Goal: Task Accomplishment & Management: Use online tool/utility

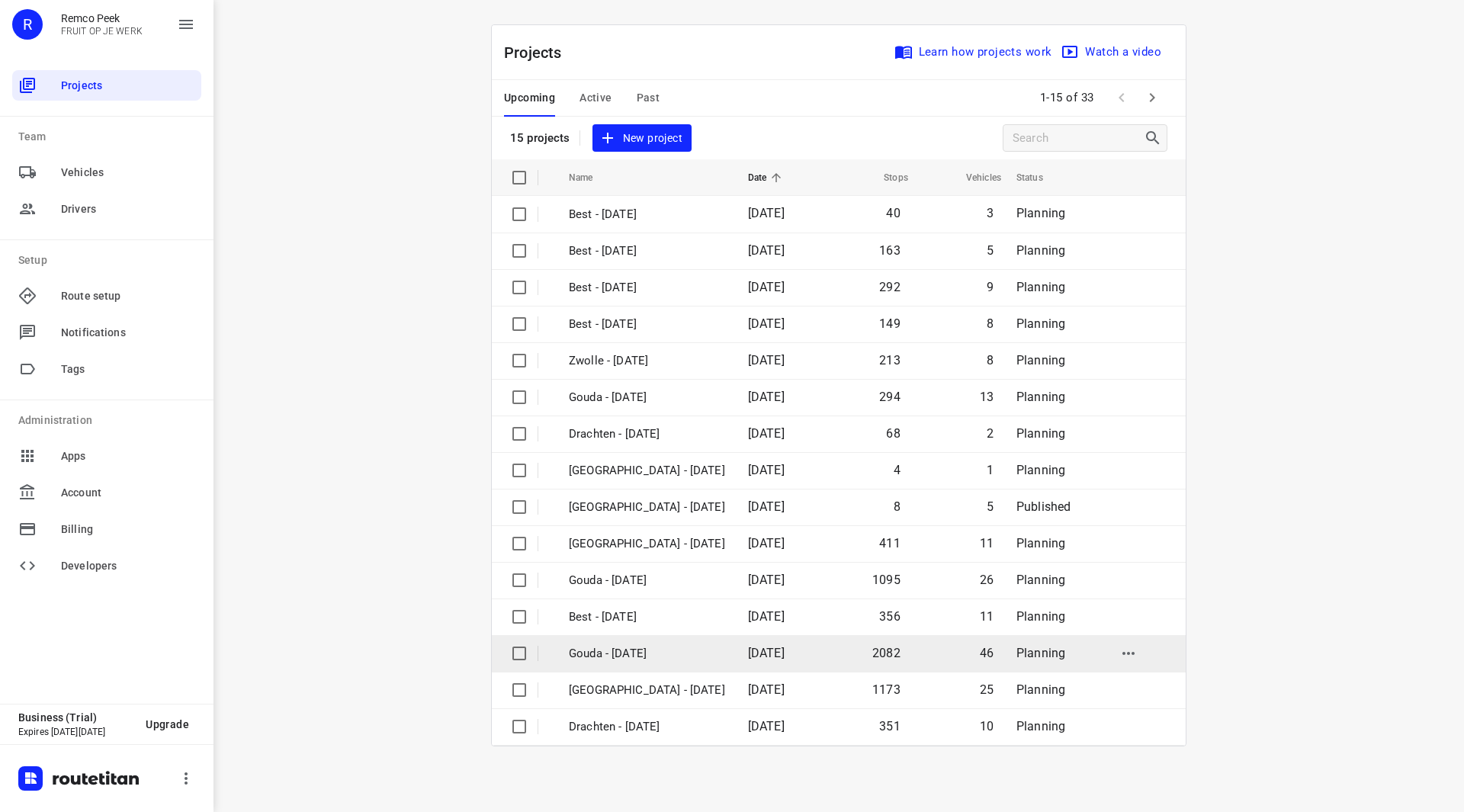
click at [649, 650] on p "Gouda - [DATE]" at bounding box center [647, 653] width 156 height 17
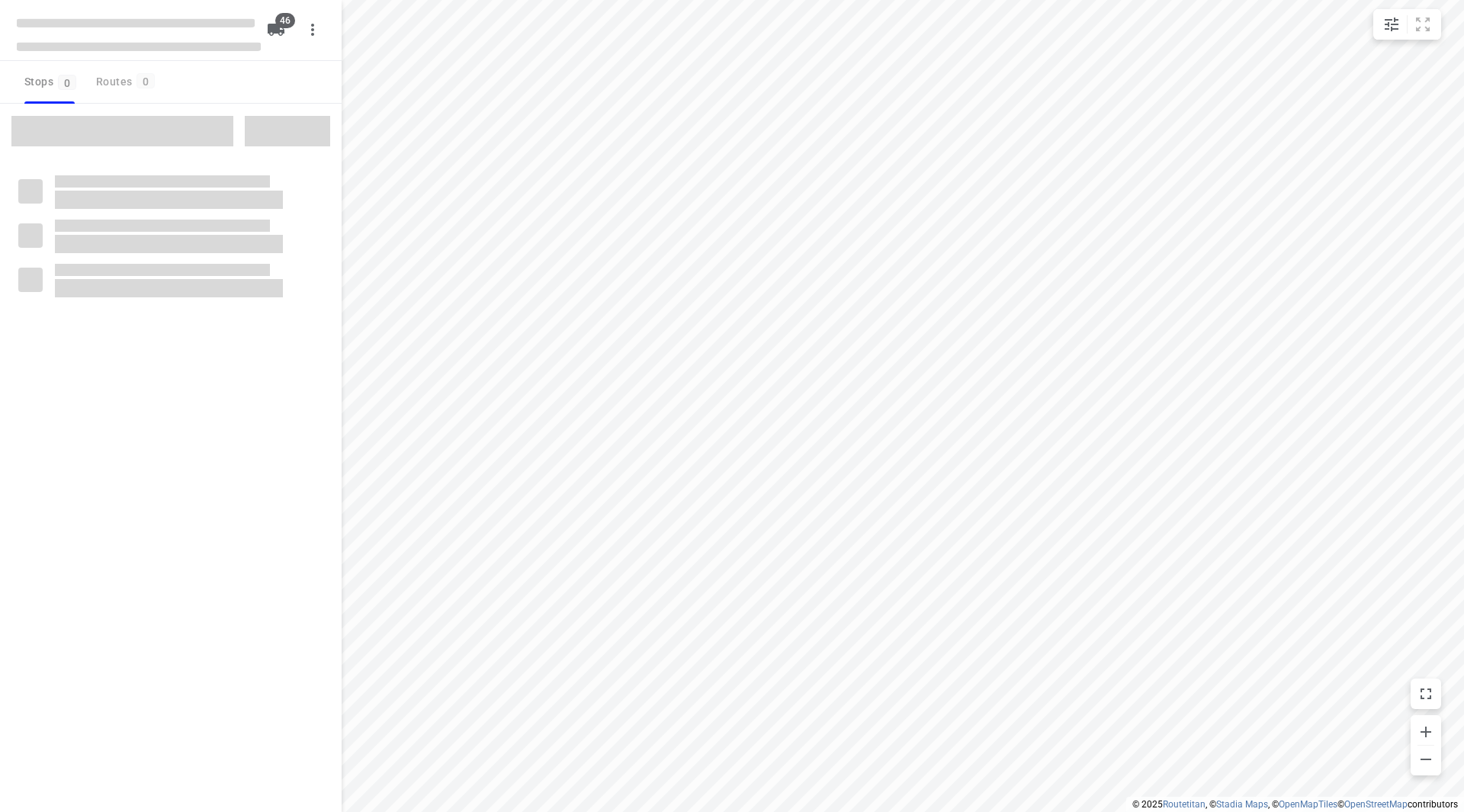
checkbox input "true"
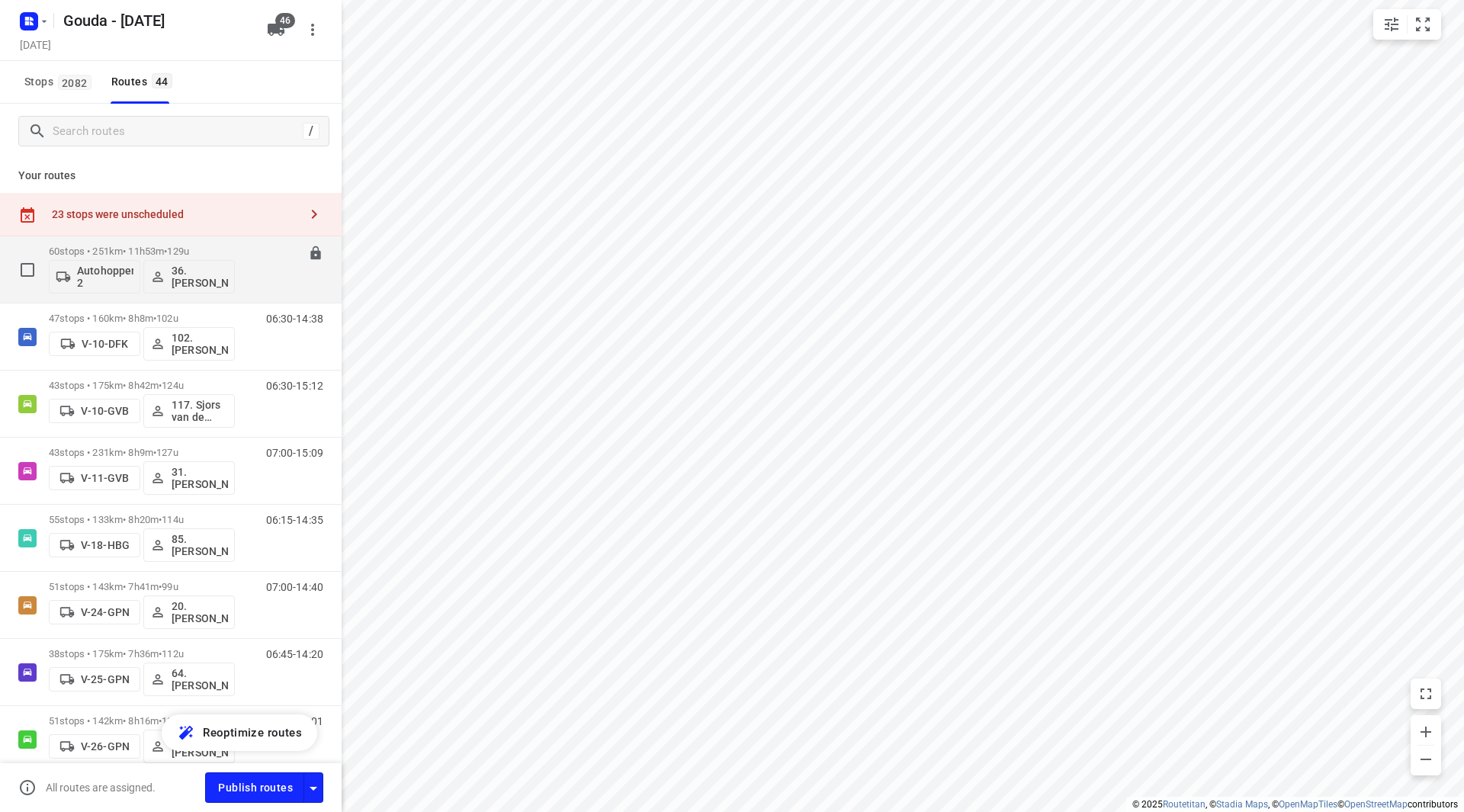
click at [219, 248] on p "60 stops • 251km • 11h53m • 129u" at bounding box center [142, 251] width 186 height 12
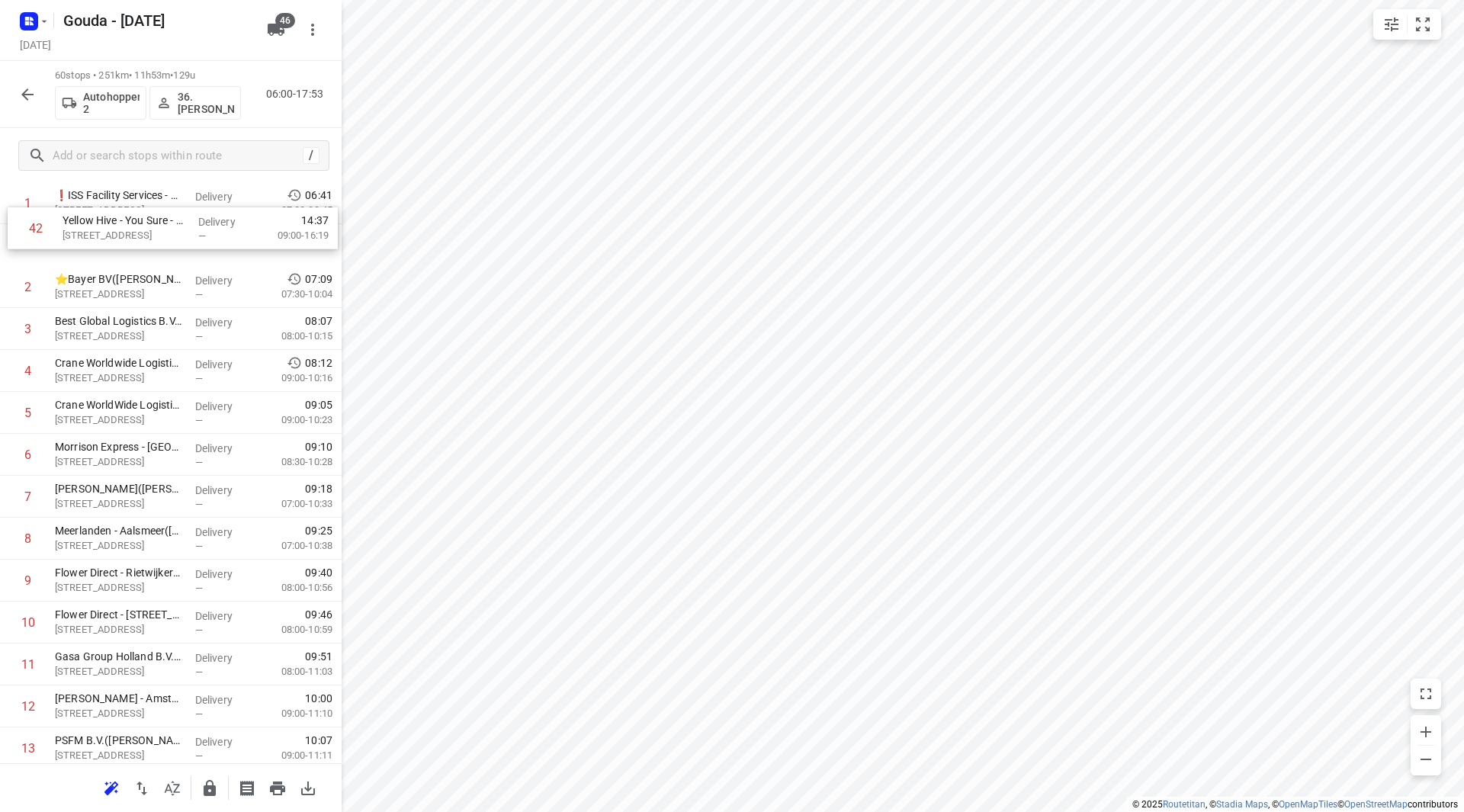
scroll to position [35, 0]
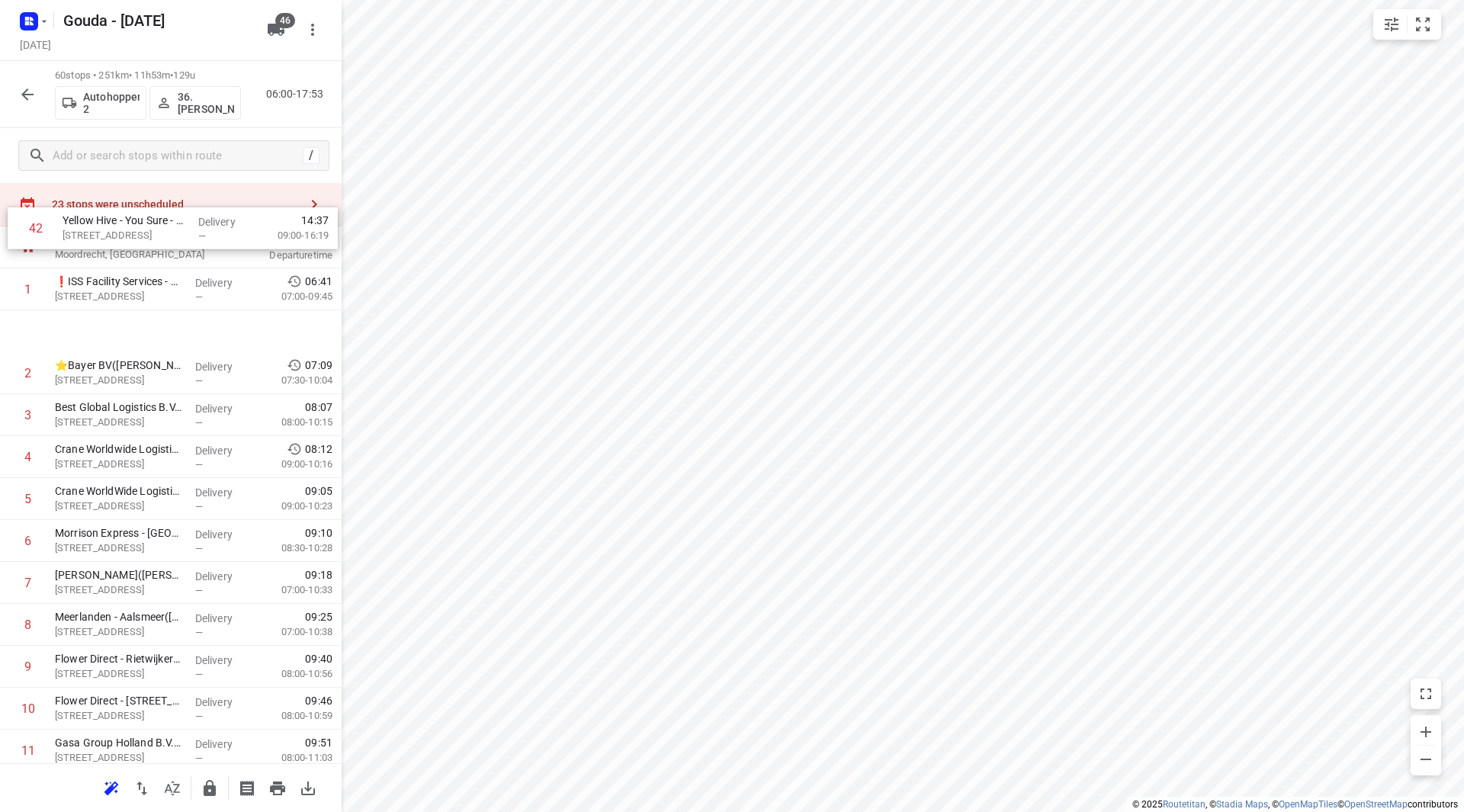
drag, startPoint x: 105, startPoint y: 406, endPoint x: 120, endPoint y: 252, distance: 154.7
click at [120, 252] on div "Stops in route 23 stops were unscheduled 527 Zuidbaan Moordrecht, Netherlands 0…" at bounding box center [171, 473] width 341 height 580
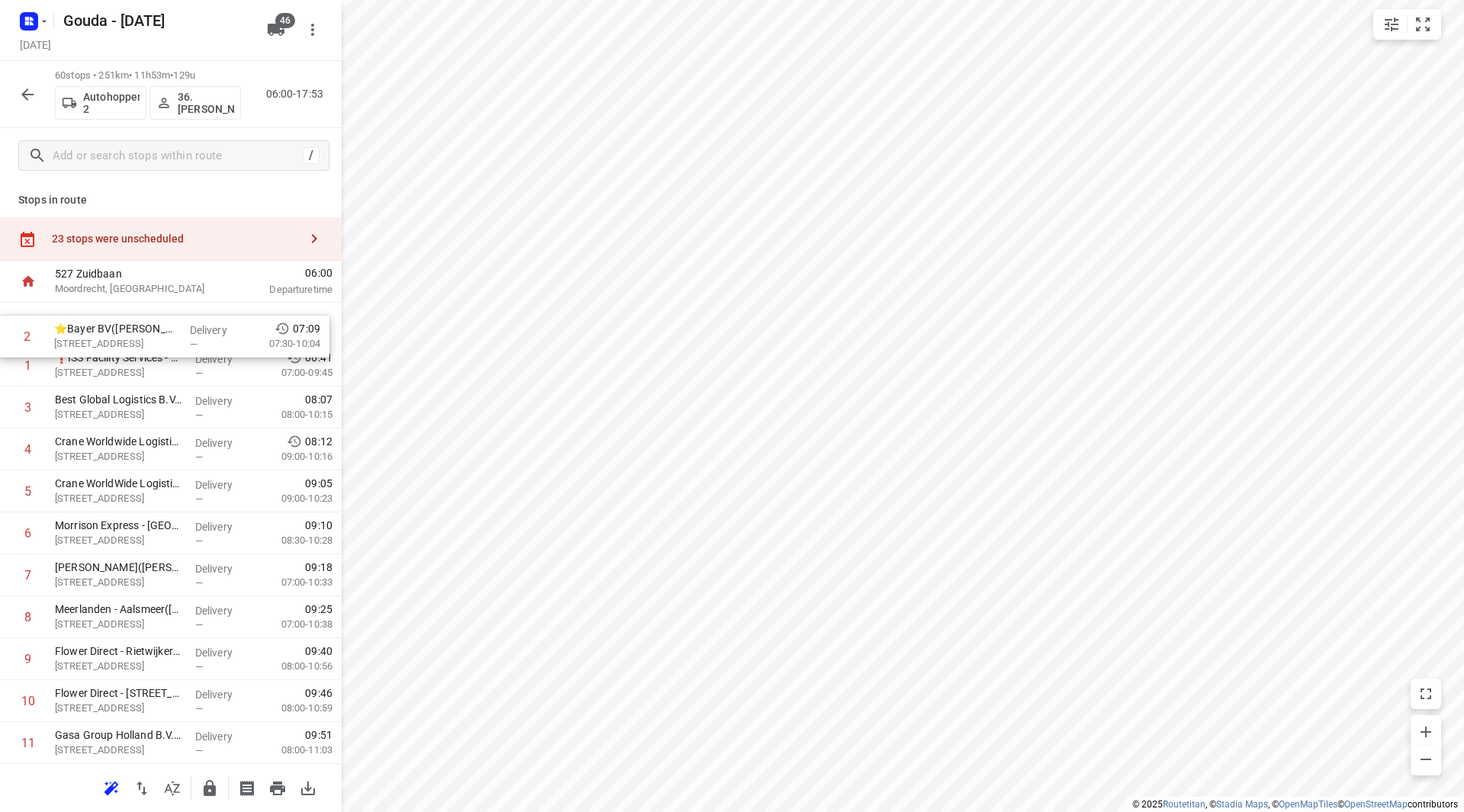
drag, startPoint x: 120, startPoint y: 381, endPoint x: 120, endPoint y: 347, distance: 34.0
drag, startPoint x: 115, startPoint y: 330, endPoint x: 115, endPoint y: 321, distance: 9.0
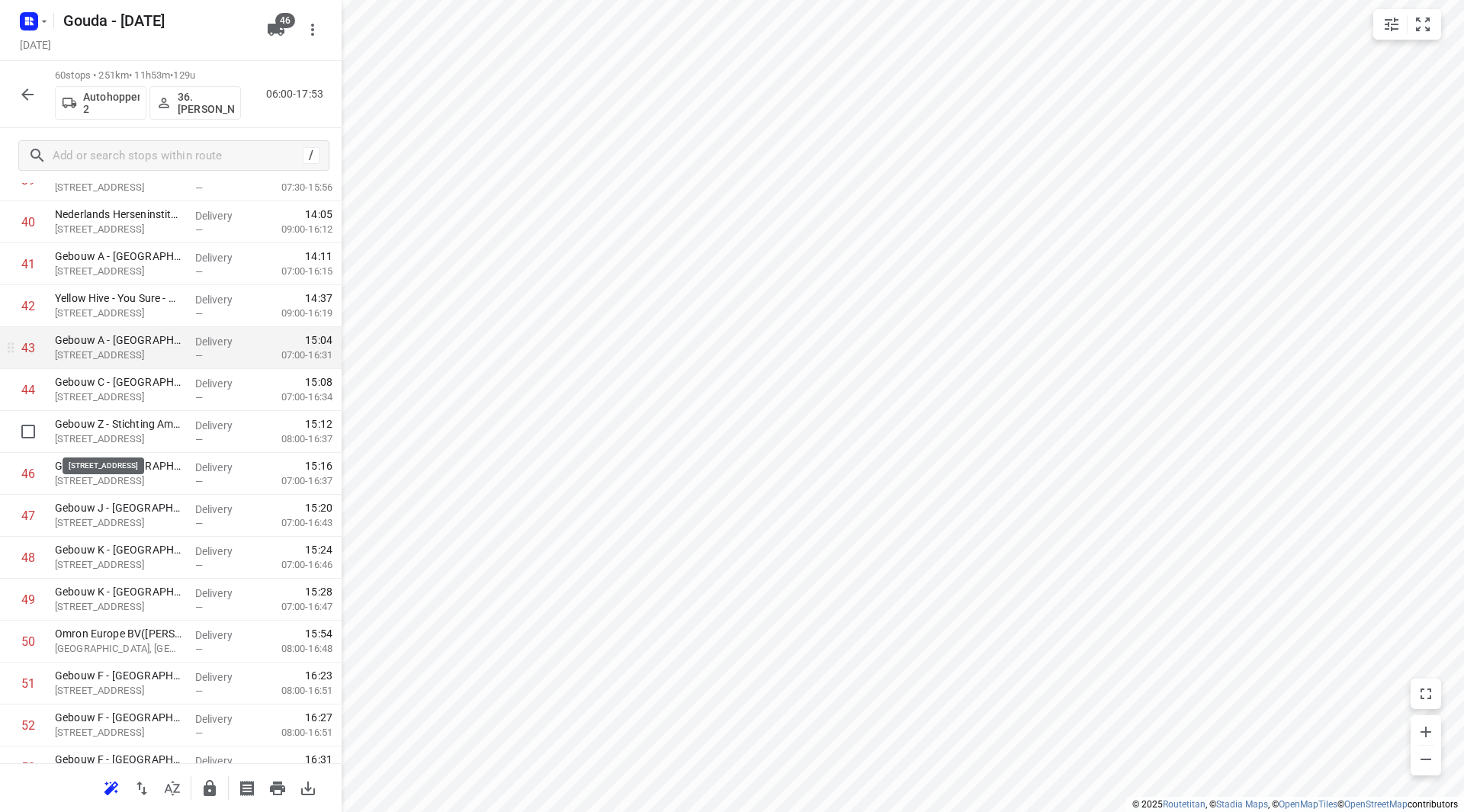
scroll to position [1677, 0]
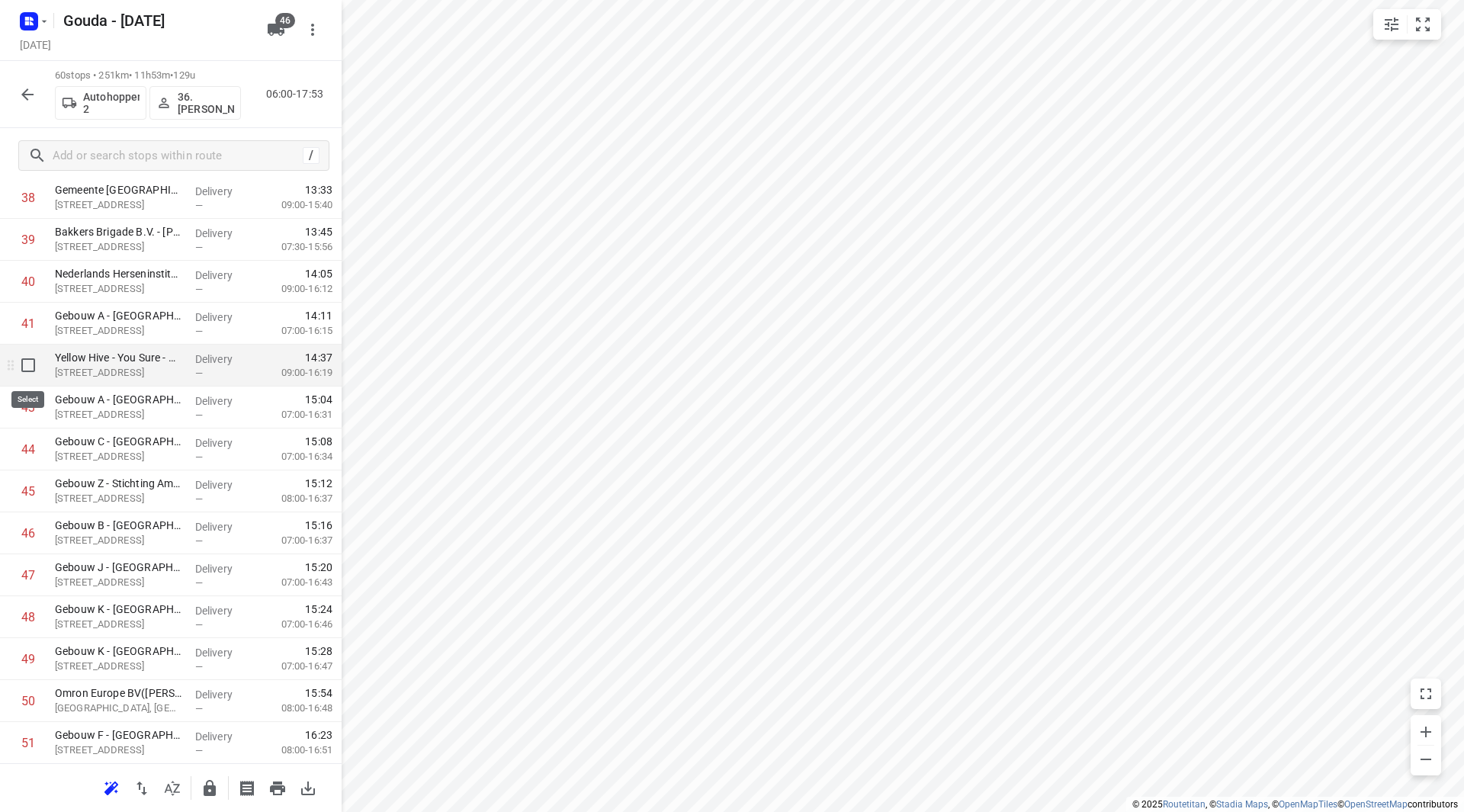
click at [25, 365] on input "checkbox" at bounding box center [28, 365] width 31 height 31
checkbox input "true"
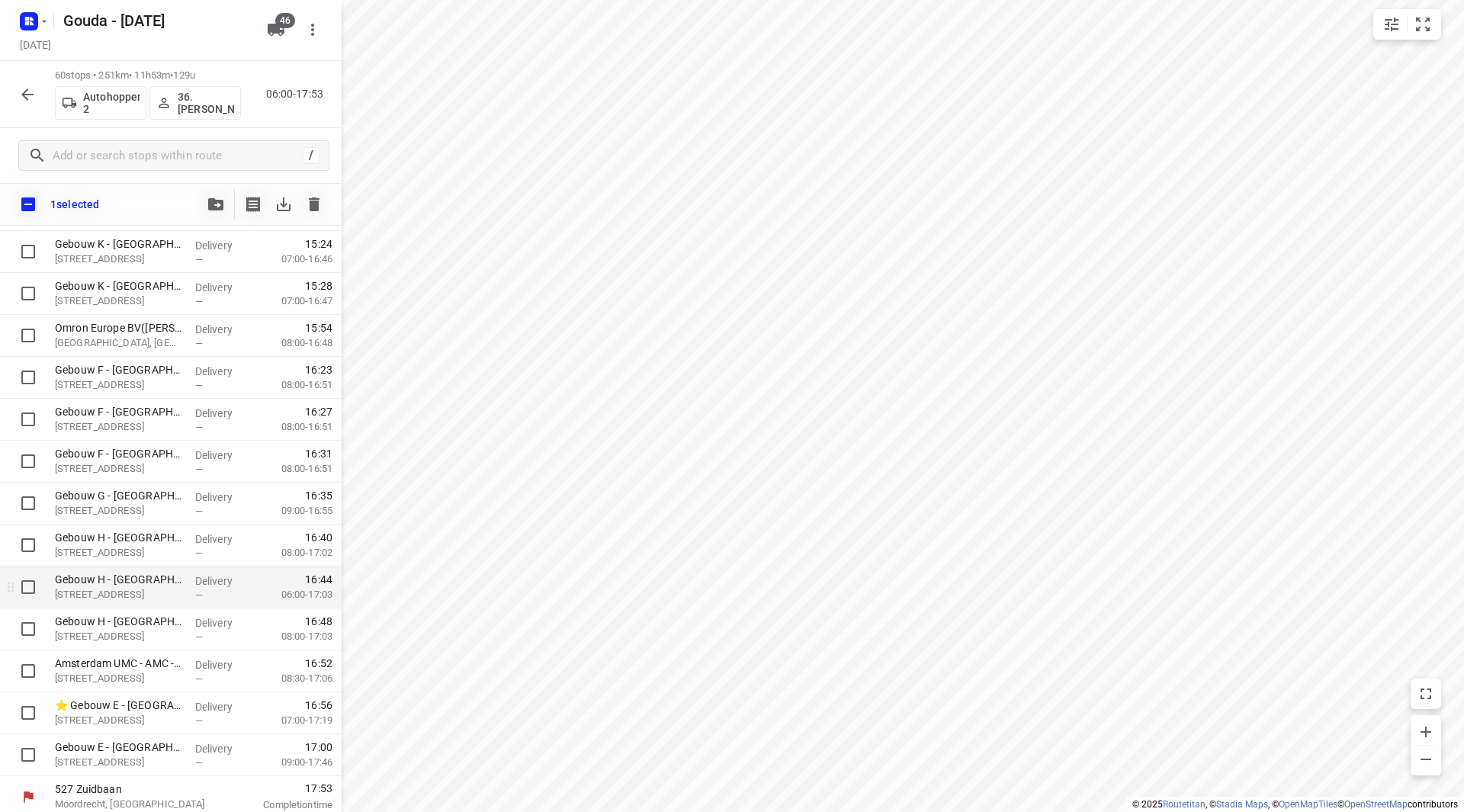
scroll to position [2090, 0]
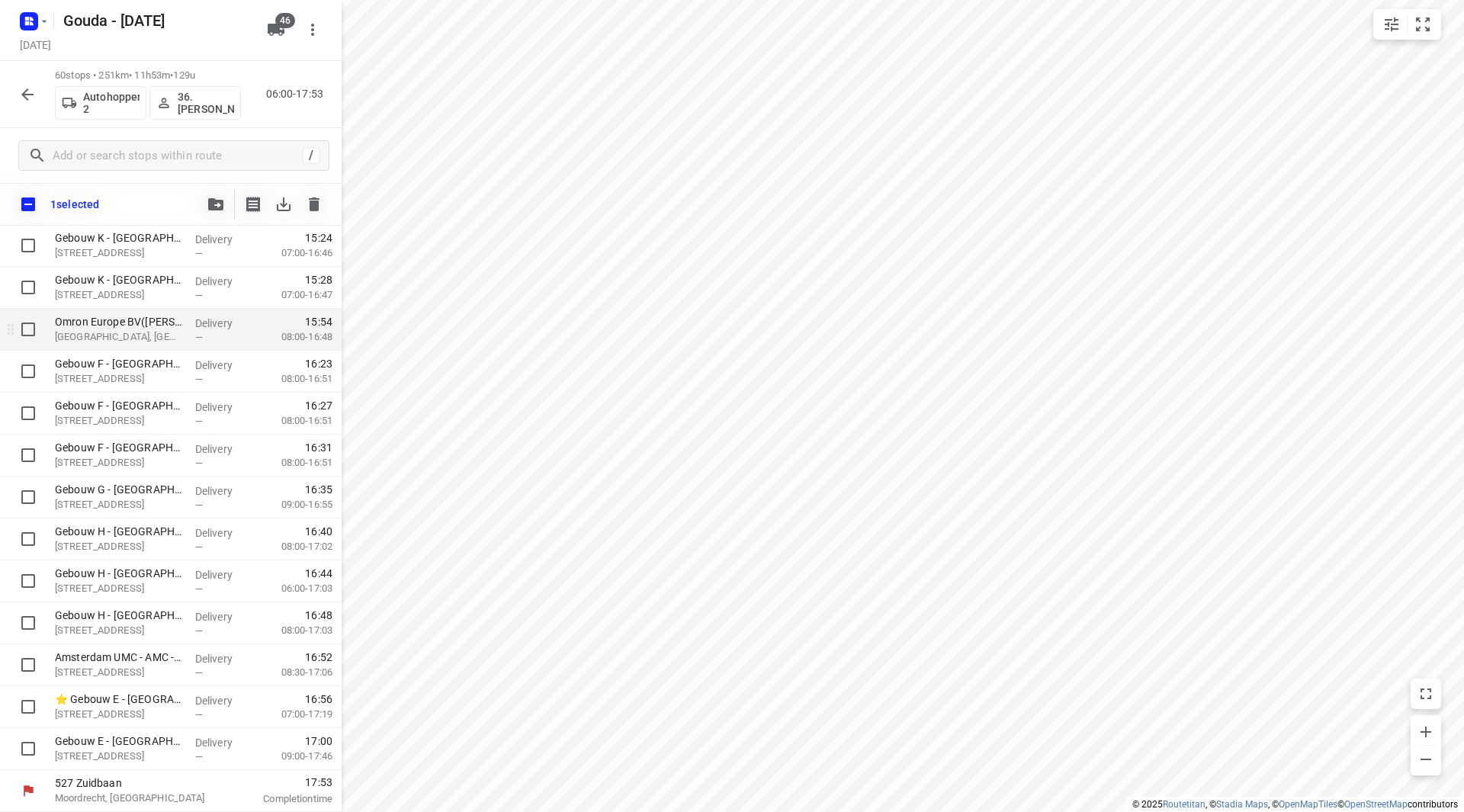
click at [28, 334] on input "checkbox" at bounding box center [28, 329] width 31 height 31
checkbox input "true"
click at [210, 193] on button "button" at bounding box center [216, 204] width 31 height 31
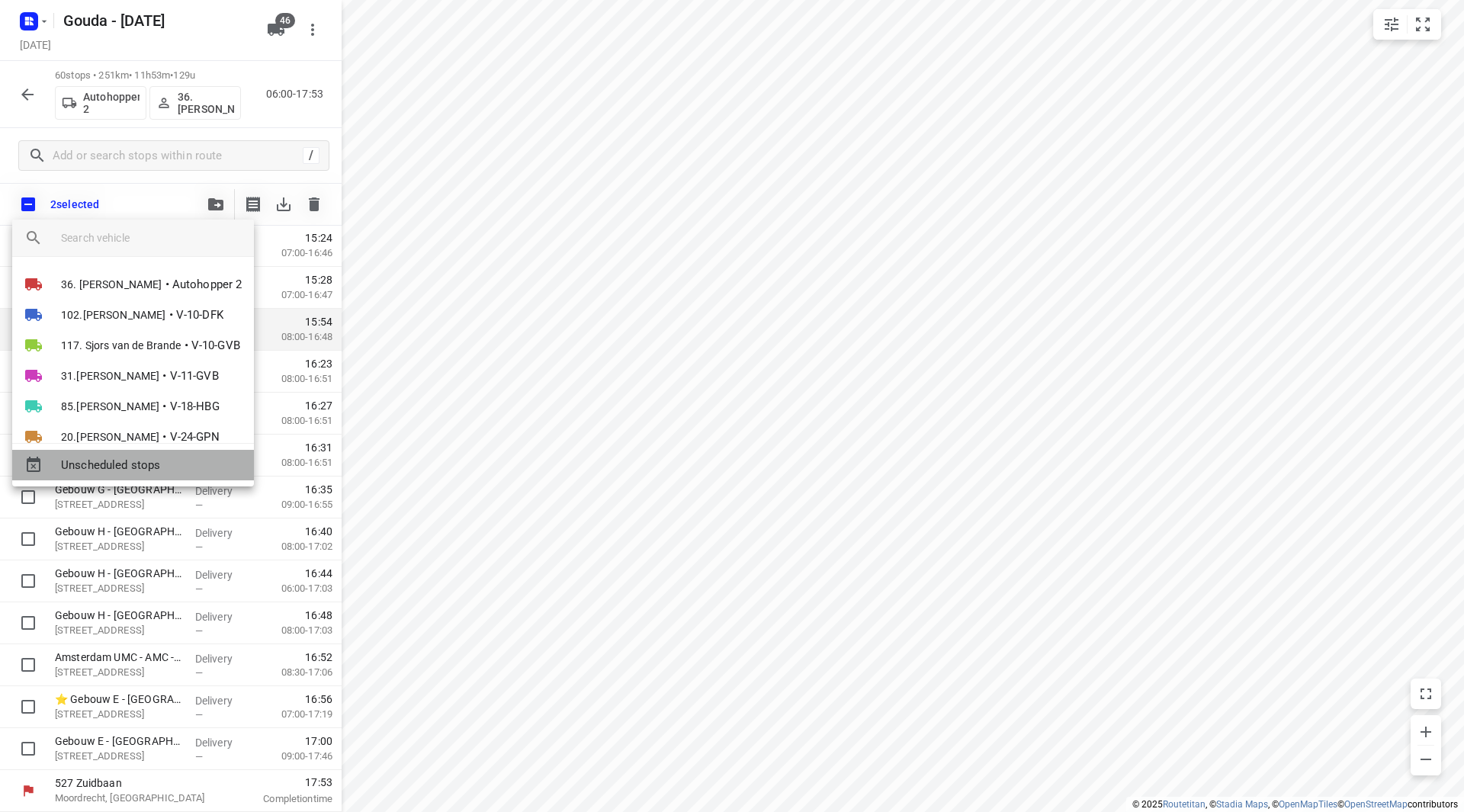
click at [133, 466] on span "Unscheduled stops" at bounding box center [151, 465] width 181 height 17
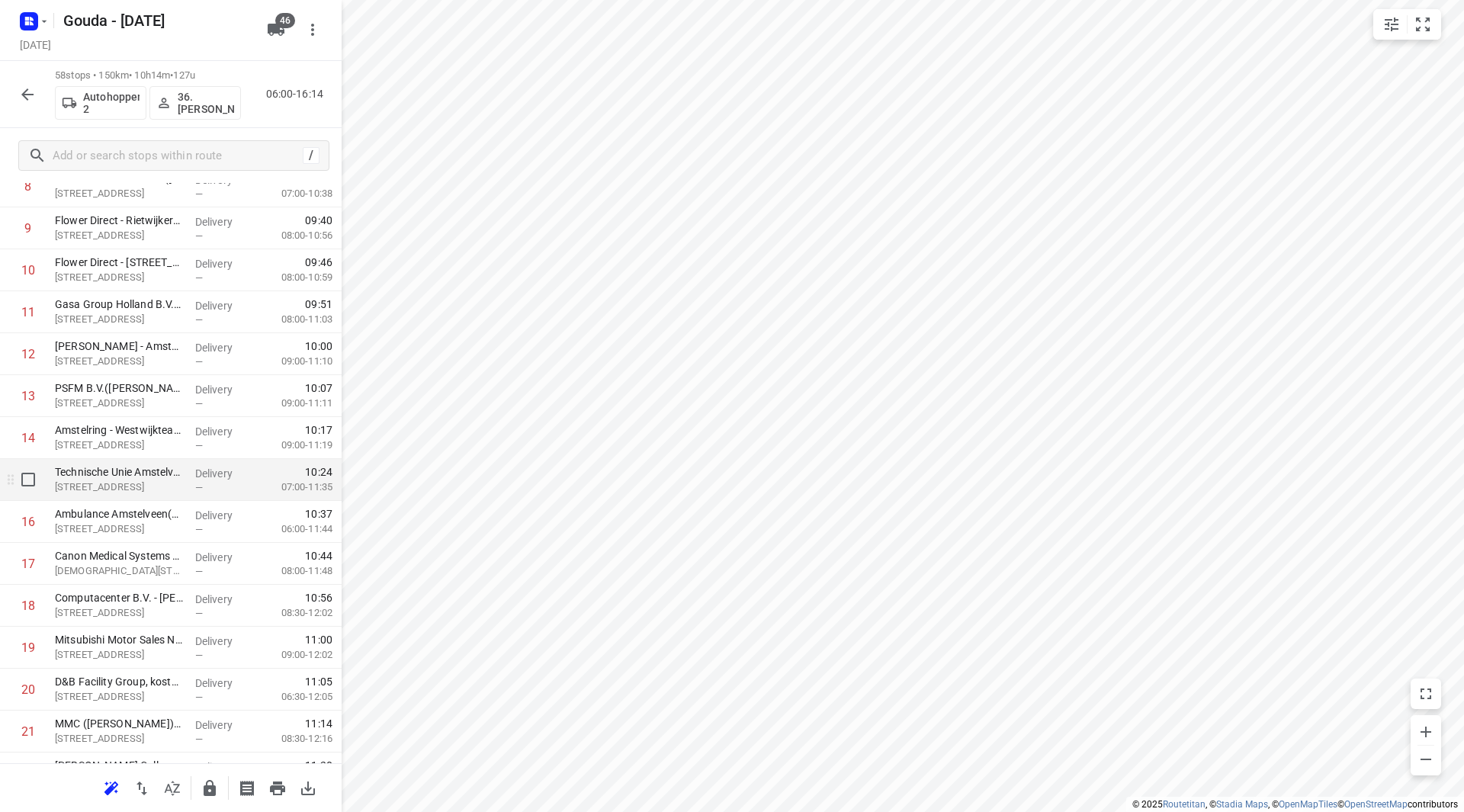
scroll to position [458, 0]
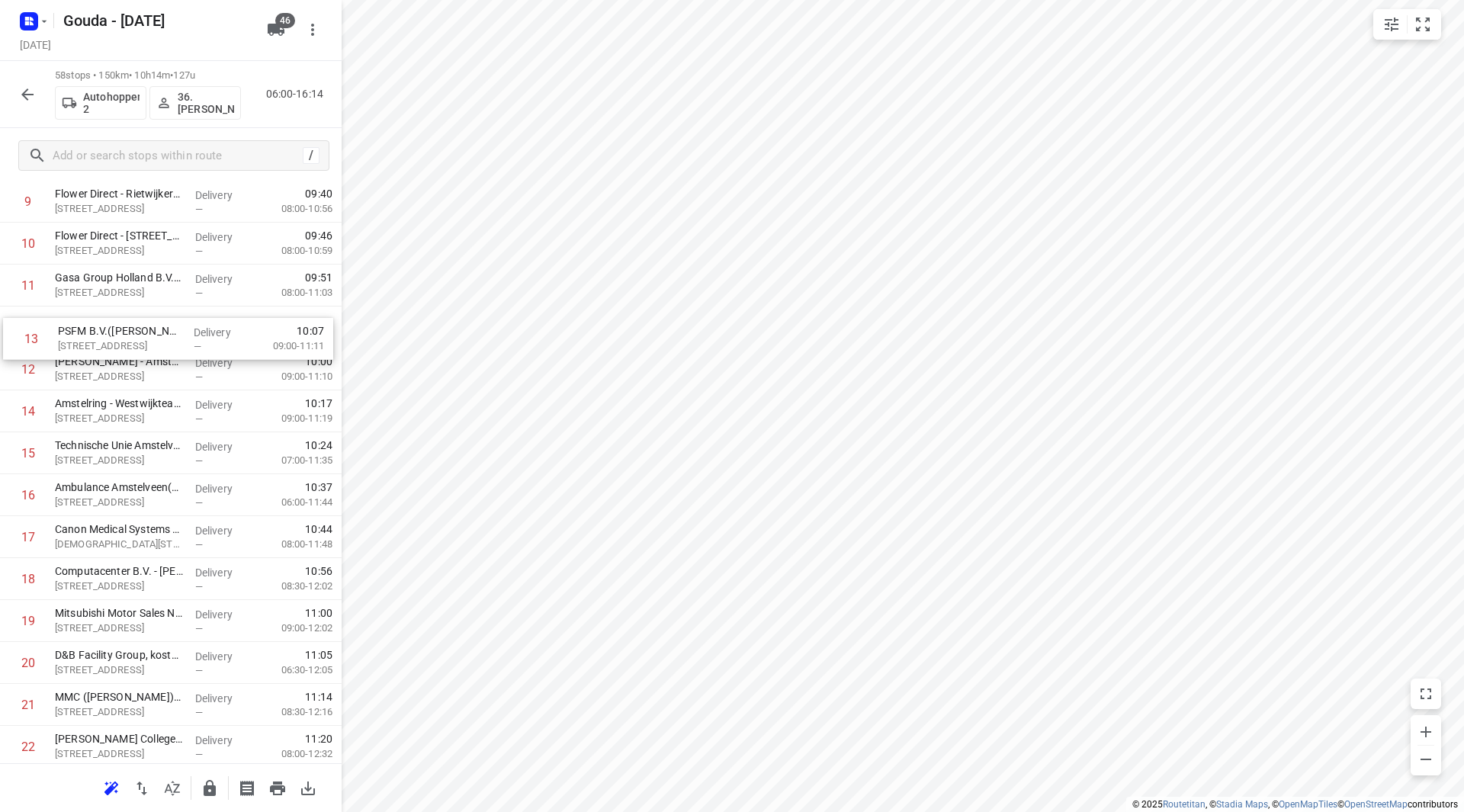
drag, startPoint x: 137, startPoint y: 380, endPoint x: 142, endPoint y: 338, distance: 42.3
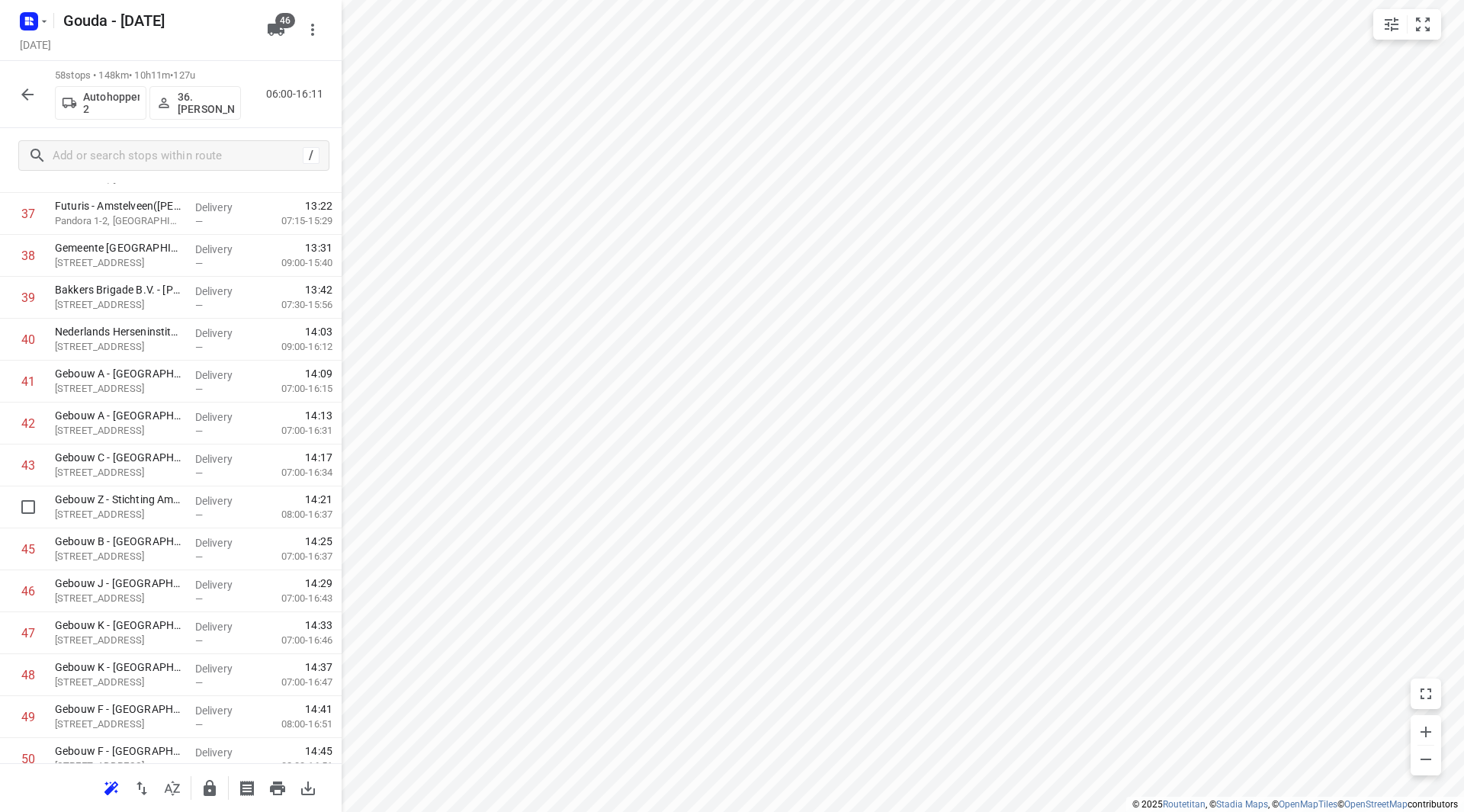
scroll to position [2013, 0]
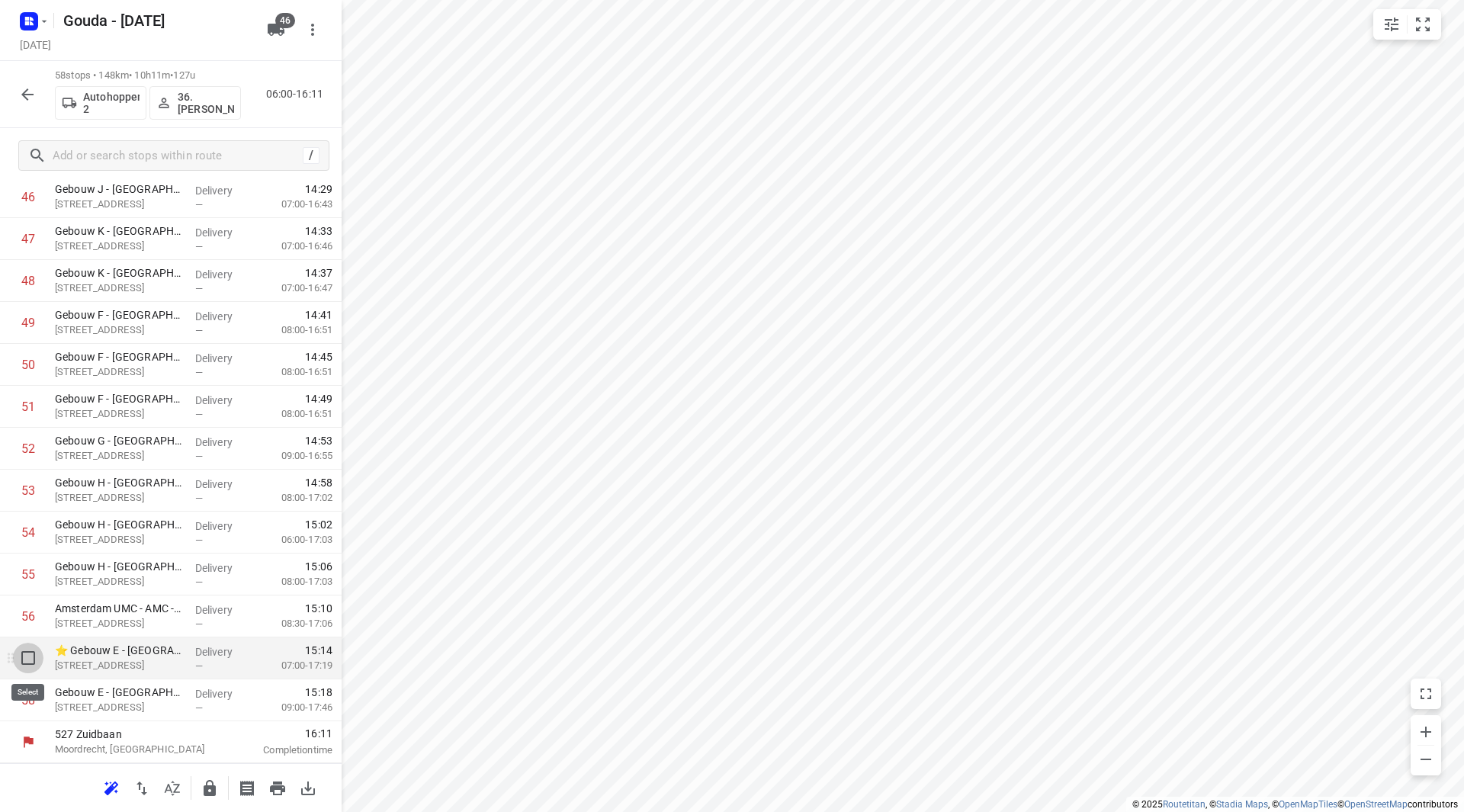
click at [31, 657] on input "checkbox" at bounding box center [28, 658] width 31 height 31
checkbox input "true"
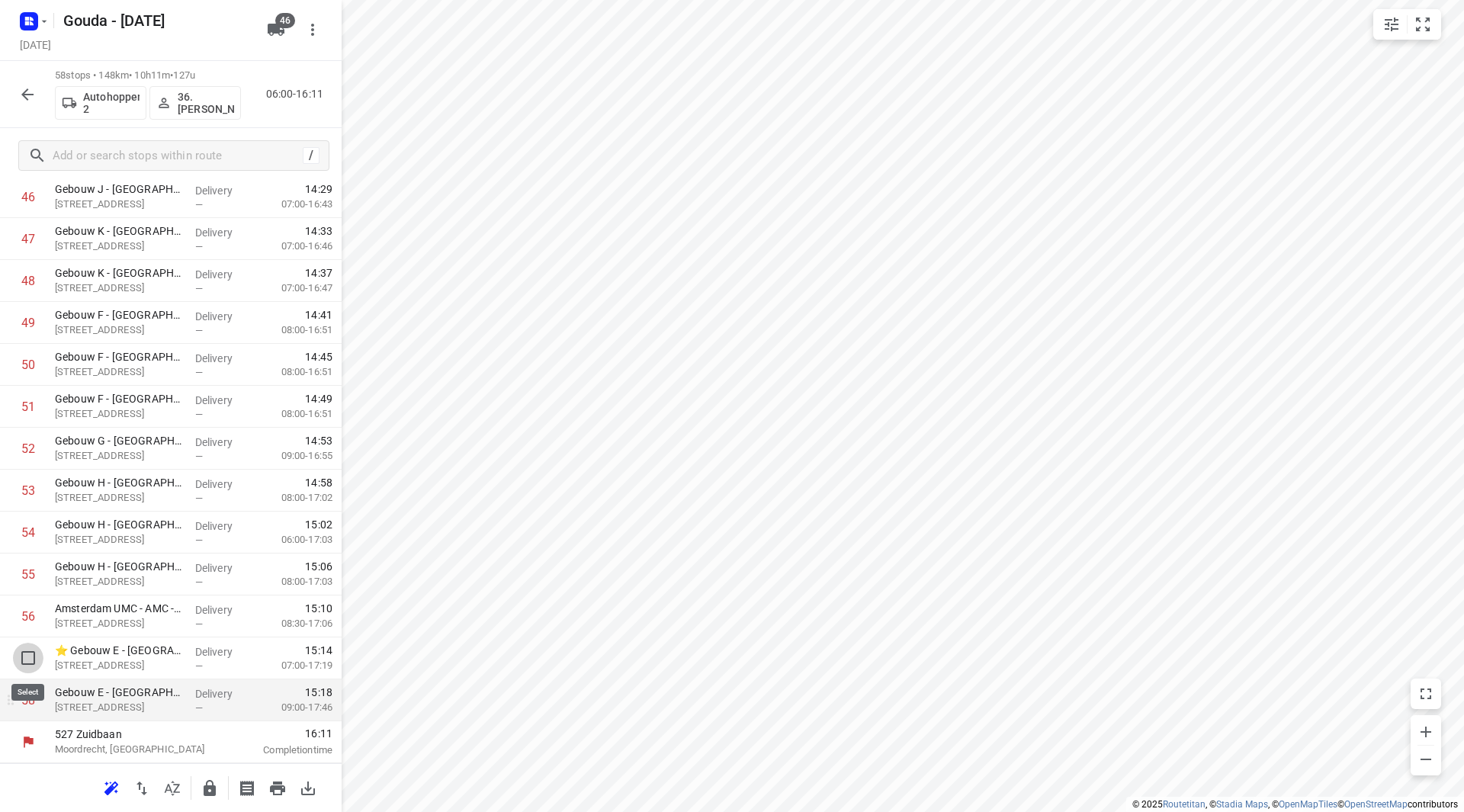
scroll to position [2006, 0]
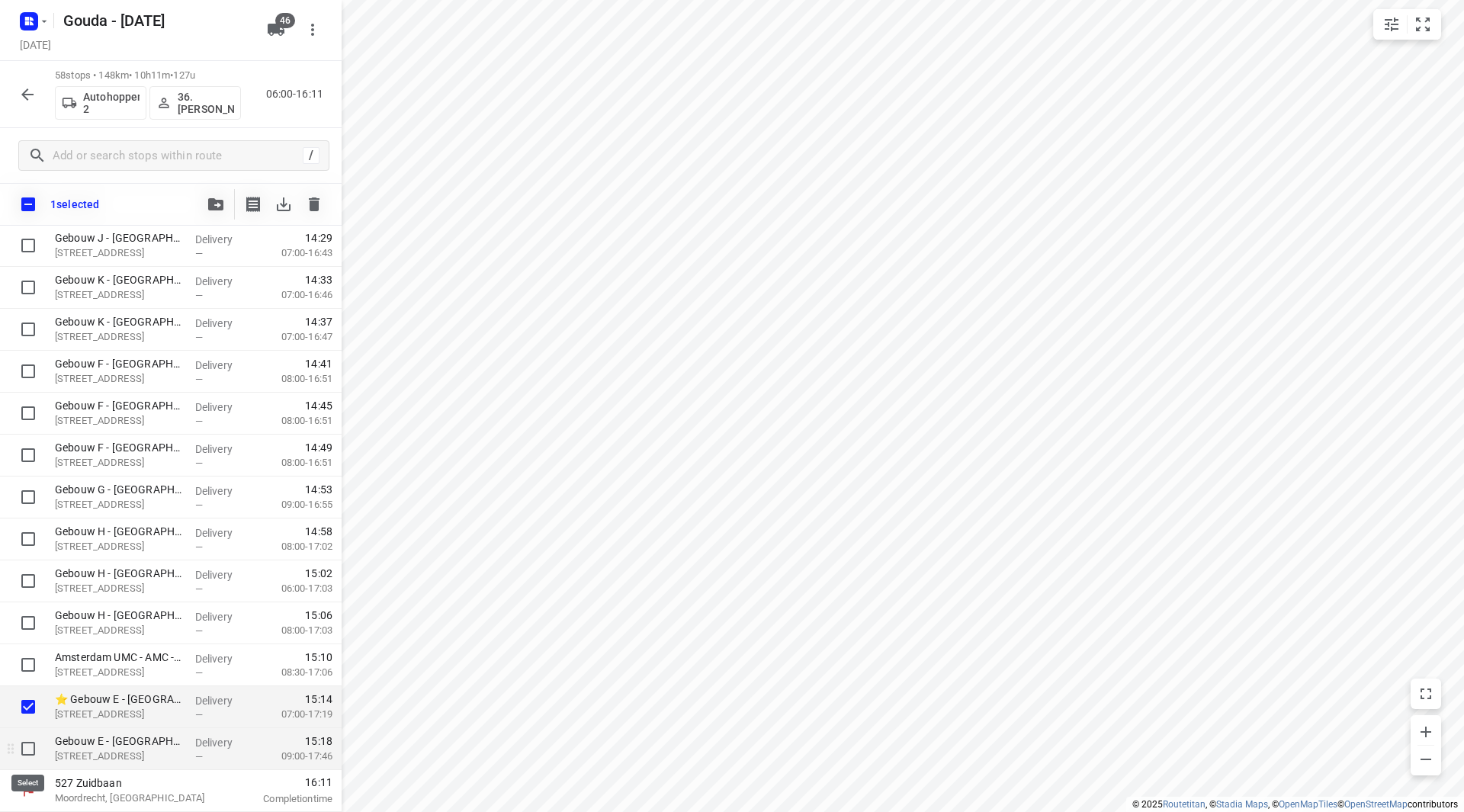
click at [22, 744] on input "checkbox" at bounding box center [28, 748] width 31 height 31
checkbox input "true"
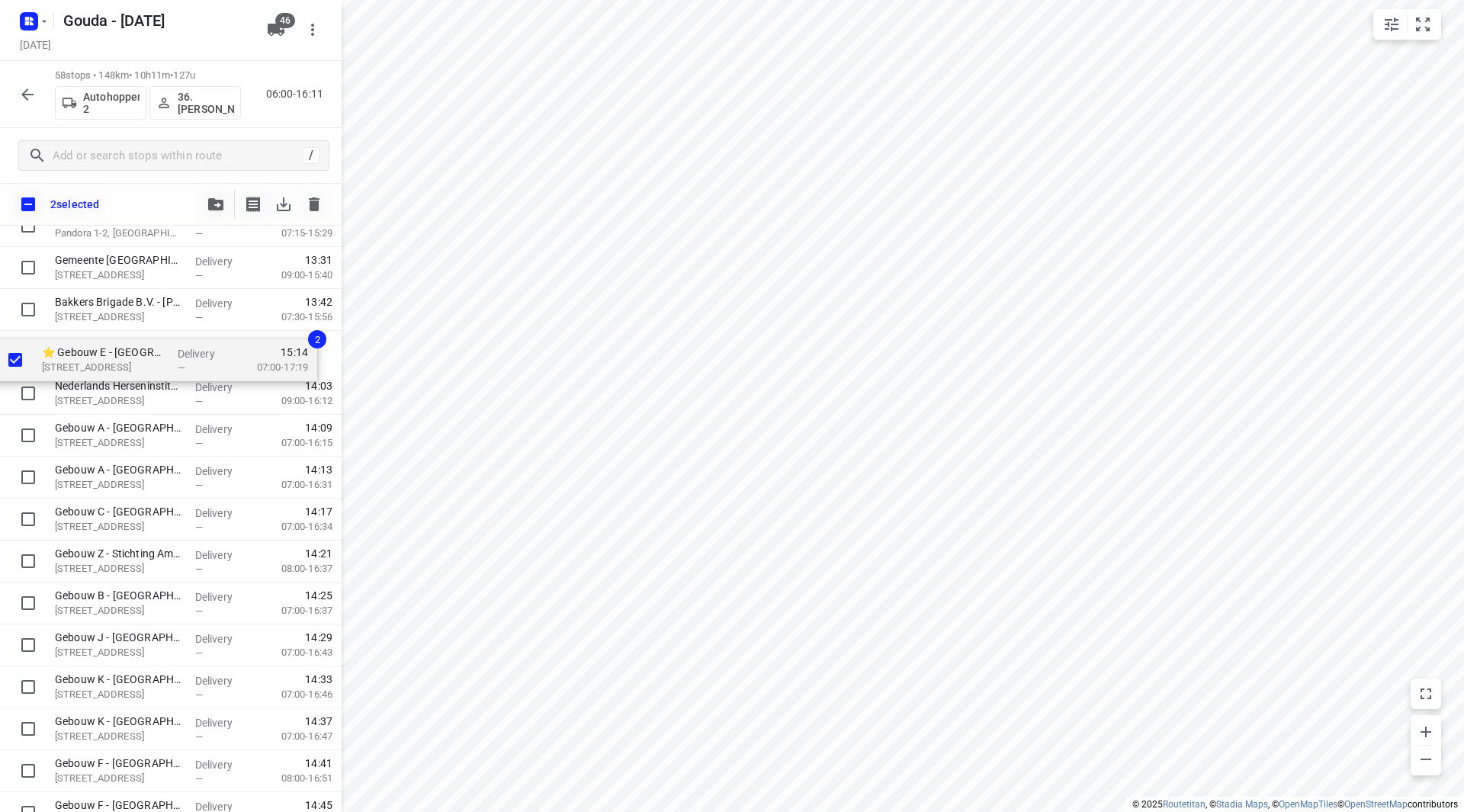
scroll to position [1645, 0]
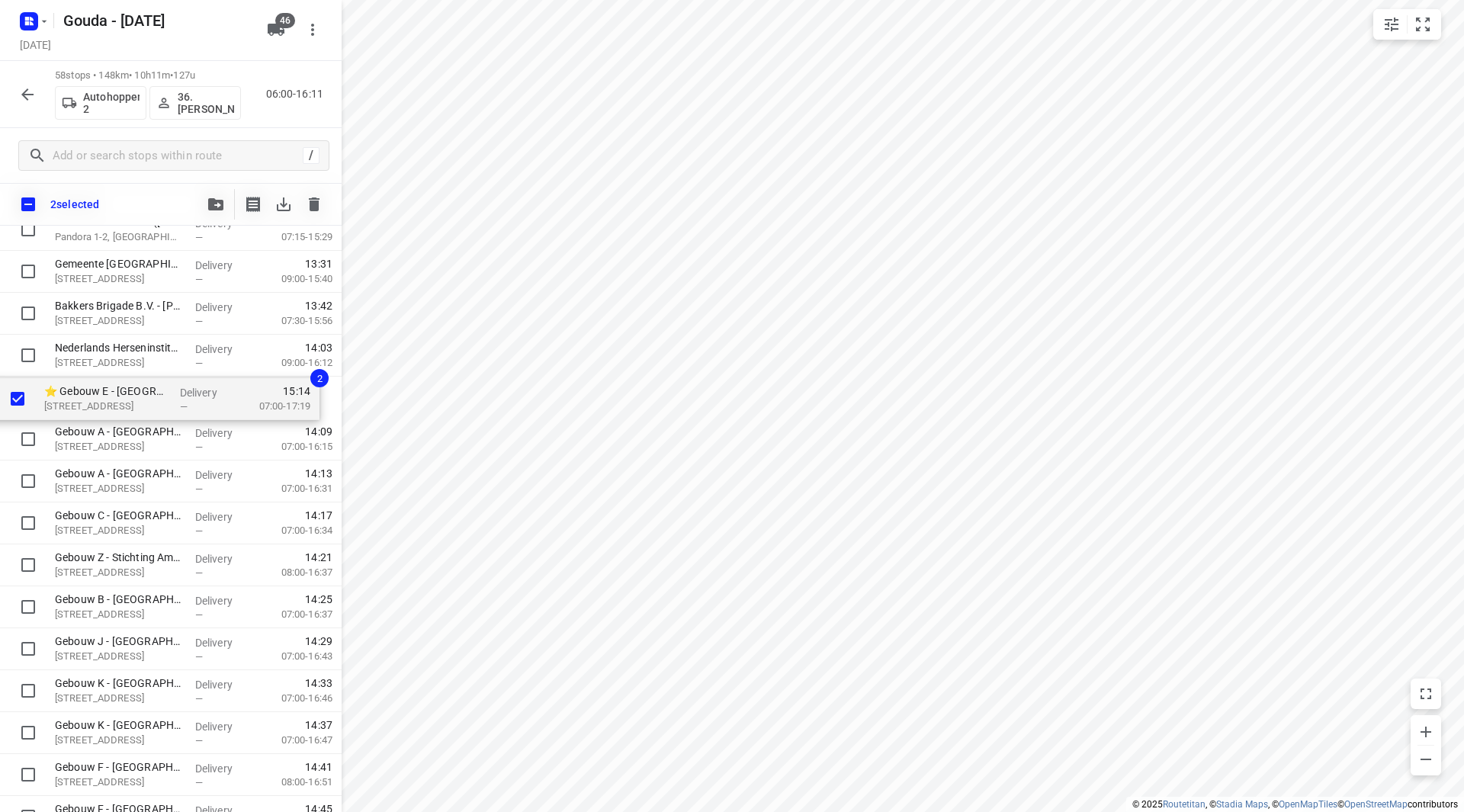
drag, startPoint x: 111, startPoint y: 717, endPoint x: 100, endPoint y: 405, distance: 312.2
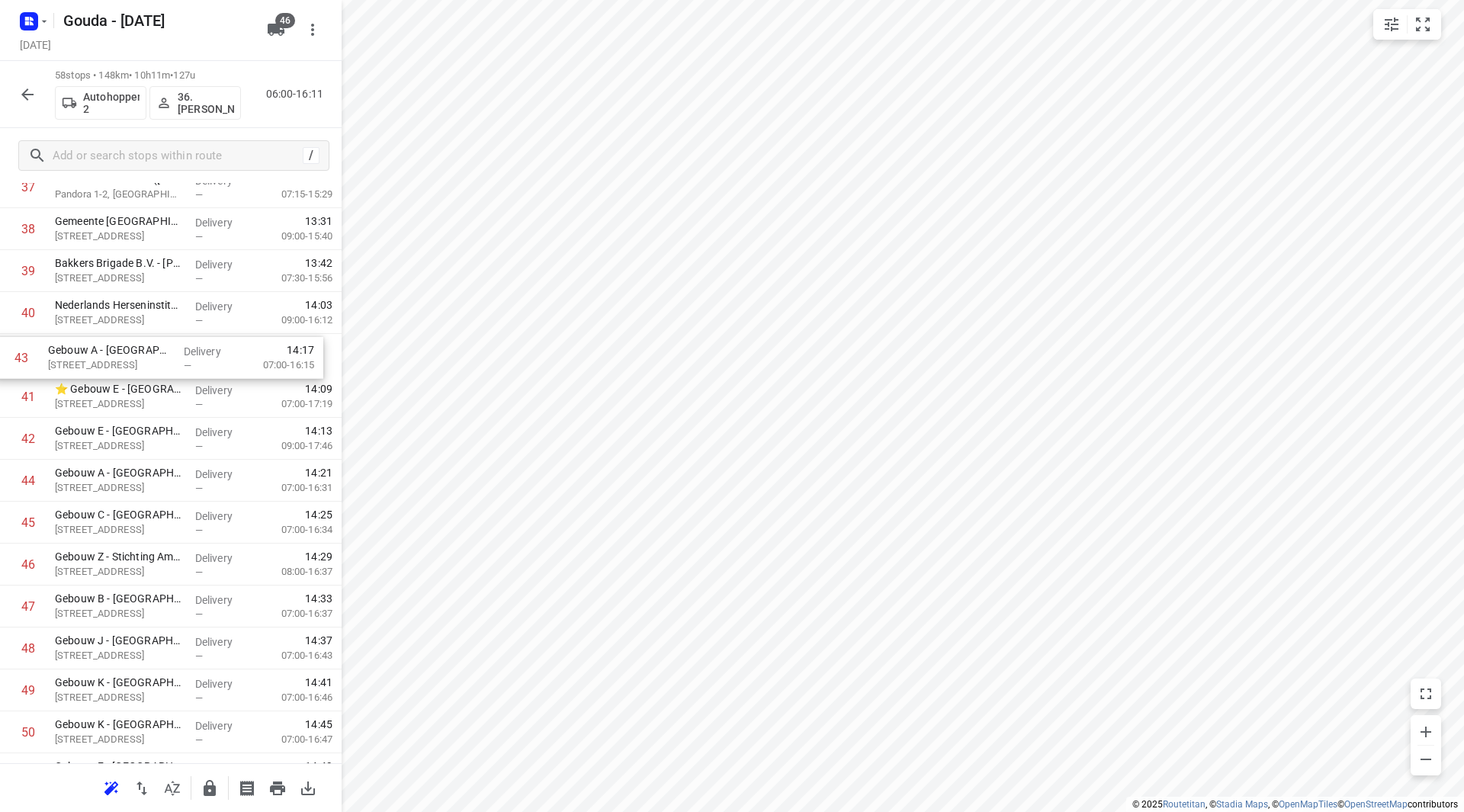
drag, startPoint x: 111, startPoint y: 432, endPoint x: 103, endPoint y: 349, distance: 83.4
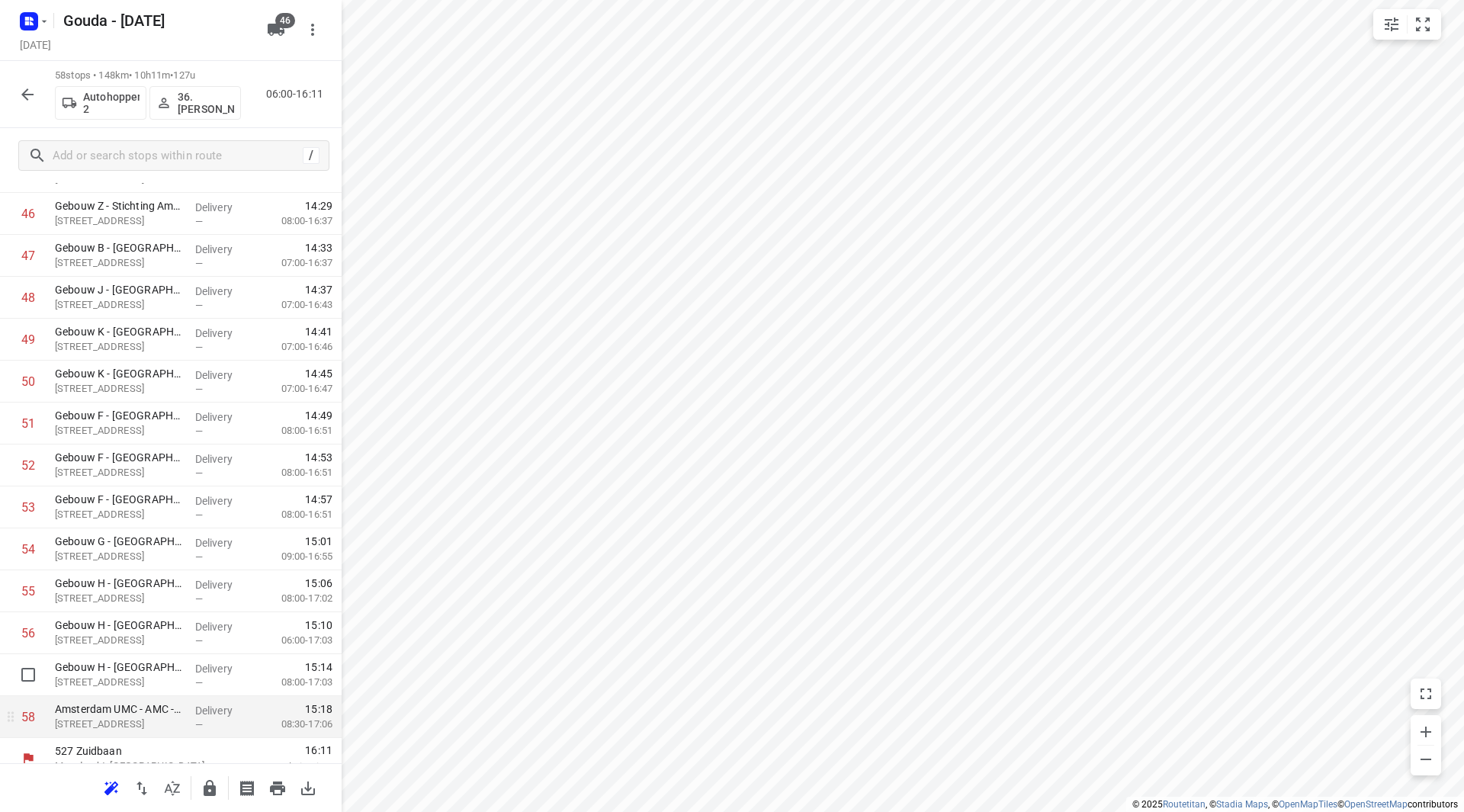
scroll to position [2013, 0]
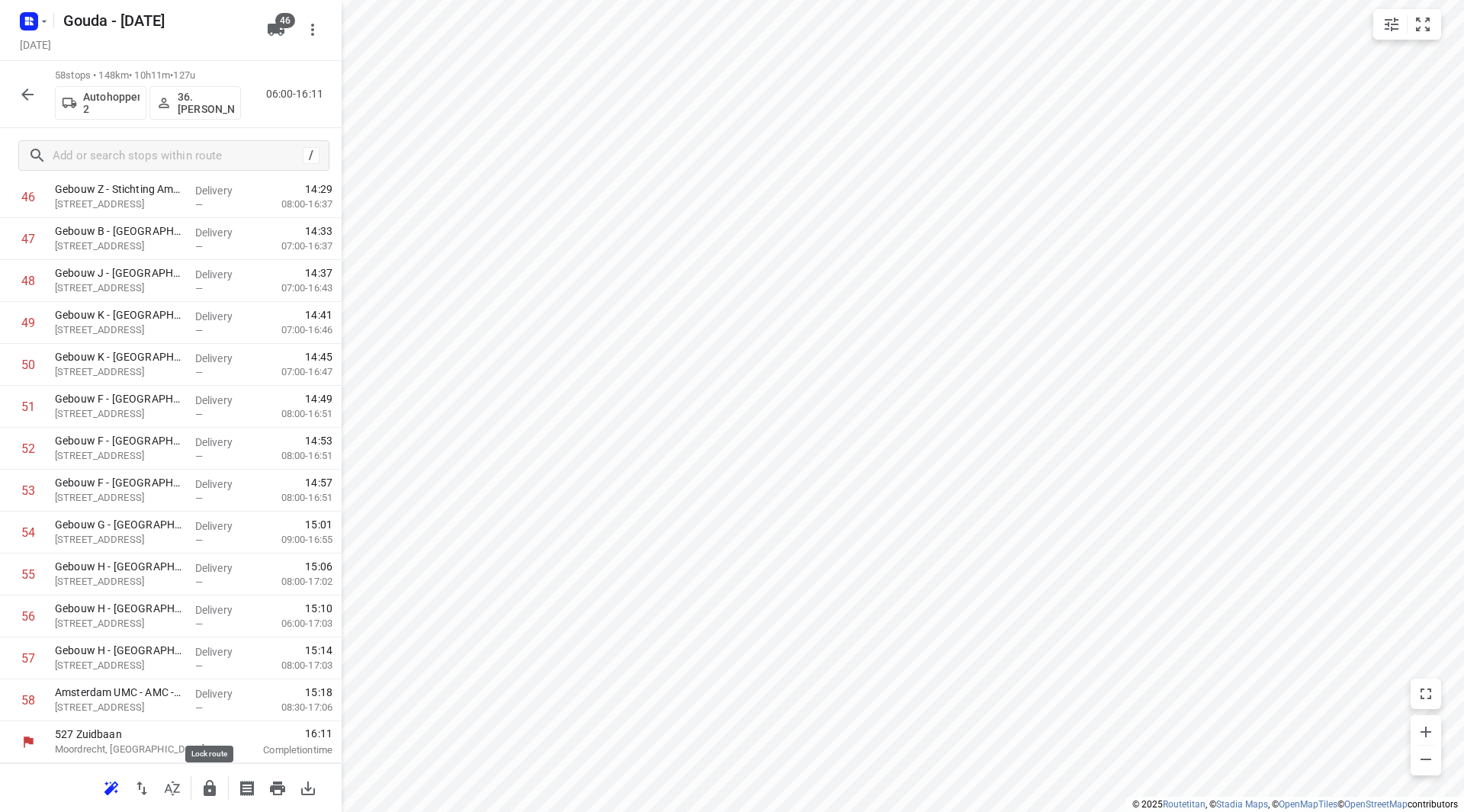
click at [215, 785] on icon "button" at bounding box center [209, 787] width 13 height 16
click at [27, 90] on icon "button" at bounding box center [27, 94] width 13 height 13
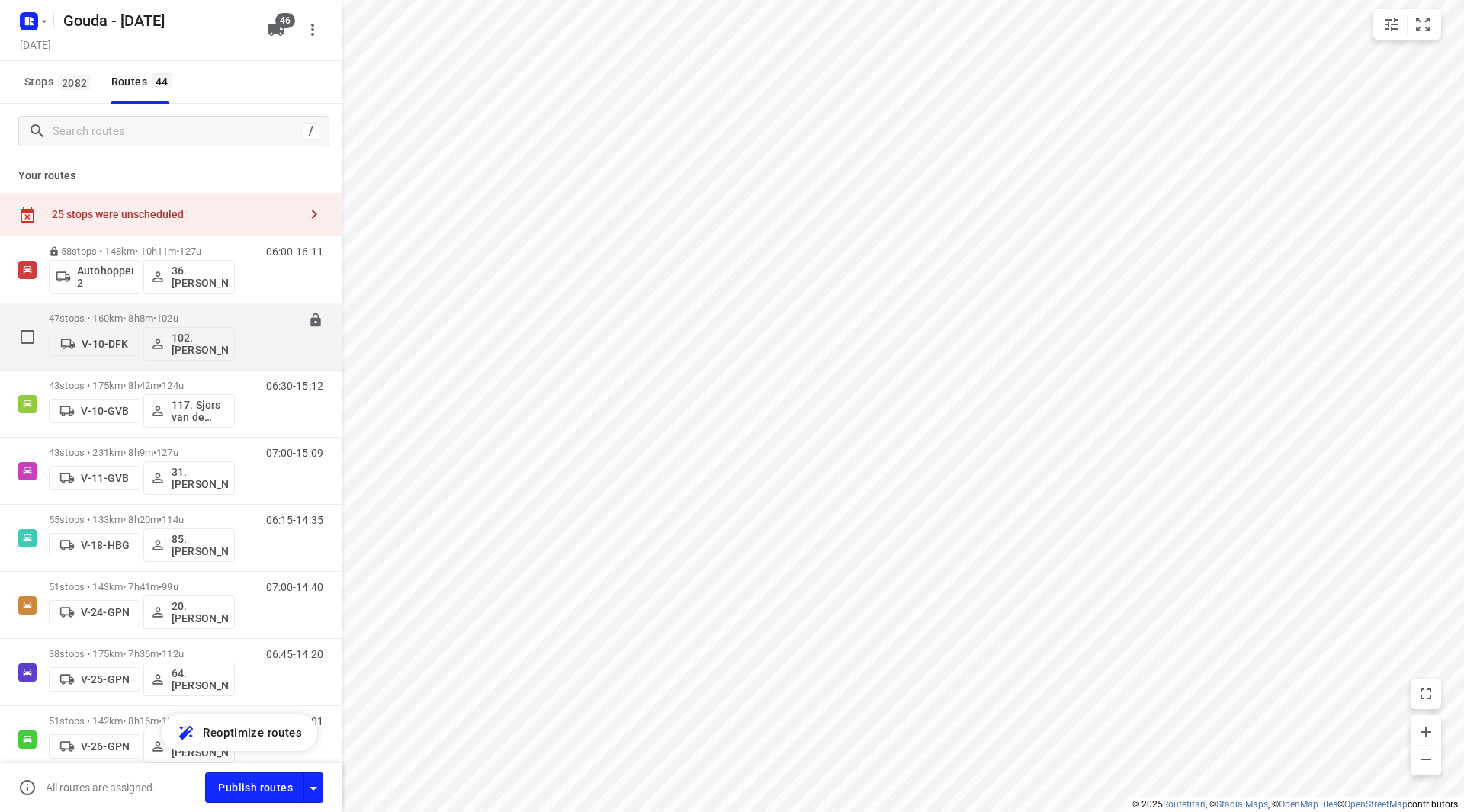
click at [150, 305] on div "47 stops • 160km • 8h8m • 102u V-10-DFK 102.Vincent Dekker" at bounding box center [142, 337] width 186 height 64
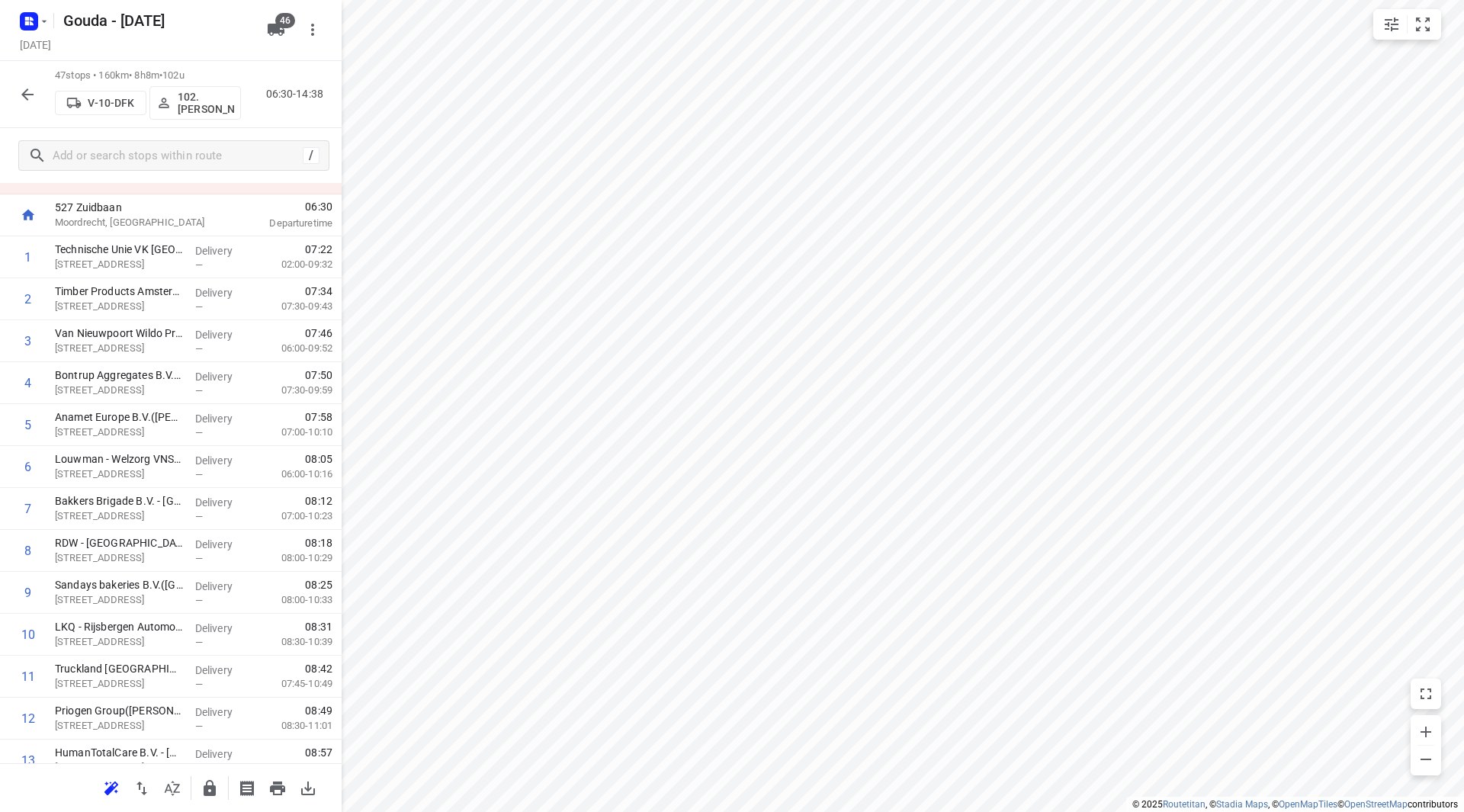
scroll to position [0, 0]
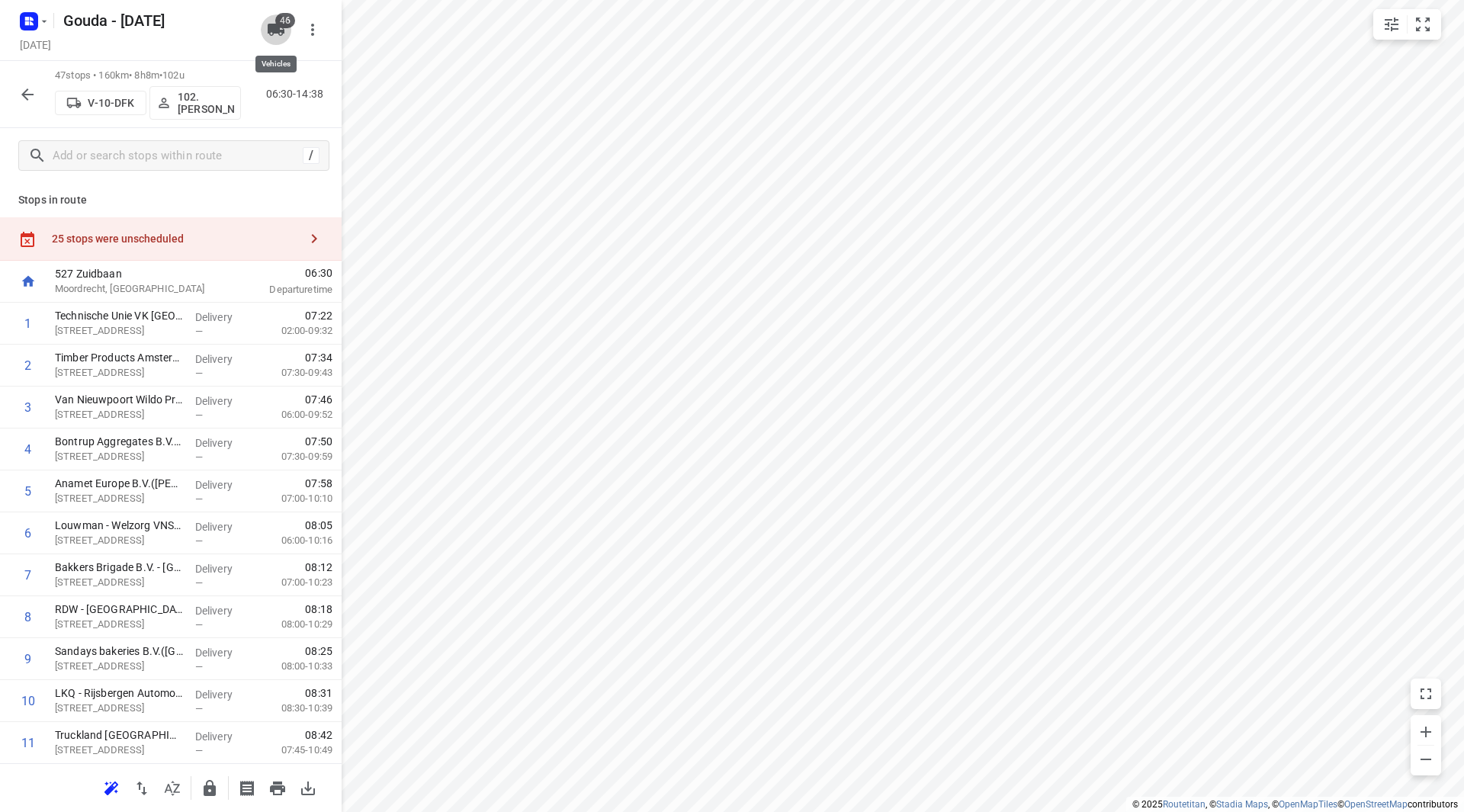
click at [289, 24] on span "46" at bounding box center [285, 20] width 20 height 15
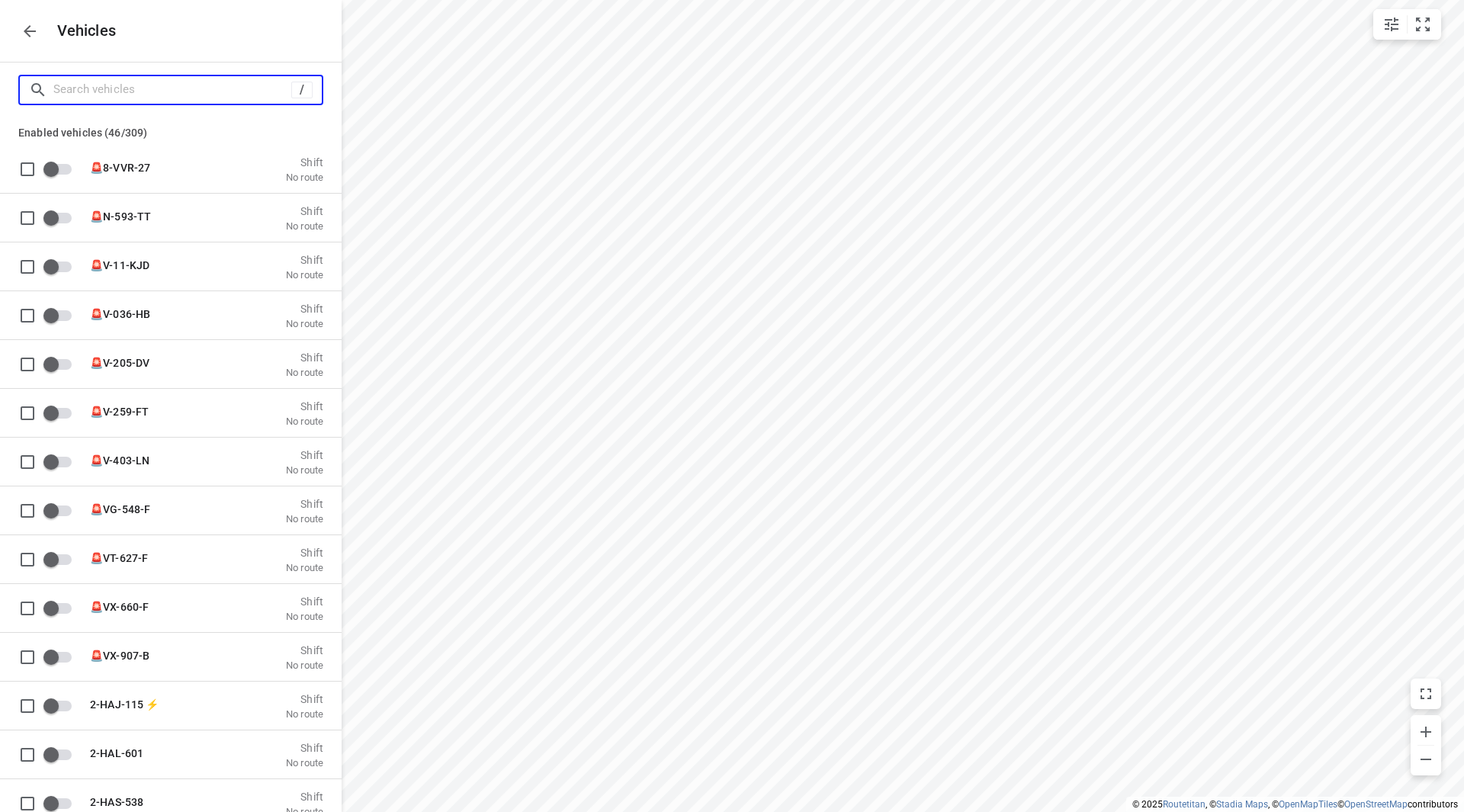
click at [154, 92] on input "Search vehicles" at bounding box center [172, 90] width 238 height 24
type input "j"
checkbox input "true"
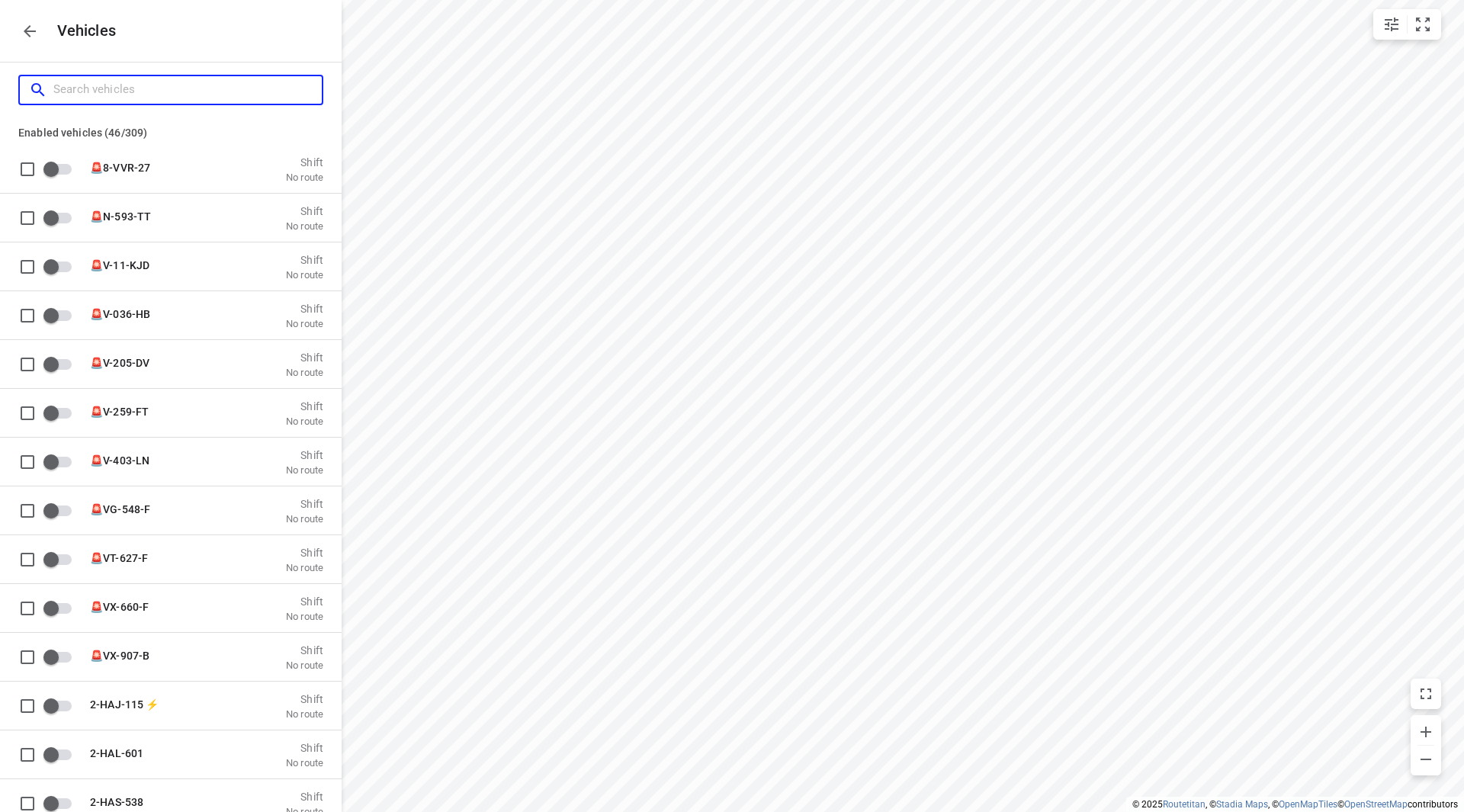
checkbox input "true"
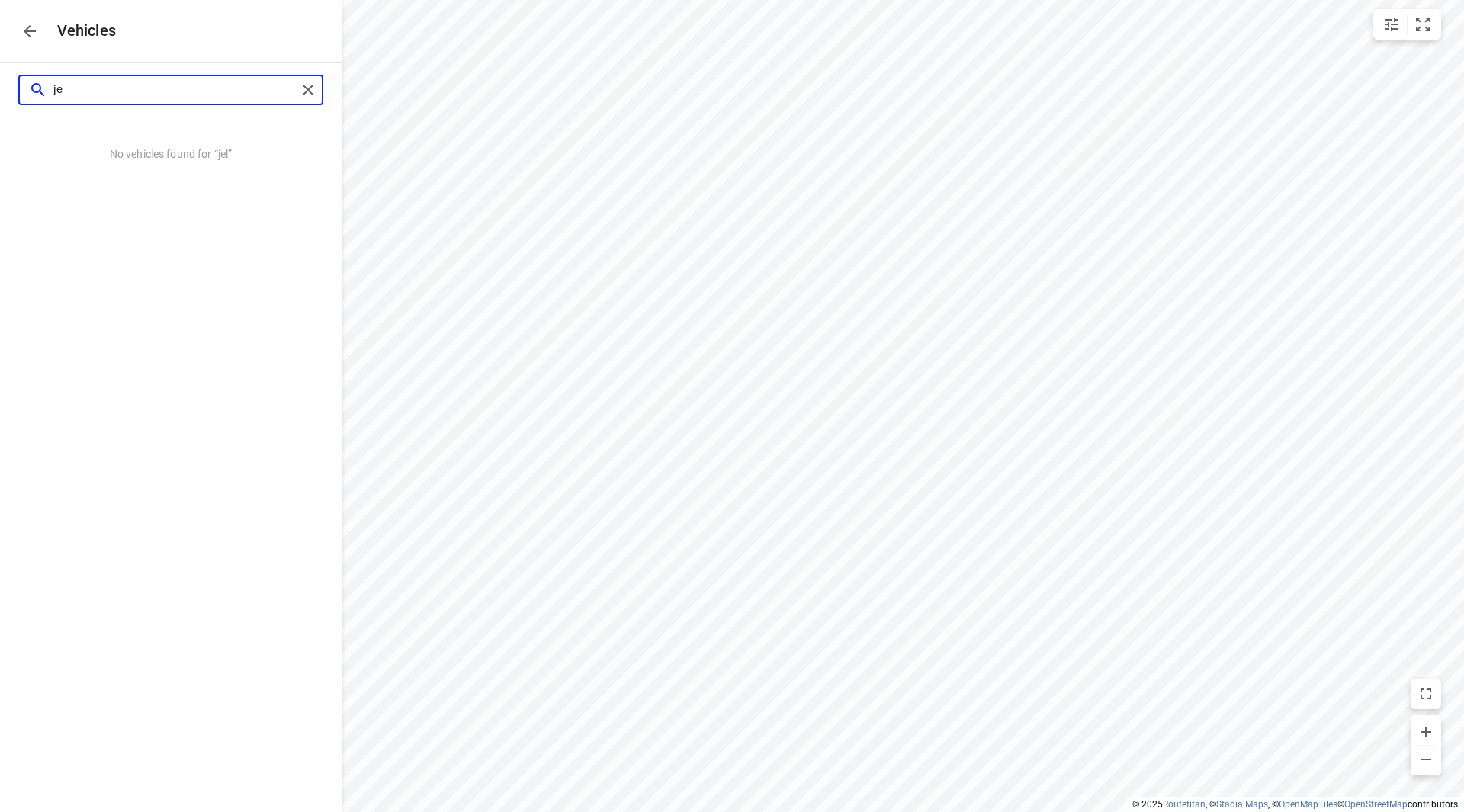
type input "j"
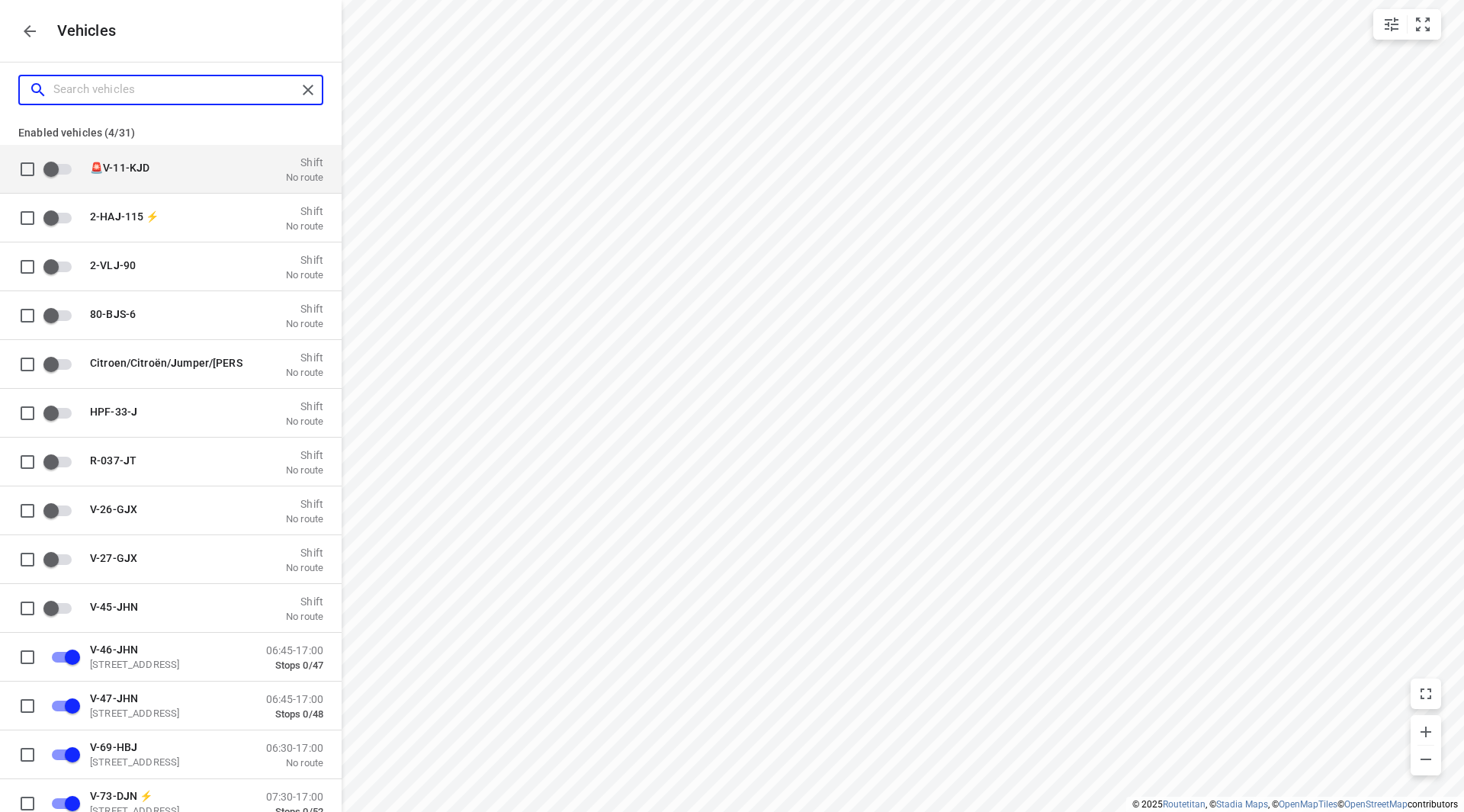
checkbox input "false"
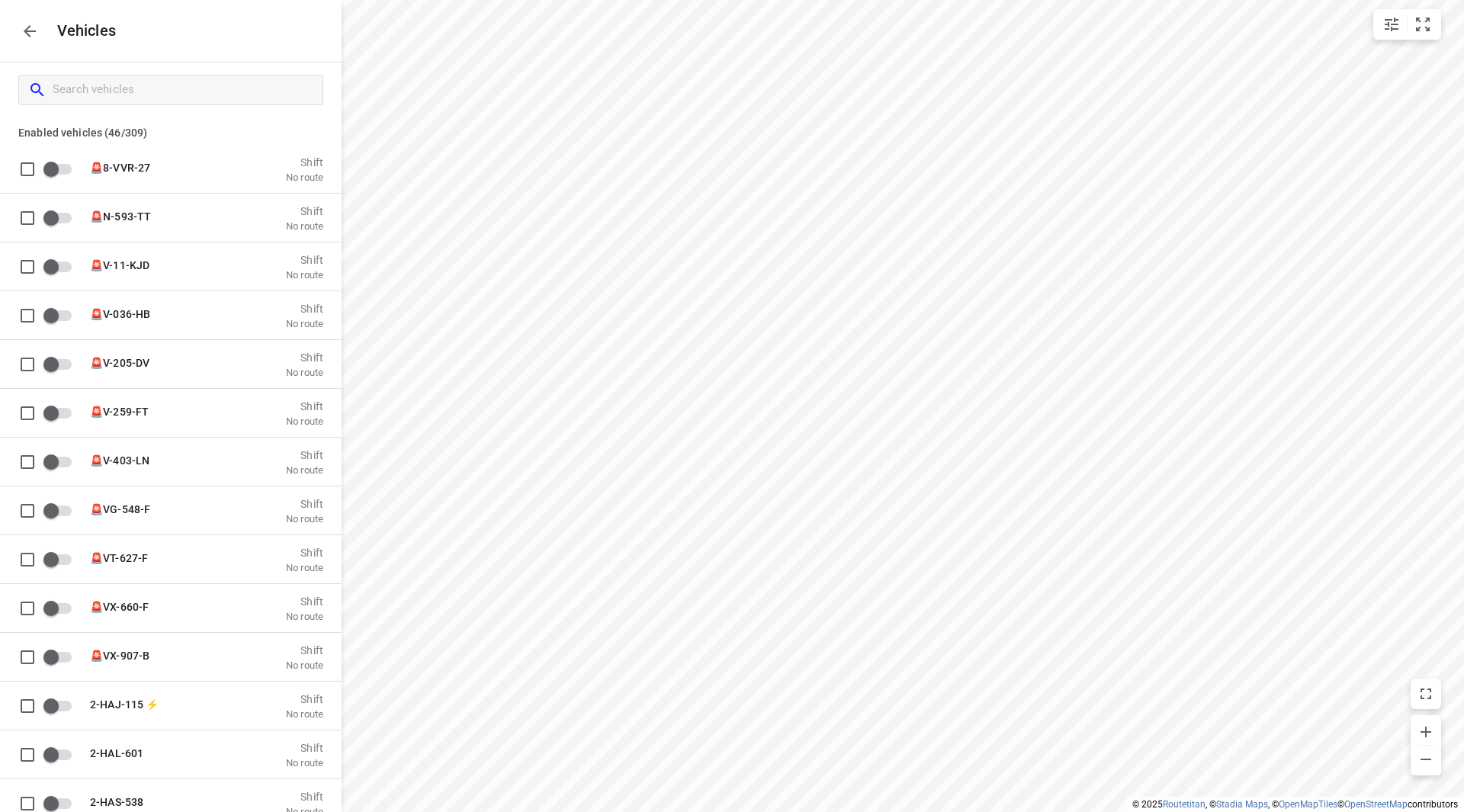
click at [28, 29] on icon "button" at bounding box center [29, 31] width 18 height 18
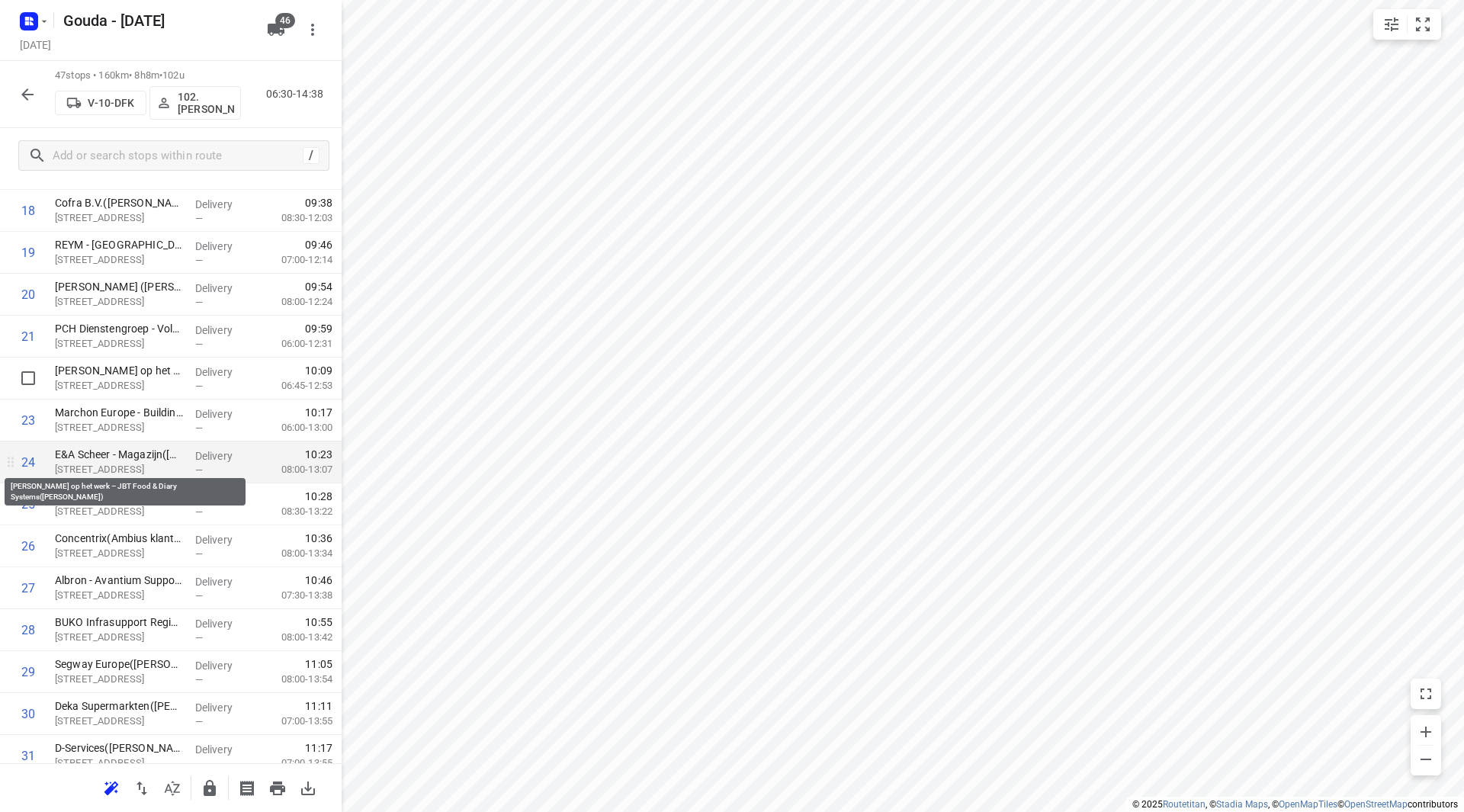
scroll to position [838, 0]
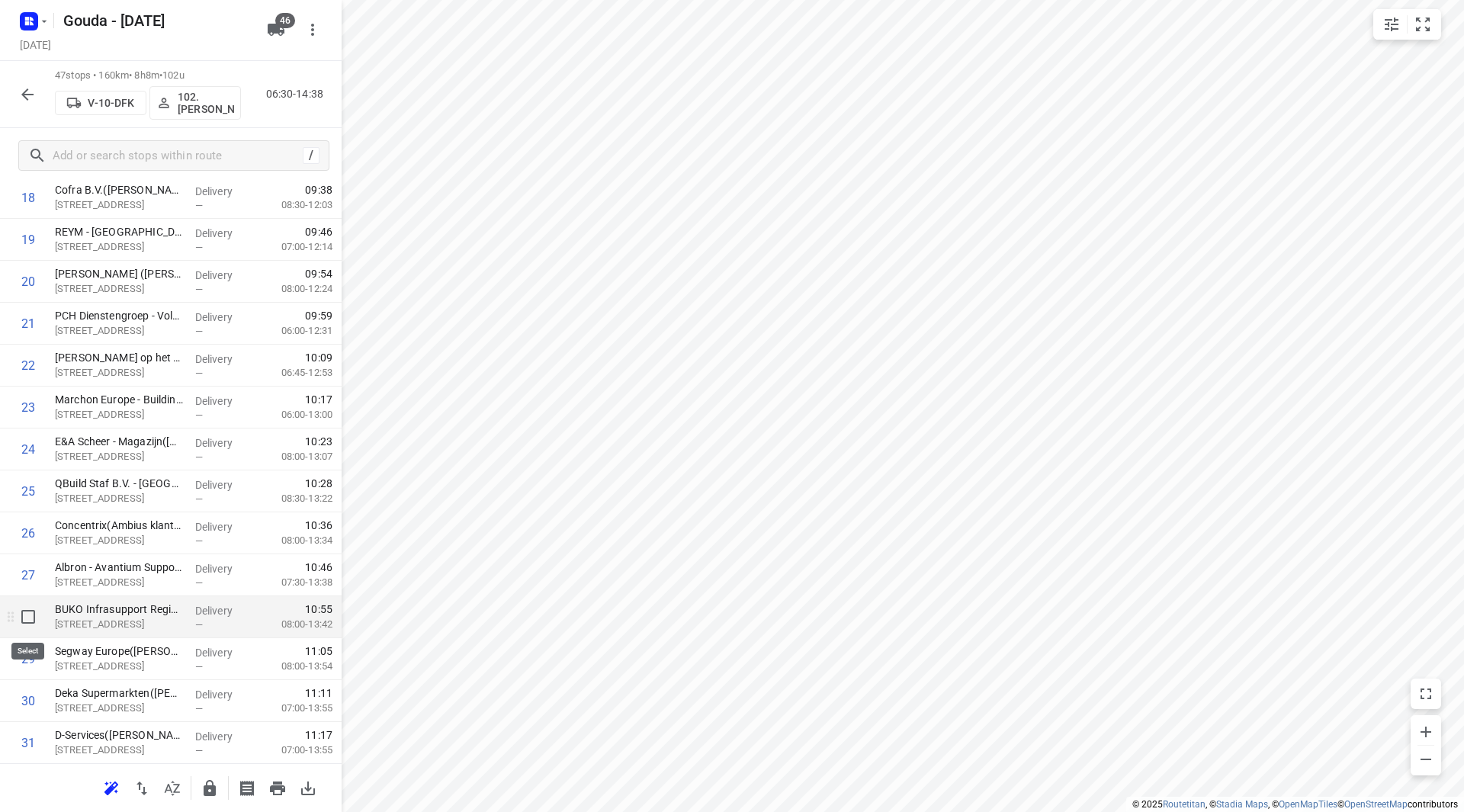
click at [26, 612] on input "checkbox" at bounding box center [28, 616] width 31 height 31
checkbox input "true"
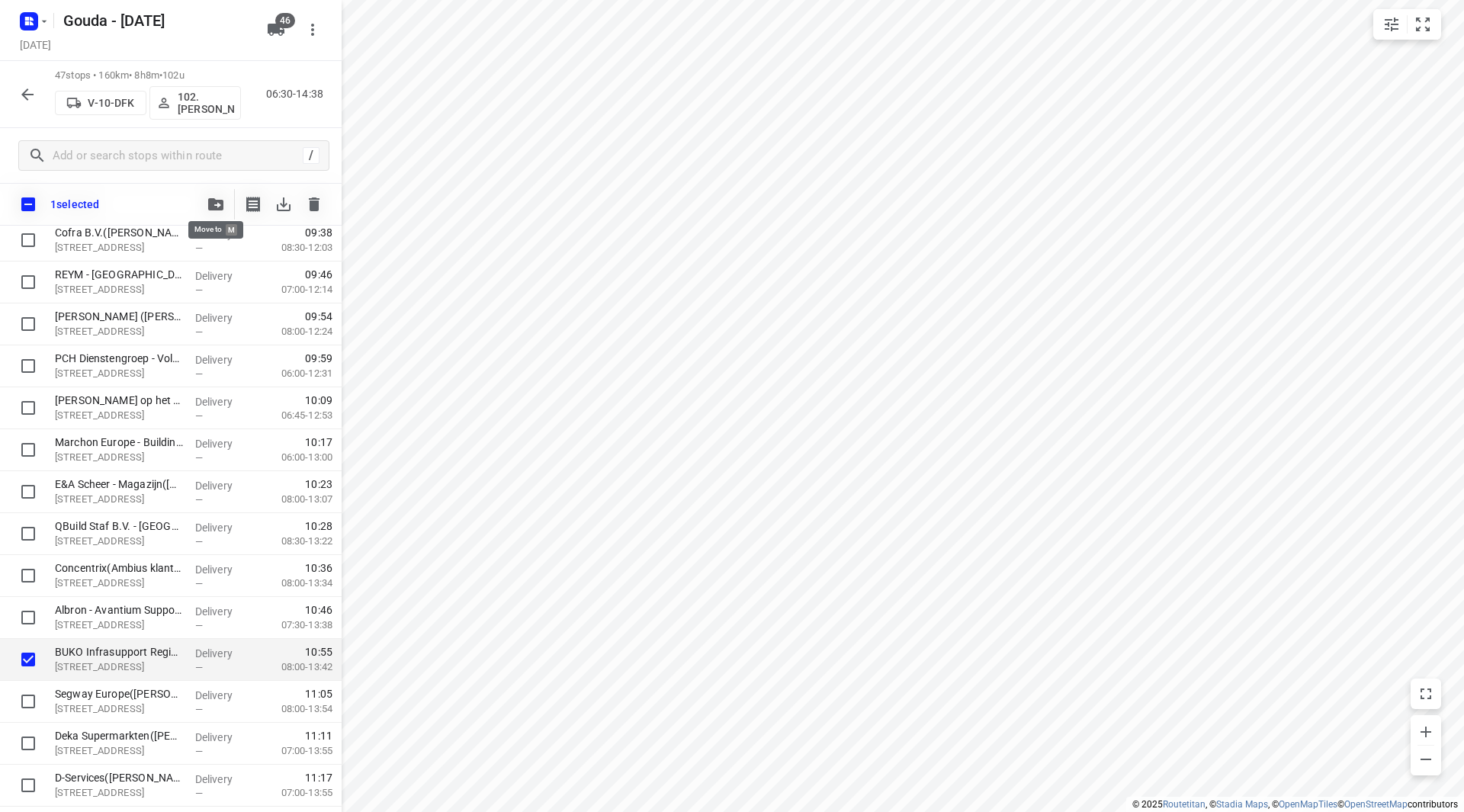
click at [203, 207] on button "button" at bounding box center [216, 204] width 31 height 31
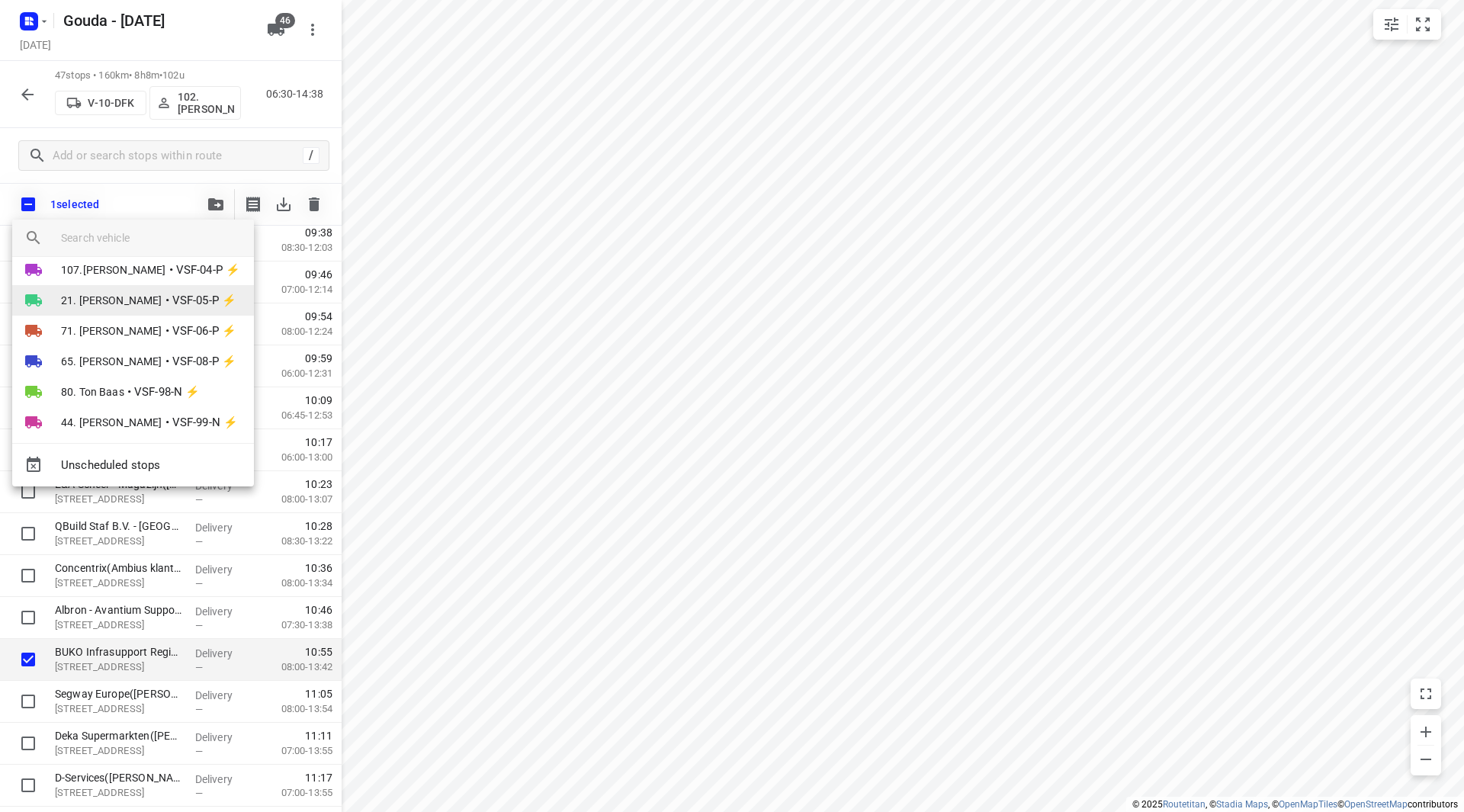
scroll to position [1186, 0]
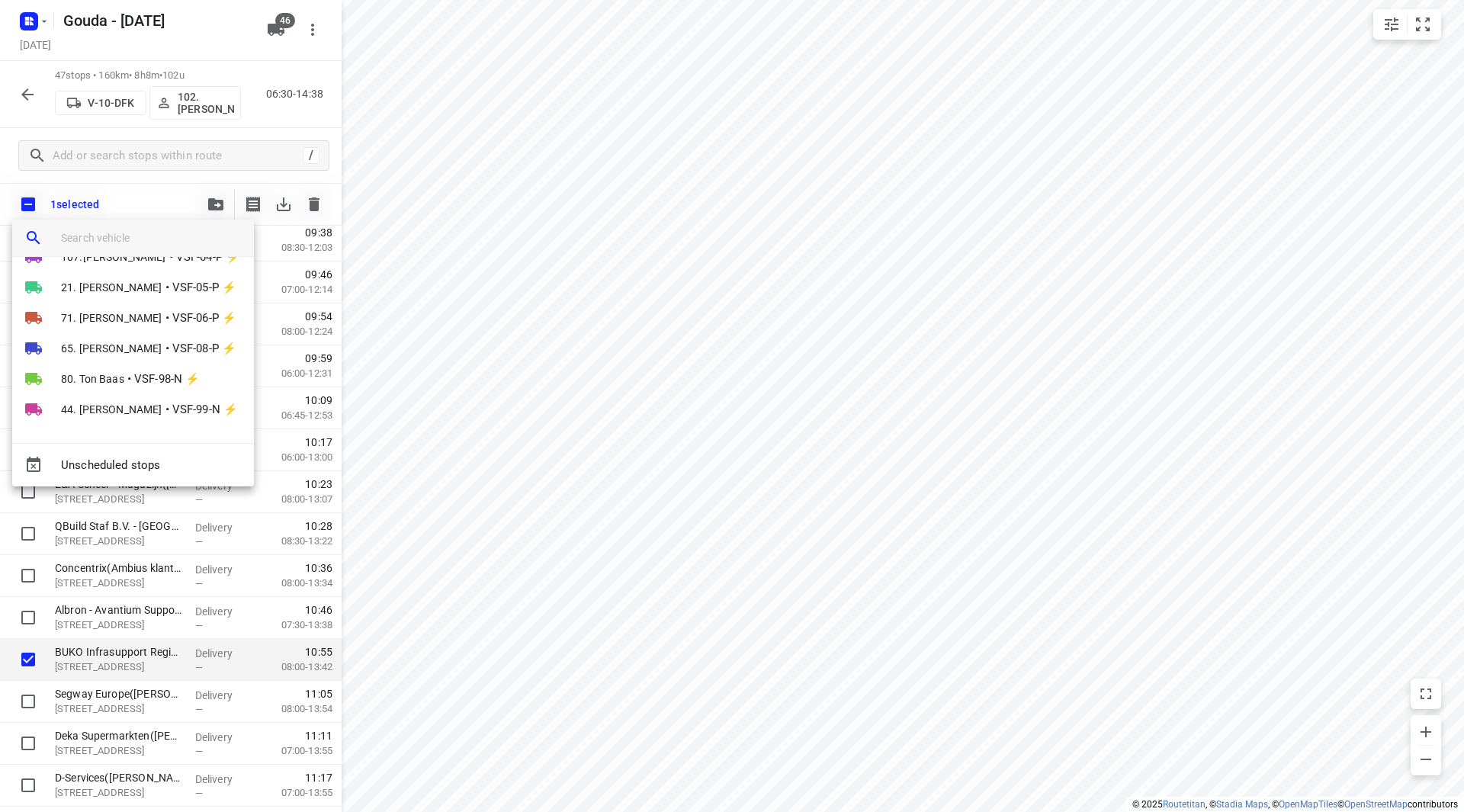
click at [123, 233] on input "search vehicle" at bounding box center [151, 238] width 181 height 23
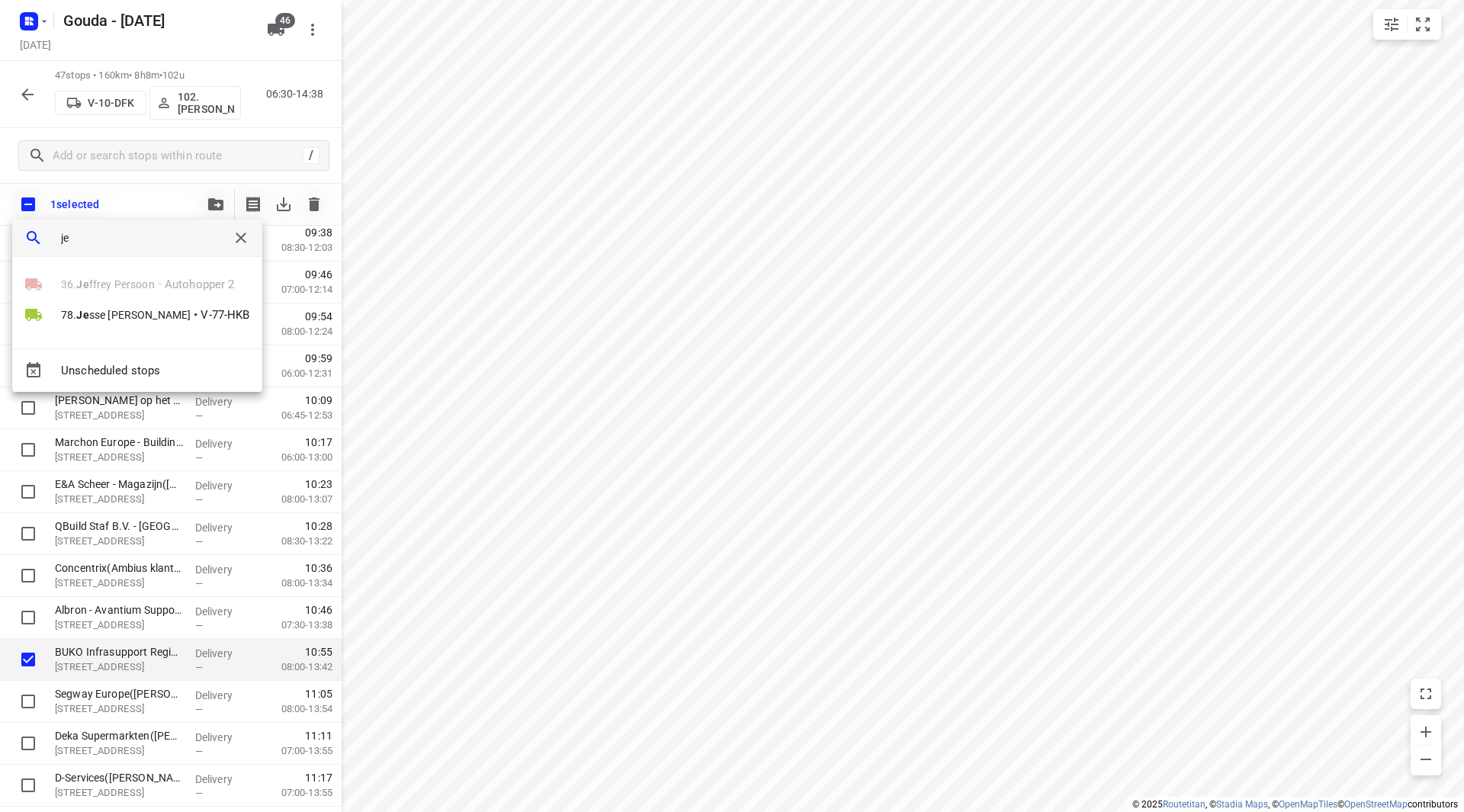
type input "j"
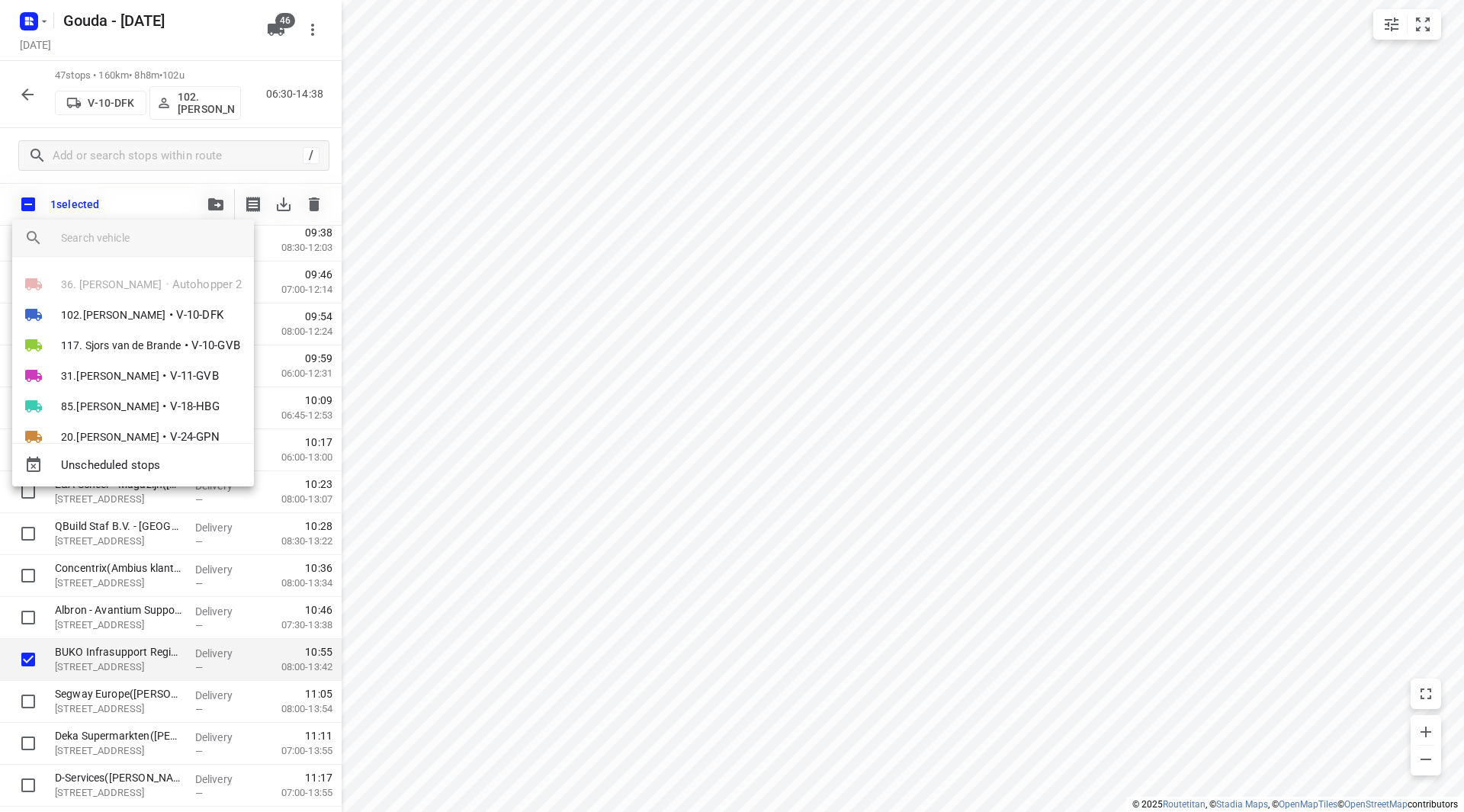
click at [185, 236] on input "search vehicle" at bounding box center [151, 238] width 181 height 23
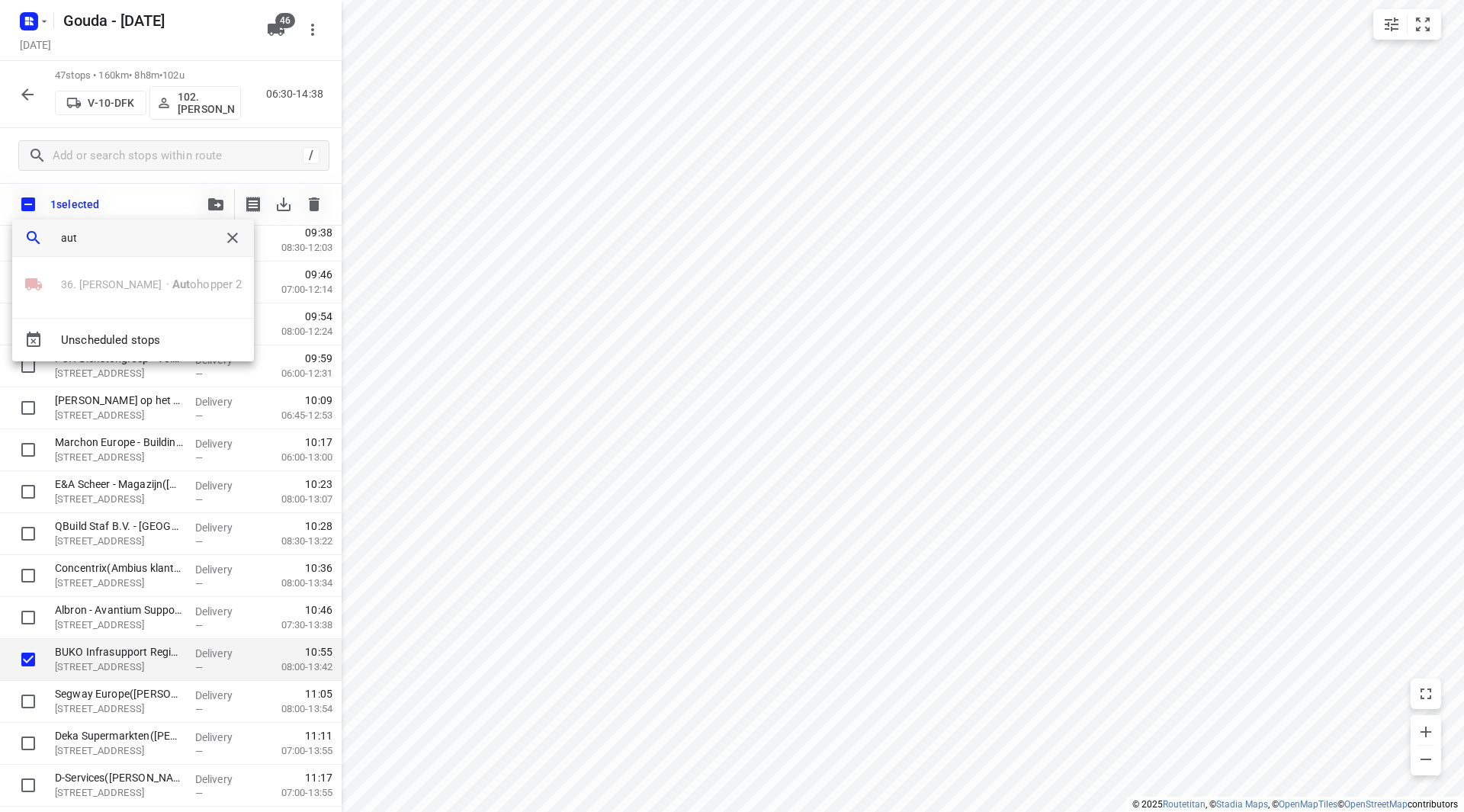
type input "auto"
drag, startPoint x: 174, startPoint y: 239, endPoint x: 46, endPoint y: 214, distance: 130.4
click at [54, 226] on div "auto" at bounding box center [133, 238] width 241 height 38
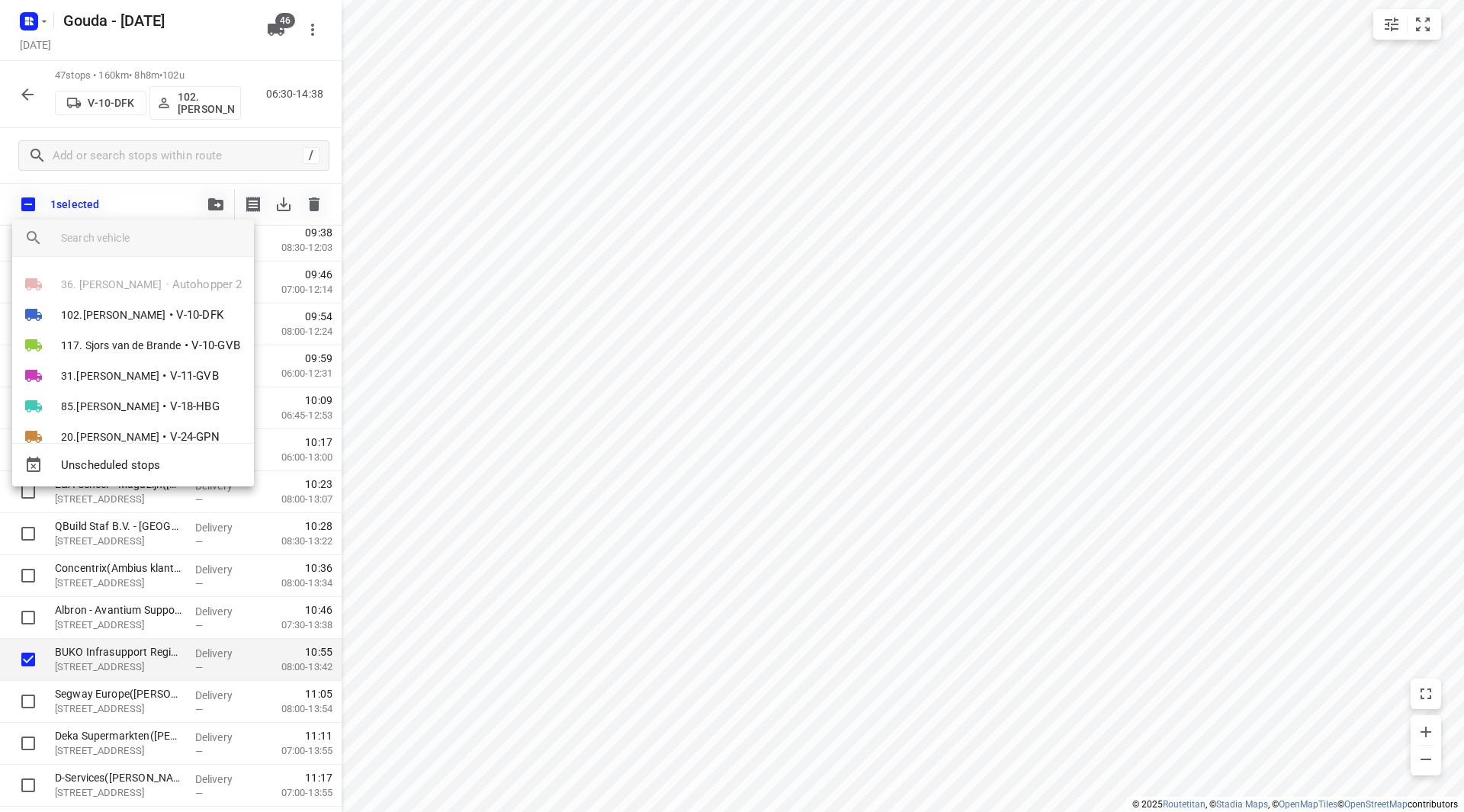
drag, startPoint x: 386, startPoint y: 120, endPoint x: 404, endPoint y: 135, distance: 23.4
click at [404, 135] on div at bounding box center [732, 406] width 1464 height 812
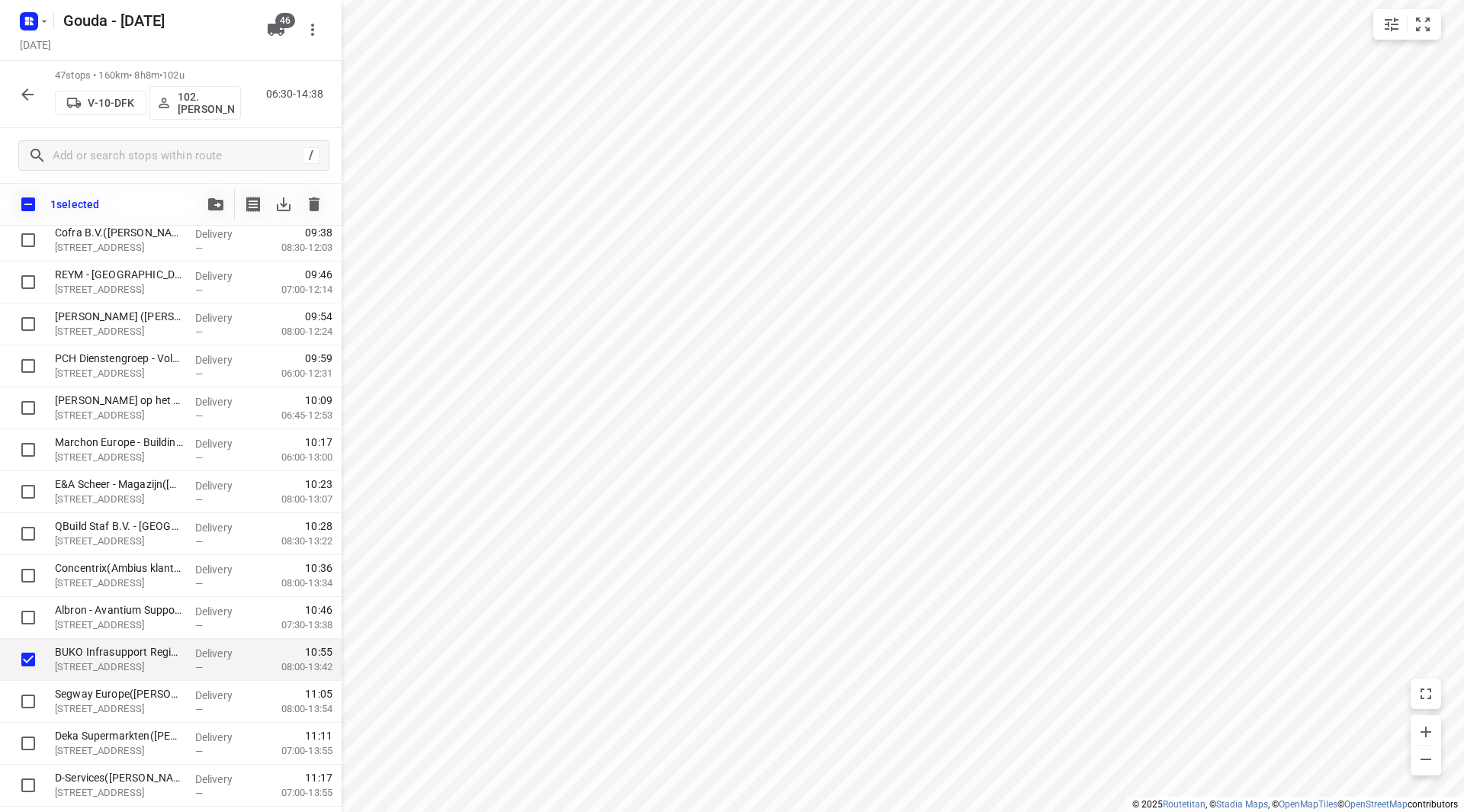
click at [287, 30] on button "46" at bounding box center [277, 30] width 31 height 31
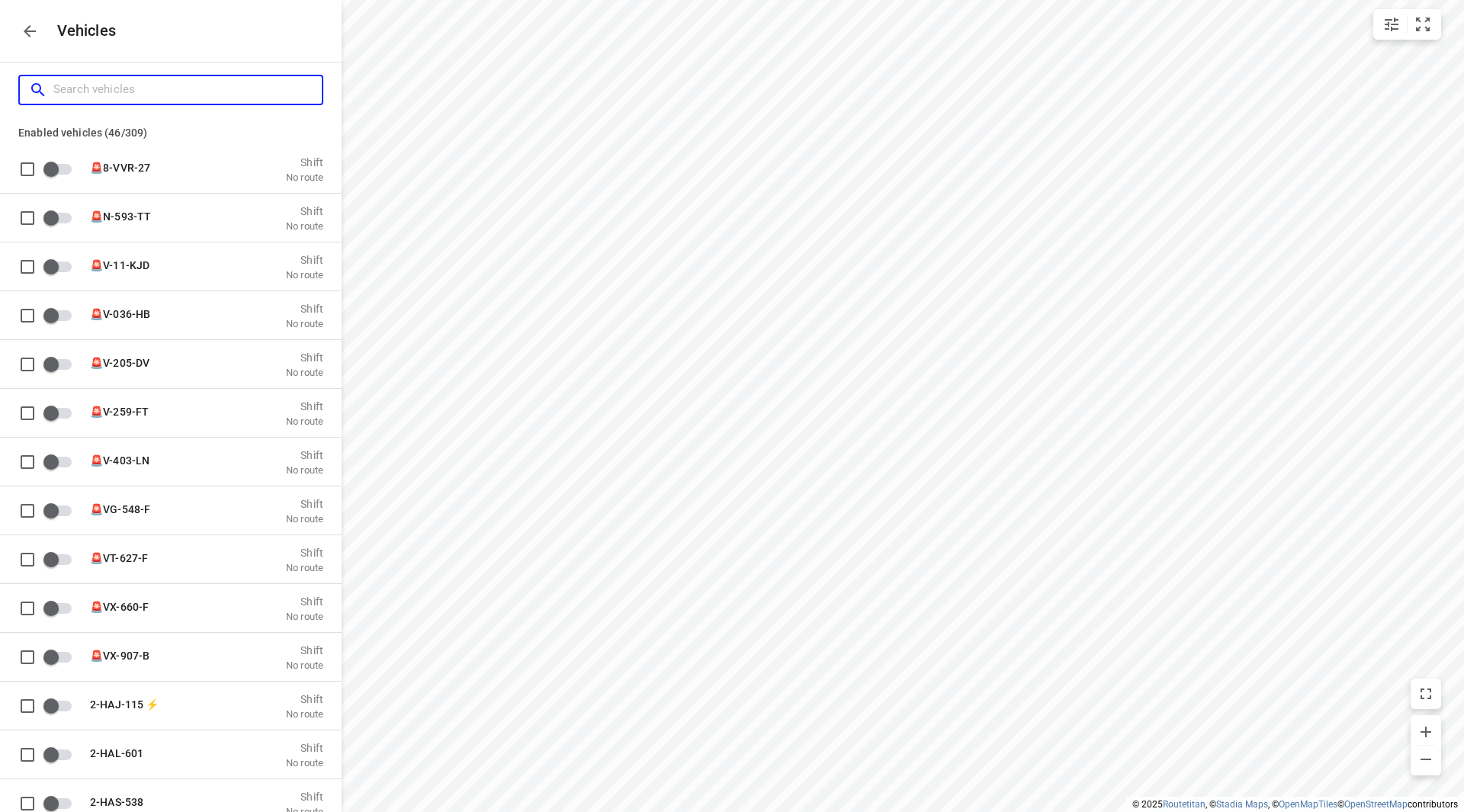
click at [214, 84] on input "Search vehicles" at bounding box center [187, 90] width 269 height 24
type input "a"
checkbox input "true"
type input "au"
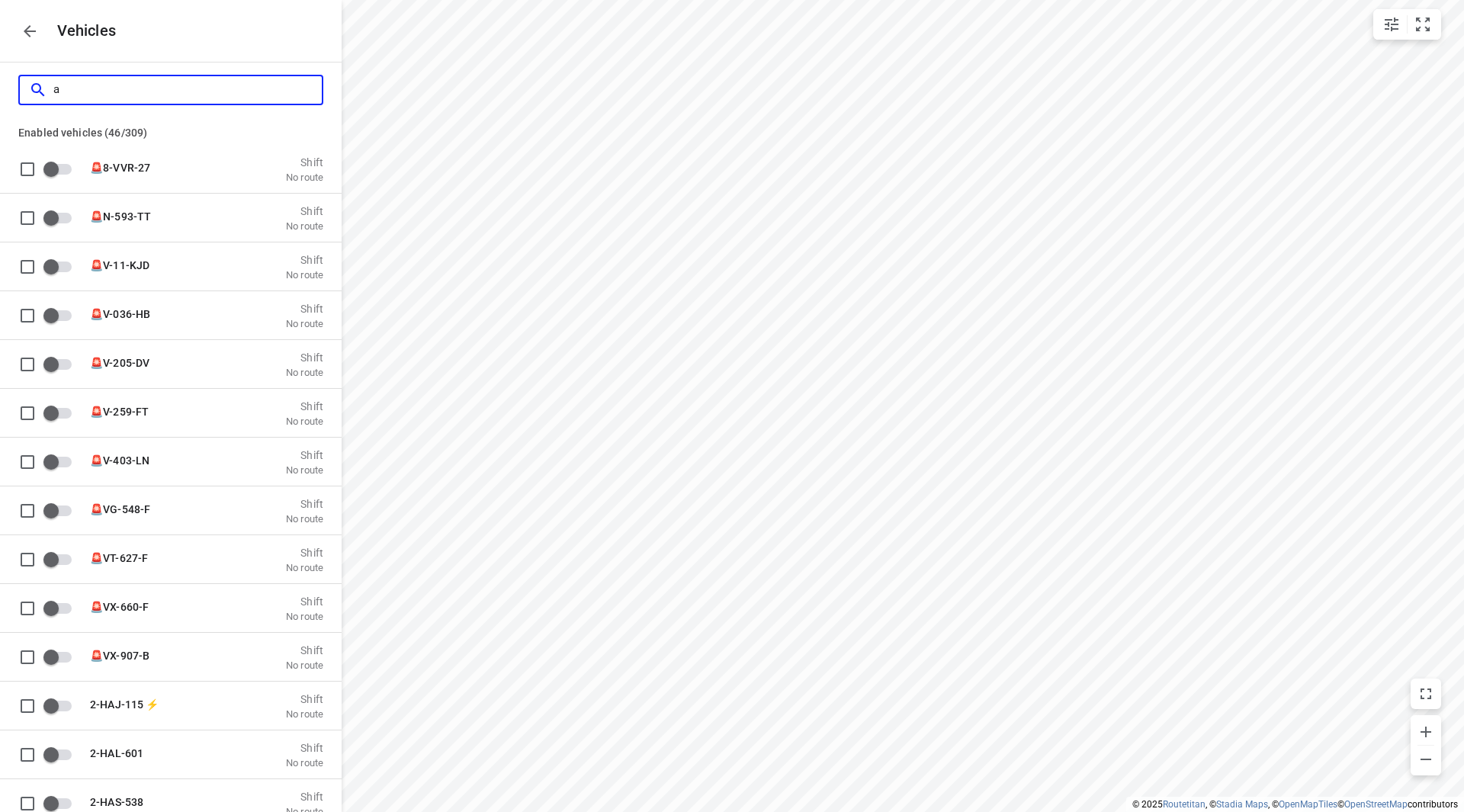
checkbox input "true"
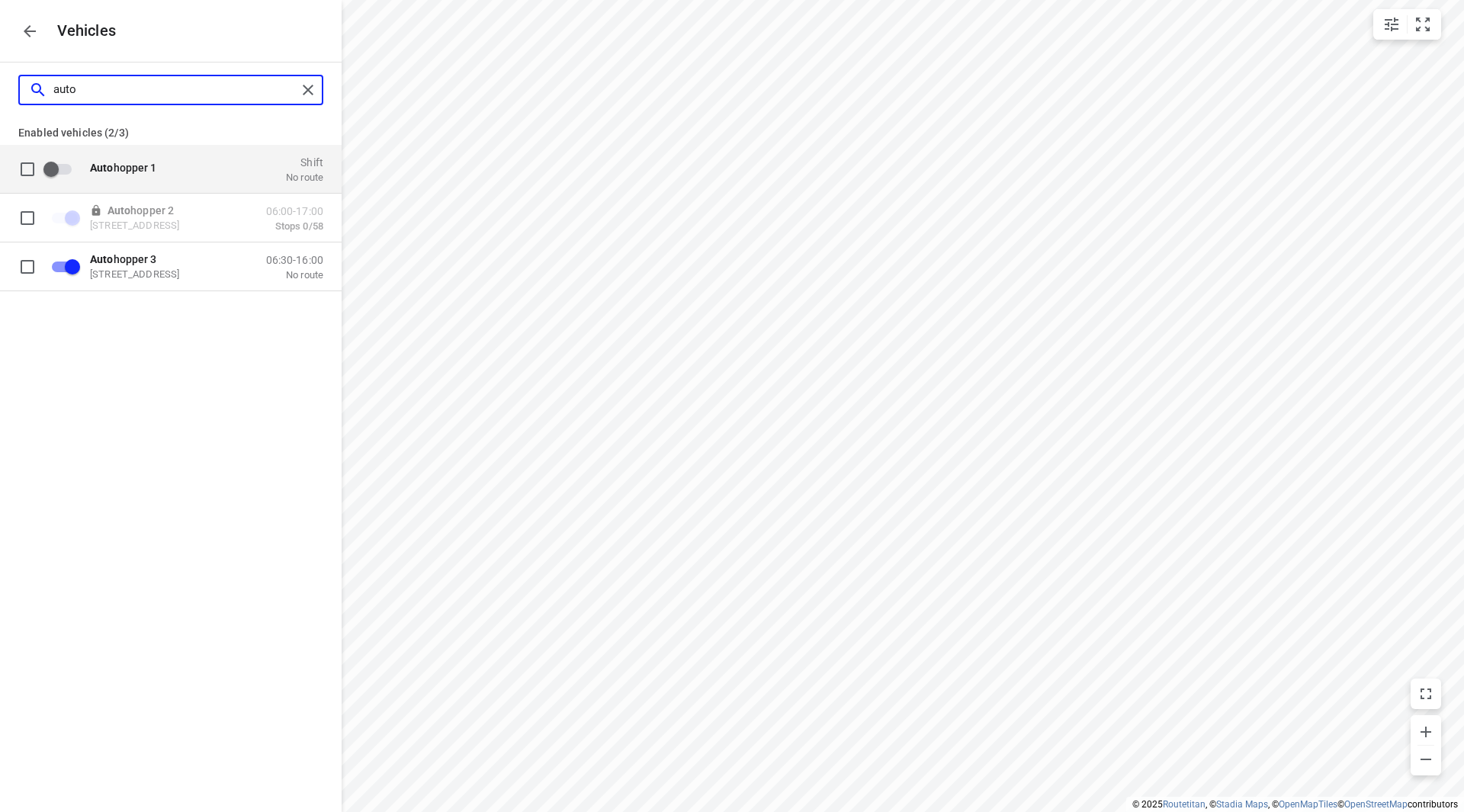
drag, startPoint x: 100, startPoint y: 90, endPoint x: 35, endPoint y: 87, distance: 65.1
click at [35, 87] on div "auto" at bounding box center [163, 90] width 268 height 24
click at [91, 86] on input "auto" at bounding box center [174, 90] width 243 height 24
type input "auto"
checkbox input "false"
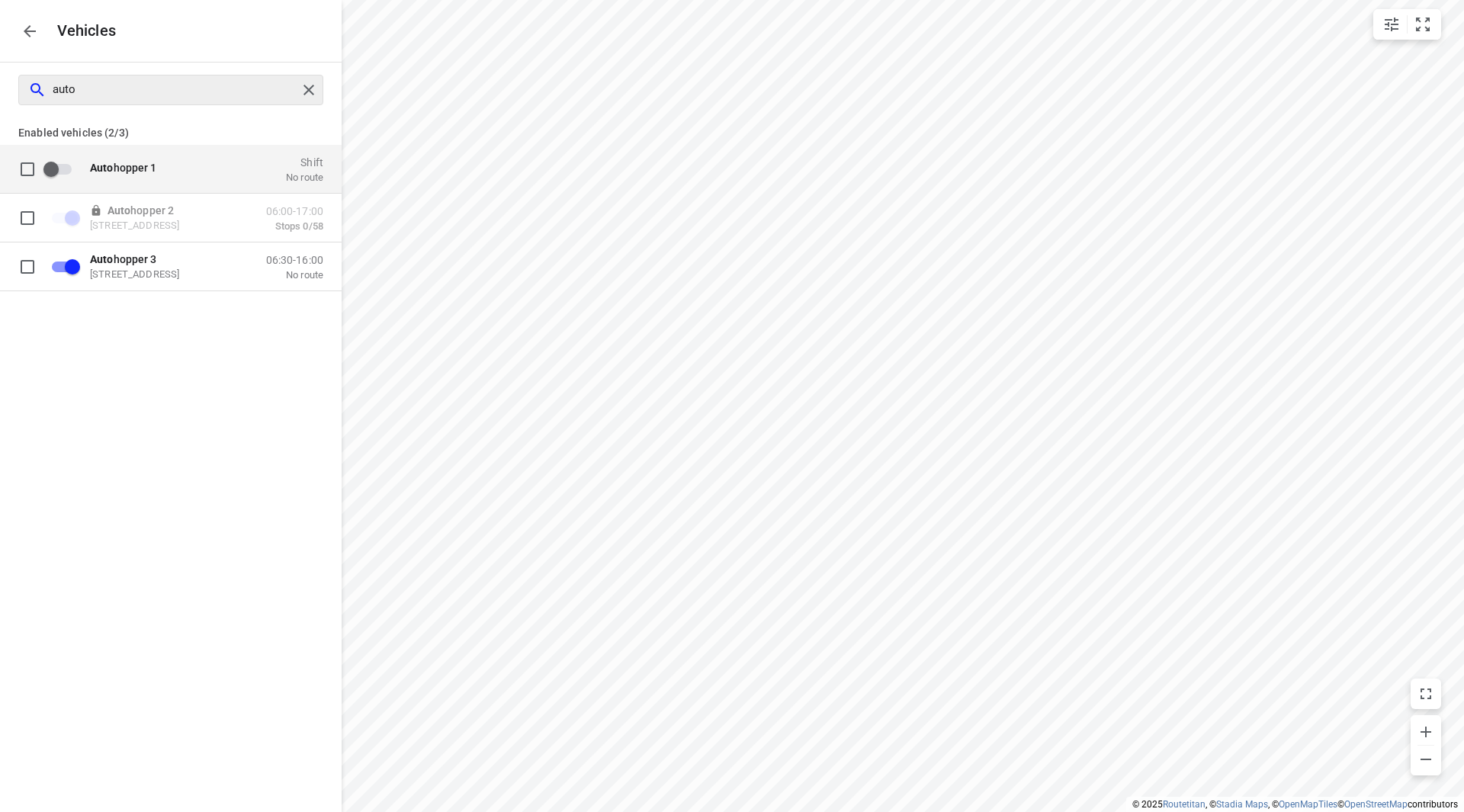
checkbox input "false"
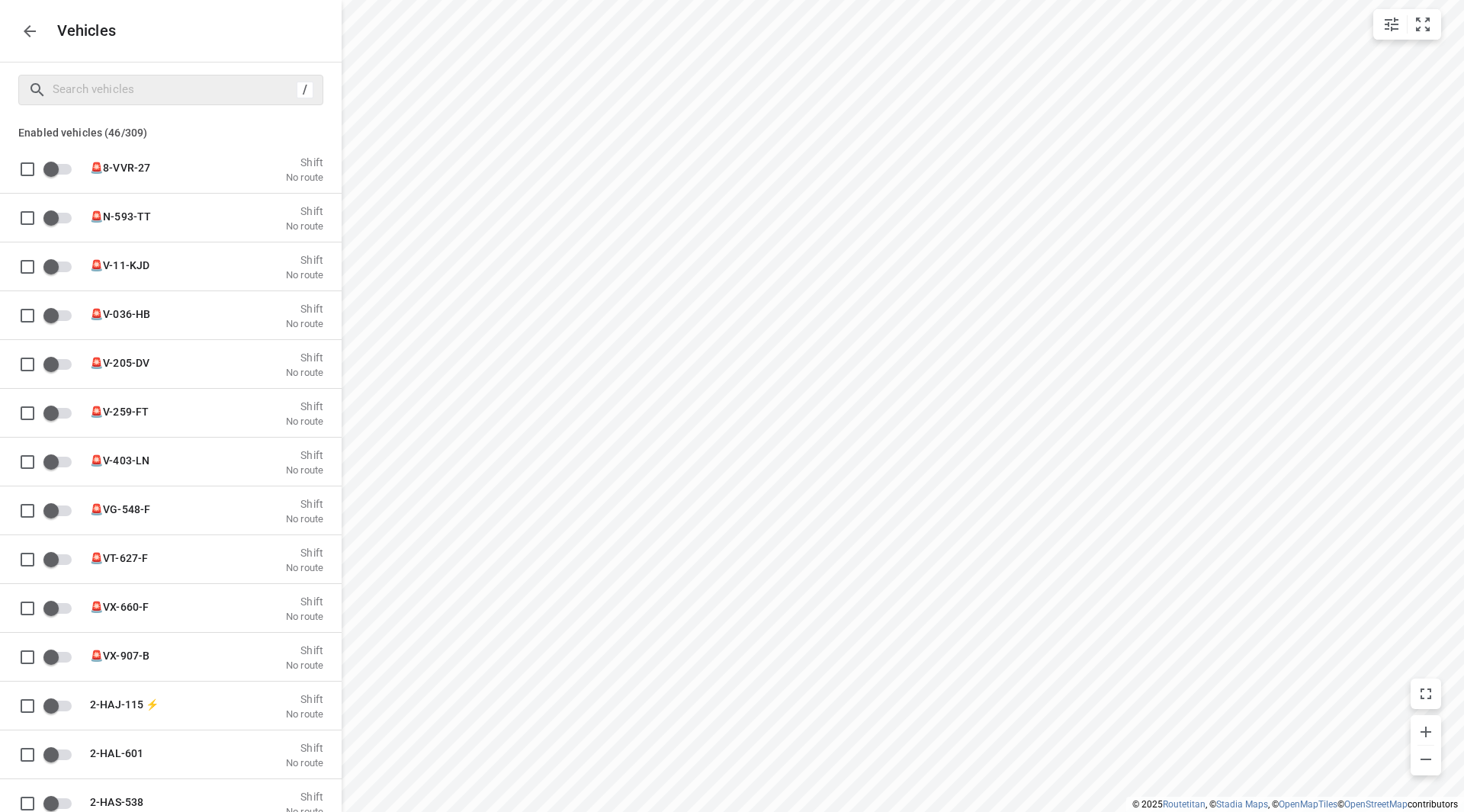
click at [42, 26] on button "button" at bounding box center [30, 32] width 31 height 31
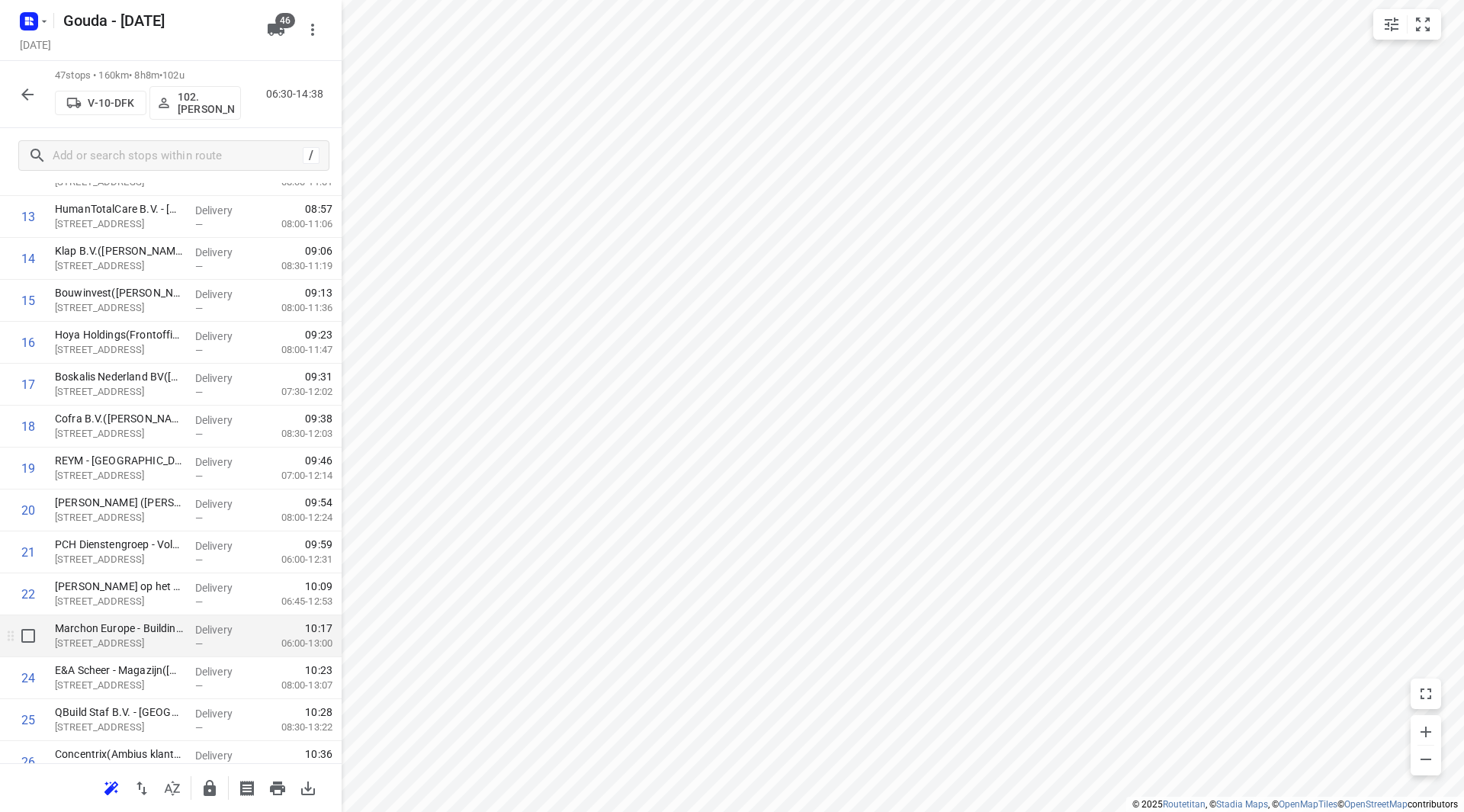
scroll to position [1219, 0]
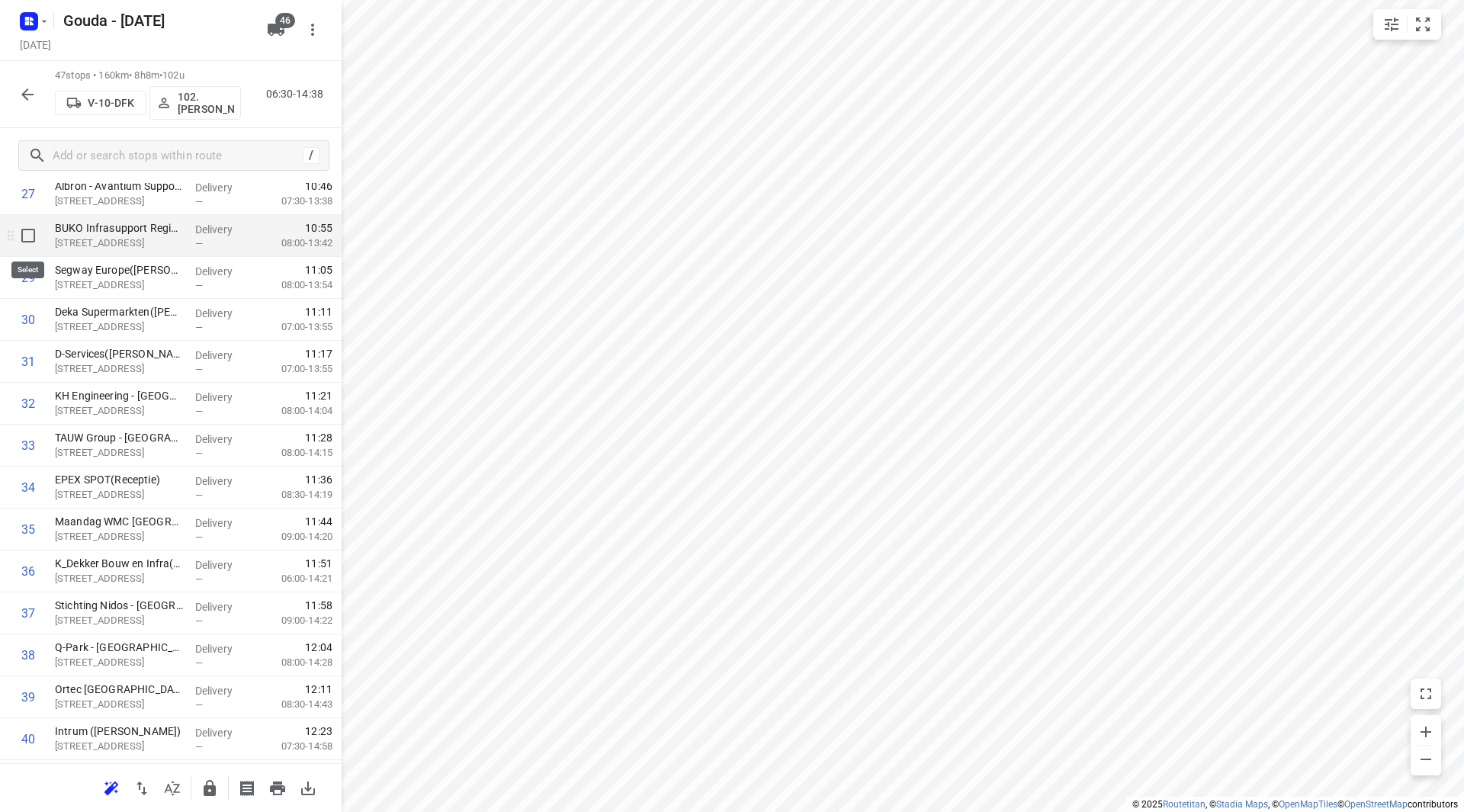
click at [23, 236] on input "checkbox" at bounding box center [28, 236] width 31 height 31
checkbox input "true"
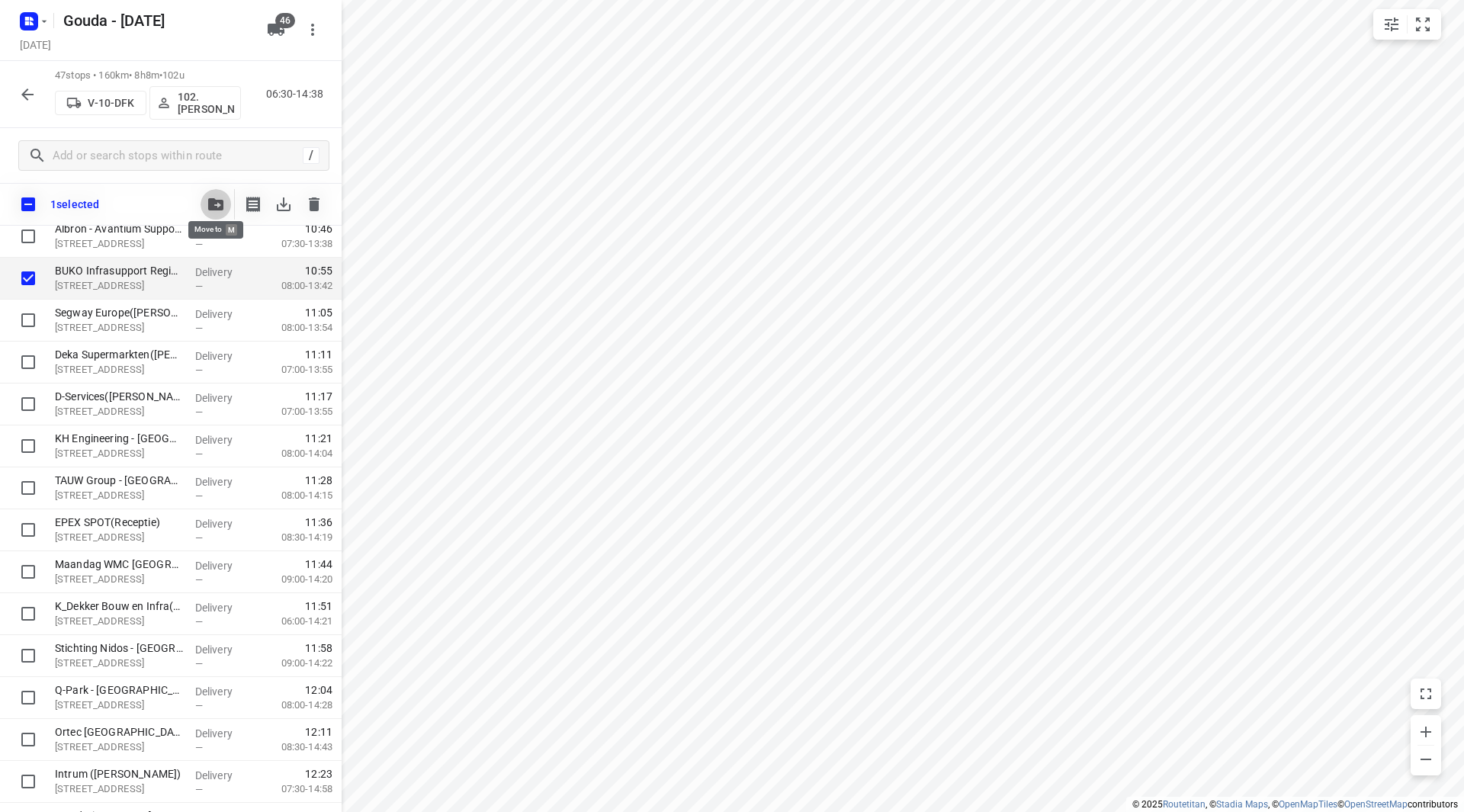
click at [214, 202] on icon "button" at bounding box center [216, 204] width 15 height 13
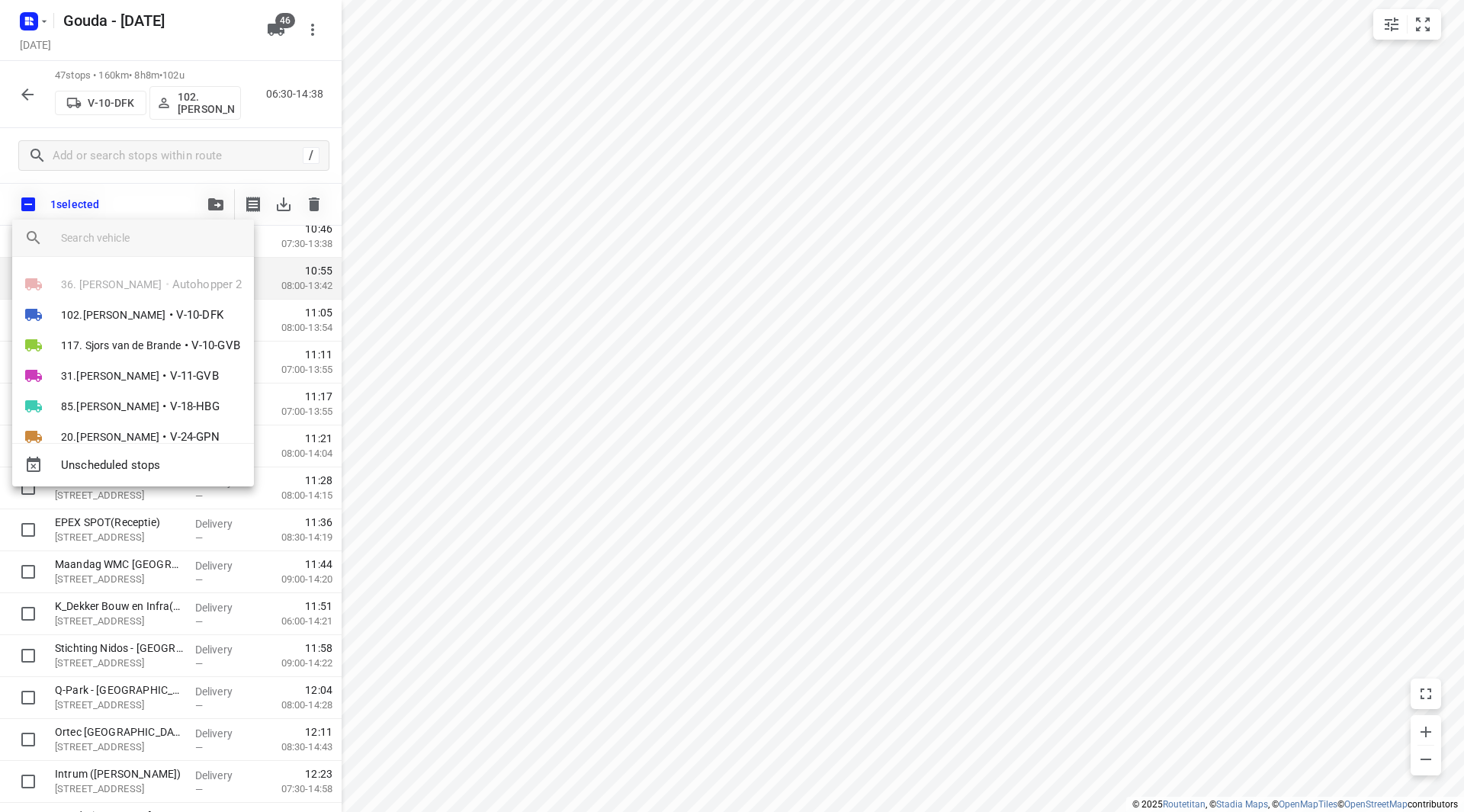
click at [149, 244] on input "search vehicle" at bounding box center [151, 238] width 181 height 23
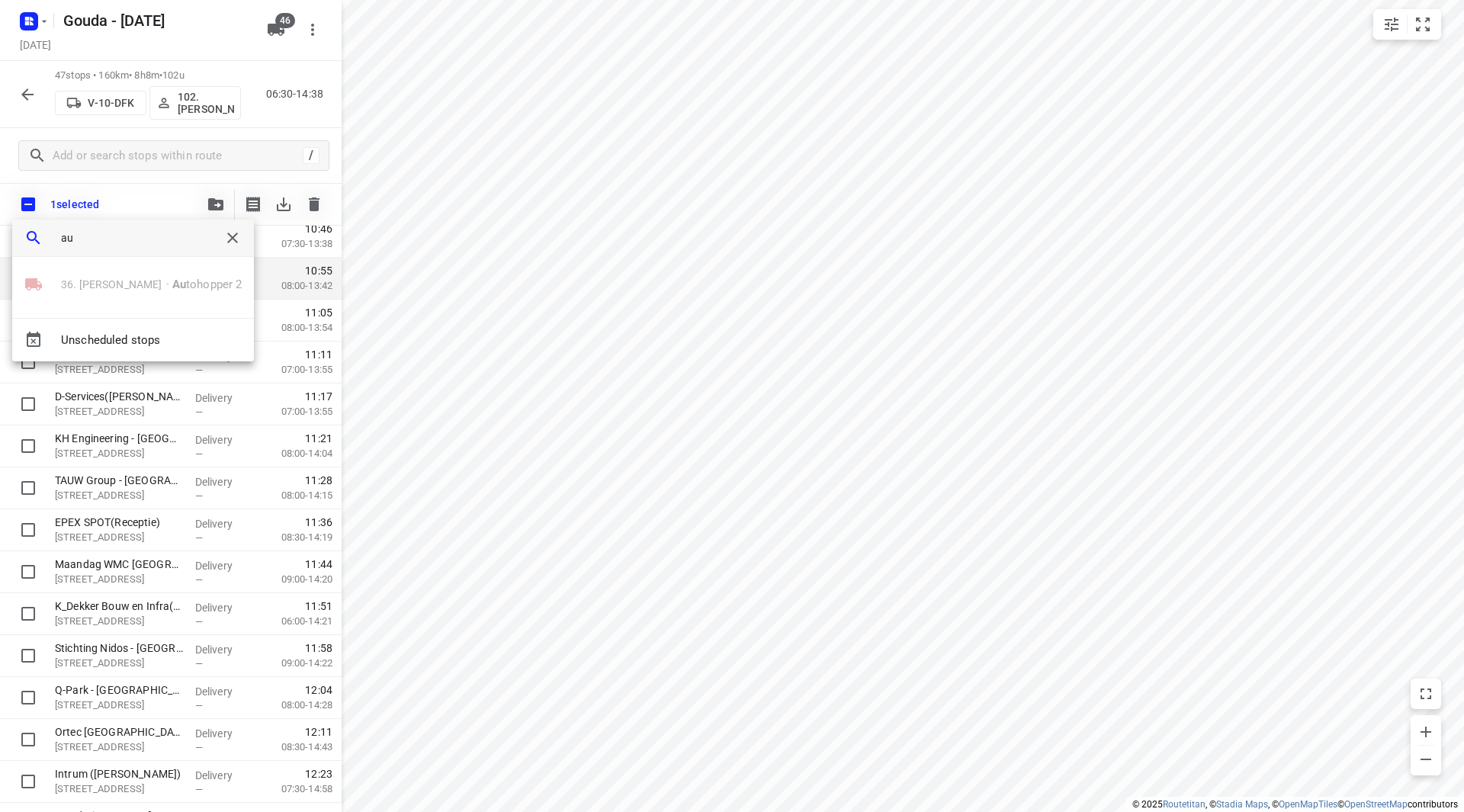
type input "a"
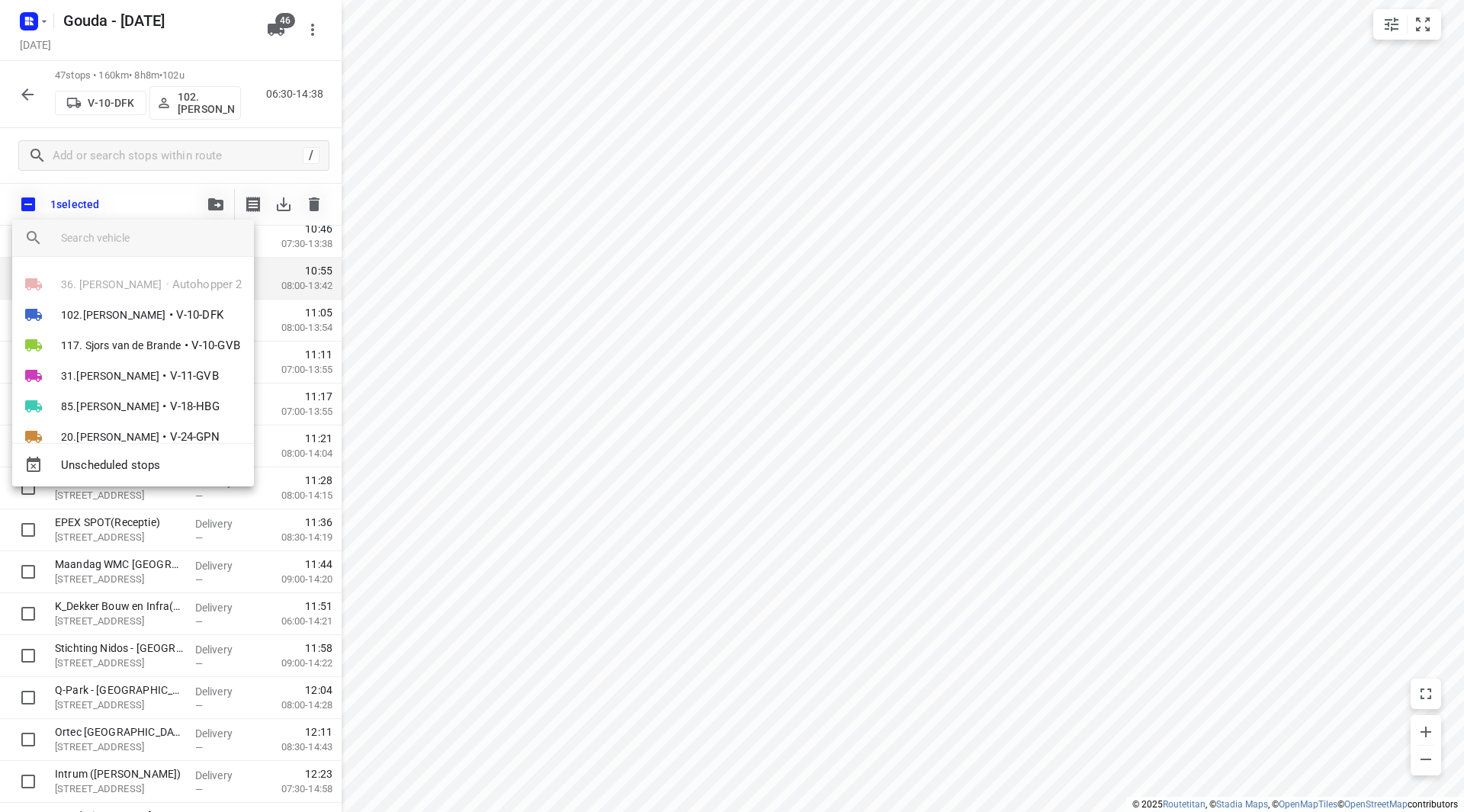
click at [166, 195] on div at bounding box center [732, 406] width 1464 height 812
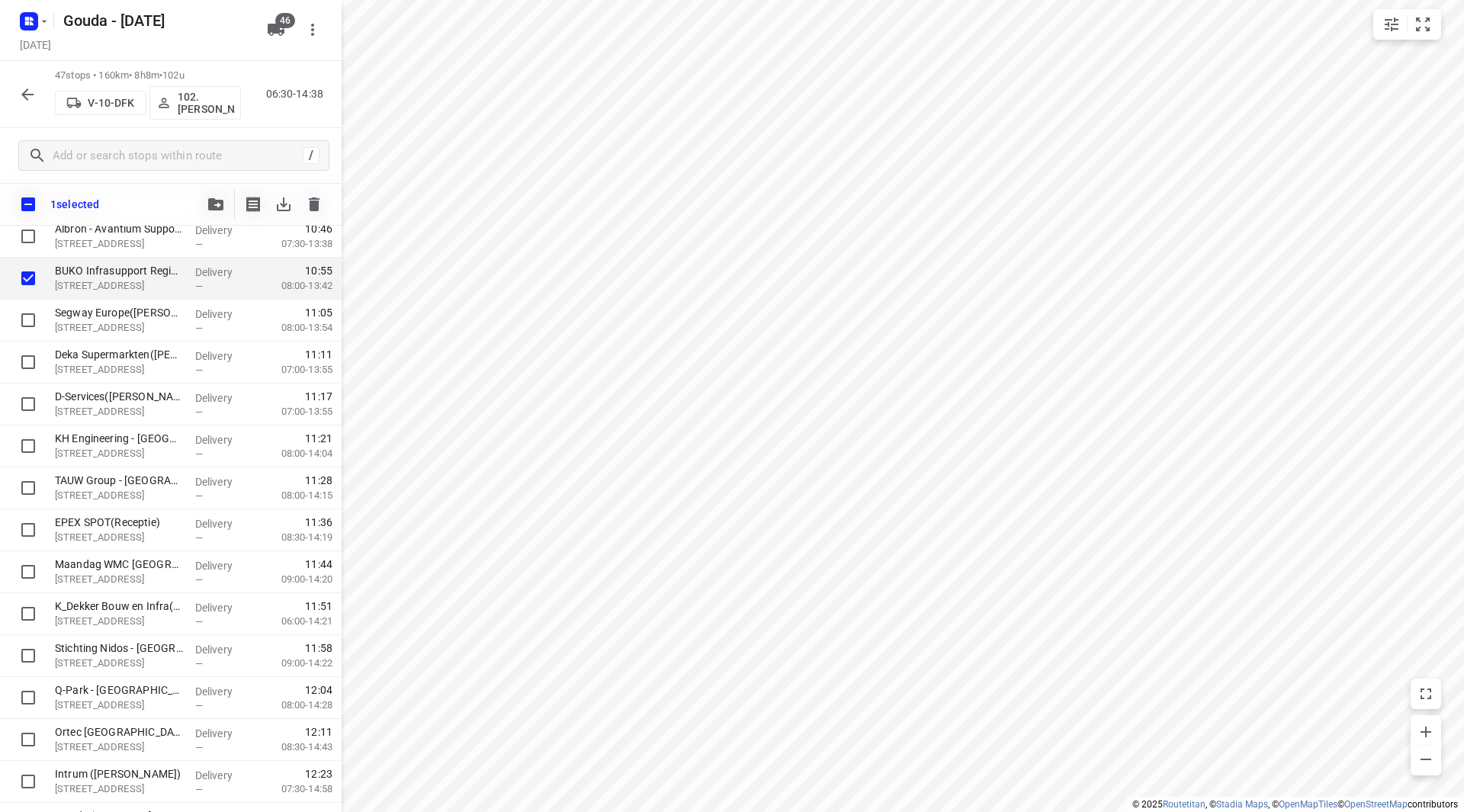
drag, startPoint x: 279, startPoint y: 33, endPoint x: 278, endPoint y: 42, distance: 9.1
click at [279, 32] on icon "button" at bounding box center [276, 30] width 16 height 13
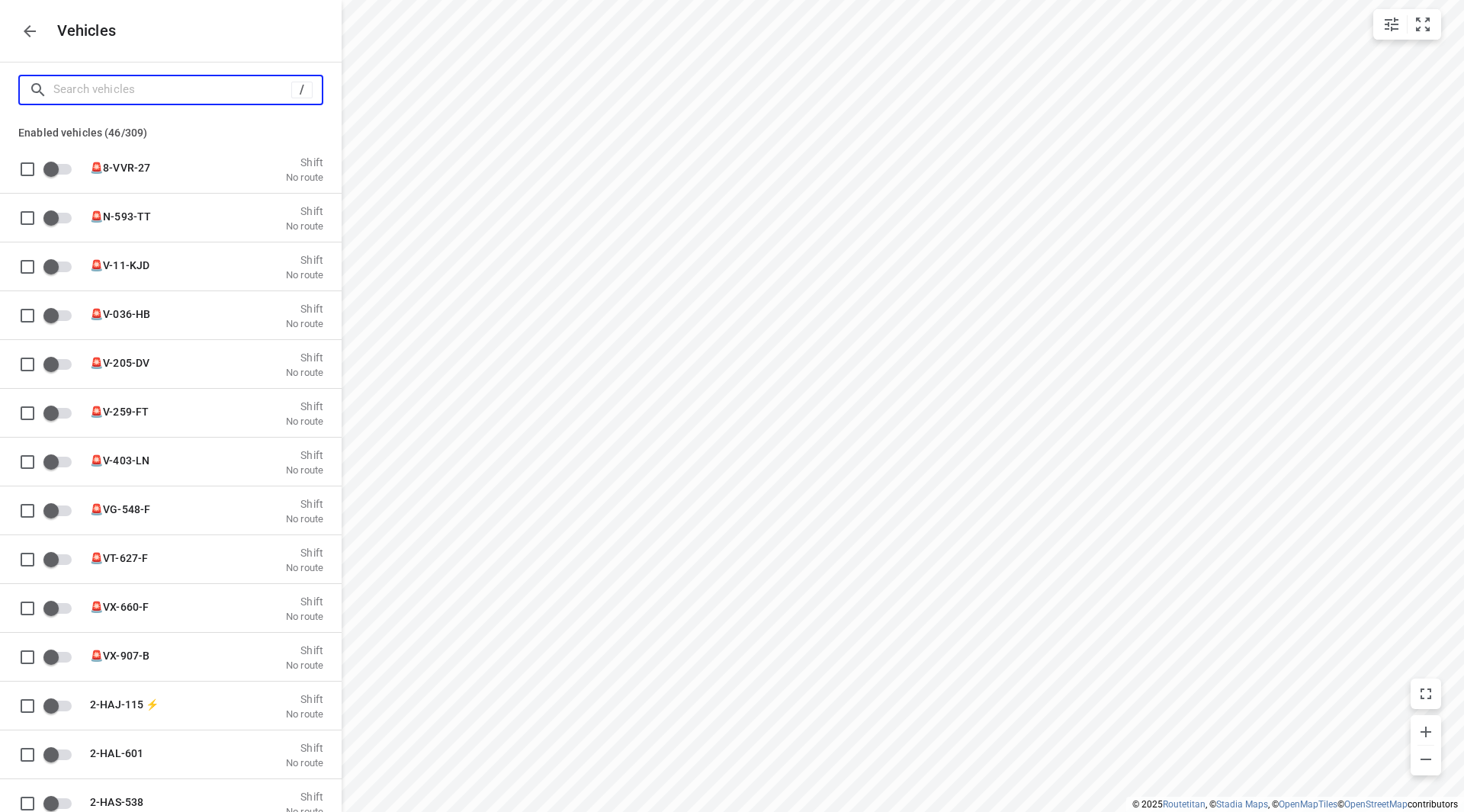
click at [217, 93] on input "Search vehicles" at bounding box center [172, 90] width 238 height 24
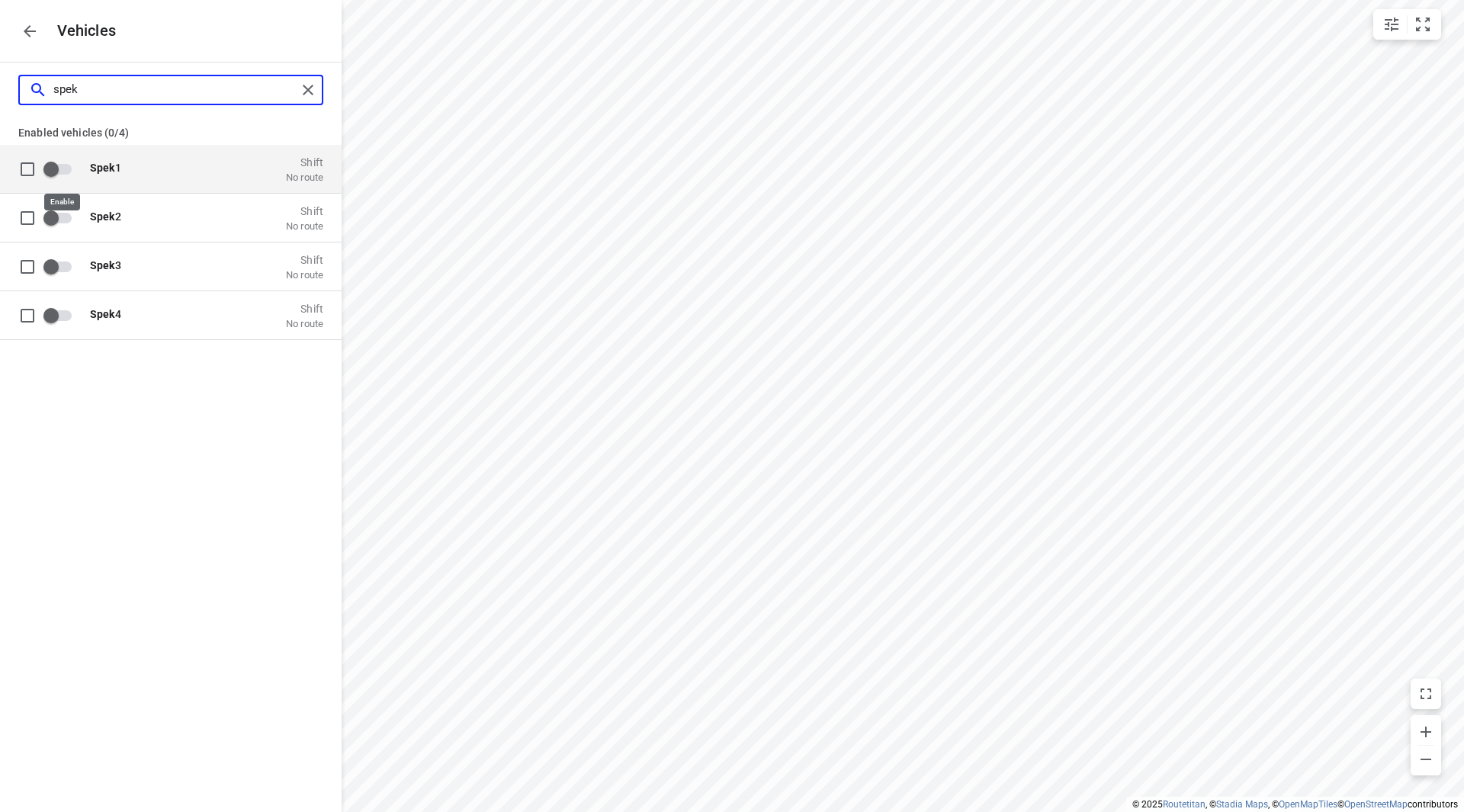
type input "spek"
click at [70, 171] on input "grid" at bounding box center [51, 169] width 87 height 29
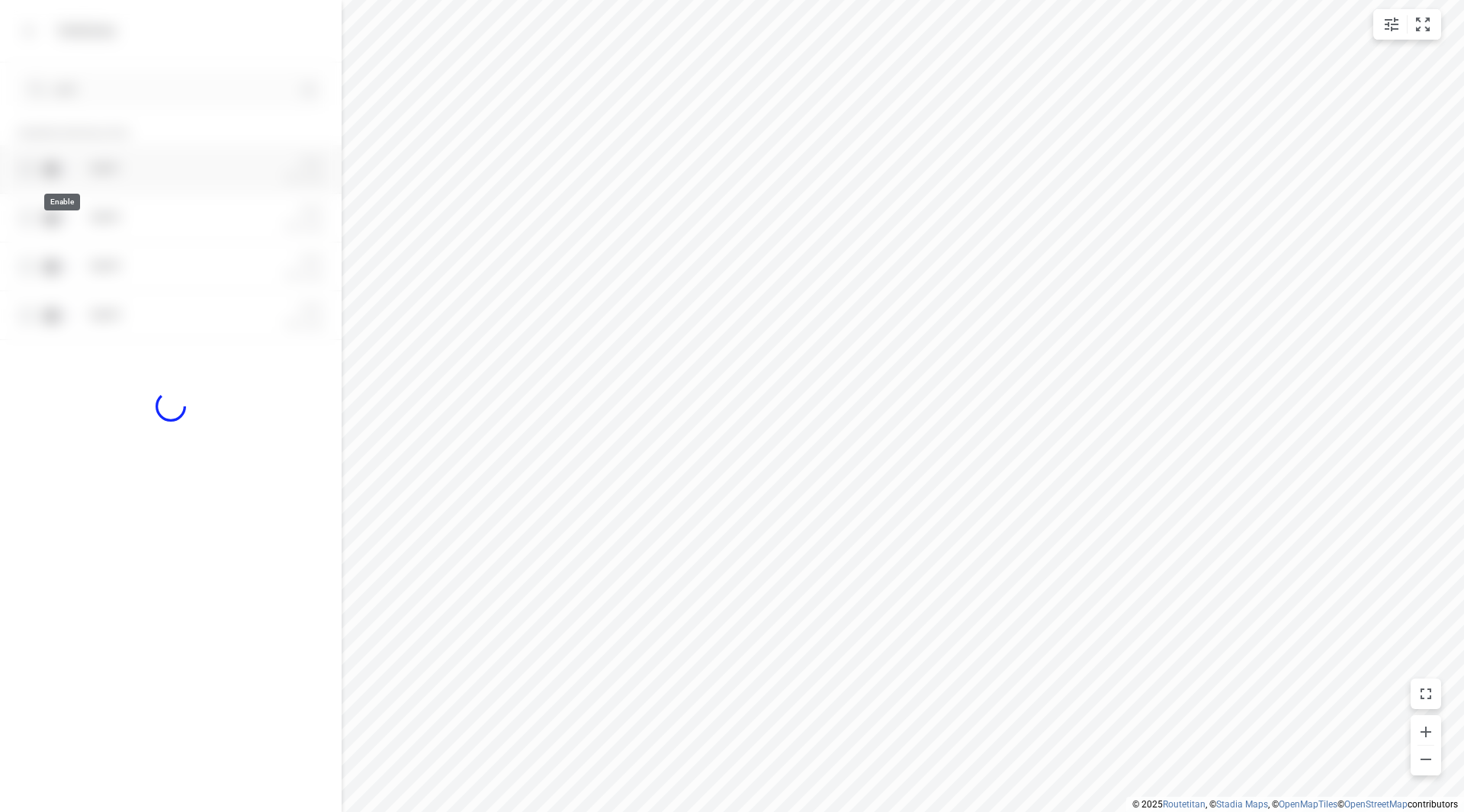
checkbox input "true"
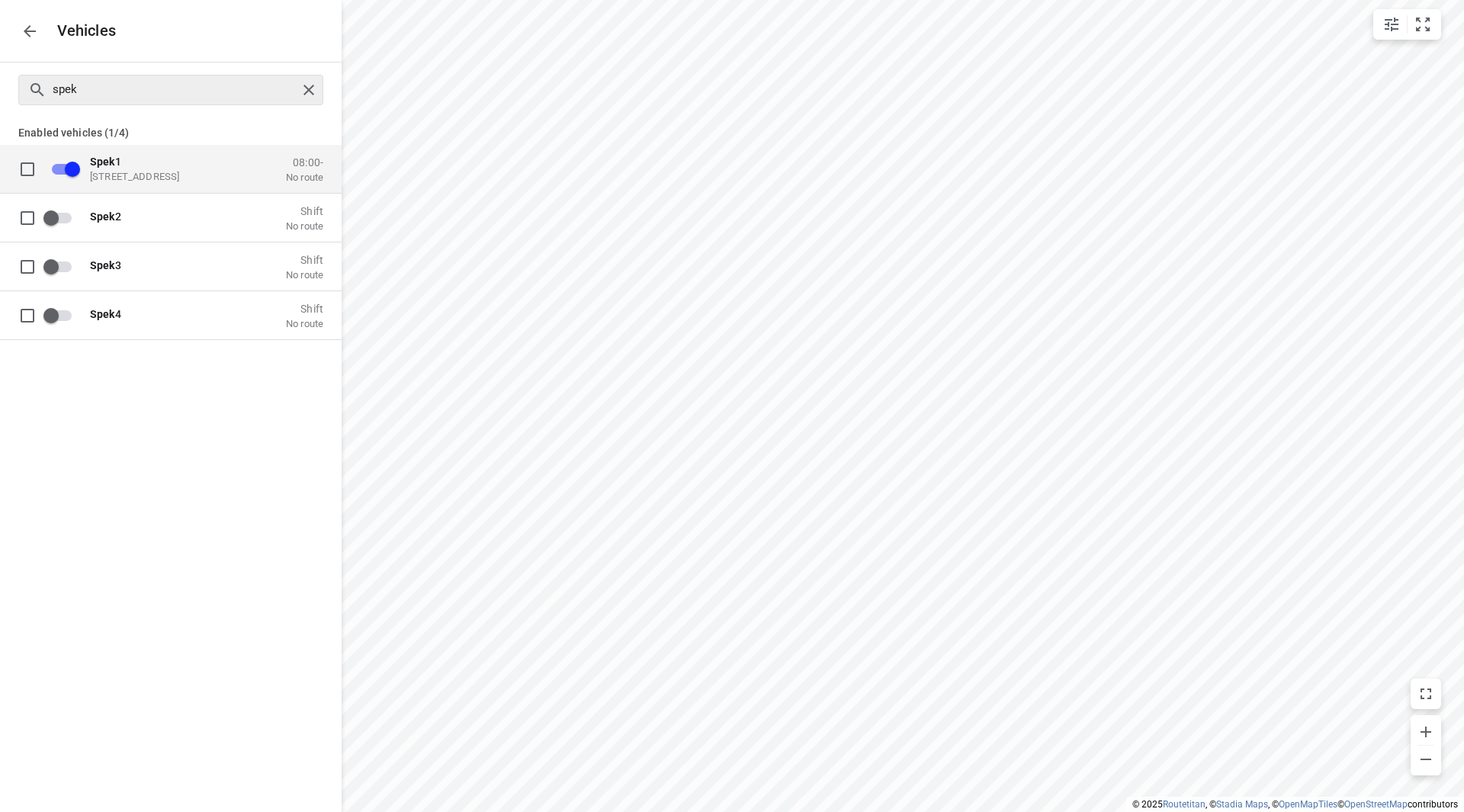
checkbox input "false"
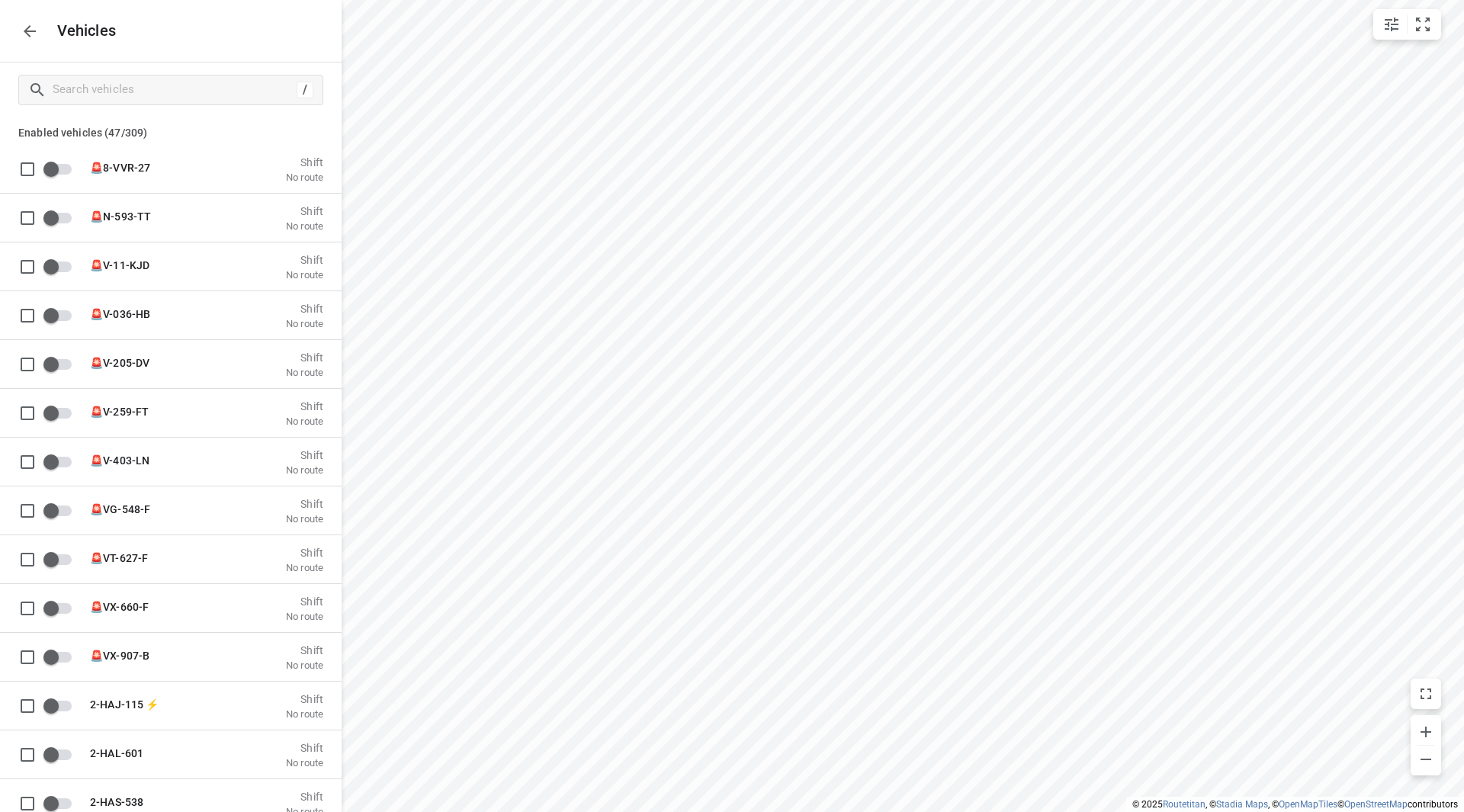
click at [19, 37] on button "button" at bounding box center [30, 32] width 31 height 31
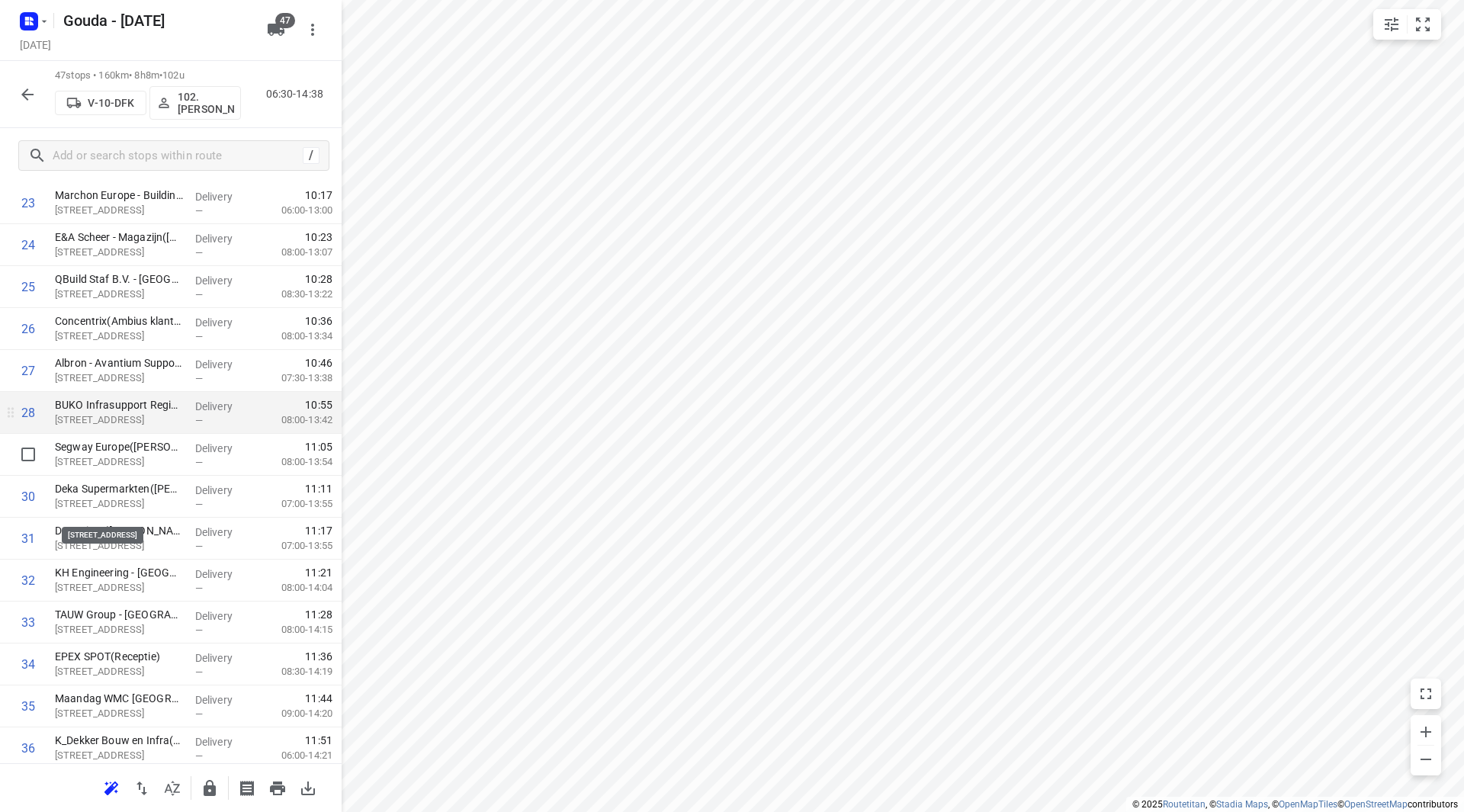
scroll to position [991, 0]
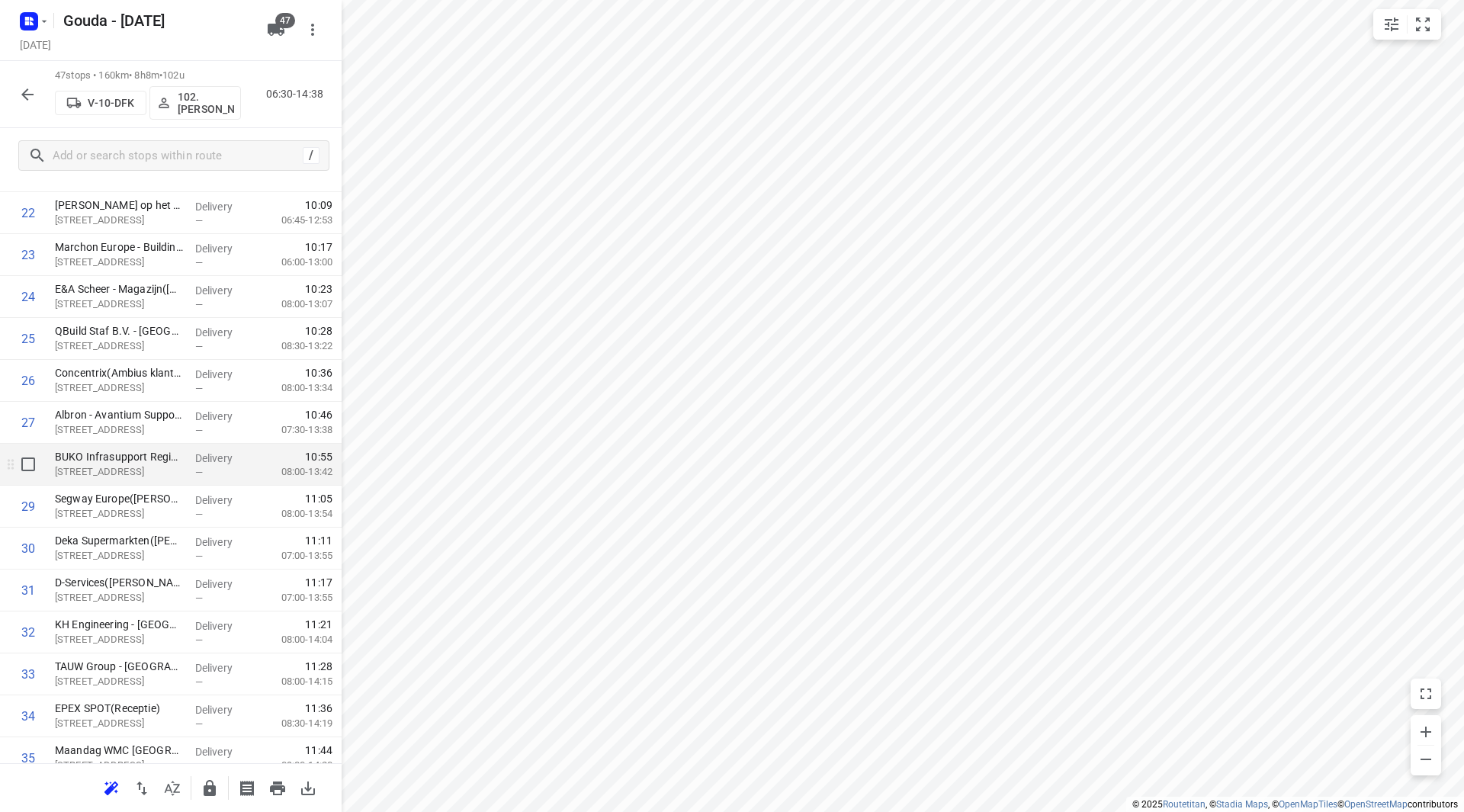
click at [34, 470] on input "checkbox" at bounding box center [28, 464] width 31 height 31
checkbox input "true"
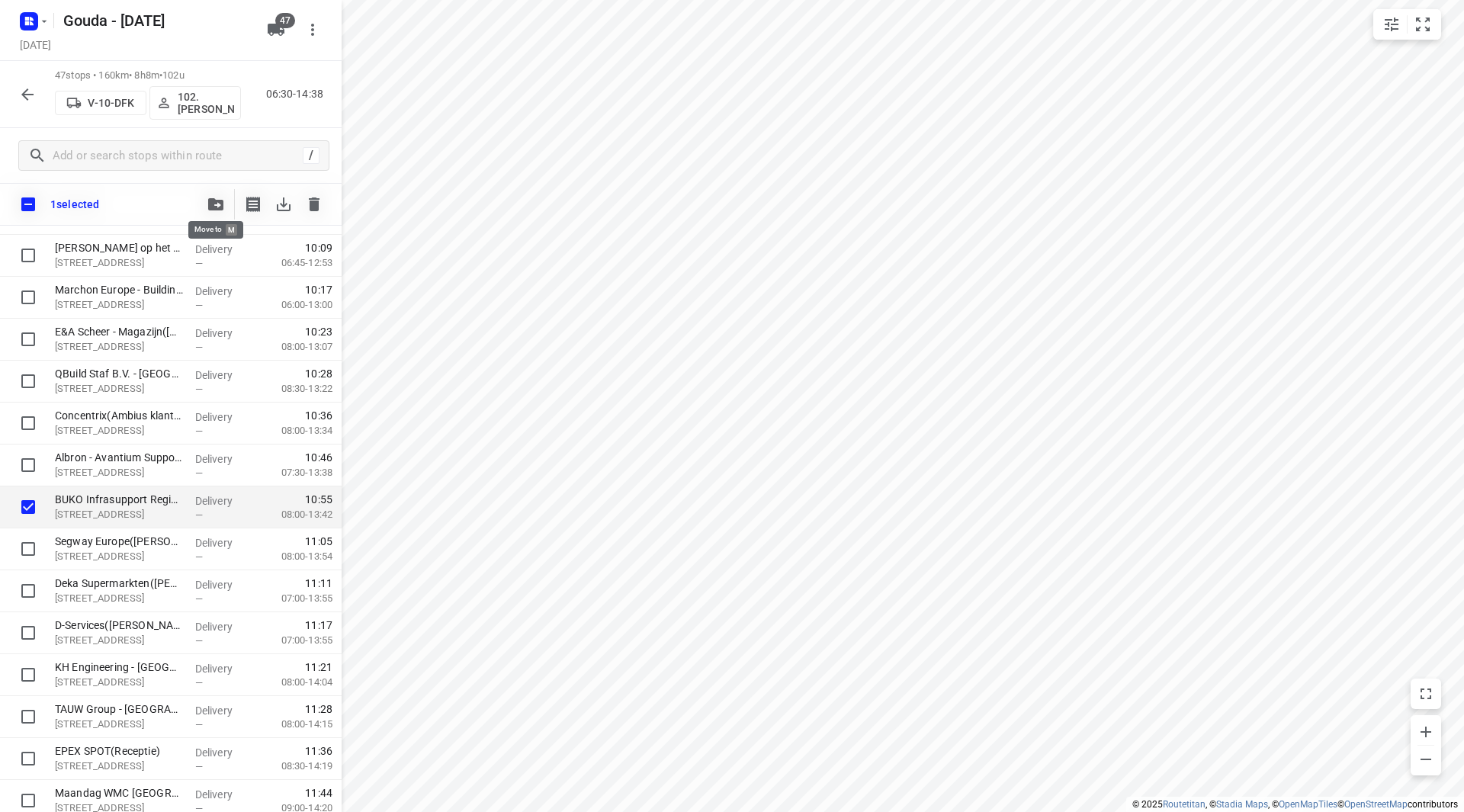
click at [214, 206] on icon "button" at bounding box center [216, 204] width 15 height 13
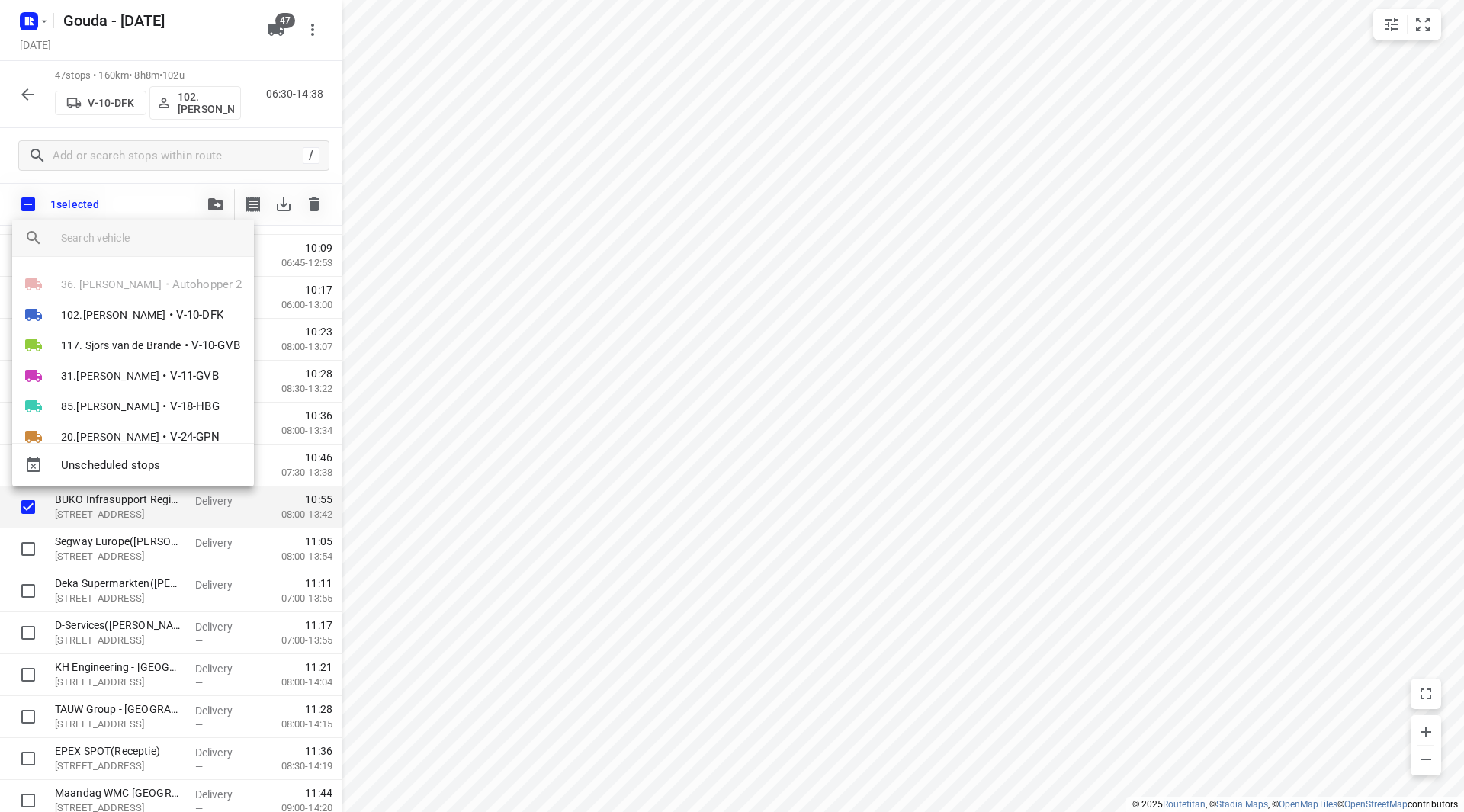
click at [147, 247] on input "search vehicle" at bounding box center [151, 238] width 181 height 23
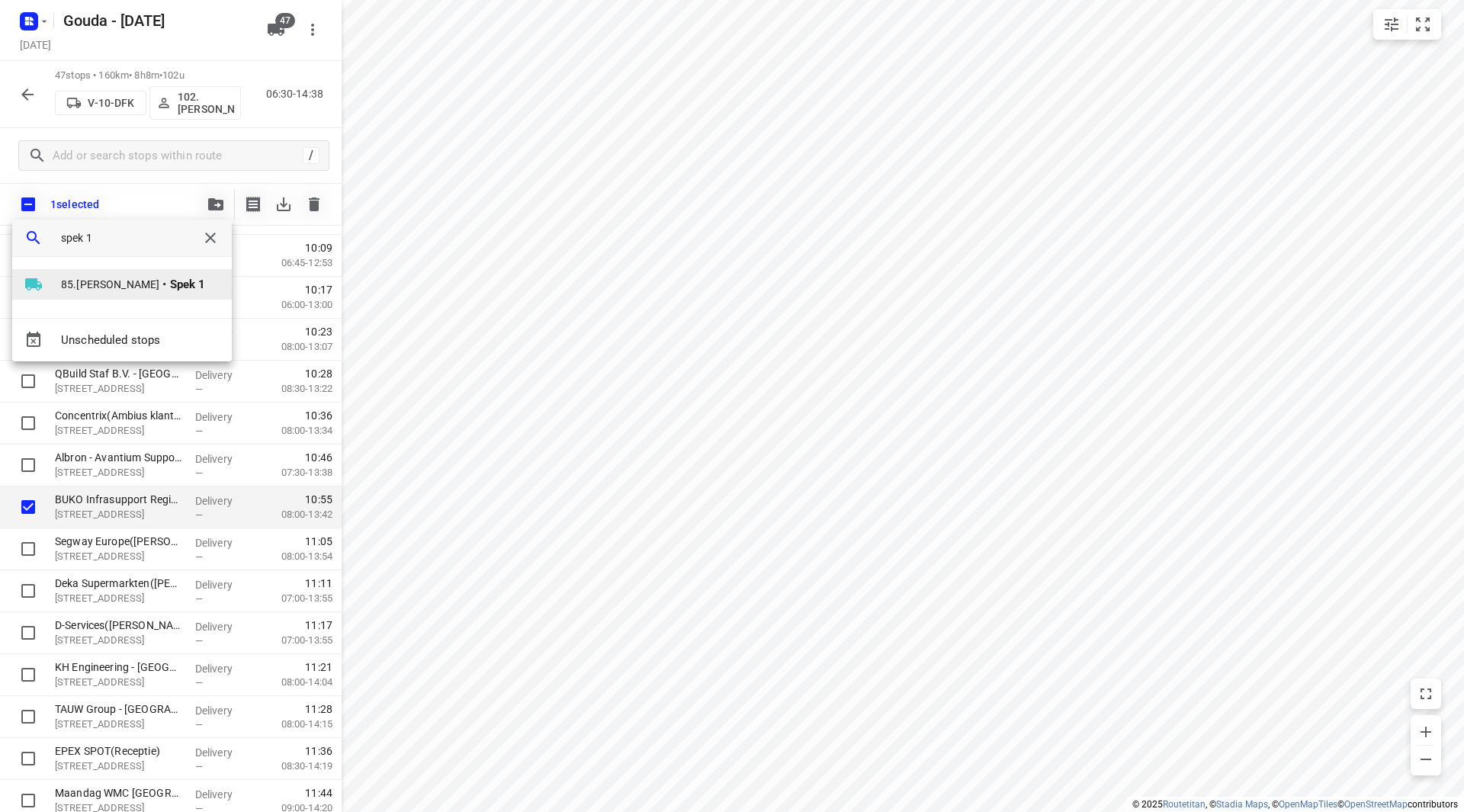
type input "spek 1"
click at [173, 292] on li "85.Shahram Poorramszani • Spek 1" at bounding box center [122, 284] width 220 height 31
click at [103, 279] on li "1" at bounding box center [148, 278] width 163 height 31
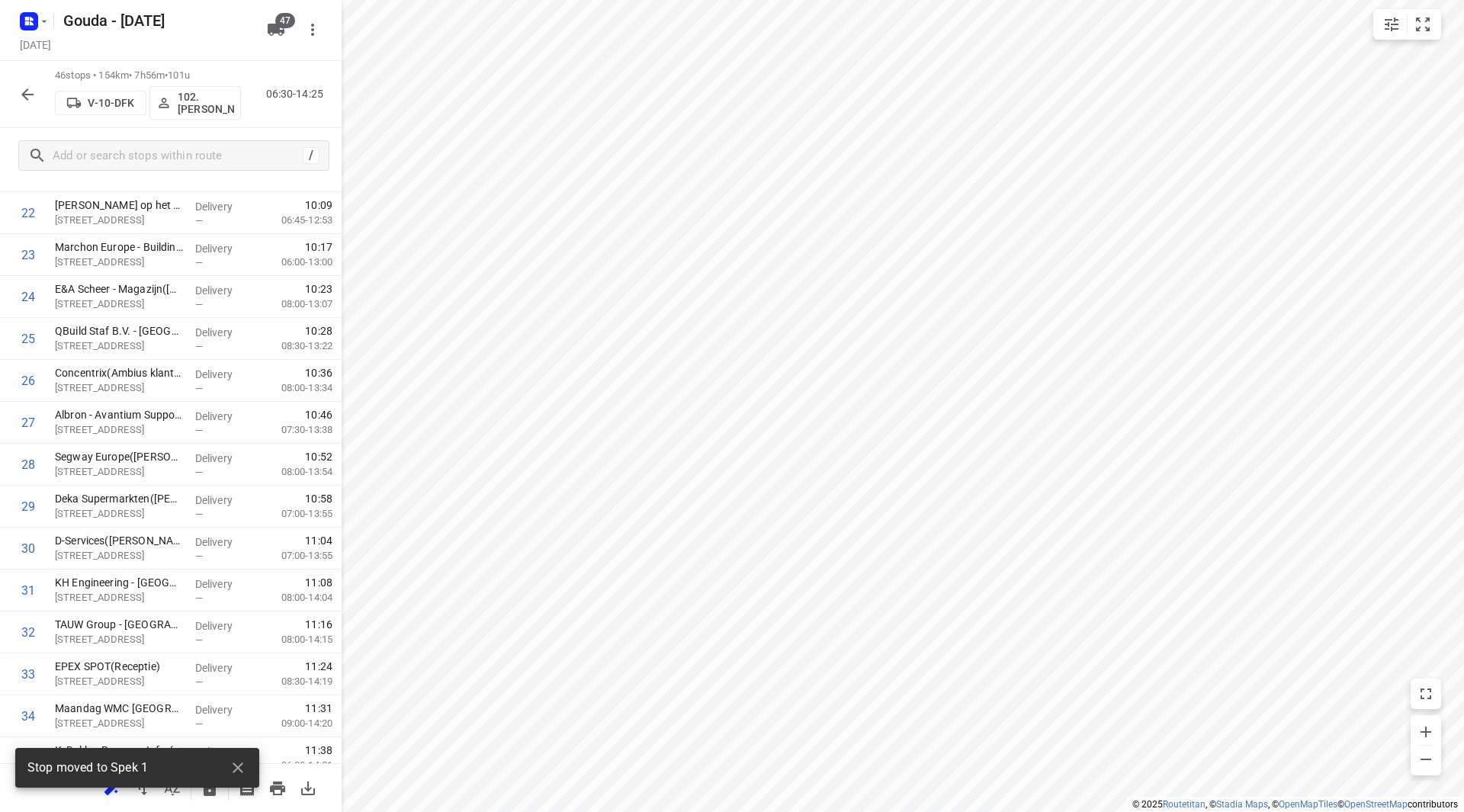
scroll to position [0, 0]
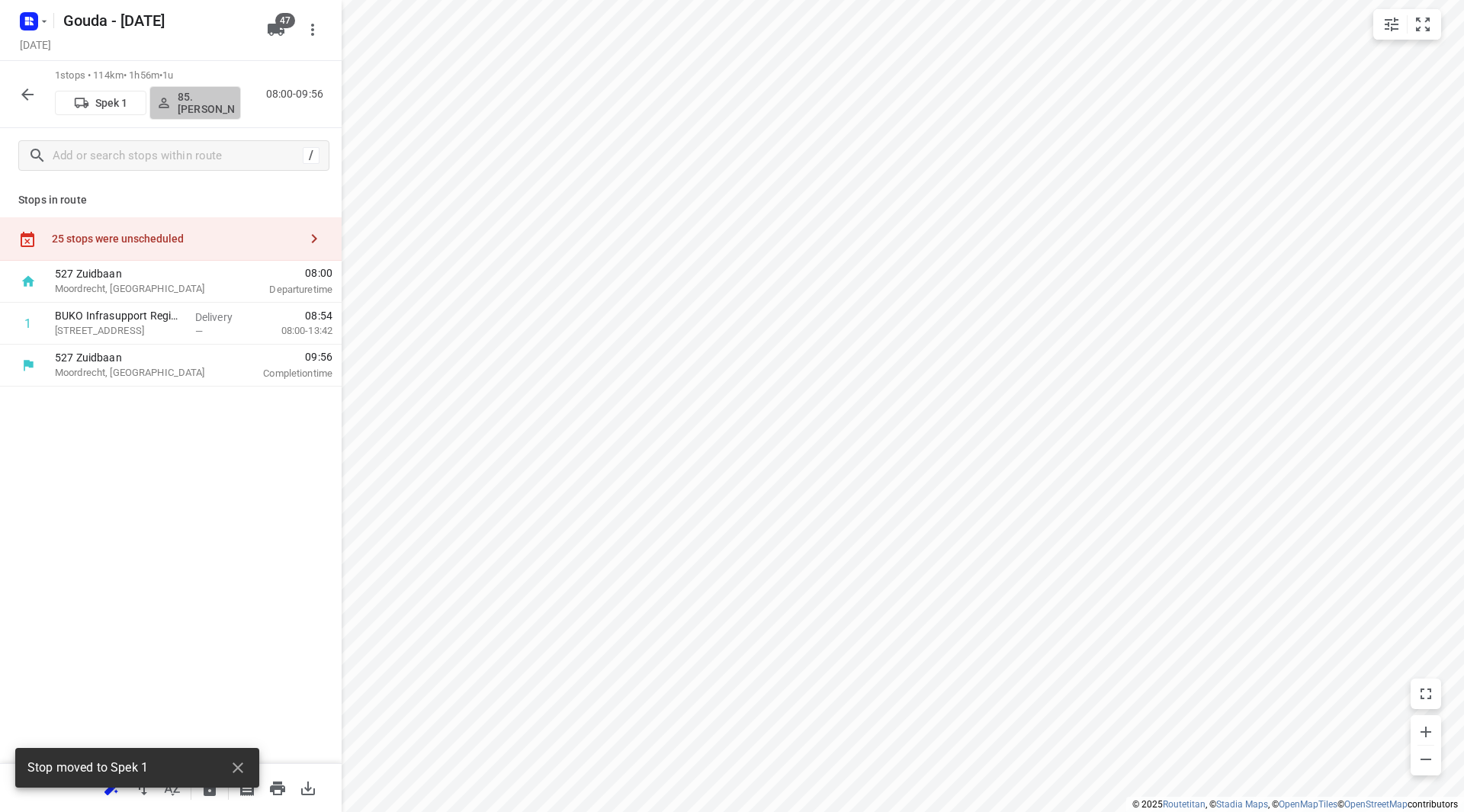
click at [202, 100] on p "85.Shahram Poorramszani" at bounding box center [205, 102] width 57 height 24
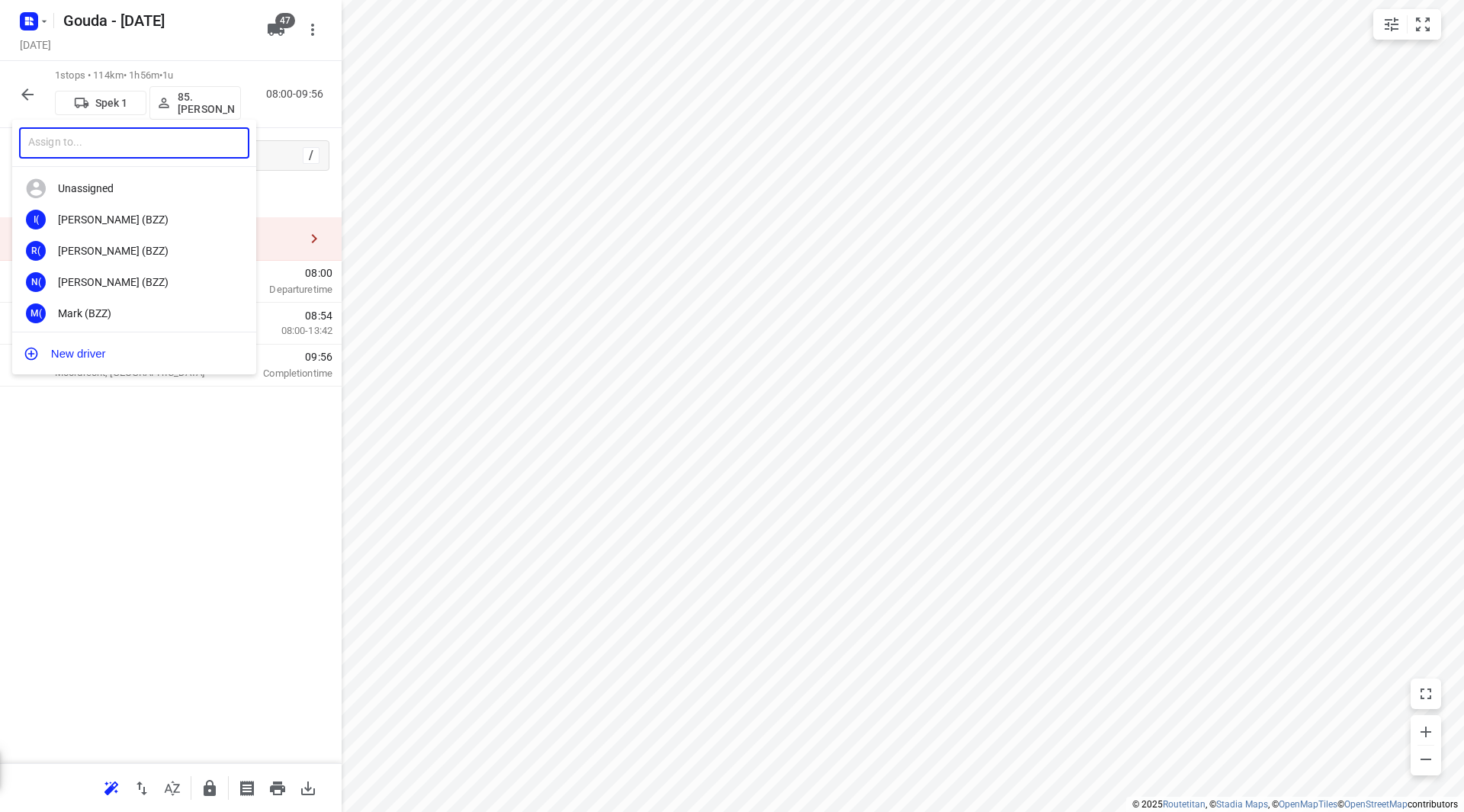
click at [148, 147] on input "text" at bounding box center [134, 143] width 230 height 31
type input "h"
type input "jelle a"
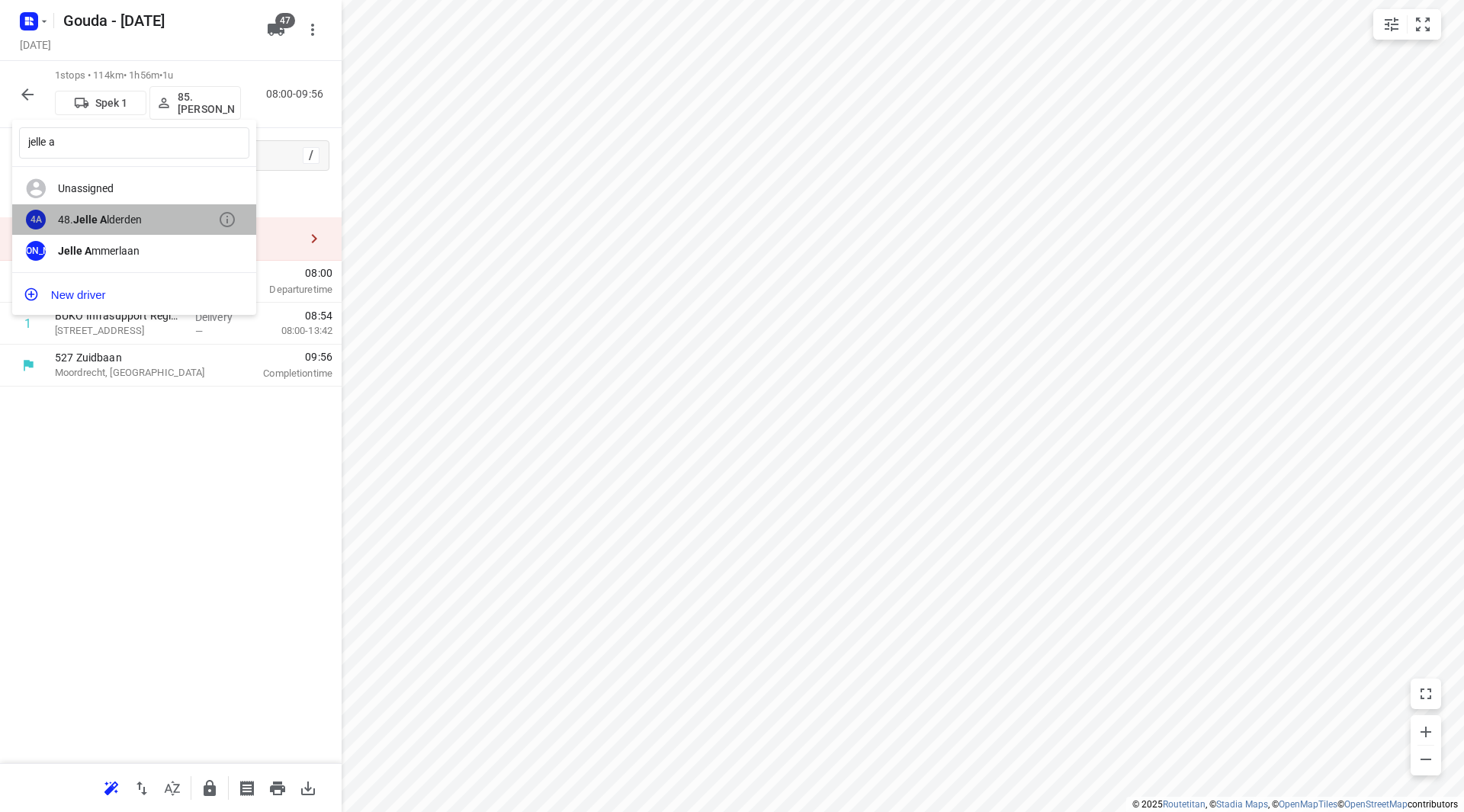
click at [132, 224] on div "48. Jelle A lderden" at bounding box center [138, 220] width 160 height 13
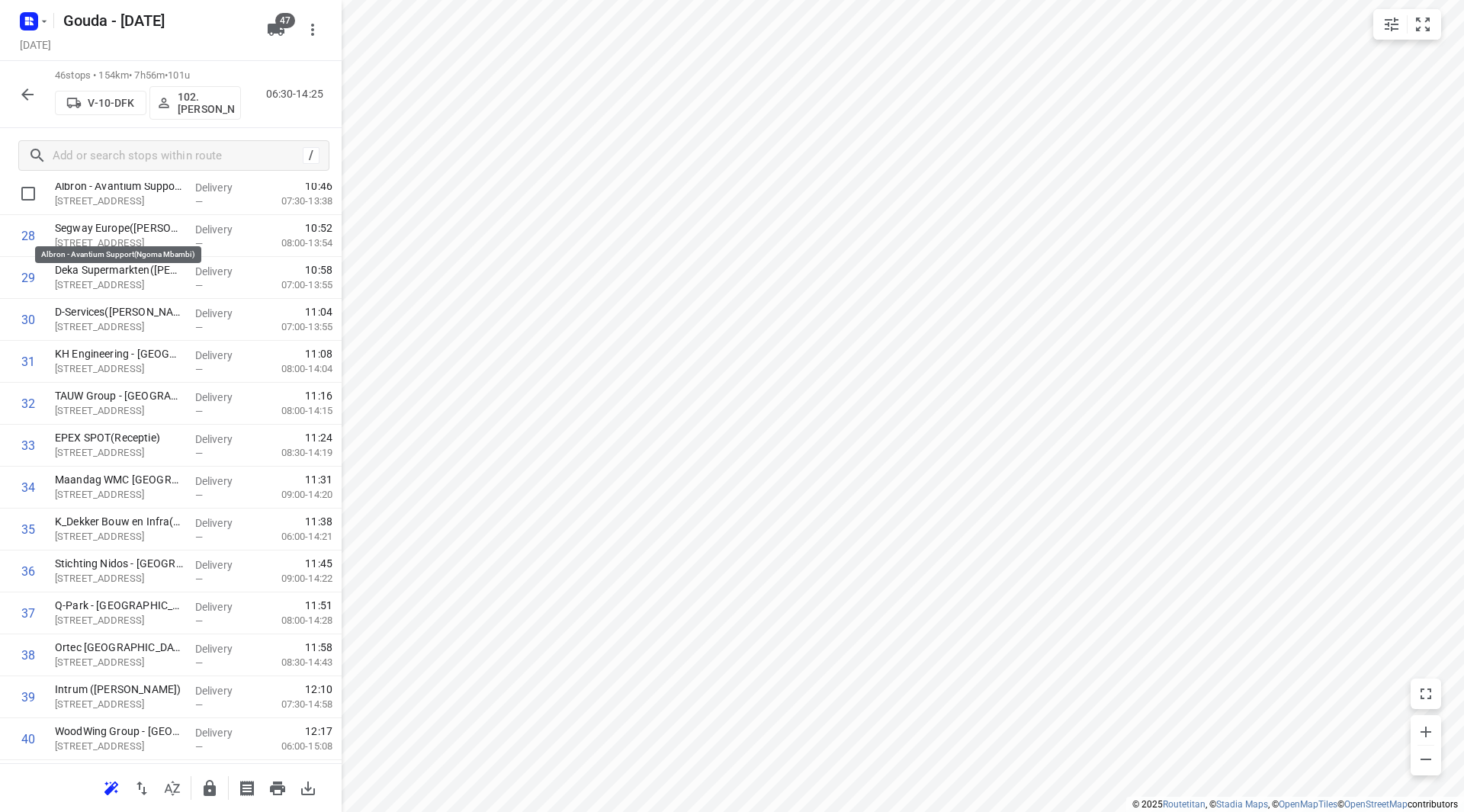
scroll to position [1143, 0]
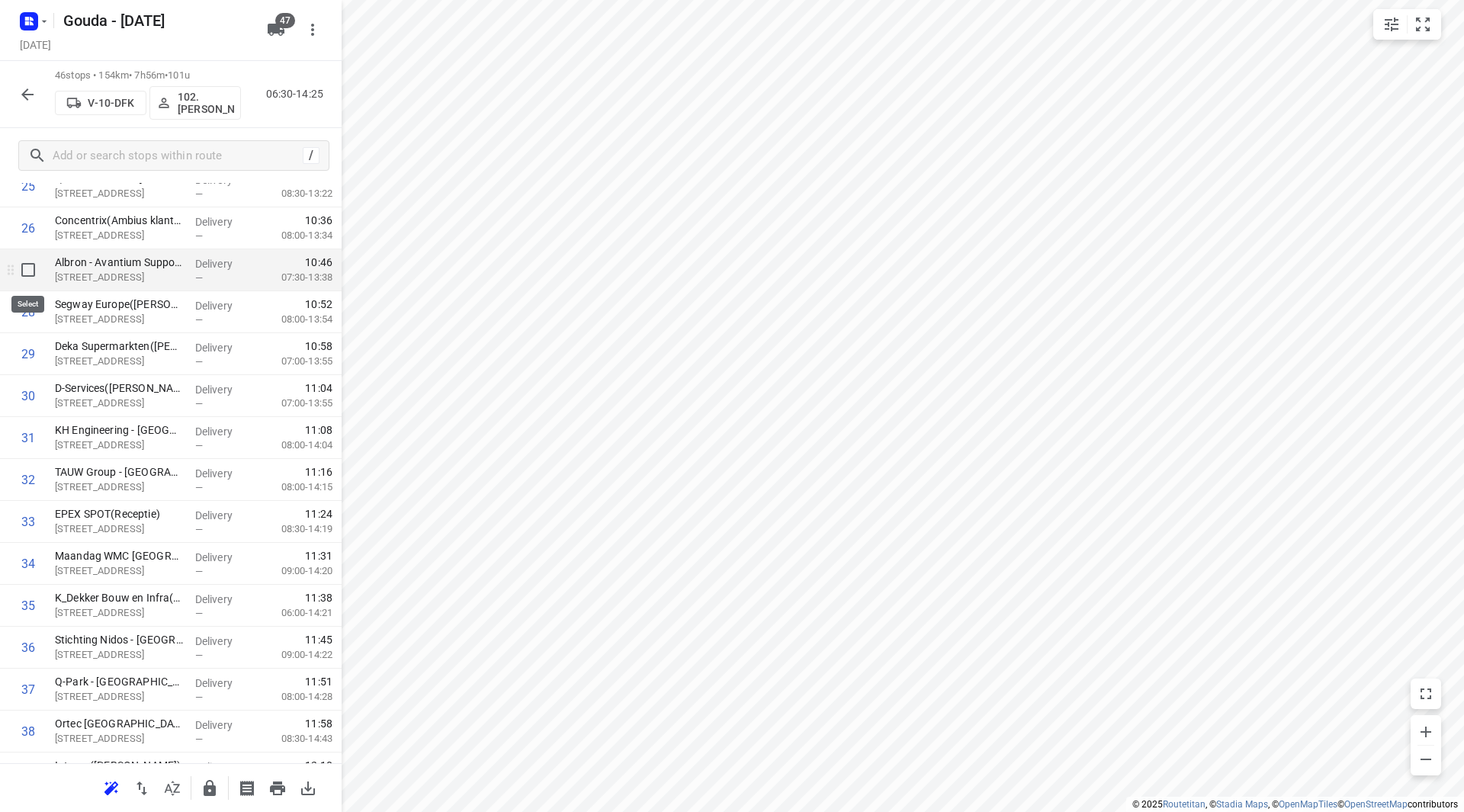
click at [18, 272] on input "checkbox" at bounding box center [28, 270] width 31 height 31
checkbox input "true"
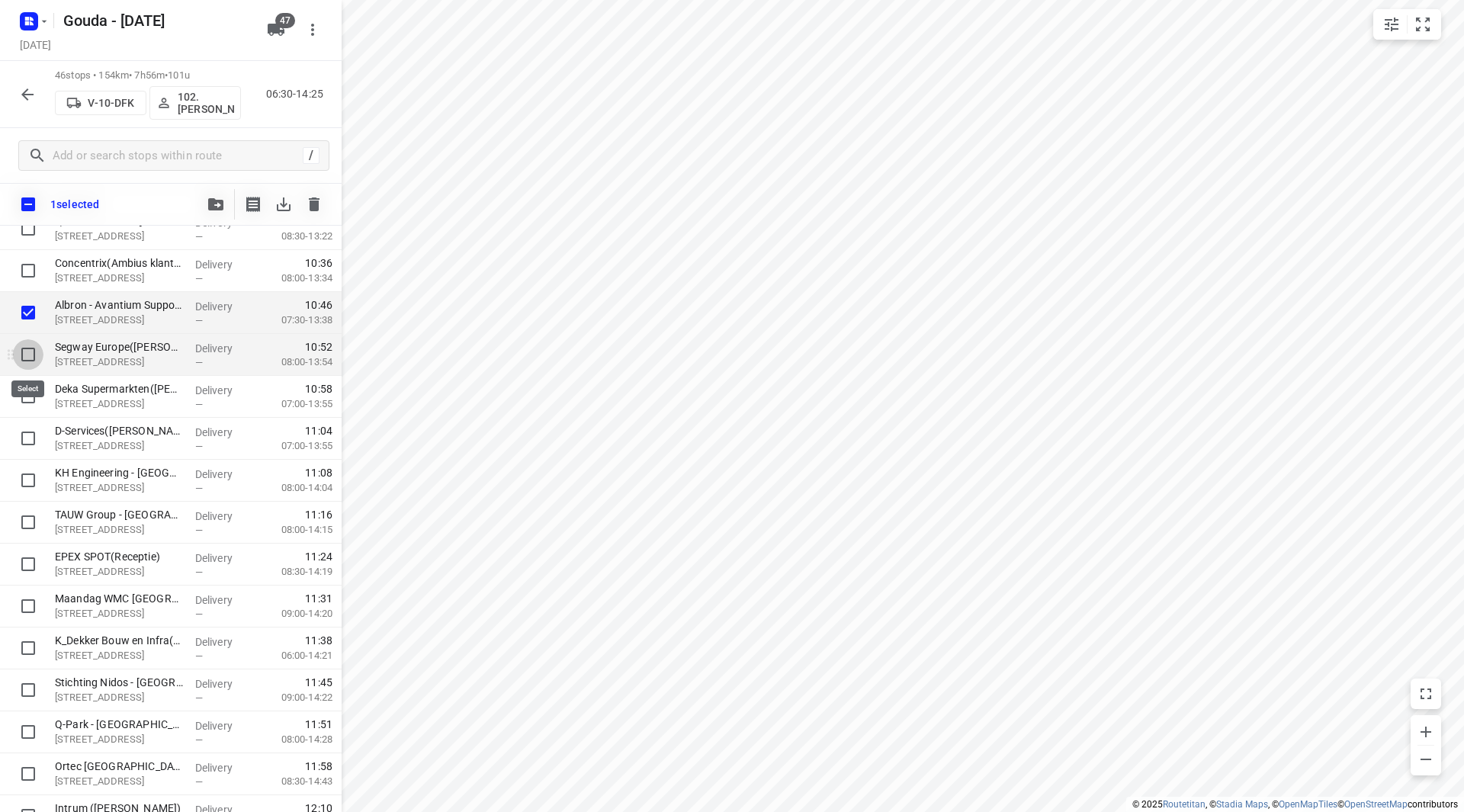
click at [29, 356] on input "checkbox" at bounding box center [28, 354] width 31 height 31
checkbox input "true"
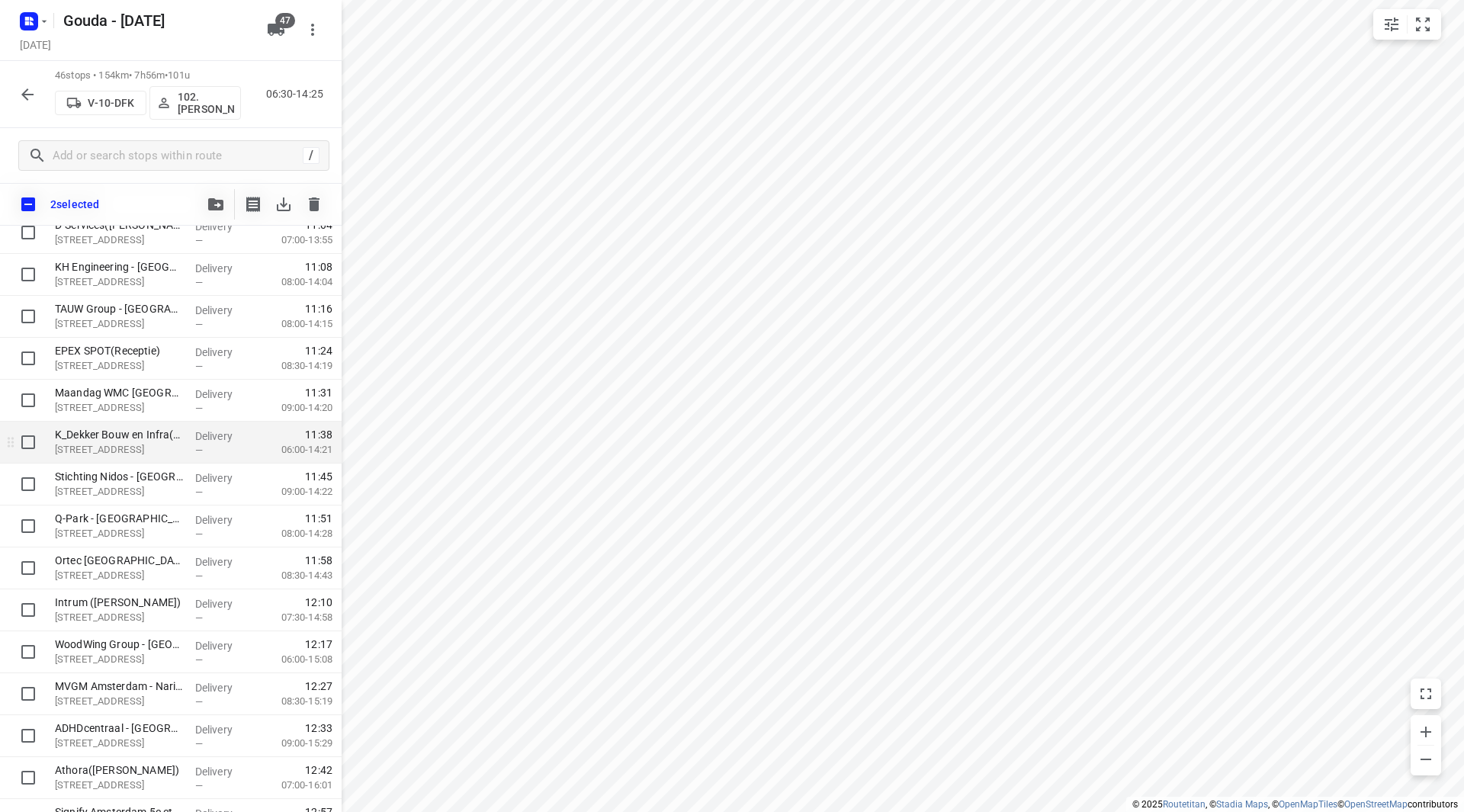
scroll to position [1372, 0]
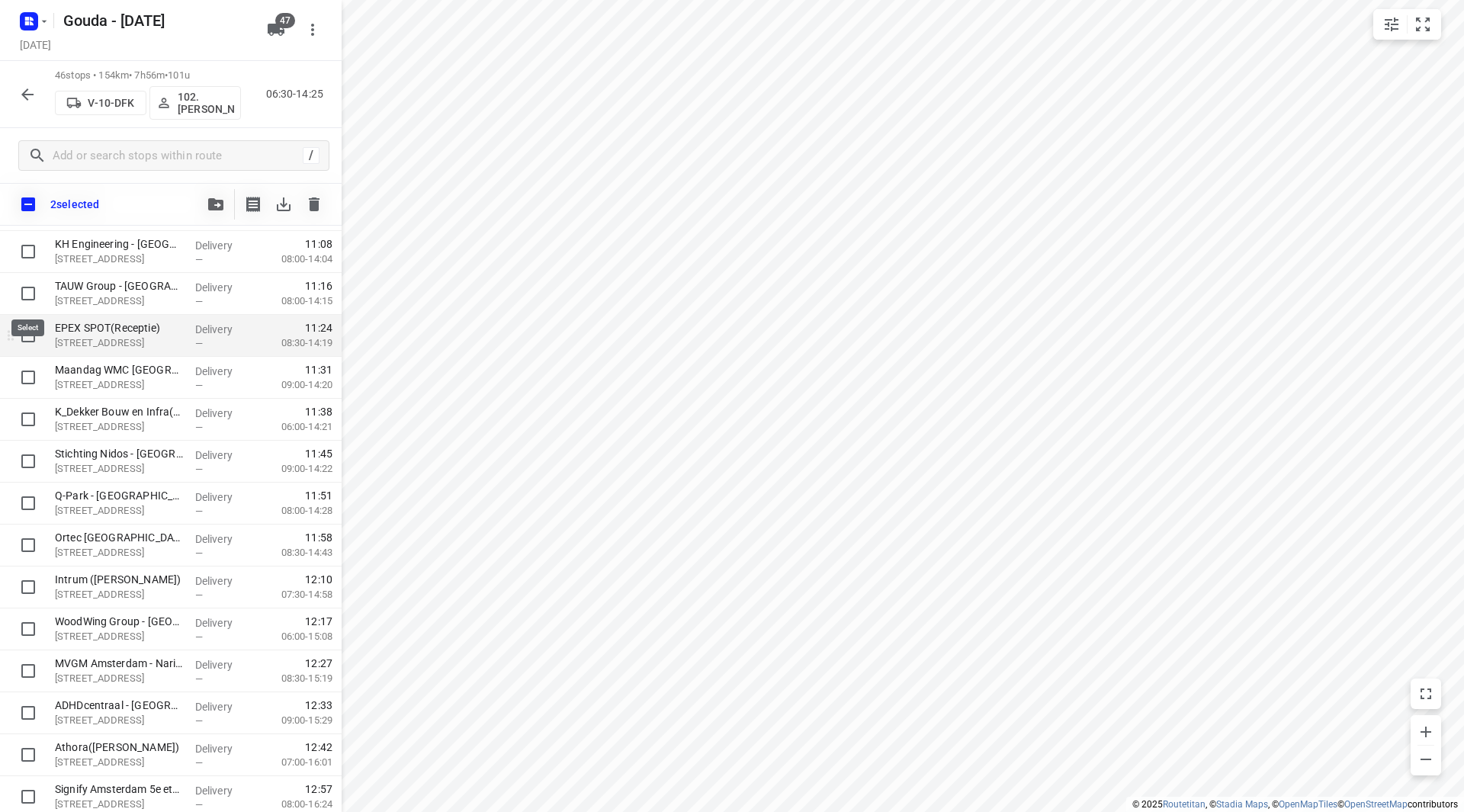
drag, startPoint x: 27, startPoint y: 300, endPoint x: 25, endPoint y: 320, distance: 20.1
click at [26, 300] on input "checkbox" at bounding box center [28, 294] width 31 height 31
checkbox input "true"
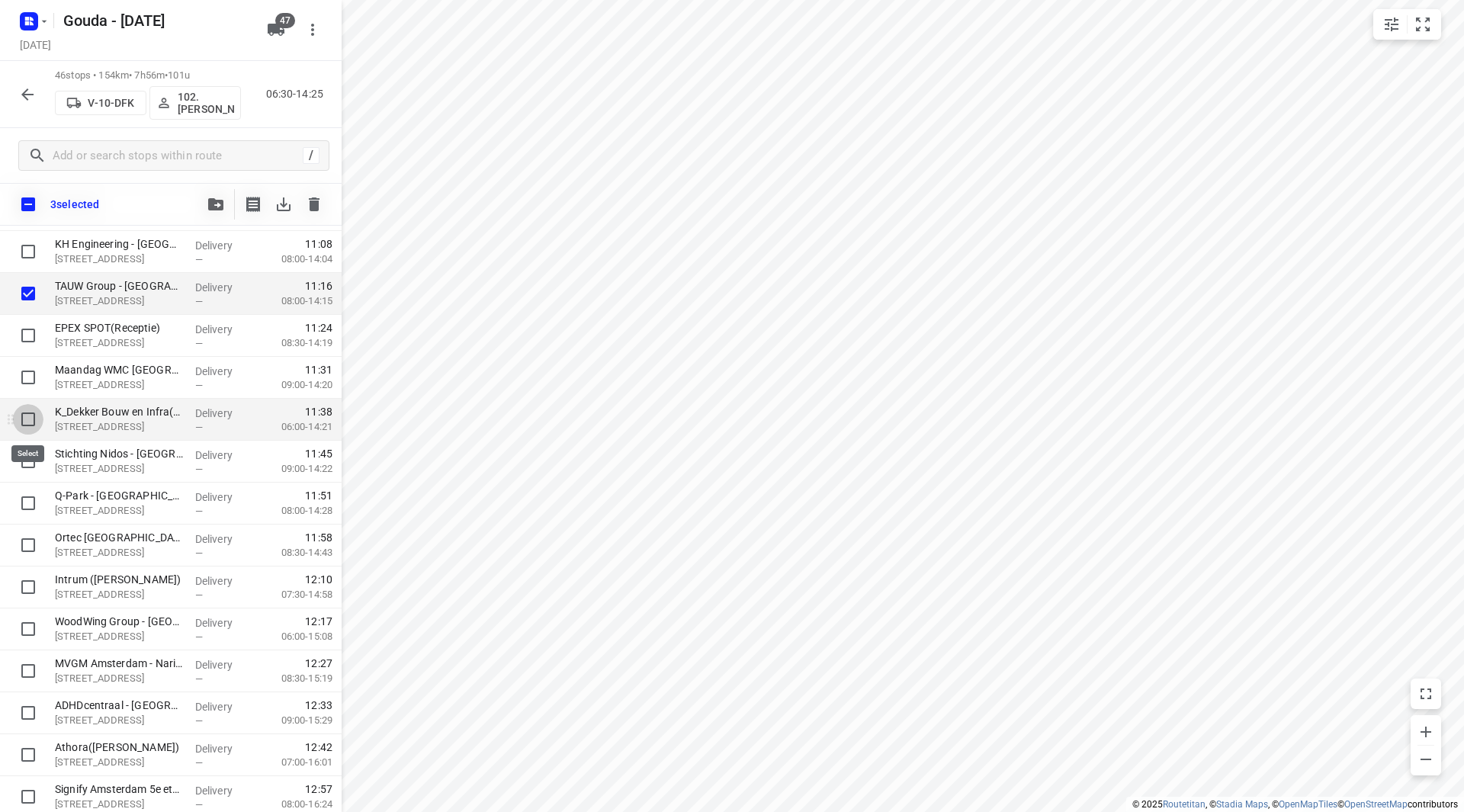
click at [16, 424] on input "checkbox" at bounding box center [28, 419] width 31 height 31
checkbox input "true"
click at [224, 208] on span "button" at bounding box center [215, 204] width 18 height 13
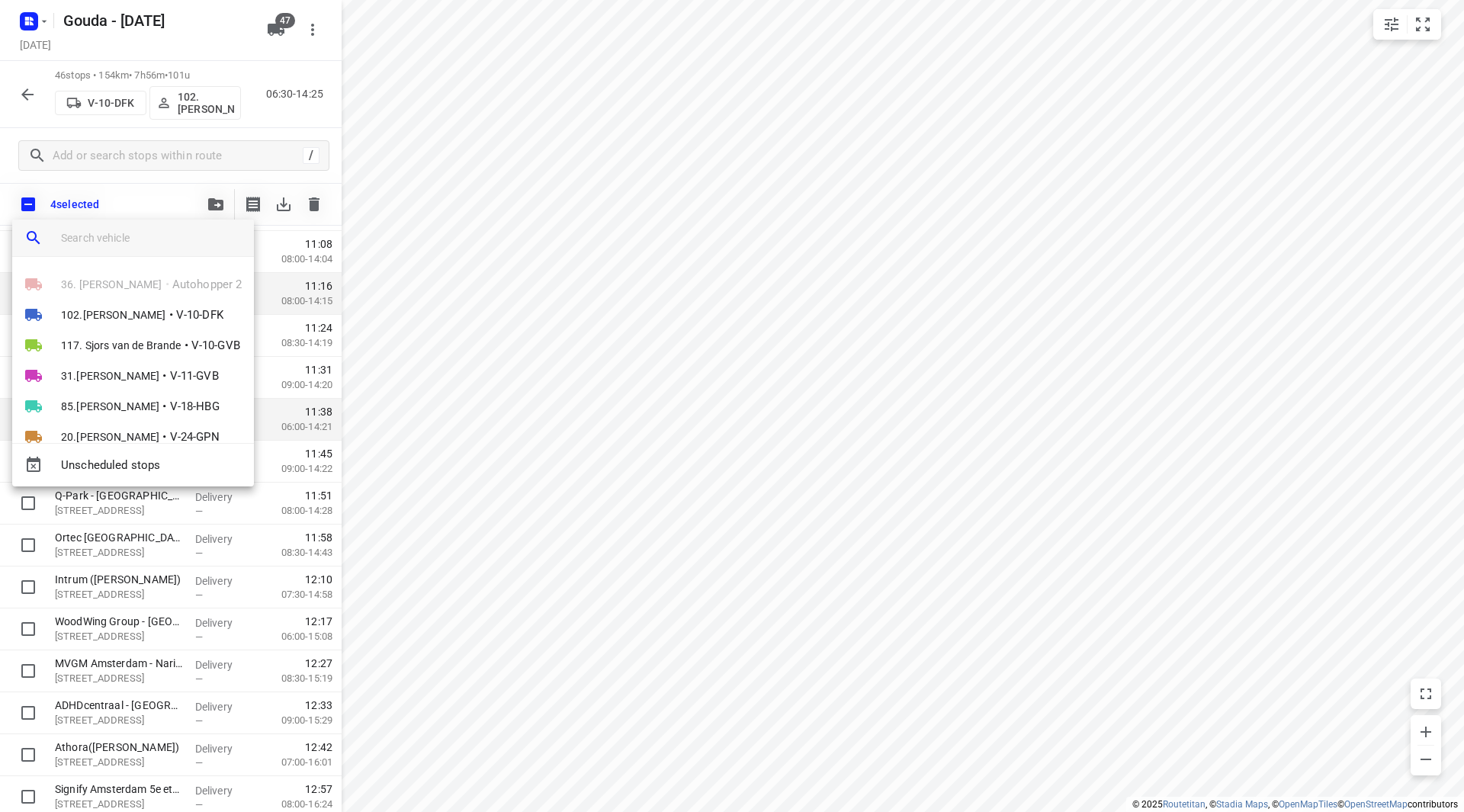
click at [163, 239] on input "search vehicle" at bounding box center [151, 238] width 181 height 23
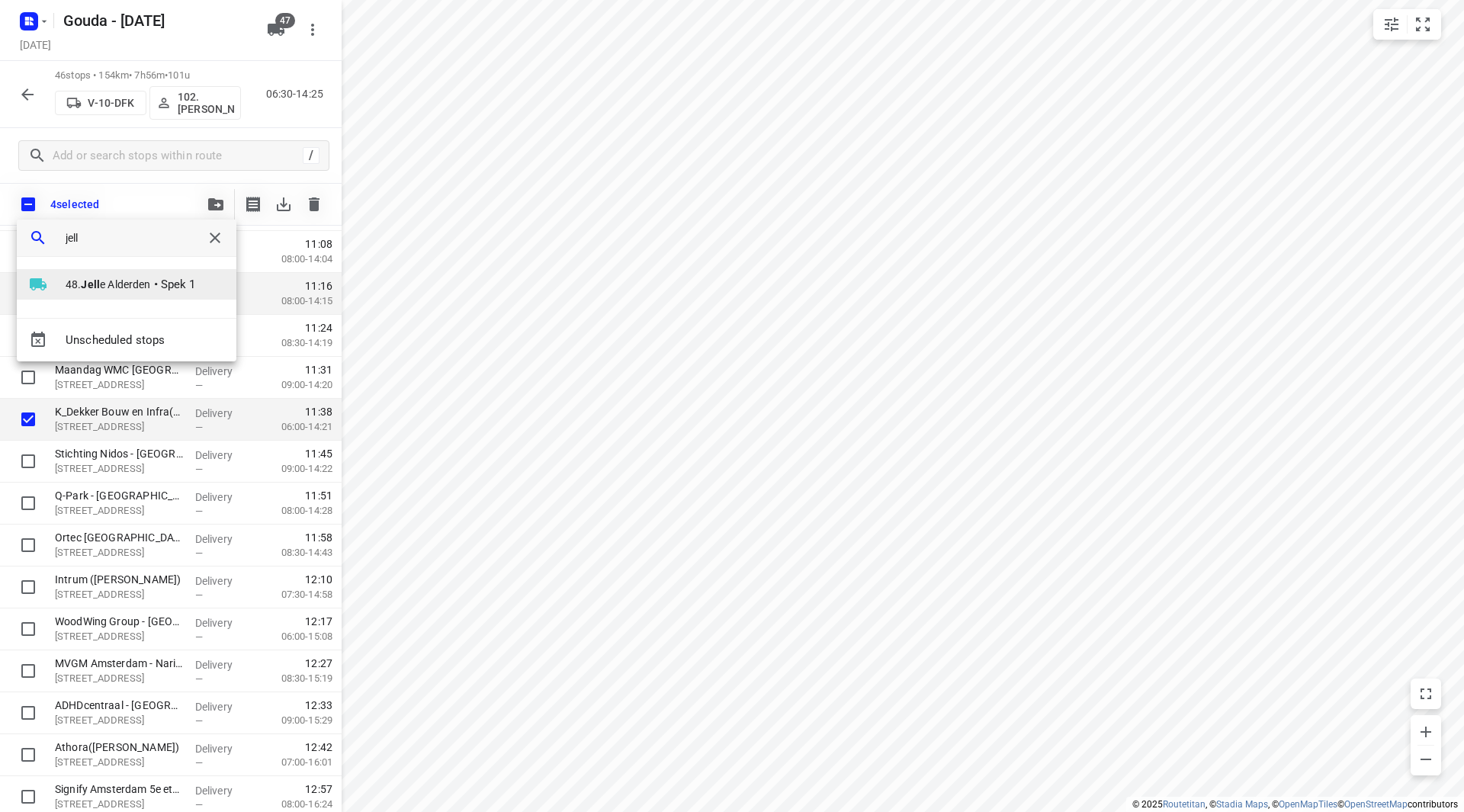
type input "jell"
click at [89, 281] on b "Jell" at bounding box center [91, 284] width 19 height 13
click at [107, 275] on li "1" at bounding box center [148, 278] width 163 height 31
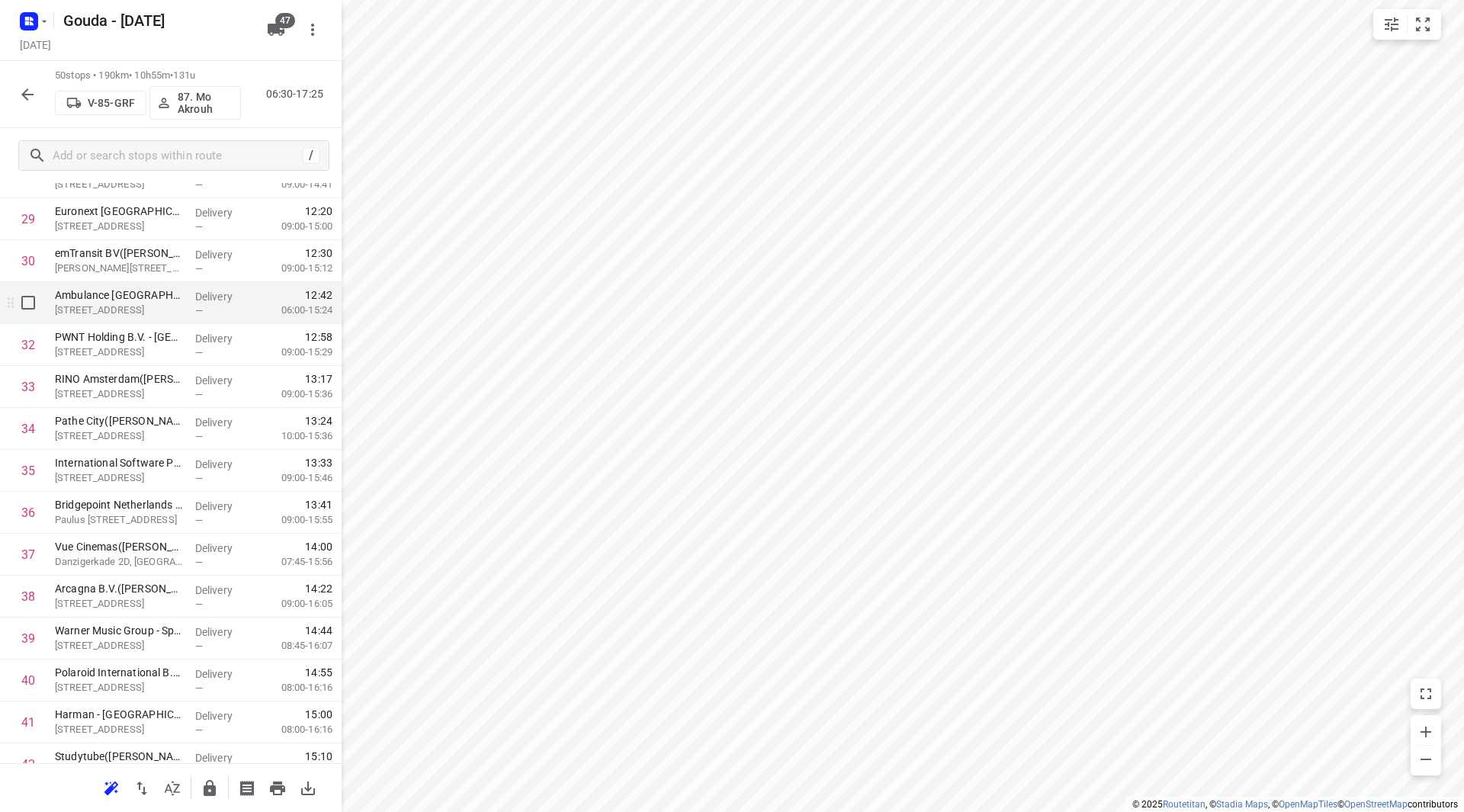
scroll to position [1266, 0]
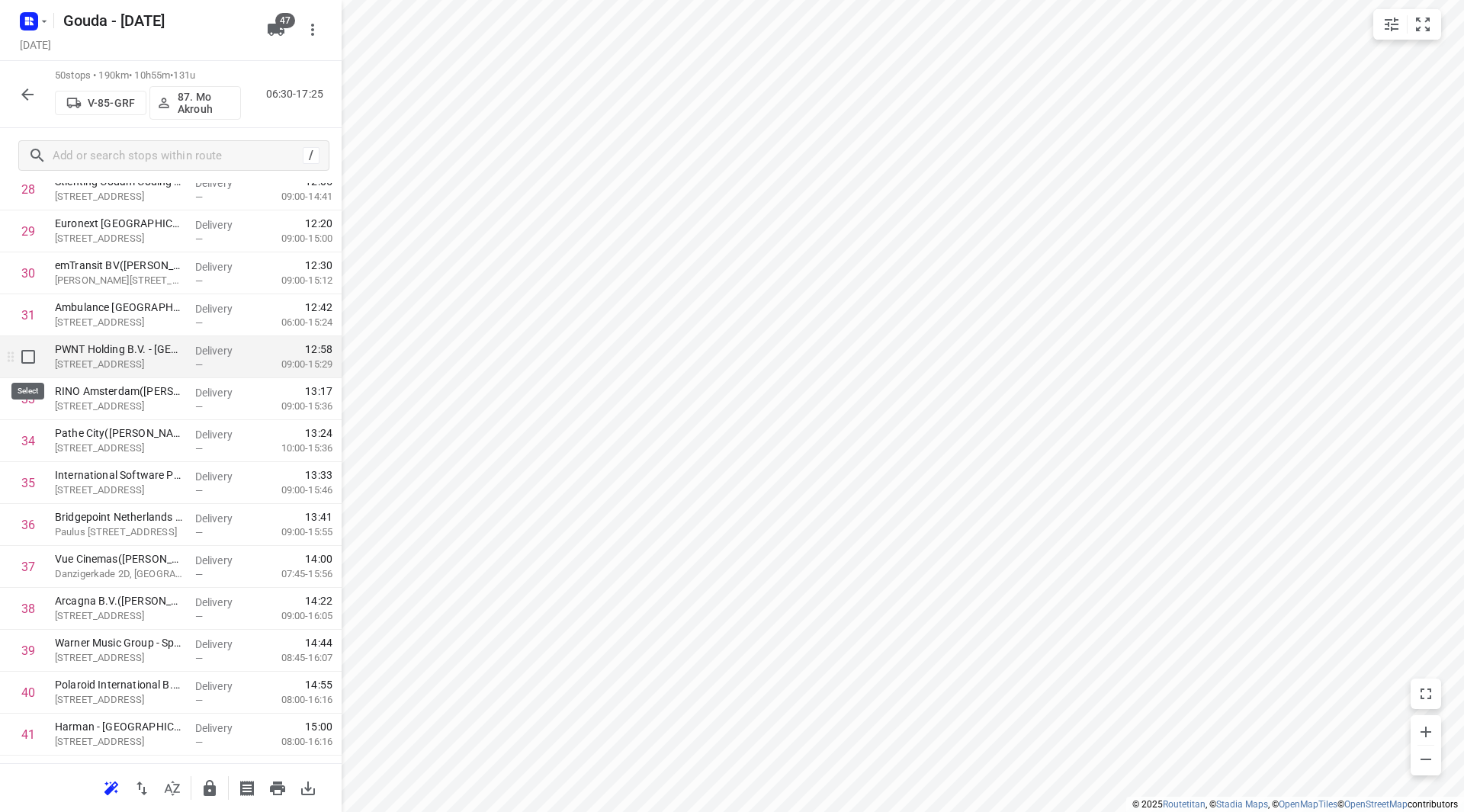
drag, startPoint x: 31, startPoint y: 352, endPoint x: 31, endPoint y: 380, distance: 28.0
click at [31, 353] on input "checkbox" at bounding box center [28, 356] width 31 height 31
checkbox input "true"
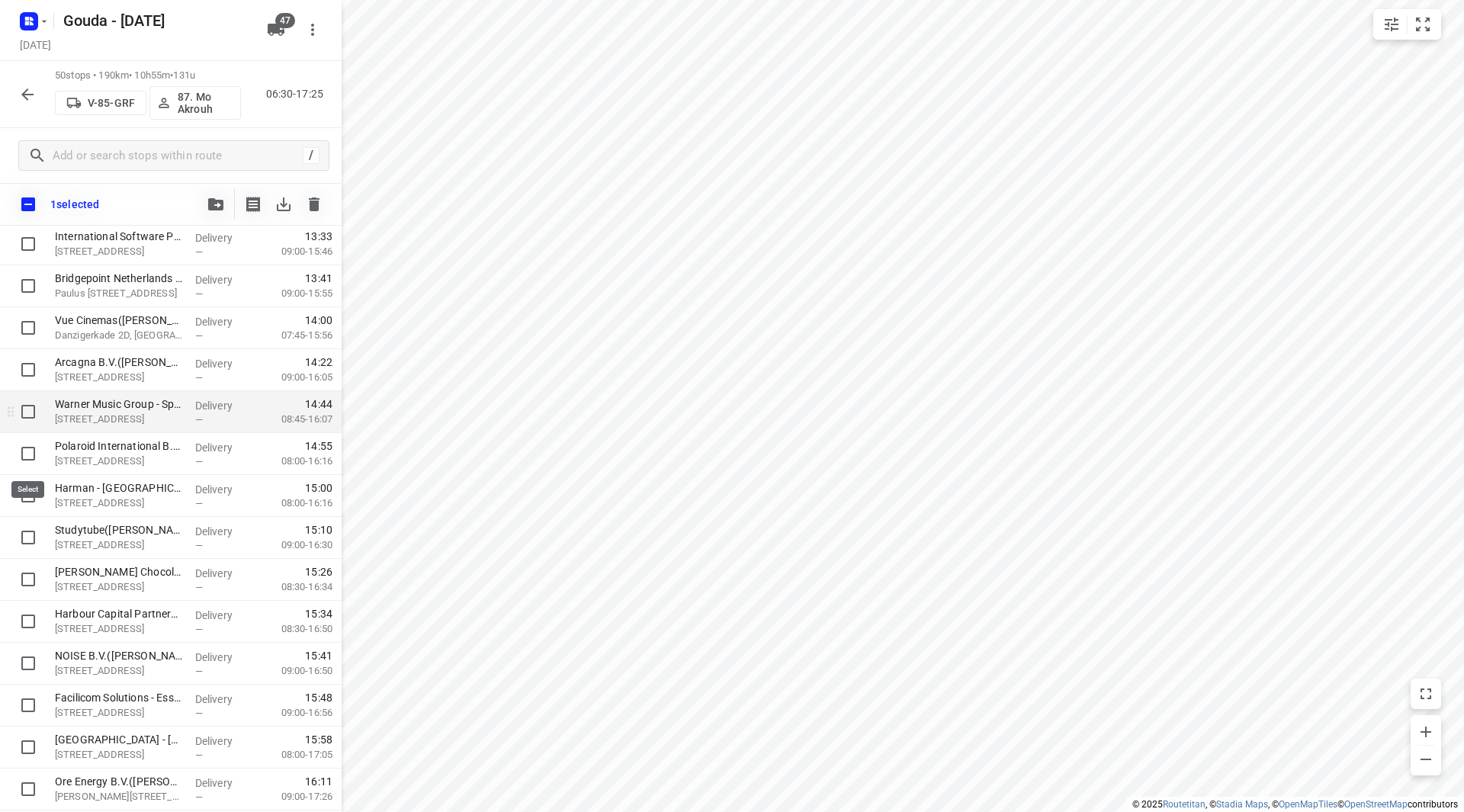
scroll to position [1571, 0]
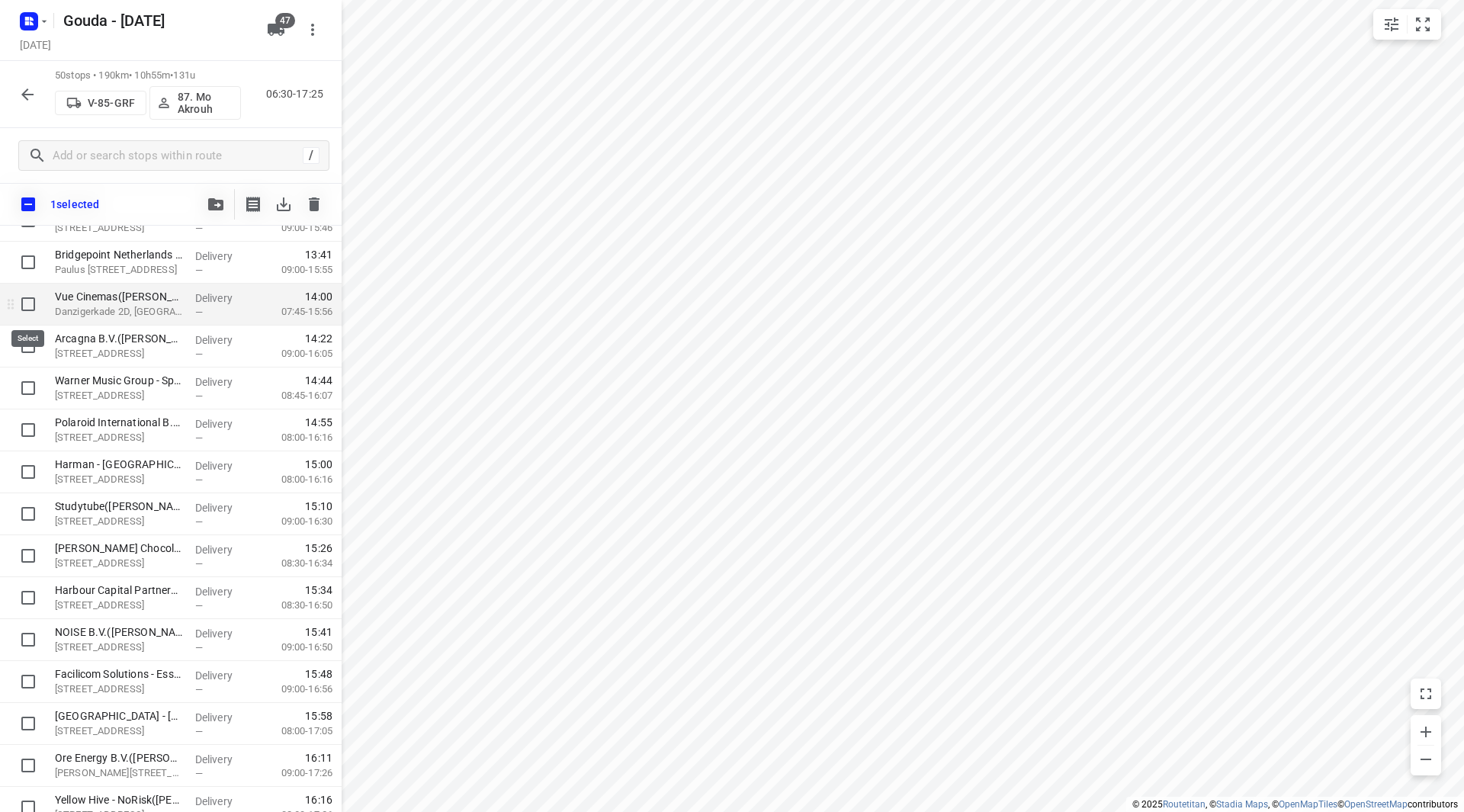
click at [33, 303] on input "checkbox" at bounding box center [28, 304] width 31 height 31
checkbox input "true"
click at [30, 382] on input "checkbox" at bounding box center [28, 388] width 31 height 31
checkbox input "true"
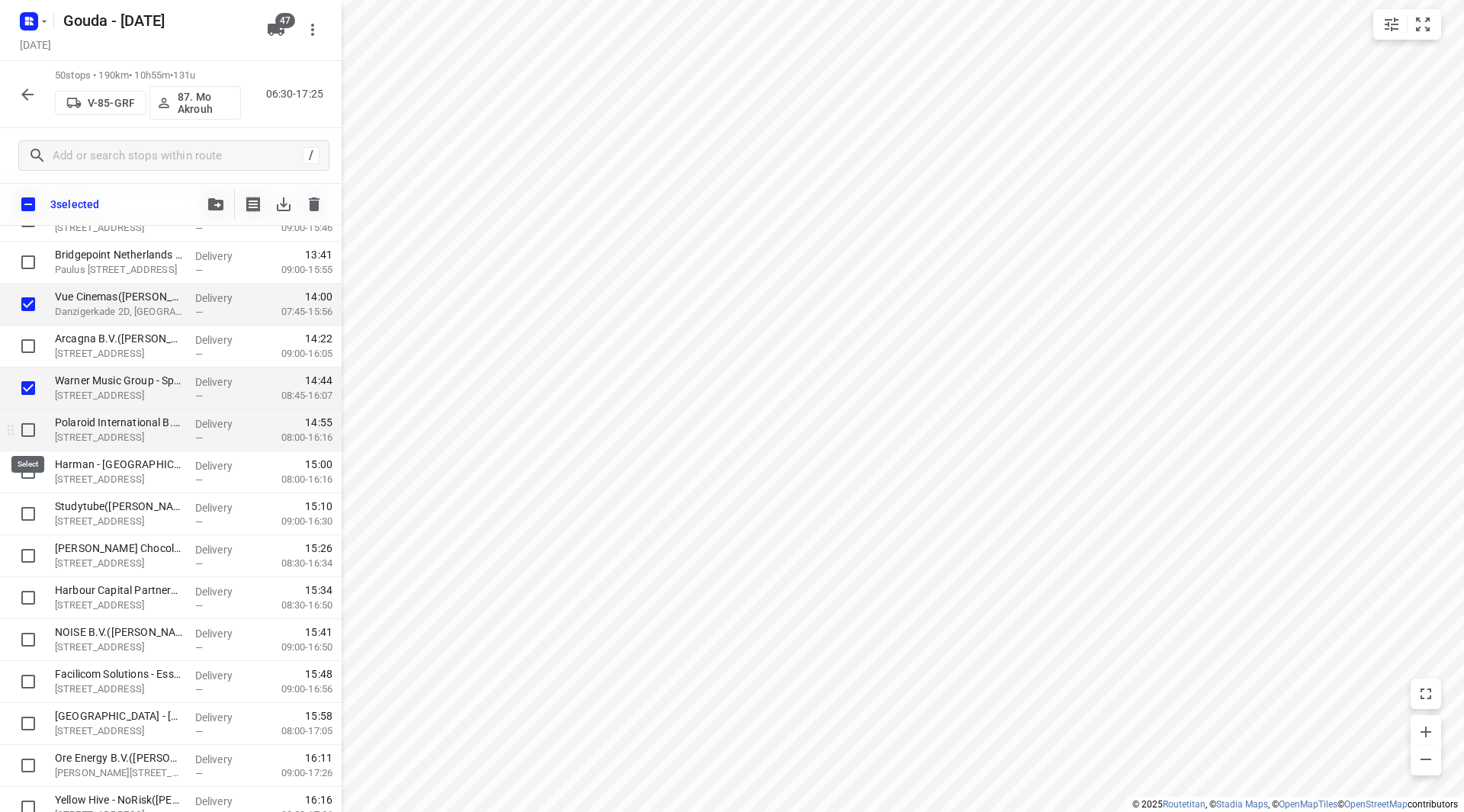
click at [32, 428] on input "checkbox" at bounding box center [28, 430] width 31 height 31
checkbox input "true"
click at [24, 466] on input "checkbox" at bounding box center [28, 472] width 31 height 31
checkbox input "true"
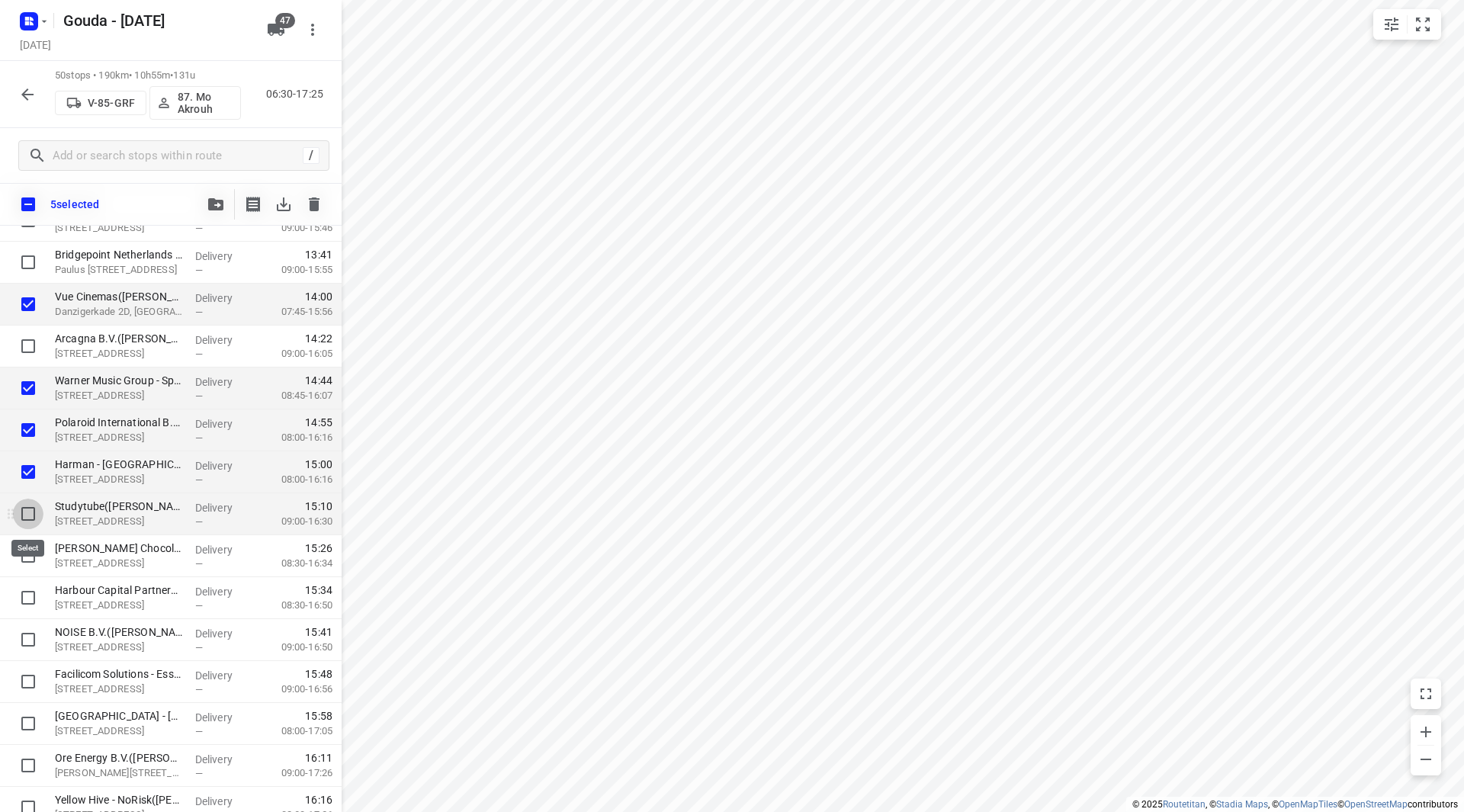
click at [29, 513] on input "checkbox" at bounding box center [28, 513] width 31 height 31
checkbox input "true"
click at [30, 561] on input "checkbox" at bounding box center [28, 556] width 31 height 31
checkbox input "true"
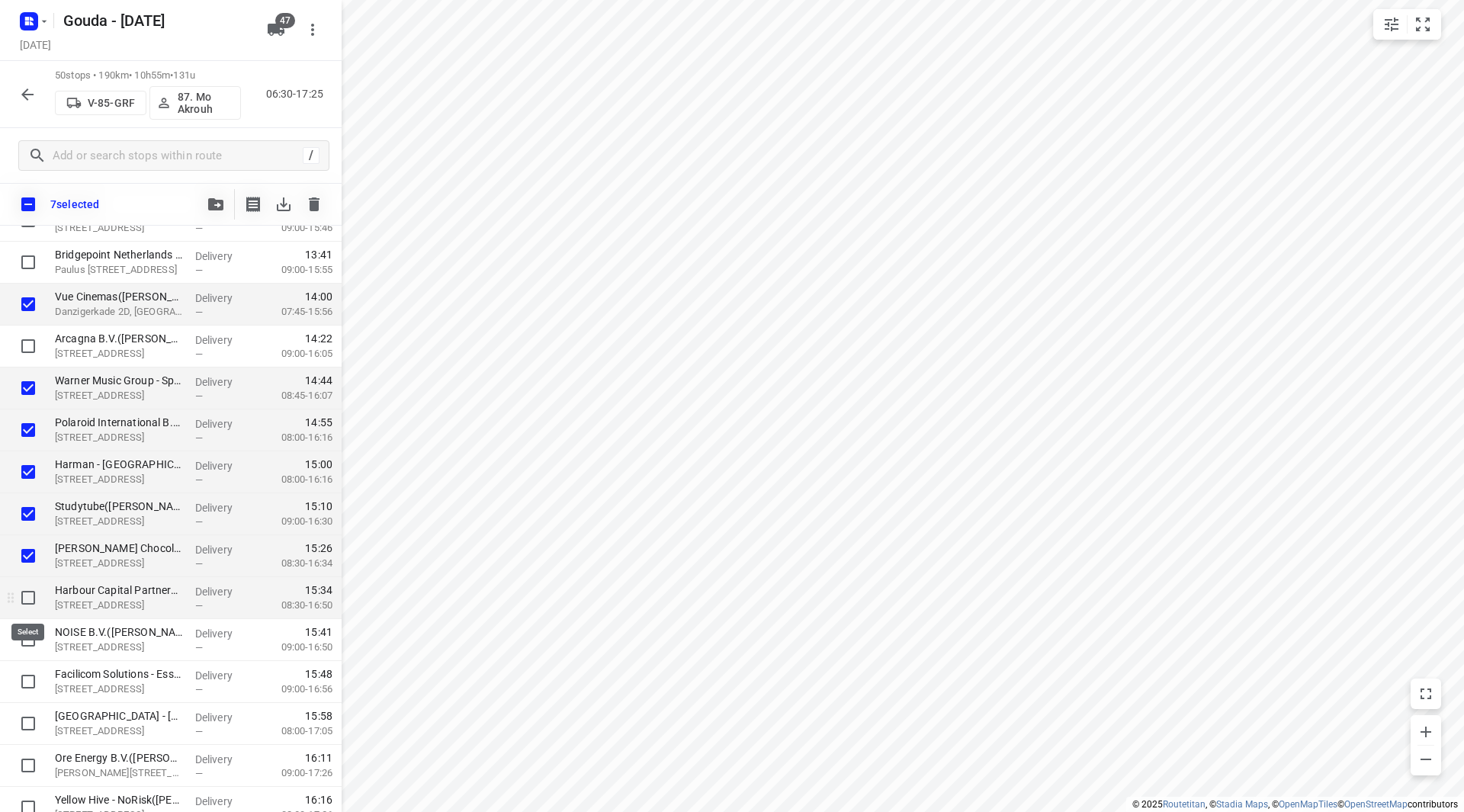
click at [27, 607] on input "checkbox" at bounding box center [28, 598] width 31 height 31
checkbox input "true"
drag, startPoint x: 28, startPoint y: 644, endPoint x: 28, endPoint y: 687, distance: 43.0
click at [28, 645] on input "checkbox" at bounding box center [28, 640] width 31 height 31
checkbox input "true"
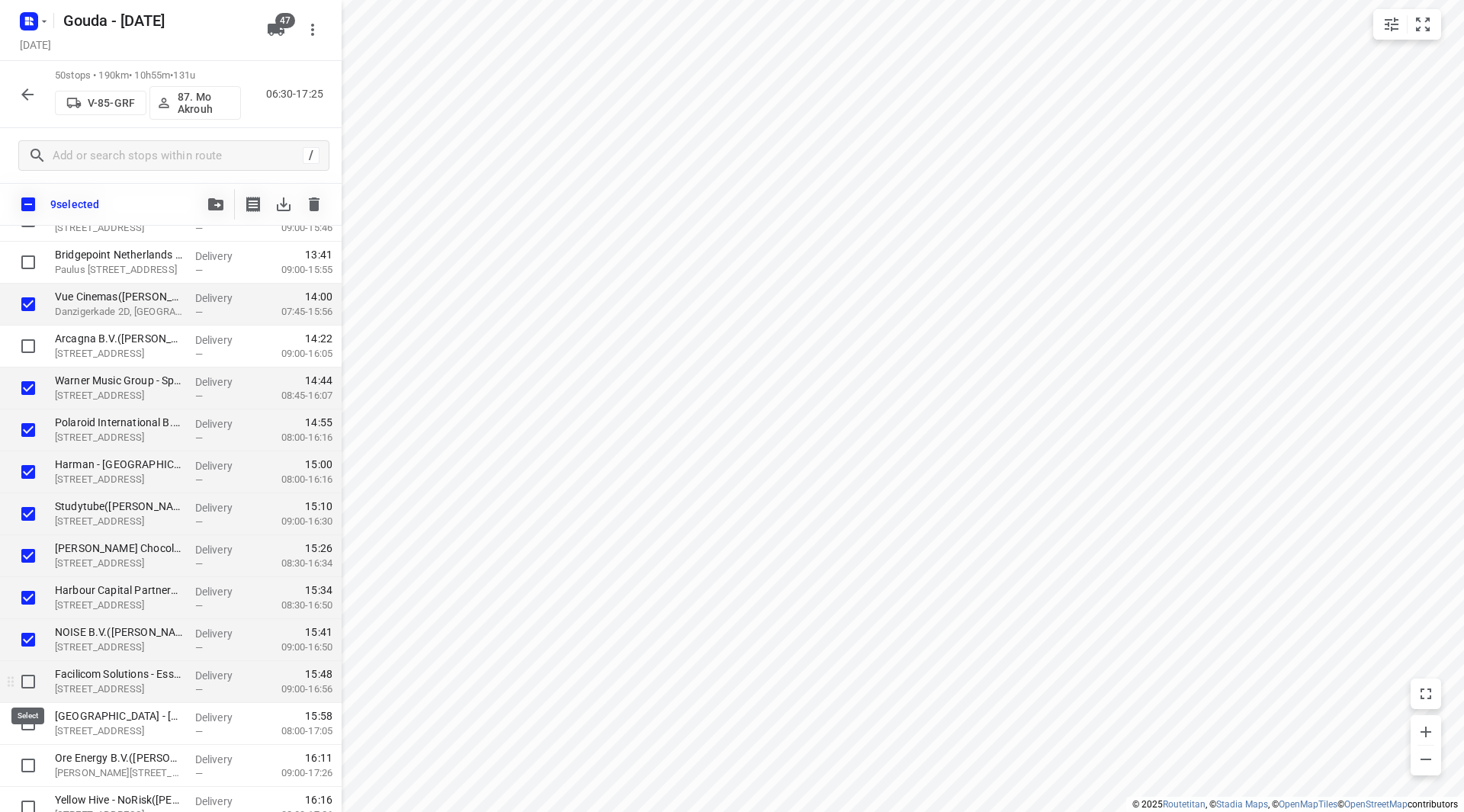
click at [28, 690] on input "checkbox" at bounding box center [28, 682] width 31 height 31
checkbox input "true"
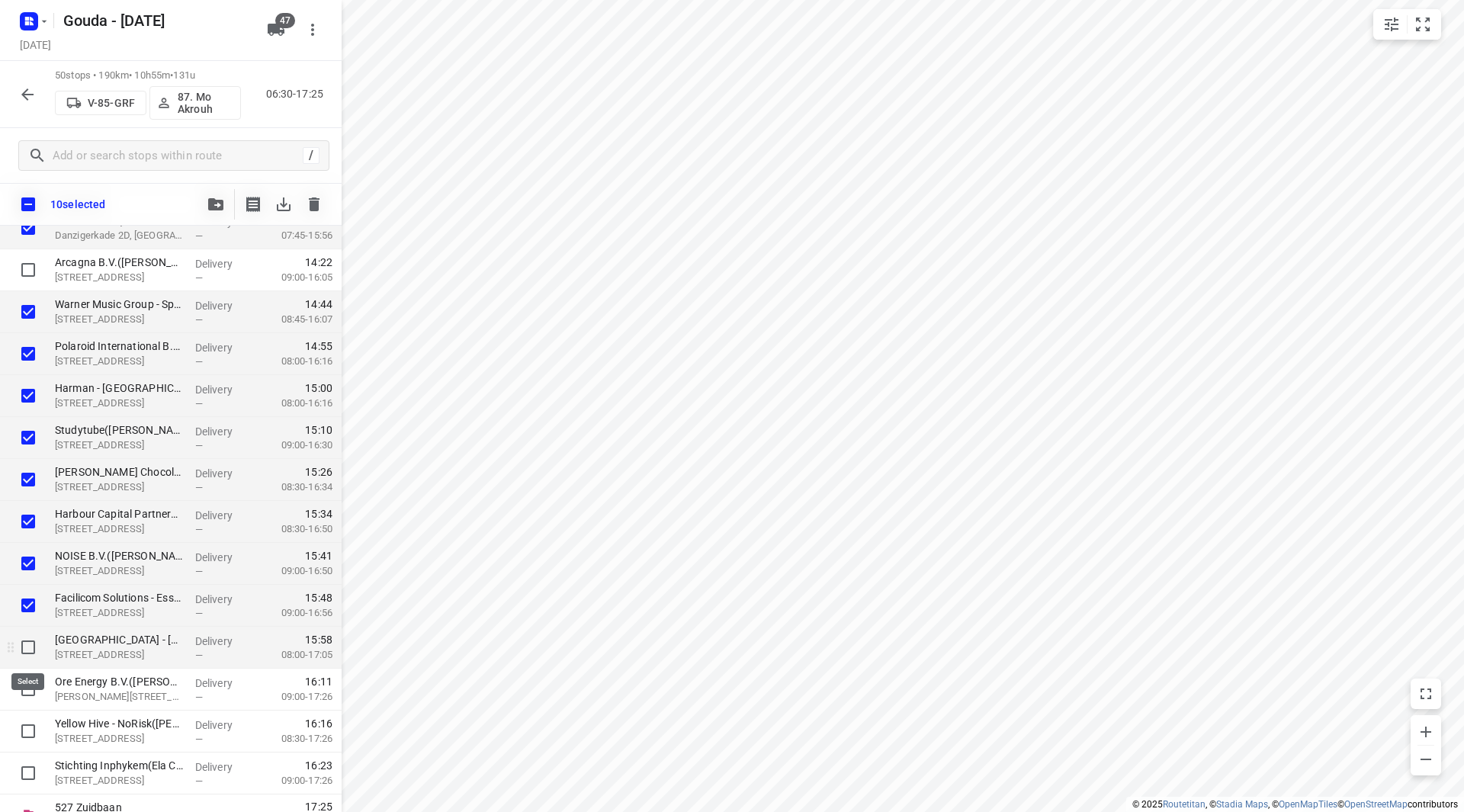
click at [30, 657] on input "checkbox" at bounding box center [28, 647] width 31 height 31
checkbox input "true"
click at [32, 693] on input "checkbox" at bounding box center [28, 689] width 31 height 31
checkbox input "true"
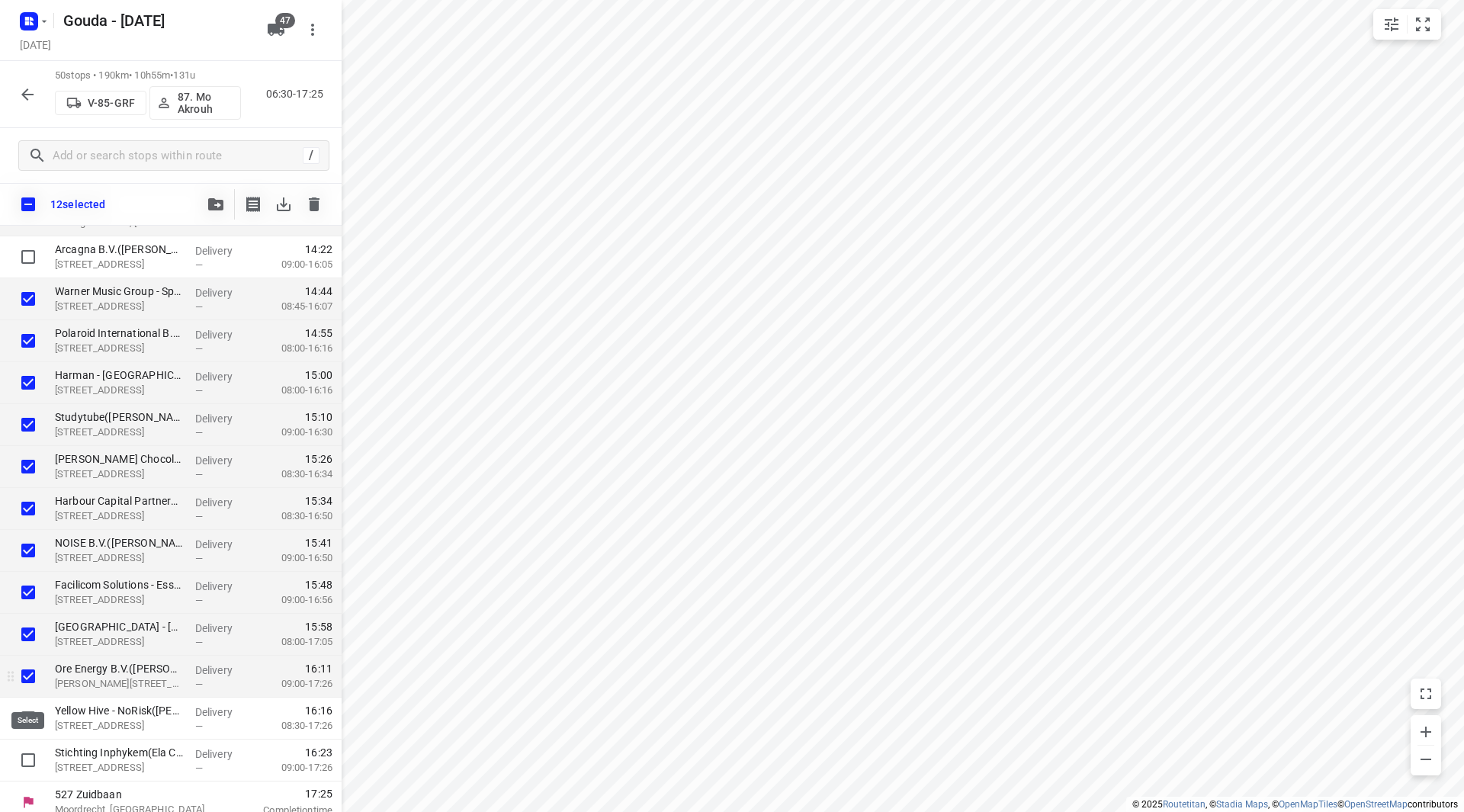
scroll to position [1671, 0]
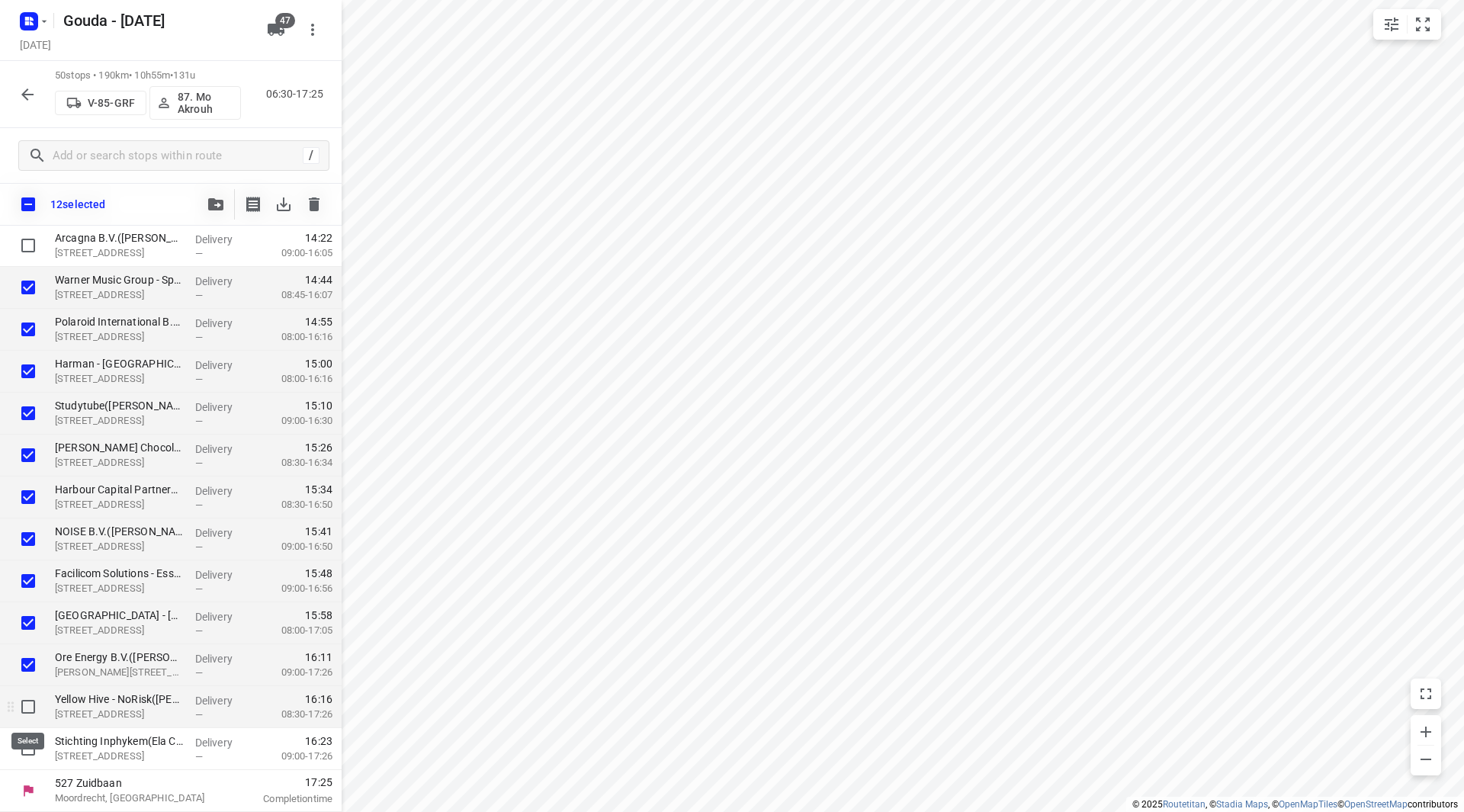
drag, startPoint x: 39, startPoint y: 707, endPoint x: 31, endPoint y: 725, distance: 19.7
click at [37, 708] on input "checkbox" at bounding box center [28, 707] width 31 height 31
checkbox input "true"
click at [24, 742] on input "checkbox" at bounding box center [28, 748] width 31 height 31
checkbox input "true"
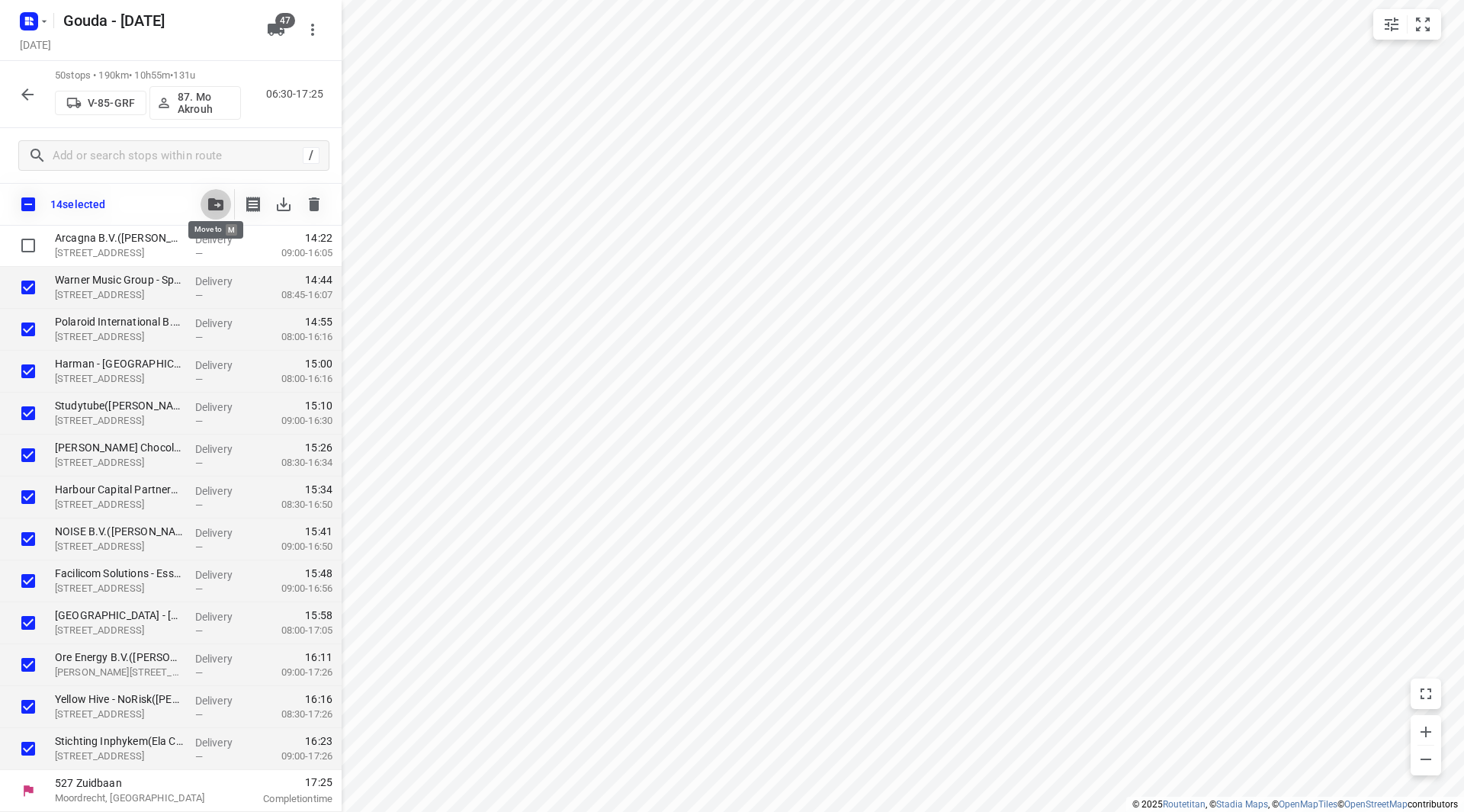
click at [218, 196] on button "button" at bounding box center [216, 204] width 31 height 31
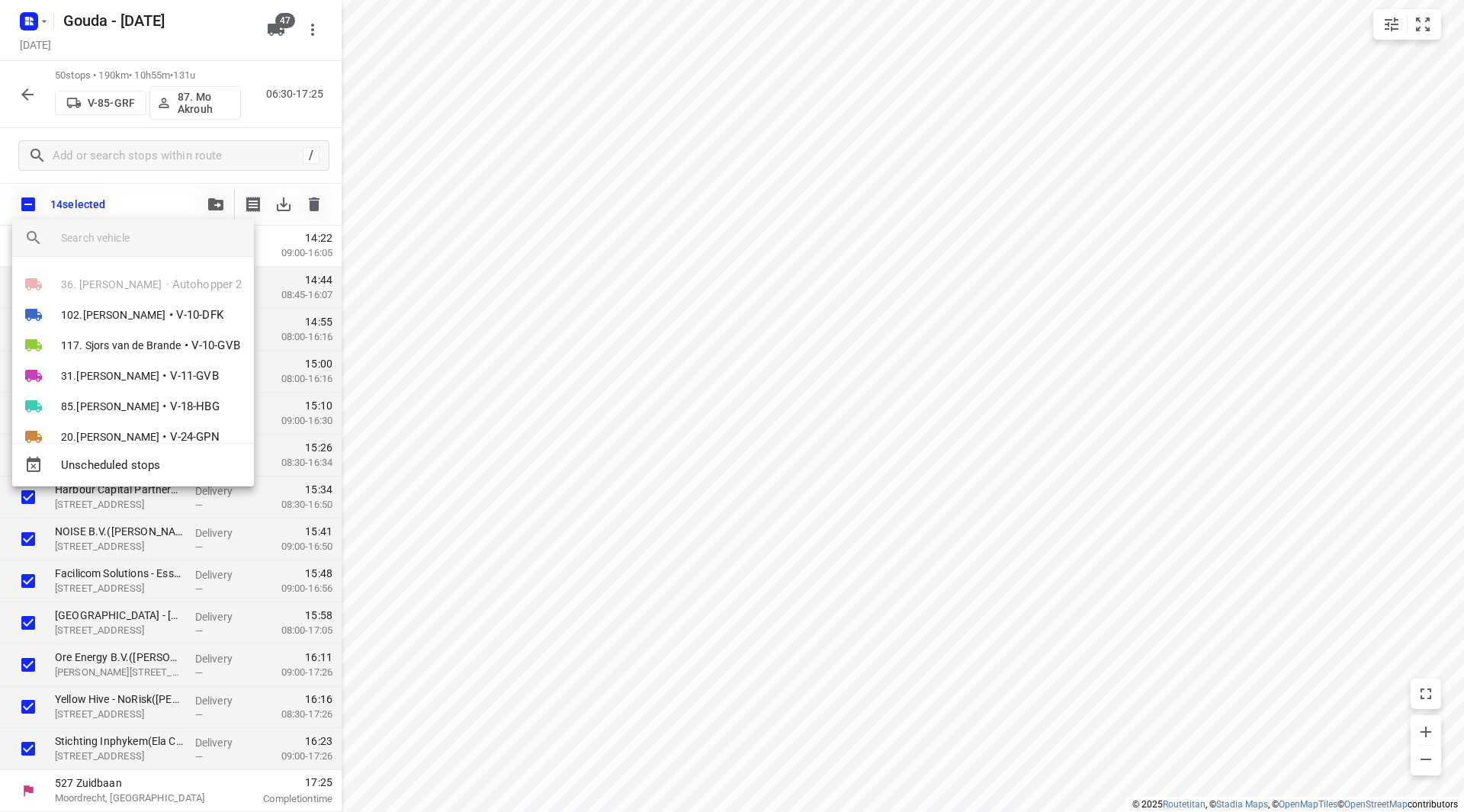
click at [165, 230] on input "search vehicle" at bounding box center [151, 238] width 181 height 23
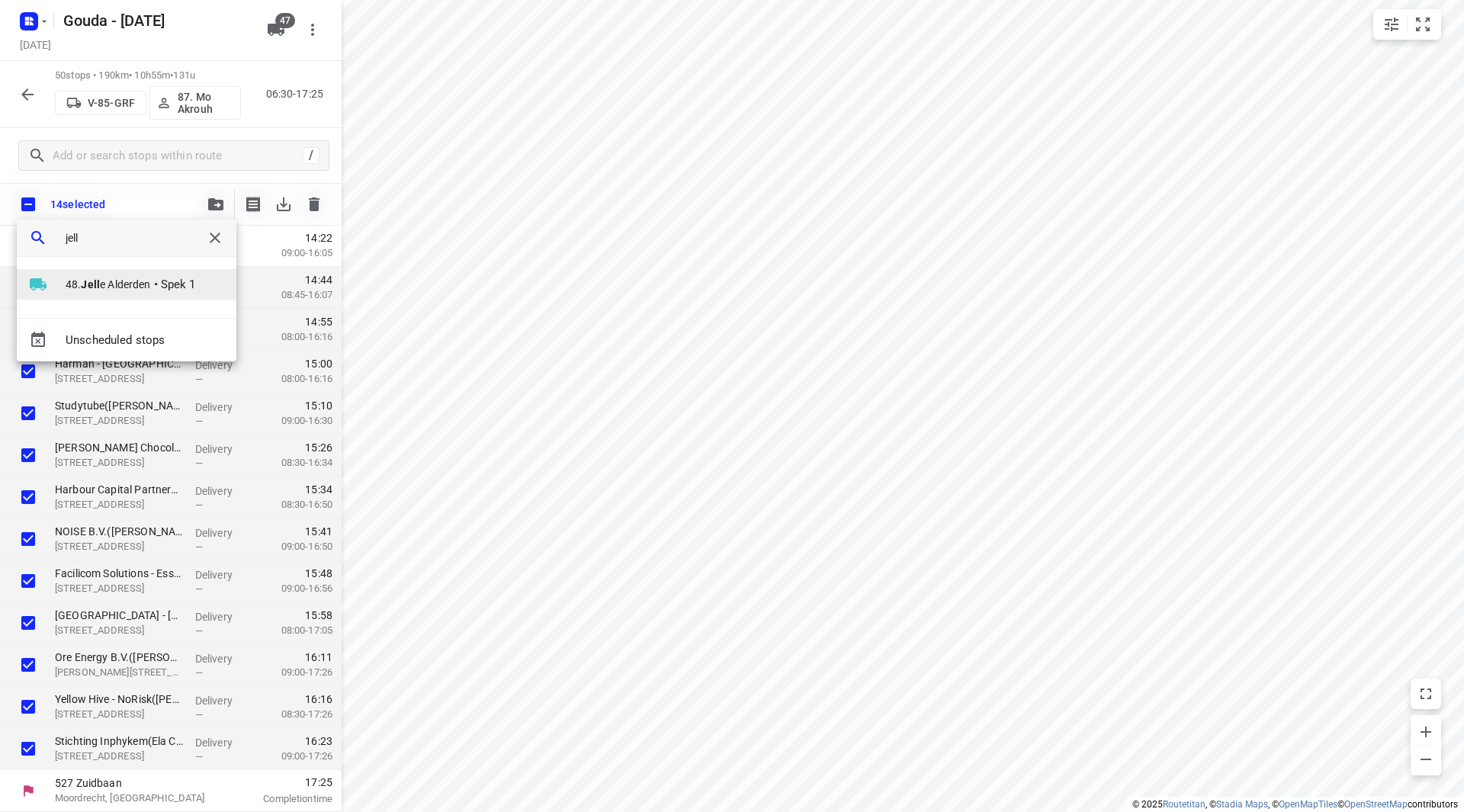
type input "jell"
click at [88, 276] on span "48. Jell e Alderden" at bounding box center [108, 284] width 86 height 15
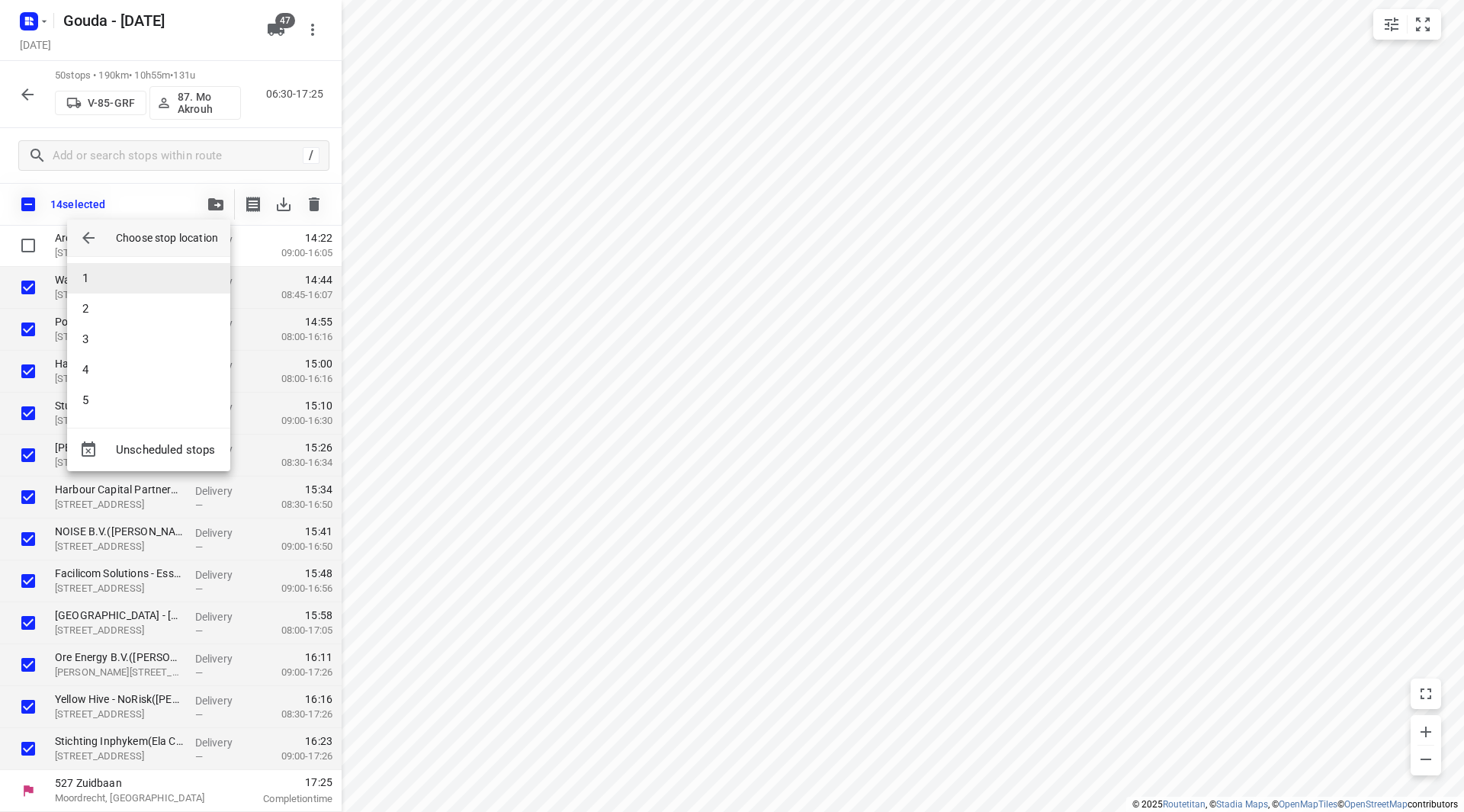
click at [106, 285] on li "1" at bounding box center [148, 278] width 163 height 31
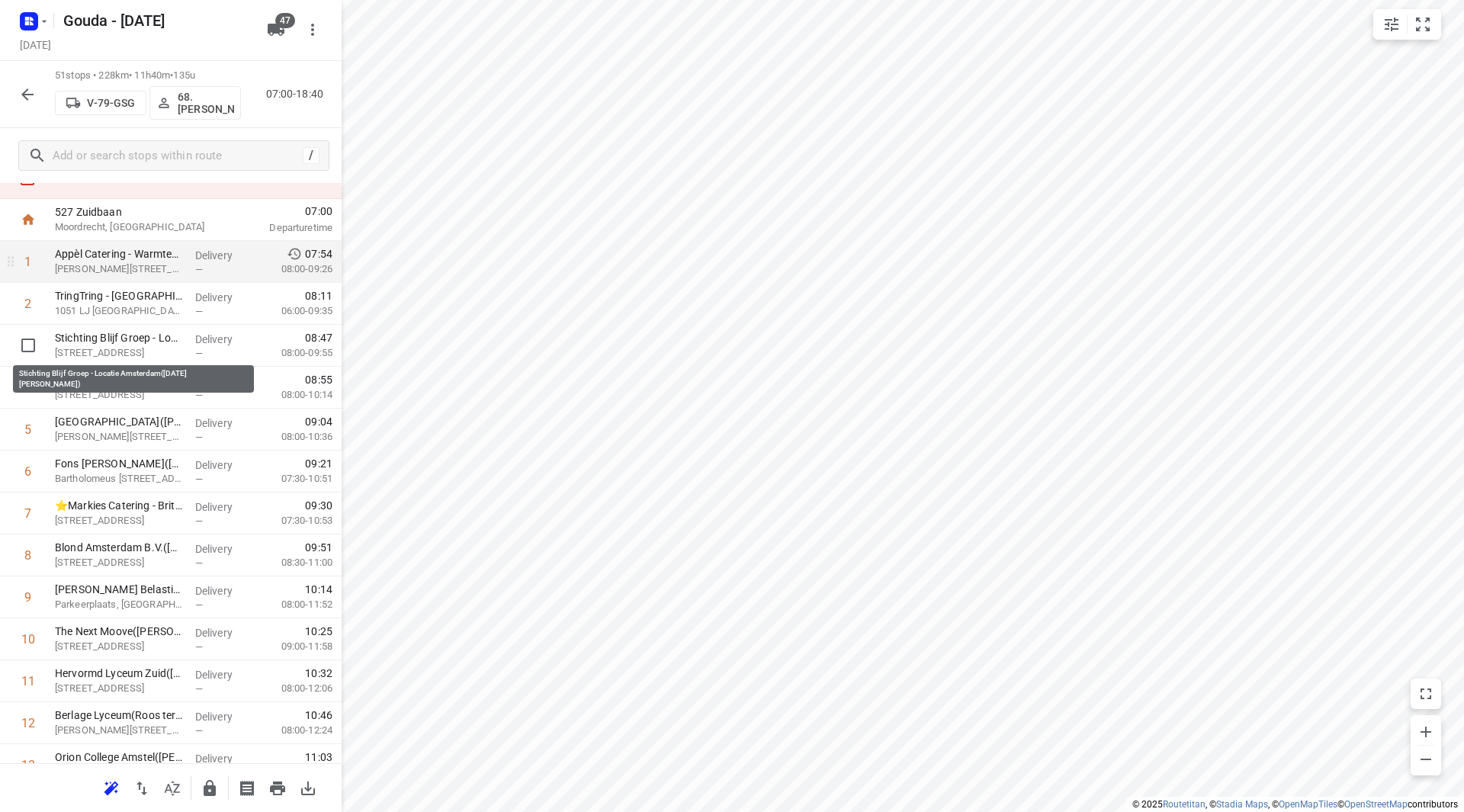
scroll to position [0, 0]
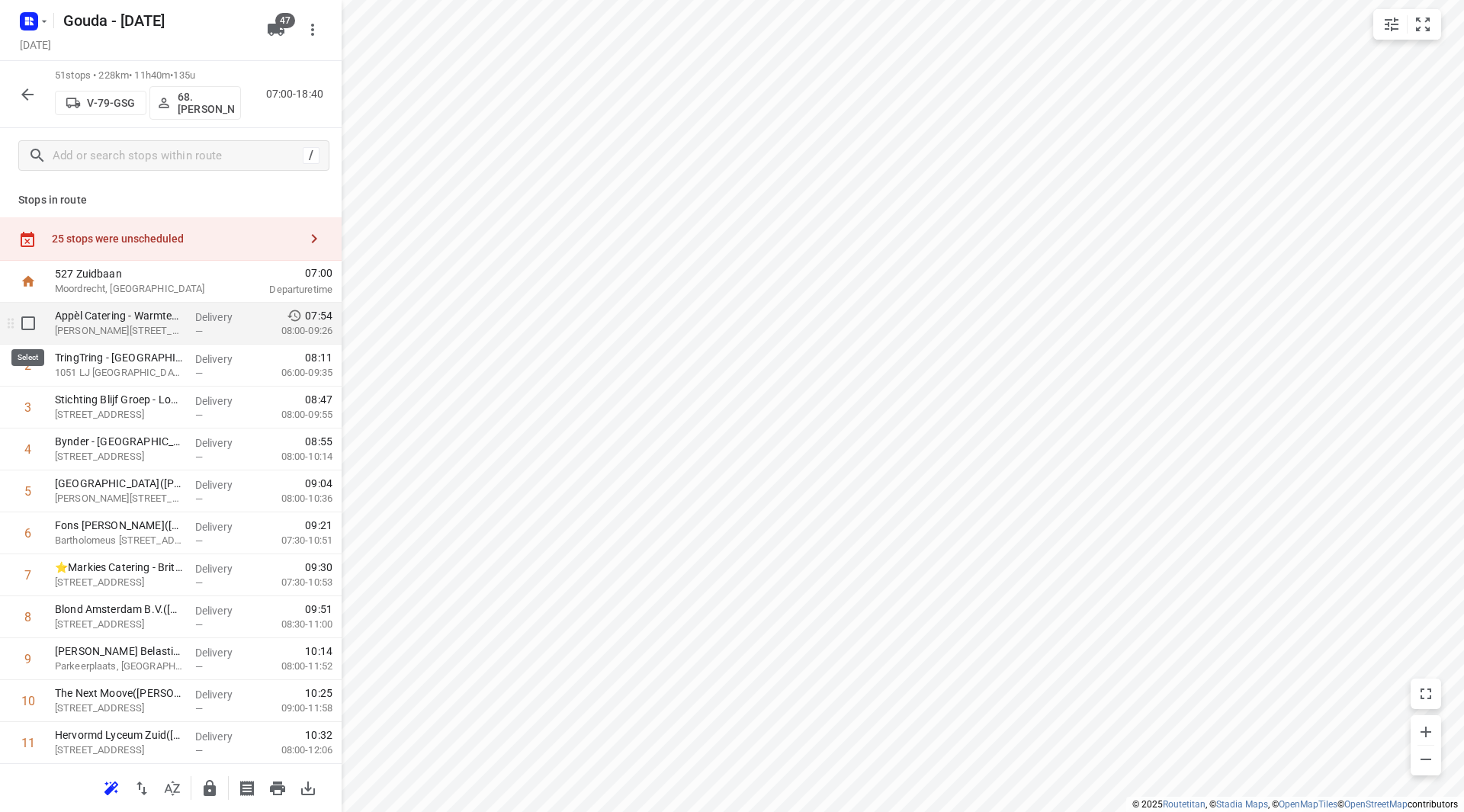
click at [21, 321] on input "checkbox" at bounding box center [28, 324] width 31 height 31
checkbox input "true"
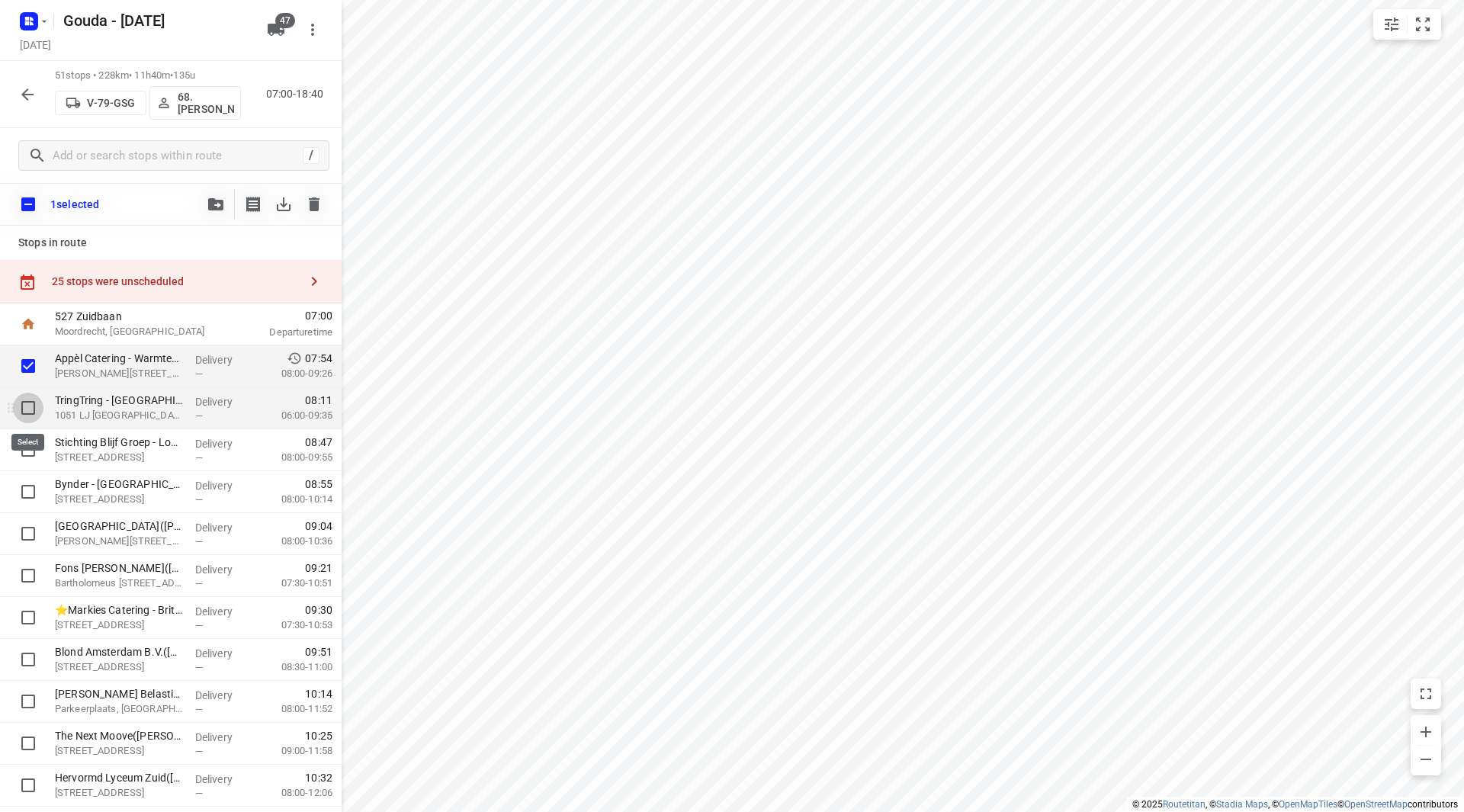
click at [32, 422] on input "checkbox" at bounding box center [28, 408] width 31 height 31
checkbox input "true"
click at [209, 196] on button "button" at bounding box center [216, 204] width 31 height 31
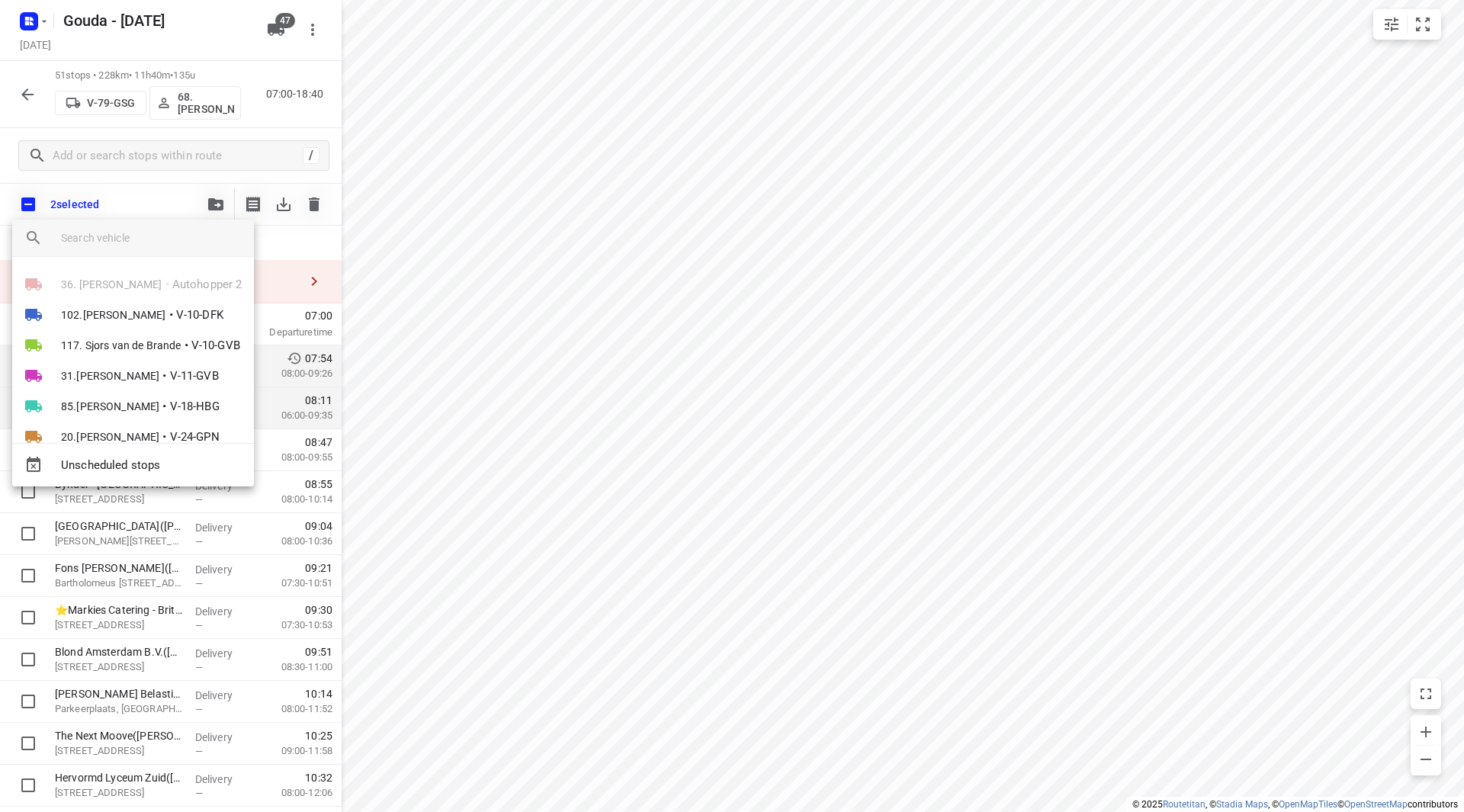
click at [150, 239] on input "search vehicle" at bounding box center [151, 238] width 181 height 23
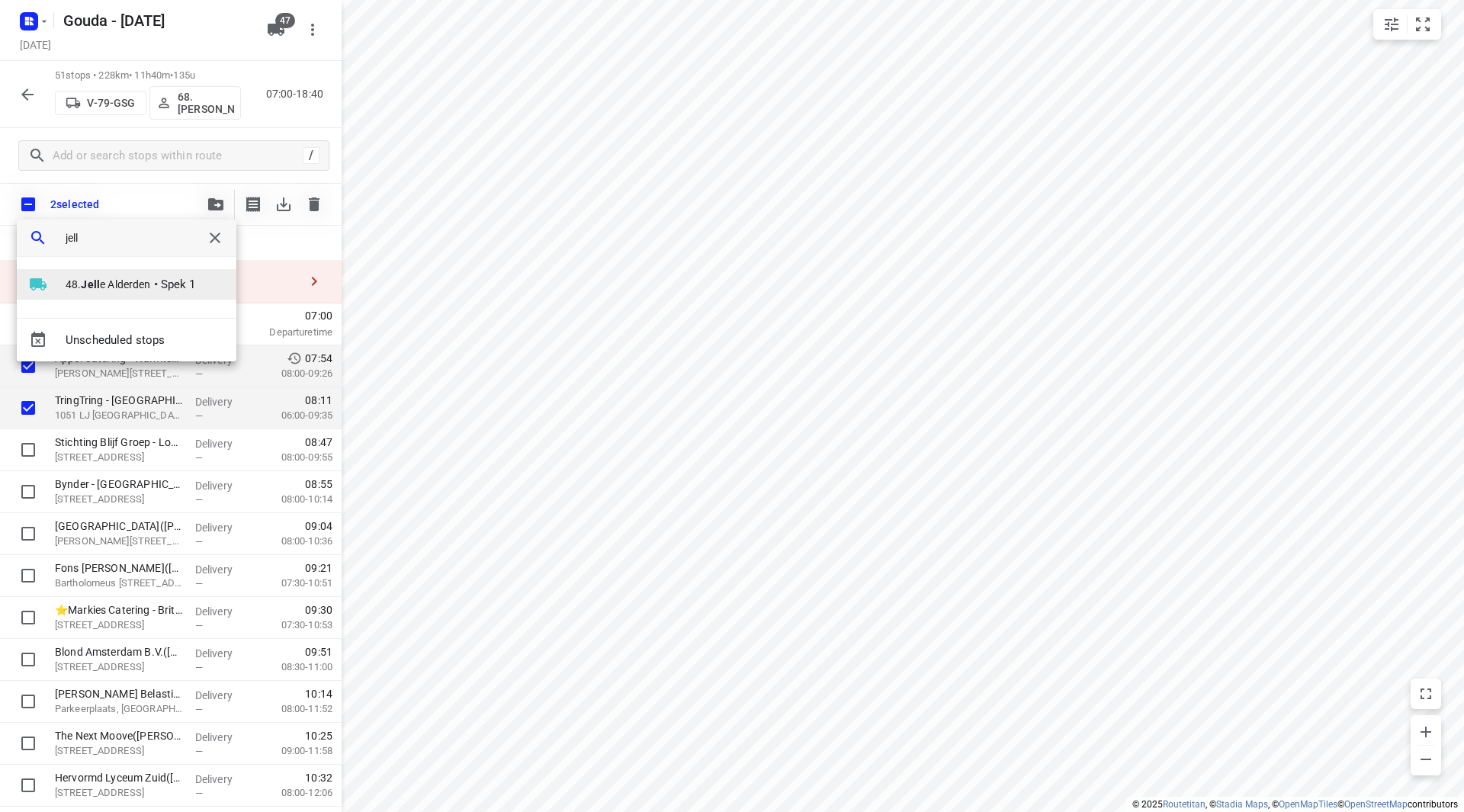
type input "jell"
click at [69, 284] on span "48. Jell e Alderden" at bounding box center [108, 284] width 86 height 15
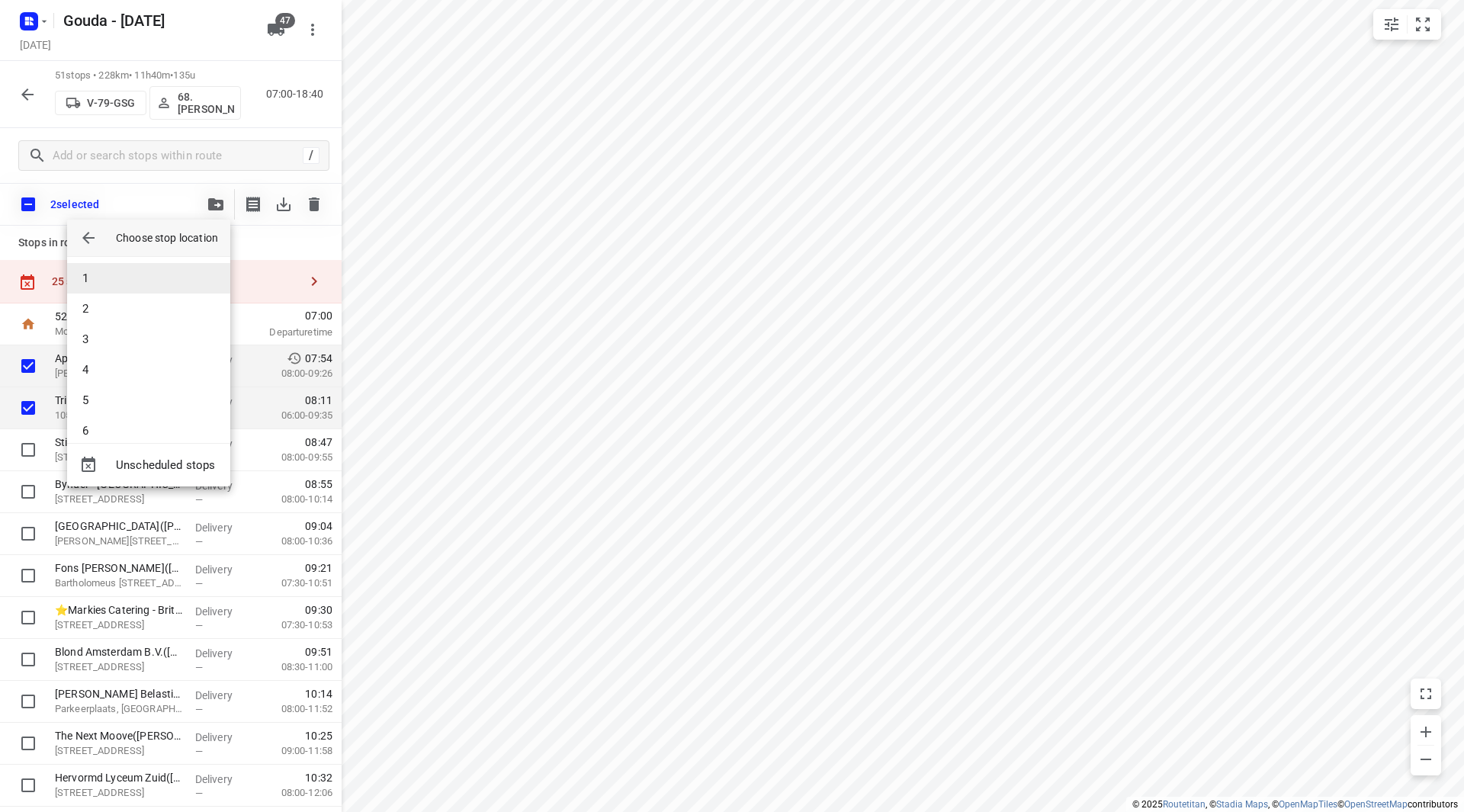
click at [90, 283] on li "1" at bounding box center [148, 278] width 163 height 31
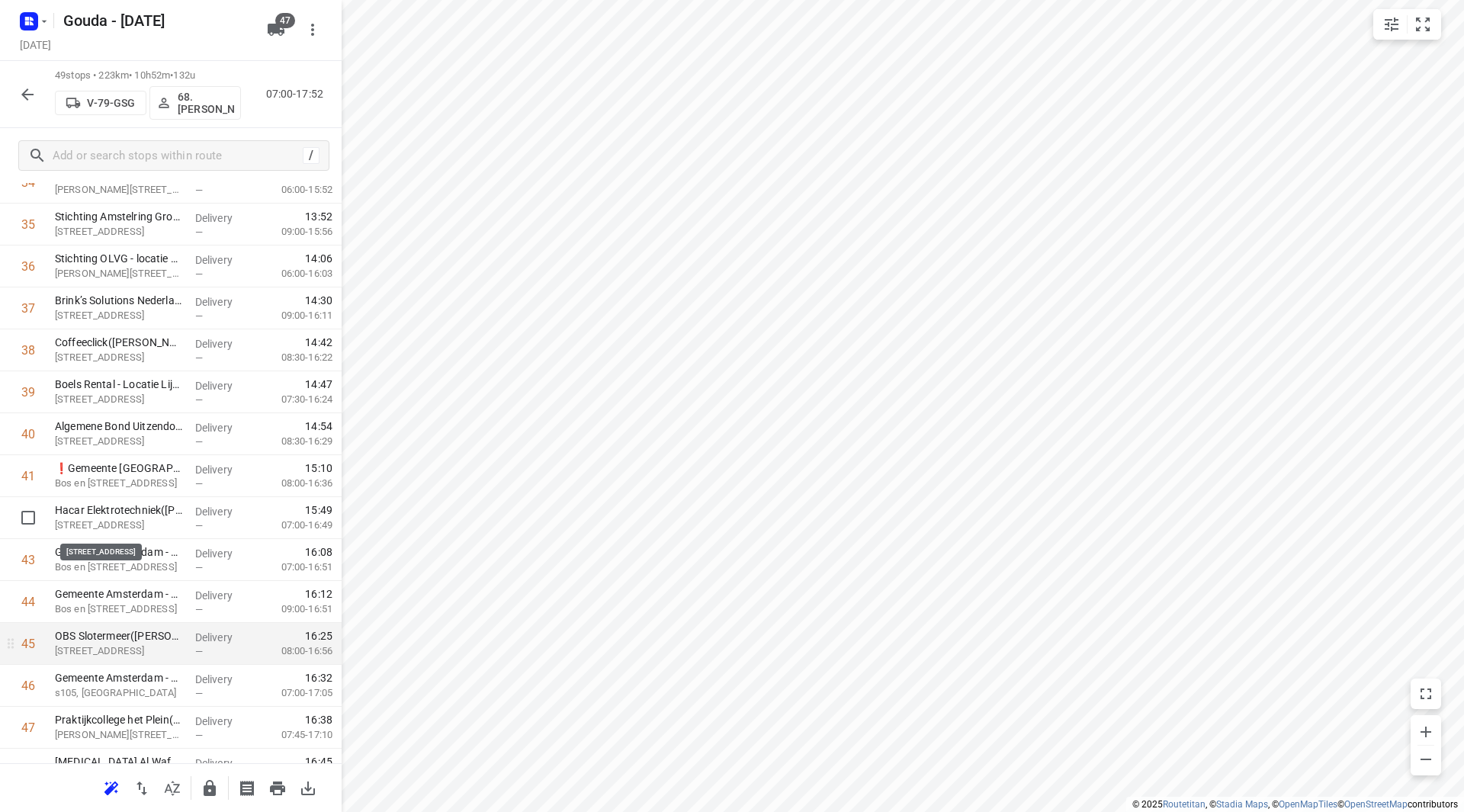
scroll to position [1636, 0]
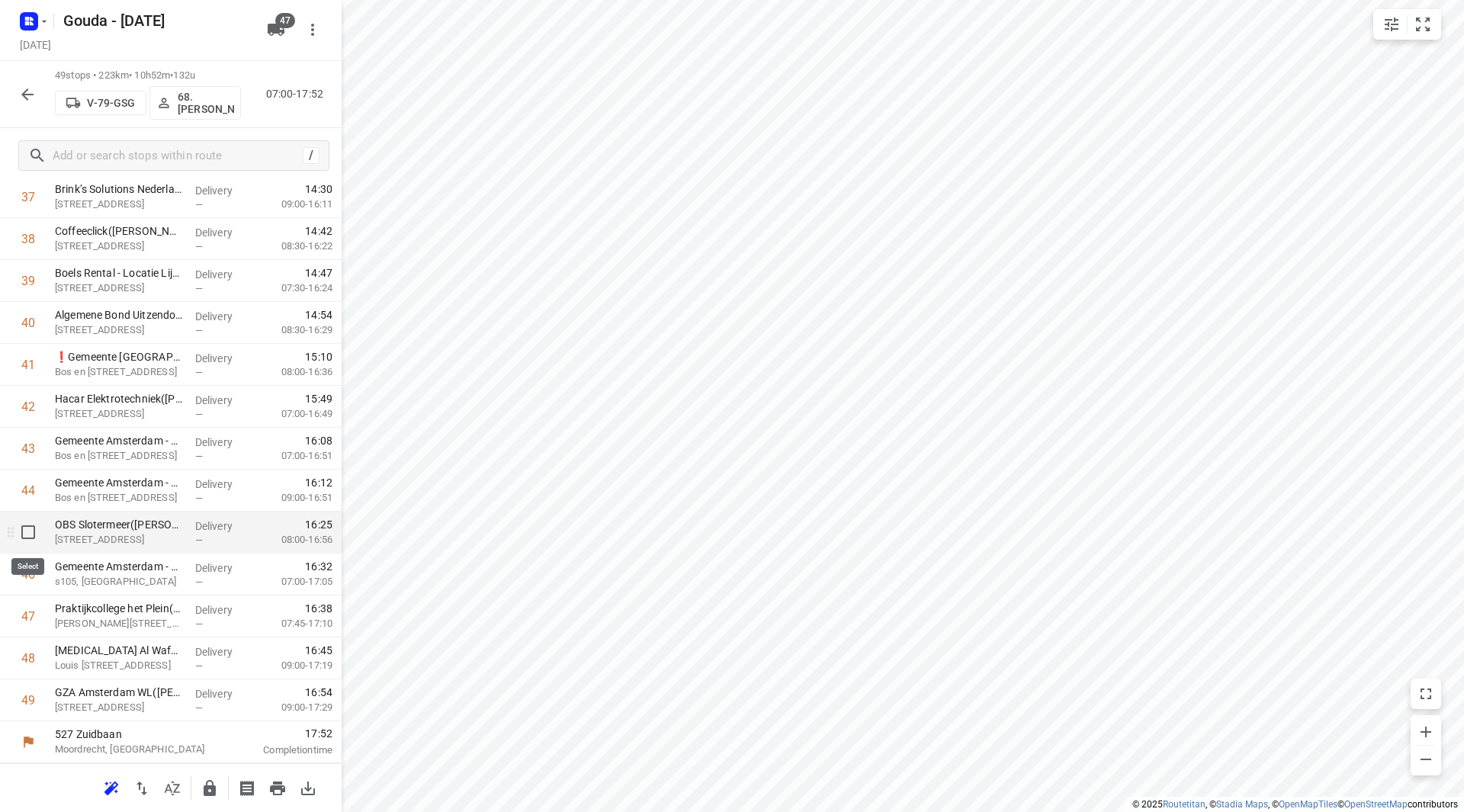
click at [39, 524] on input "checkbox" at bounding box center [28, 532] width 31 height 31
checkbox input "true"
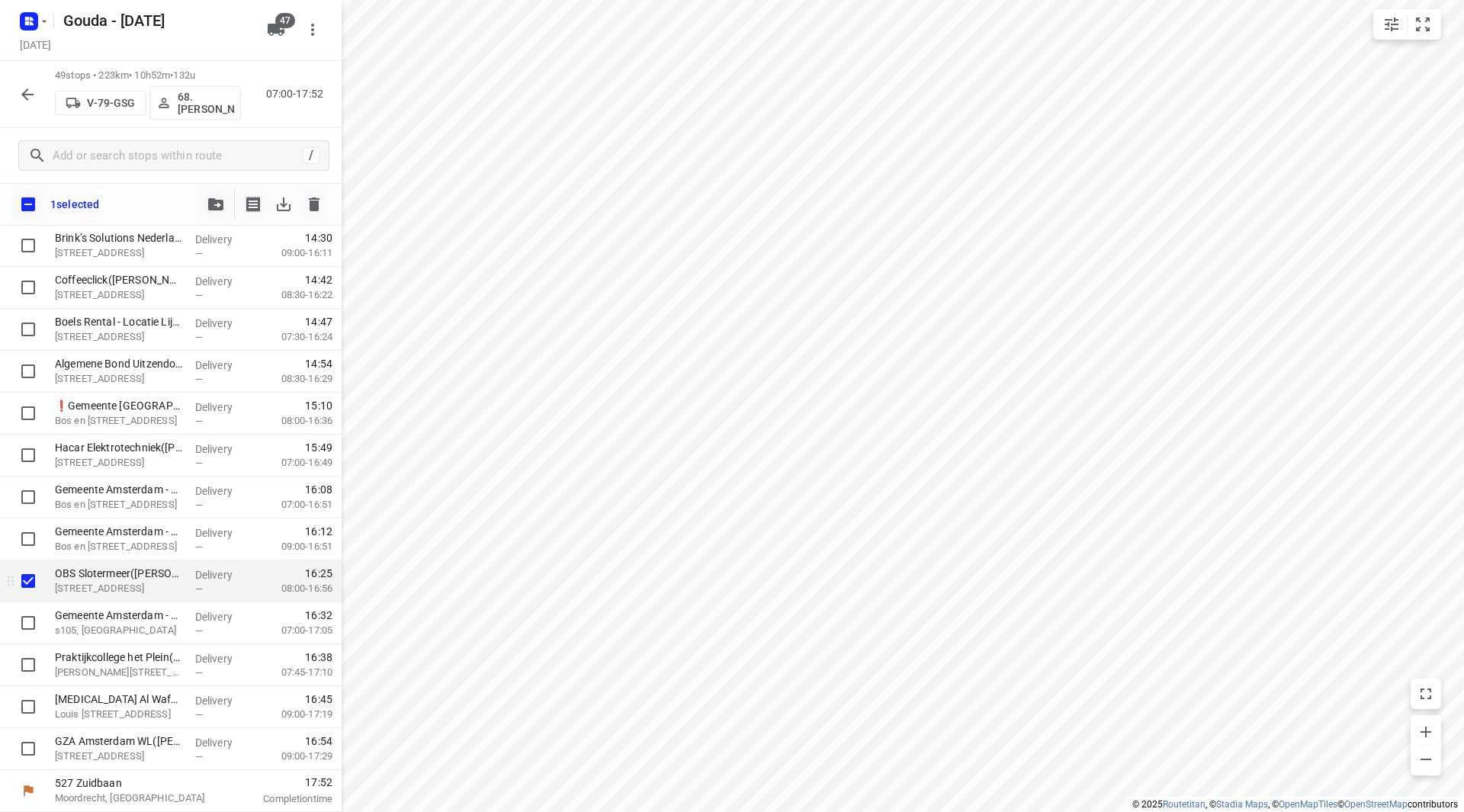
scroll to position [1630, 0]
click at [24, 611] on input "checkbox" at bounding box center [28, 623] width 31 height 31
checkbox input "true"
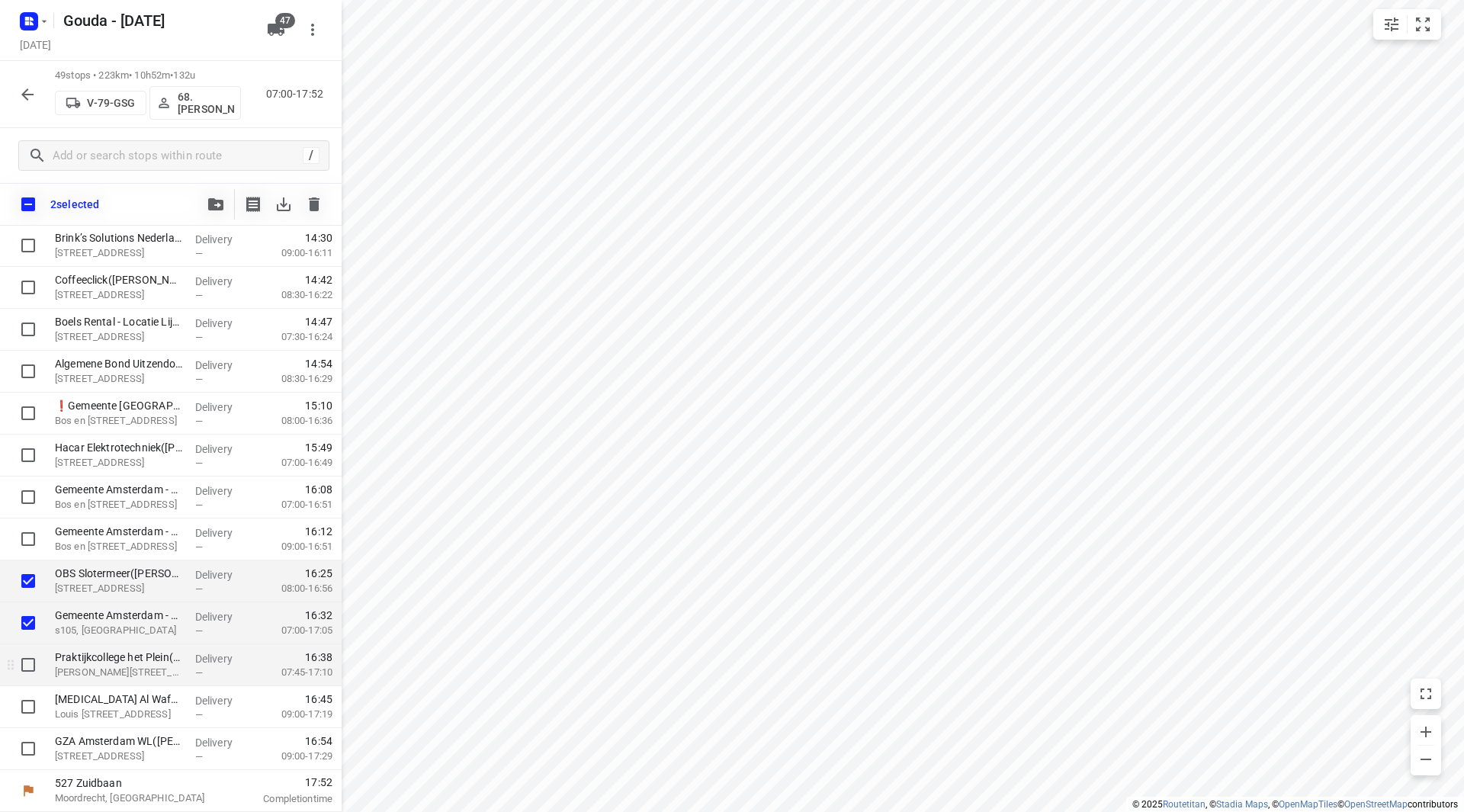
click at [27, 655] on input "checkbox" at bounding box center [28, 665] width 31 height 31
checkbox input "true"
click at [31, 703] on input "checkbox" at bounding box center [28, 707] width 31 height 31
checkbox input "true"
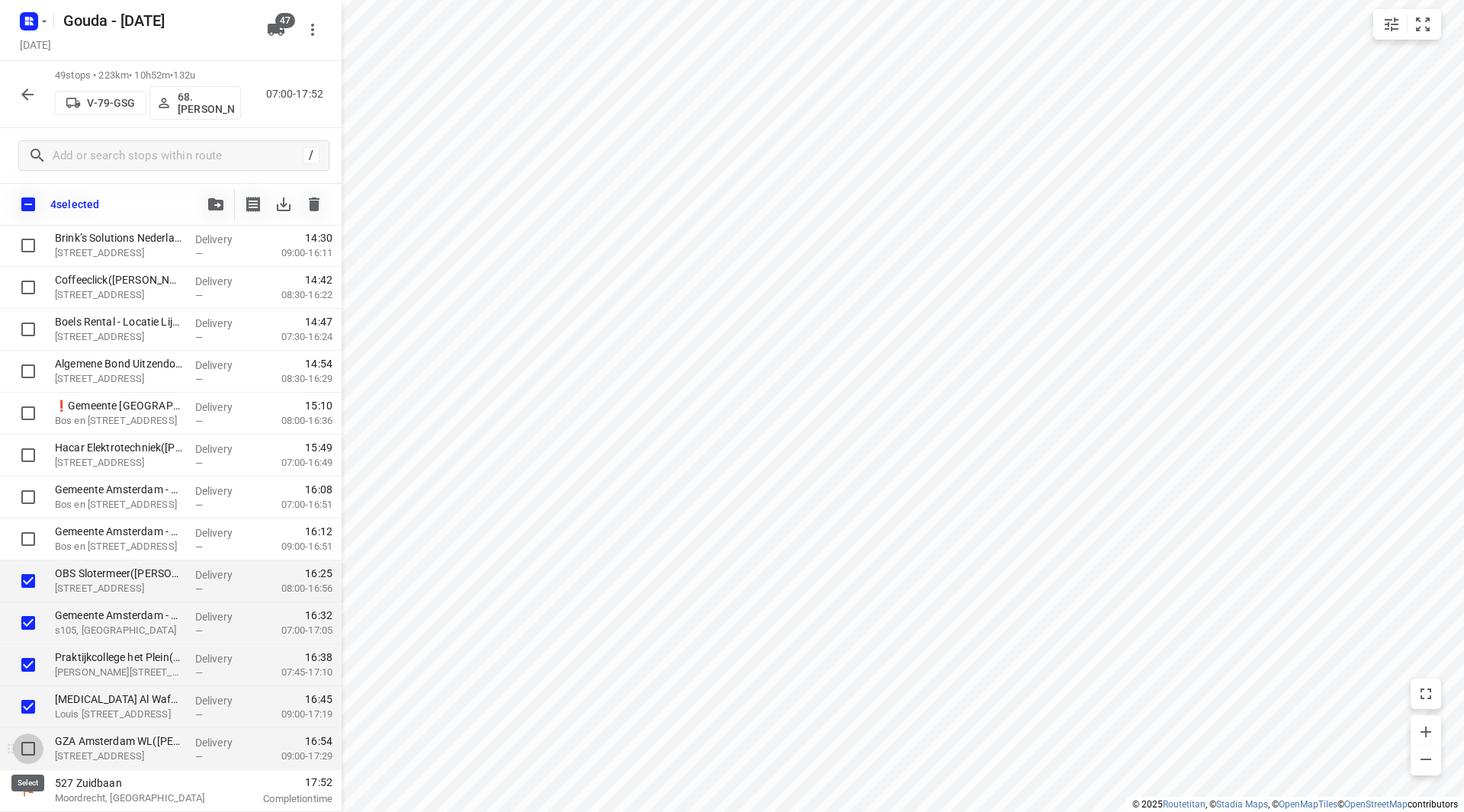
click at [33, 747] on input "checkbox" at bounding box center [28, 748] width 31 height 31
checkbox input "true"
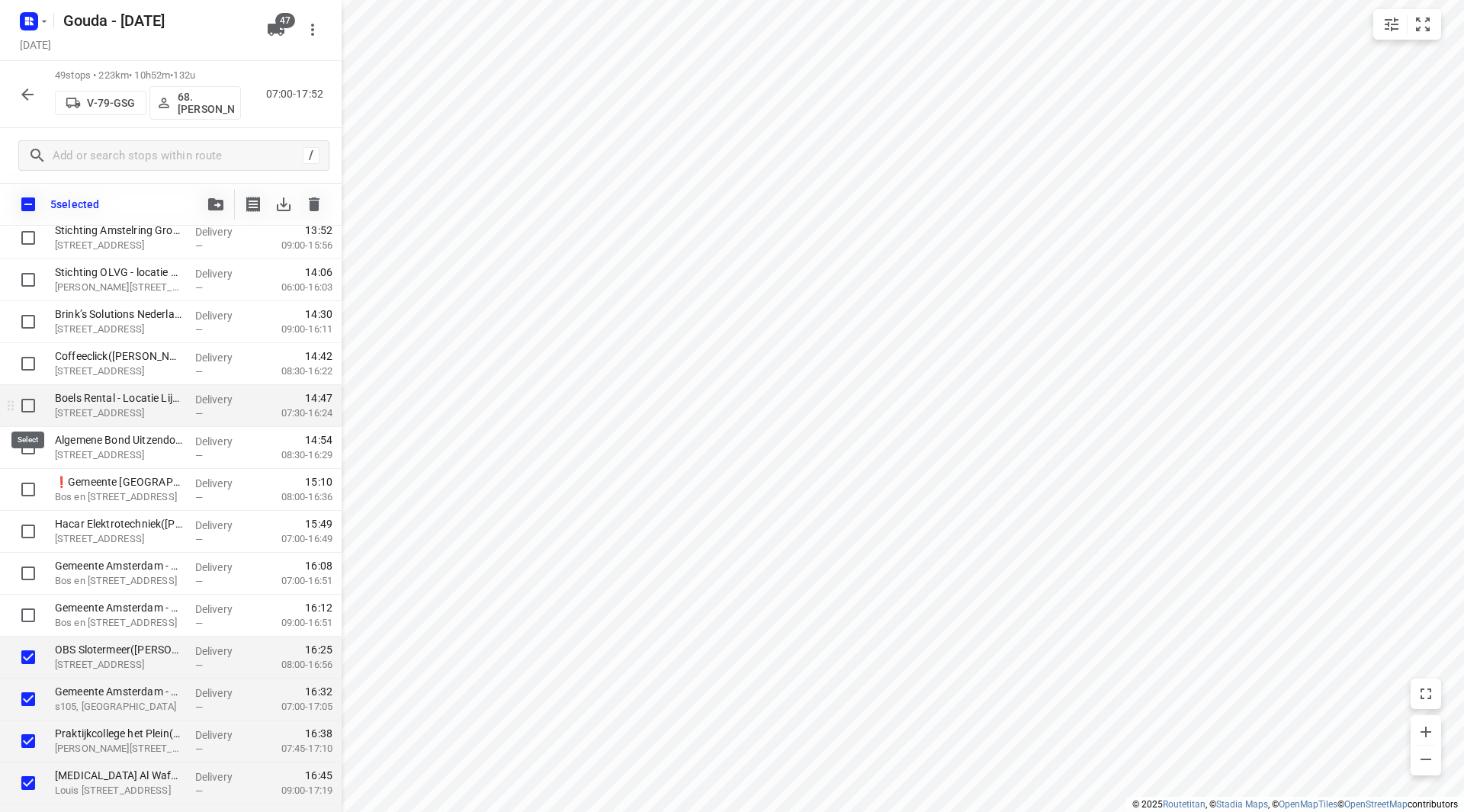
click at [26, 406] on input "checkbox" at bounding box center [28, 406] width 31 height 31
checkbox input "true"
click at [25, 365] on input "checkbox" at bounding box center [28, 364] width 31 height 31
checkbox input "true"
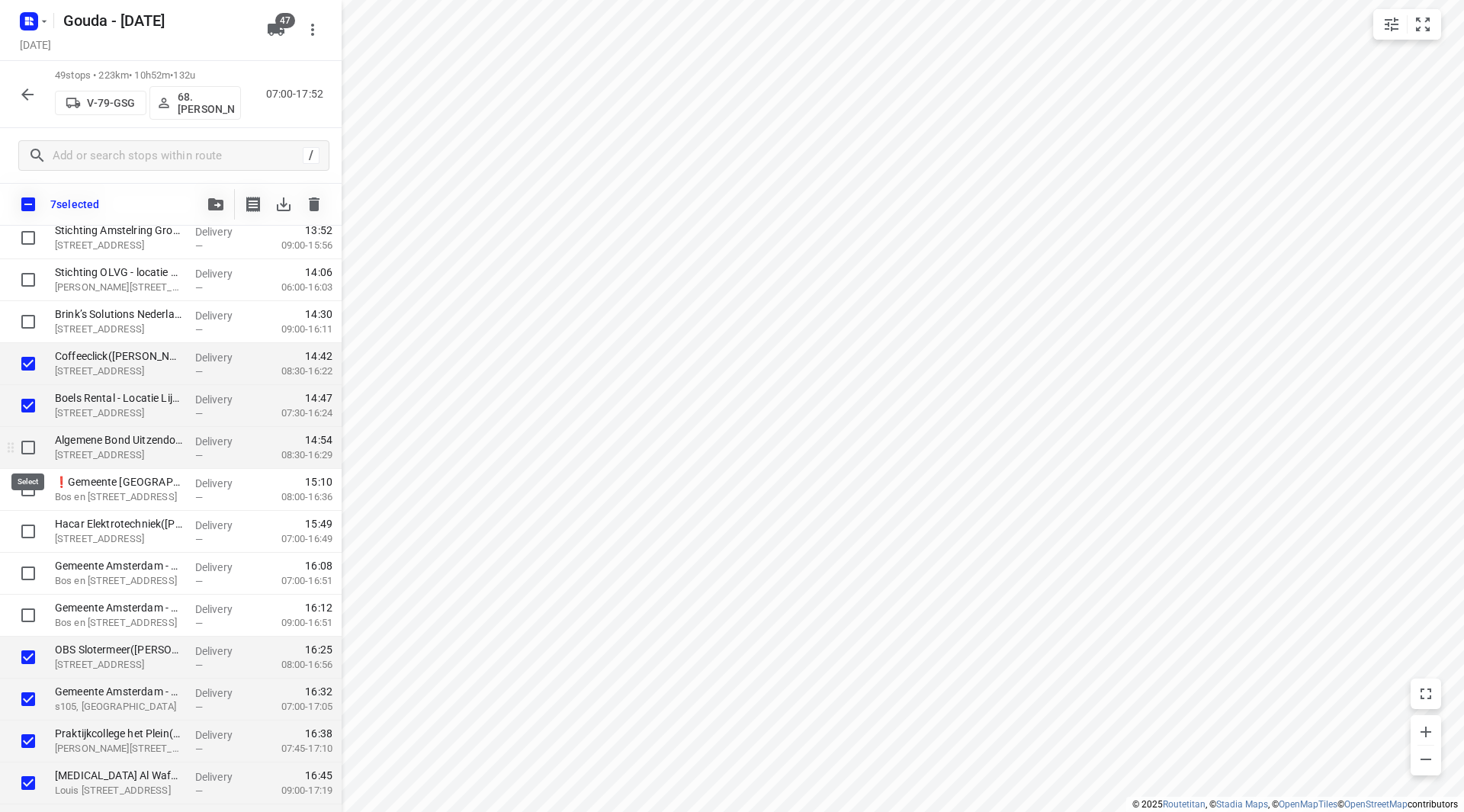
click at [27, 446] on input "checkbox" at bounding box center [28, 448] width 31 height 31
checkbox input "true"
click at [22, 529] on input "checkbox" at bounding box center [28, 532] width 31 height 31
checkbox input "true"
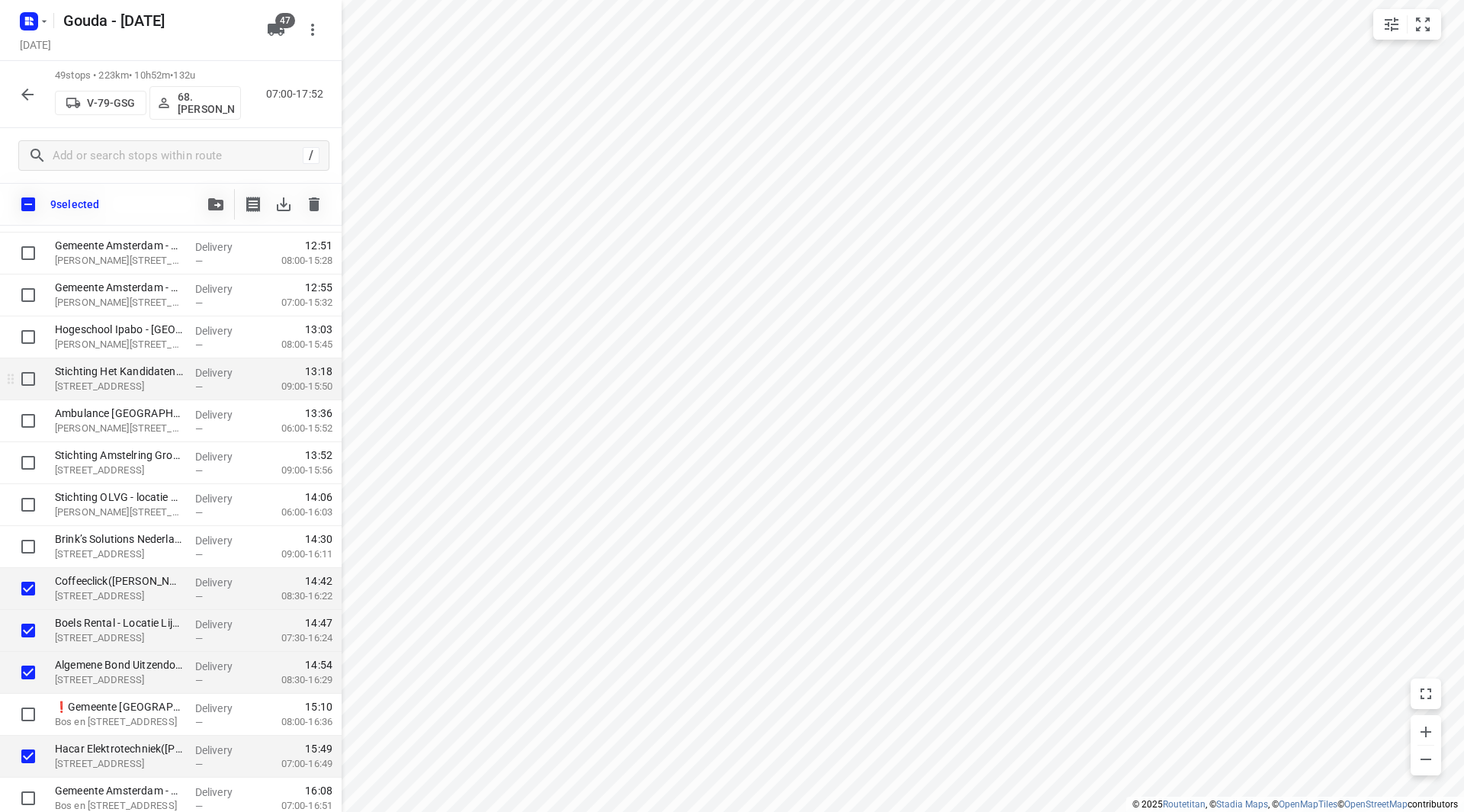
scroll to position [1324, 0]
click at [26, 393] on input "checkbox" at bounding box center [28, 382] width 31 height 31
checkbox input "true"
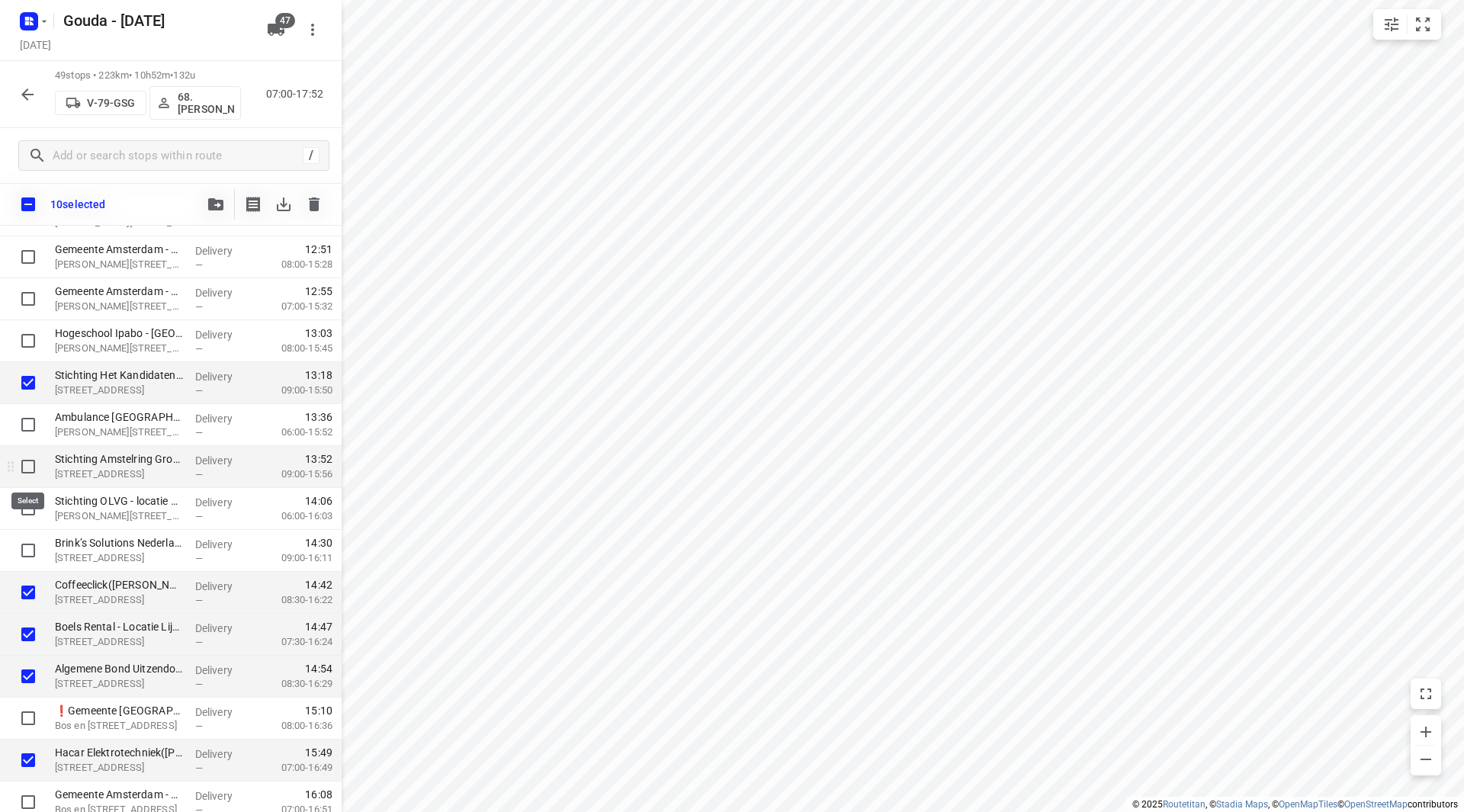
click at [32, 461] on input "checkbox" at bounding box center [28, 466] width 31 height 31
checkbox input "true"
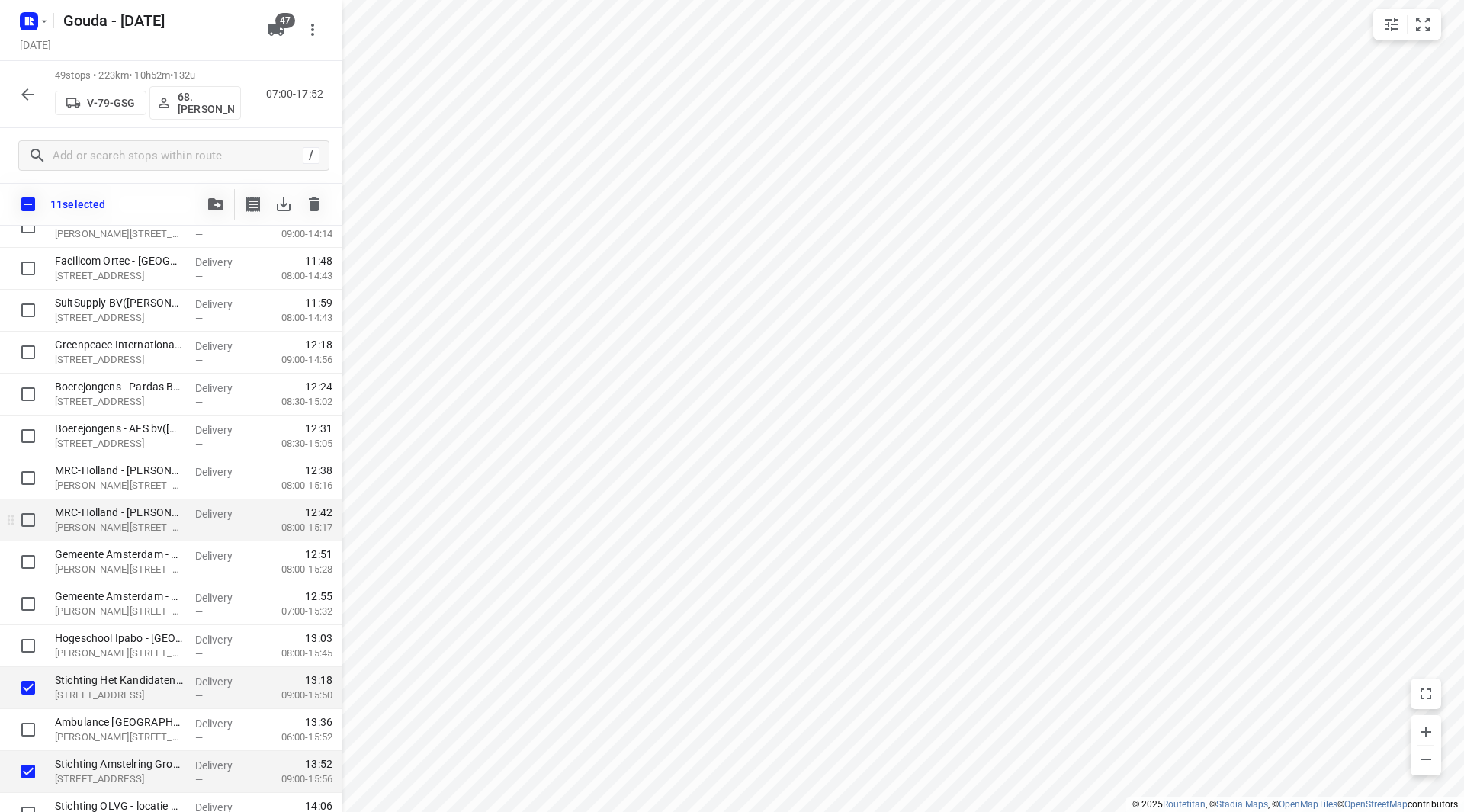
scroll to position [944, 0]
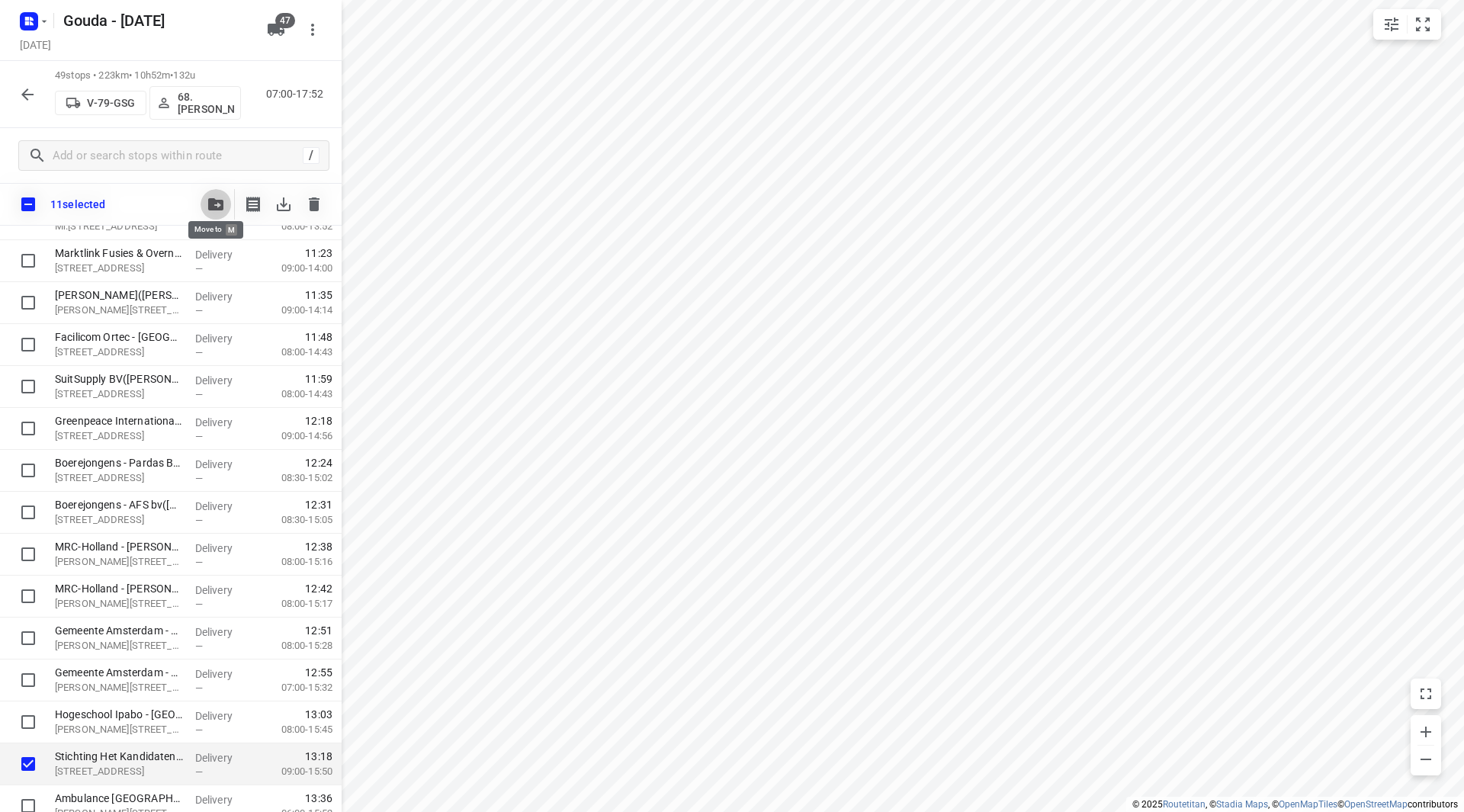
click at [214, 204] on icon "button" at bounding box center [216, 204] width 15 height 13
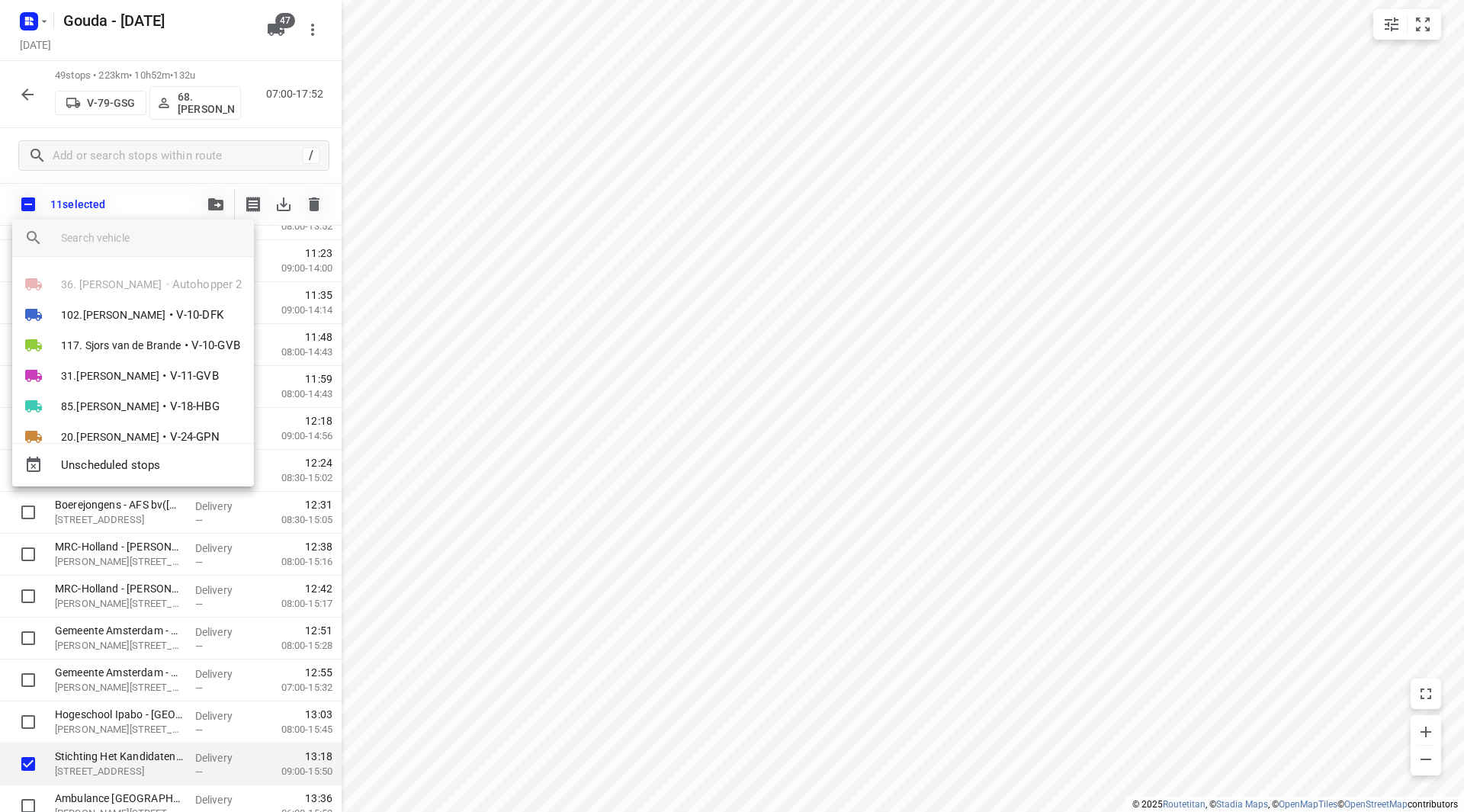
click at [172, 239] on input "search vehicle" at bounding box center [151, 238] width 181 height 23
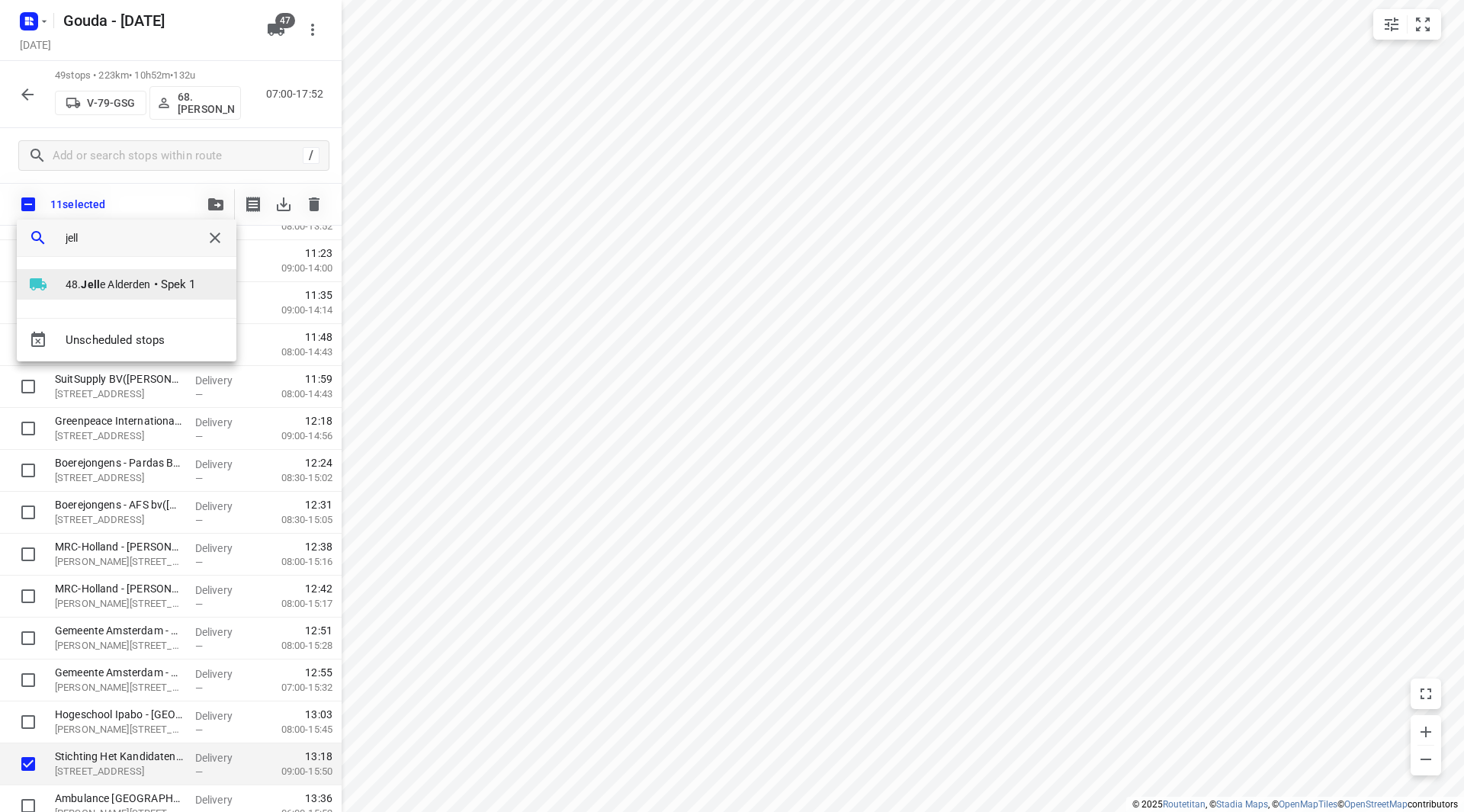
type input "jell"
click at [75, 283] on span "48. Jell e Alderden" at bounding box center [108, 284] width 86 height 15
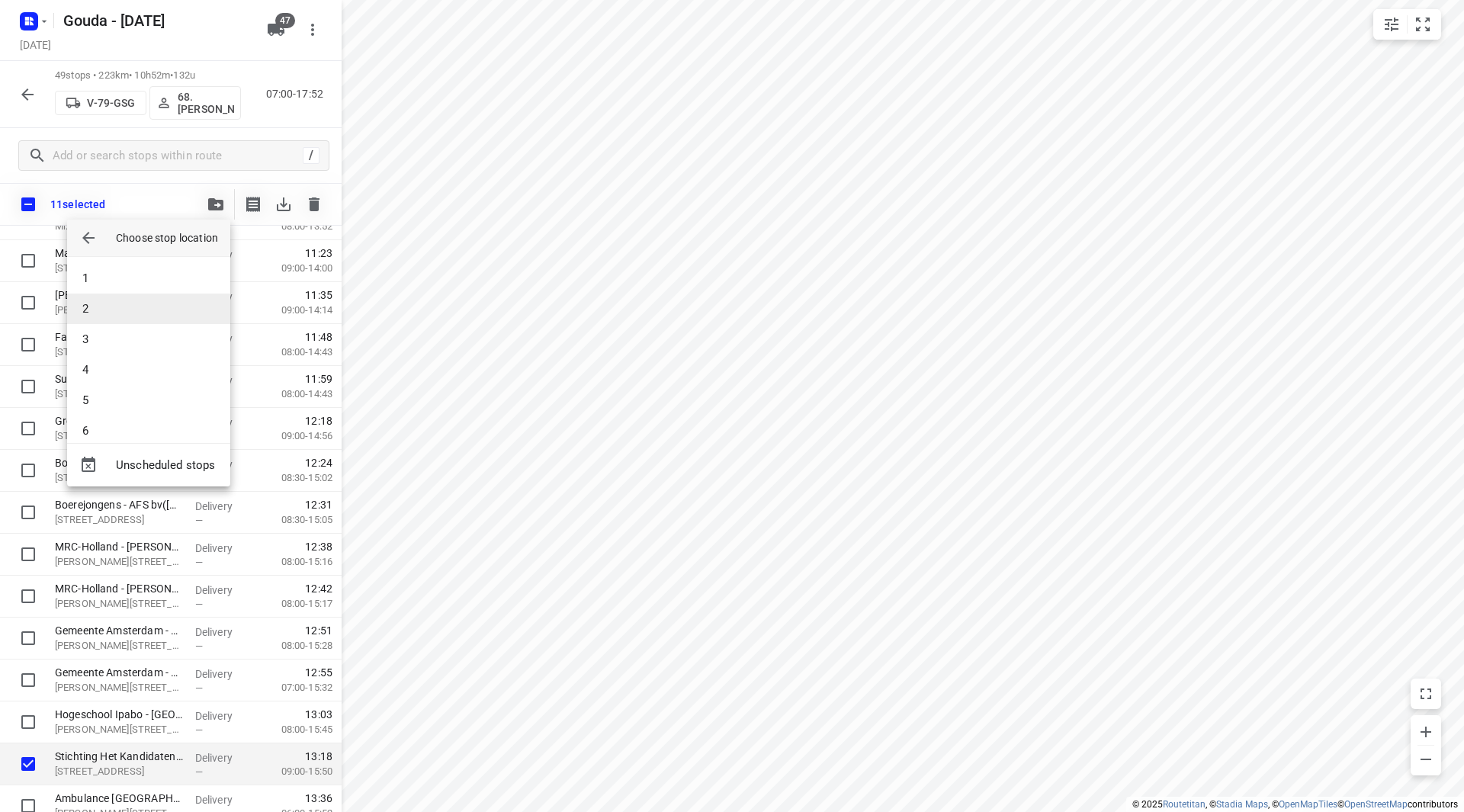
click at [110, 319] on li "2" at bounding box center [148, 309] width 163 height 31
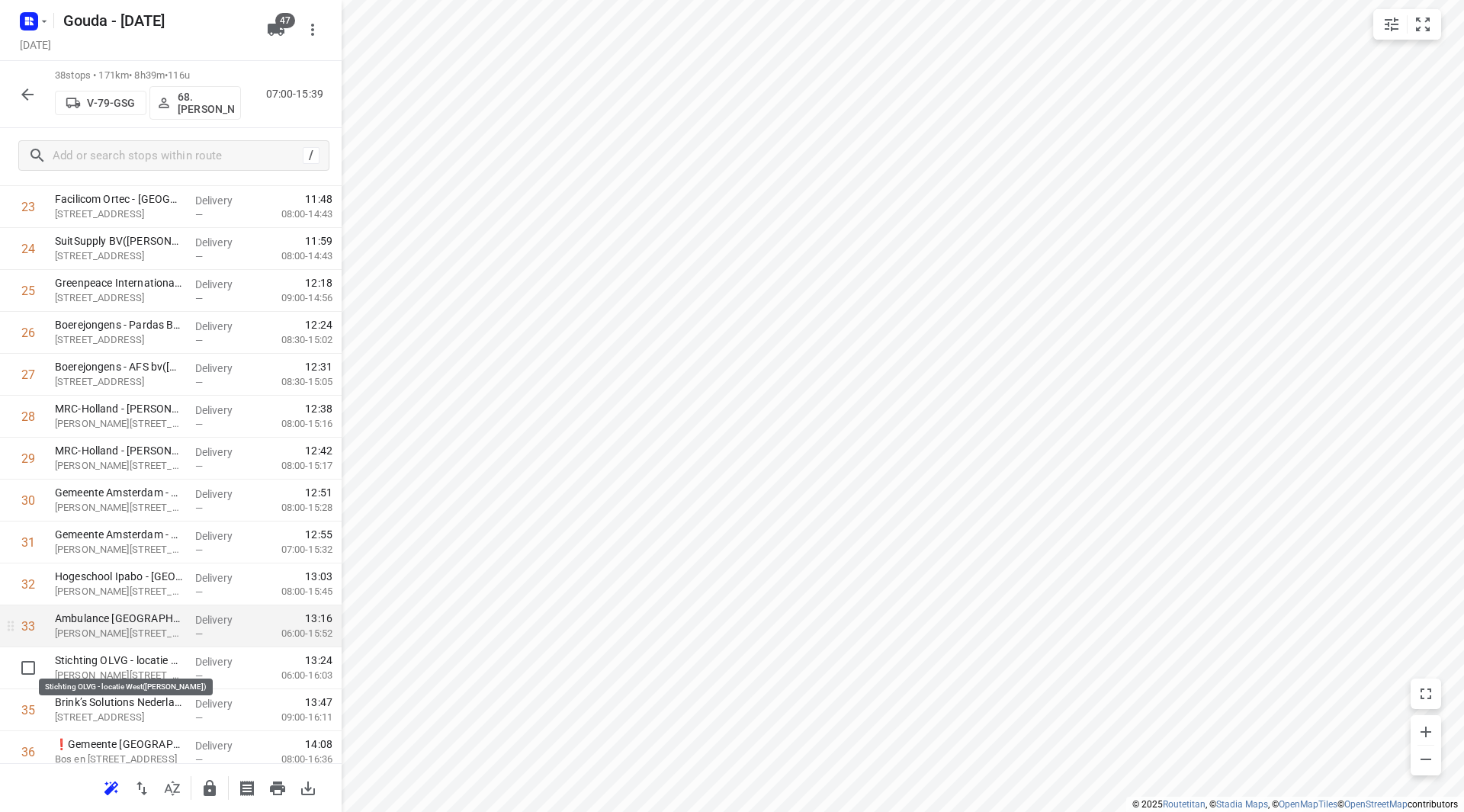
scroll to position [1096, 0]
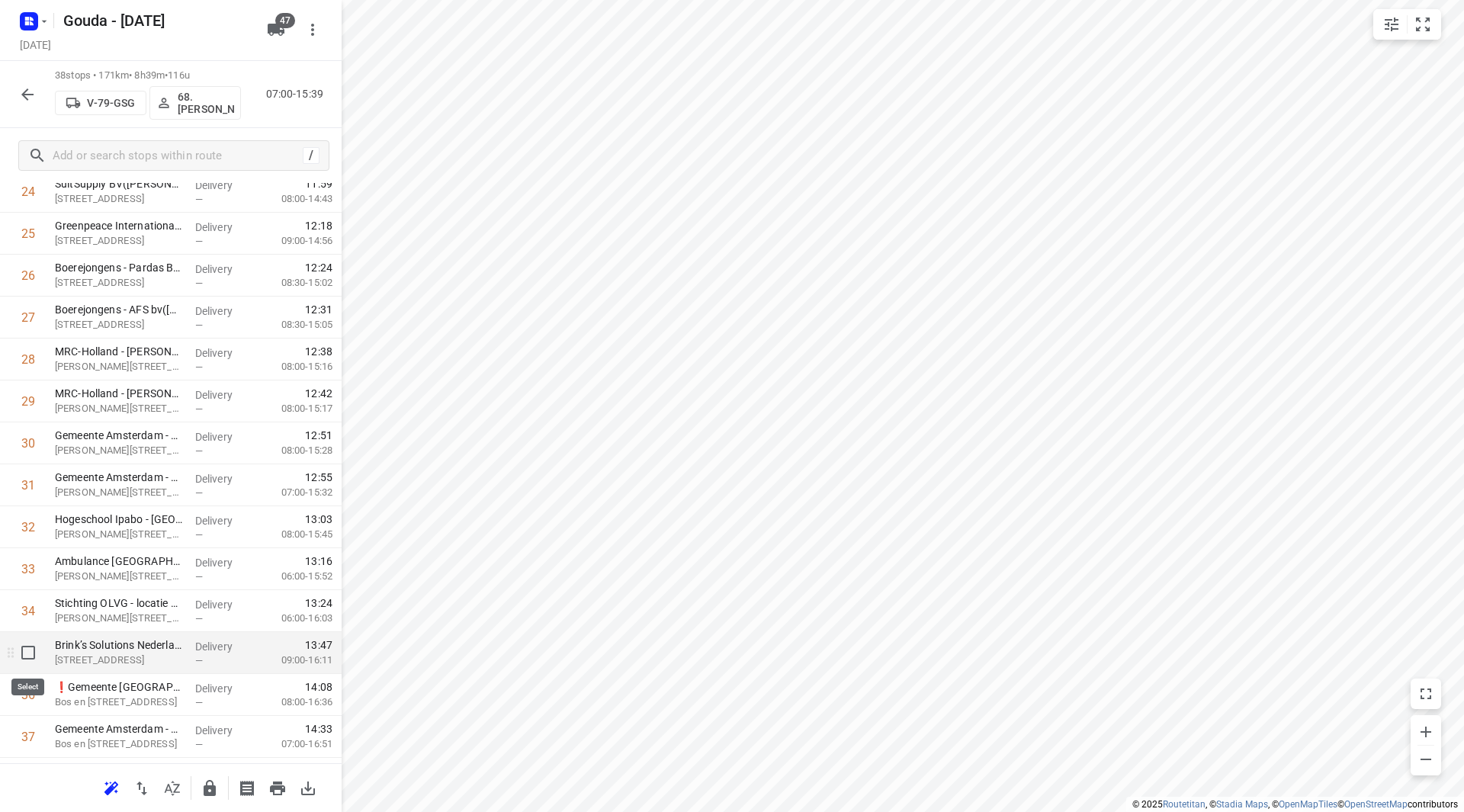
drag, startPoint x: 20, startPoint y: 668, endPoint x: 22, endPoint y: 658, distance: 10.2
click at [22, 658] on input "checkbox" at bounding box center [28, 653] width 31 height 31
checkbox input "true"
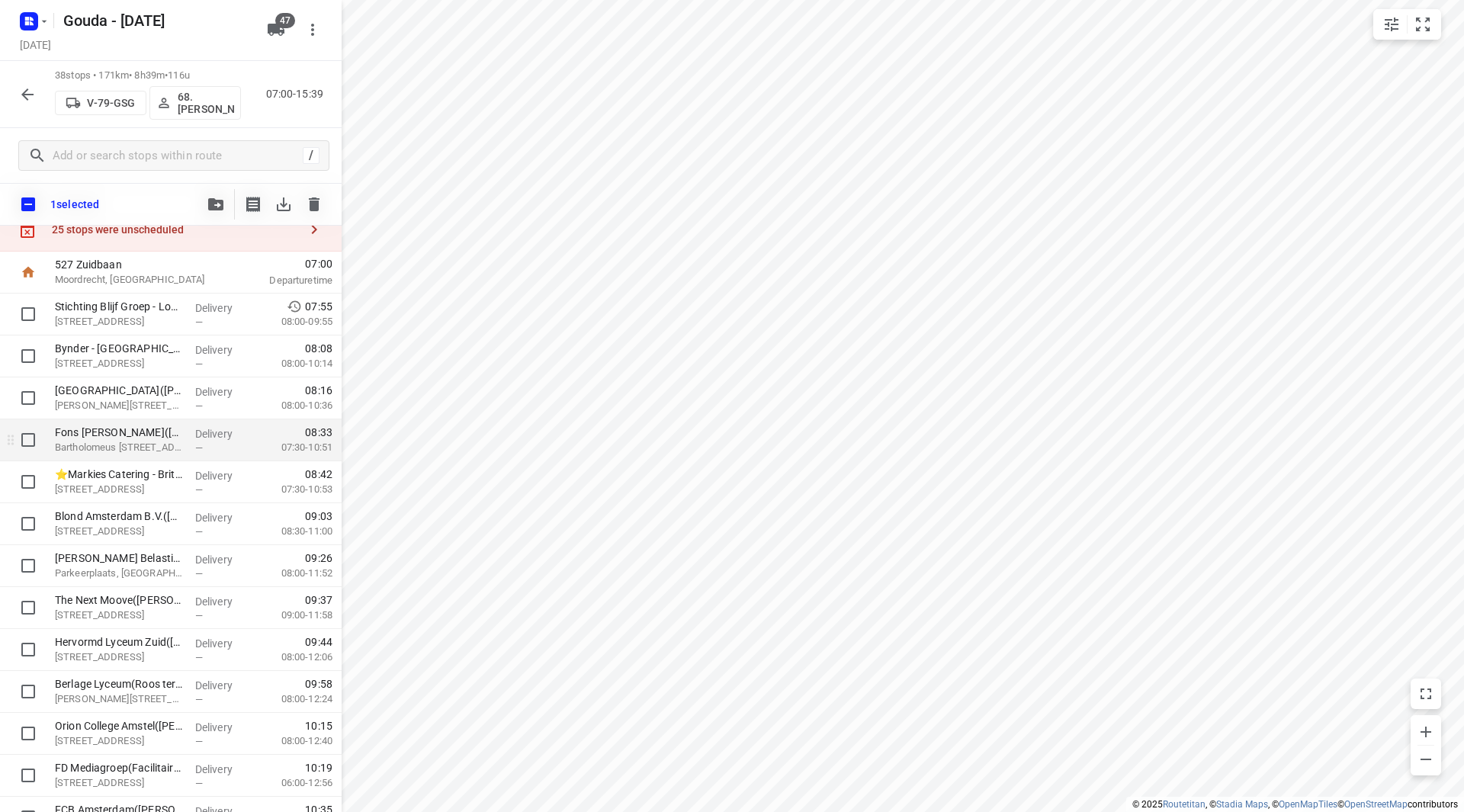
scroll to position [0, 0]
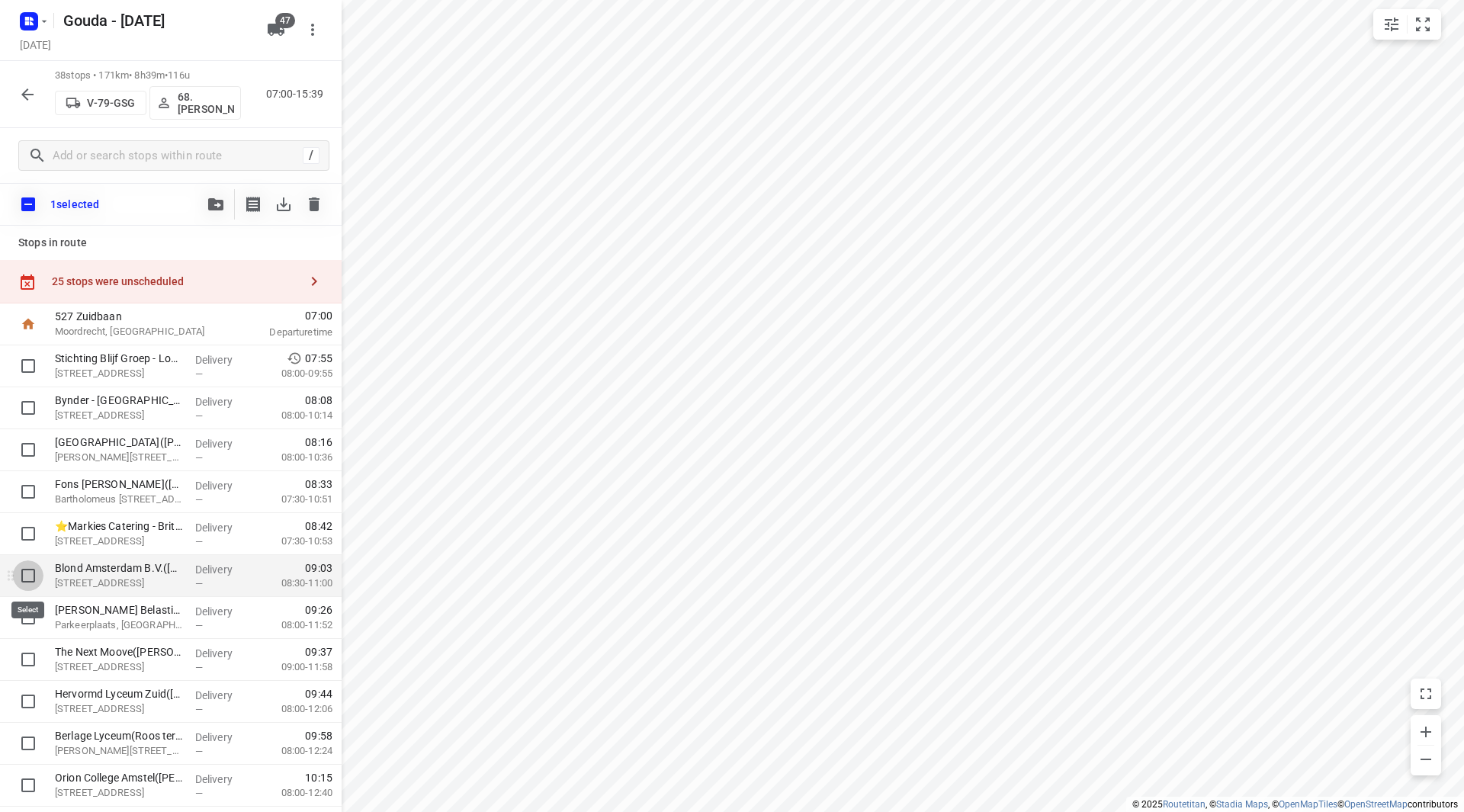
click at [18, 578] on input "checkbox" at bounding box center [28, 576] width 31 height 31
checkbox input "true"
click at [221, 198] on icon "button" at bounding box center [216, 204] width 15 height 13
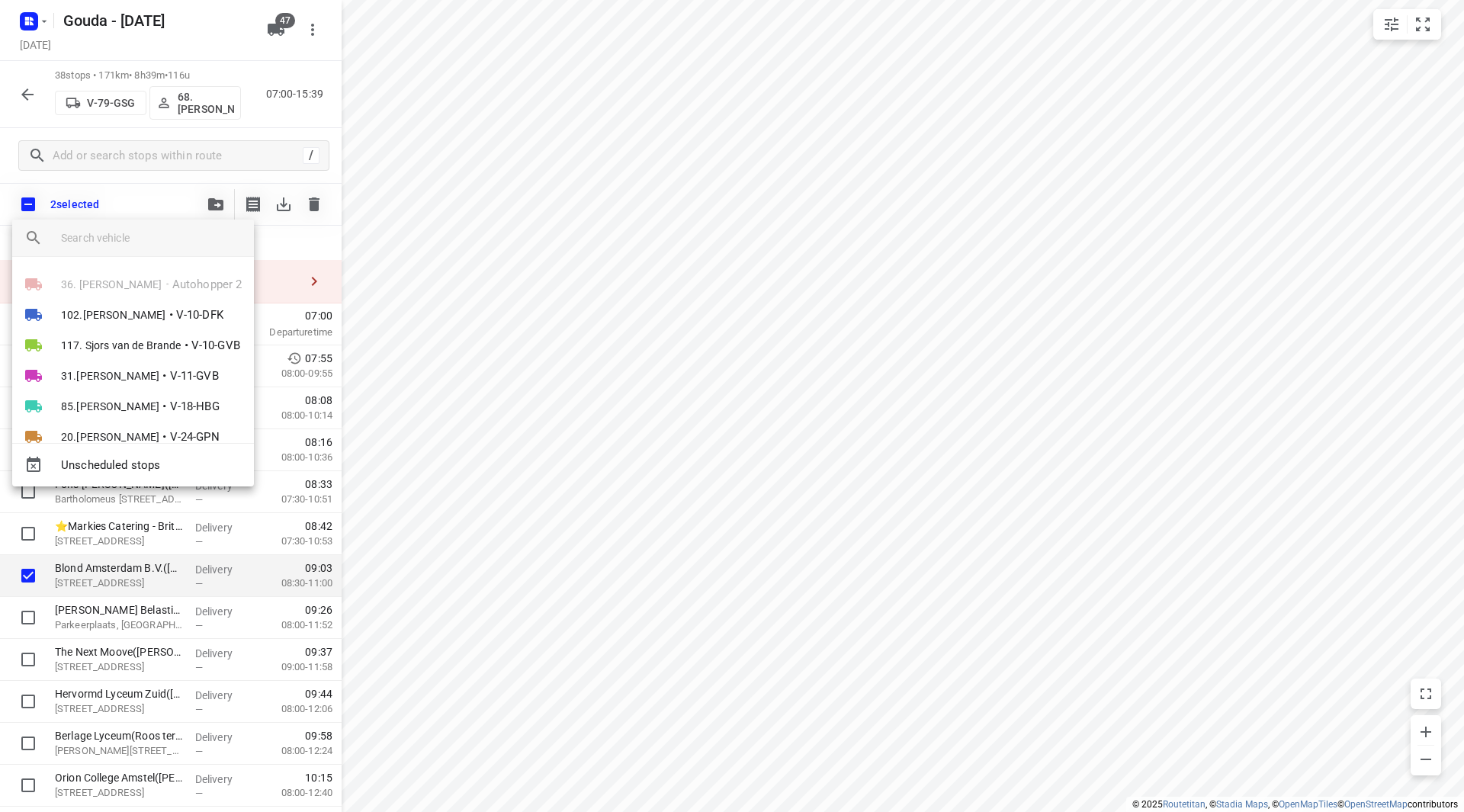
click at [156, 232] on input "search vehicle" at bounding box center [151, 238] width 181 height 23
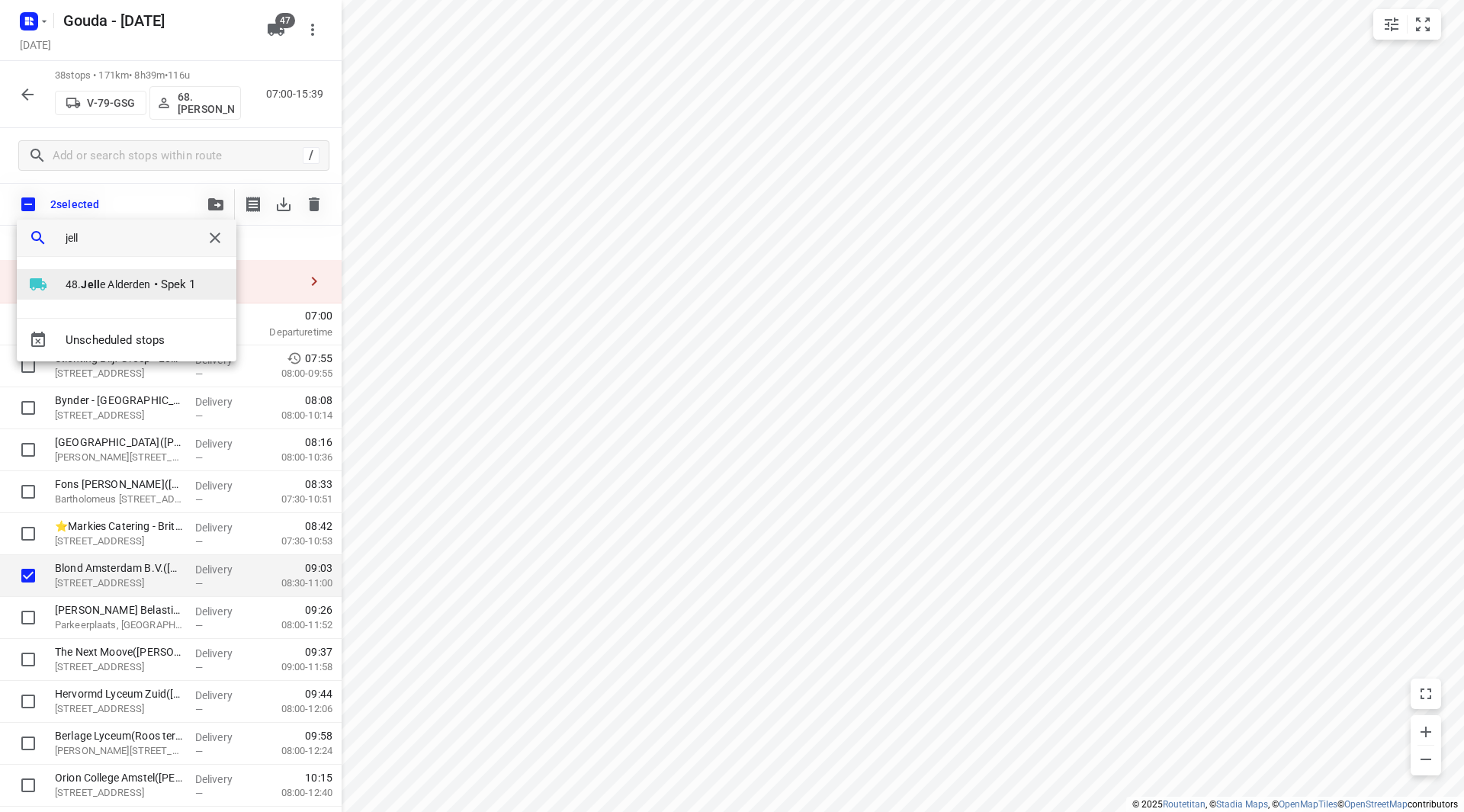
type input "jell"
click at [84, 290] on span "48. Jell e Alderden" at bounding box center [108, 284] width 86 height 15
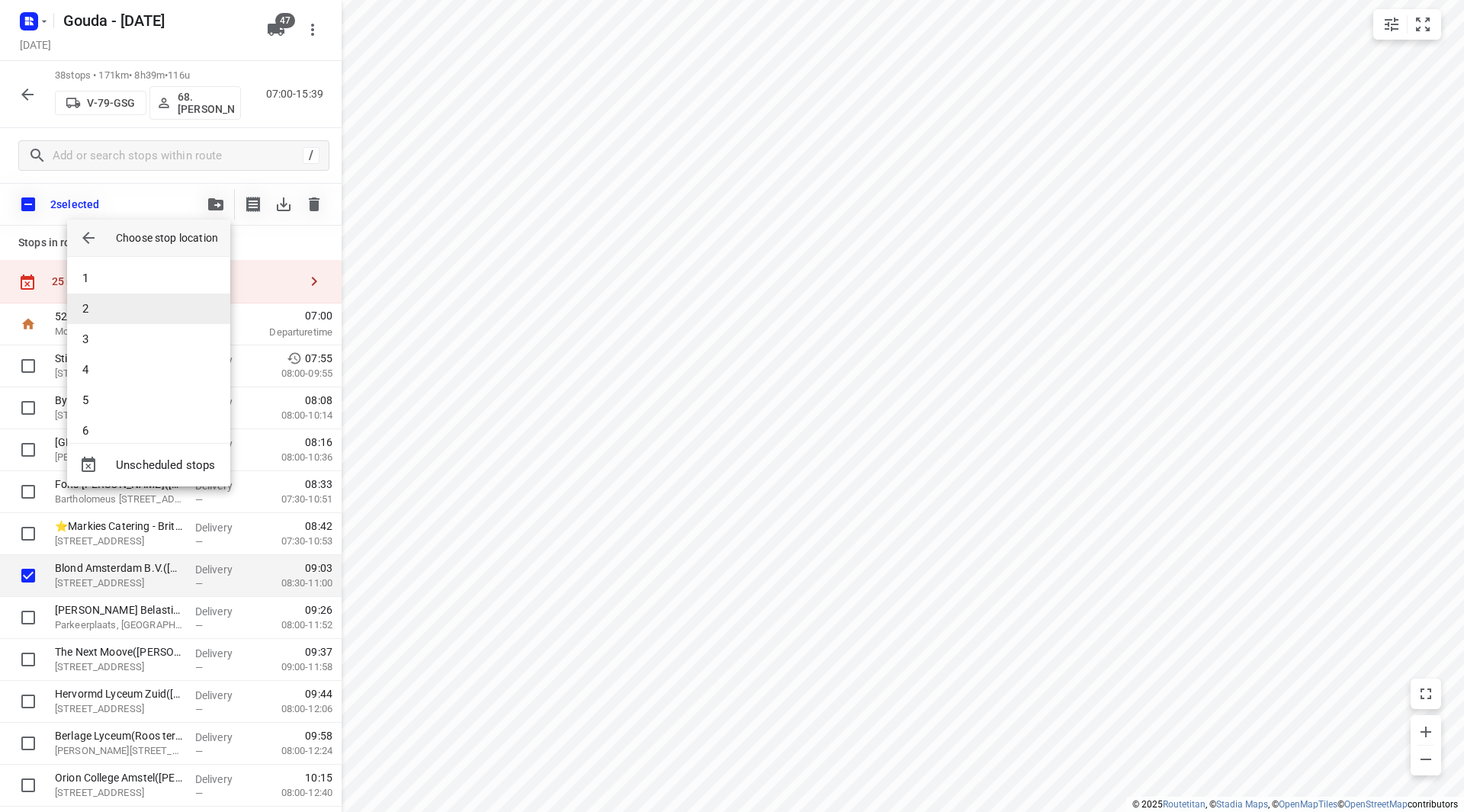
click at [96, 306] on li "2" at bounding box center [148, 309] width 163 height 31
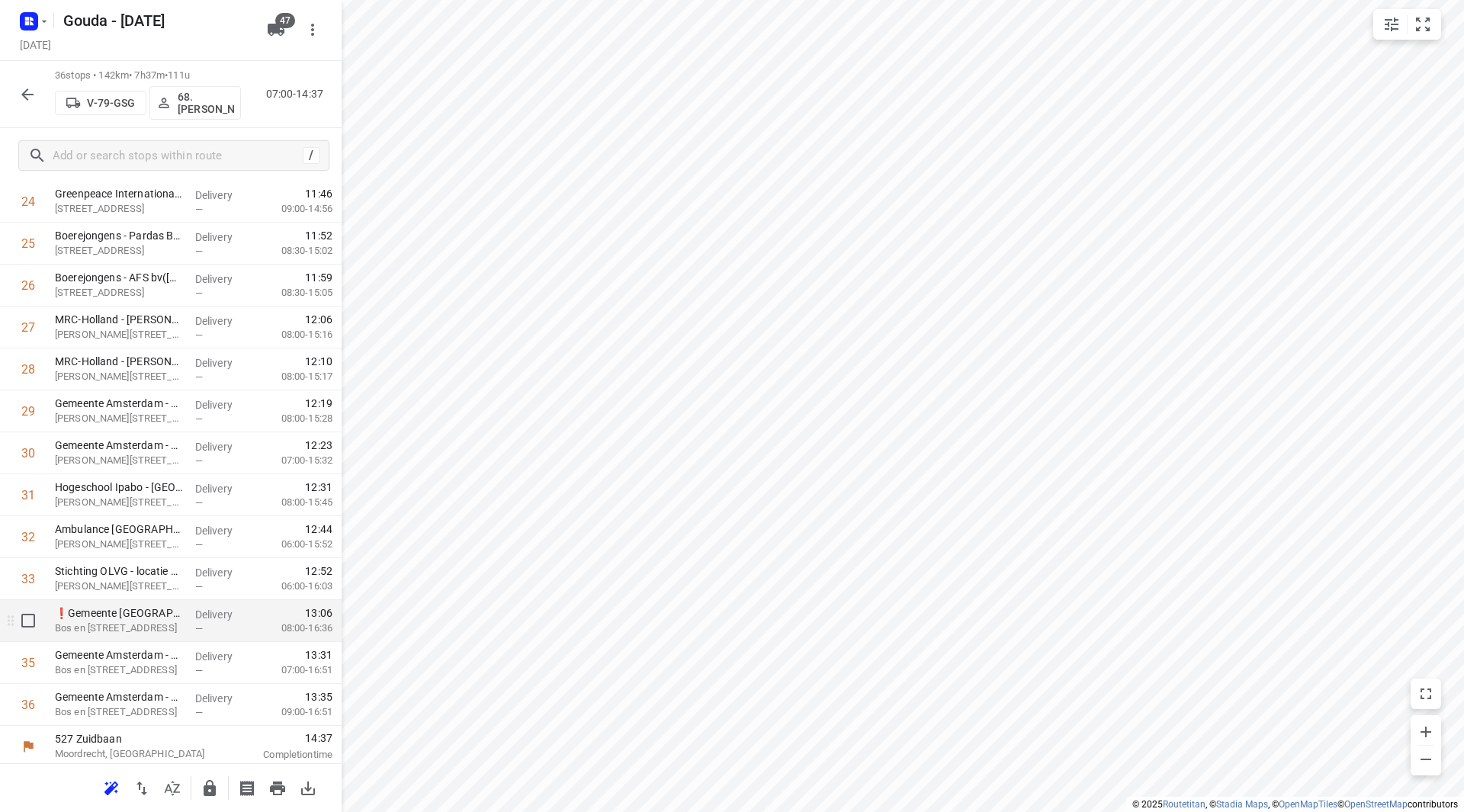
scroll to position [1090, 0]
click at [210, 785] on button "button" at bounding box center [210, 788] width 31 height 31
click at [206, 781] on div at bounding box center [171, 406] width 341 height 812
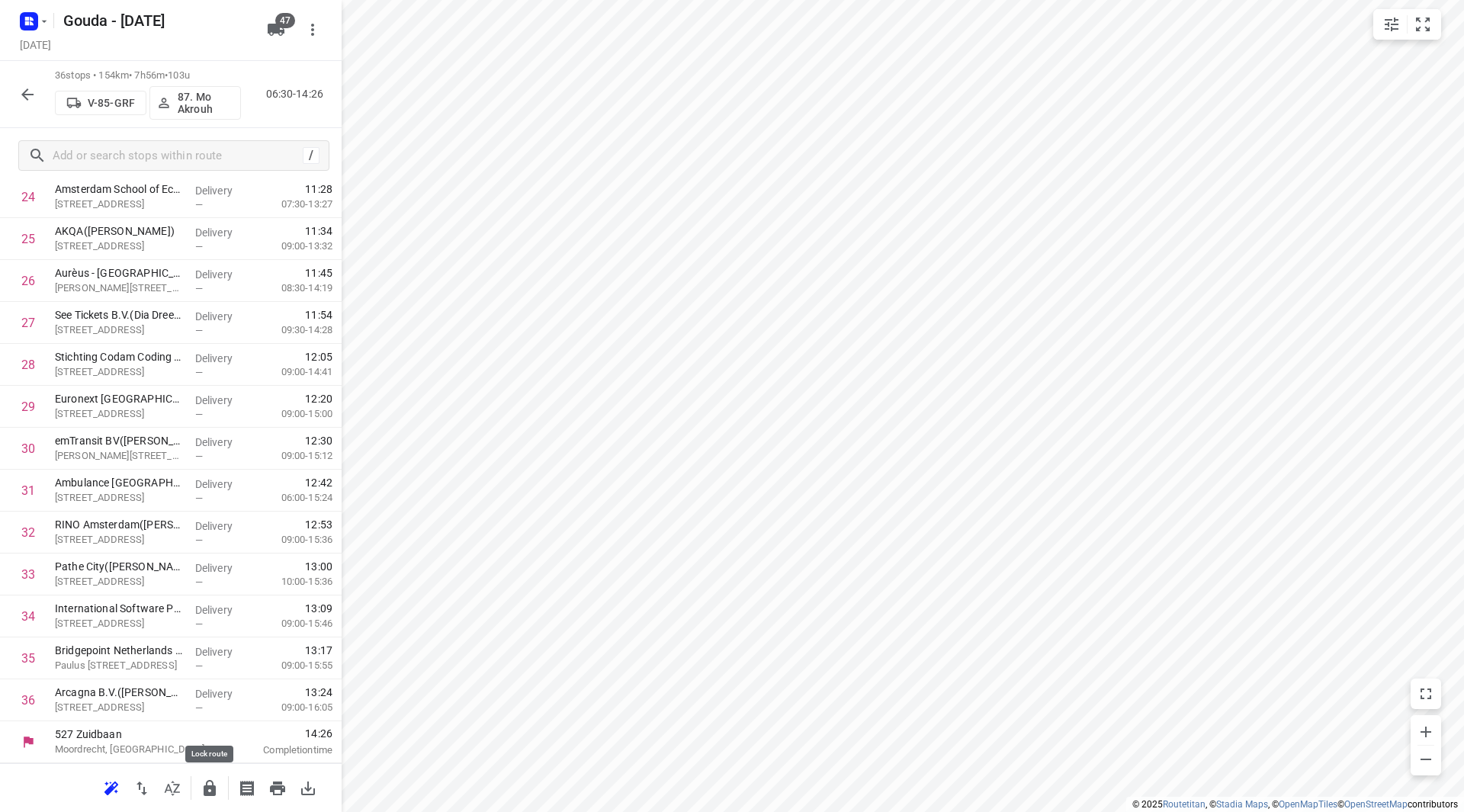
click at [210, 785] on icon "button" at bounding box center [209, 787] width 13 height 16
click at [31, 92] on icon "button" at bounding box center [27, 94] width 18 height 18
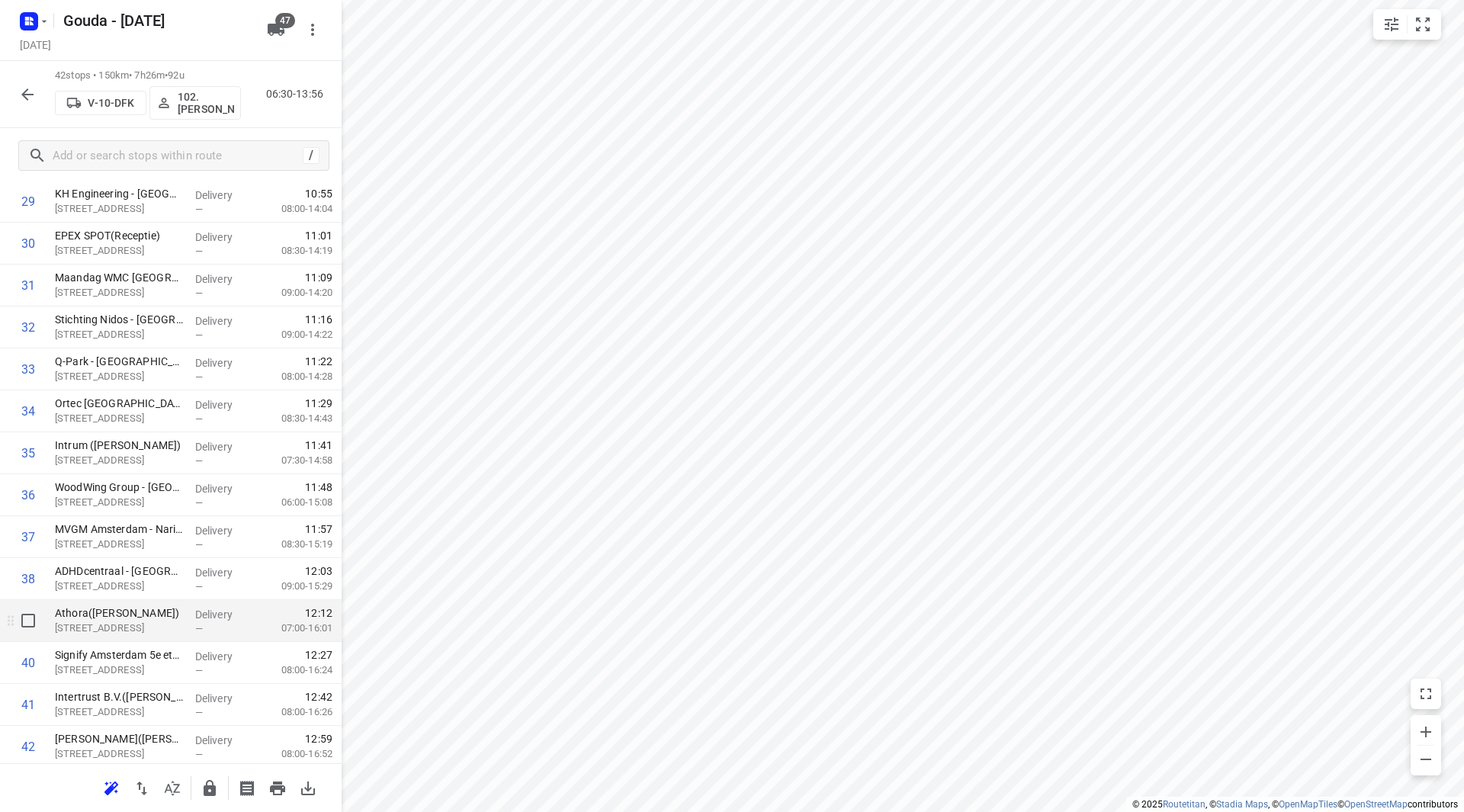
scroll to position [1342, 0]
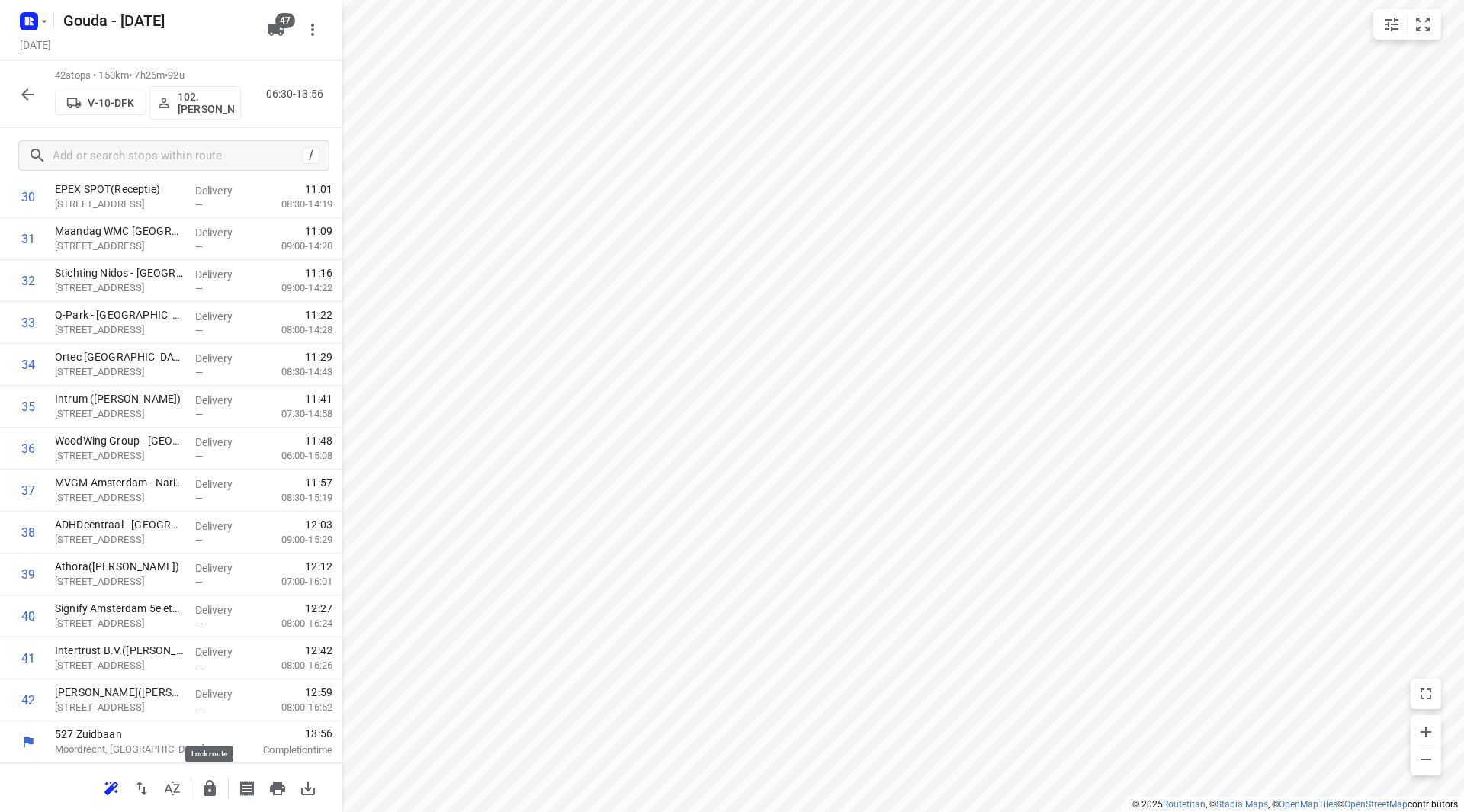
click at [210, 785] on icon "button" at bounding box center [209, 787] width 13 height 16
click at [33, 93] on icon "button" at bounding box center [27, 94] width 18 height 18
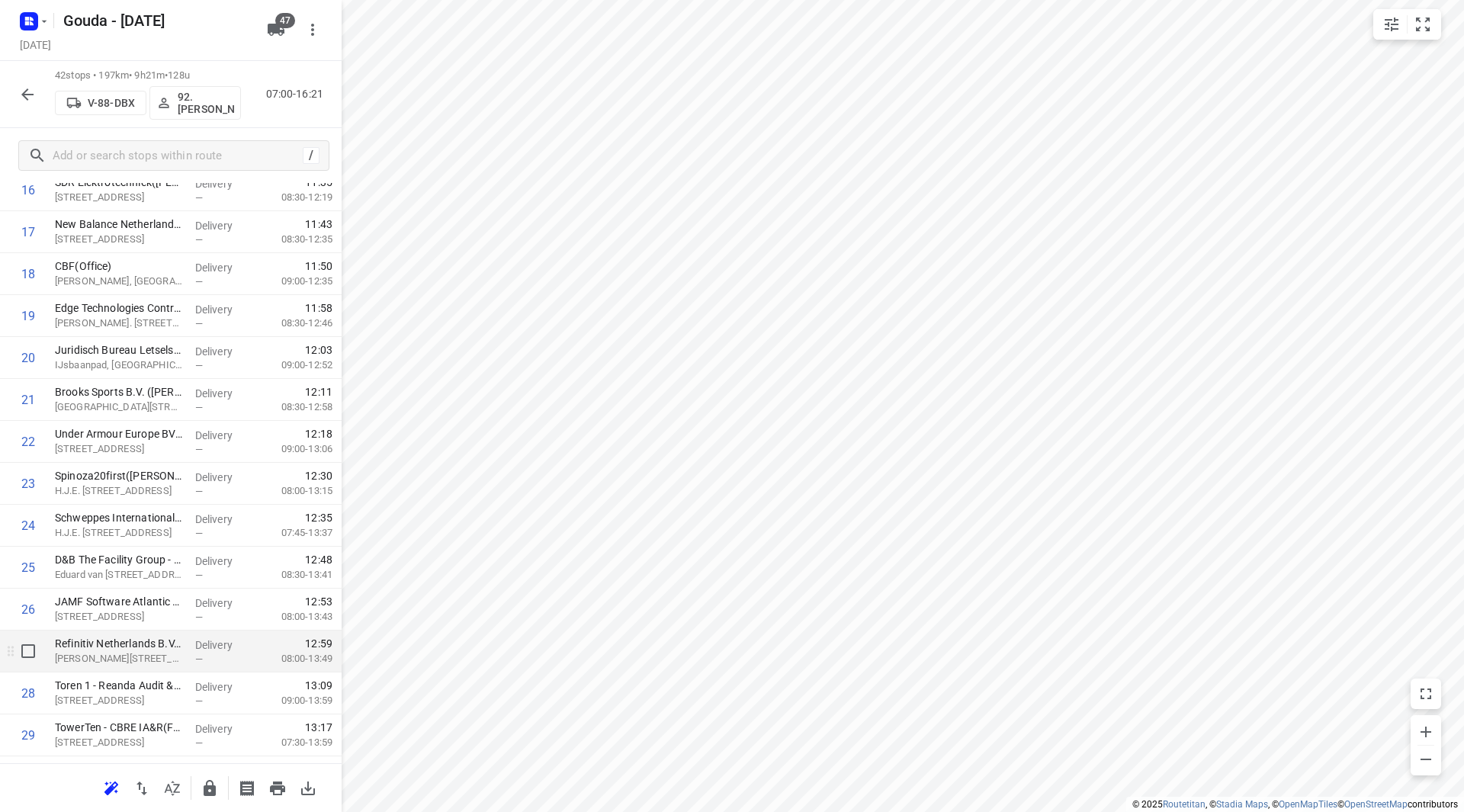
scroll to position [838, 0]
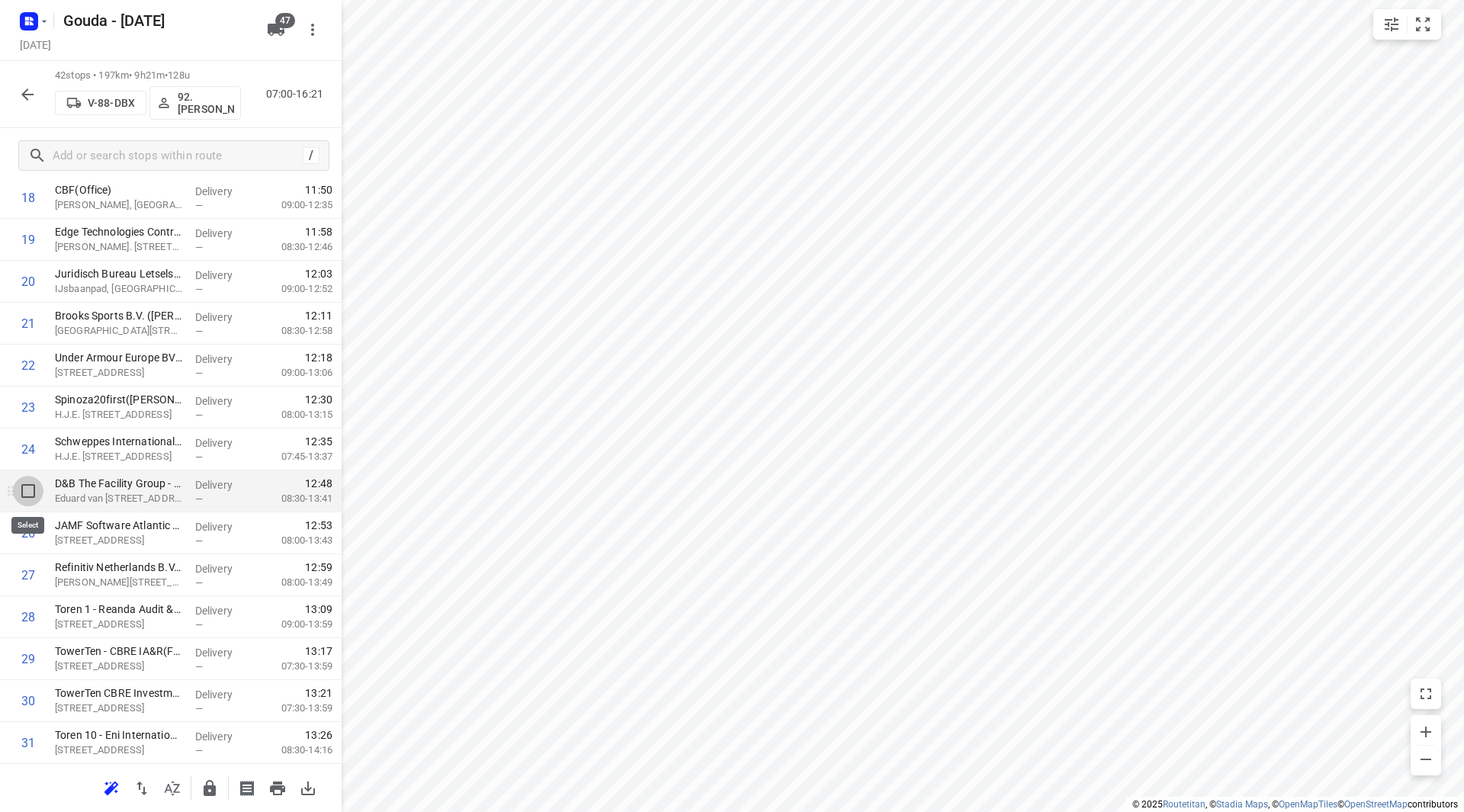
click at [29, 495] on input "checkbox" at bounding box center [28, 491] width 31 height 31
checkbox input "true"
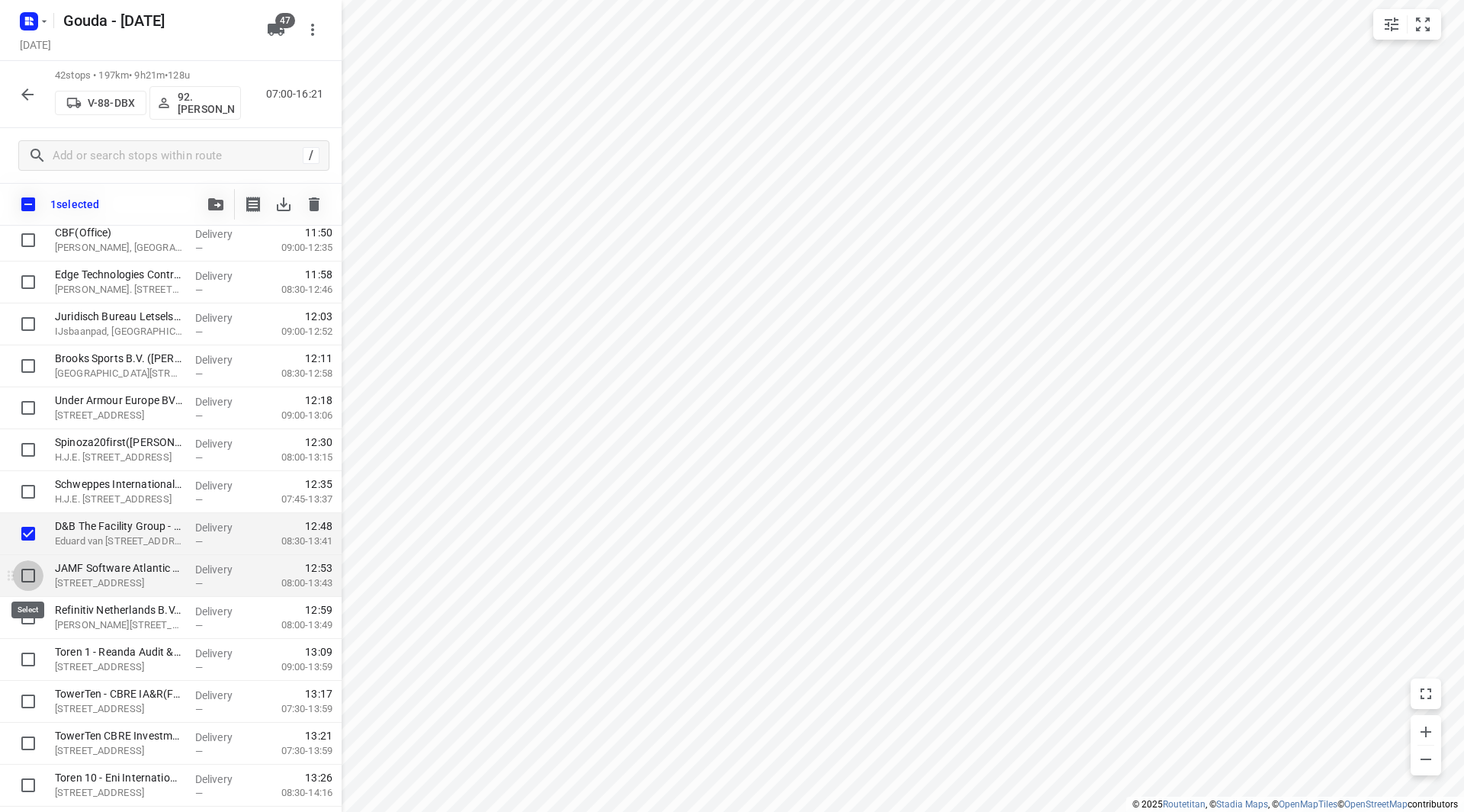
click at [24, 575] on input "checkbox" at bounding box center [28, 576] width 31 height 31
checkbox input "true"
click at [27, 619] on input "checkbox" at bounding box center [28, 617] width 31 height 31
checkbox input "true"
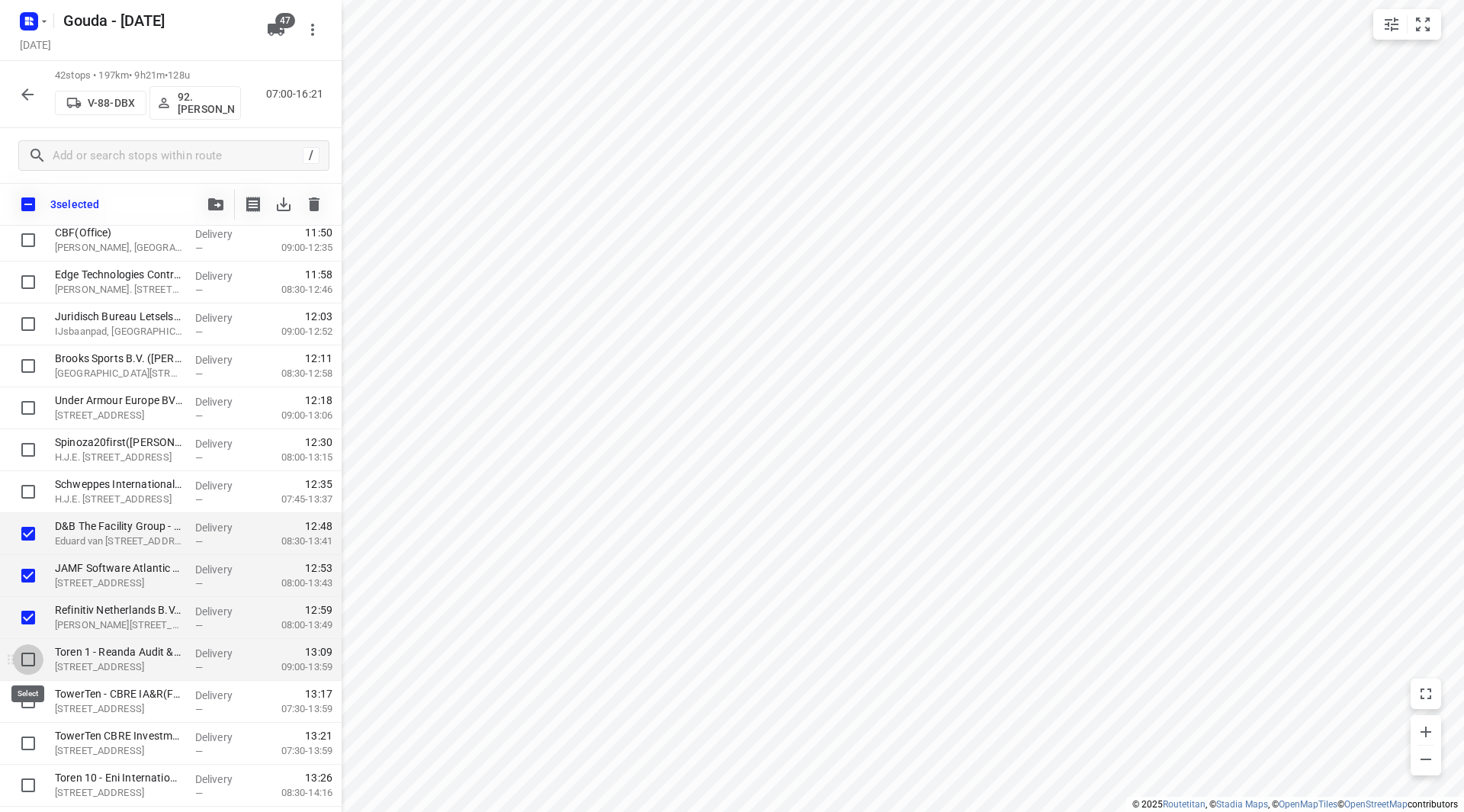
drag, startPoint x: 31, startPoint y: 668, endPoint x: 30, endPoint y: 709, distance: 41.0
click at [31, 668] on input "checkbox" at bounding box center [28, 660] width 31 height 31
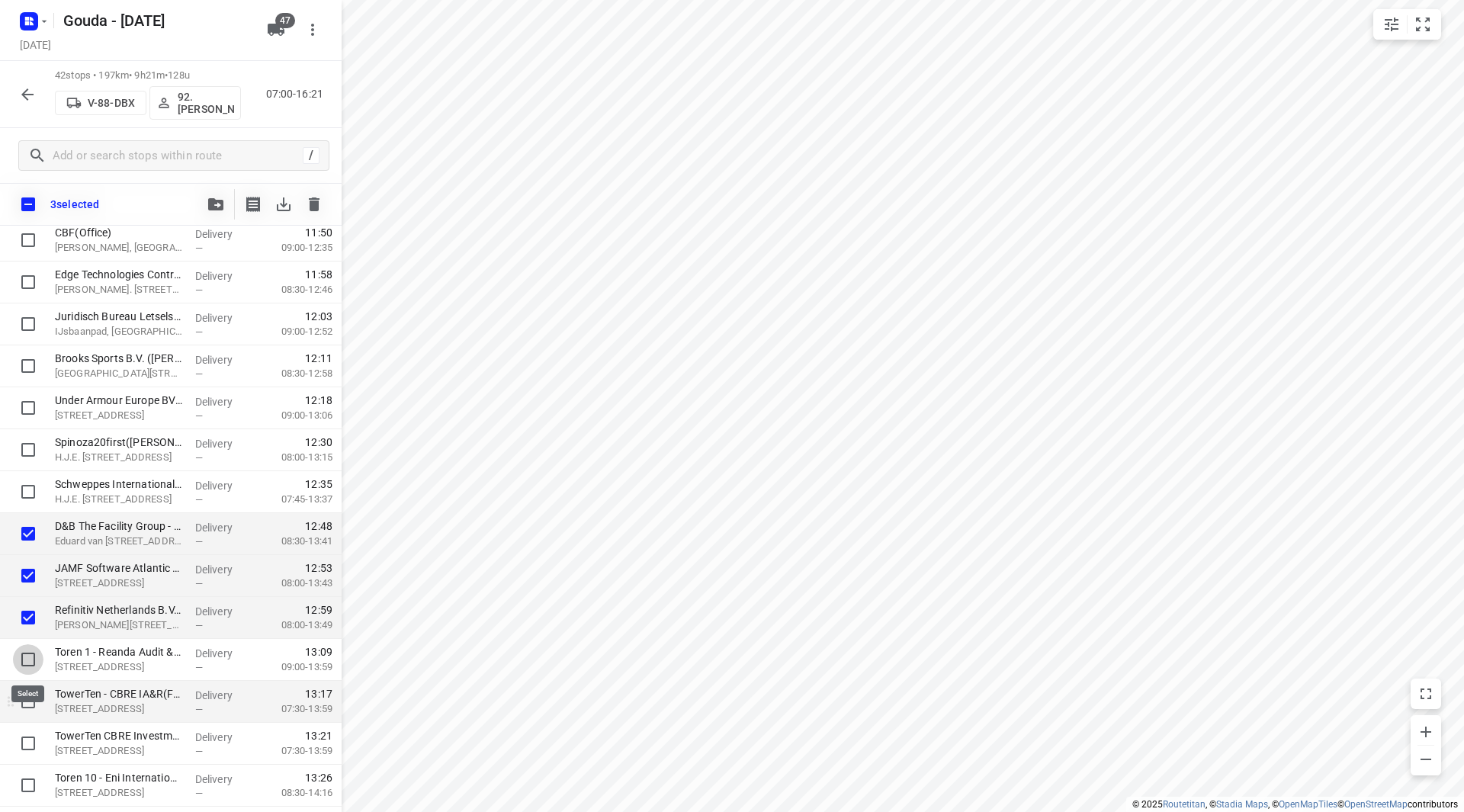
checkbox input "true"
click at [30, 709] on input "checkbox" at bounding box center [28, 701] width 31 height 31
checkbox input "true"
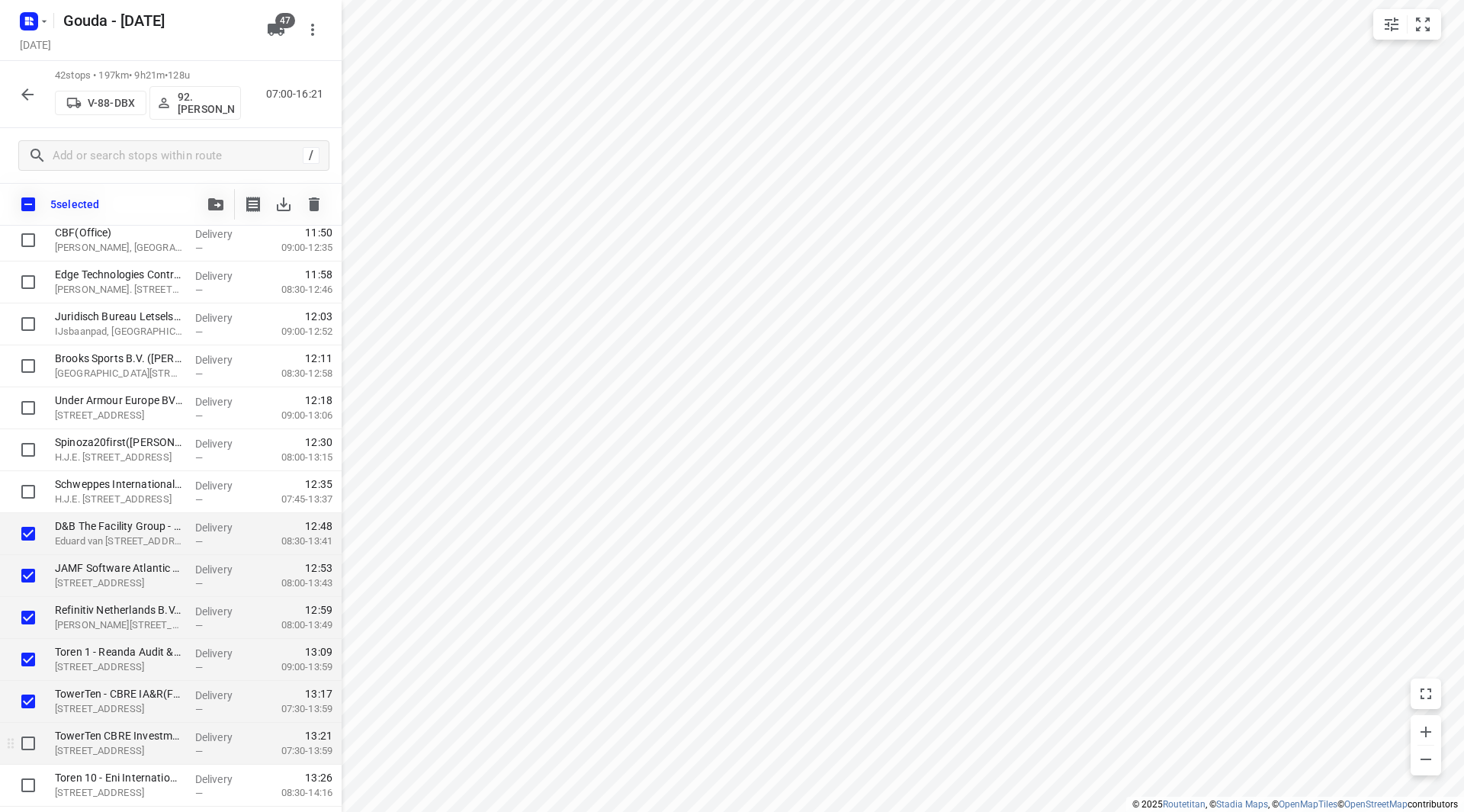
click at [25, 736] on input "checkbox" at bounding box center [28, 744] width 31 height 31
checkbox input "true"
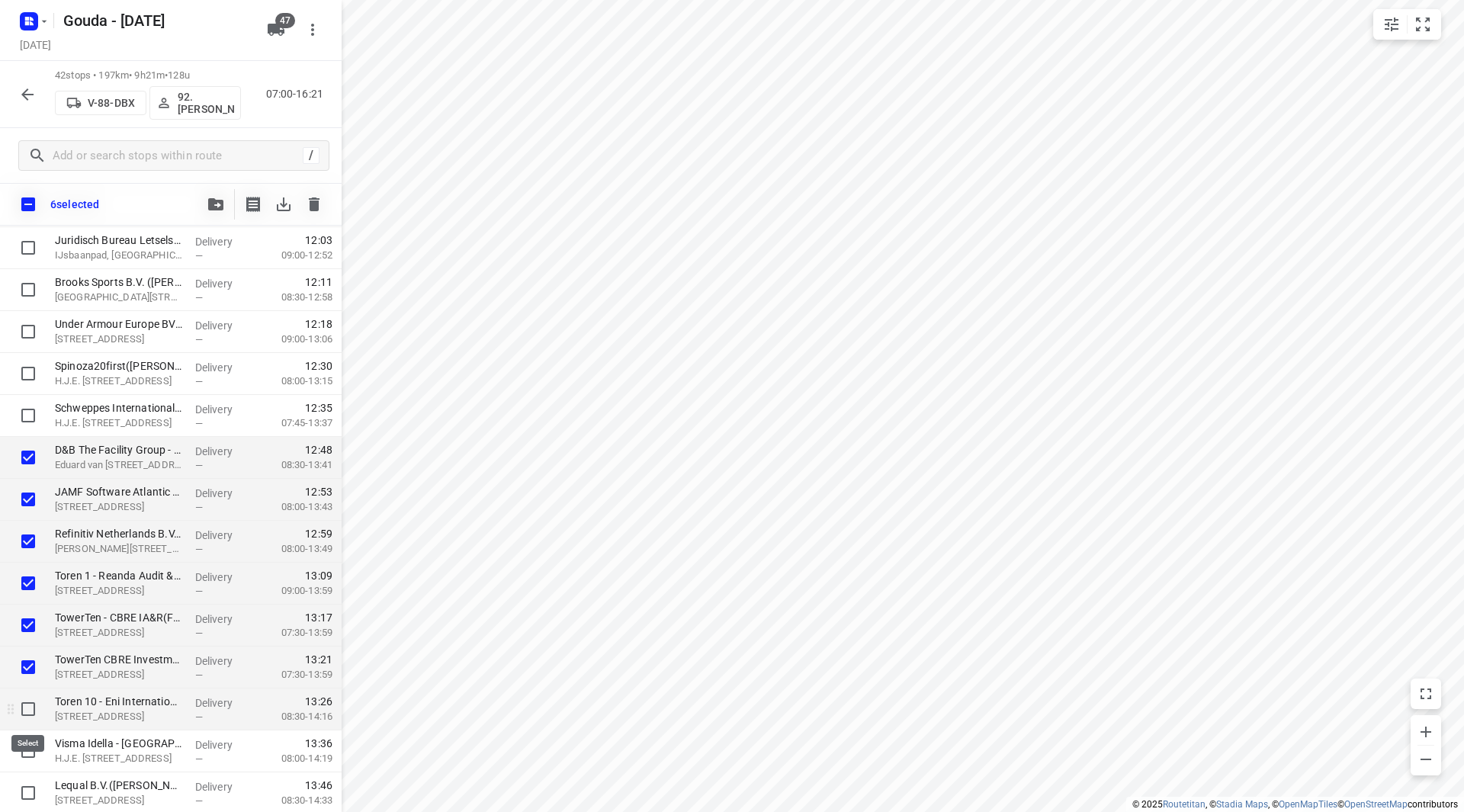
click at [35, 721] on input "checkbox" at bounding box center [28, 709] width 31 height 31
checkbox input "true"
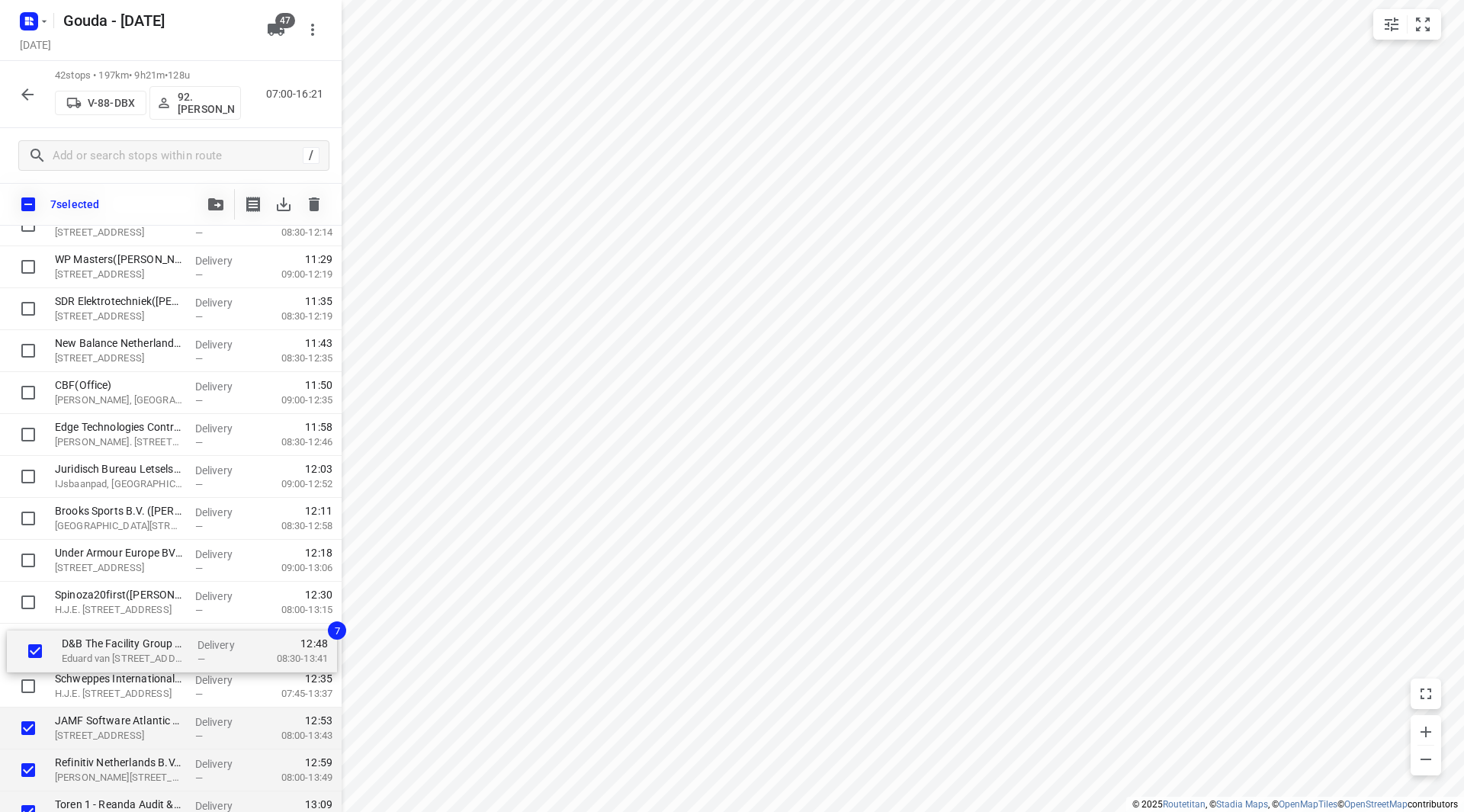
scroll to position [688, 0]
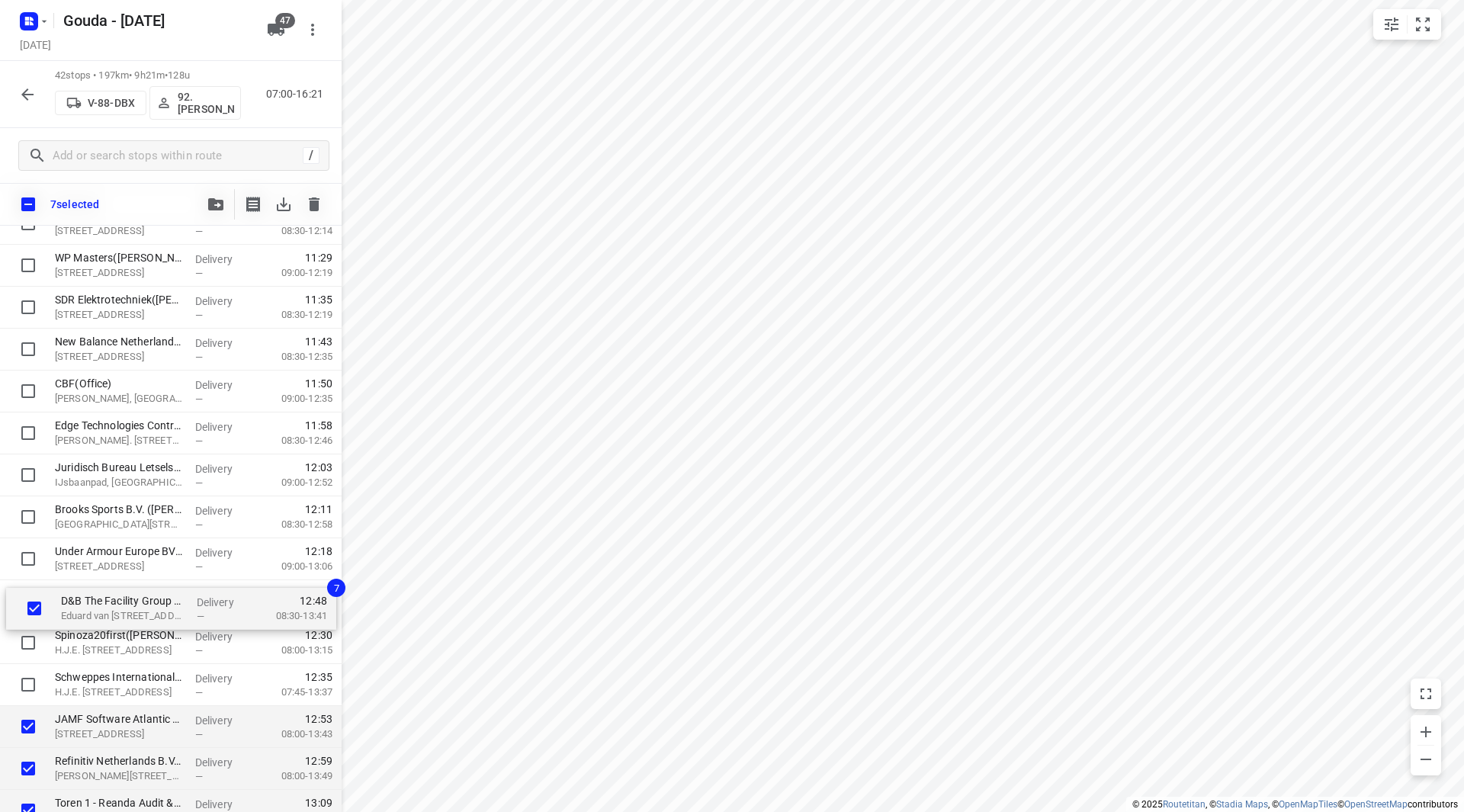
drag, startPoint x: 84, startPoint y: 693, endPoint x: 92, endPoint y: 602, distance: 91.4
click at [91, 602] on div "Realest Deals Consultancy B.V.(Djuanita Smit) John M. Keynesplein 12-46, Amster…" at bounding box center [171, 538] width 341 height 1761
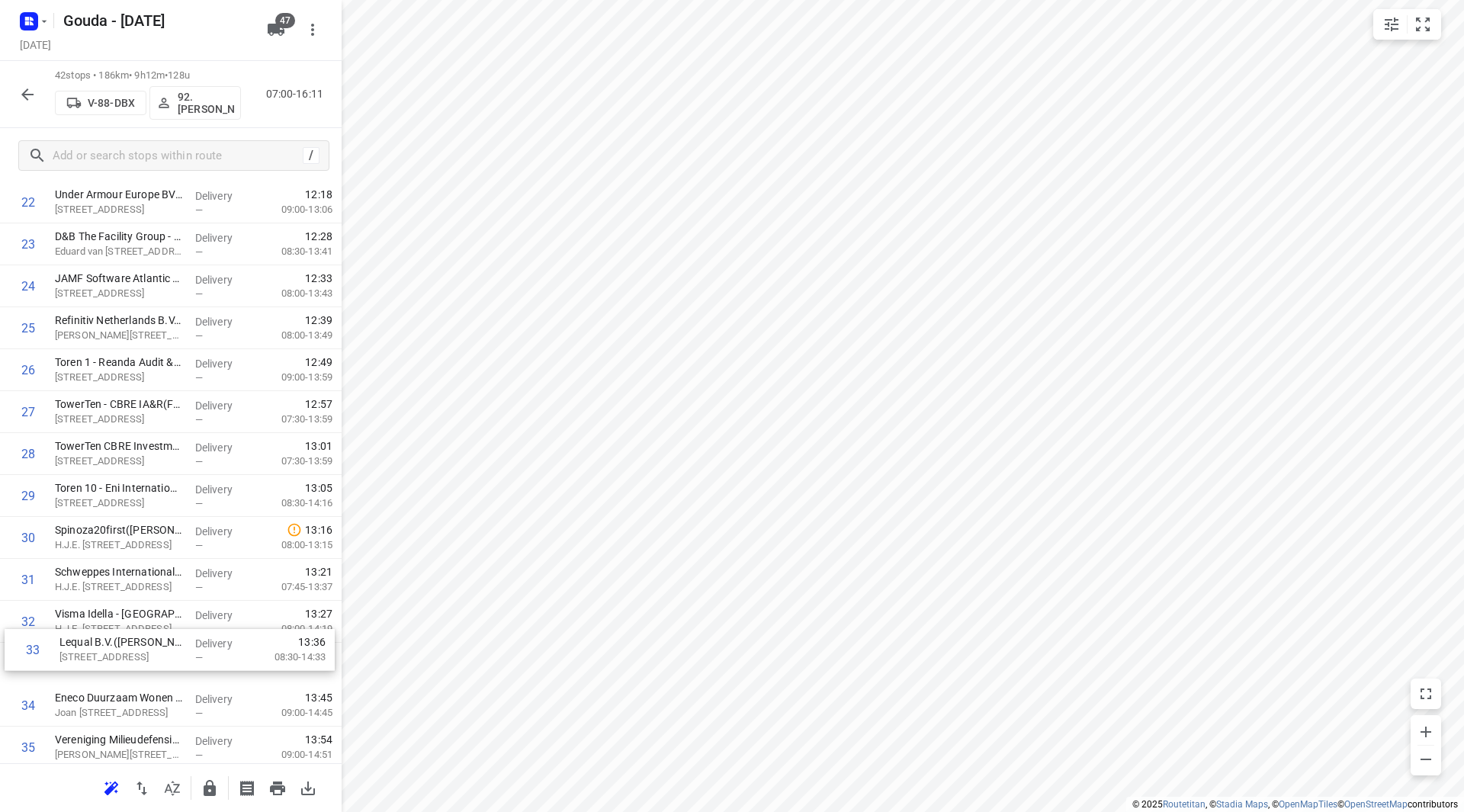
scroll to position [1003, 0]
drag, startPoint x: 82, startPoint y: 668, endPoint x: 96, endPoint y: 528, distance: 140.7
click at [96, 528] on div "1 Realest Deals Consultancy B.V.(Djuanita Smit) John M. Keynesplein 12-46, Amst…" at bounding box center [171, 181] width 341 height 1761
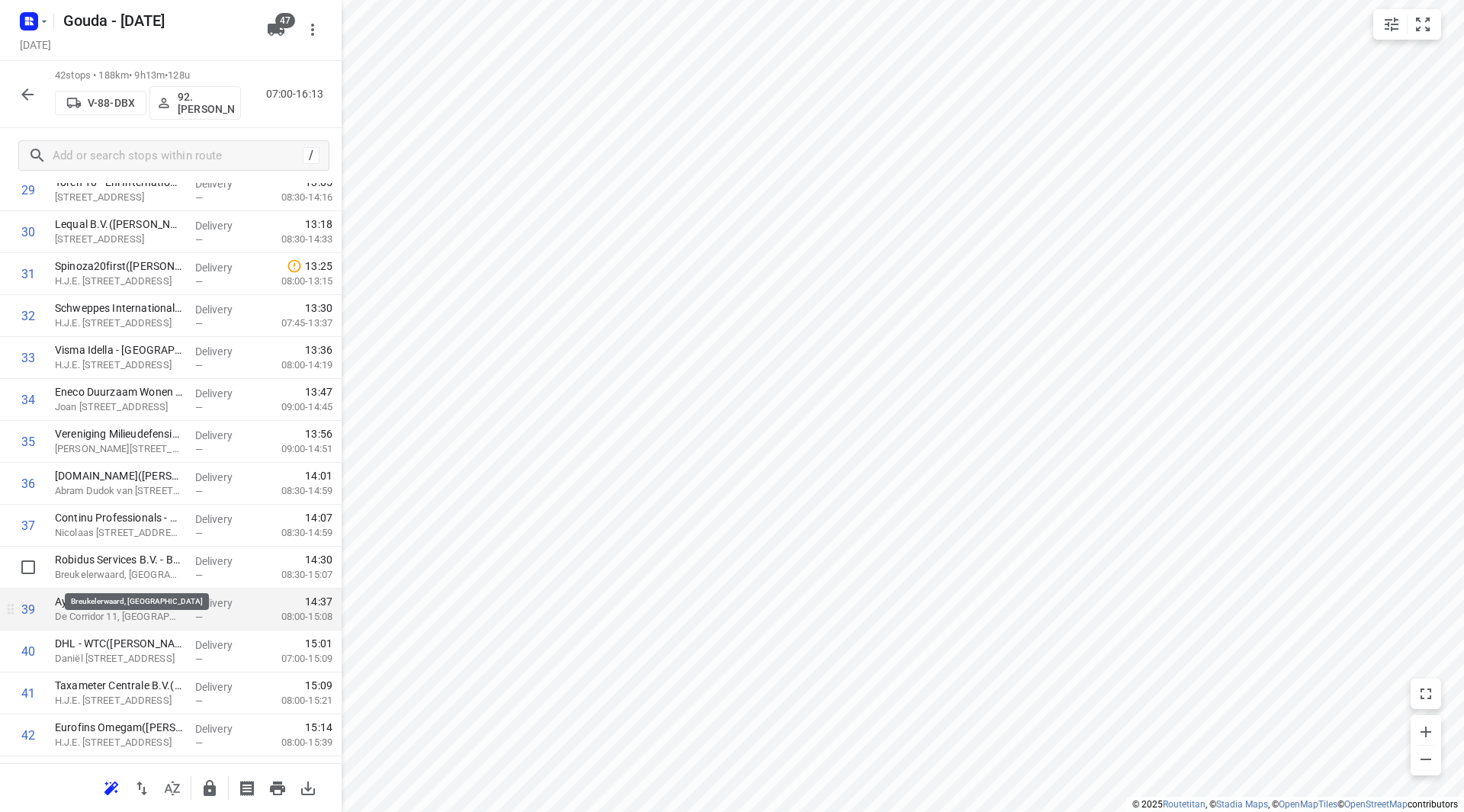
scroll to position [1342, 0]
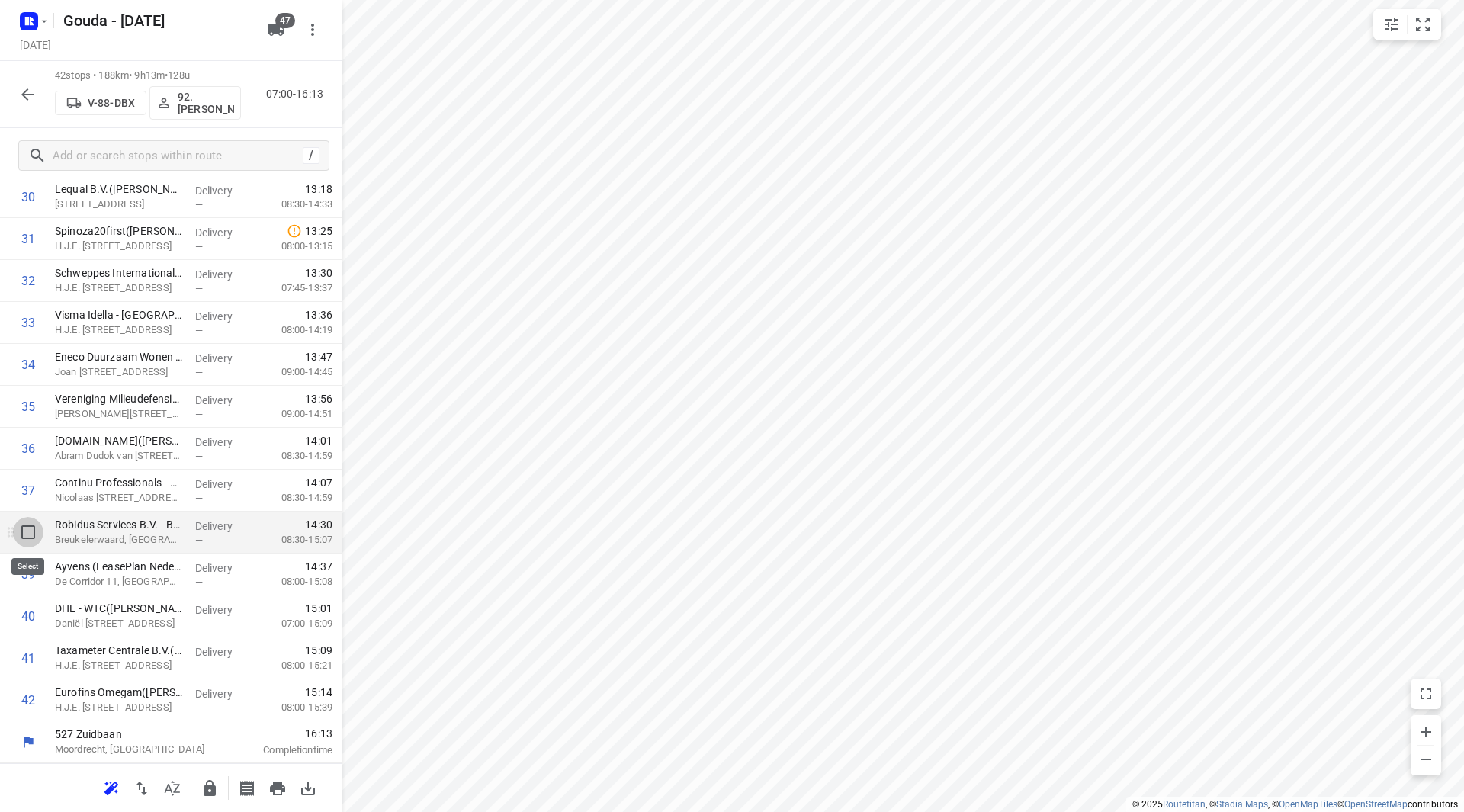
click at [19, 537] on input "checkbox" at bounding box center [28, 532] width 31 height 31
checkbox input "true"
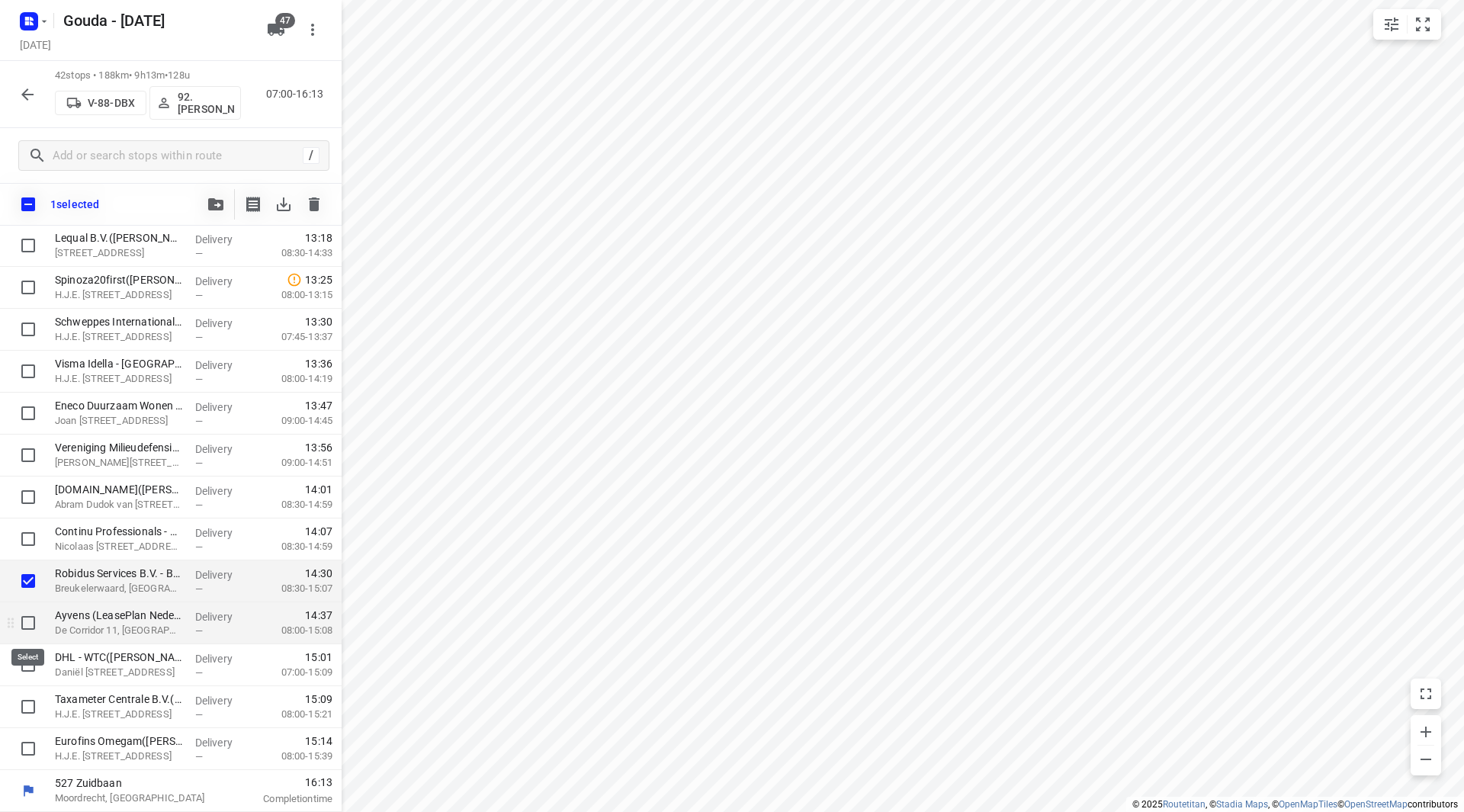
drag, startPoint x: 29, startPoint y: 620, endPoint x: 107, endPoint y: 634, distance: 79.2
click at [31, 620] on input "checkbox" at bounding box center [28, 623] width 31 height 31
checkbox input "true"
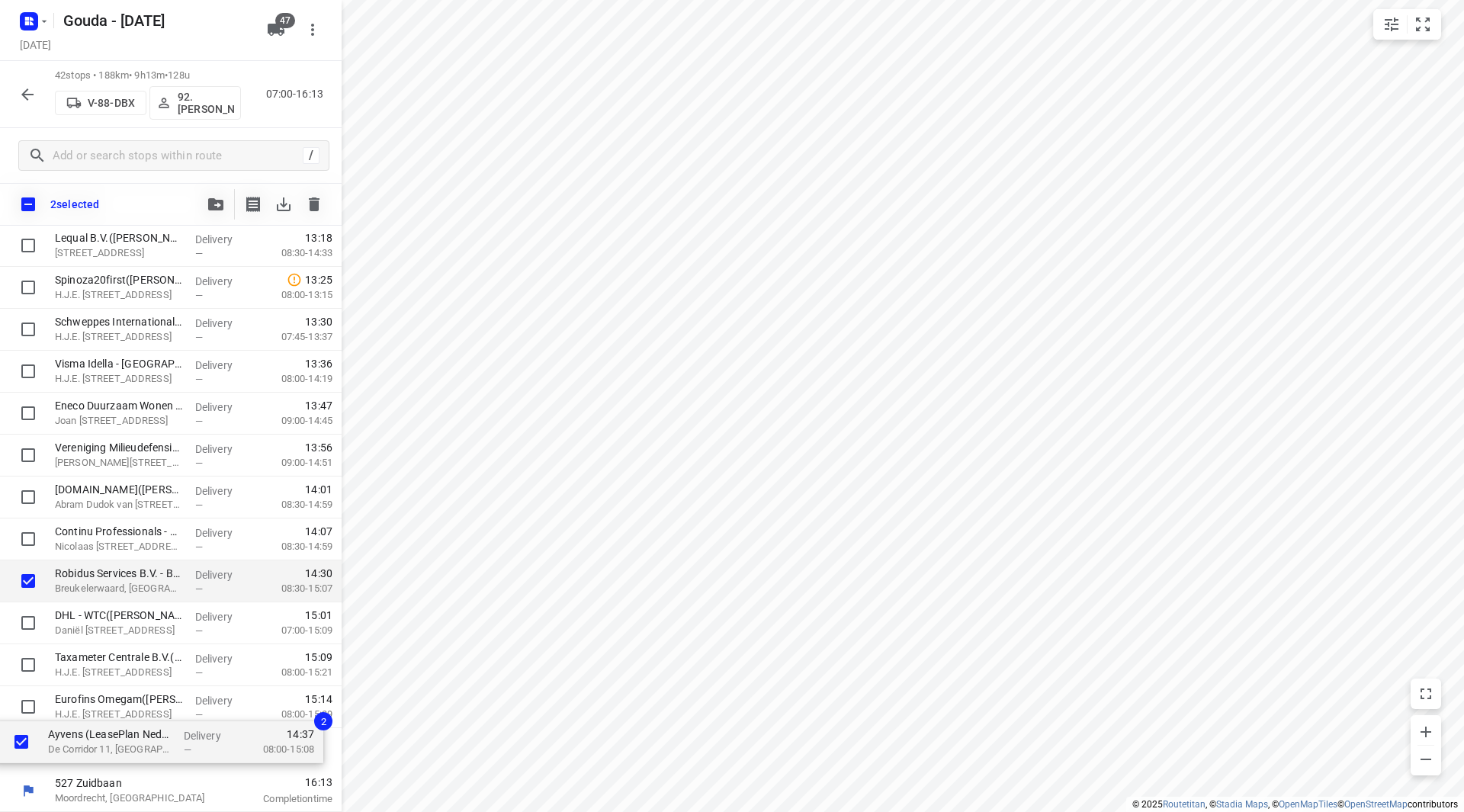
drag, startPoint x: 136, startPoint y: 630, endPoint x: 127, endPoint y: 765, distance: 135.3
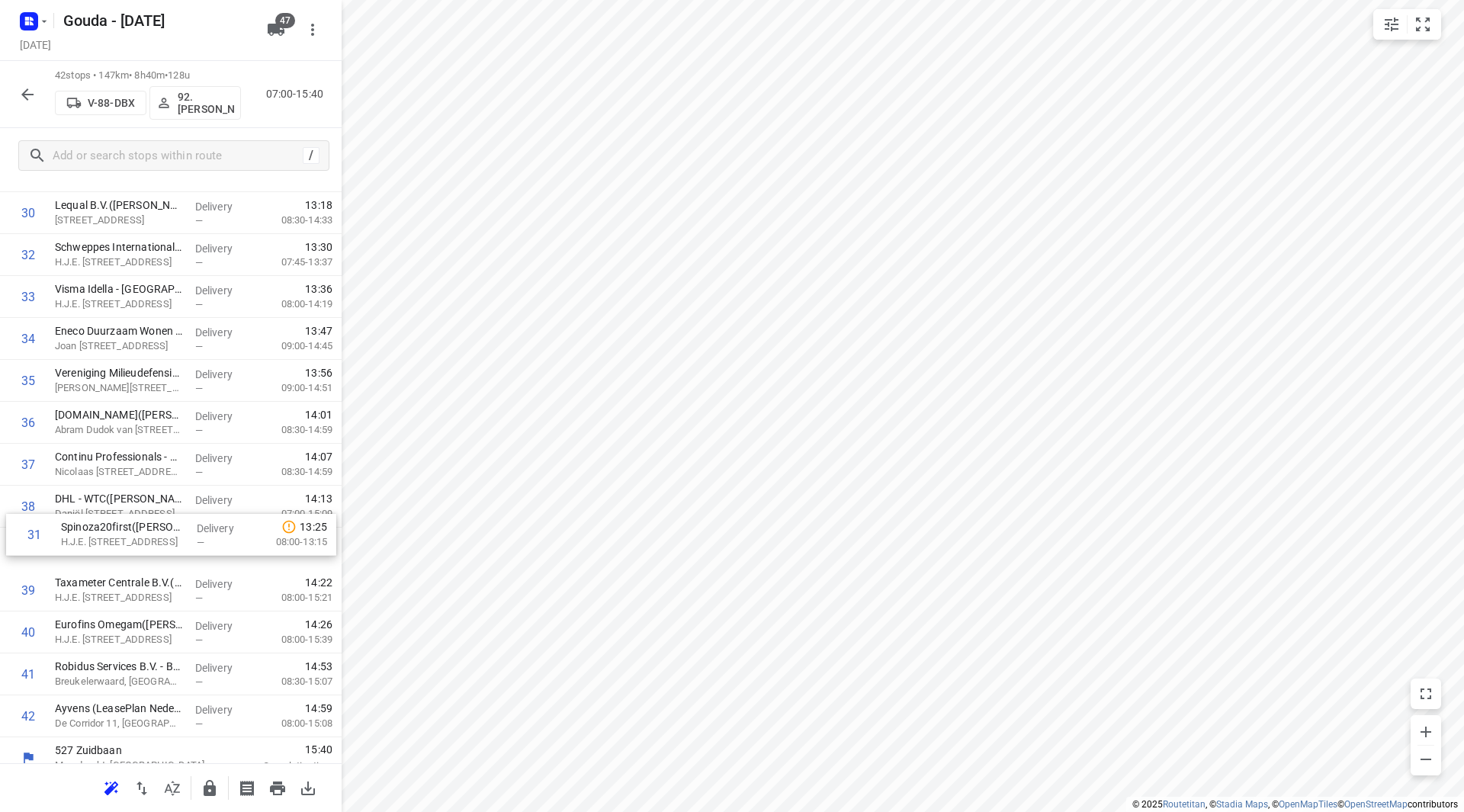
scroll to position [1326, 0]
drag, startPoint x: 98, startPoint y: 241, endPoint x: 103, endPoint y: 560, distance: 319.0
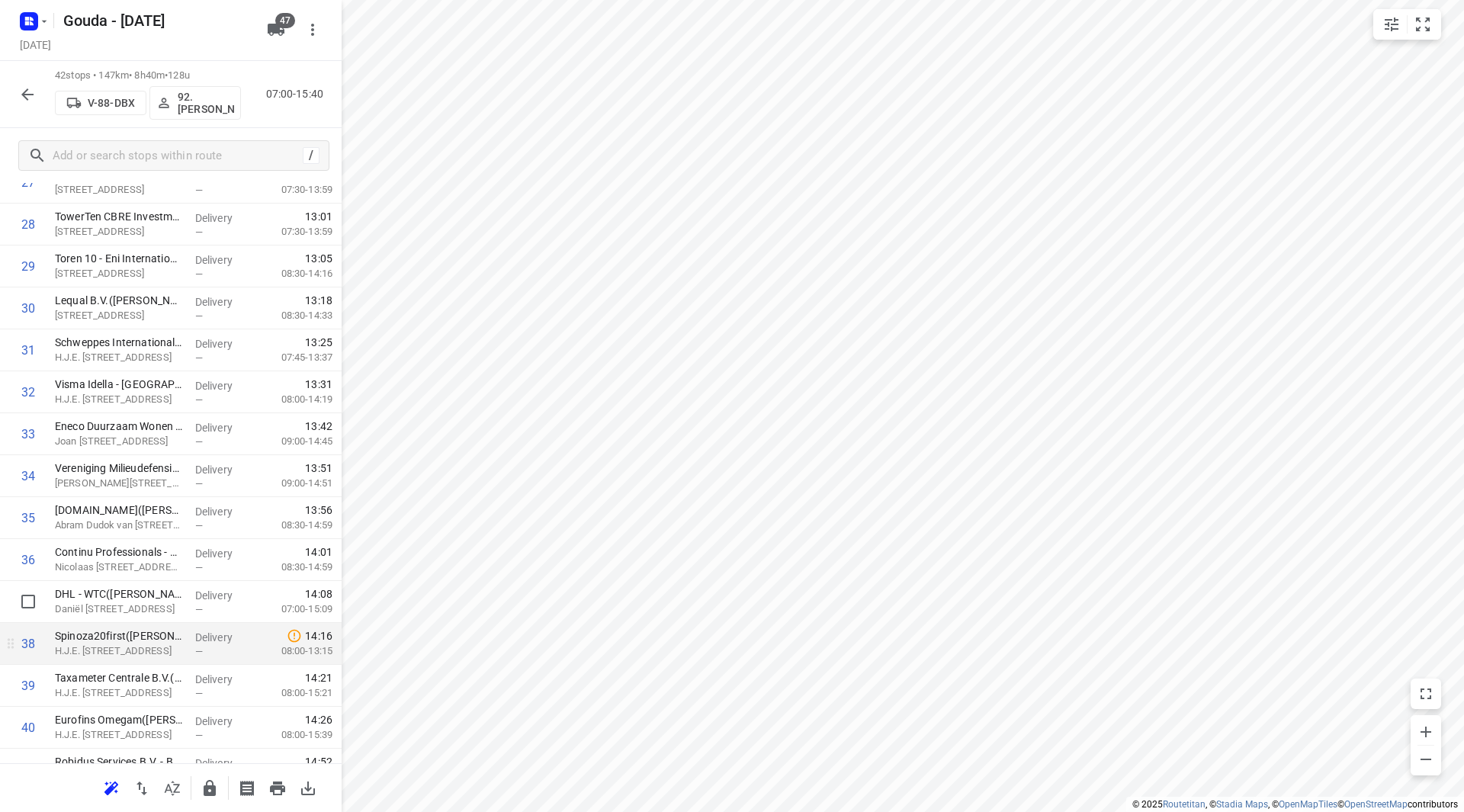
scroll to position [1266, 0]
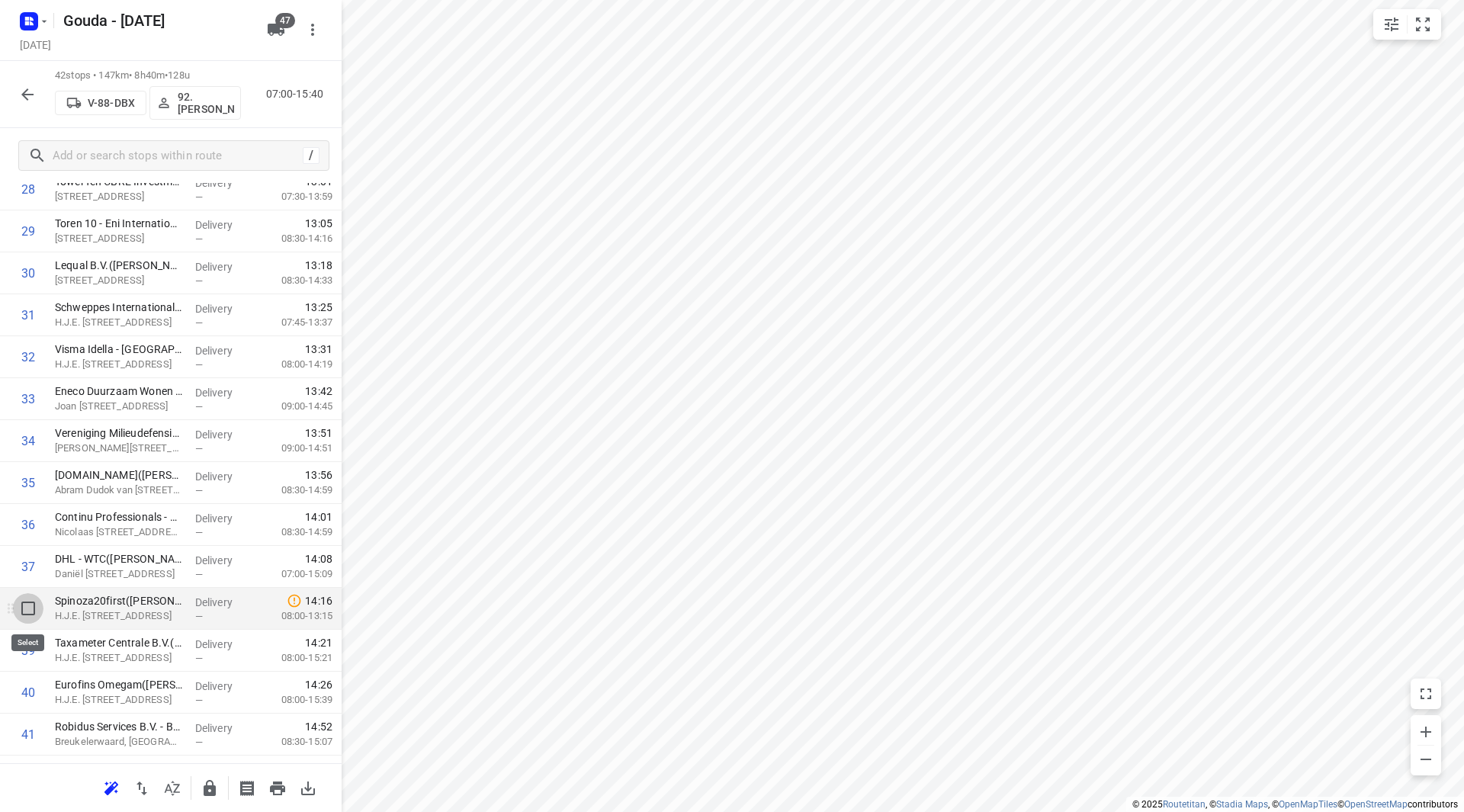
click at [34, 612] on input "checkbox" at bounding box center [28, 609] width 31 height 31
checkbox input "true"
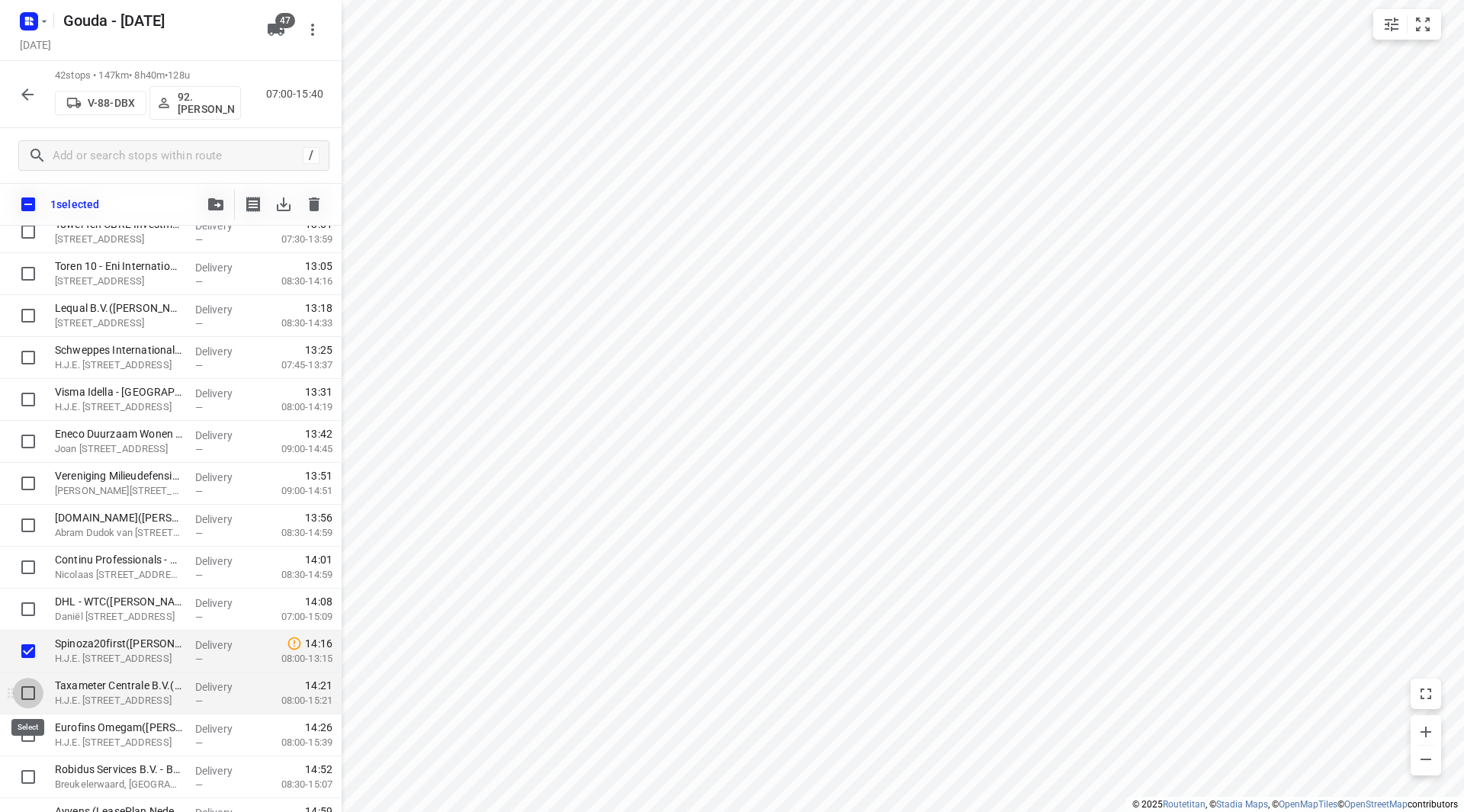
drag, startPoint x: 27, startPoint y: 695, endPoint x: 23, endPoint y: 714, distance: 19.4
click at [27, 695] on input "checkbox" at bounding box center [28, 693] width 31 height 31
checkbox input "true"
click at [20, 731] on input "checkbox" at bounding box center [28, 735] width 31 height 31
checkbox input "true"
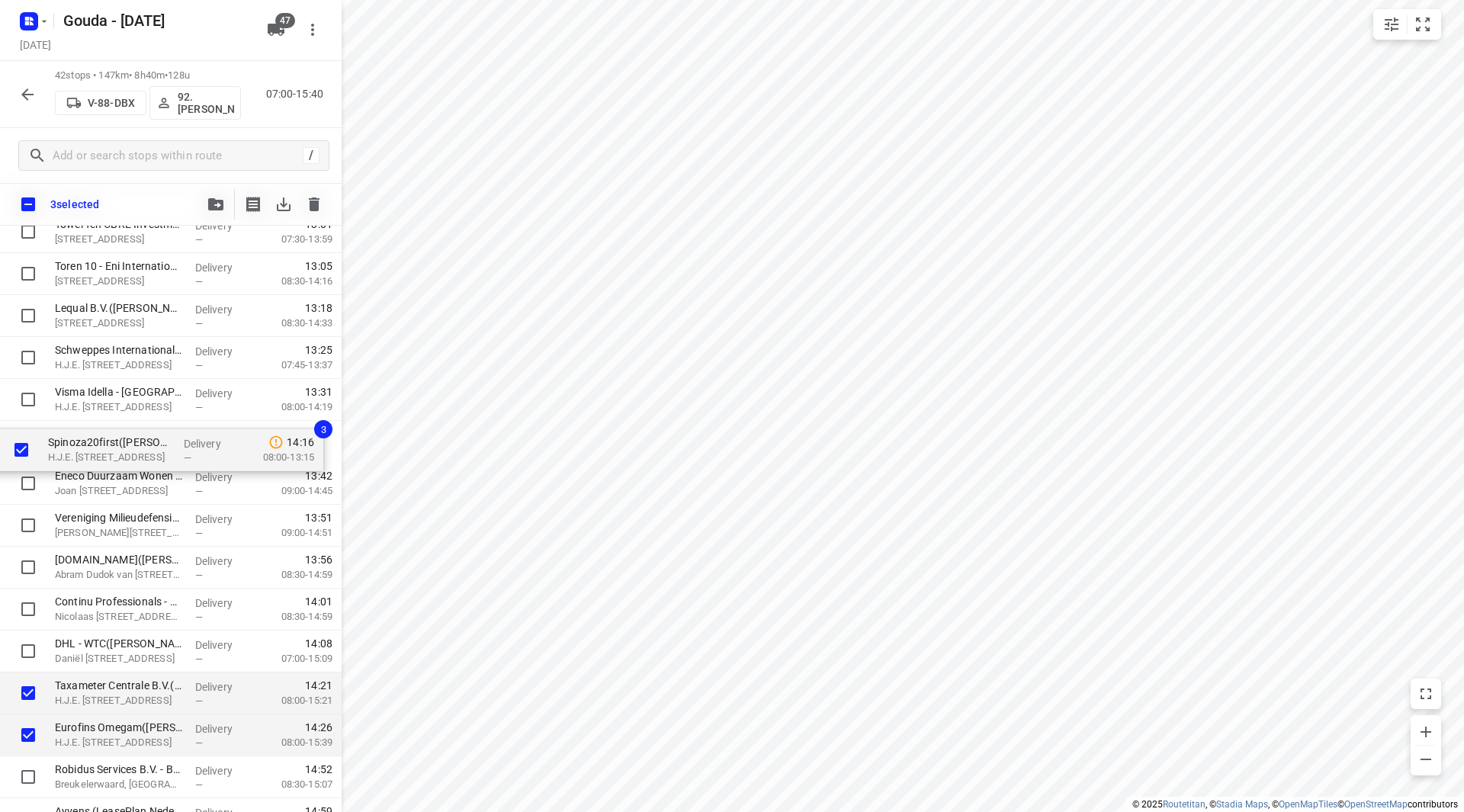
drag, startPoint x: 129, startPoint y: 653, endPoint x: 123, endPoint y: 436, distance: 217.1
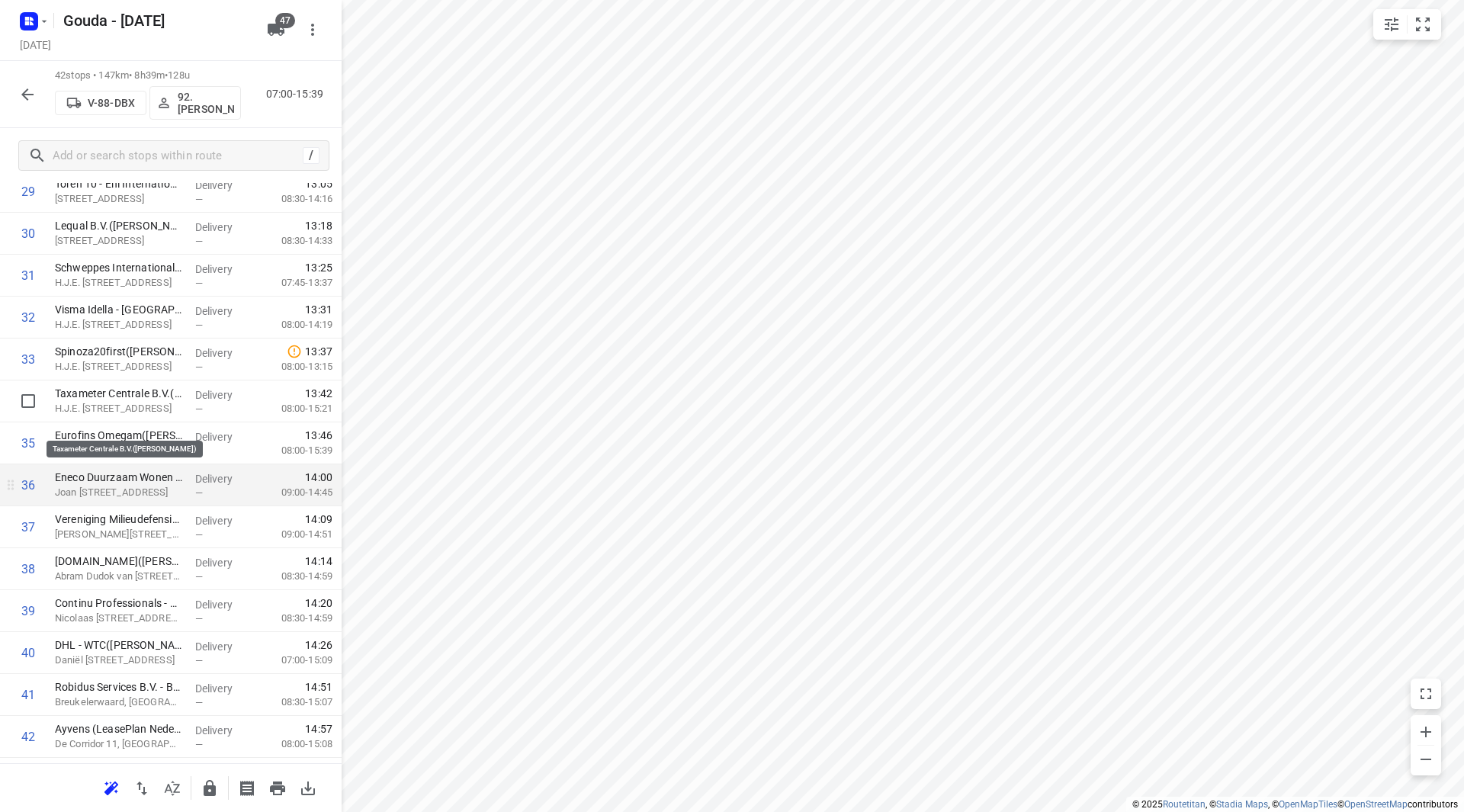
scroll to position [1342, 0]
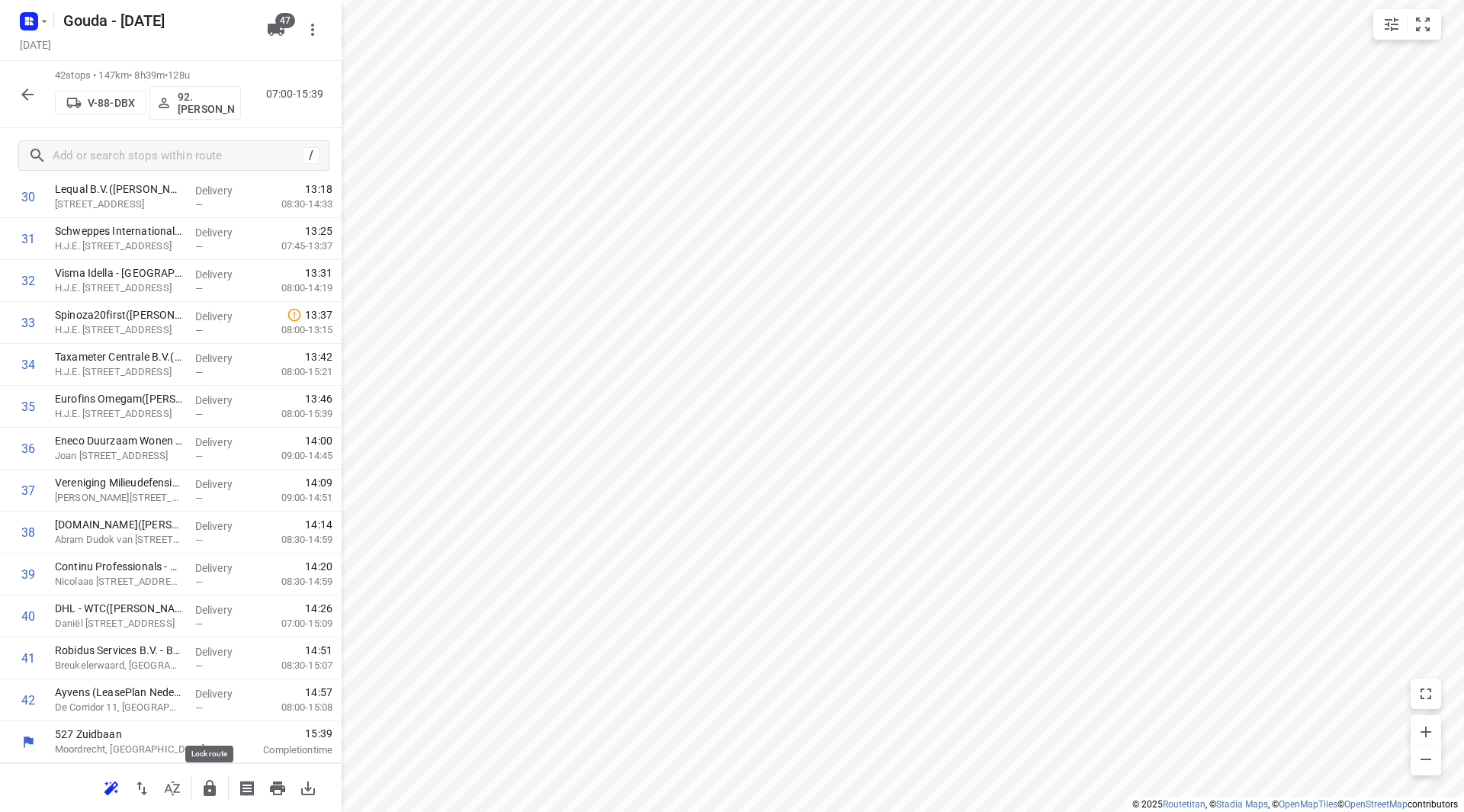
click at [207, 785] on icon "button" at bounding box center [209, 787] width 13 height 16
click at [174, 785] on icon "button" at bounding box center [172, 788] width 18 height 18
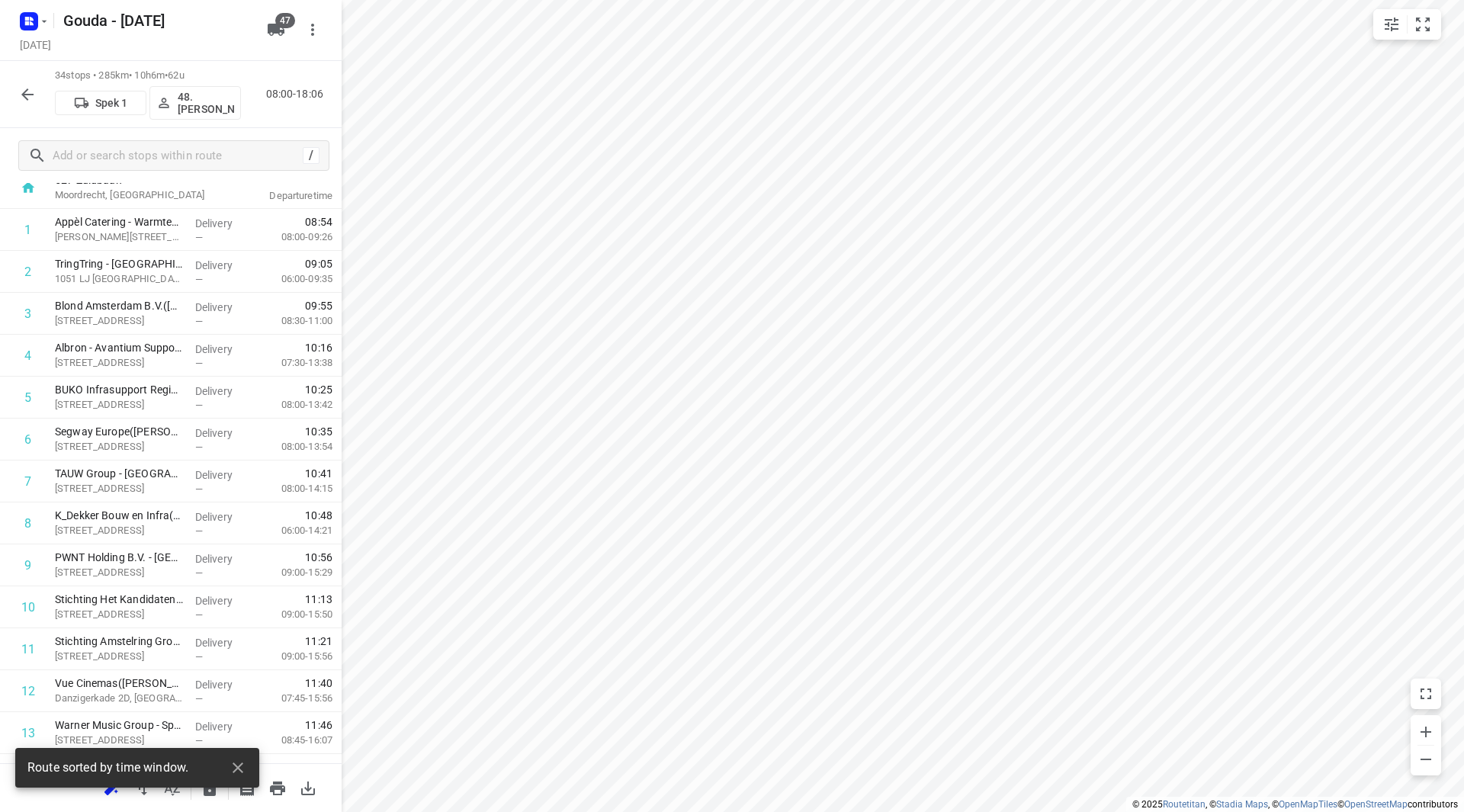
scroll to position [0, 0]
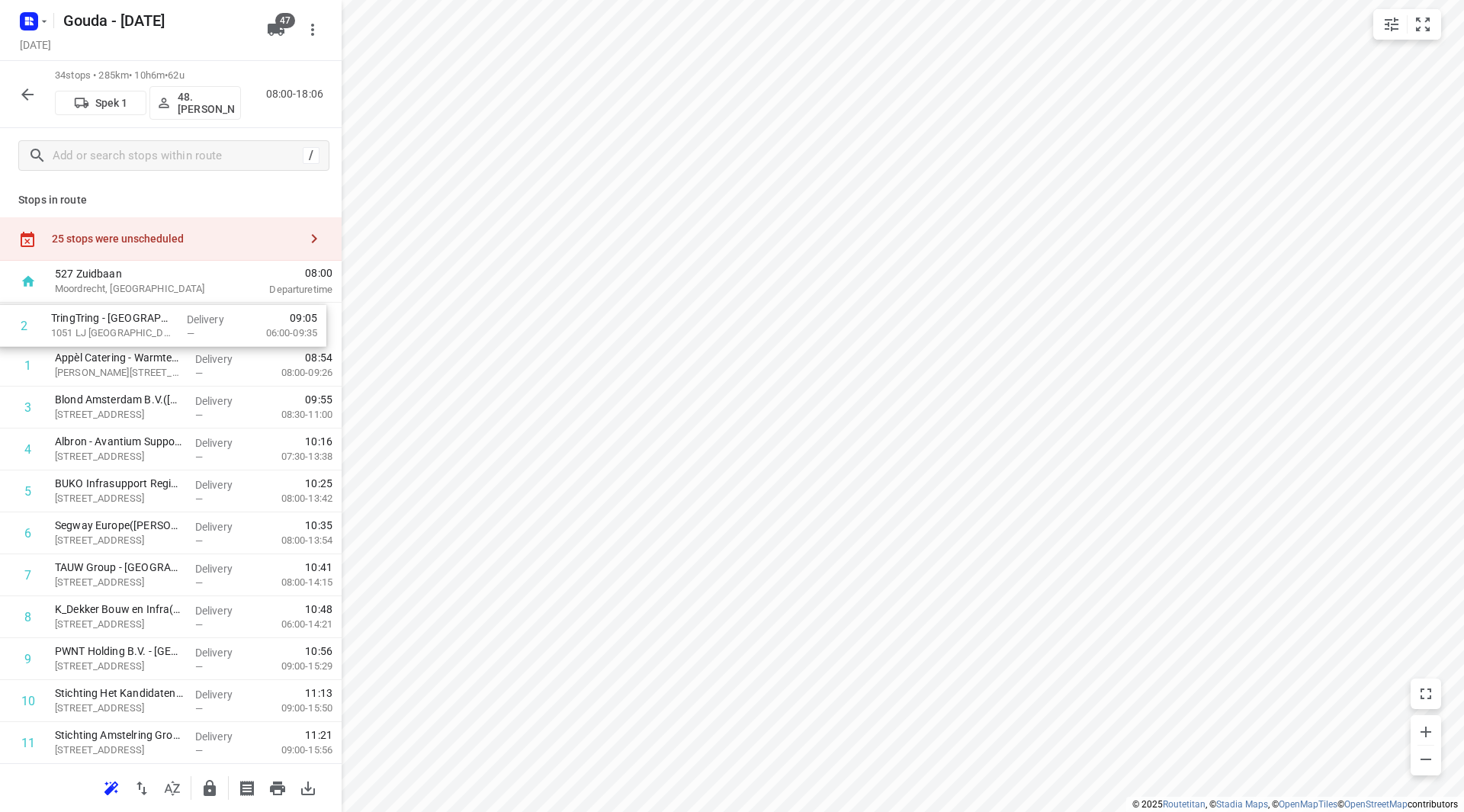
drag, startPoint x: 106, startPoint y: 371, endPoint x: 100, endPoint y: 328, distance: 43.4
drag, startPoint x: 121, startPoint y: 491, endPoint x: 120, endPoint y: 398, distance: 93.0
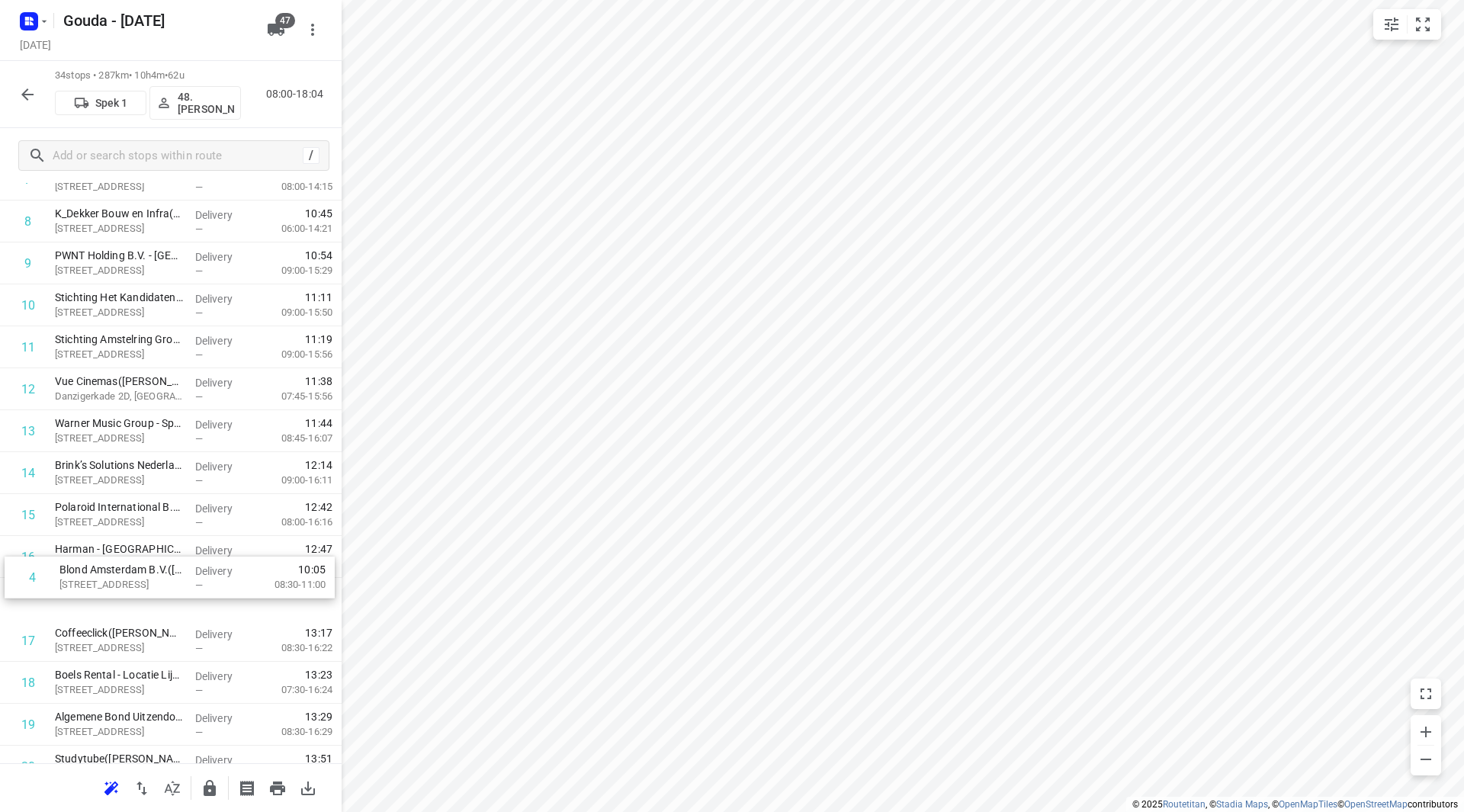
scroll to position [354, 0]
drag, startPoint x: 93, startPoint y: 371, endPoint x: 88, endPoint y: 478, distance: 107.1
click at [88, 478] on div "1 TringTring - Amsterdam(Roel Mos) 1051 LJ Amsterdam, Amsterdam Delivery — 08:5…" at bounding box center [171, 661] width 341 height 1426
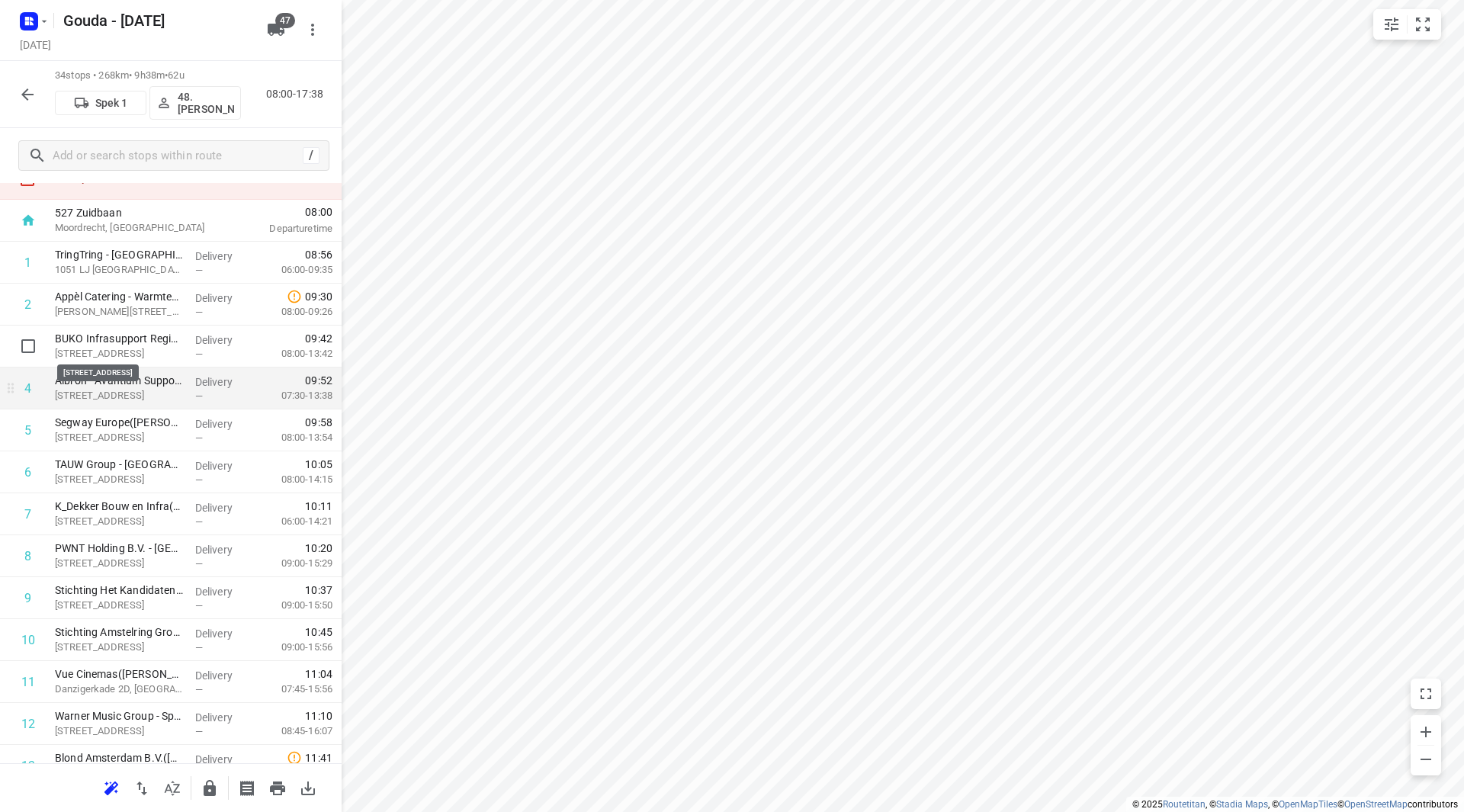
scroll to position [76, 0]
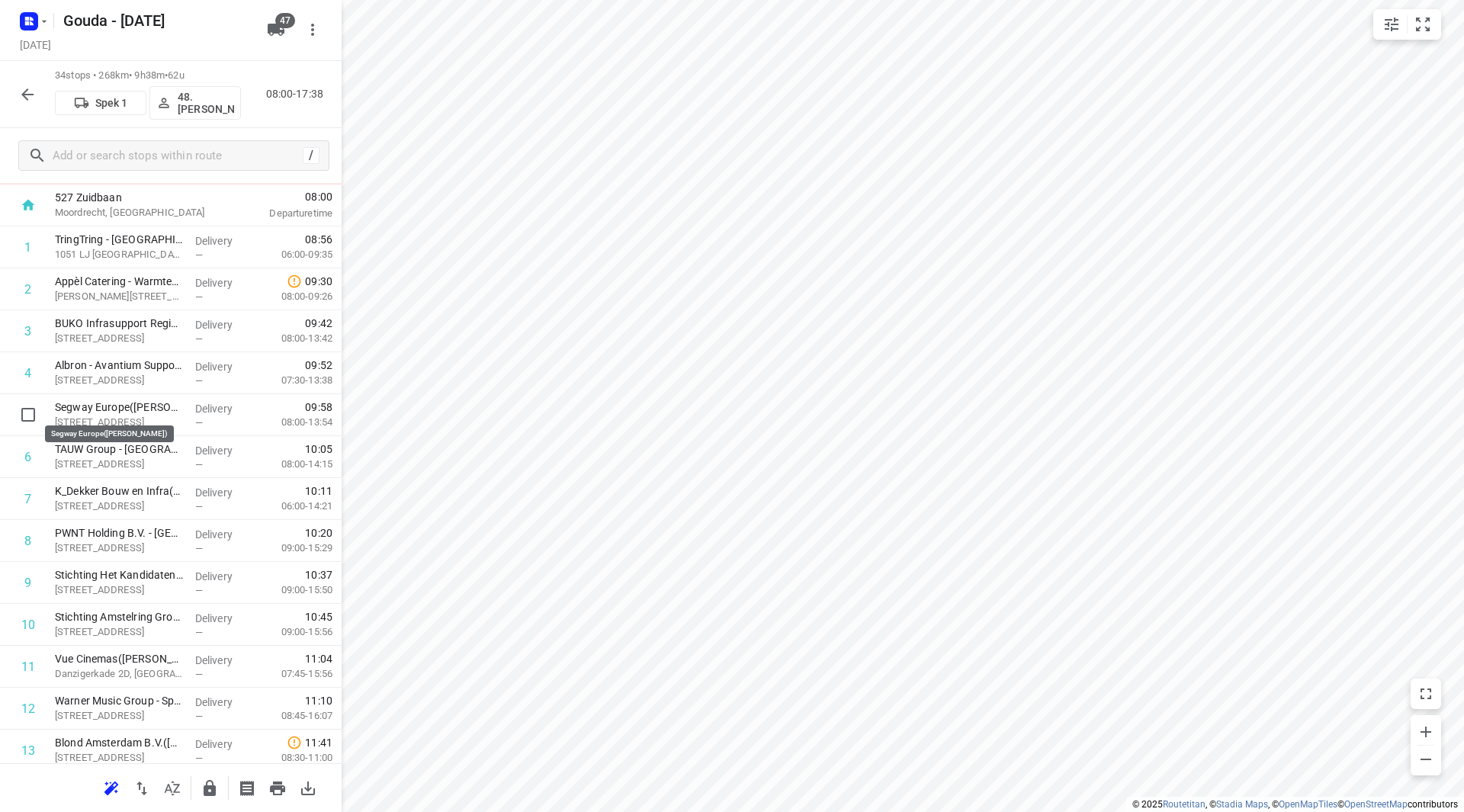
drag, startPoint x: 105, startPoint y: 442, endPoint x: 104, endPoint y: 407, distance: 35.0
drag, startPoint x: 123, startPoint y: 484, endPoint x: 125, endPoint y: 449, distance: 35.1
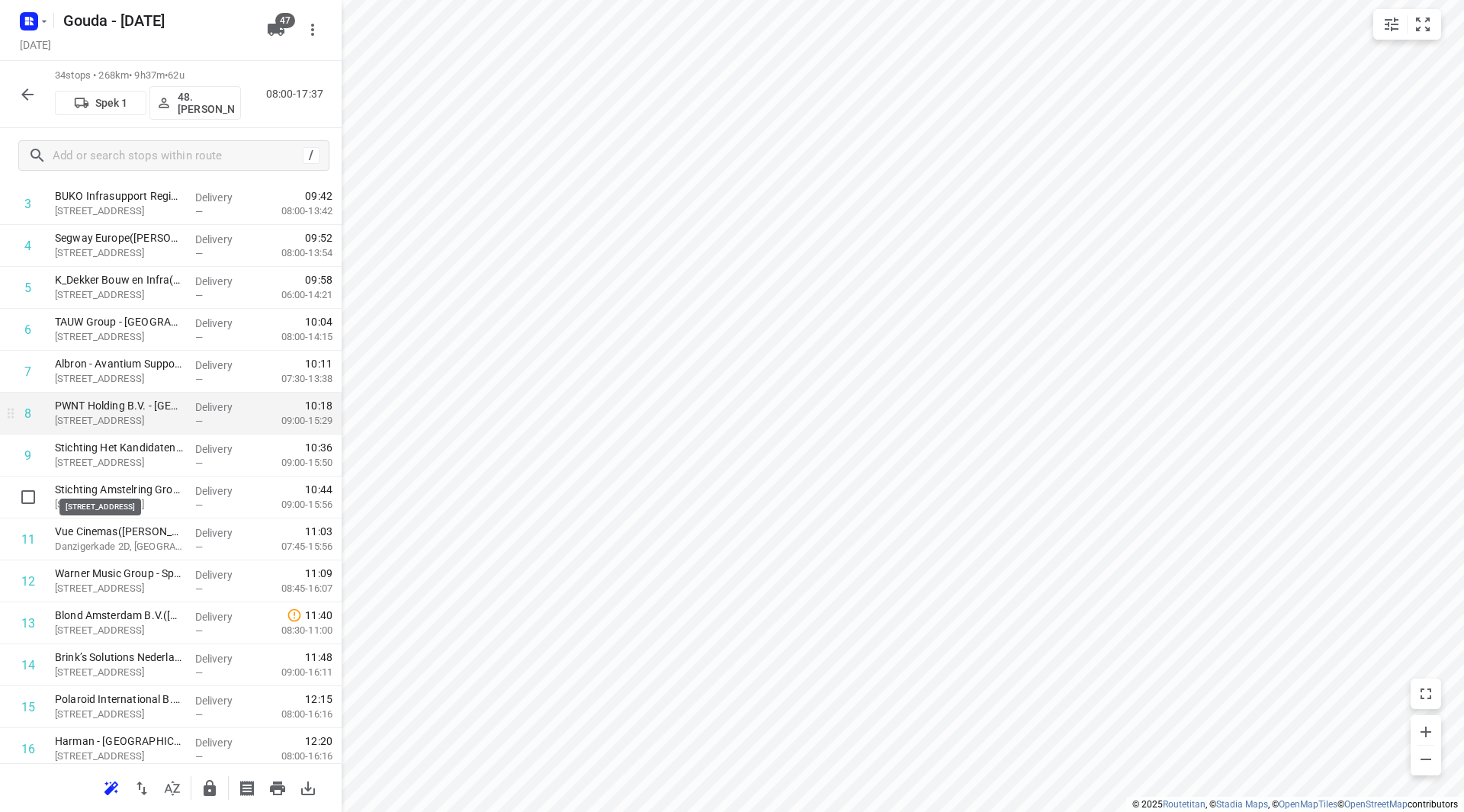
scroll to position [228, 0]
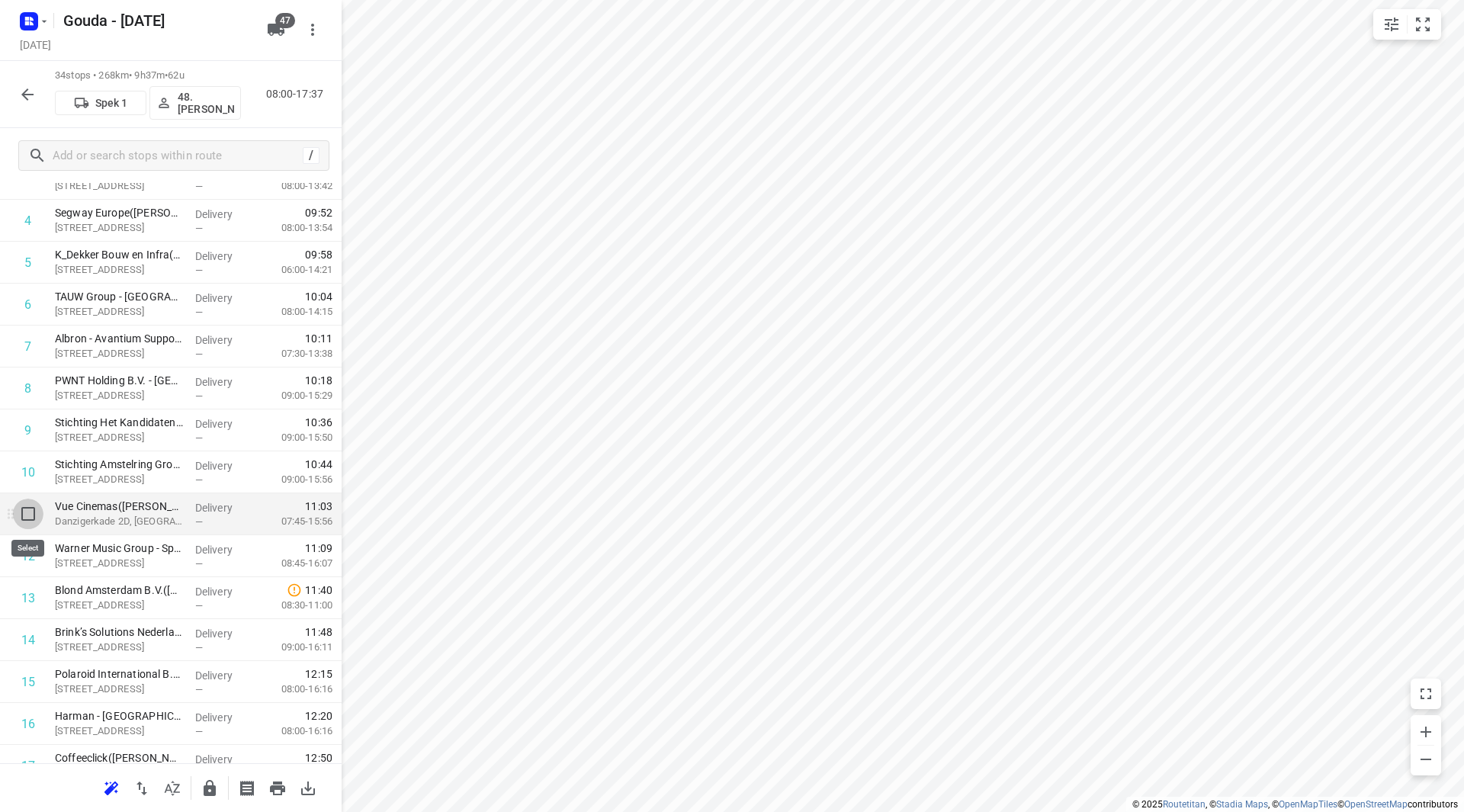
click at [32, 511] on input "checkbox" at bounding box center [28, 513] width 31 height 31
checkbox input "true"
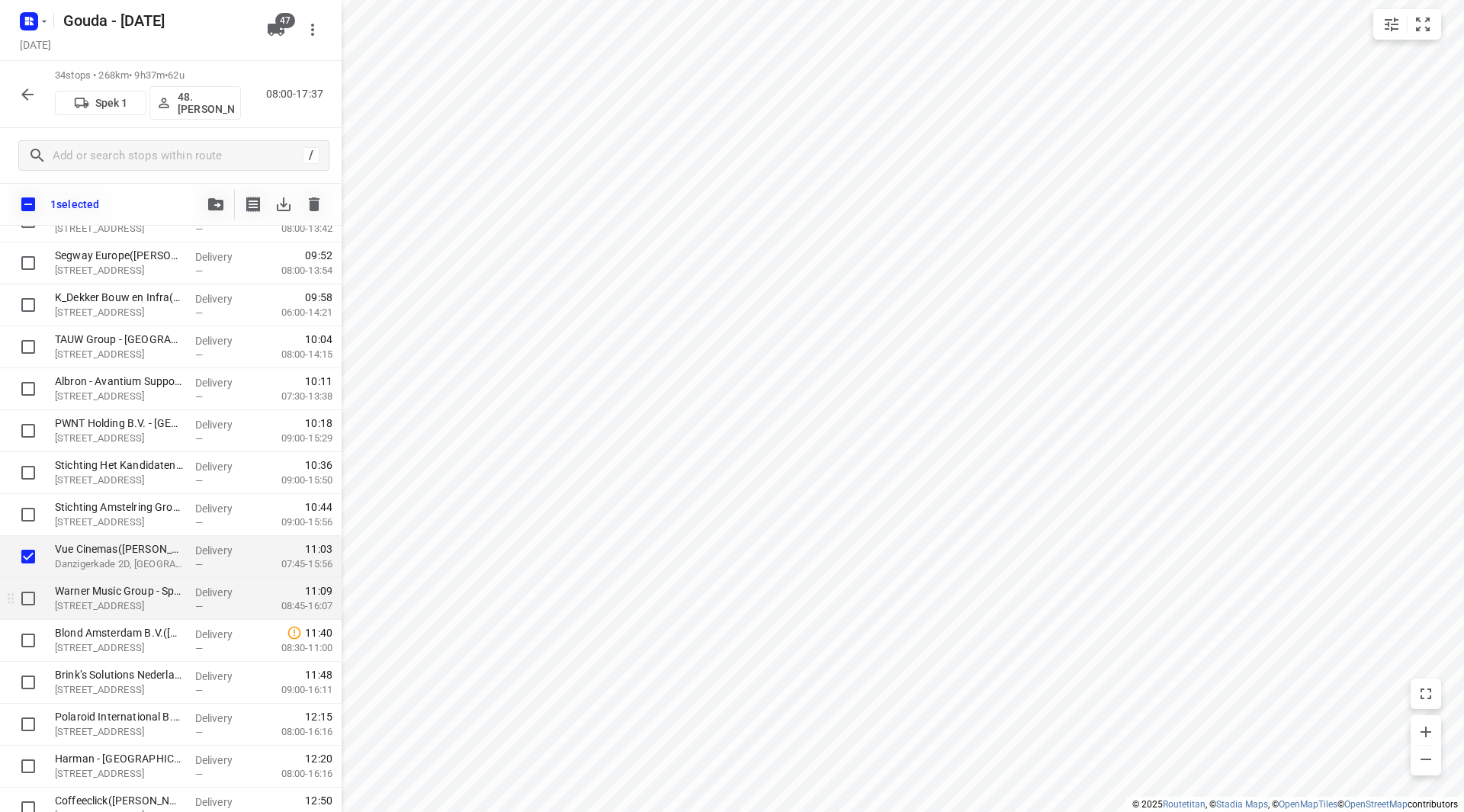
scroll to position [305, 0]
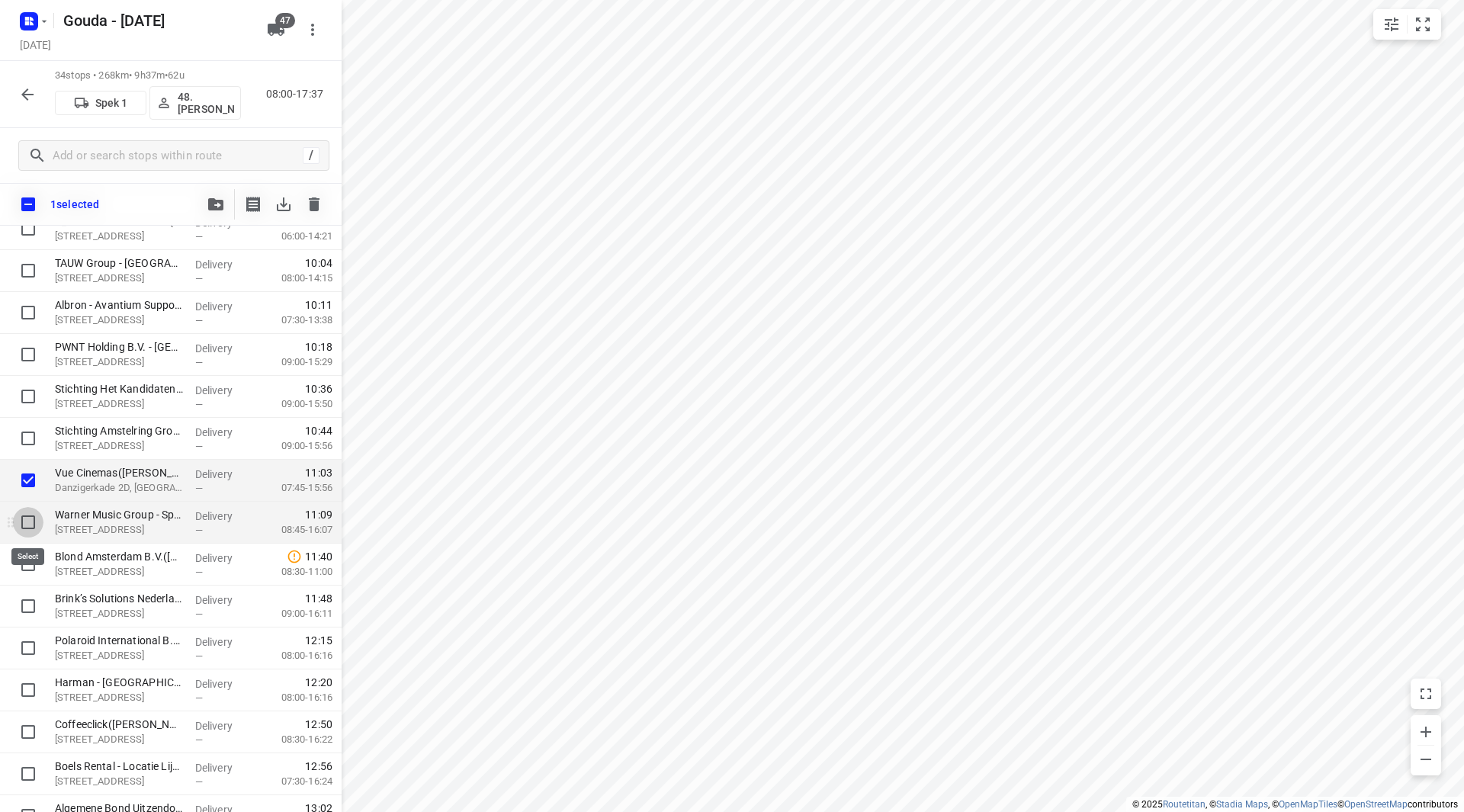
click at [27, 526] on input "checkbox" at bounding box center [28, 522] width 31 height 31
checkbox input "true"
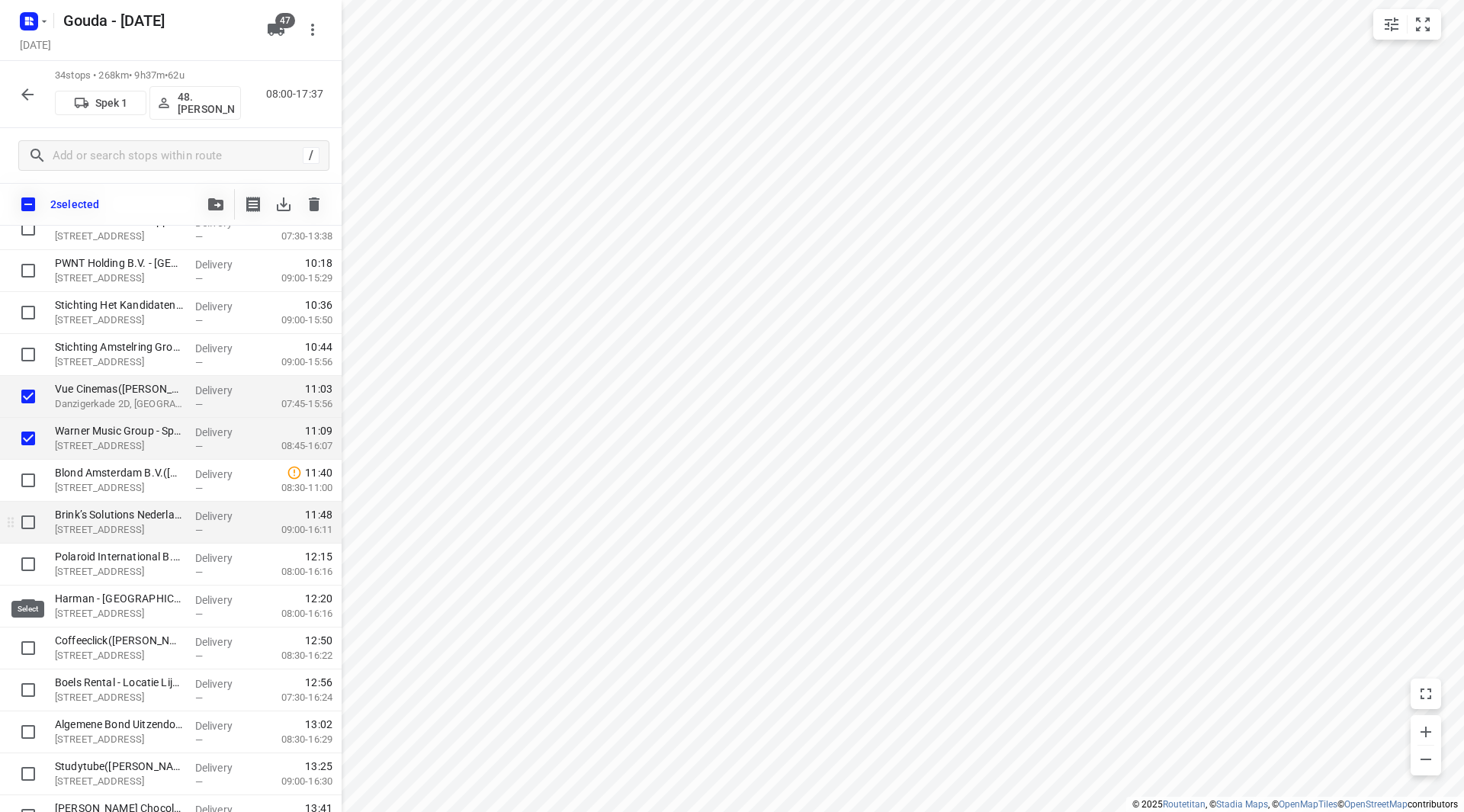
scroll to position [381, 0]
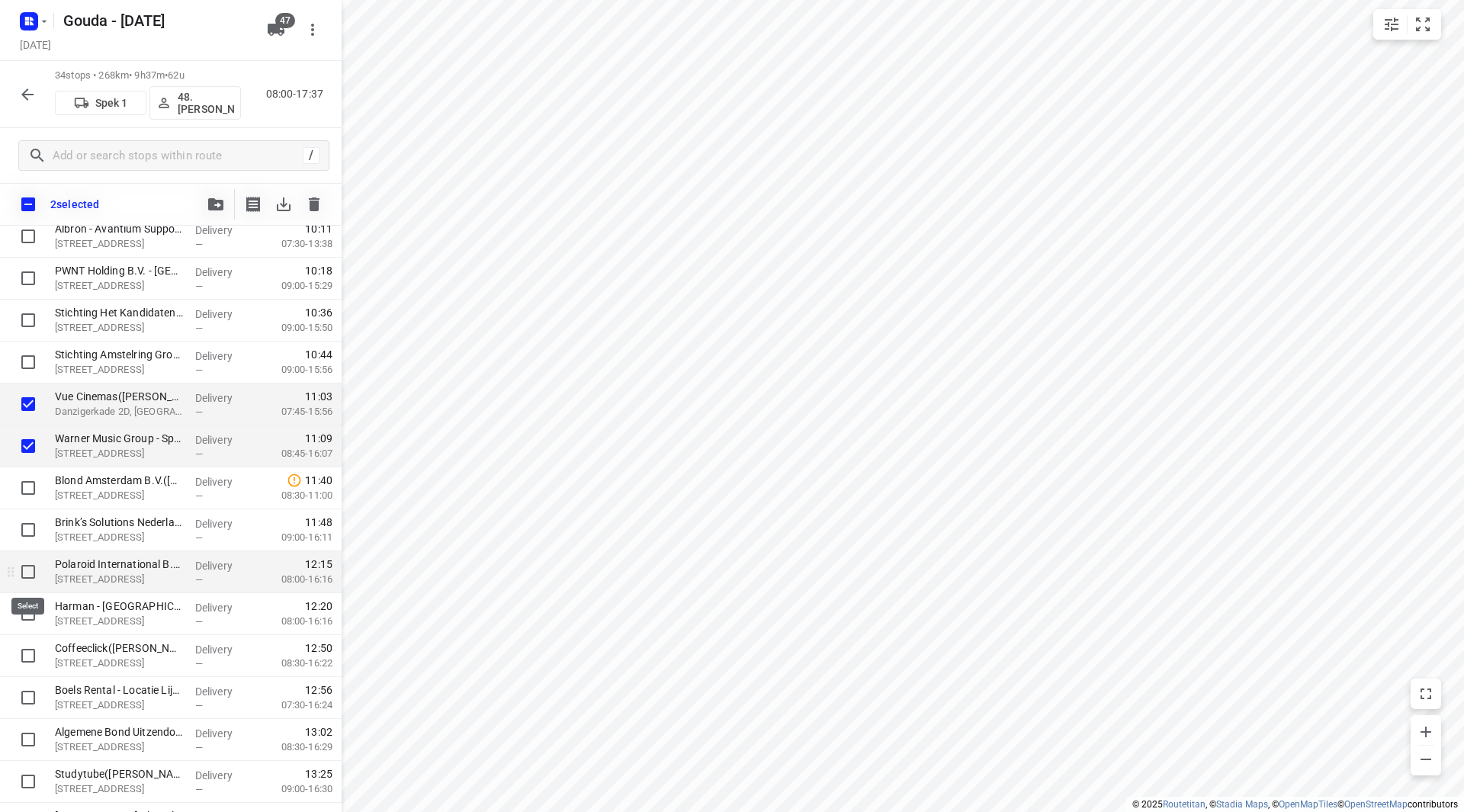
click at [27, 567] on input "checkbox" at bounding box center [28, 572] width 31 height 31
checkbox input "true"
click at [27, 612] on input "checkbox" at bounding box center [28, 614] width 31 height 31
checkbox input "true"
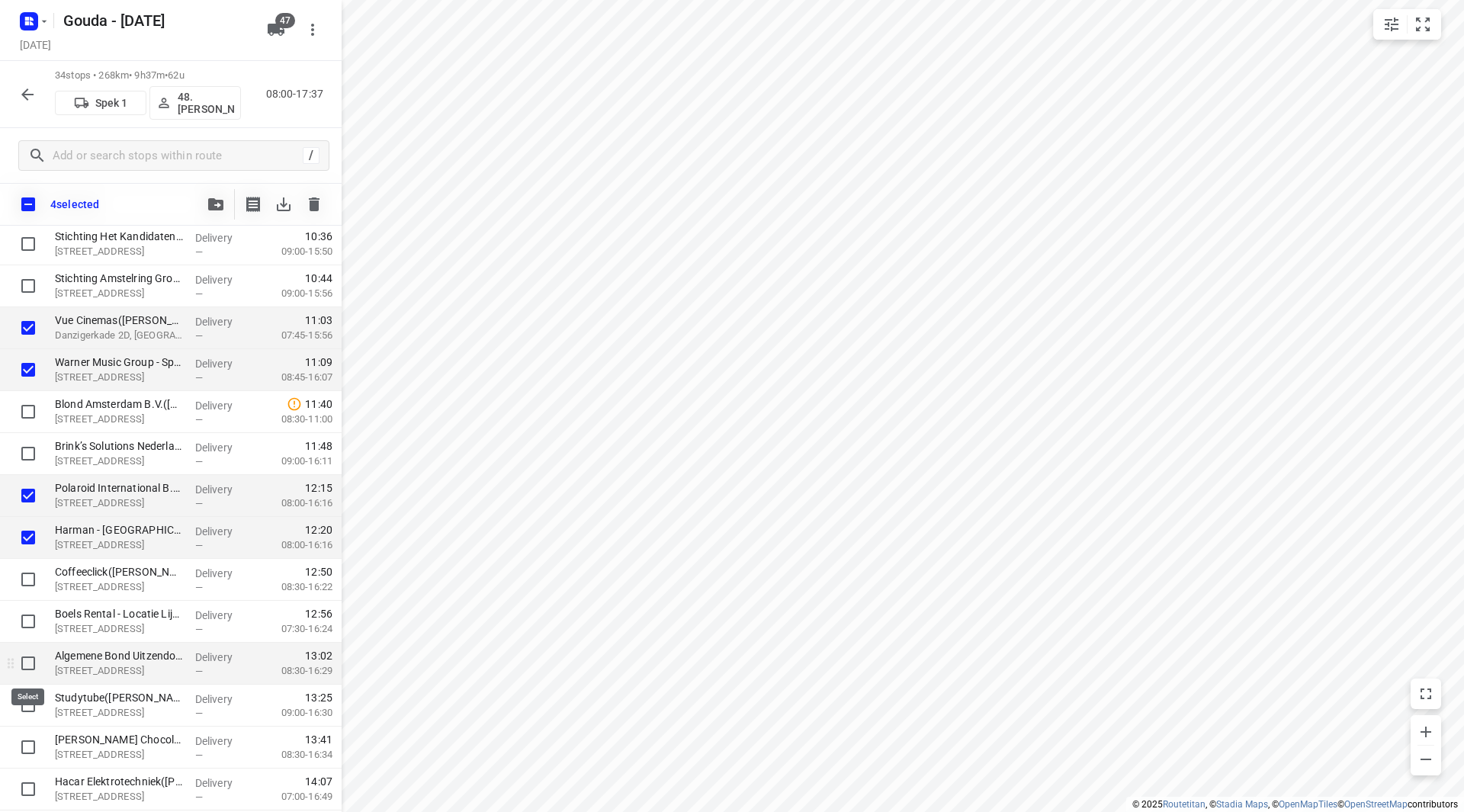
scroll to position [534, 0]
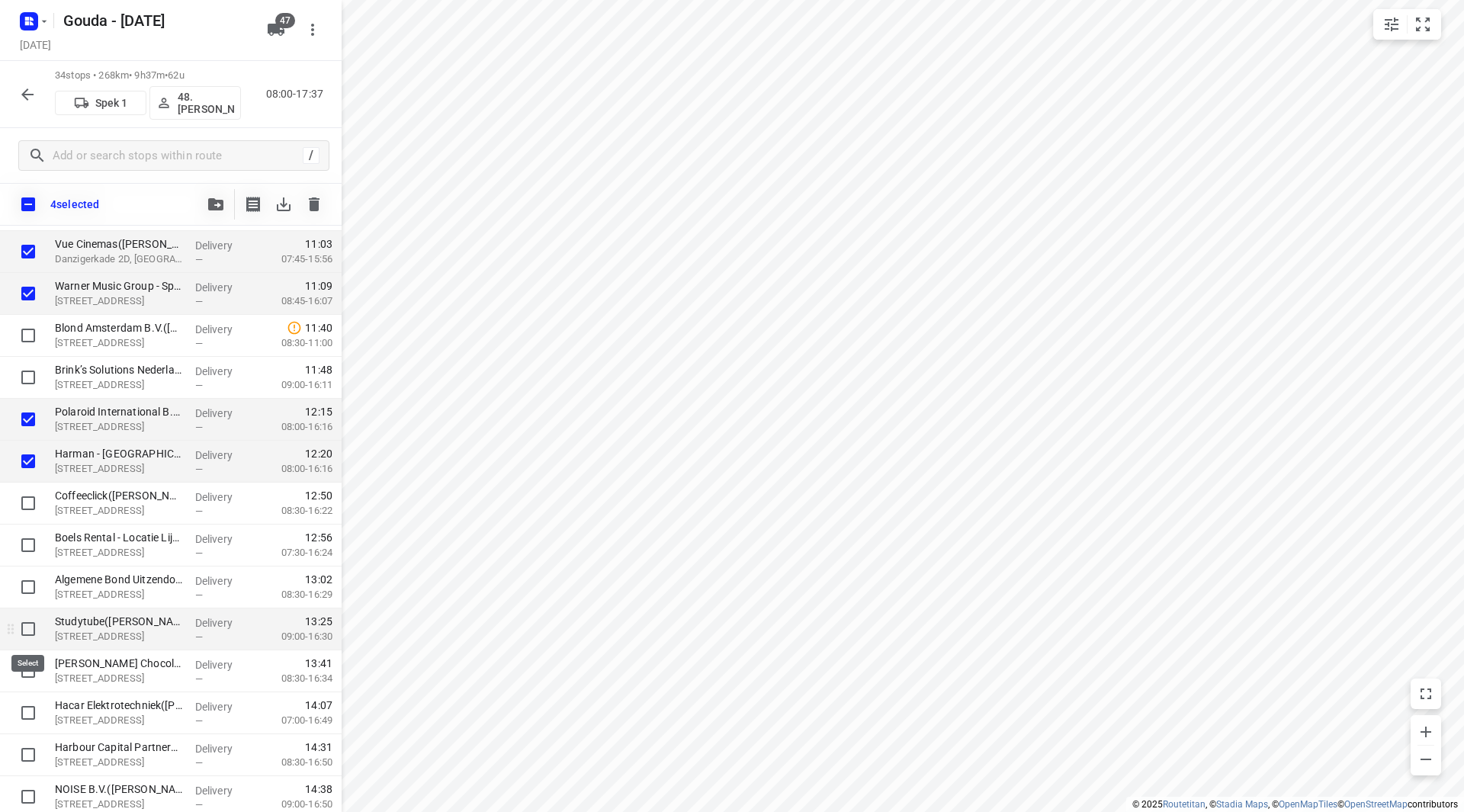
click at [18, 632] on input "checkbox" at bounding box center [28, 629] width 31 height 31
checkbox input "true"
click at [26, 673] on input "checkbox" at bounding box center [28, 670] width 31 height 31
checkbox input "true"
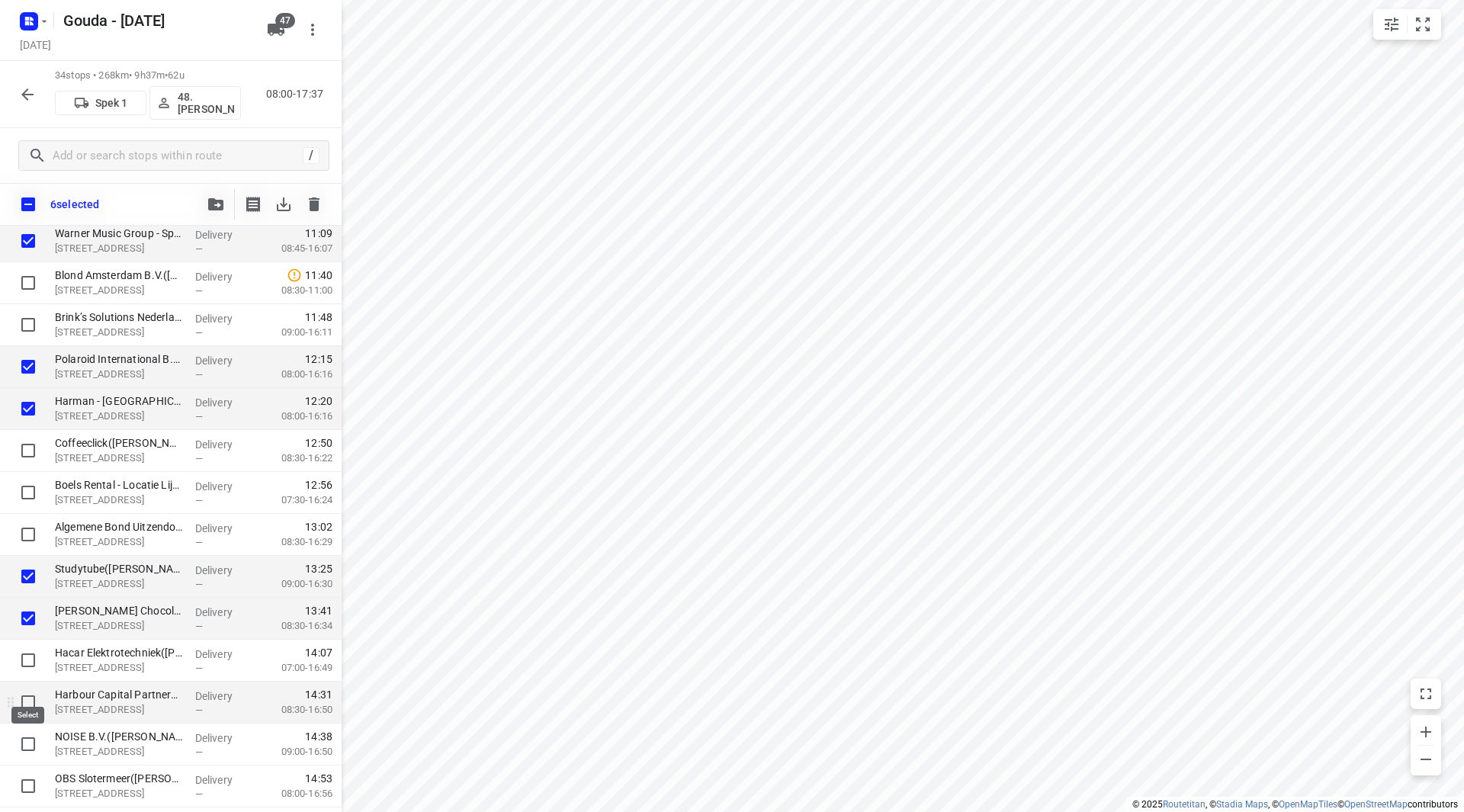
scroll to position [610, 0]
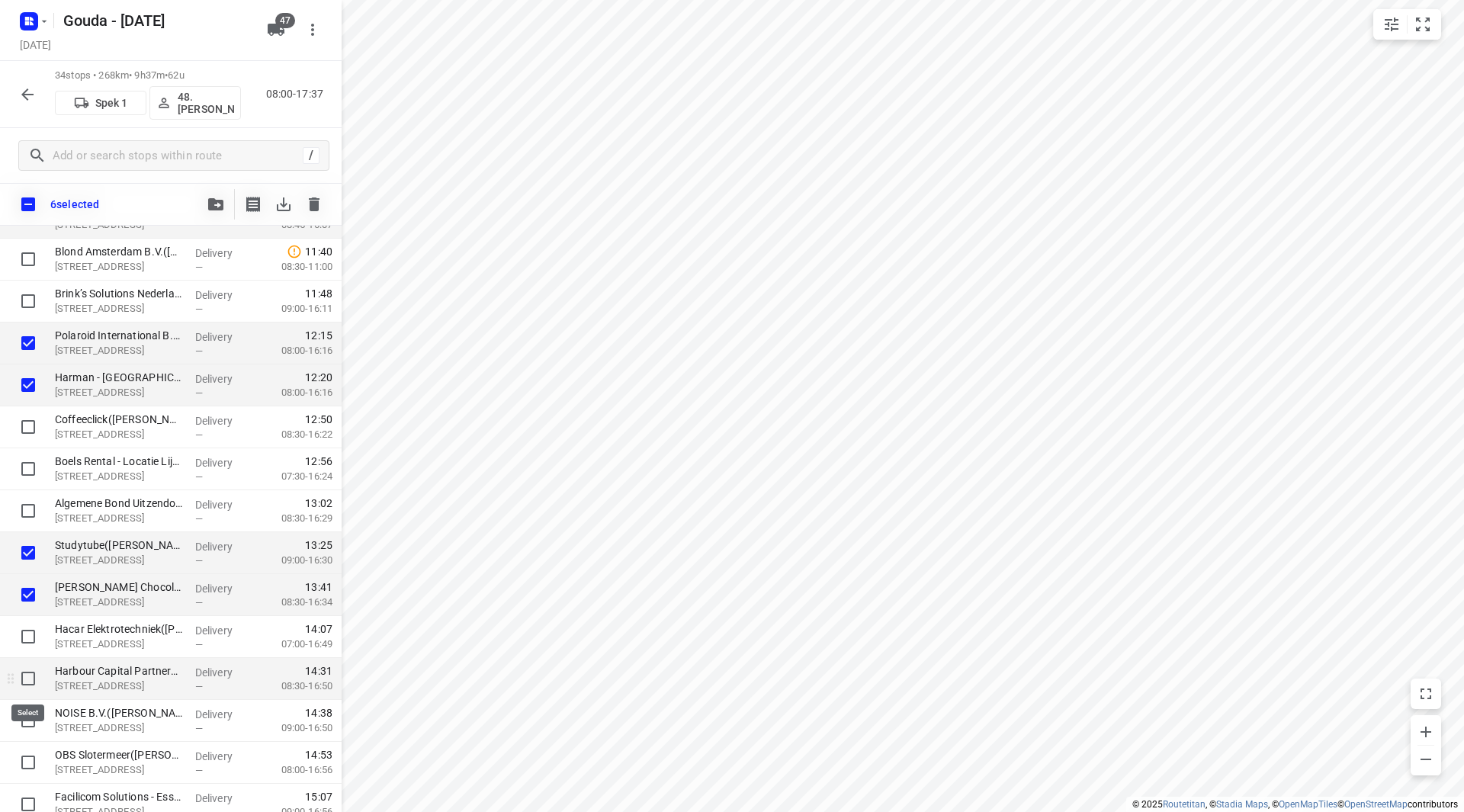
click at [30, 678] on input "checkbox" at bounding box center [28, 678] width 31 height 31
checkbox input "true"
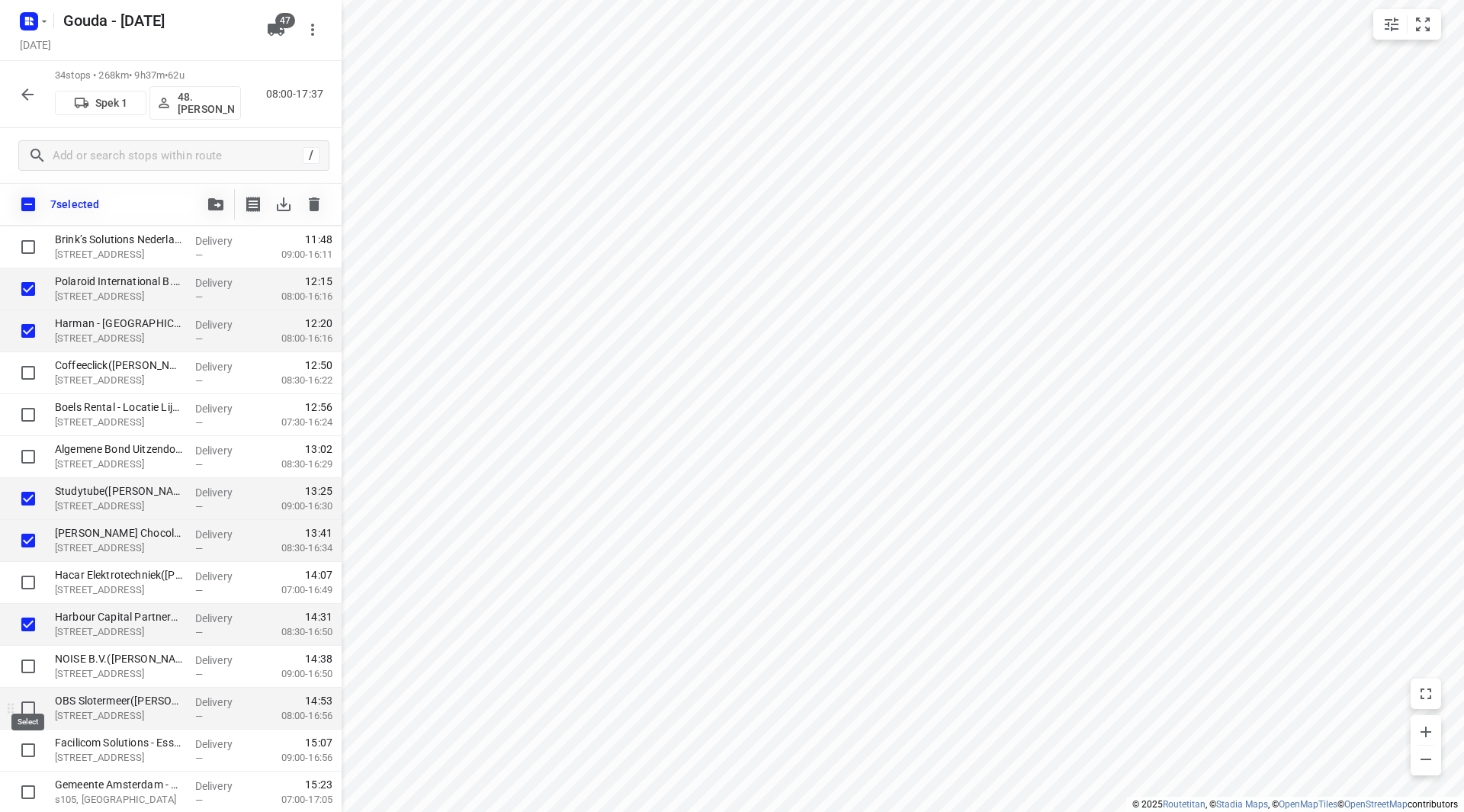
scroll to position [686, 0]
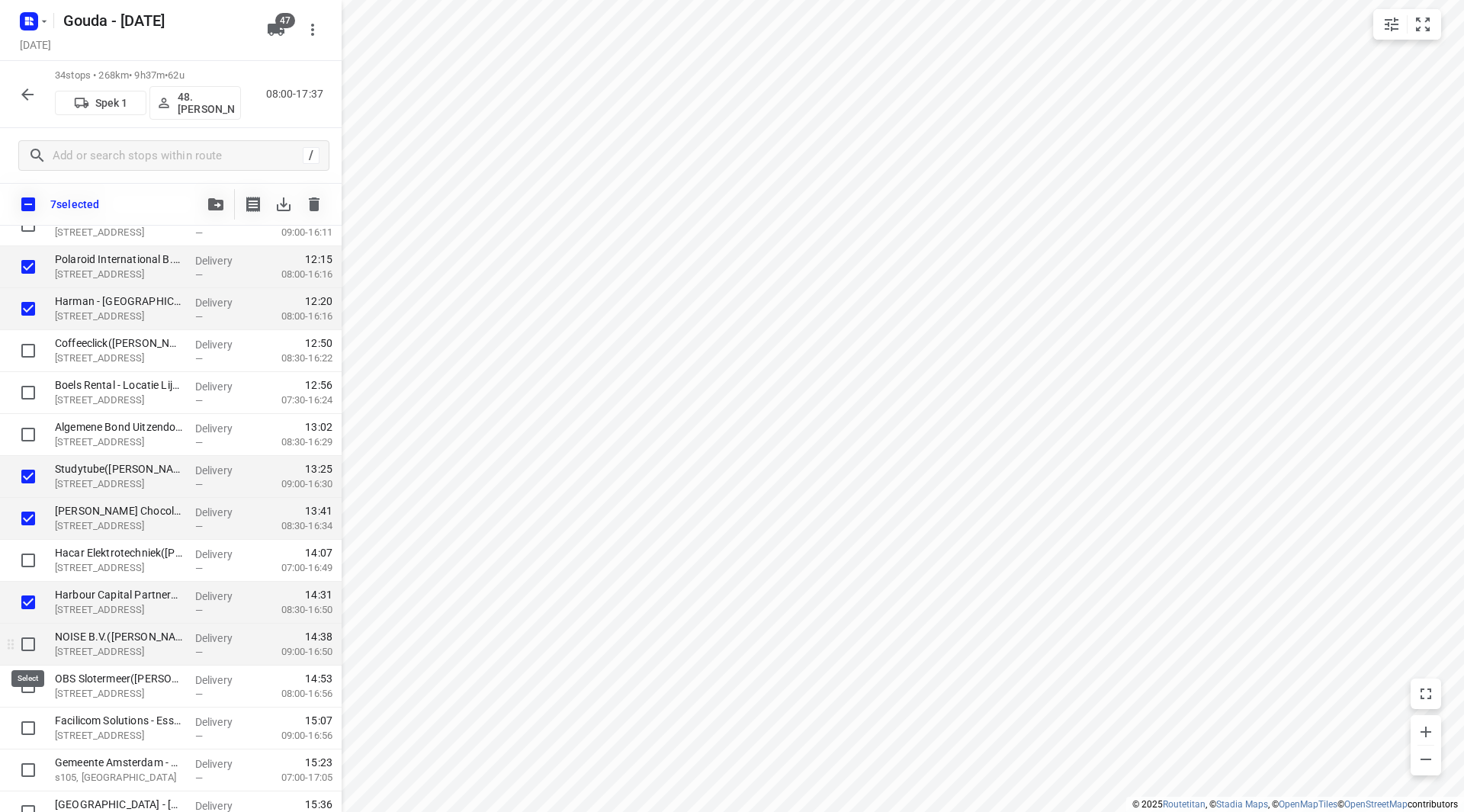
click at [24, 644] on input "checkbox" at bounding box center [28, 644] width 31 height 31
checkbox input "true"
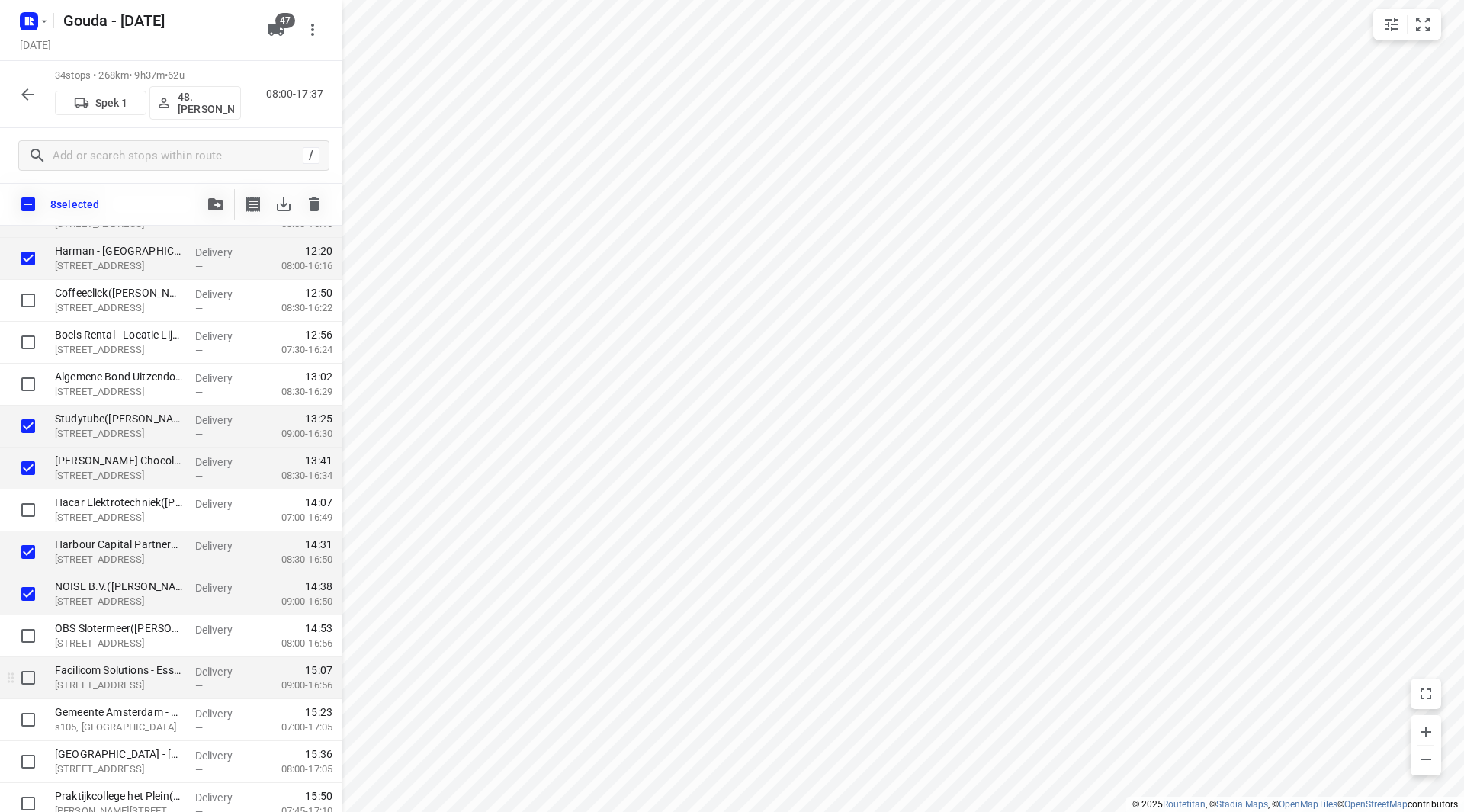
scroll to position [762, 0]
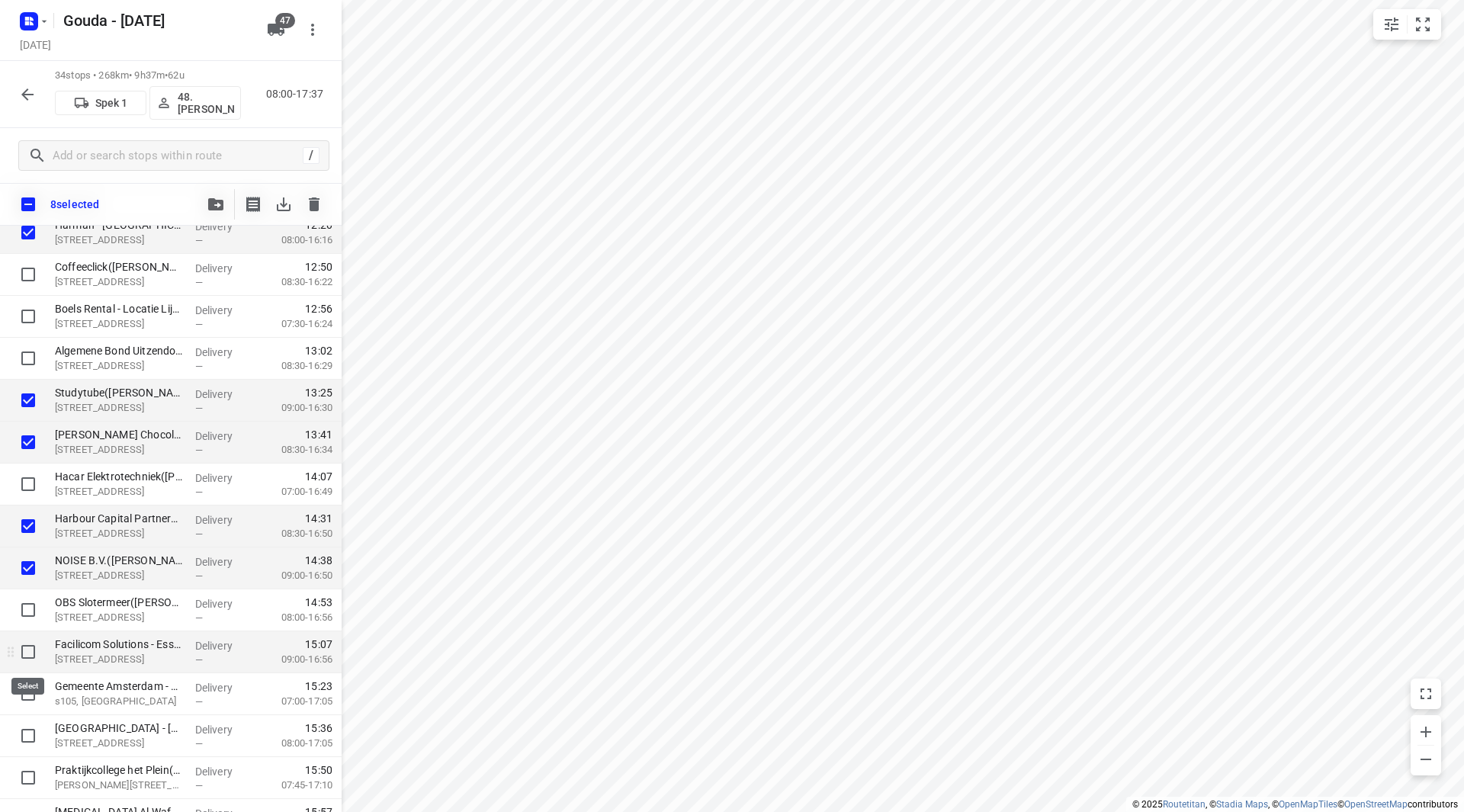
click at [23, 656] on input "checkbox" at bounding box center [28, 652] width 31 height 31
checkbox input "true"
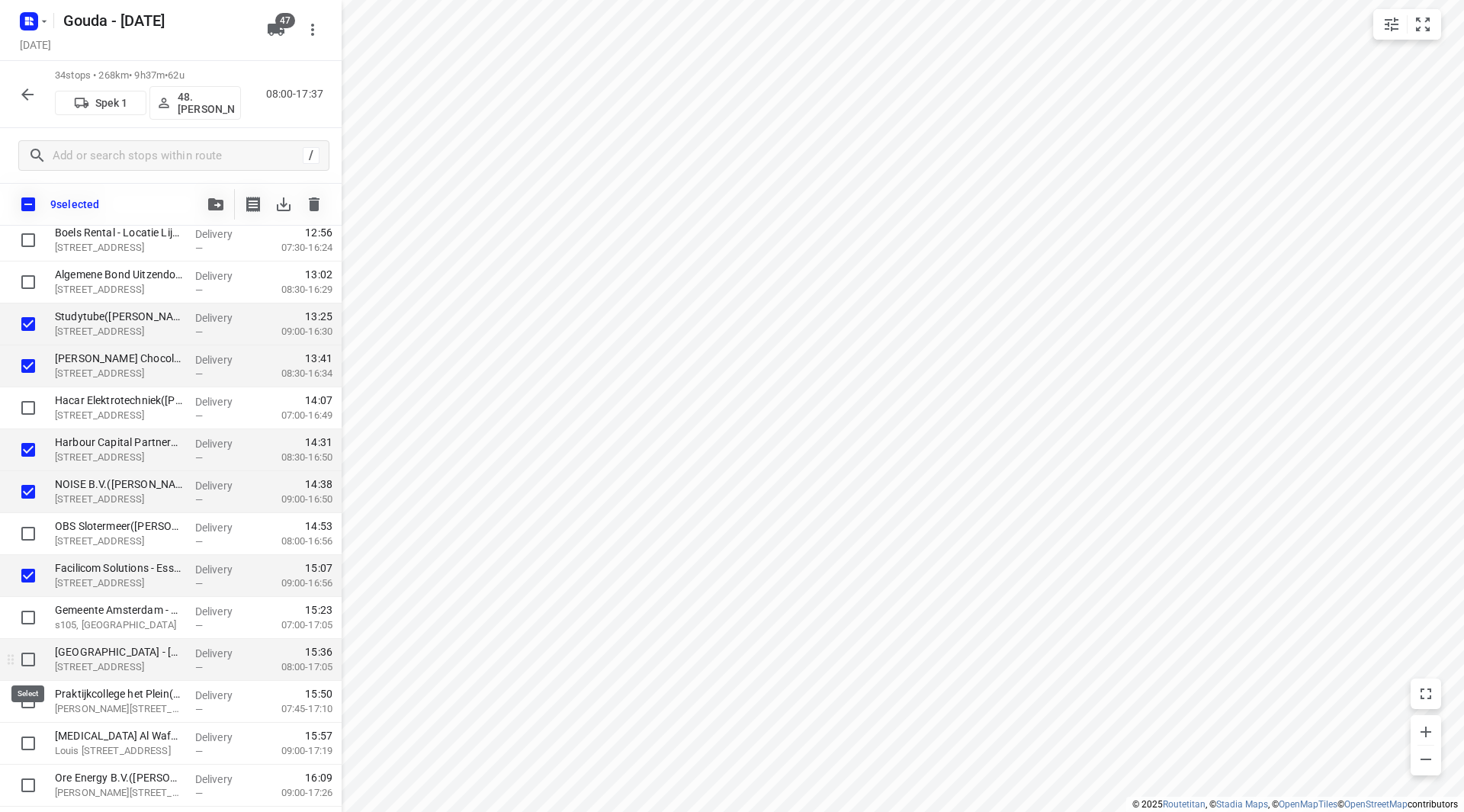
click at [31, 663] on input "checkbox" at bounding box center [28, 660] width 31 height 31
checkbox input "true"
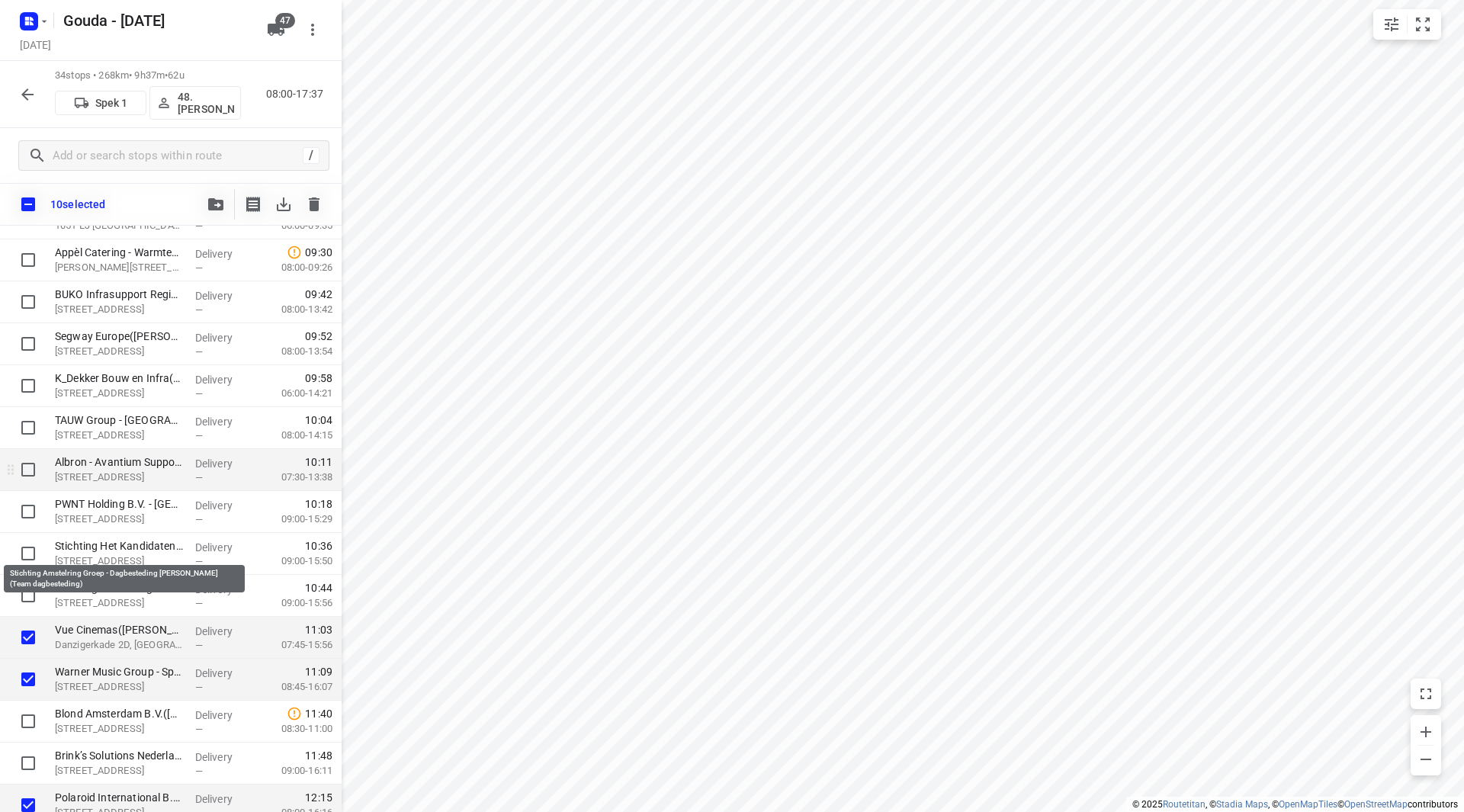
scroll to position [228, 0]
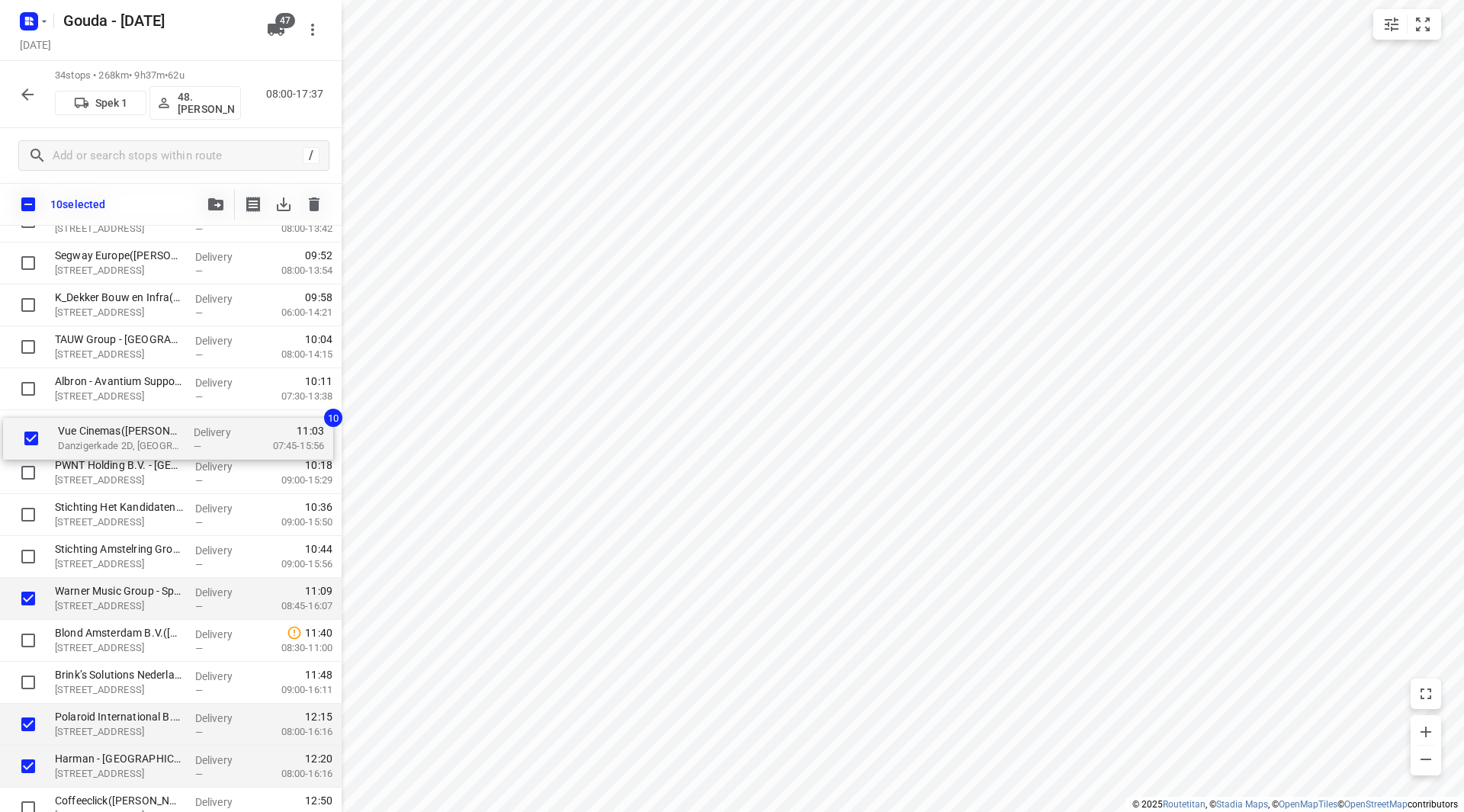
drag, startPoint x: 86, startPoint y: 565, endPoint x: 91, endPoint y: 440, distance: 125.1
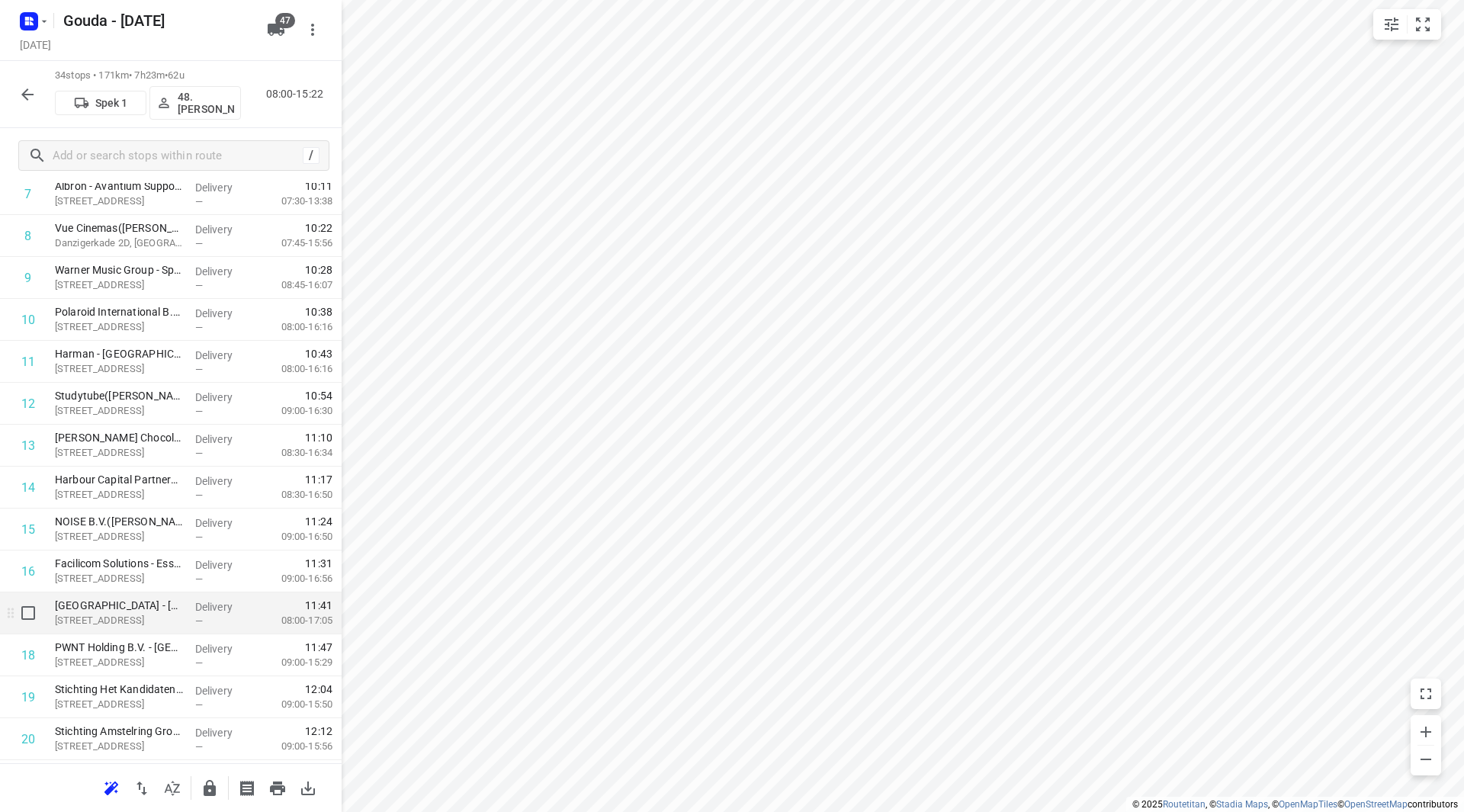
scroll to position [458, 0]
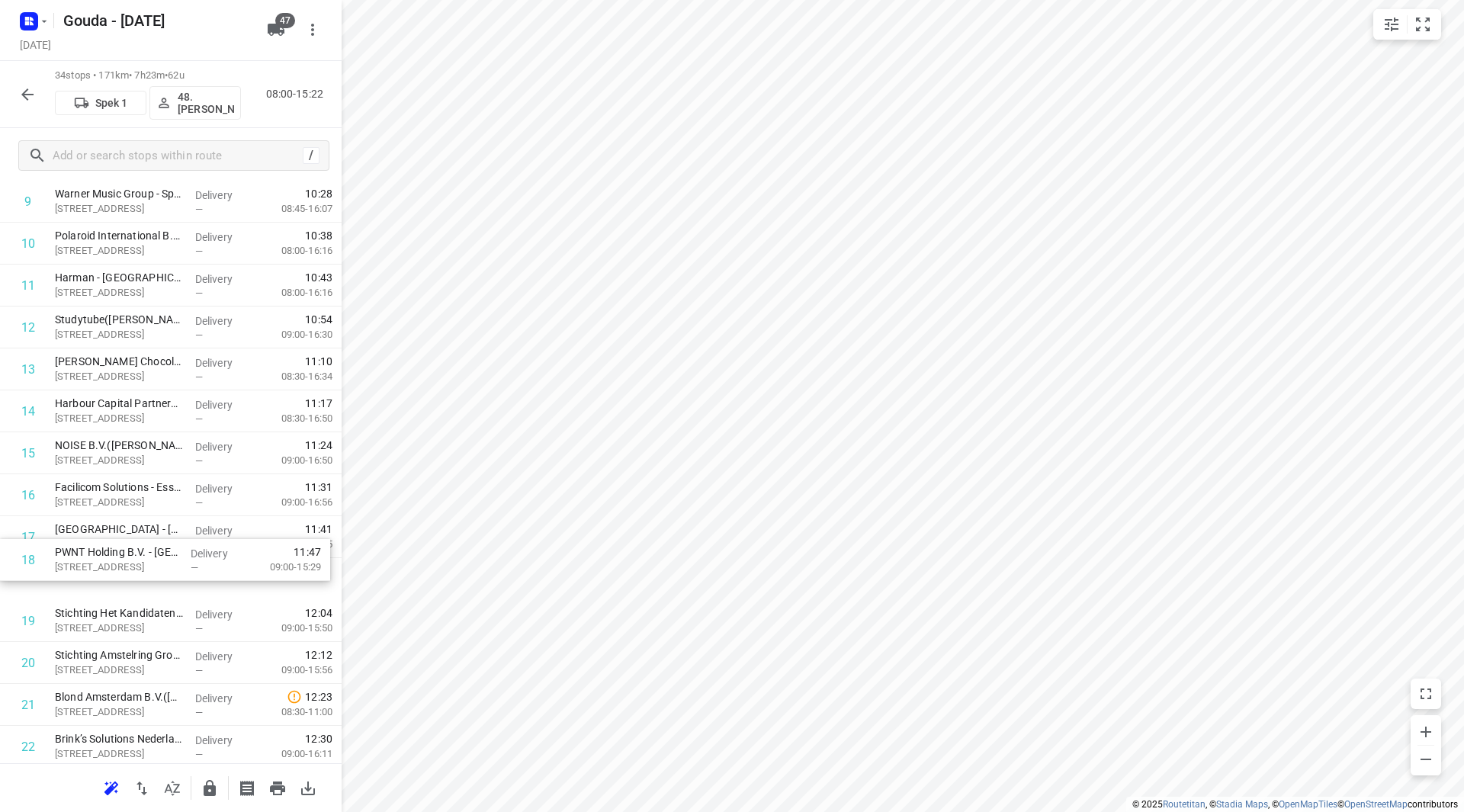
drag, startPoint x: 194, startPoint y: 587, endPoint x: 194, endPoint y: 547, distance: 40.0
click at [194, 548] on div "1 TringTring - Amsterdam(Roel Mos) 1051 LJ Amsterdam, Amsterdam Delivery — 08:5…" at bounding box center [171, 558] width 341 height 1426
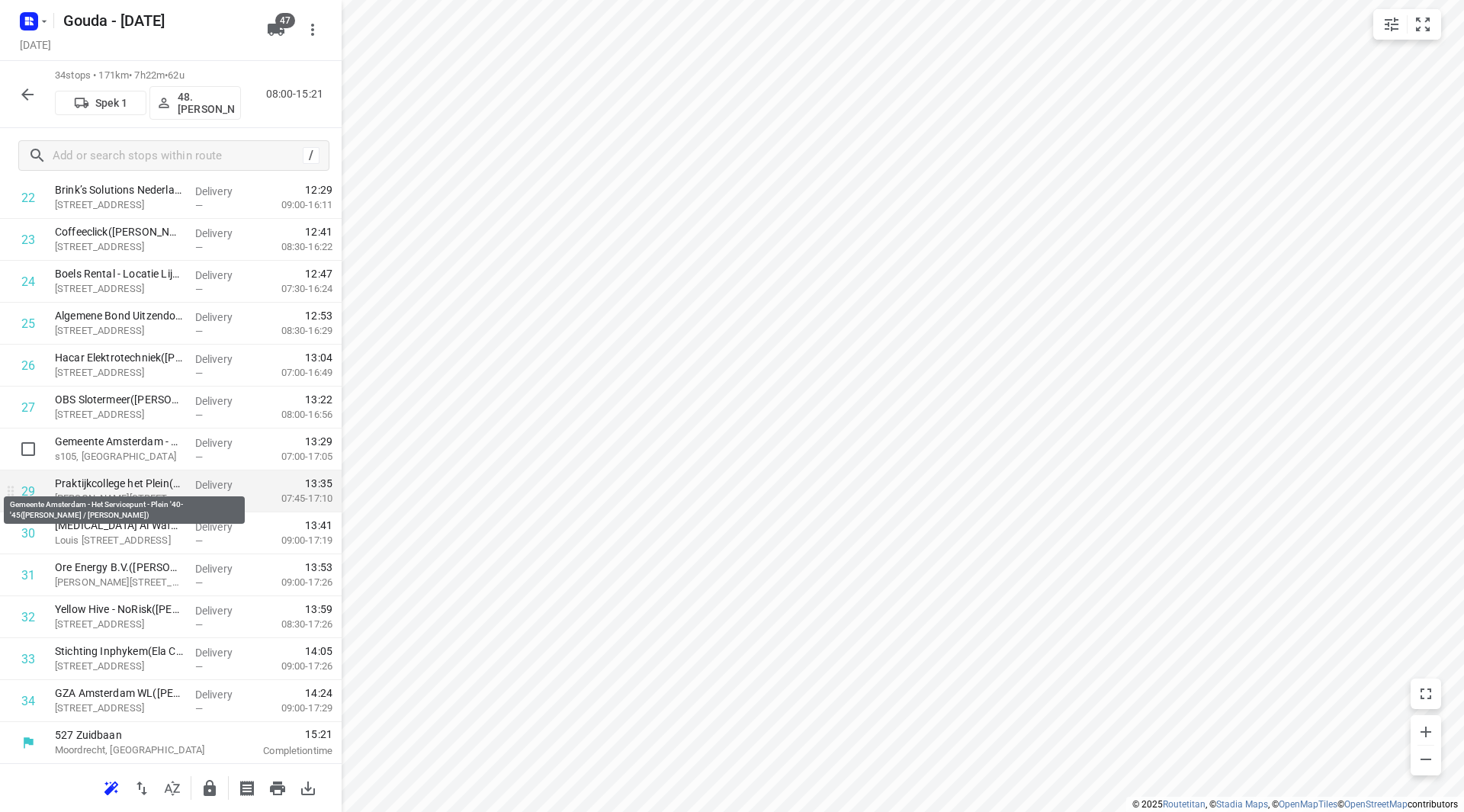
scroll to position [1007, 0]
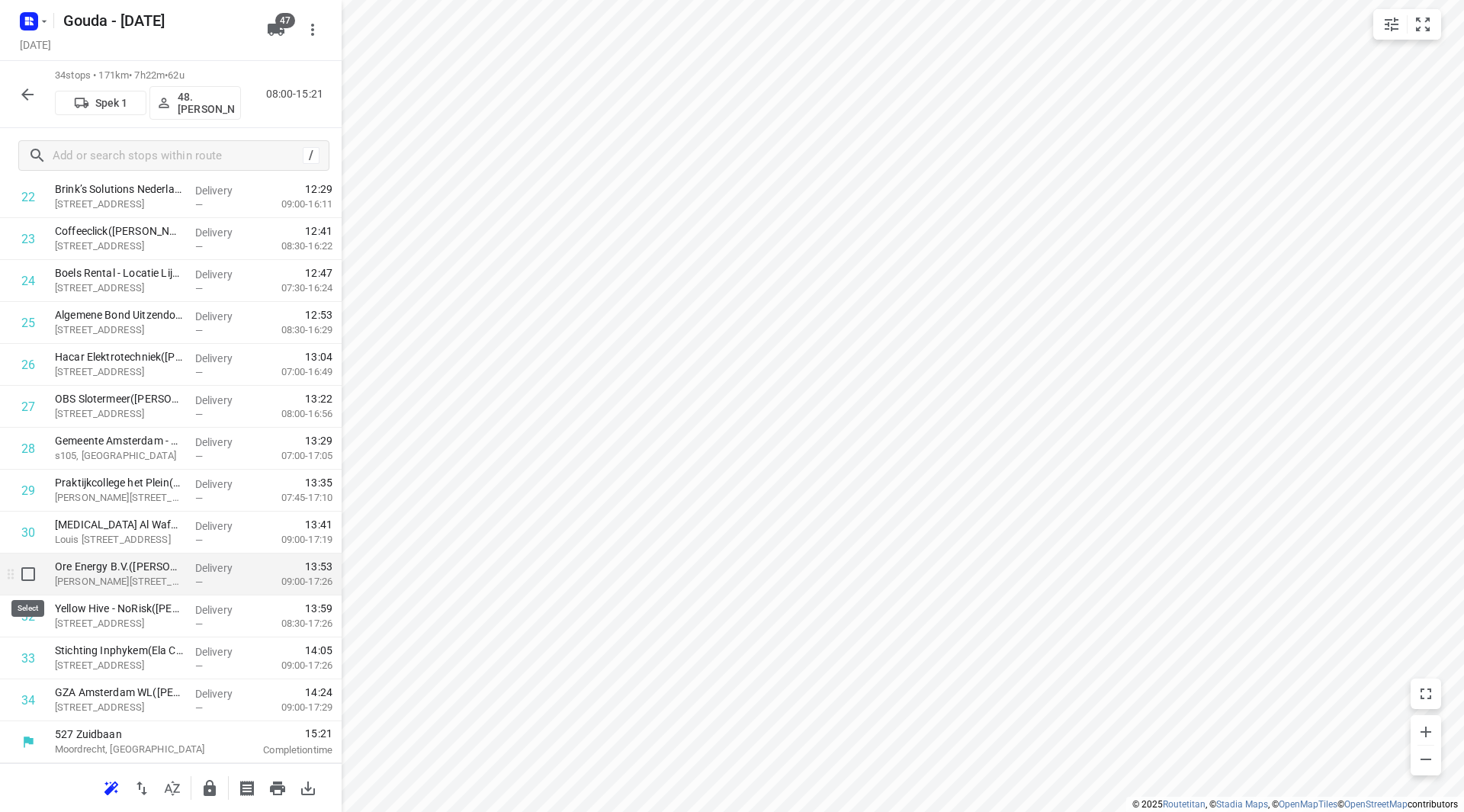
click at [30, 575] on input "checkbox" at bounding box center [28, 574] width 31 height 31
checkbox input "true"
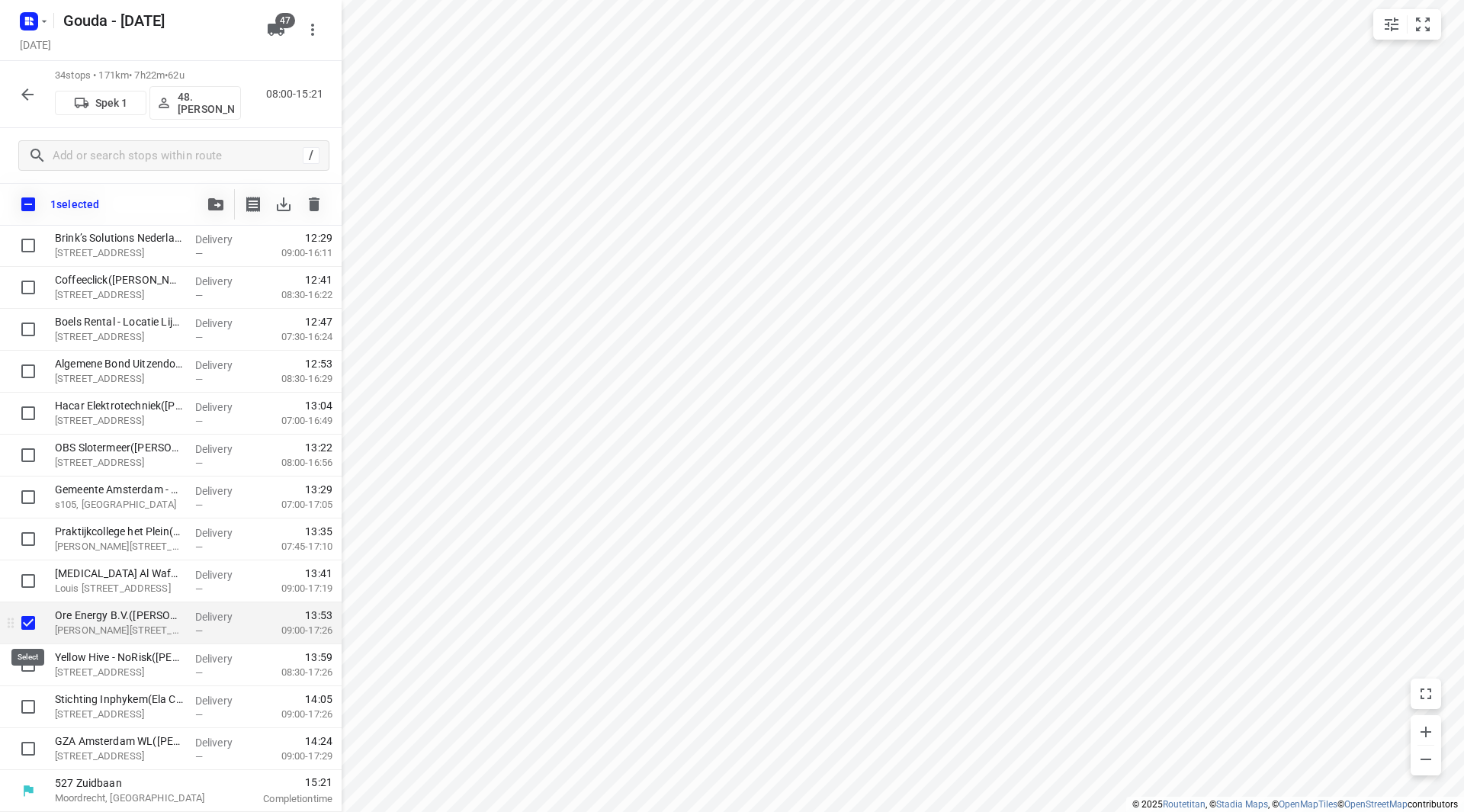
scroll to position [1001, 0]
click at [23, 662] on input "checkbox" at bounding box center [28, 665] width 31 height 31
checkbox input "true"
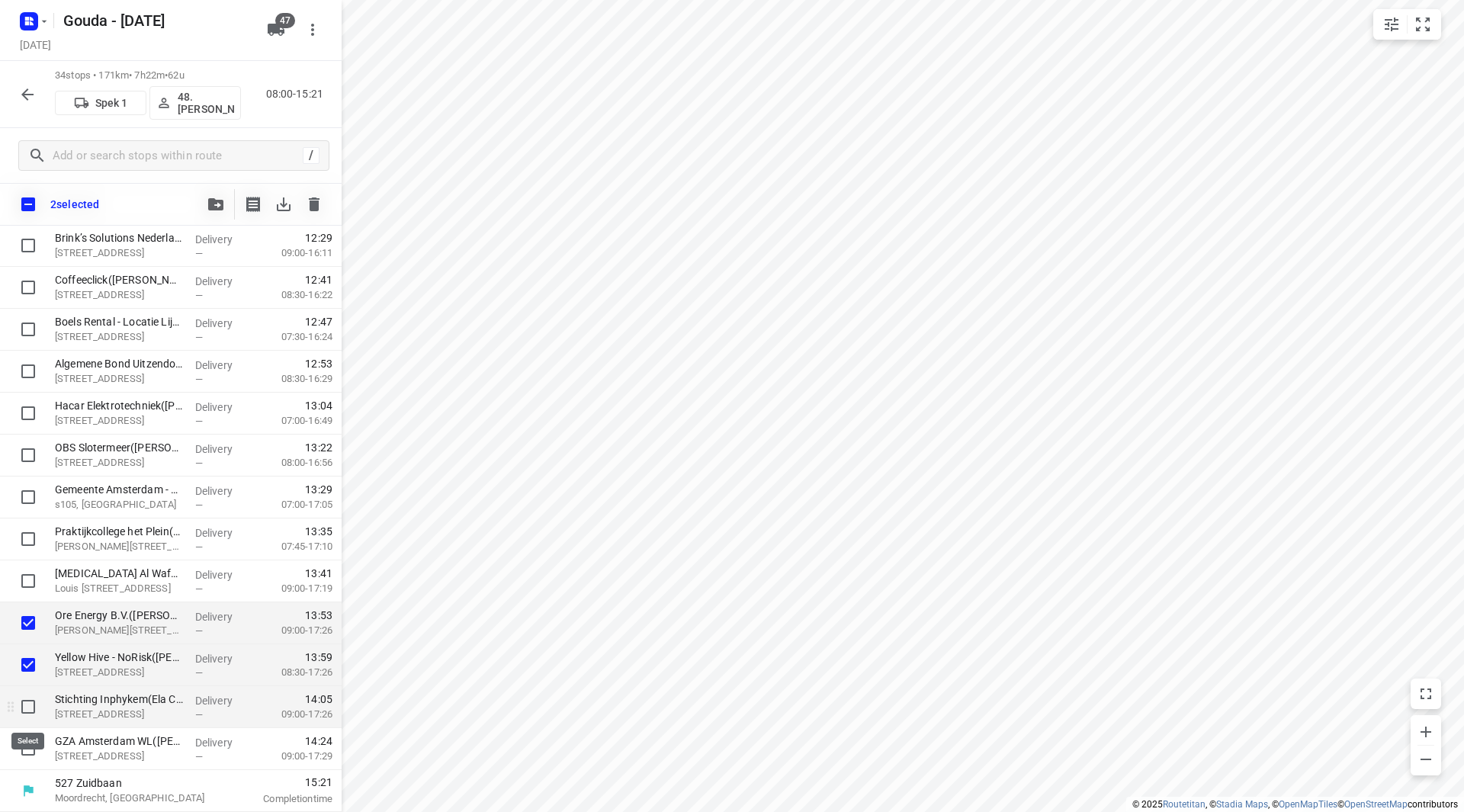
click at [24, 699] on input "checkbox" at bounding box center [28, 707] width 31 height 31
checkbox input "true"
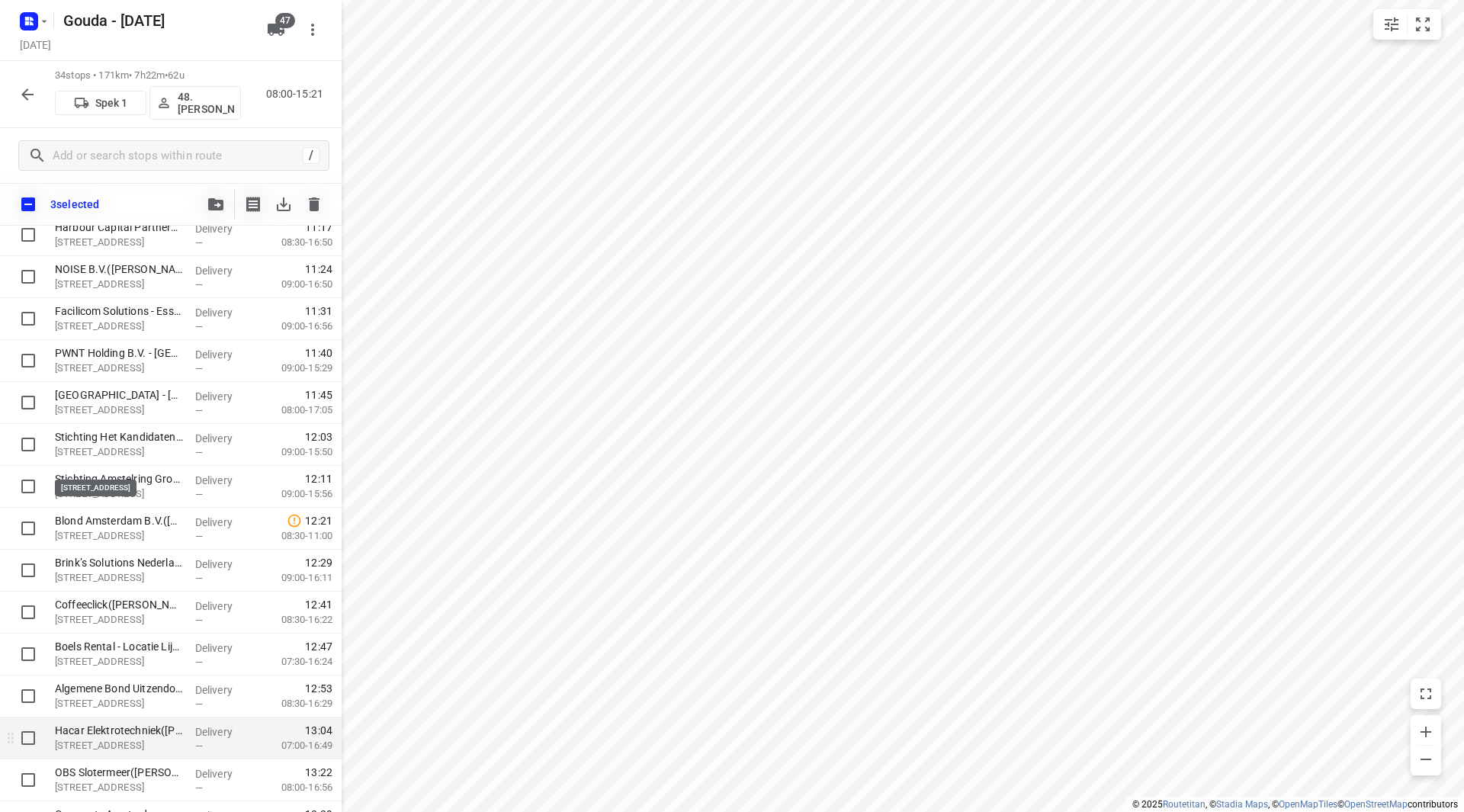
scroll to position [925, 0]
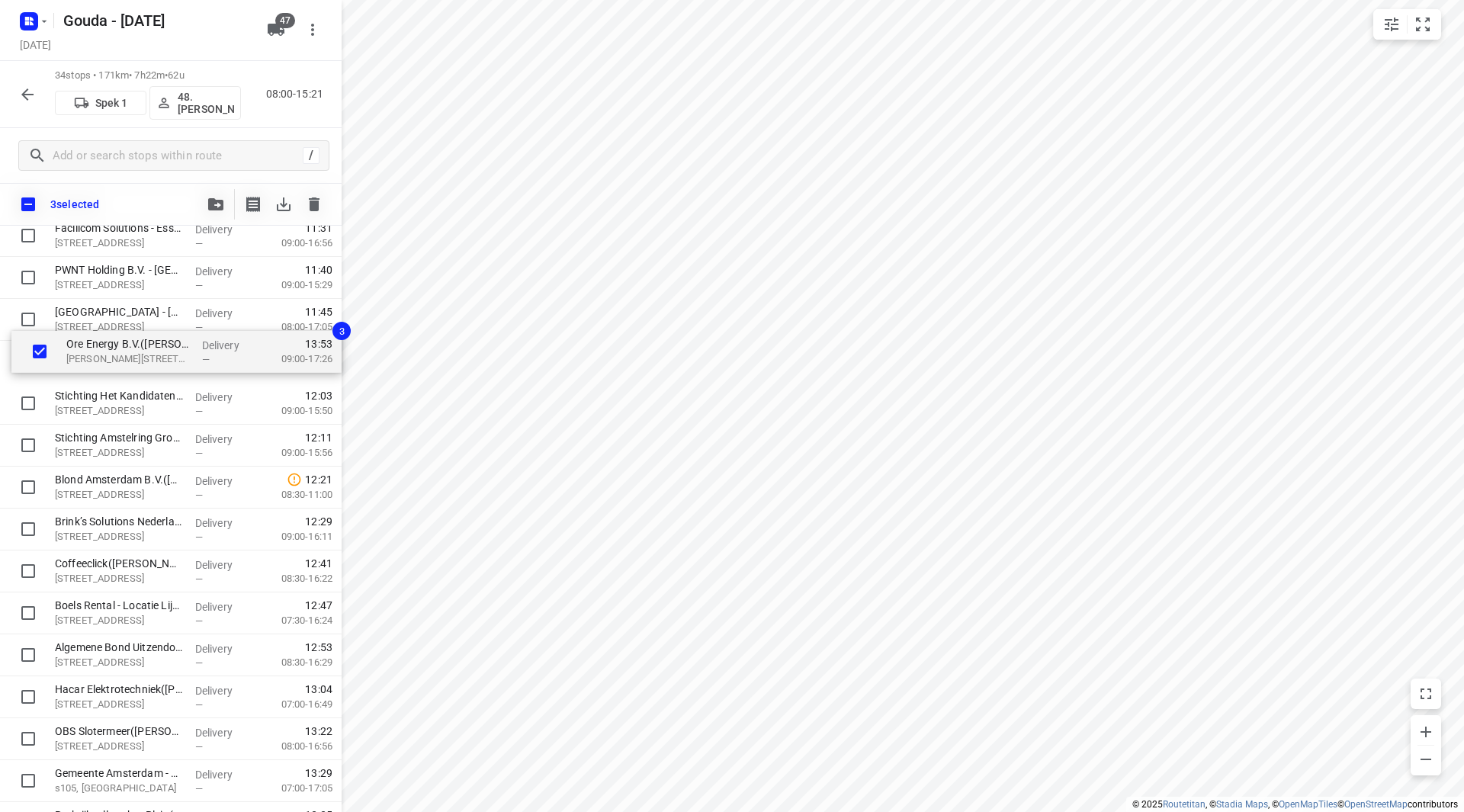
drag, startPoint x: 119, startPoint y: 694, endPoint x: 126, endPoint y: 354, distance: 340.1
click at [126, 352] on div "TringTring - Amsterdam(Roel Mos) 1051 LJ Amsterdam, Amsterdam Delivery — 08:56 …" at bounding box center [171, 299] width 341 height 1426
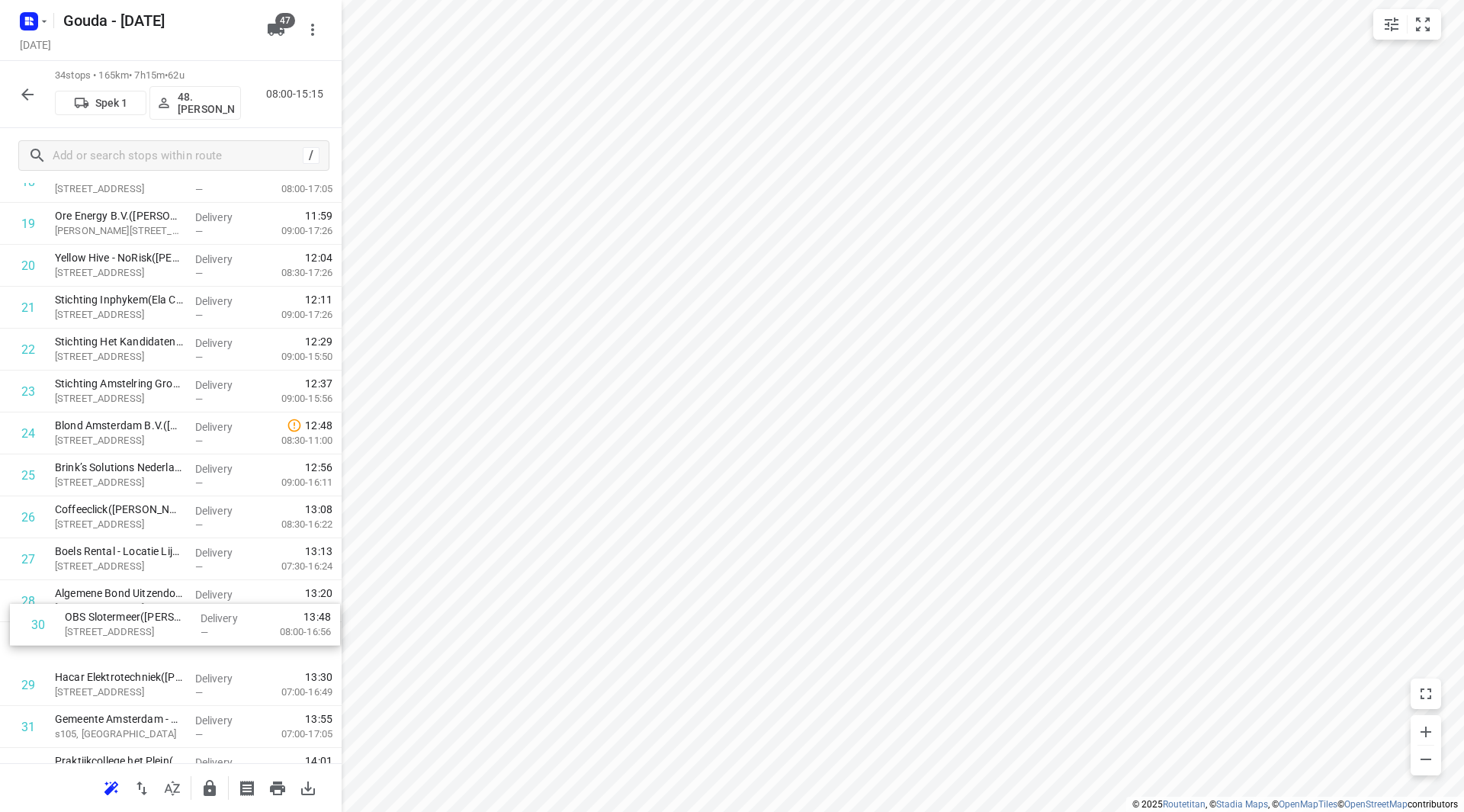
scroll to position [856, 0]
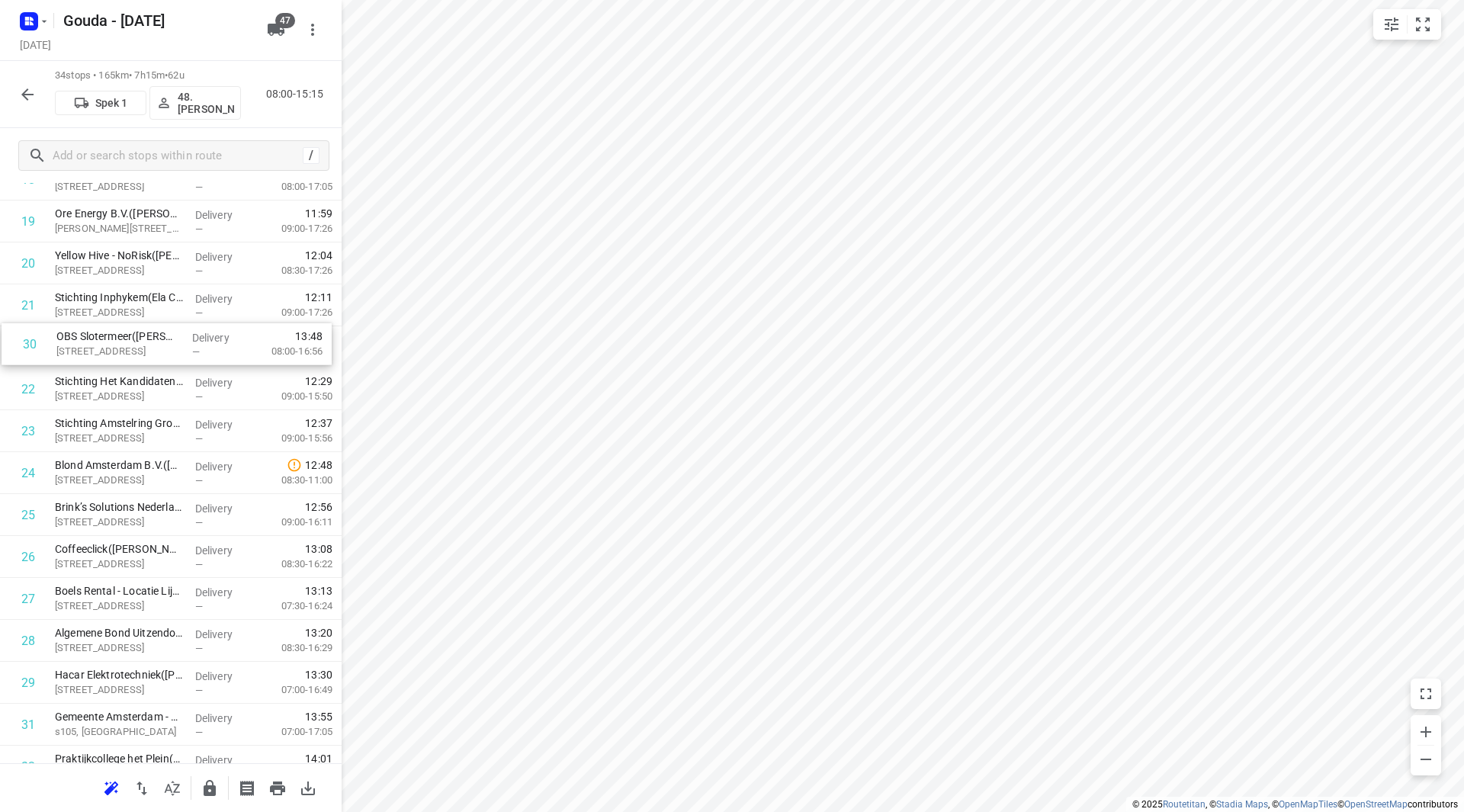
drag, startPoint x: 93, startPoint y: 612, endPoint x: 86, endPoint y: 331, distance: 281.1
click at [86, 331] on div "1 TringTring - Amsterdam(Roel Mos) 1051 LJ Amsterdam, Amsterdam Delivery — 08:5…" at bounding box center [171, 159] width 341 height 1426
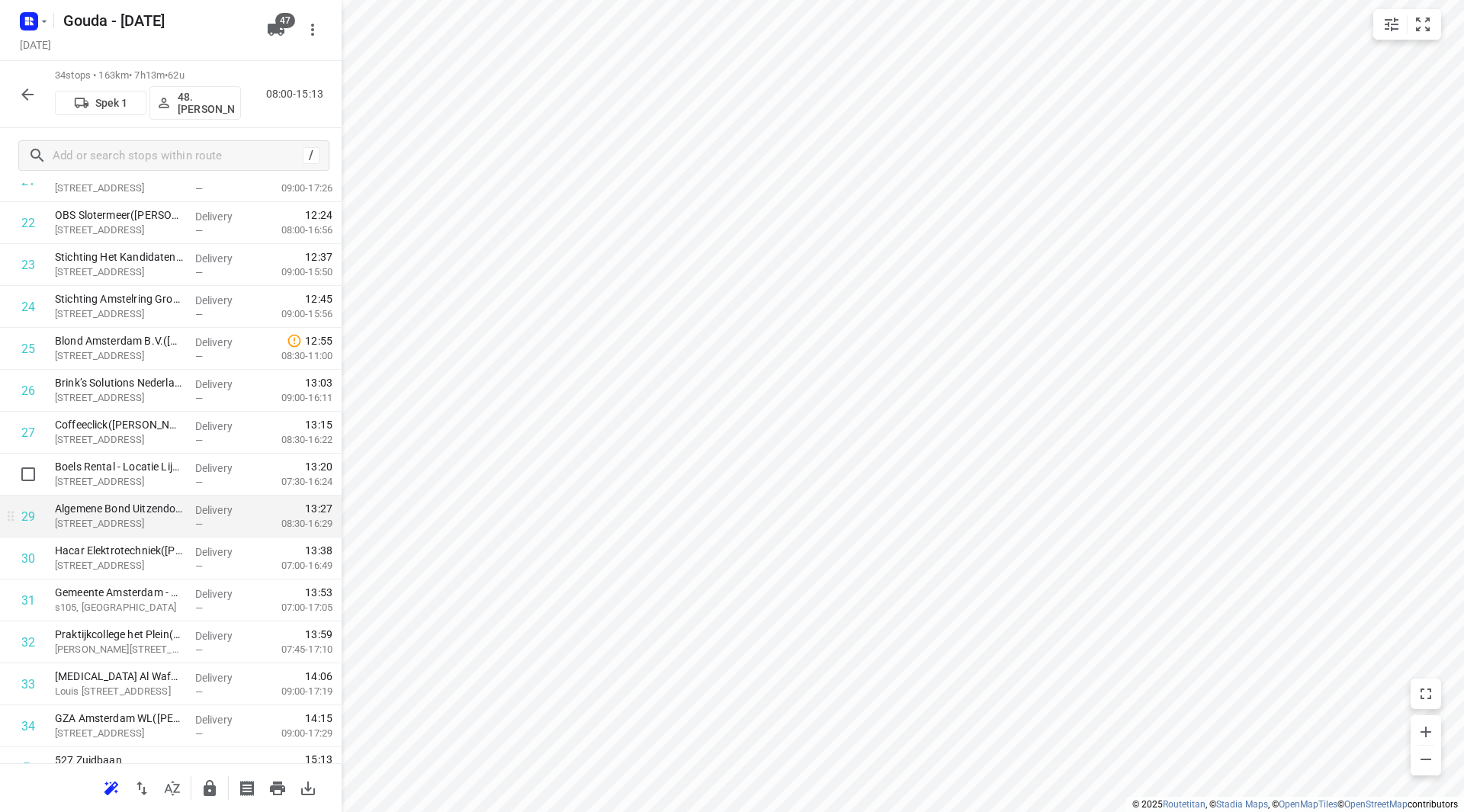
scroll to position [1007, 0]
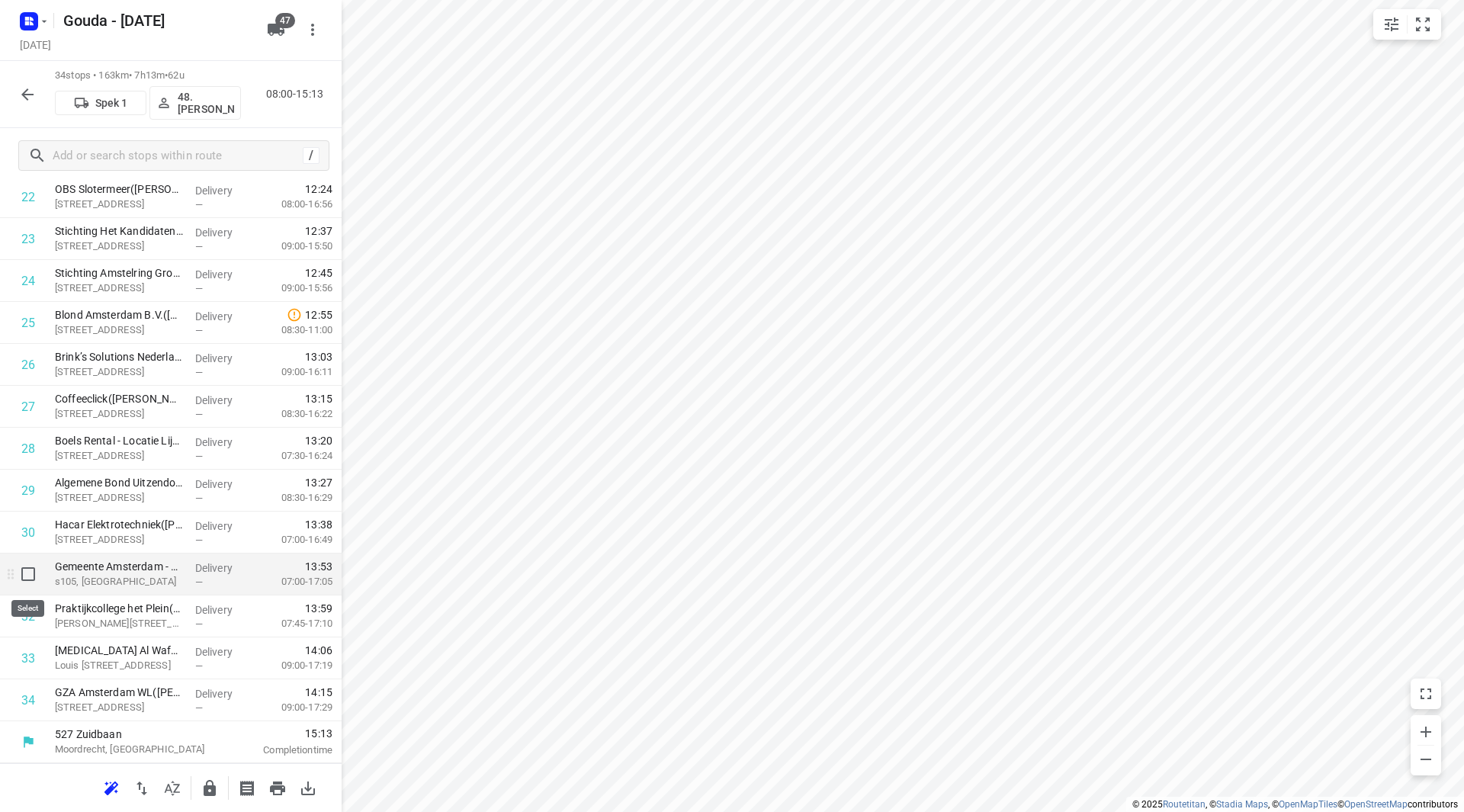
click at [22, 573] on input "checkbox" at bounding box center [28, 574] width 31 height 31
checkbox input "true"
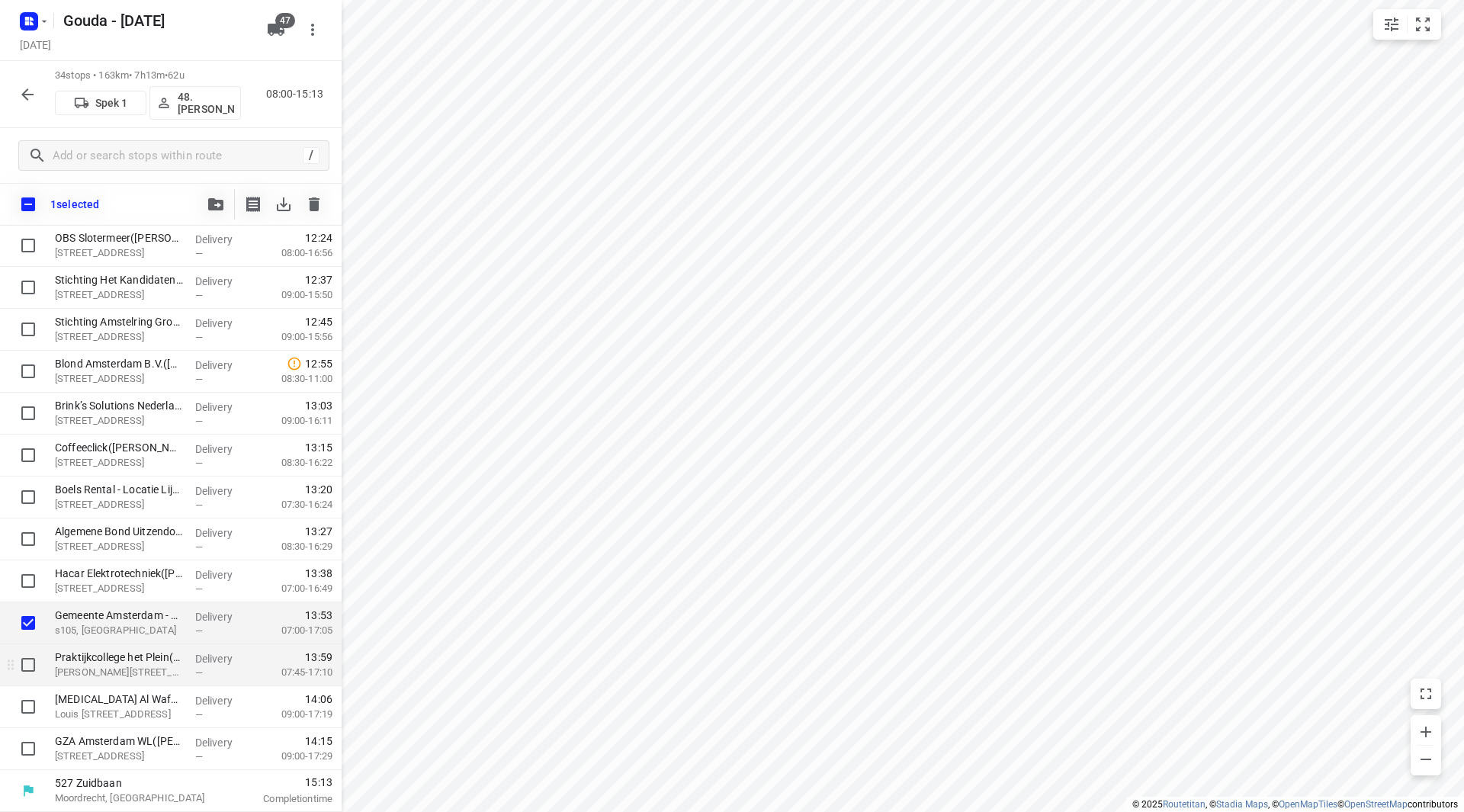
scroll to position [1001, 0]
click at [28, 660] on input "checkbox" at bounding box center [28, 665] width 31 height 31
checkbox input "true"
click at [20, 711] on input "checkbox" at bounding box center [28, 707] width 31 height 31
checkbox input "true"
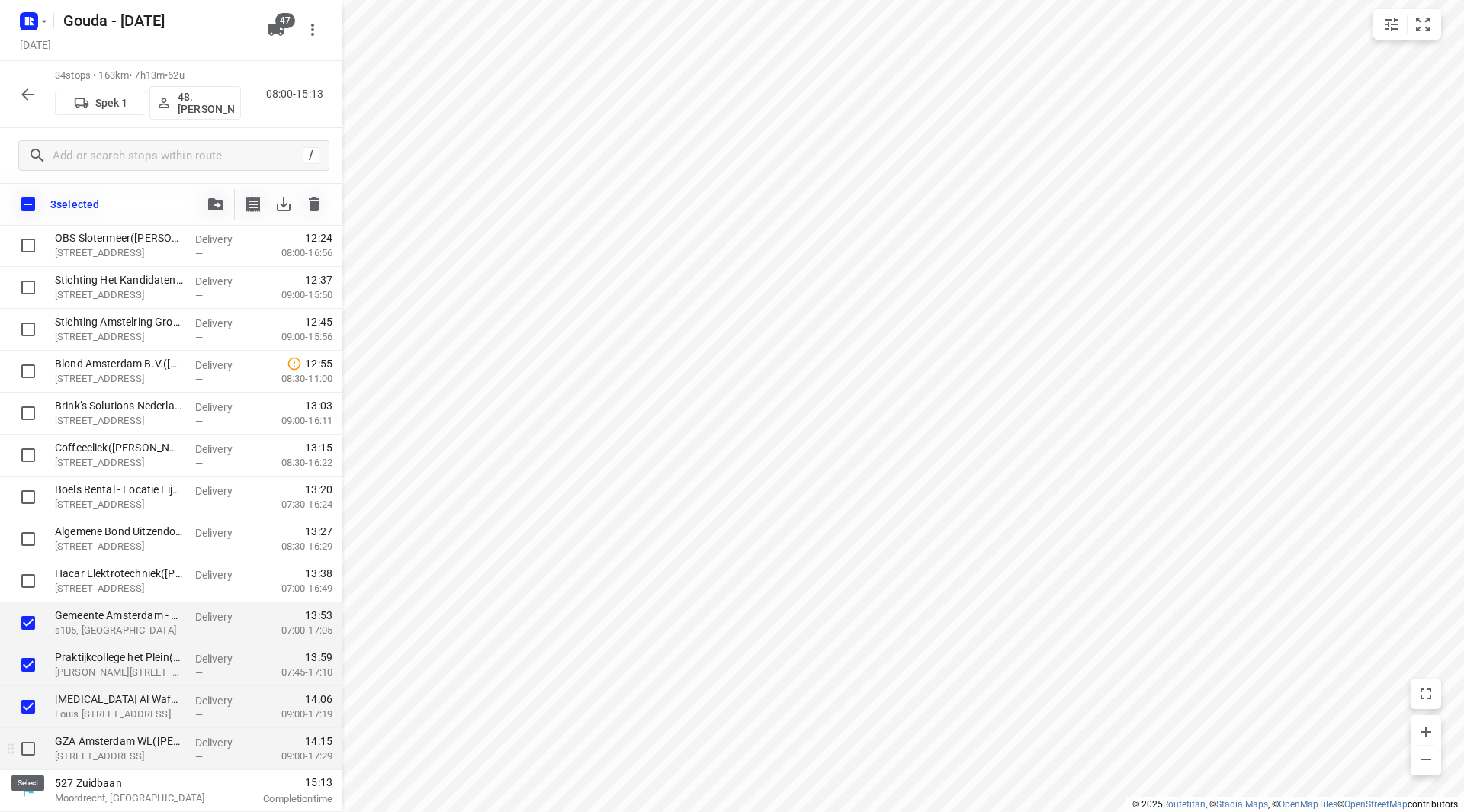
click at [30, 743] on input "checkbox" at bounding box center [28, 748] width 31 height 31
checkbox input "true"
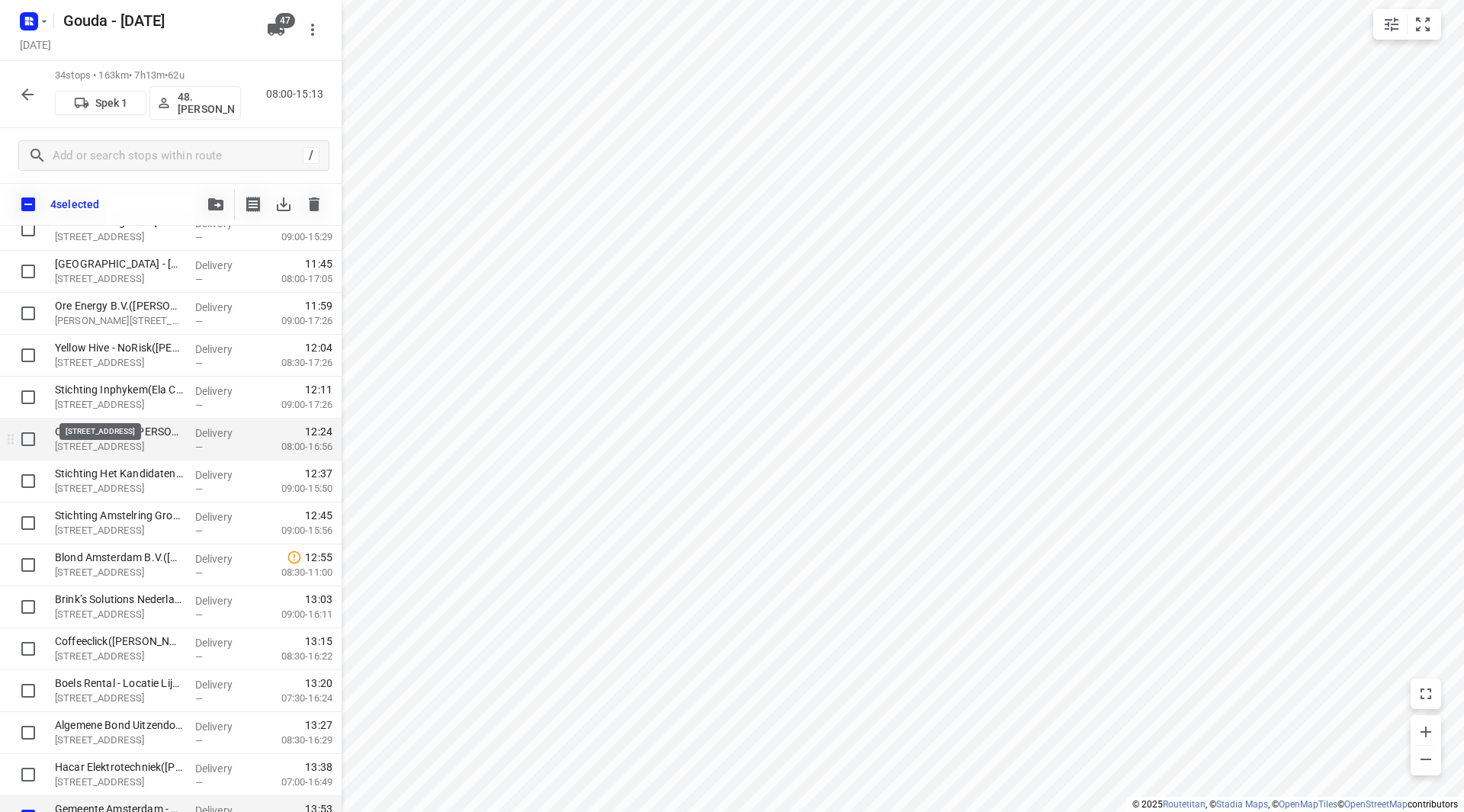
scroll to position [773, 0]
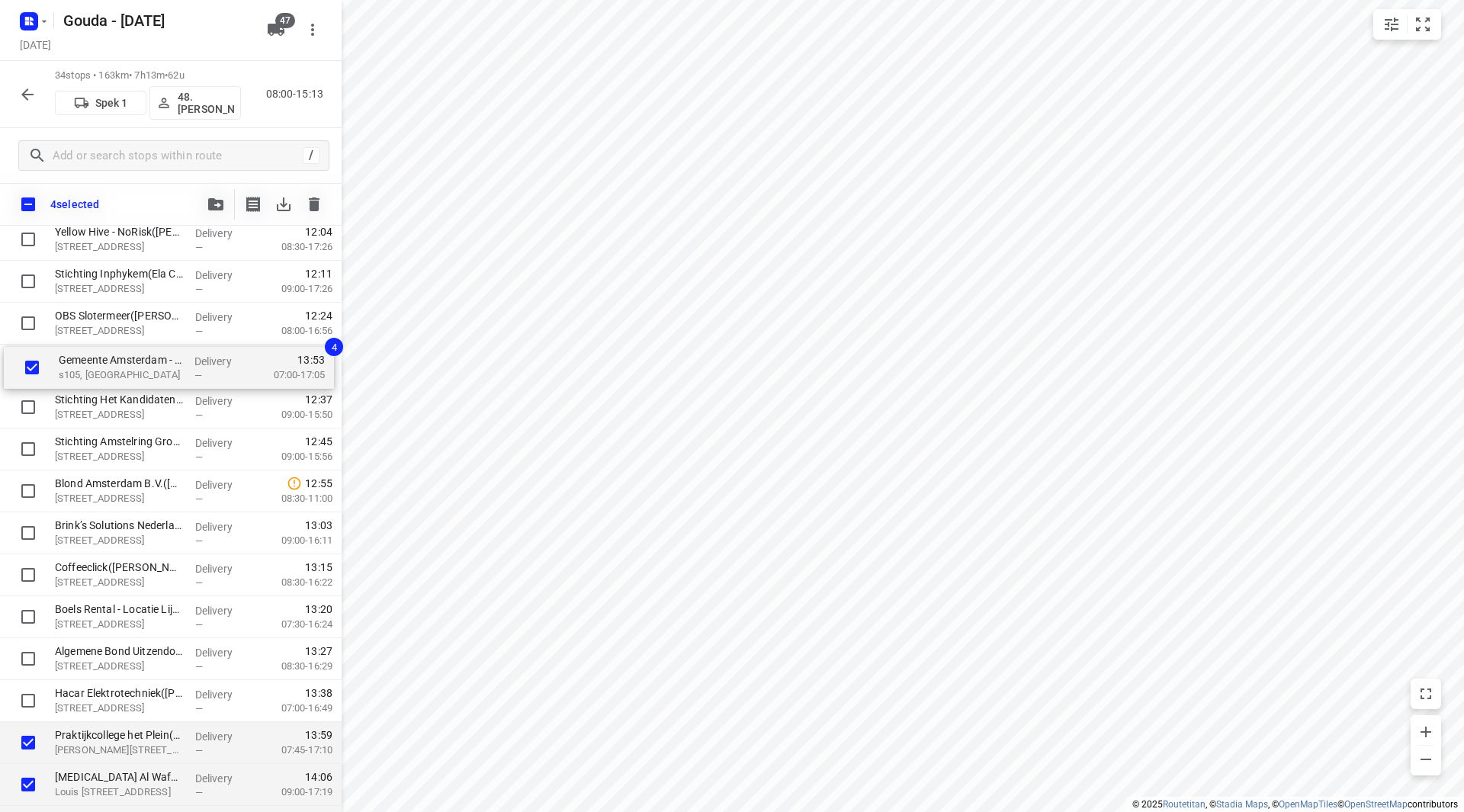
drag, startPoint x: 88, startPoint y: 701, endPoint x: 90, endPoint y: 367, distance: 334.0
click at [91, 365] on div "TringTring - Amsterdam(Roel Mos) 1051 LJ Amsterdam, Amsterdam Delivery — 08:56 …" at bounding box center [171, 135] width 341 height 1426
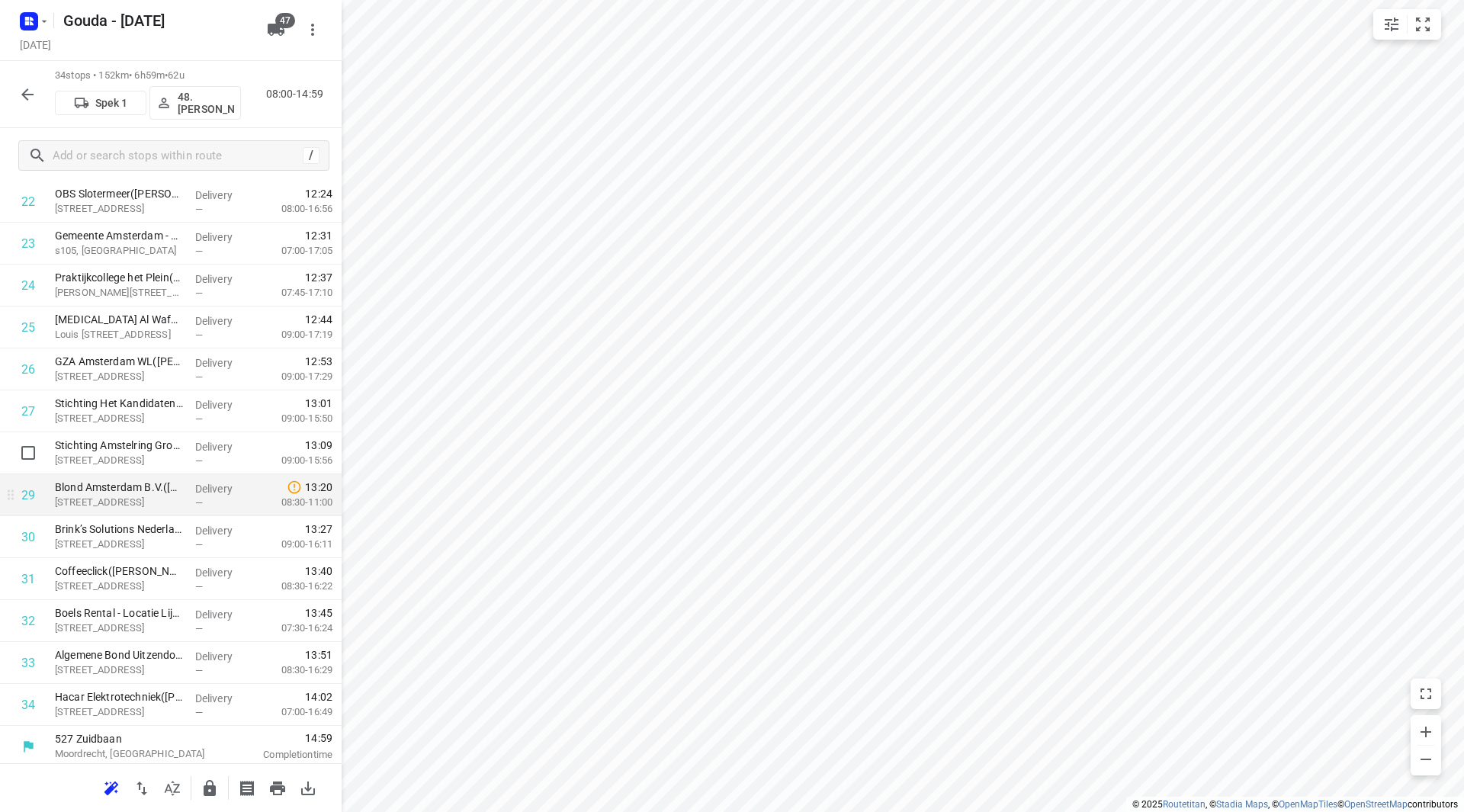
scroll to position [1007, 0]
click at [213, 785] on icon "button" at bounding box center [209, 787] width 13 height 16
click at [30, 92] on icon "button" at bounding box center [27, 94] width 18 height 18
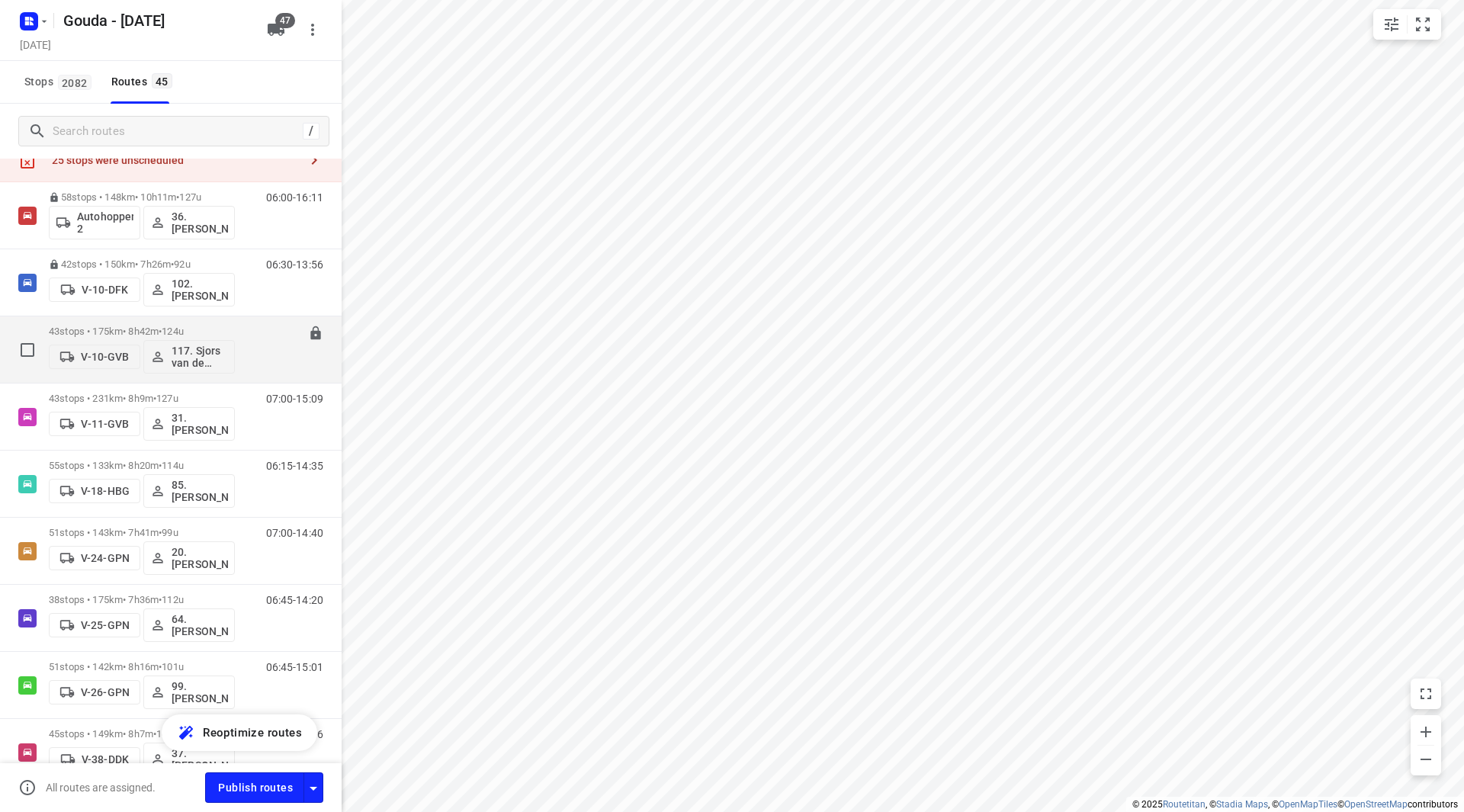
scroll to position [76, 0]
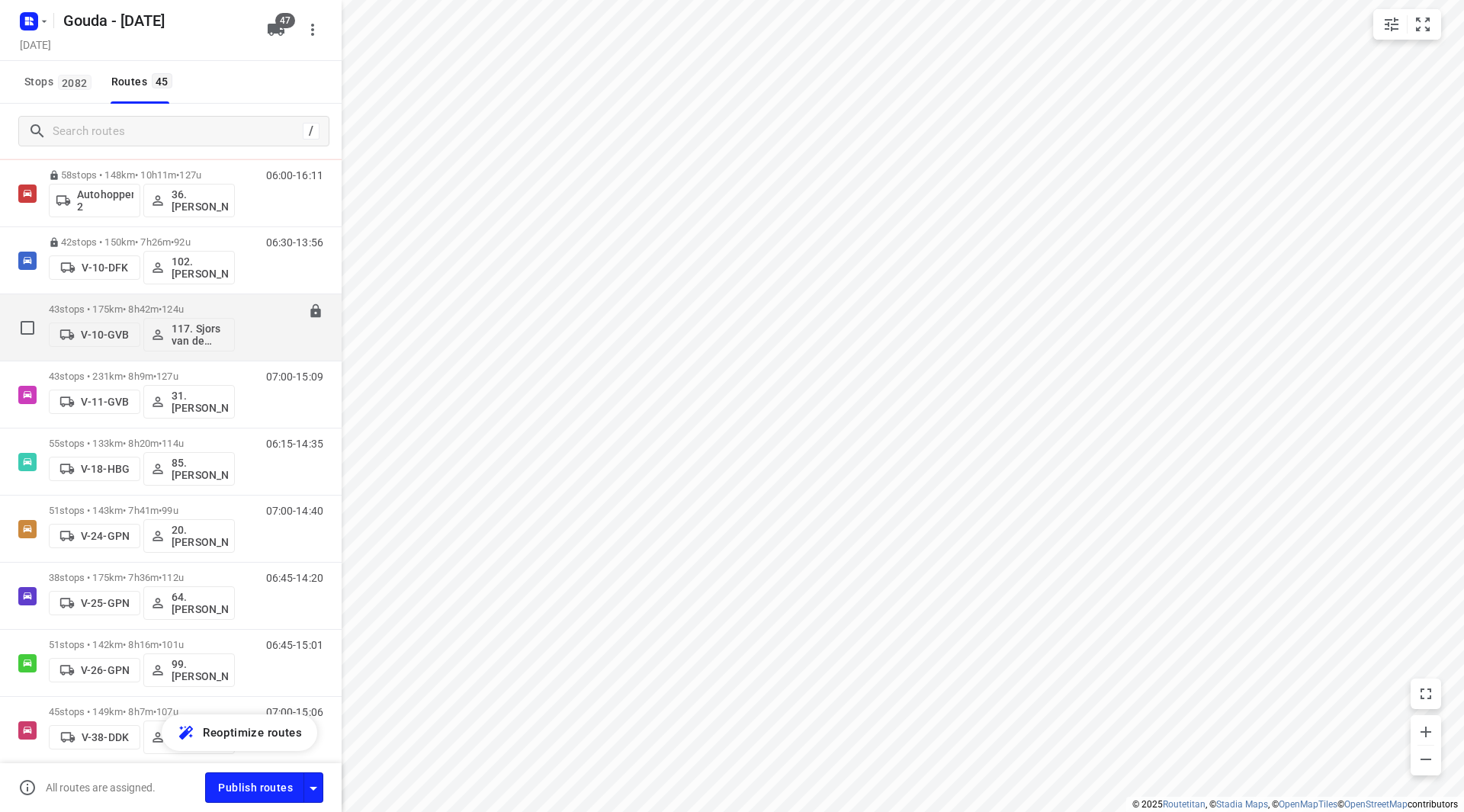
click at [158, 307] on p "43 stops • 175km • 8h42m • 124u" at bounding box center [142, 309] width 186 height 12
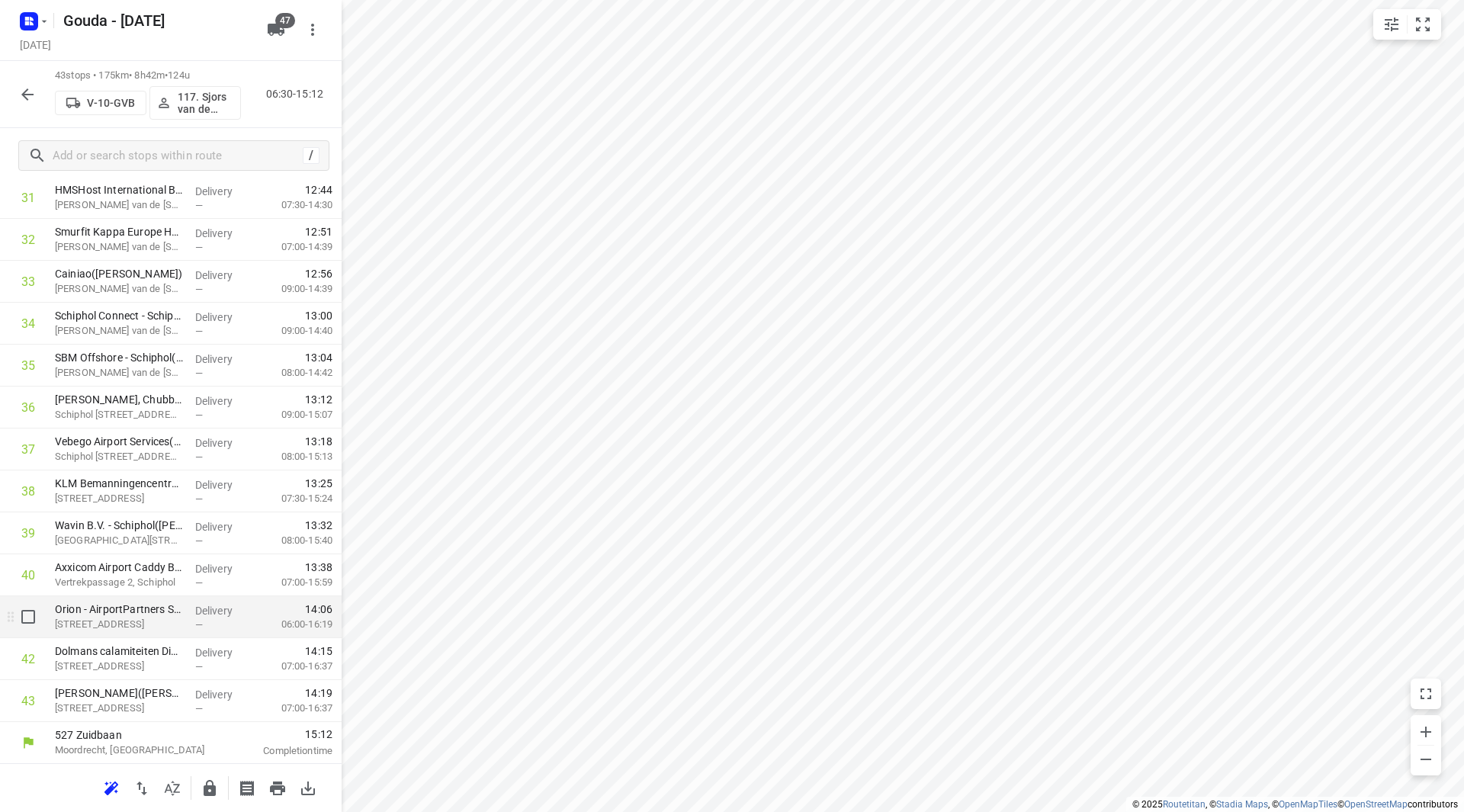
scroll to position [1384, 0]
click at [202, 785] on button "button" at bounding box center [210, 788] width 31 height 31
click at [33, 94] on icon "button" at bounding box center [27, 94] width 13 height 13
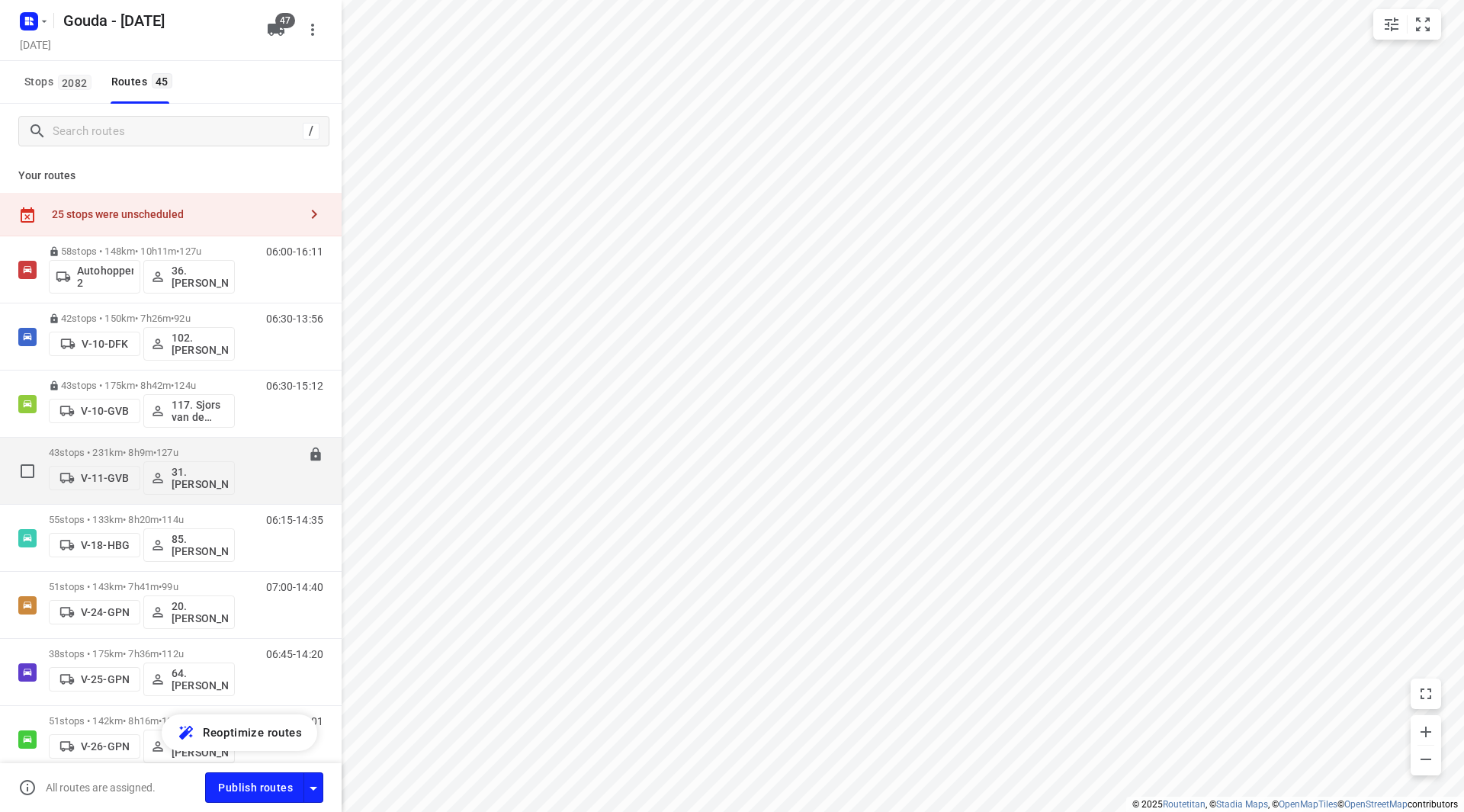
click at [173, 447] on span "127u" at bounding box center [167, 453] width 22 height 12
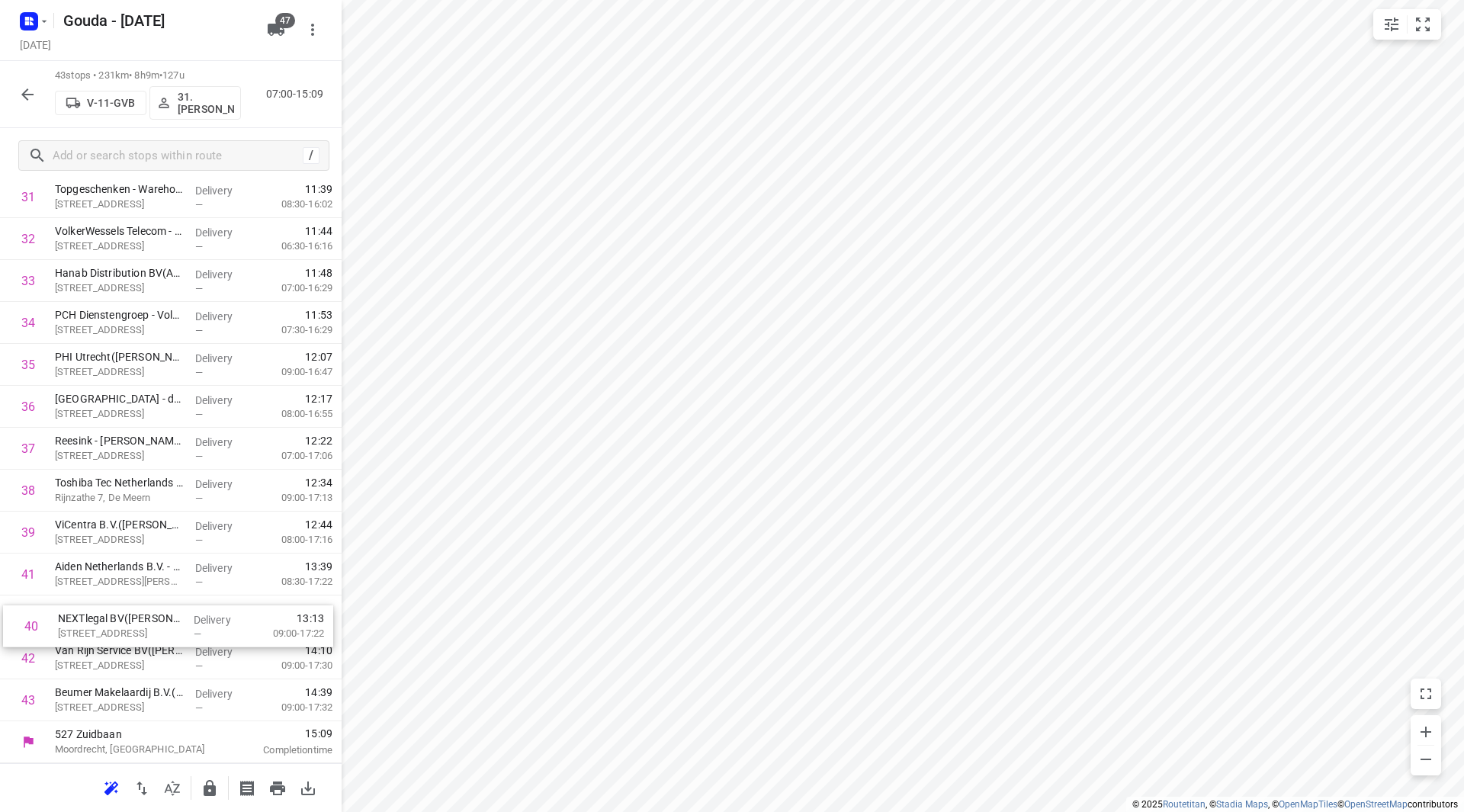
drag, startPoint x: 155, startPoint y: 574, endPoint x: 159, endPoint y: 630, distance: 56.1
drag, startPoint x: 124, startPoint y: 697, endPoint x: 131, endPoint y: 602, distance: 95.3
click at [30, 660] on input "checkbox" at bounding box center [28, 658] width 31 height 31
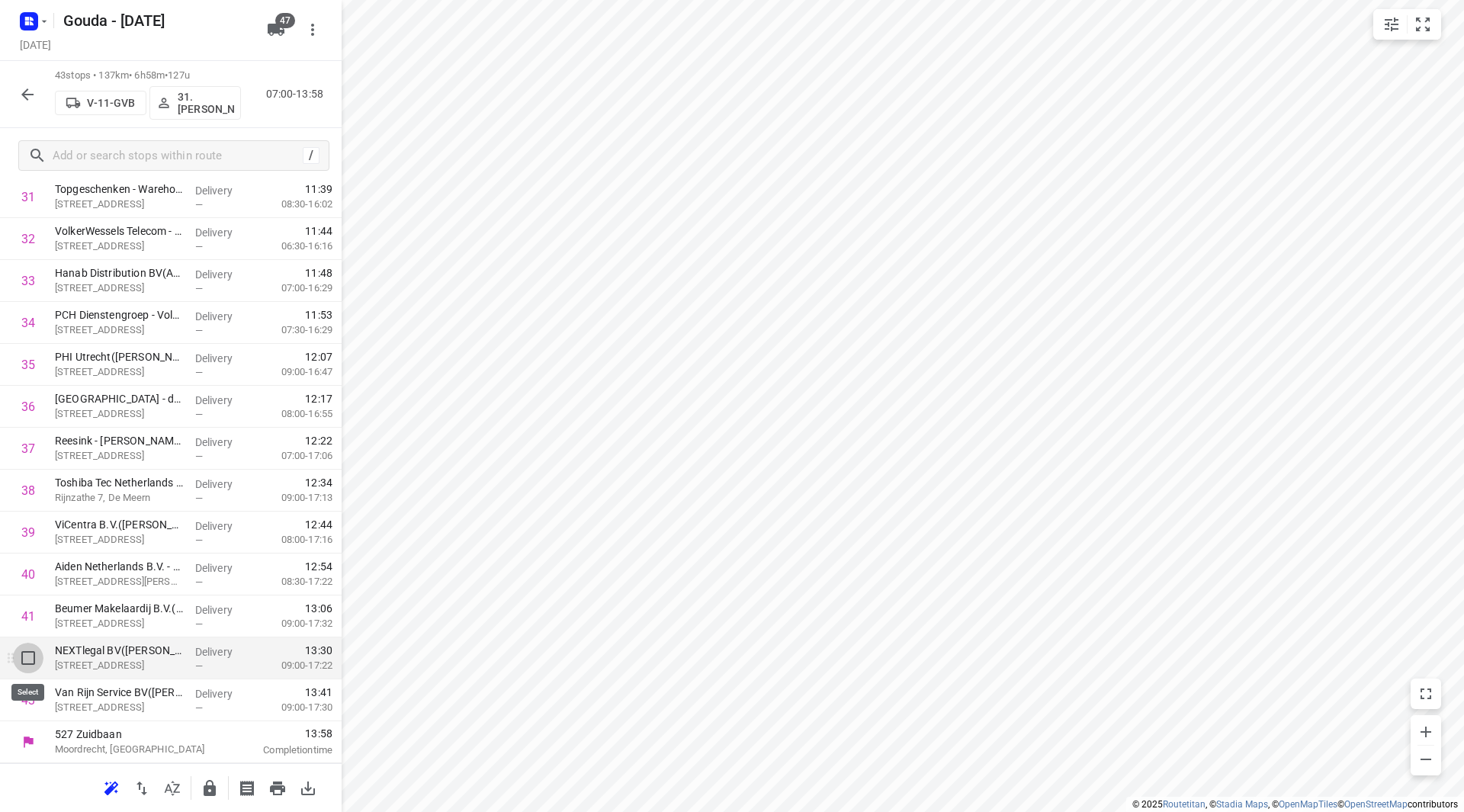
checkbox input "true"
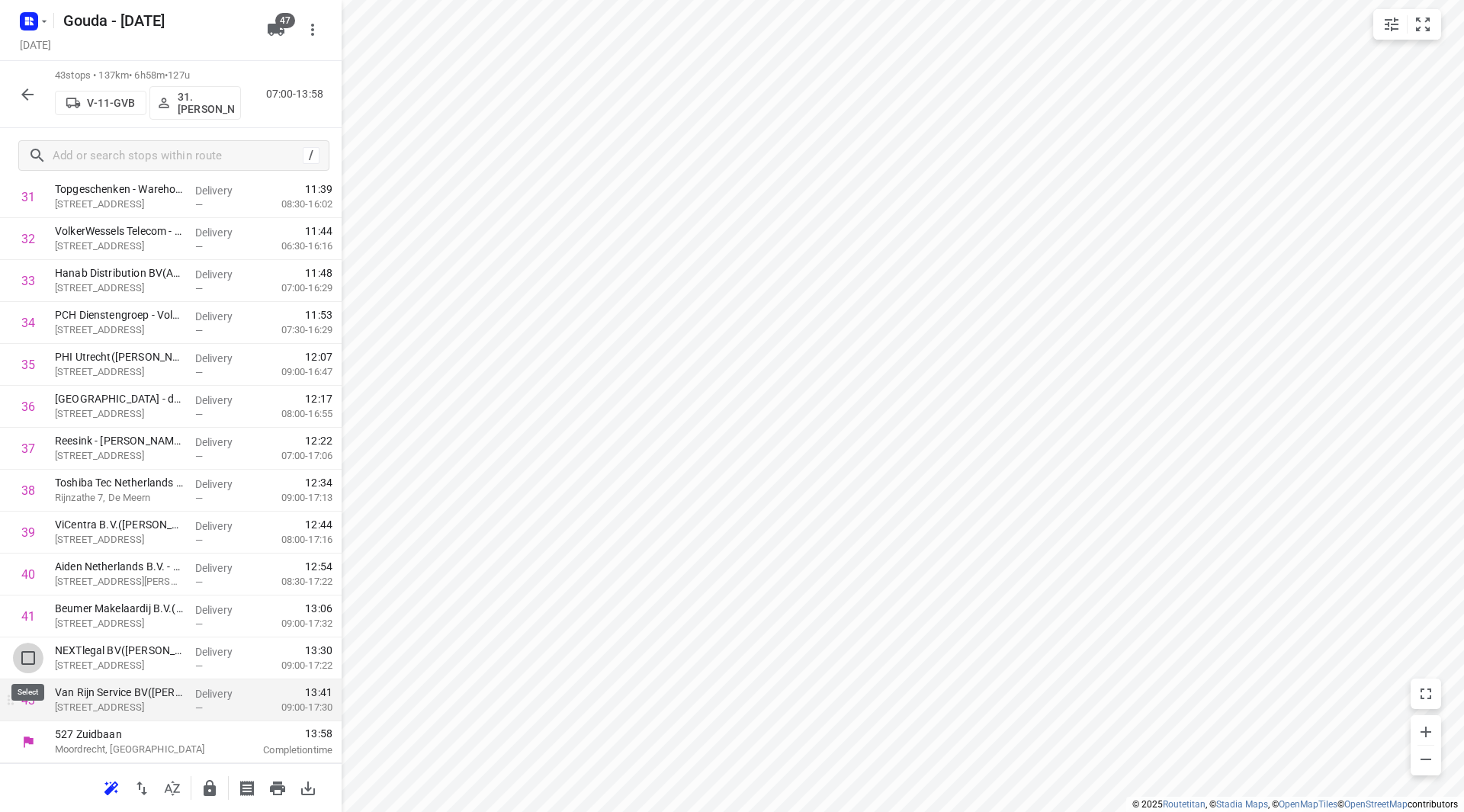
scroll to position [1378, 0]
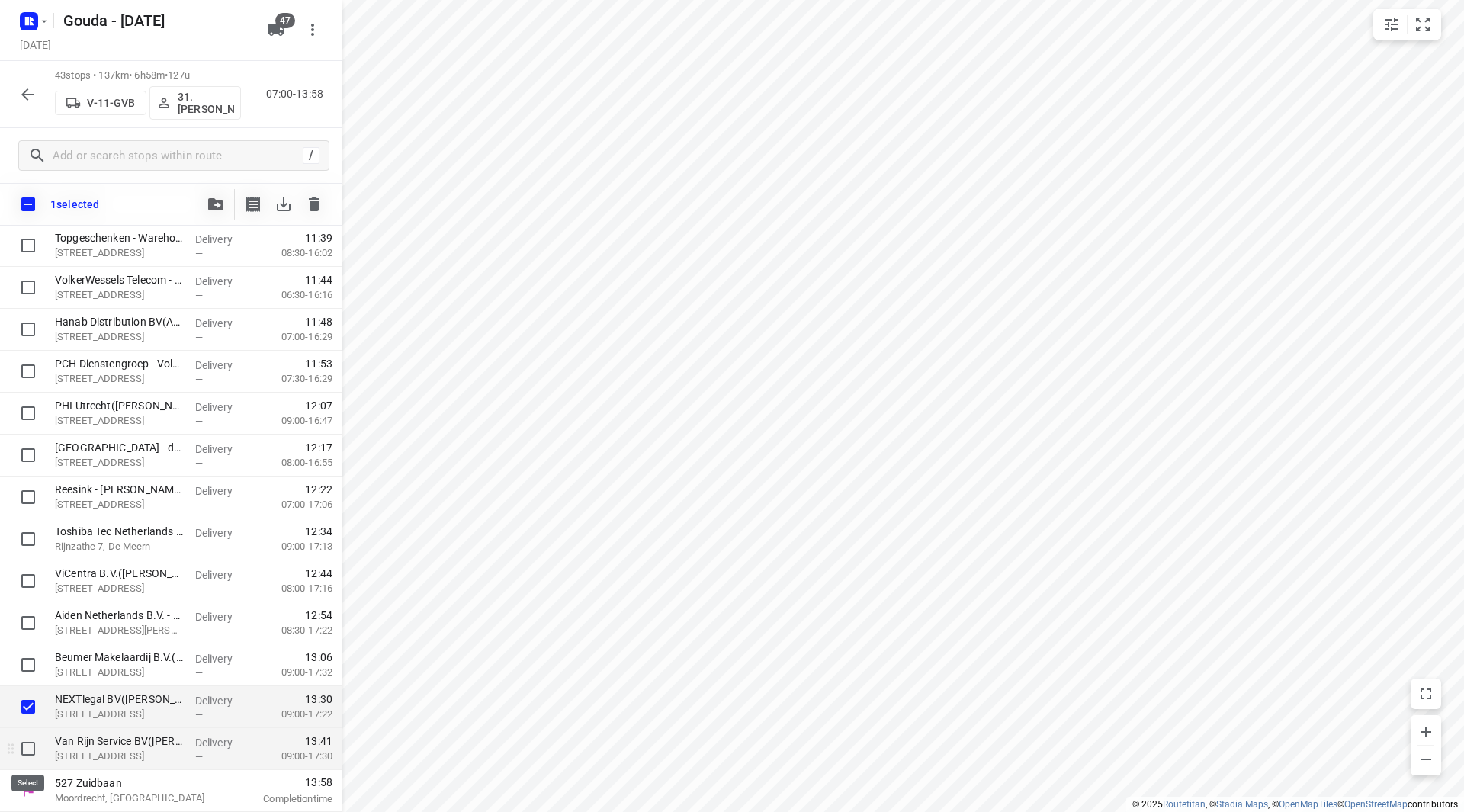
click at [24, 745] on input "checkbox" at bounding box center [28, 748] width 31 height 31
checkbox input "true"
click at [29, 710] on input "checkbox" at bounding box center [28, 707] width 31 height 31
checkbox input "false"
click at [31, 751] on input "checkbox" at bounding box center [28, 748] width 31 height 31
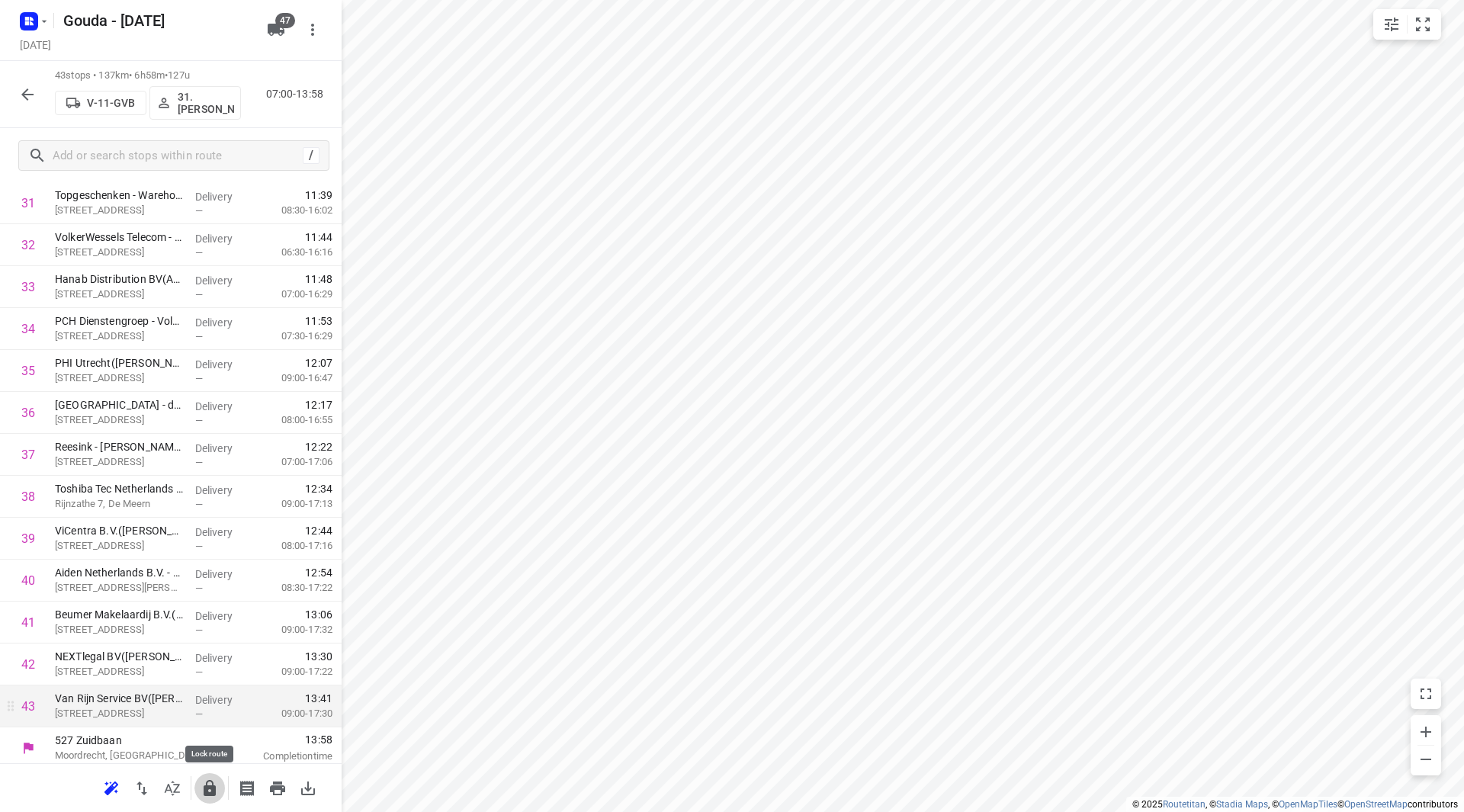
click at [204, 785] on icon "button" at bounding box center [209, 787] width 13 height 16
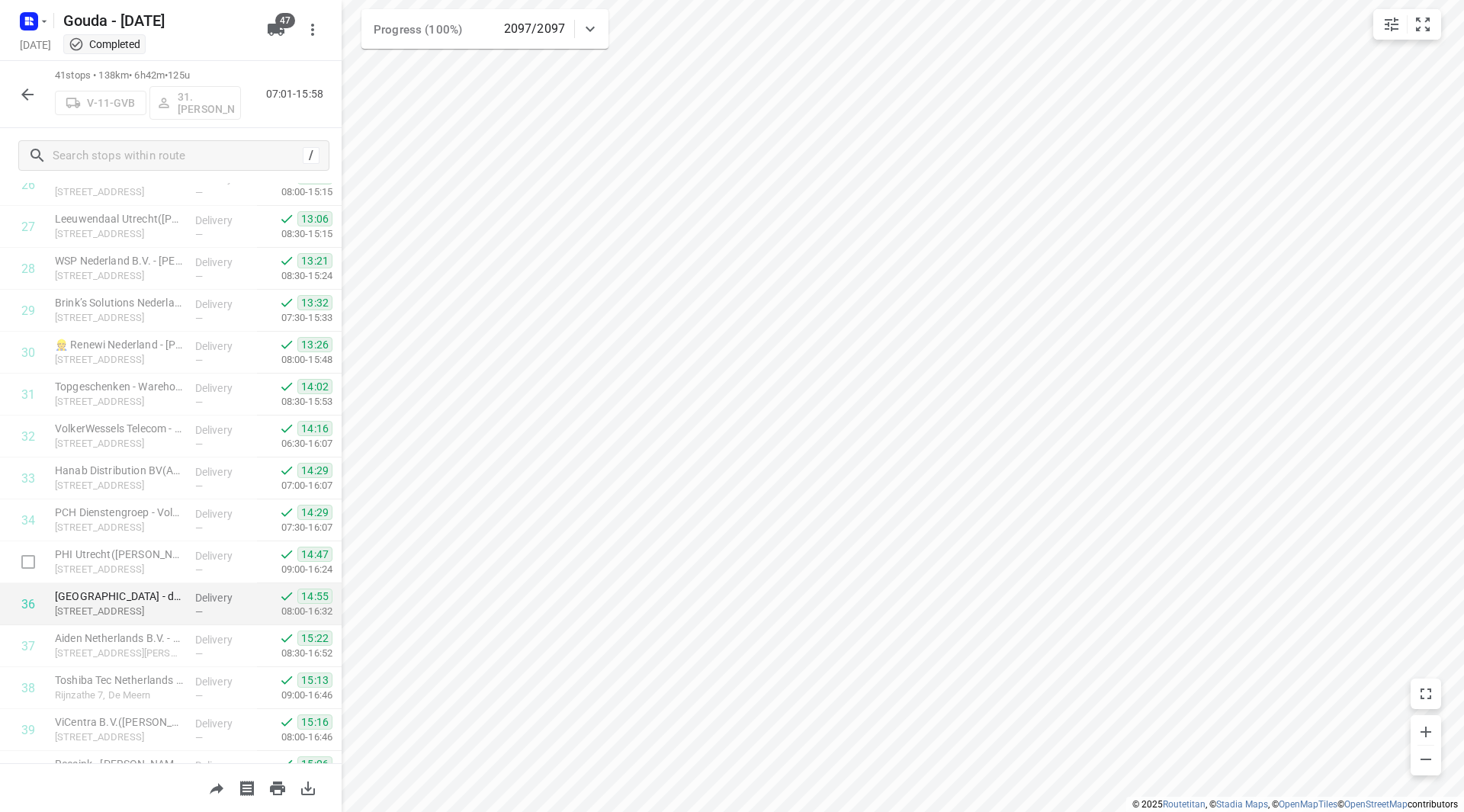
scroll to position [1257, 0]
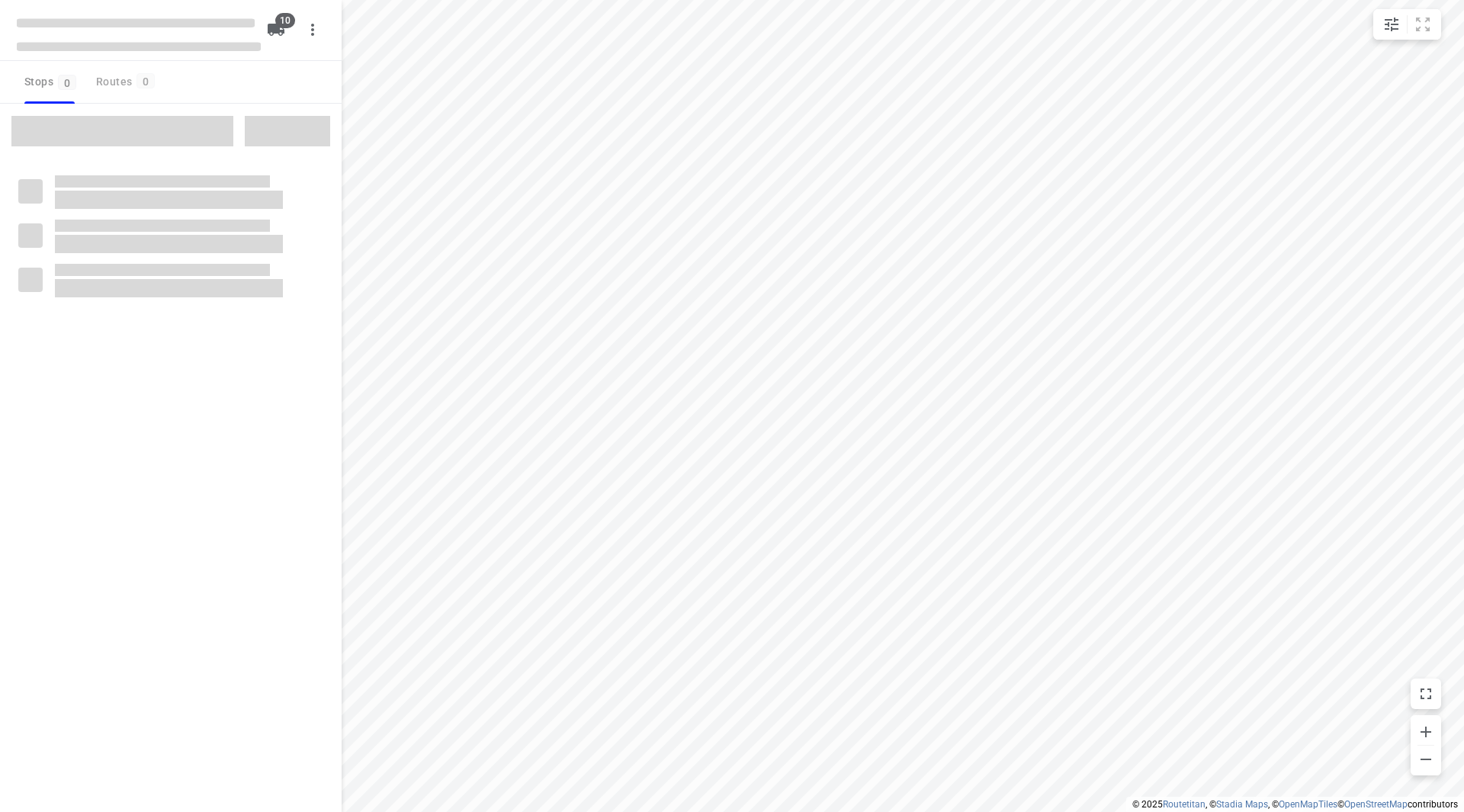
checkbox input "true"
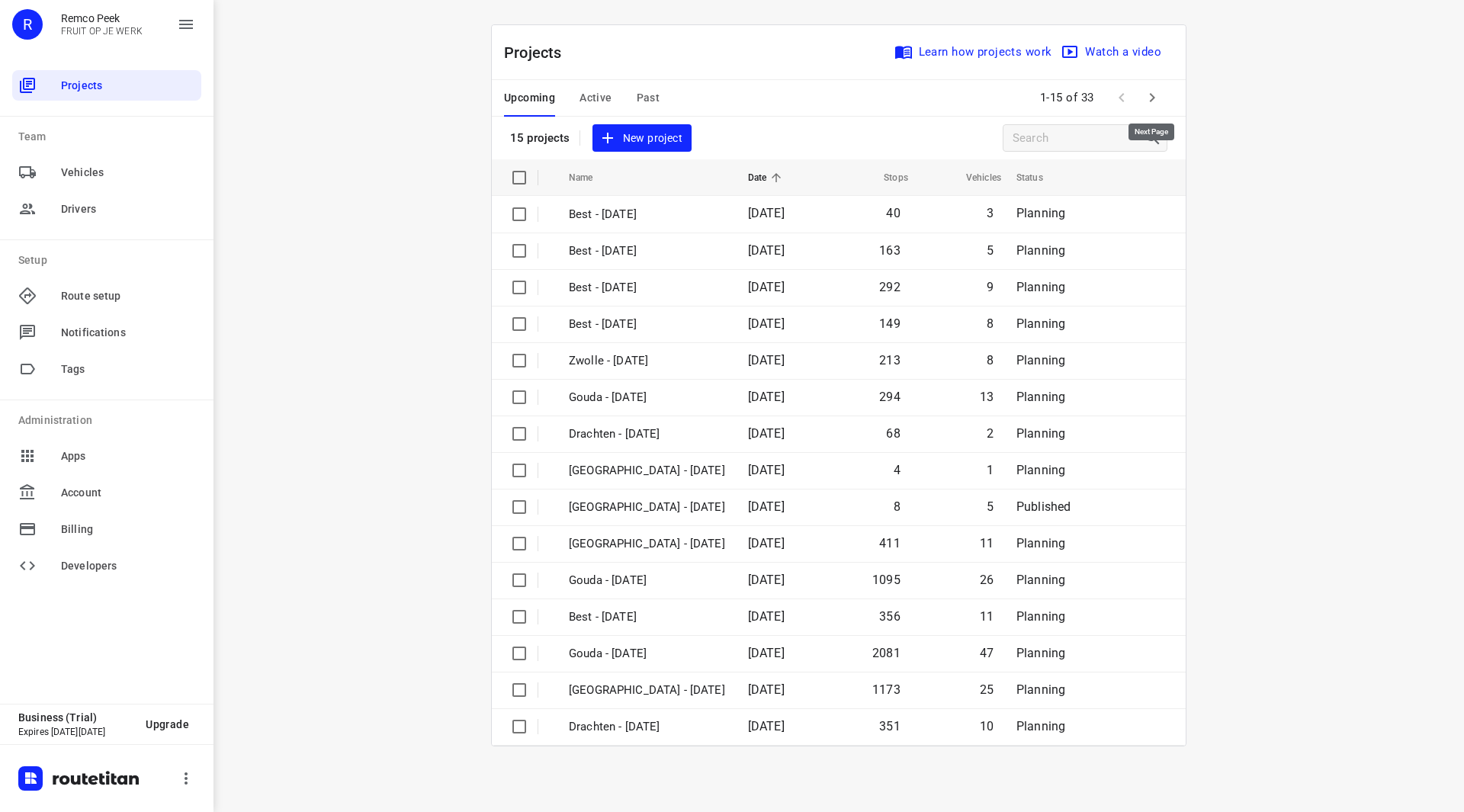
click at [1154, 97] on icon "button" at bounding box center [1153, 97] width 6 height 9
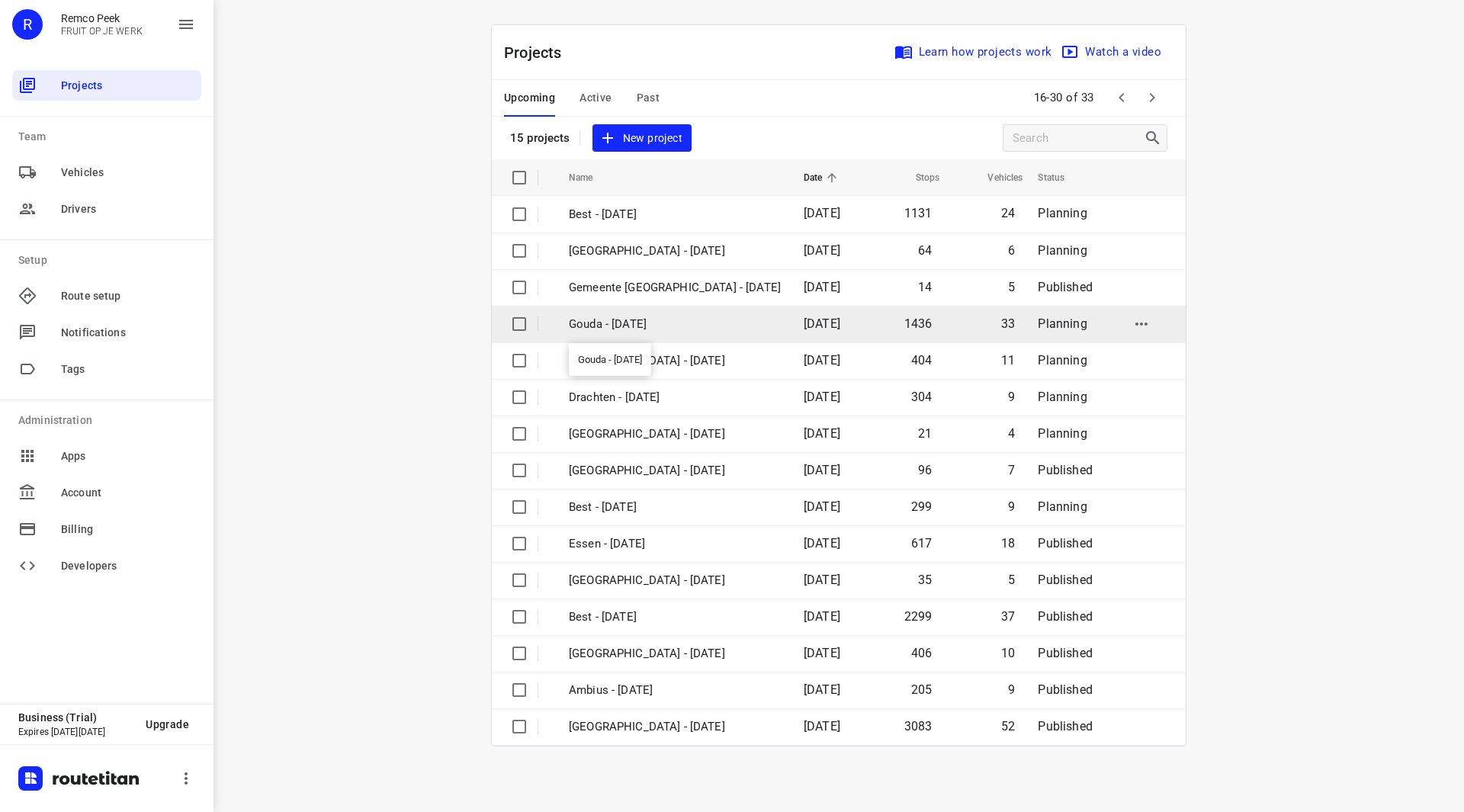
click at [641, 322] on p "Gouda - Tuesday" at bounding box center [675, 325] width 212 height 17
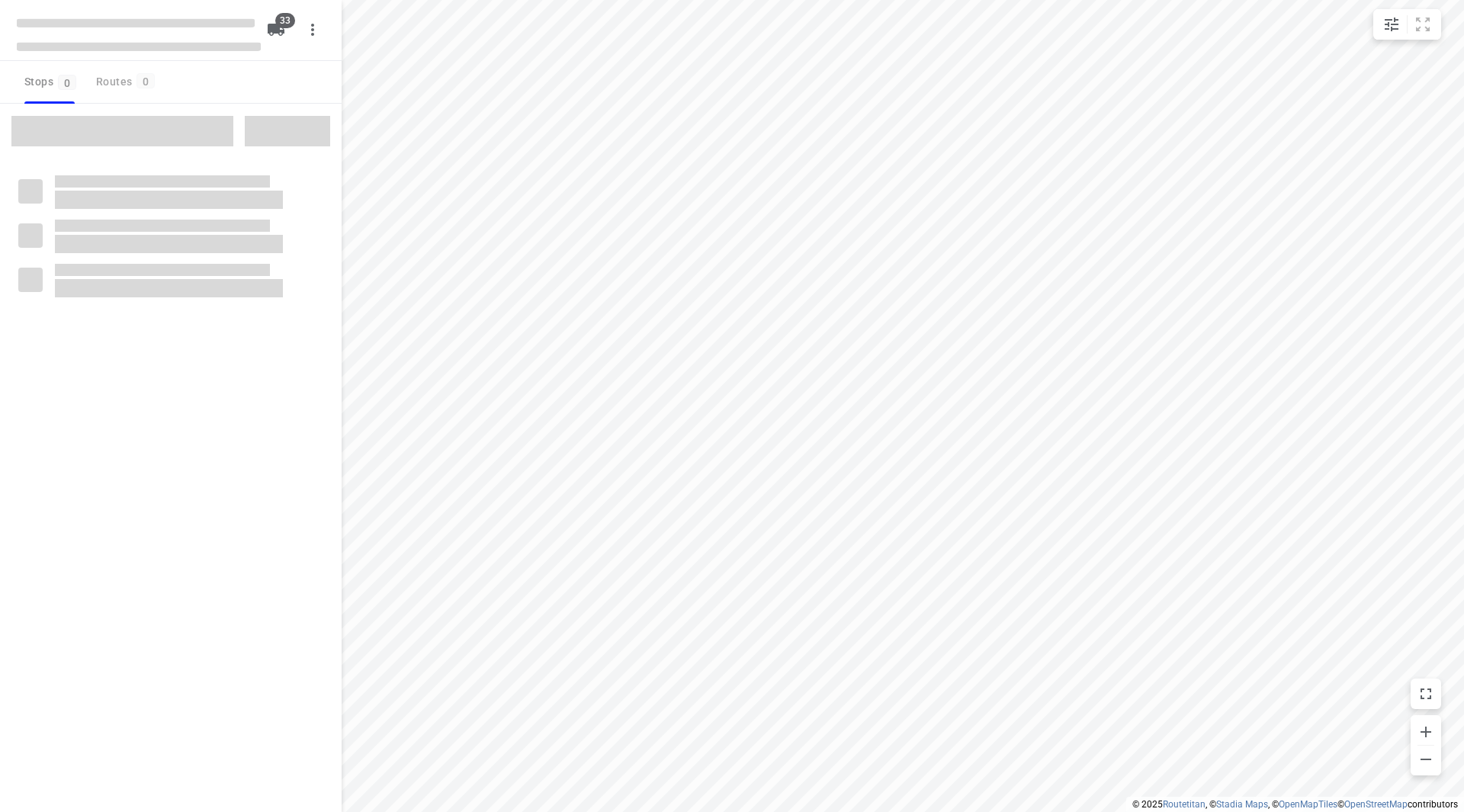
checkbox input "true"
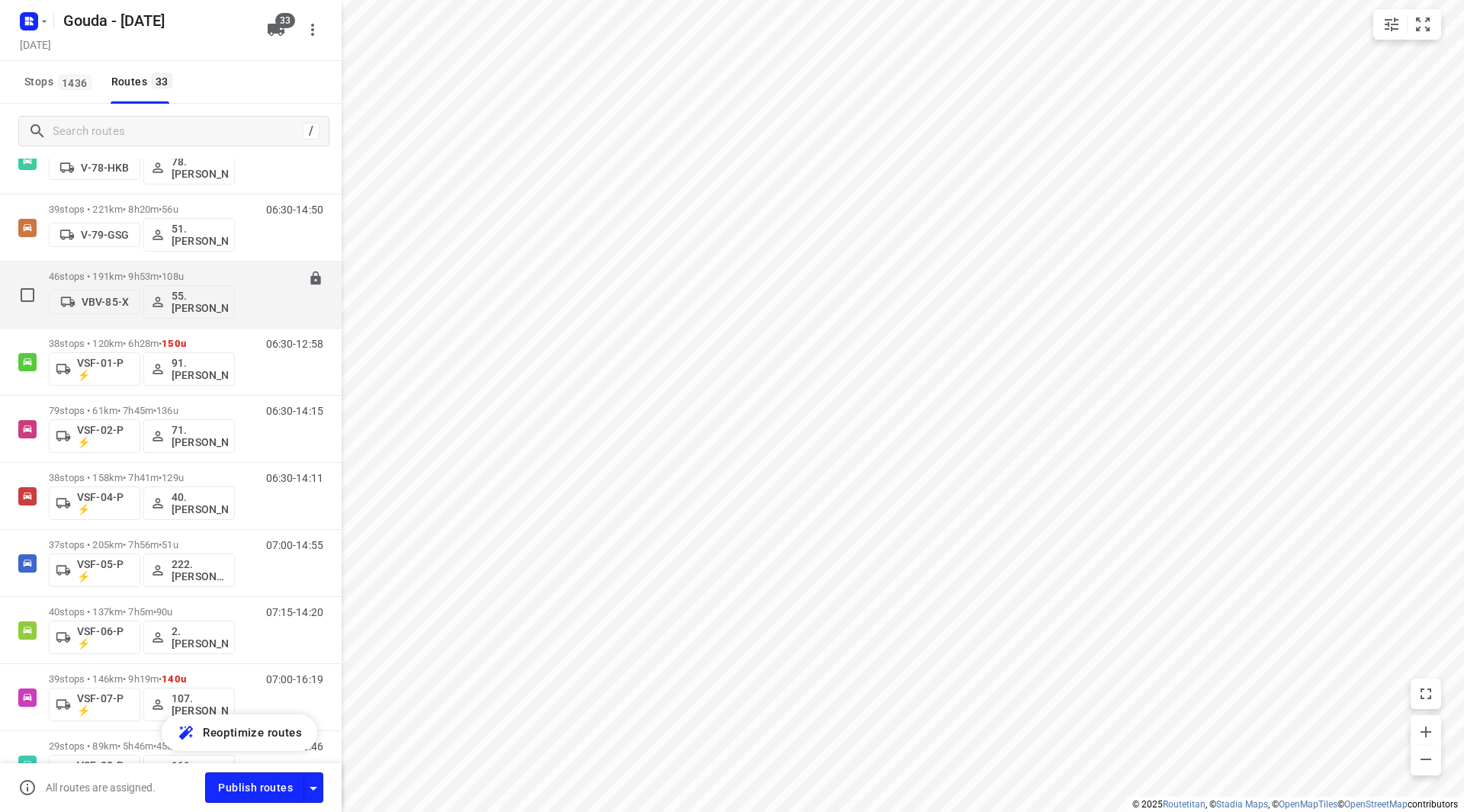
scroll to position [1747, 0]
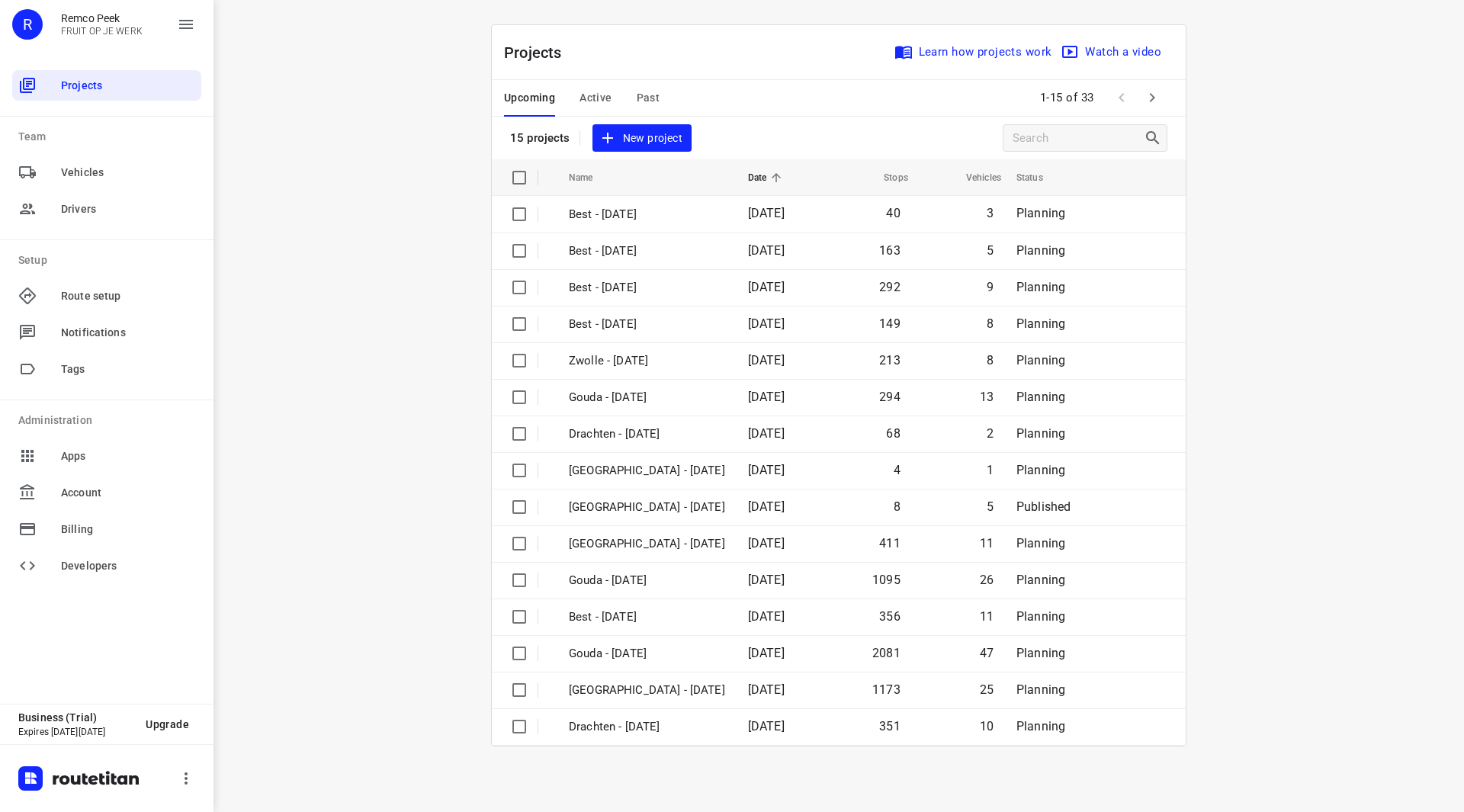
click at [1149, 101] on icon "button" at bounding box center [1152, 97] width 18 height 18
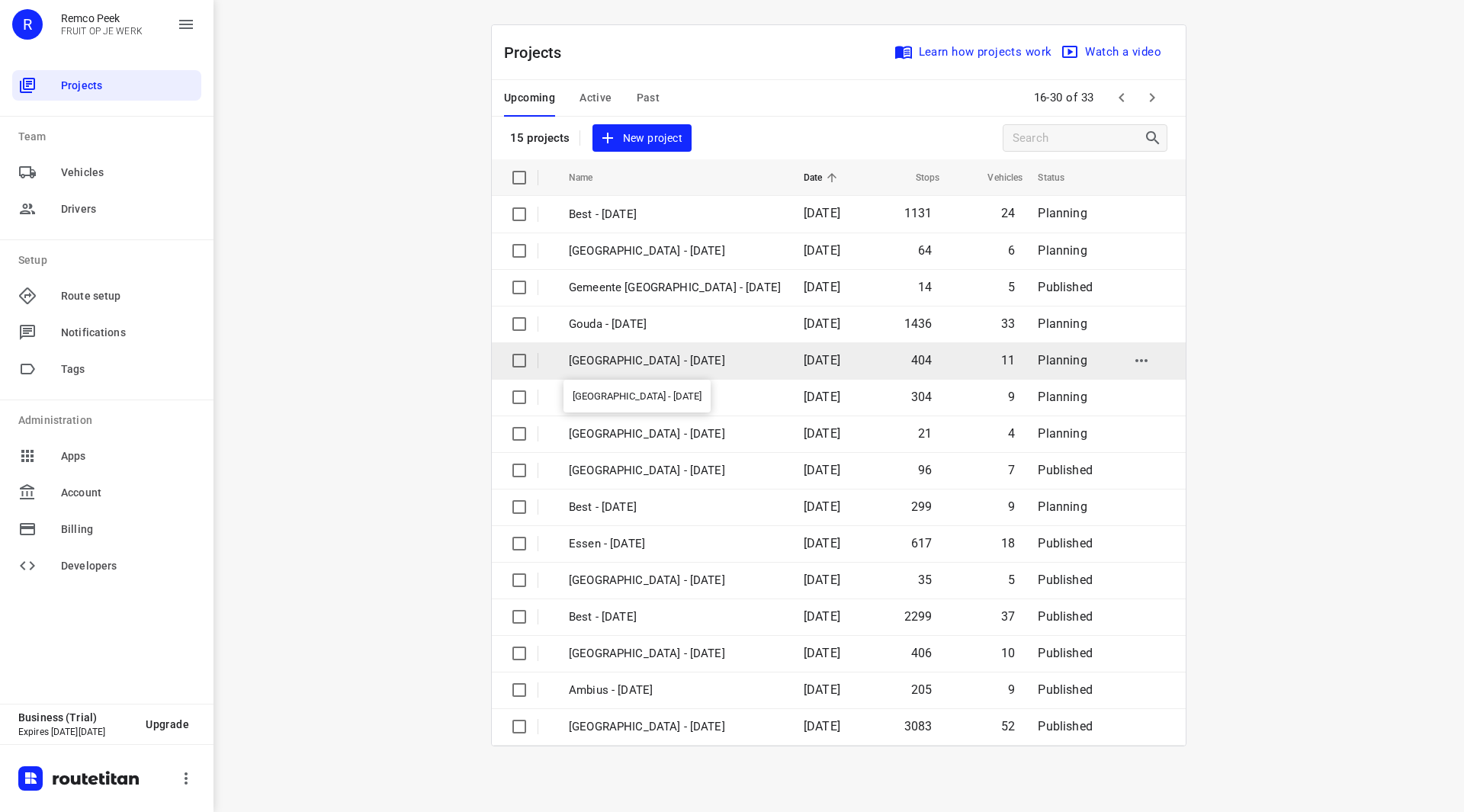
click at [645, 361] on p "[GEOGRAPHIC_DATA] - [DATE]" at bounding box center [675, 361] width 212 height 17
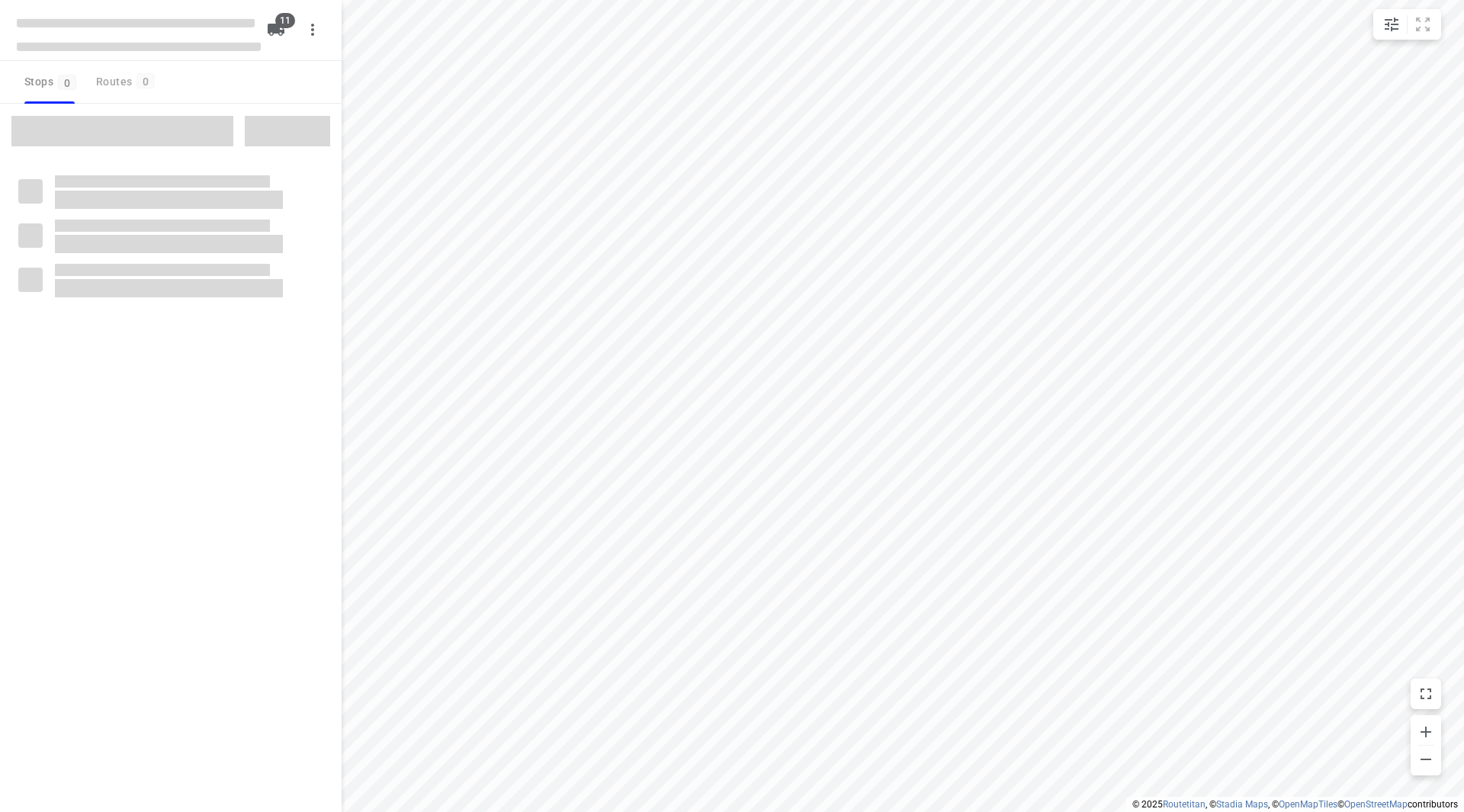
checkbox input "true"
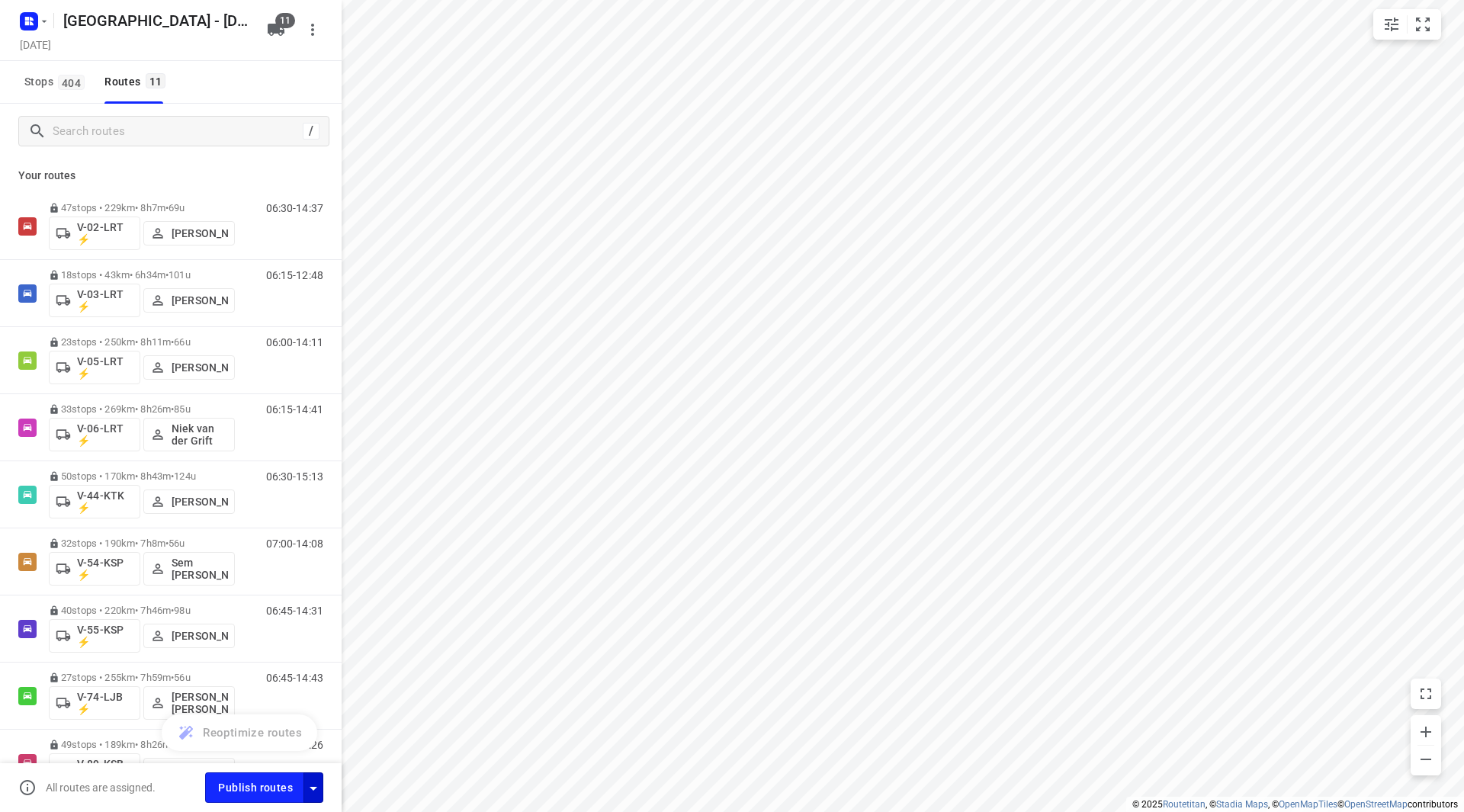
click at [312, 785] on icon "button" at bounding box center [313, 789] width 8 height 4
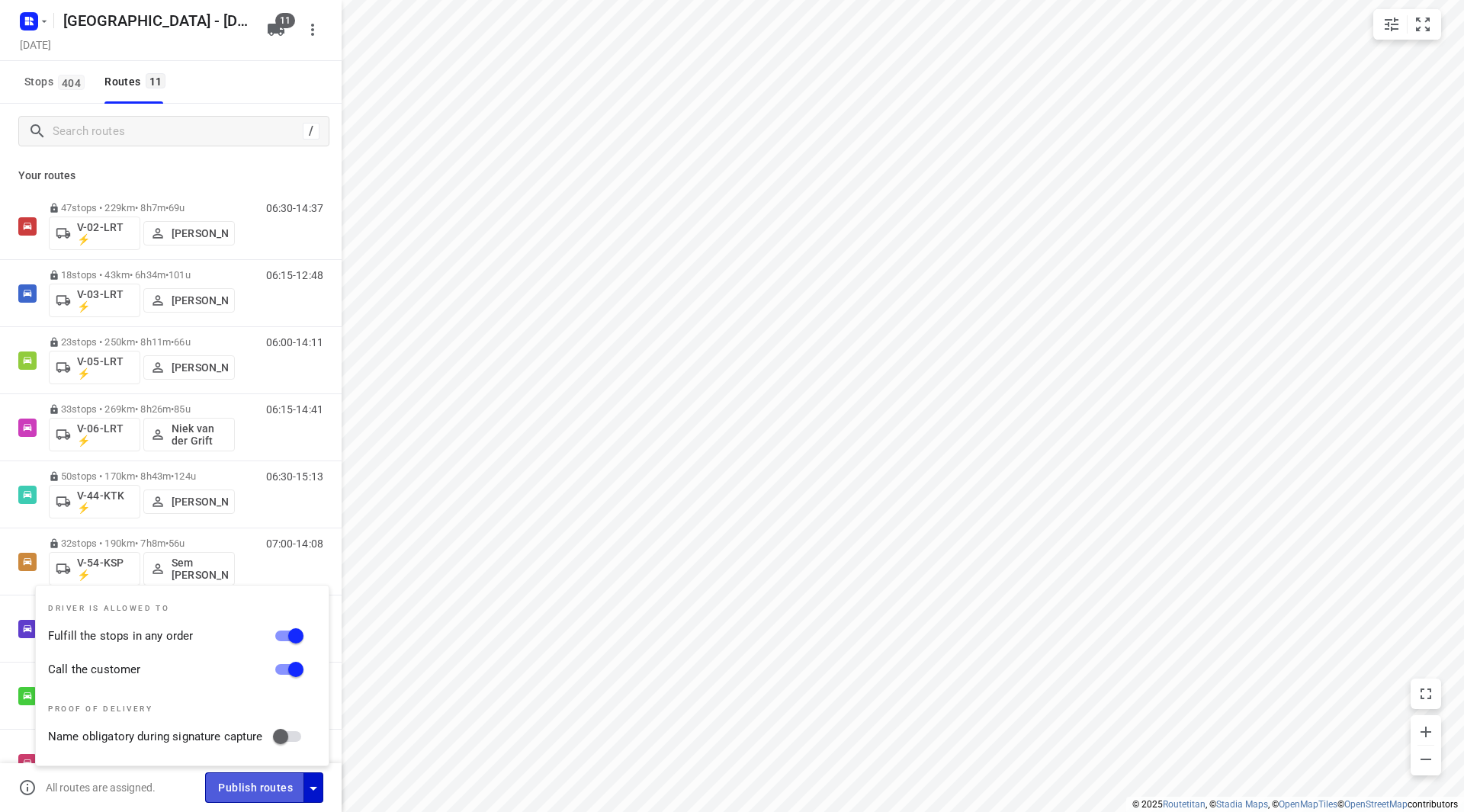
click at [261, 785] on span "Publish routes" at bounding box center [255, 788] width 75 height 19
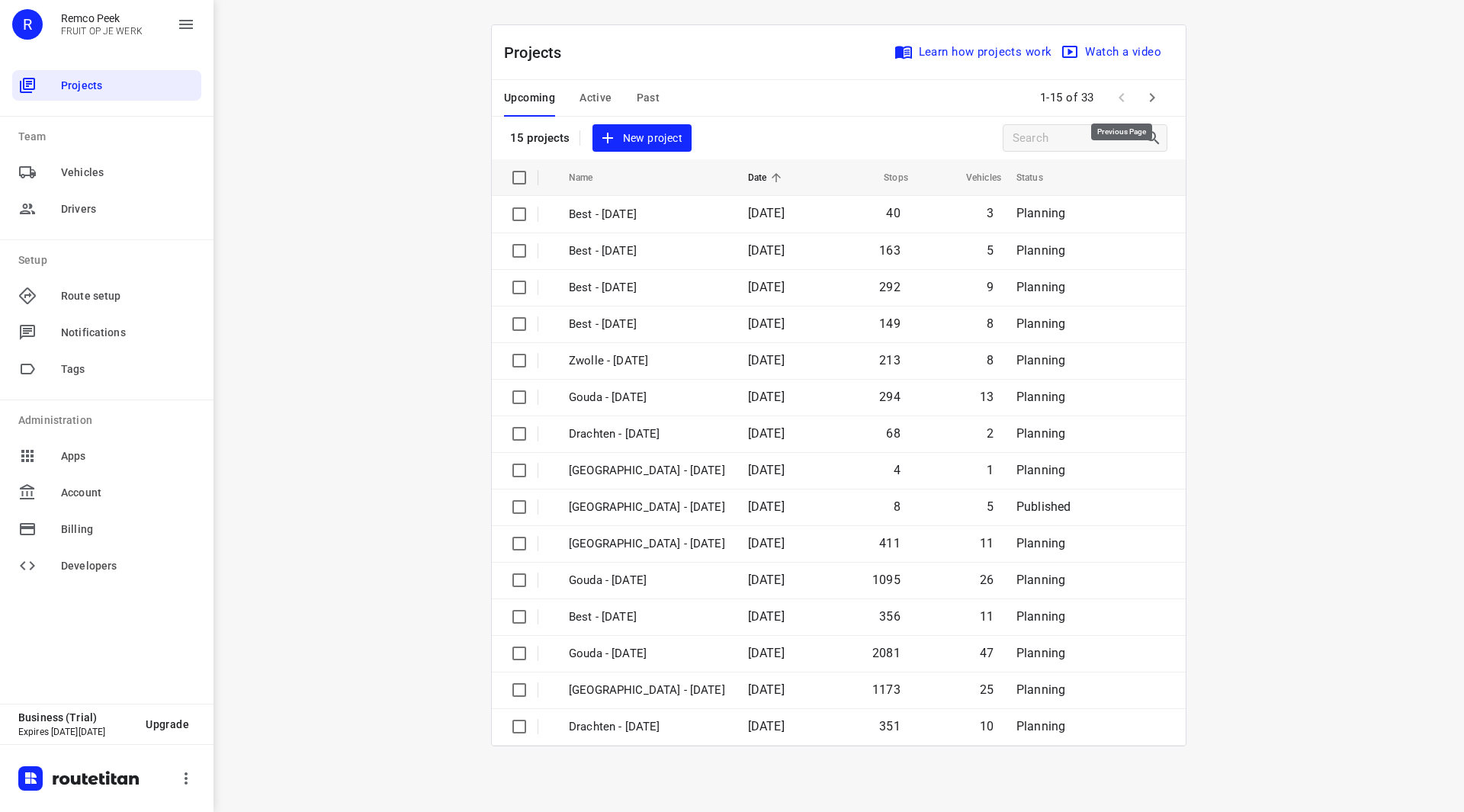
click at [1148, 100] on icon "button" at bounding box center [1152, 97] width 18 height 18
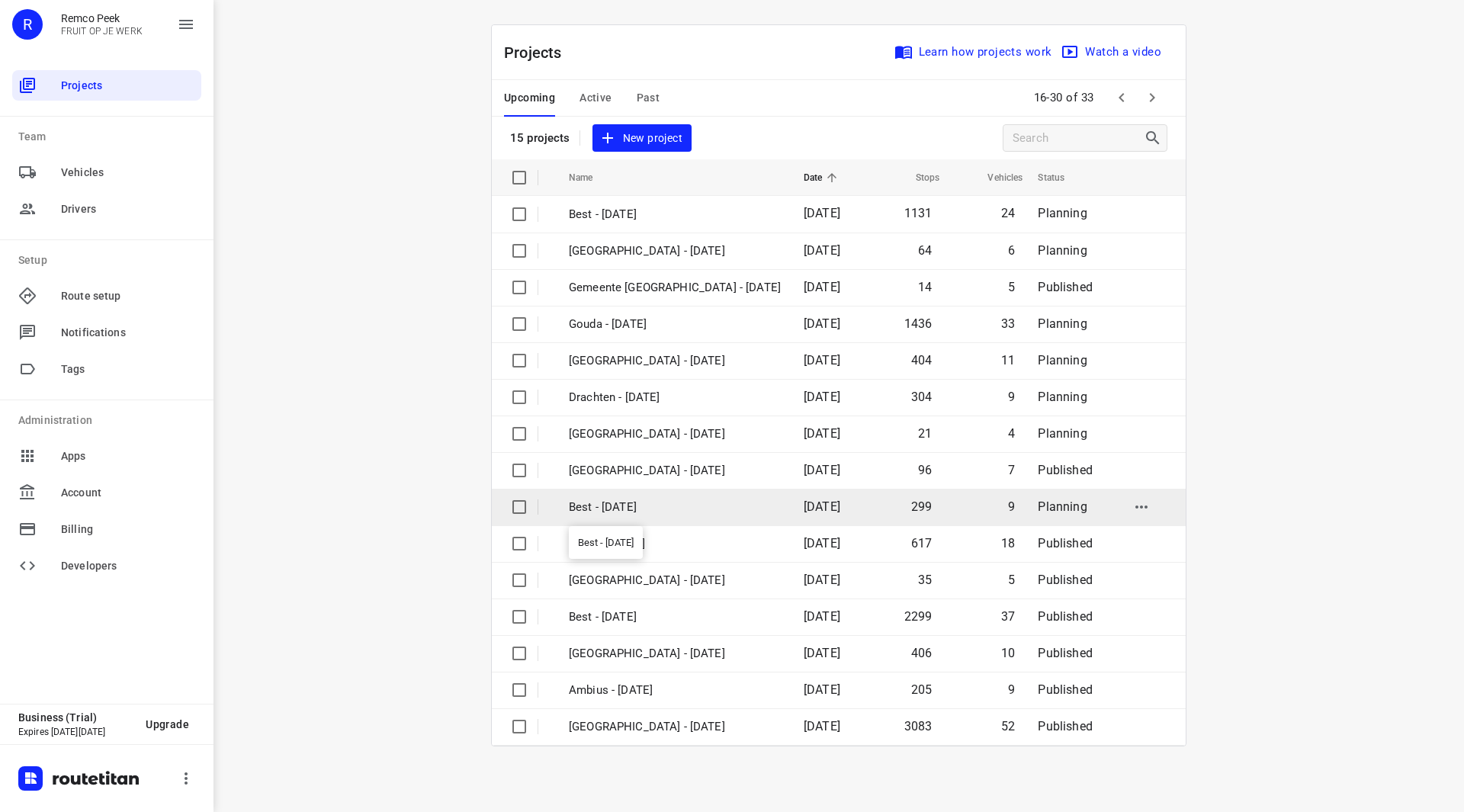
click at [637, 508] on p "Best - [DATE]" at bounding box center [675, 507] width 212 height 17
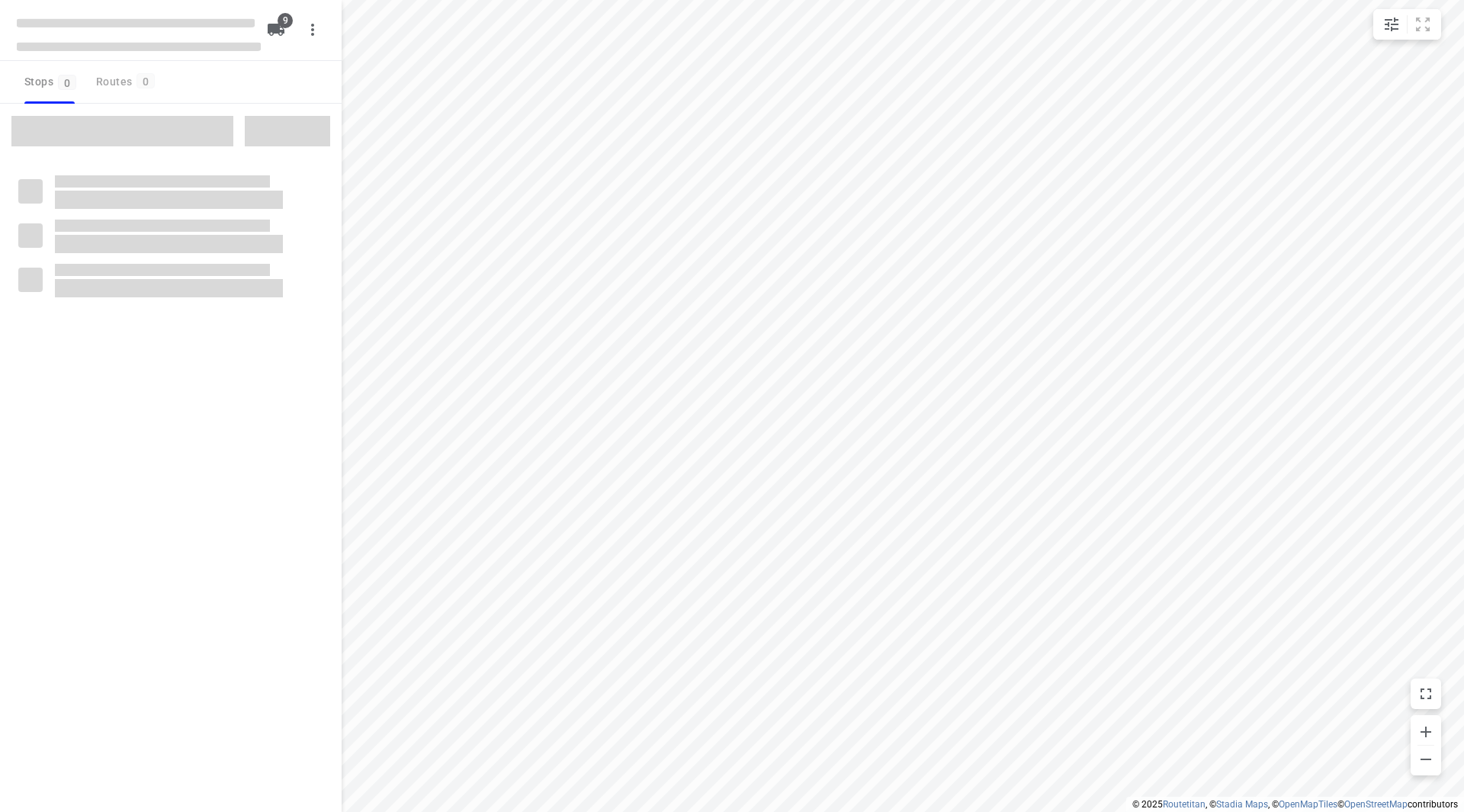
checkbox input "true"
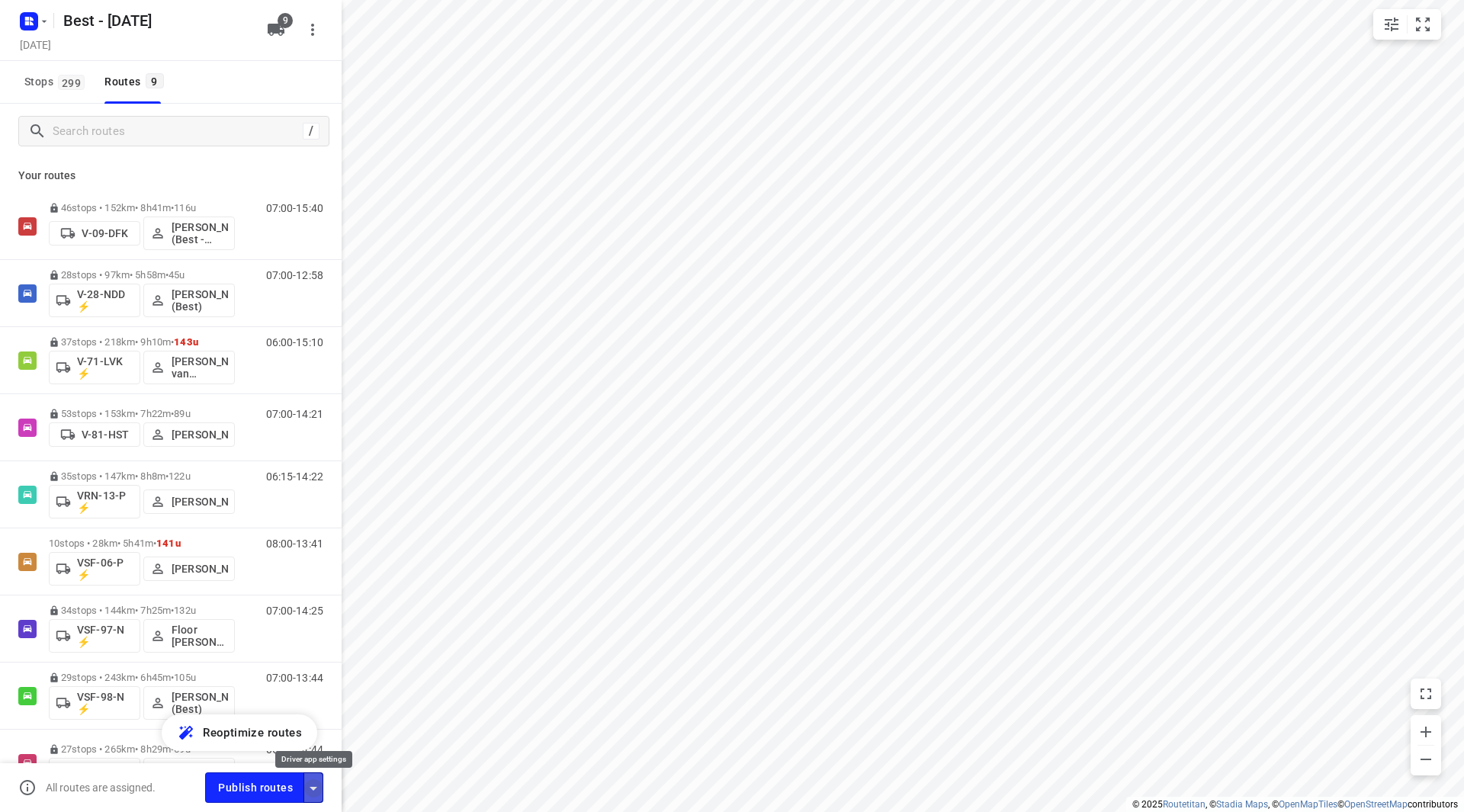
click at [314, 779] on icon "button" at bounding box center [313, 788] width 18 height 18
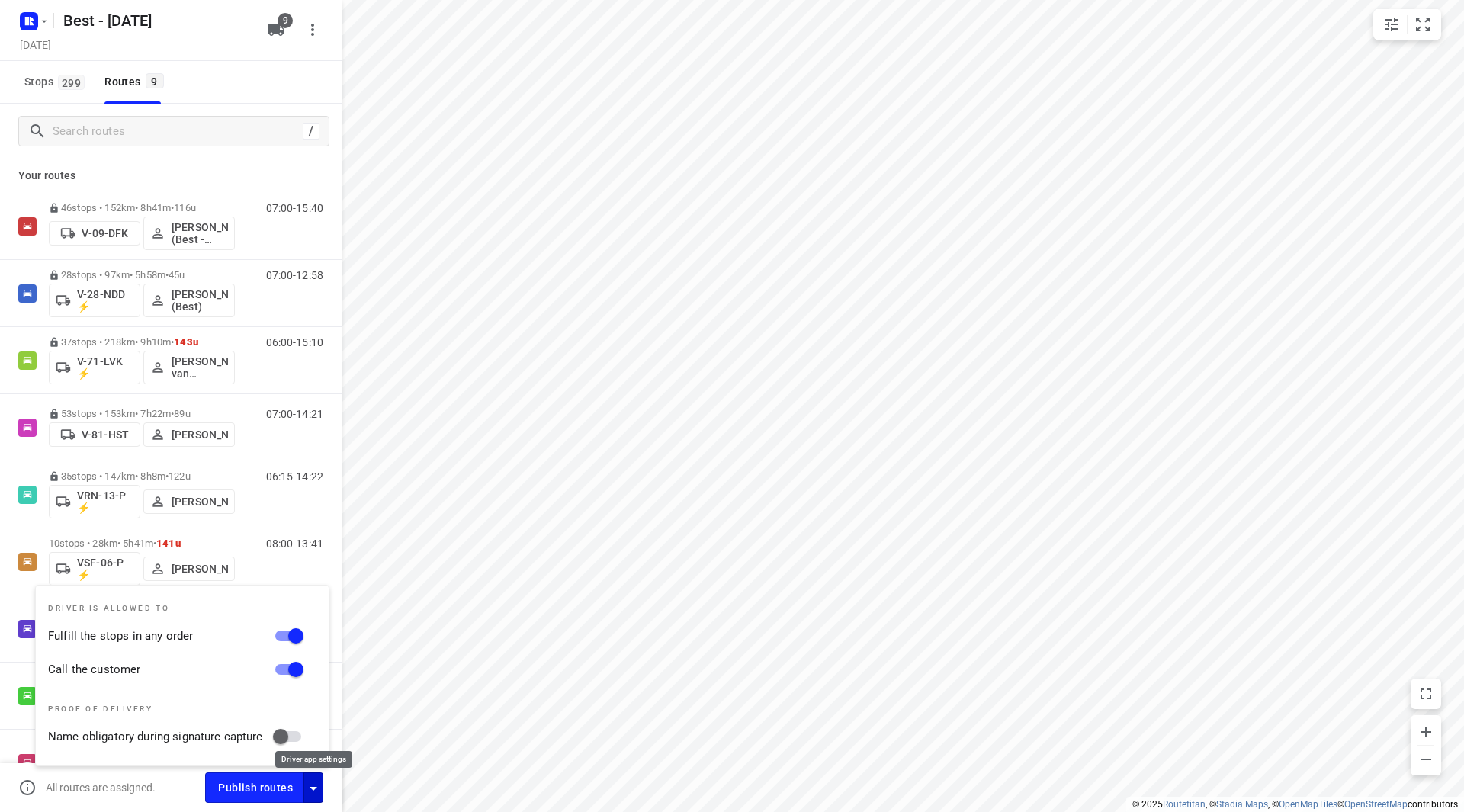
click at [315, 782] on icon "button" at bounding box center [313, 788] width 18 height 18
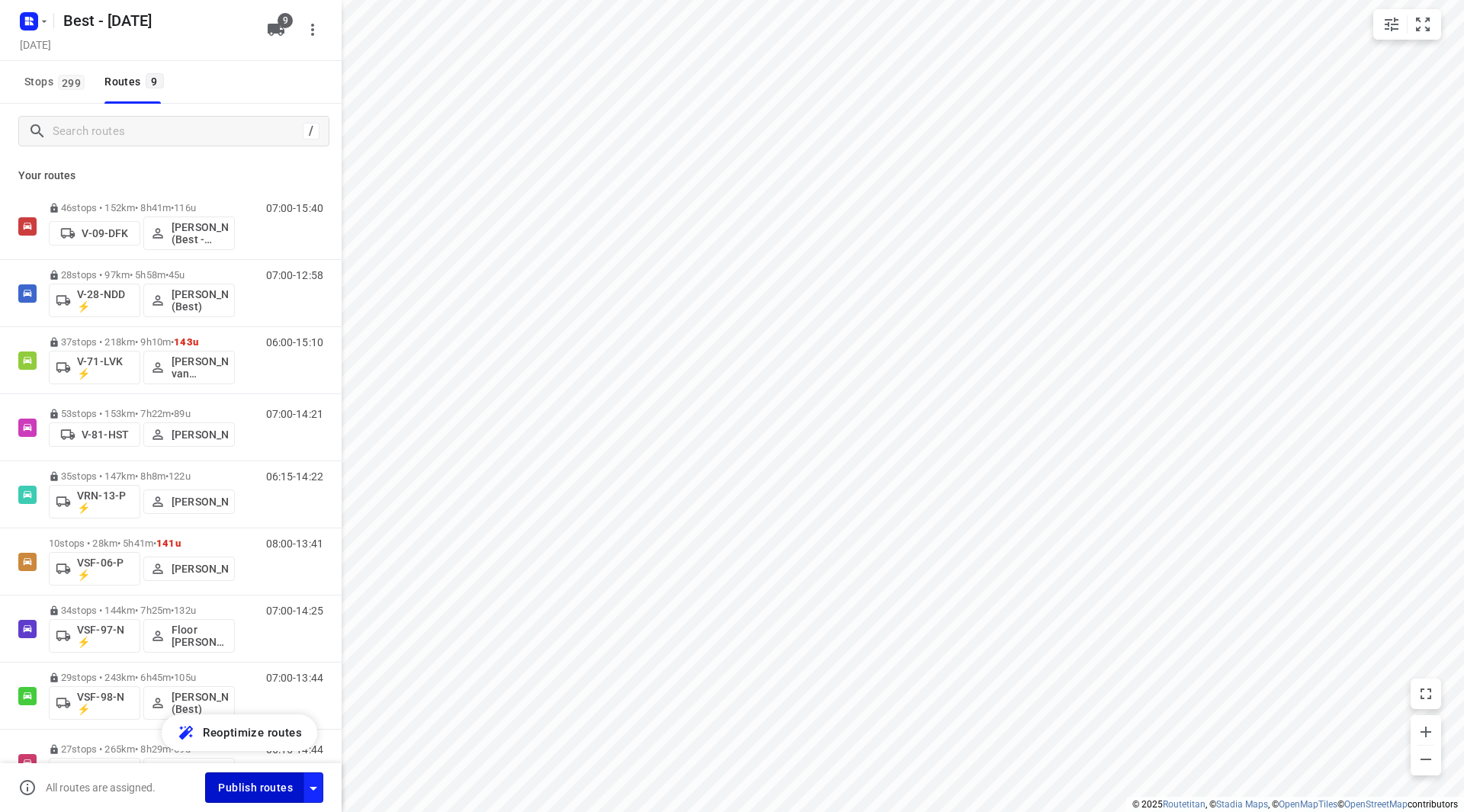
click at [270, 785] on span "Publish routes" at bounding box center [255, 788] width 75 height 19
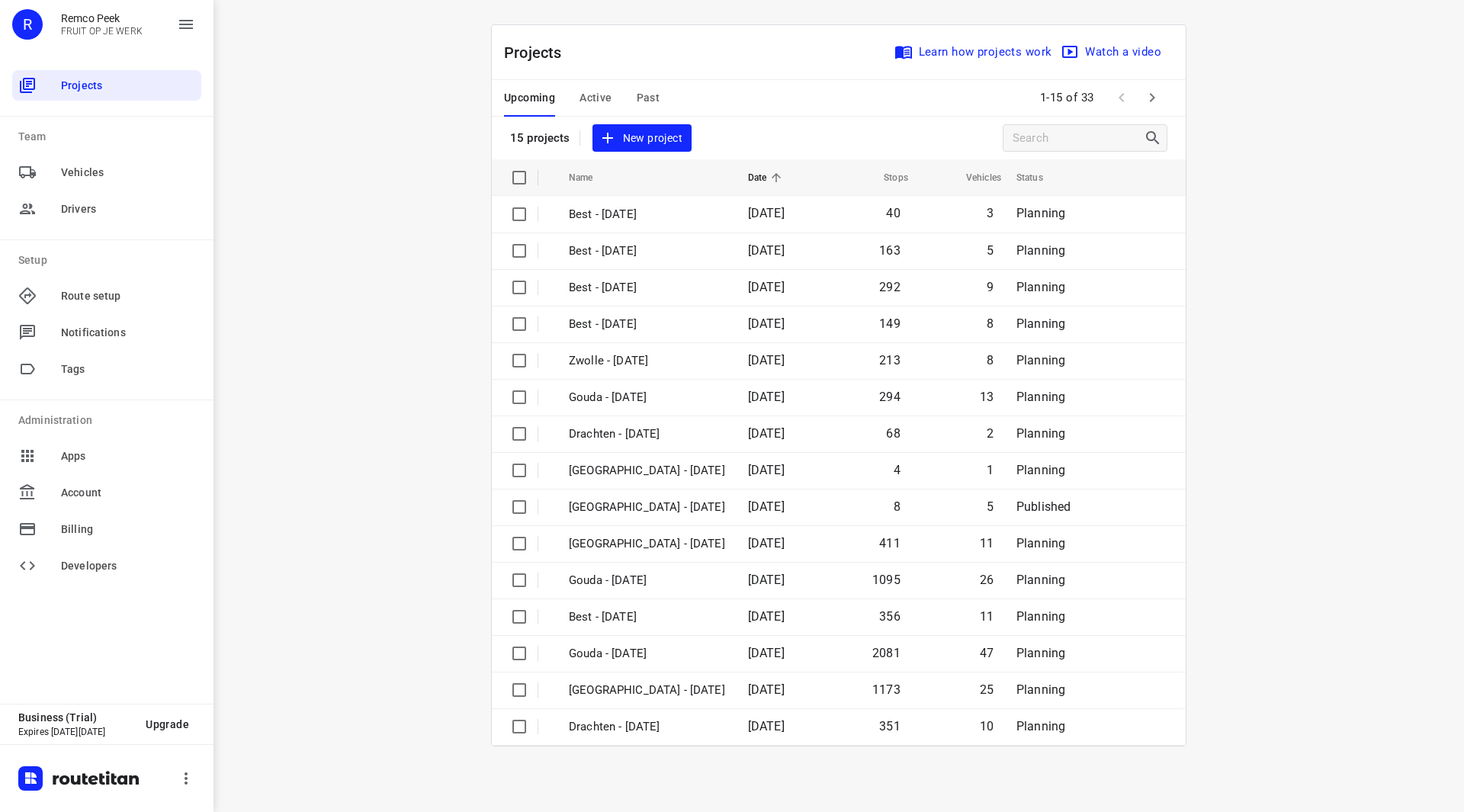
click at [1160, 90] on icon "button" at bounding box center [1152, 97] width 18 height 18
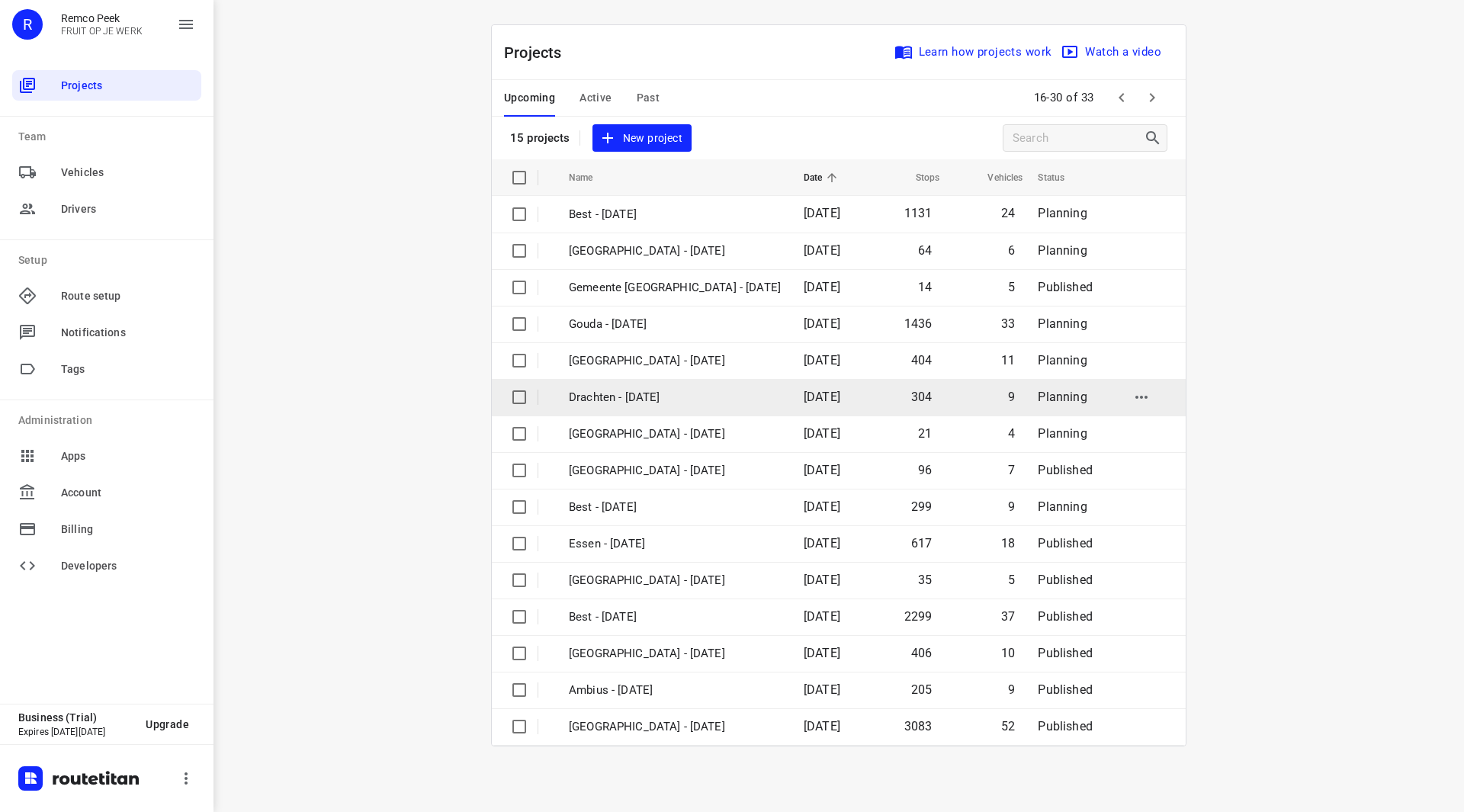
click at [616, 386] on td "Drachten - [DATE]" at bounding box center [672, 397] width 238 height 37
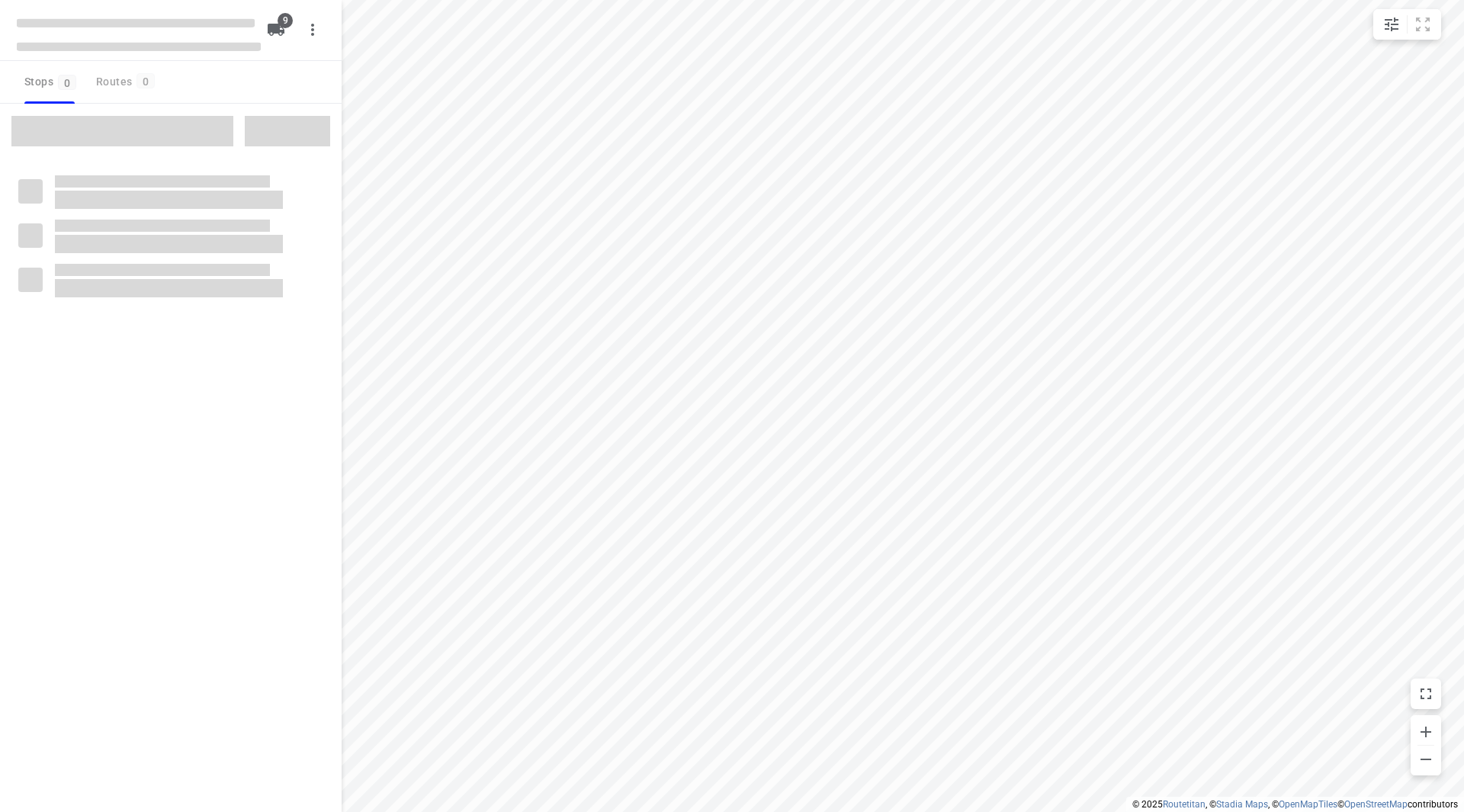
checkbox input "true"
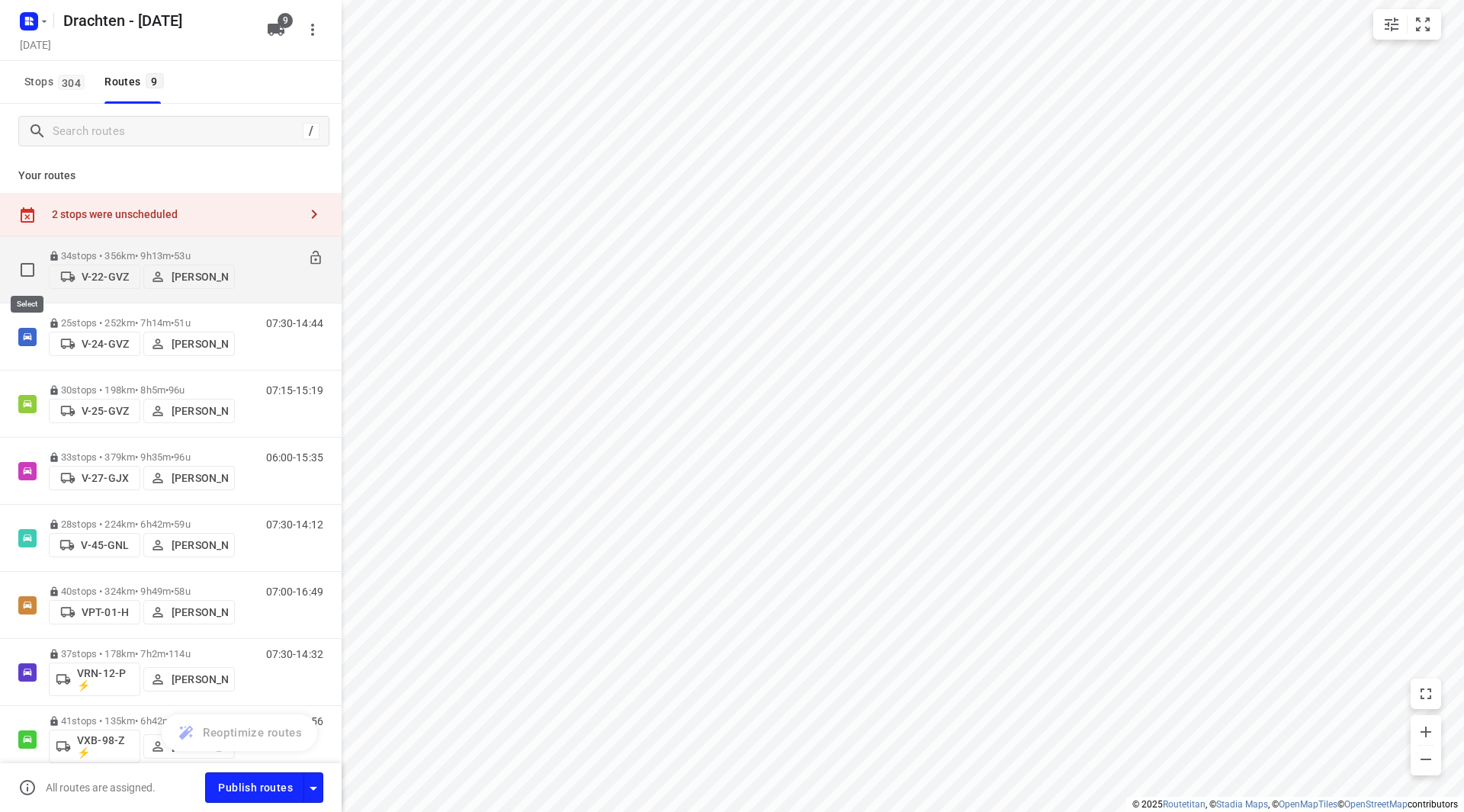
click at [28, 275] on input "checkbox" at bounding box center [28, 270] width 31 height 31
checkbox input "true"
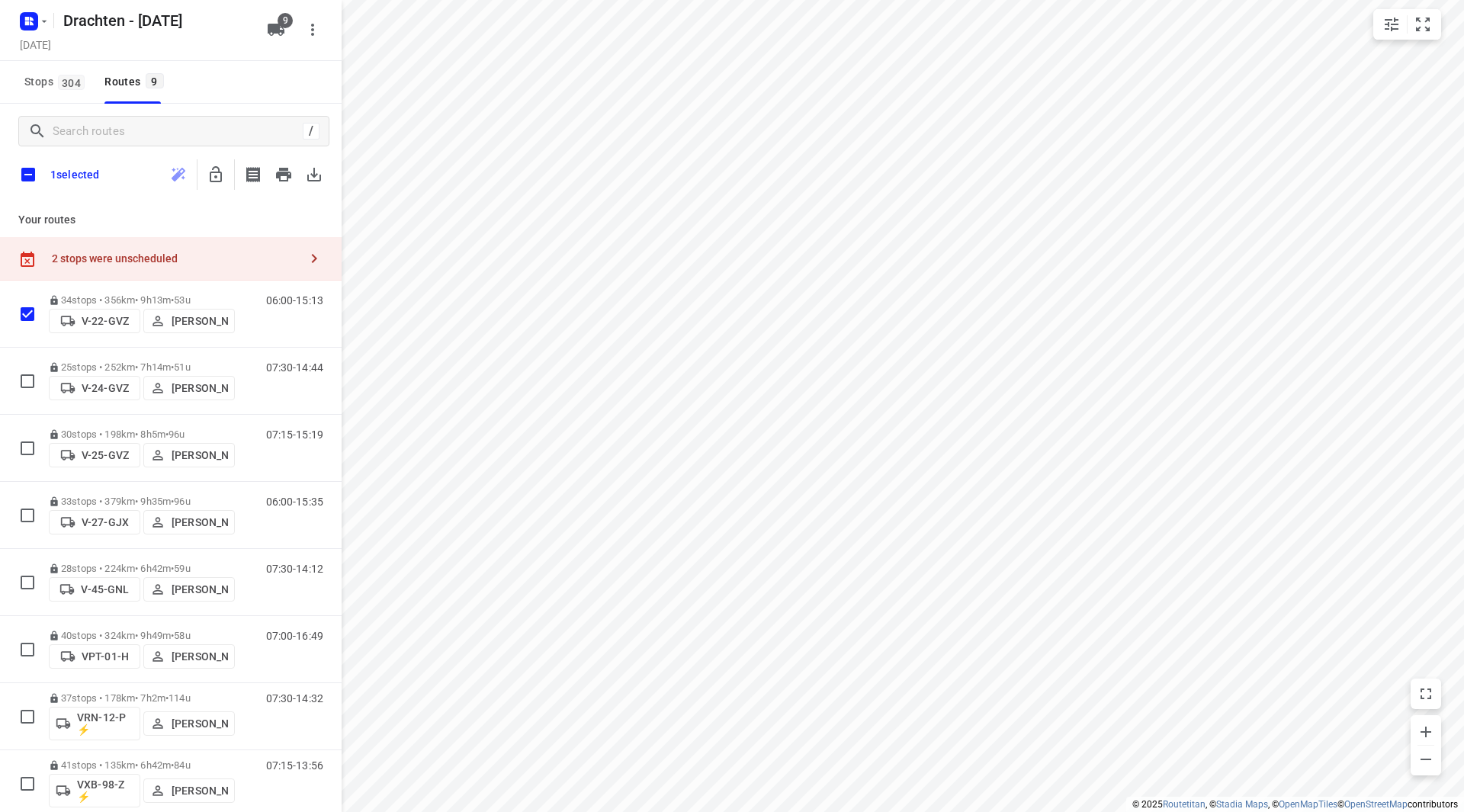
click at [29, 172] on input "checkbox" at bounding box center [28, 174] width 32 height 32
checkbox input "true"
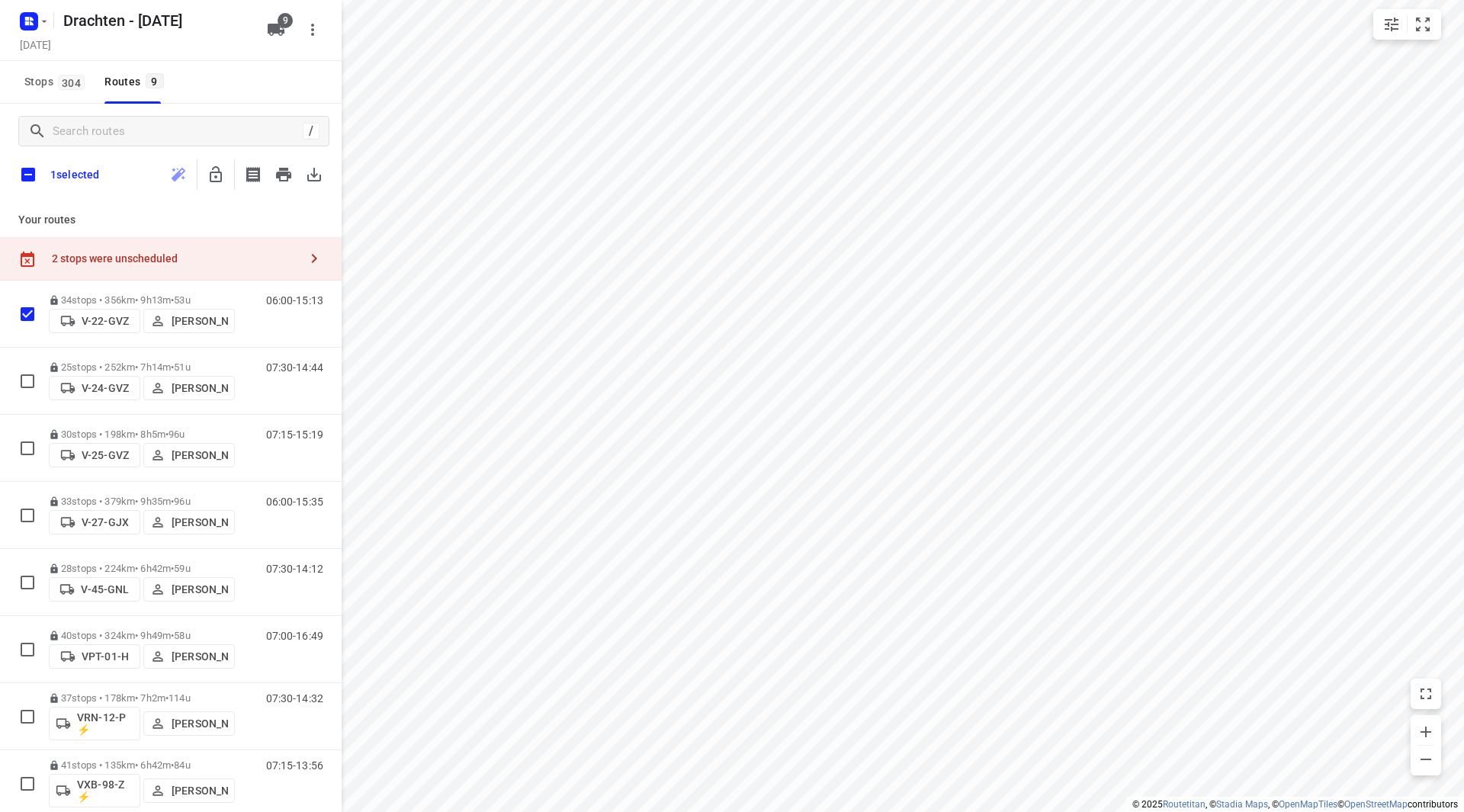
checkbox input "true"
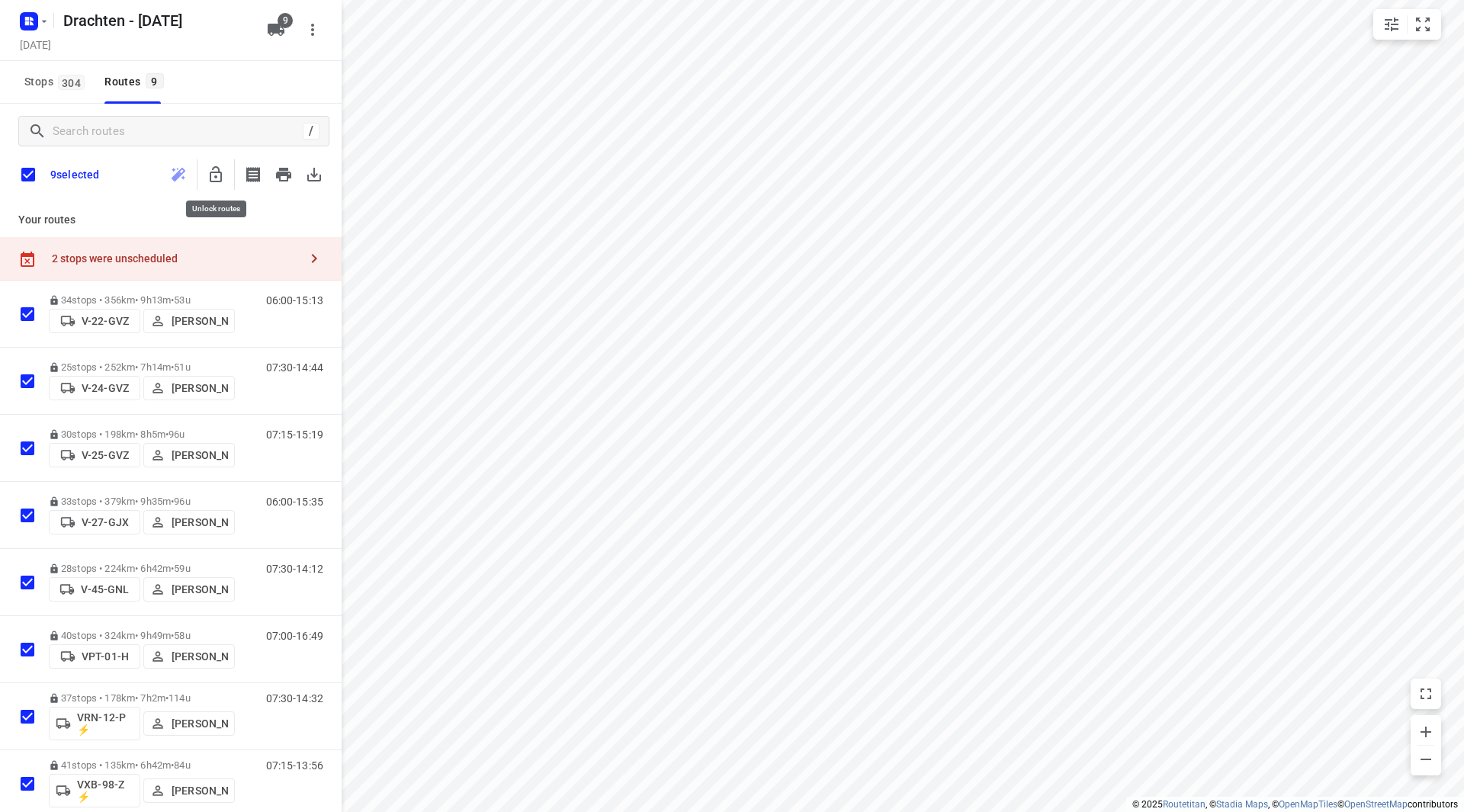
click at [210, 173] on icon "button" at bounding box center [216, 173] width 13 height 16
click at [35, 179] on input "checkbox" at bounding box center [28, 174] width 32 height 32
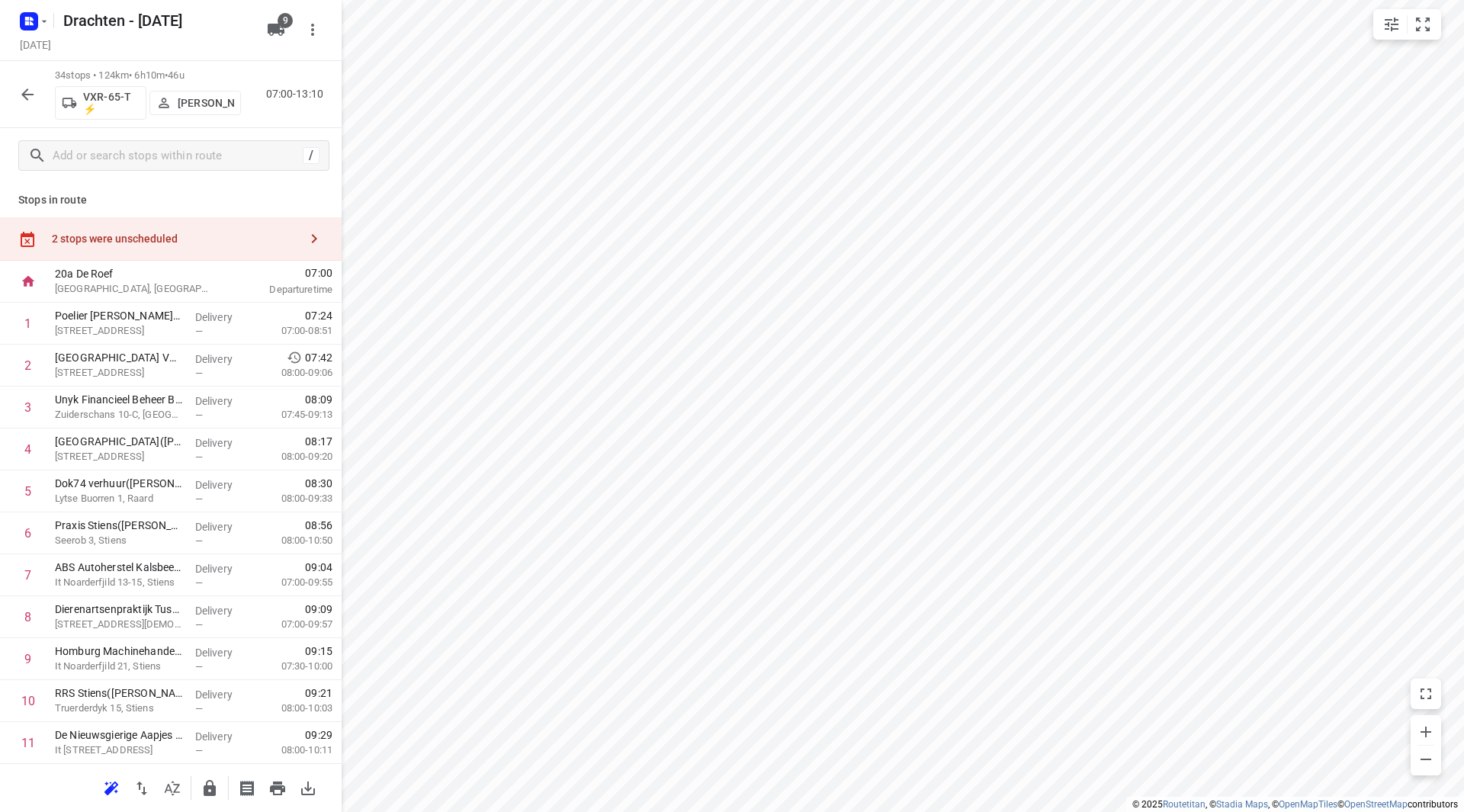
click at [255, 228] on div "2 stops were unscheduled" at bounding box center [171, 239] width 341 height 43
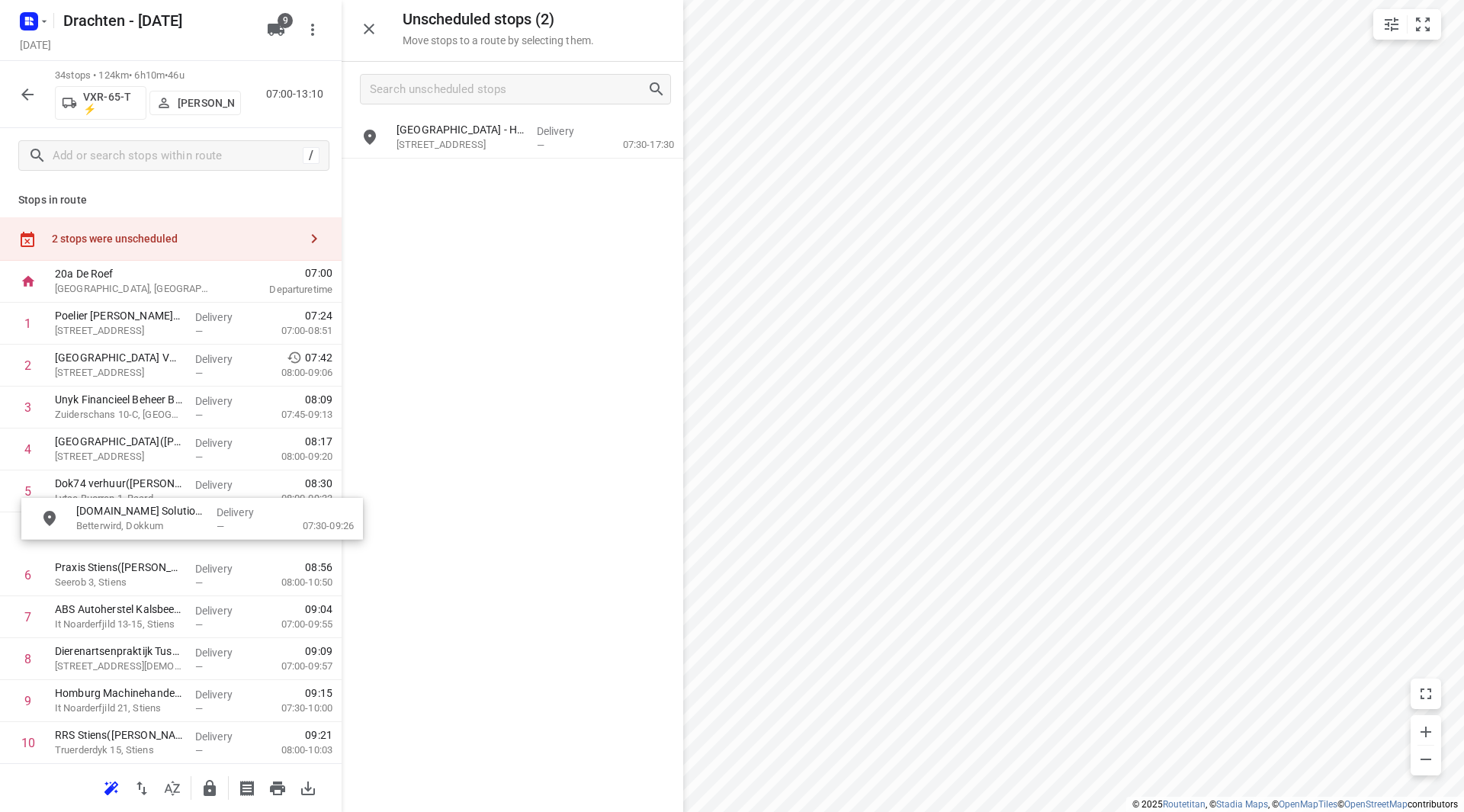
drag, startPoint x: 459, startPoint y: 138, endPoint x: 129, endPoint y: 494, distance: 485.4
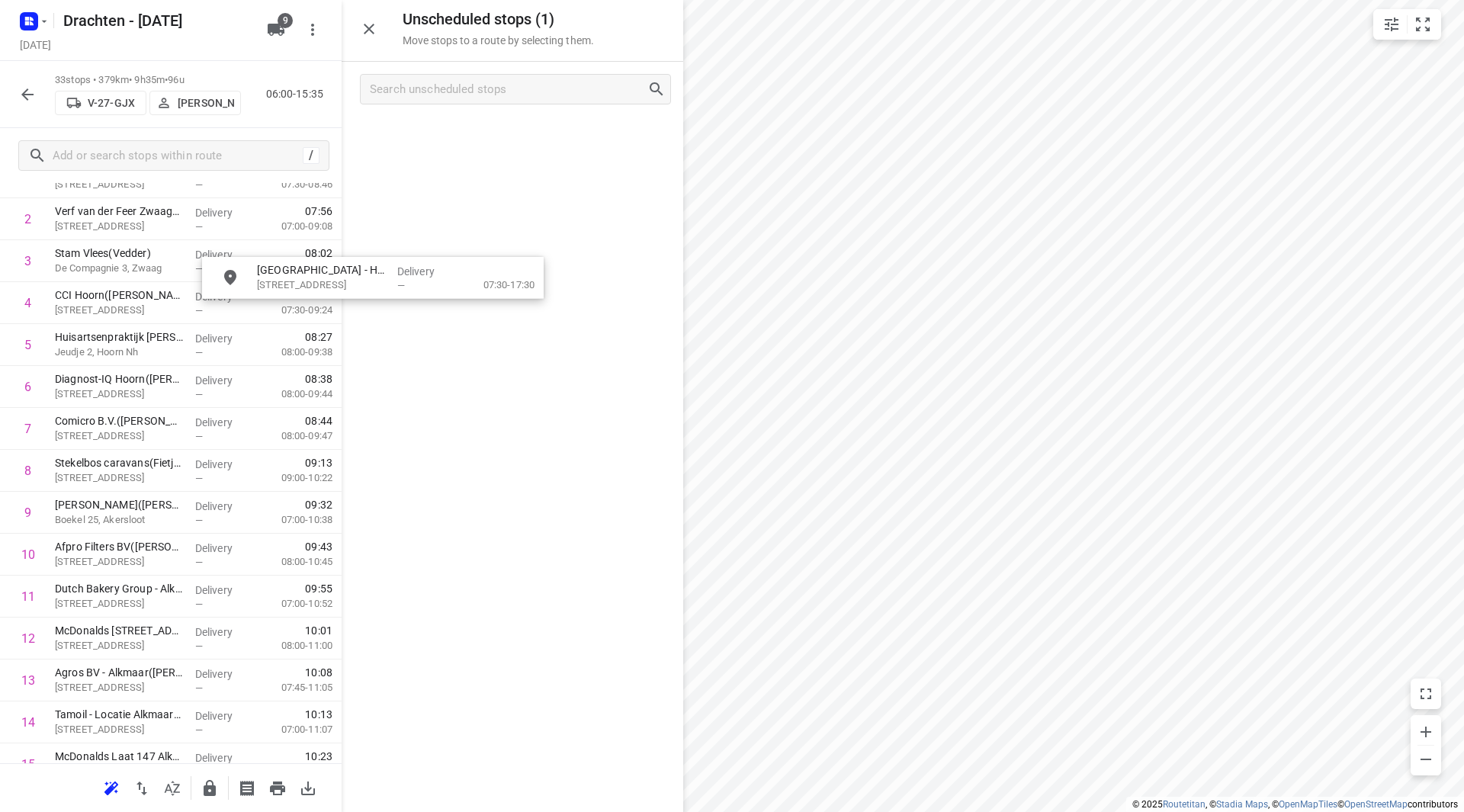
scroll to position [145, 0]
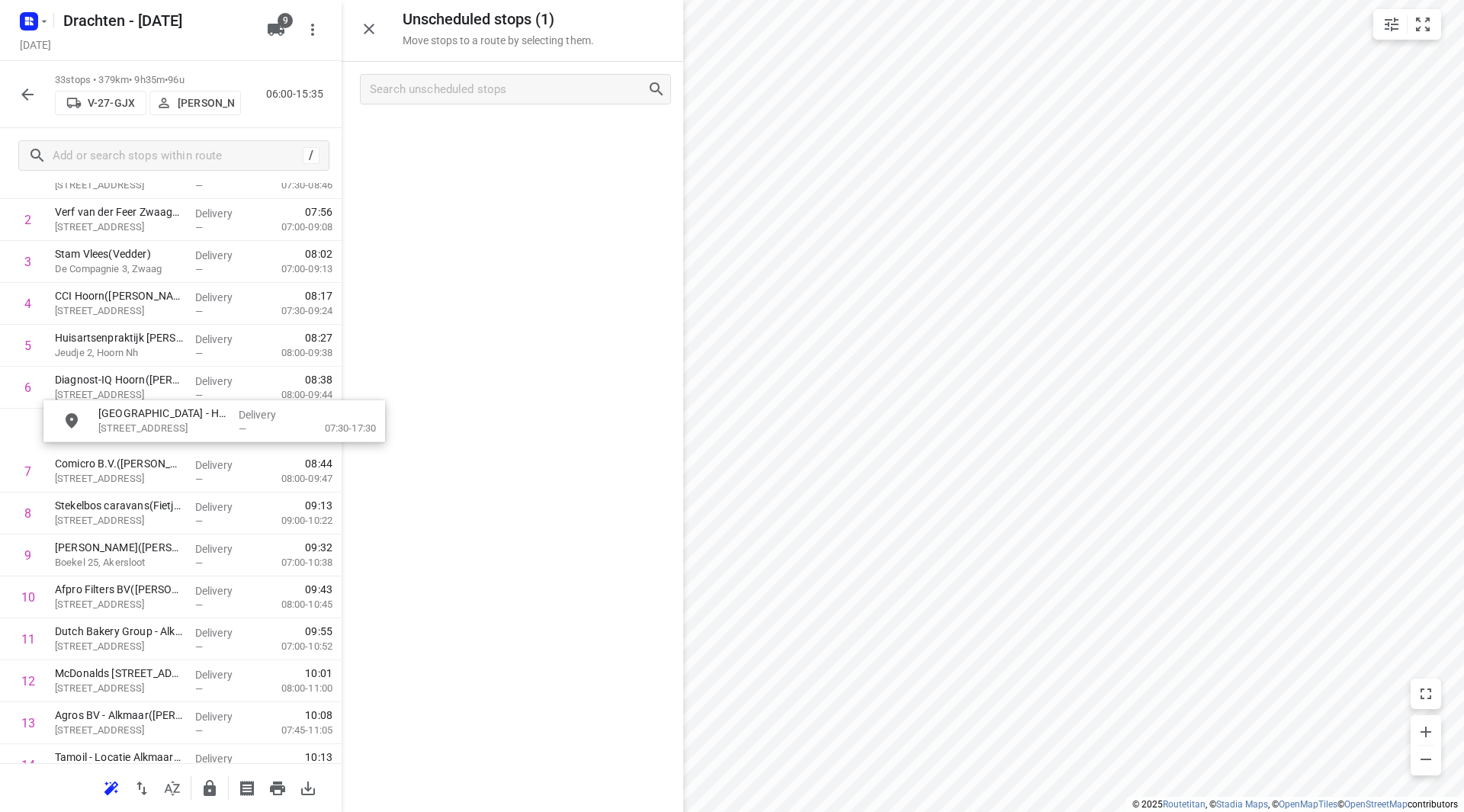
drag, startPoint x: 432, startPoint y: 132, endPoint x: 124, endPoint y: 436, distance: 432.8
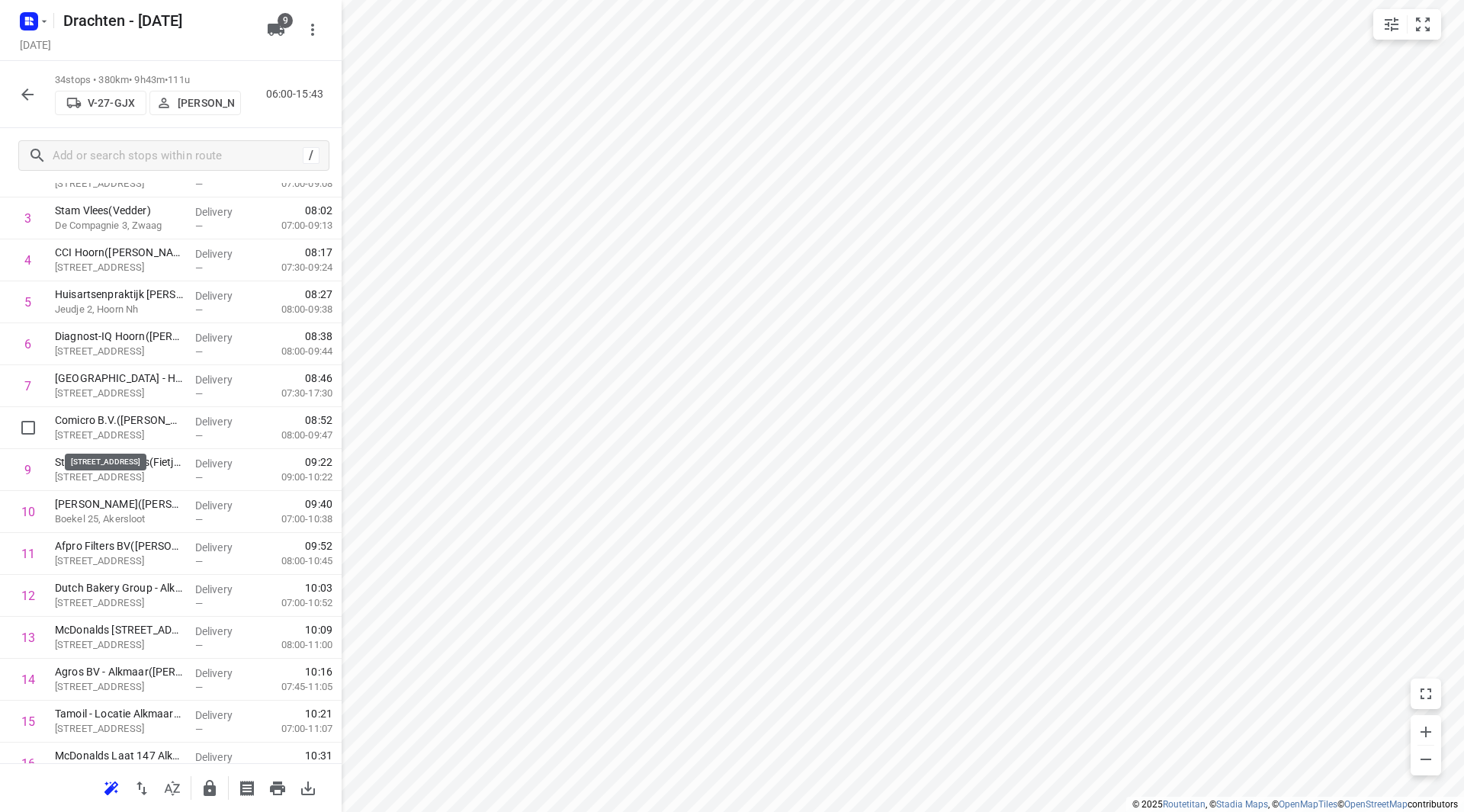
drag, startPoint x: 137, startPoint y: 432, endPoint x: 136, endPoint y: 385, distance: 47.0
click at [136, 385] on div "1 Koedooder Gevelrenovatie BV(Robert) Gildenweg 17, Blokker Delivery — 07:43 07…" at bounding box center [171, 826] width 341 height 1426
click at [26, 90] on icon "button" at bounding box center [27, 94] width 18 height 18
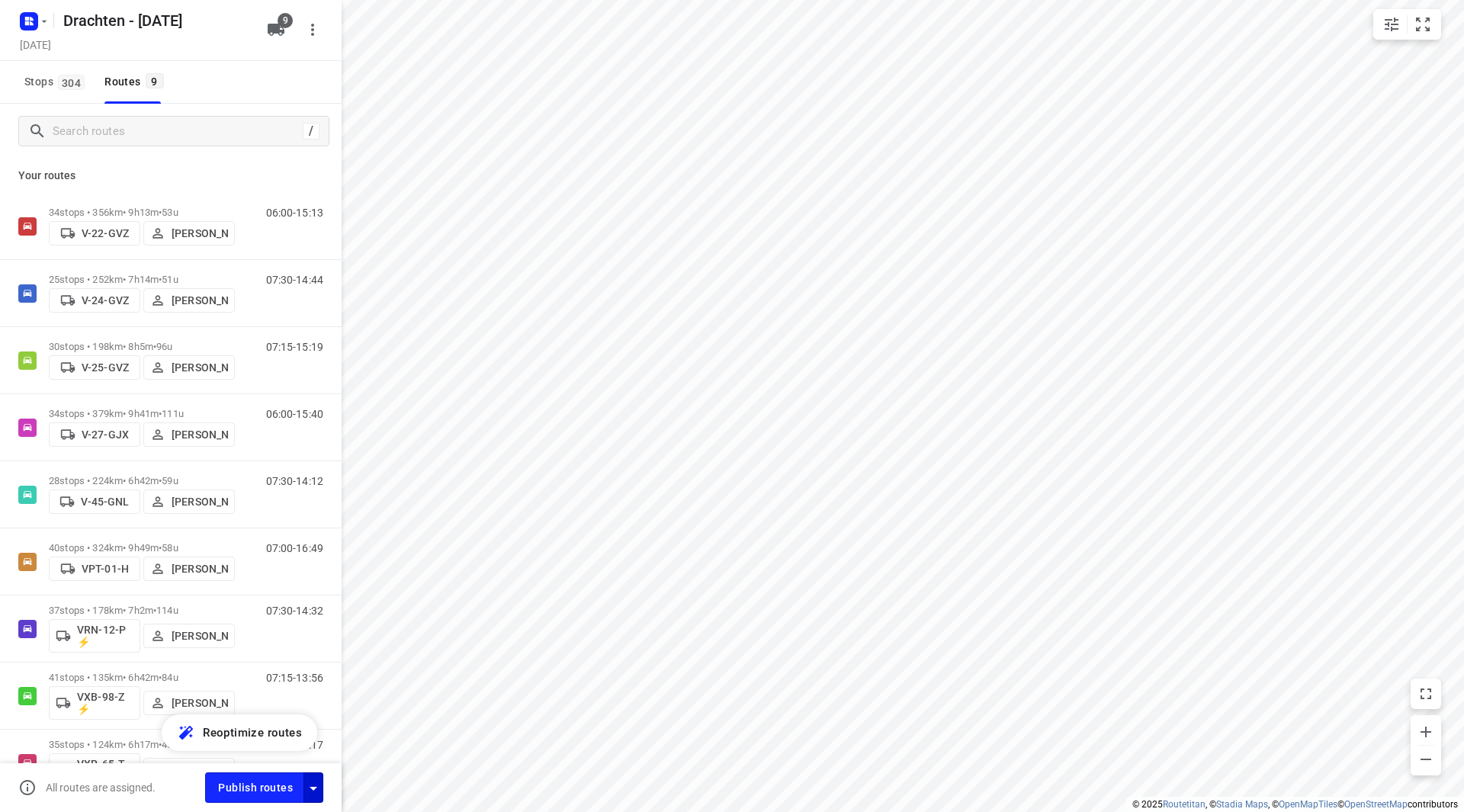
click at [319, 785] on icon "button" at bounding box center [313, 788] width 18 height 18
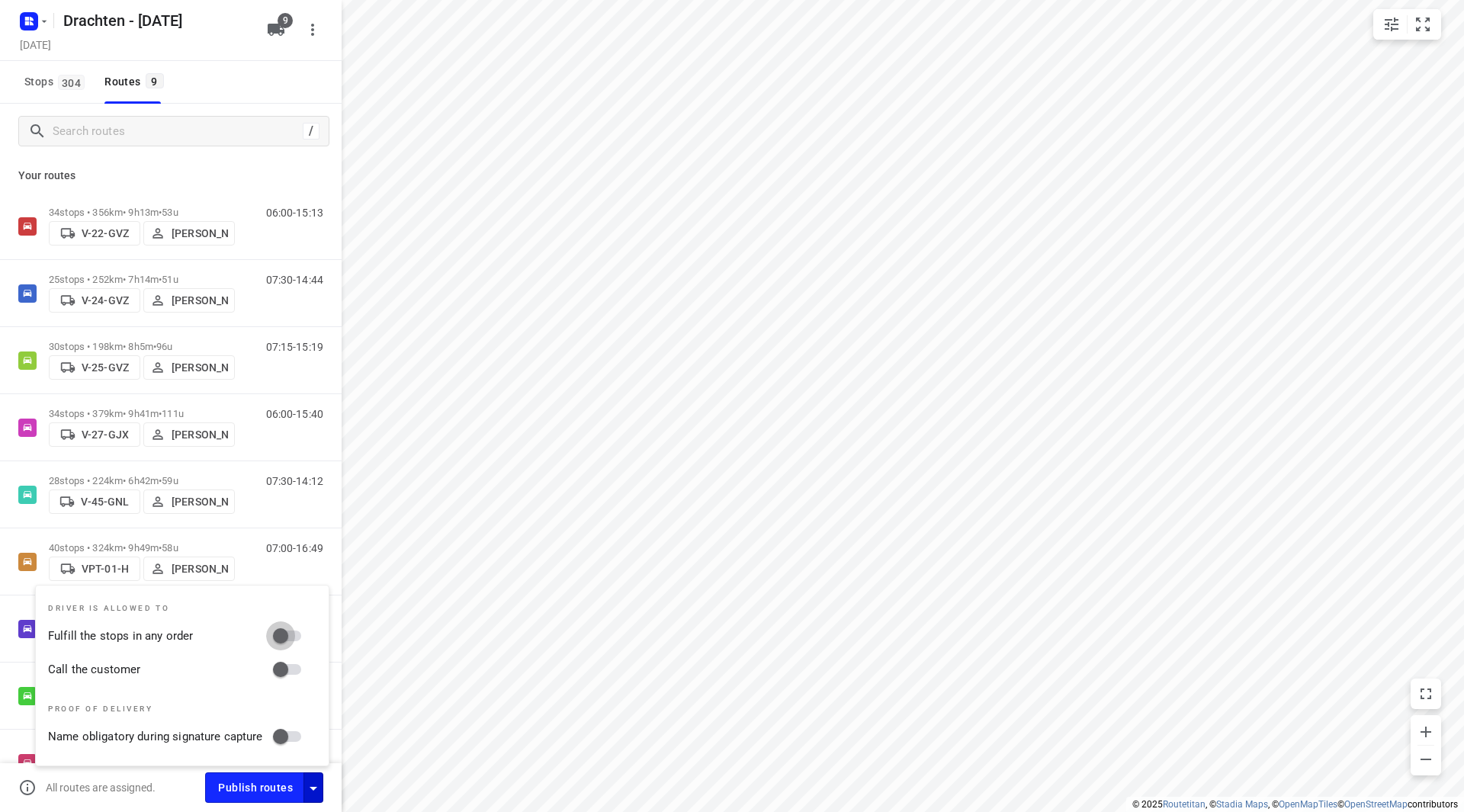
click at [291, 634] on input "Fulfill the stops in any order" at bounding box center [280, 636] width 87 height 29
checkbox input "true"
drag, startPoint x: 298, startPoint y: 668, endPoint x: 287, endPoint y: 750, distance: 82.7
click at [298, 670] on input "Call the customer" at bounding box center [280, 669] width 87 height 29
checkbox input "true"
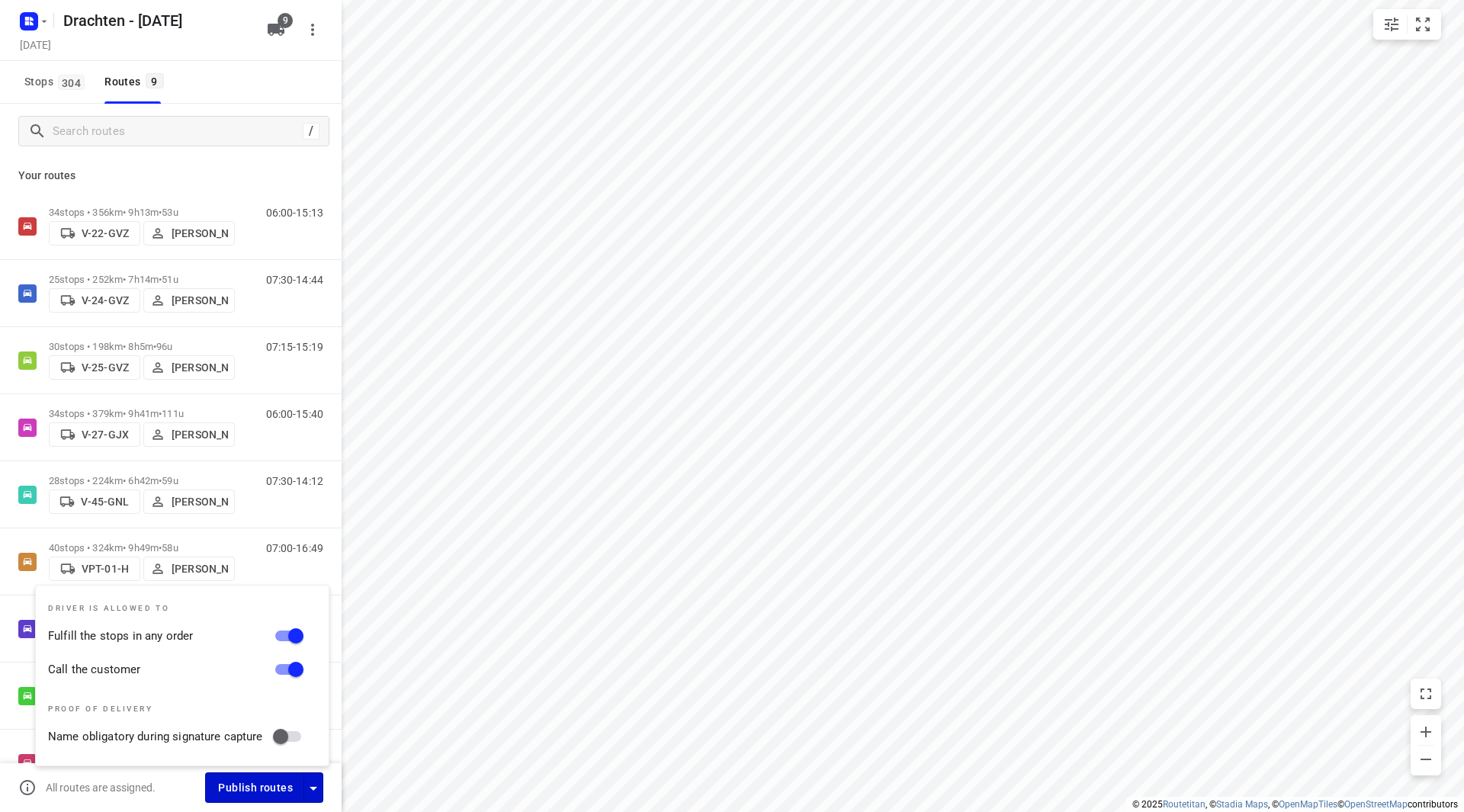
click at [280, 783] on span "Publish routes" at bounding box center [255, 788] width 75 height 19
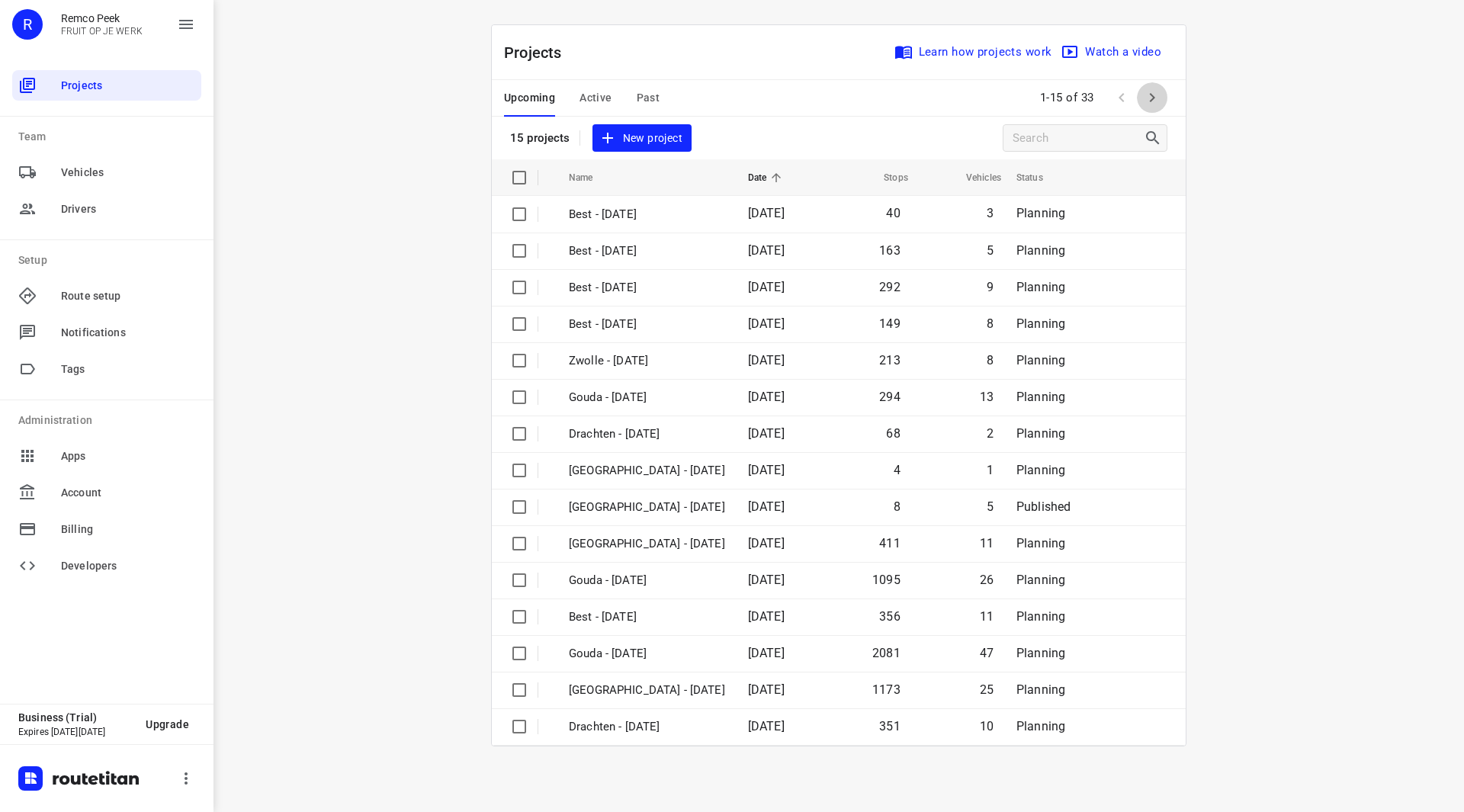
click at [1154, 97] on icon "button" at bounding box center [1153, 97] width 6 height 9
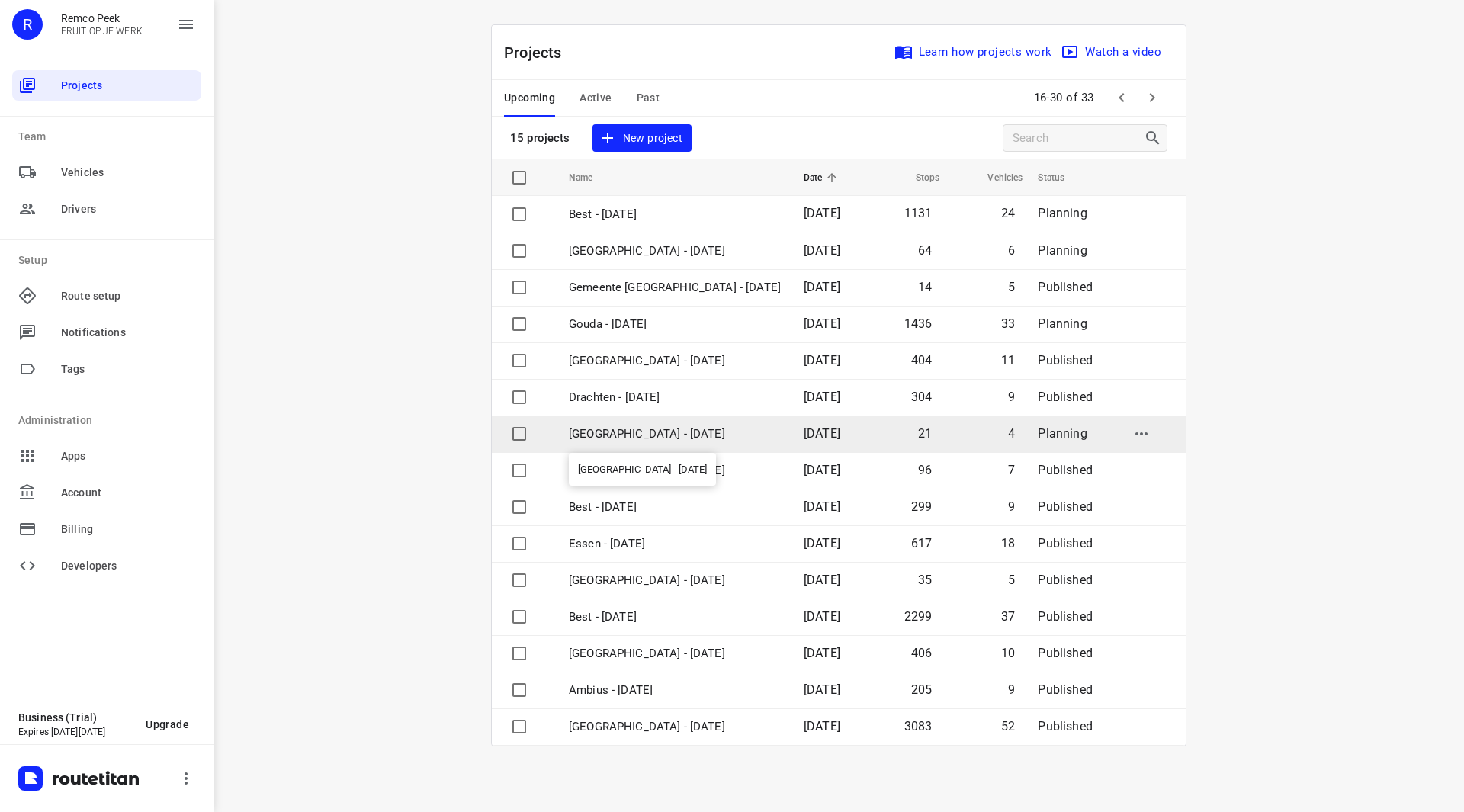
click at [671, 431] on p "[GEOGRAPHIC_DATA] - [DATE]" at bounding box center [675, 434] width 212 height 17
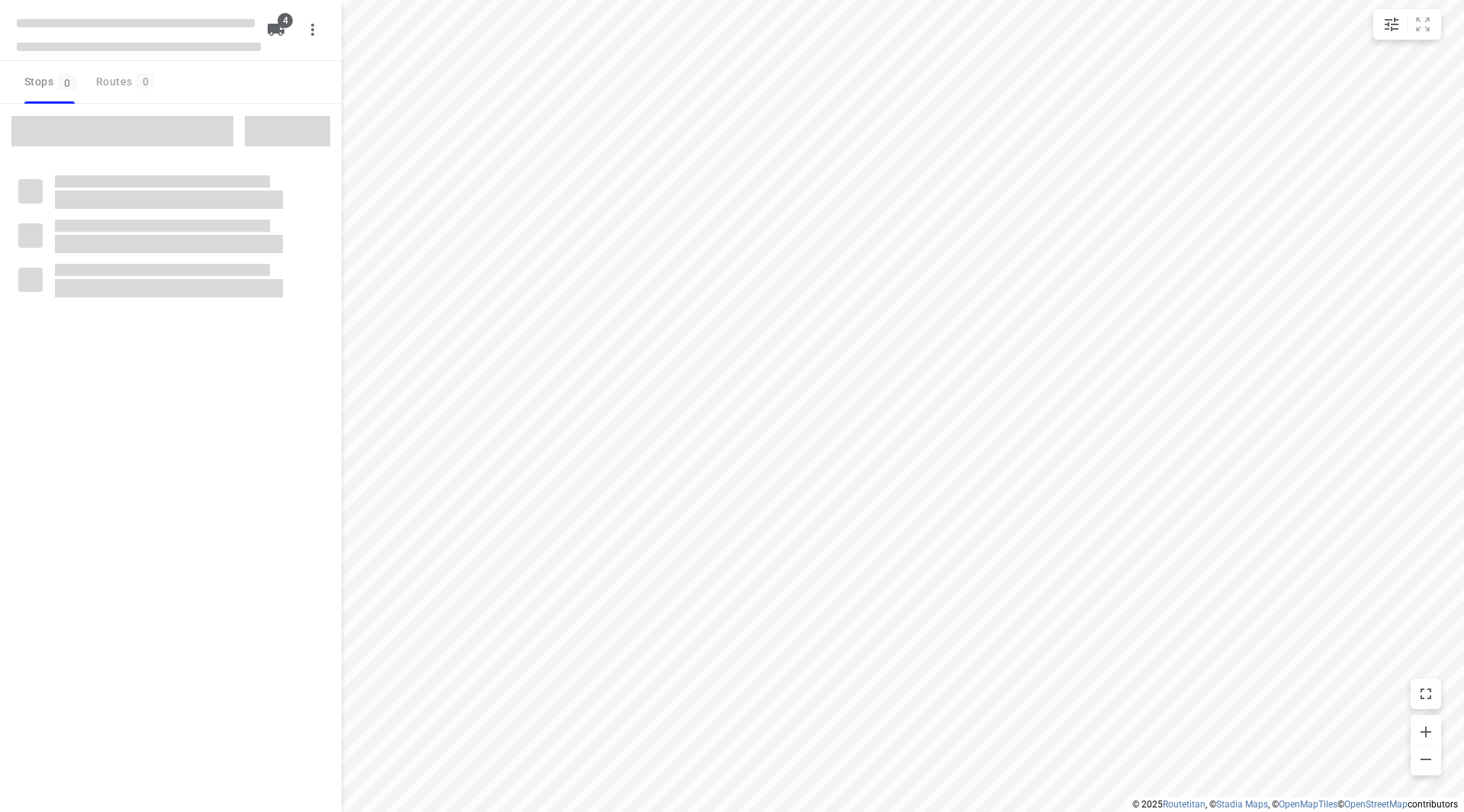
checkbox input "true"
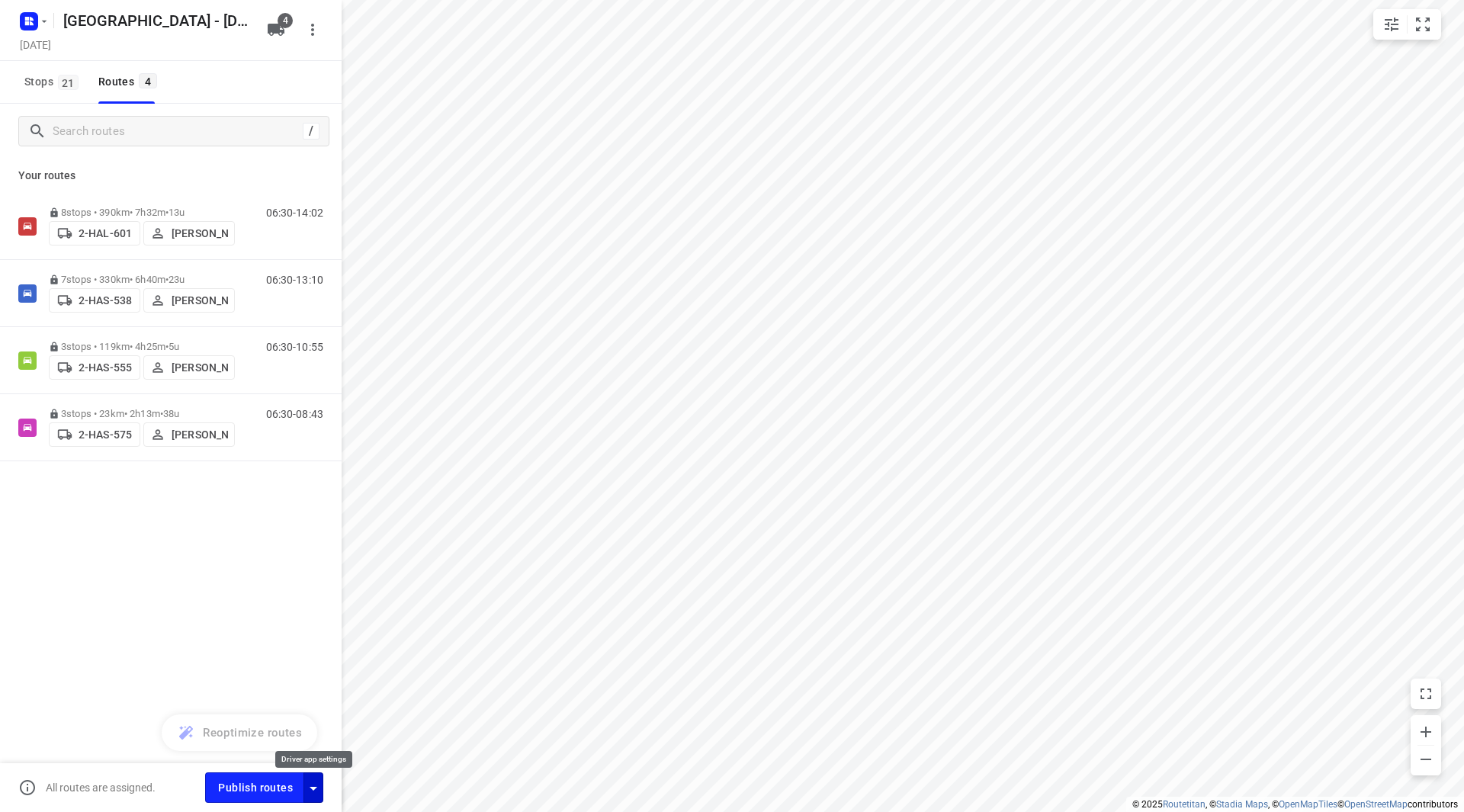
click at [311, 785] on icon "button" at bounding box center [313, 788] width 18 height 18
click at [285, 631] on input "Fulfill the stops in any order" at bounding box center [280, 636] width 87 height 29
checkbox input "true"
click at [284, 667] on input "Call the customer" at bounding box center [280, 669] width 87 height 29
checkbox input "true"
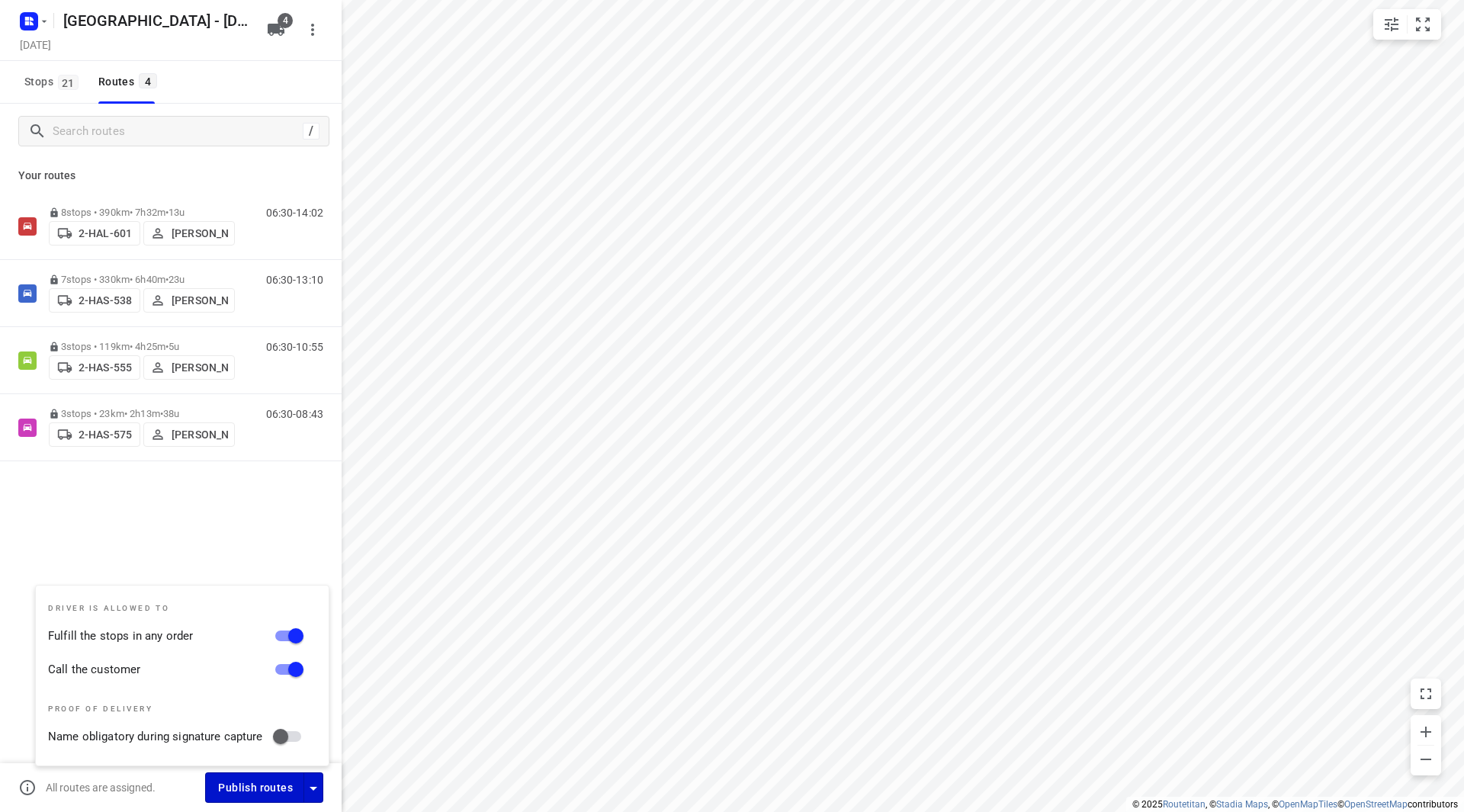
click at [255, 785] on span "Publish routes" at bounding box center [255, 788] width 75 height 19
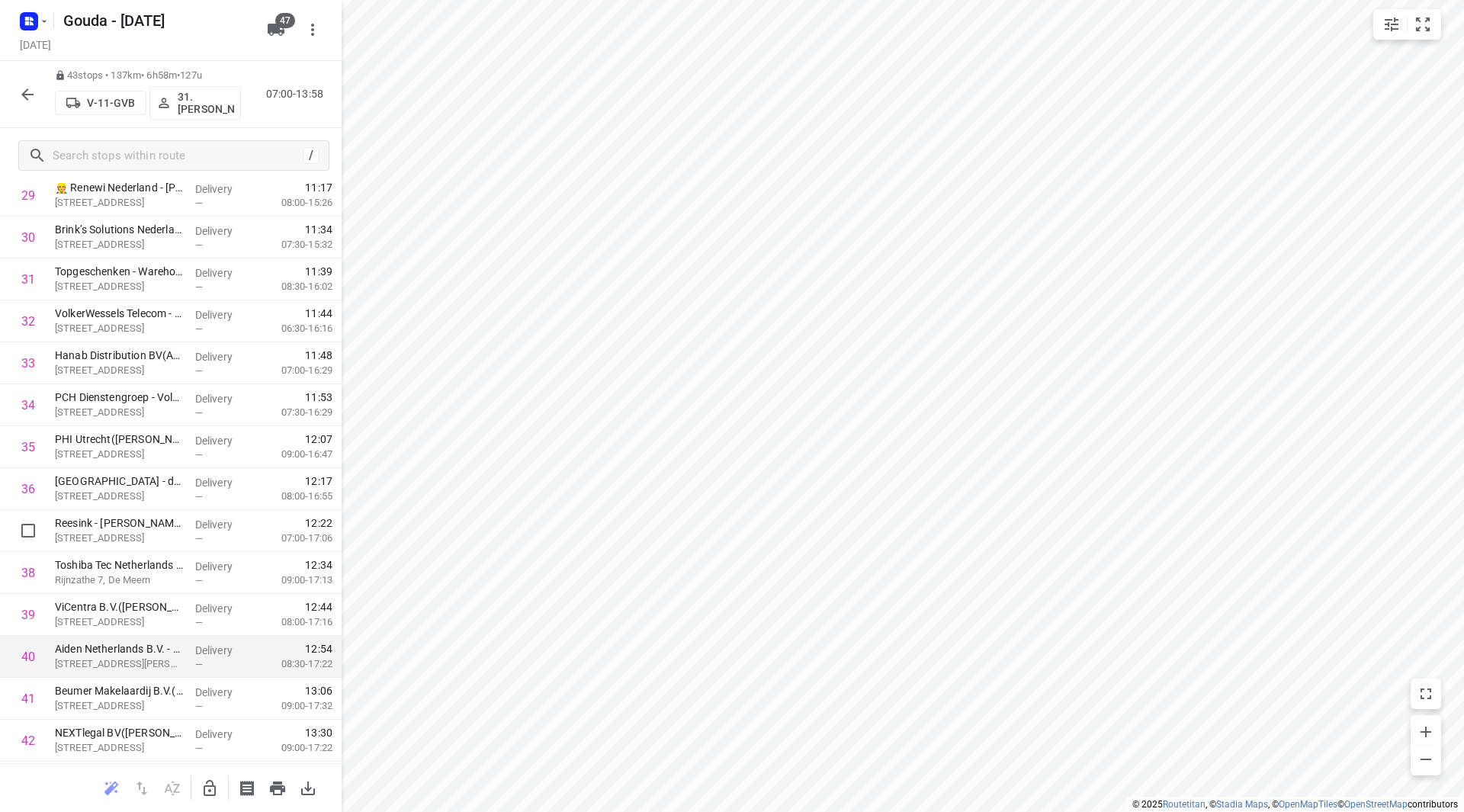
scroll to position [1378, 0]
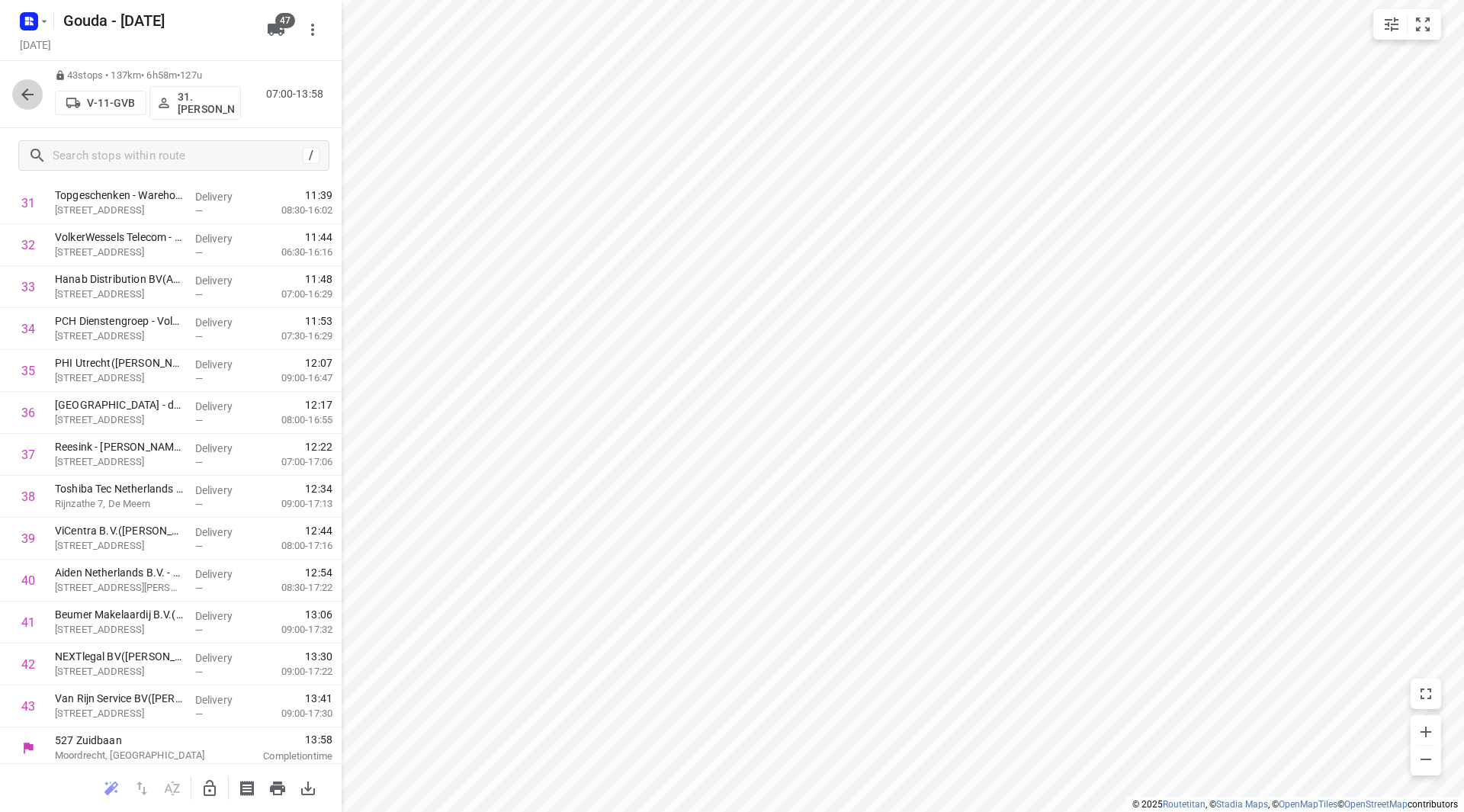
click at [18, 100] on icon "button" at bounding box center [27, 94] width 18 height 18
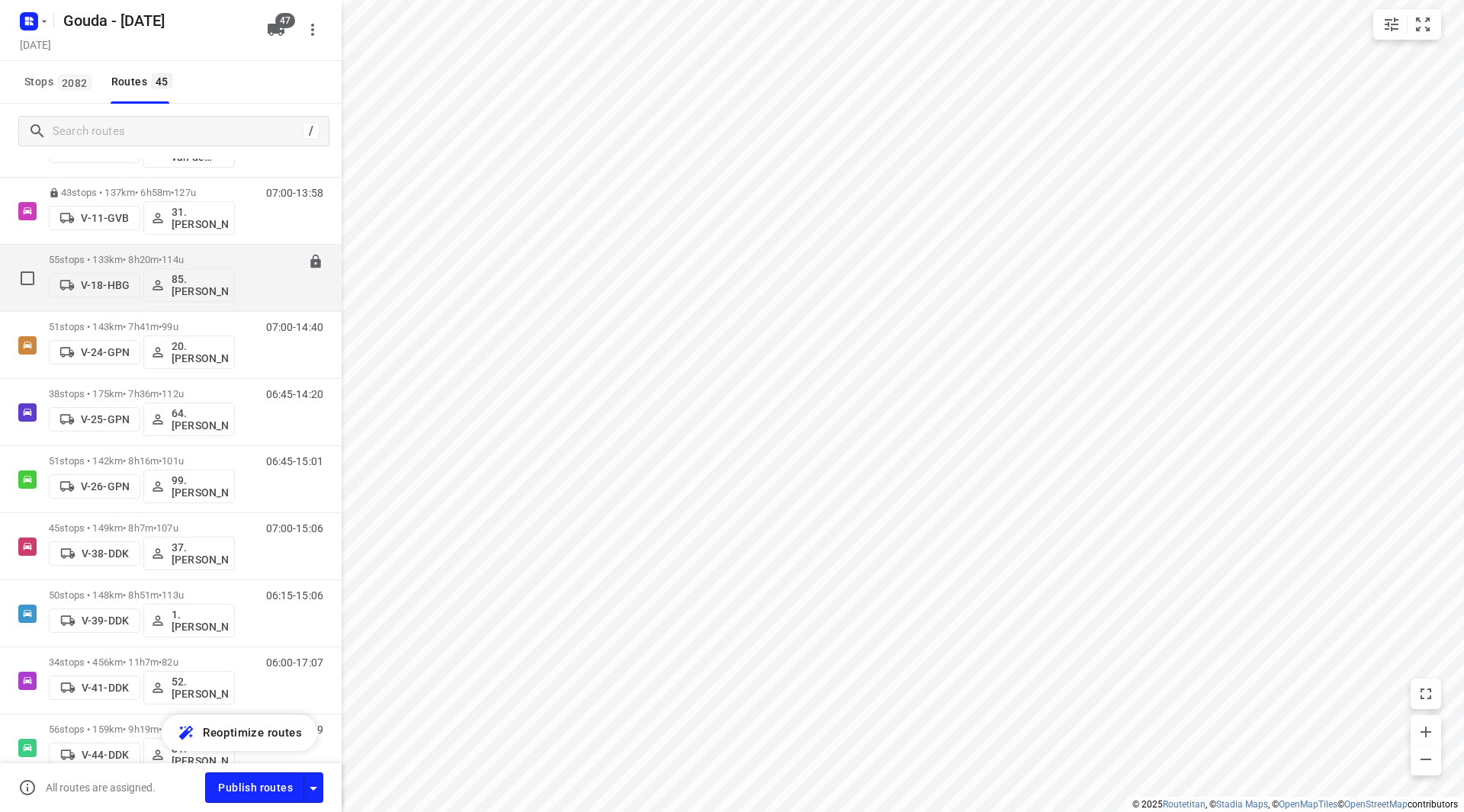
scroll to position [152, 0]
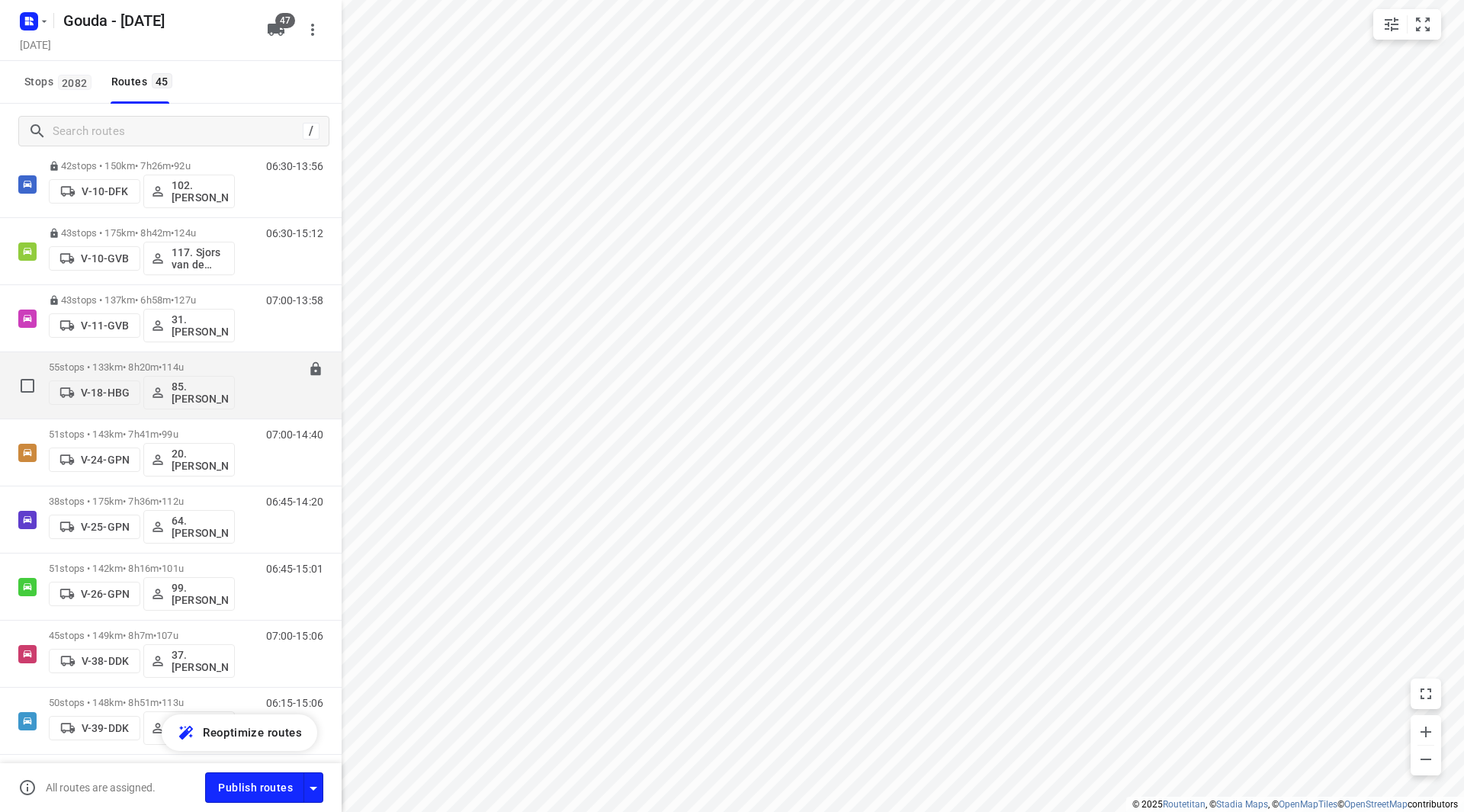
click at [186, 358] on div "55 stops • 133km • 8h20m • 114u V-18-HBG 85.Shahram Poorramszani" at bounding box center [142, 385] width 186 height 64
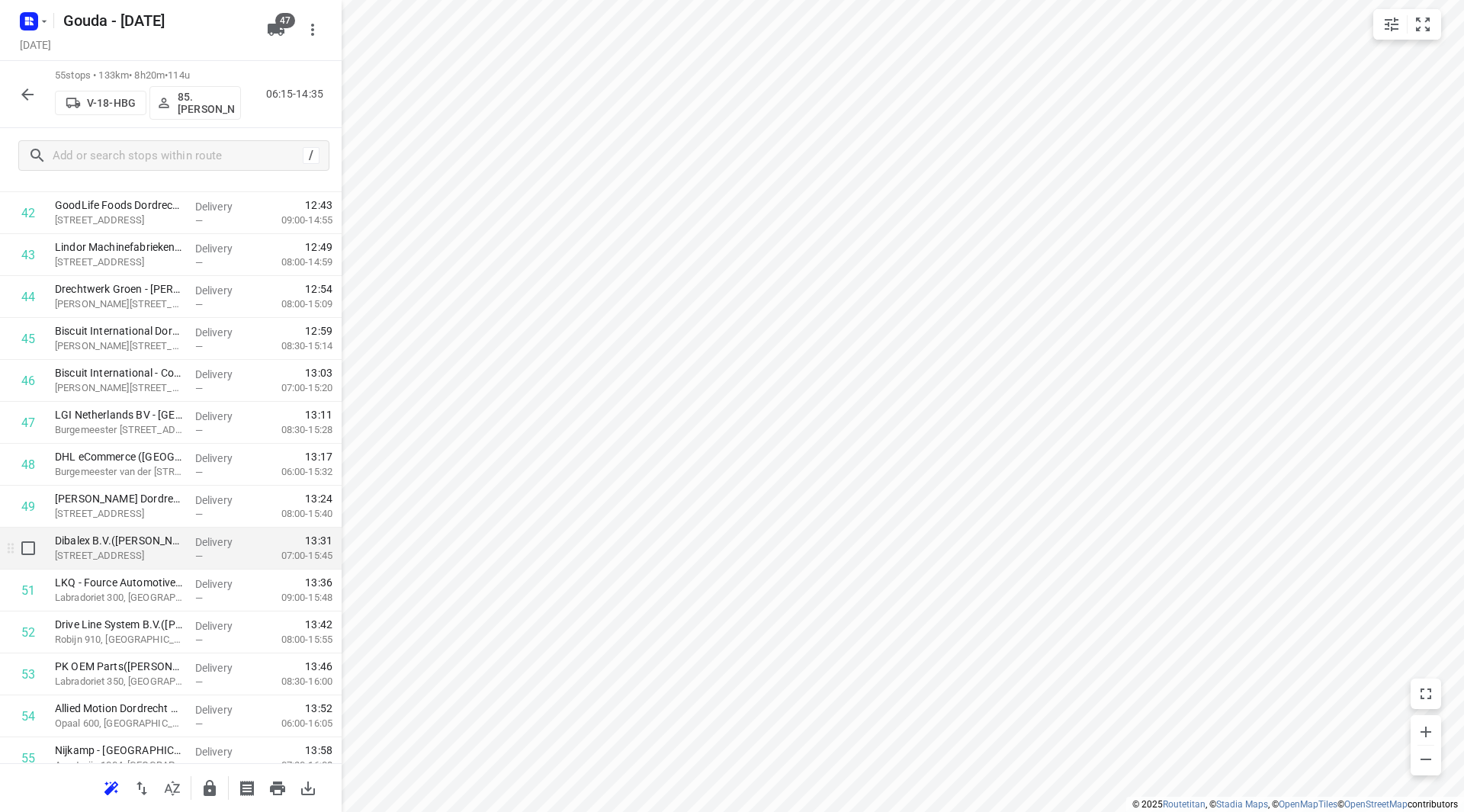
scroll to position [1887, 0]
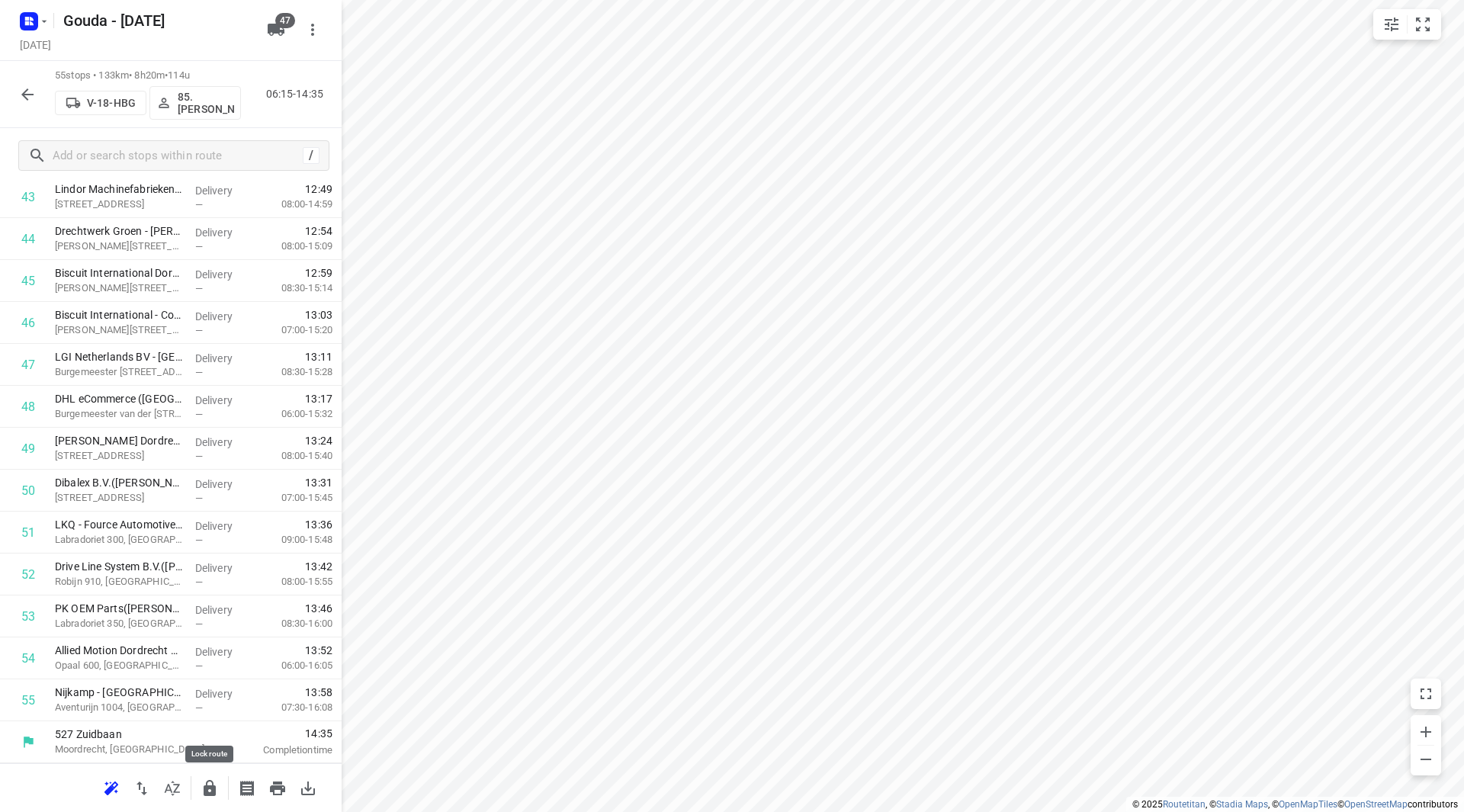
click at [211, 783] on icon "button" at bounding box center [209, 788] width 18 height 18
click at [34, 88] on icon "button" at bounding box center [27, 94] width 18 height 18
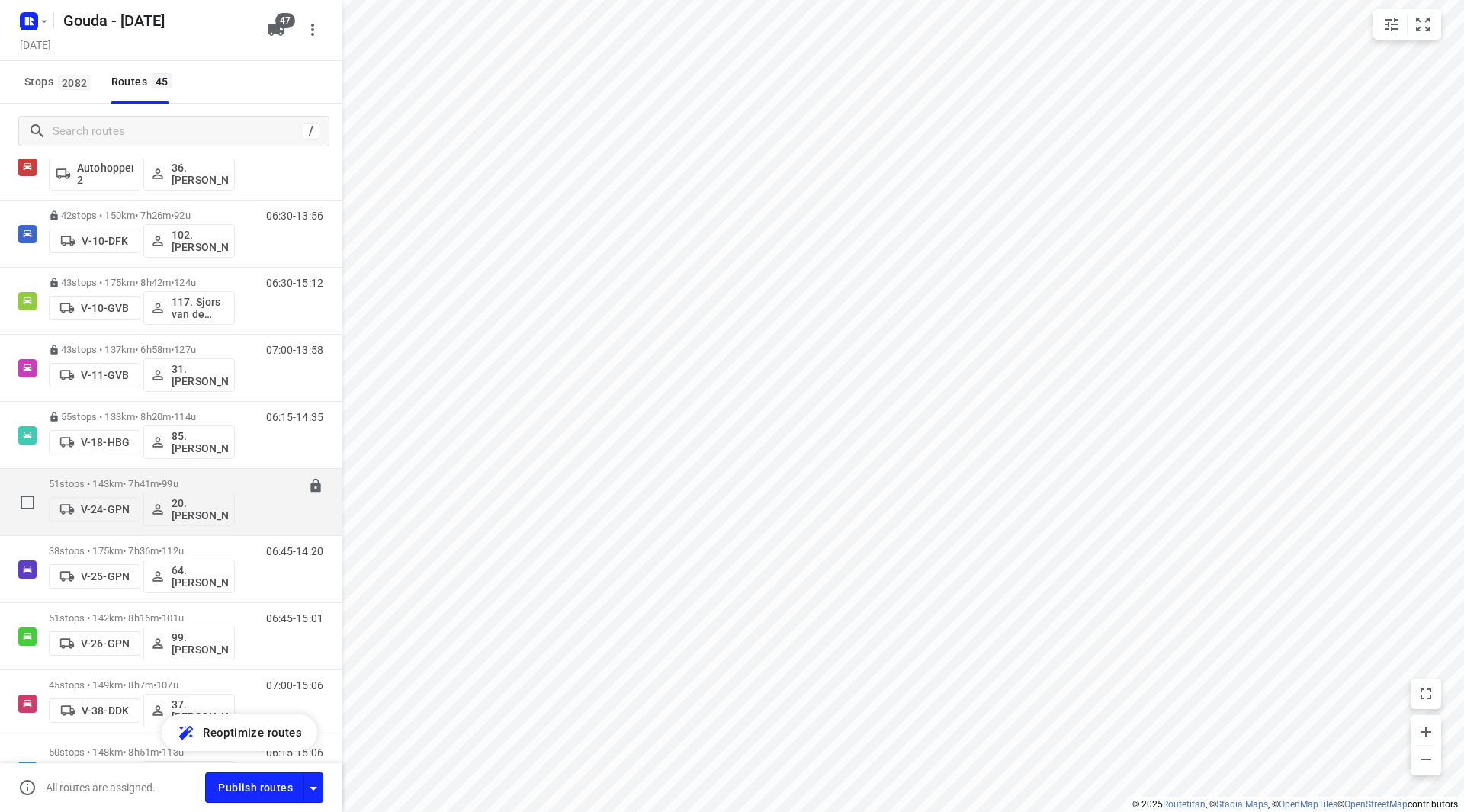
scroll to position [152, 0]
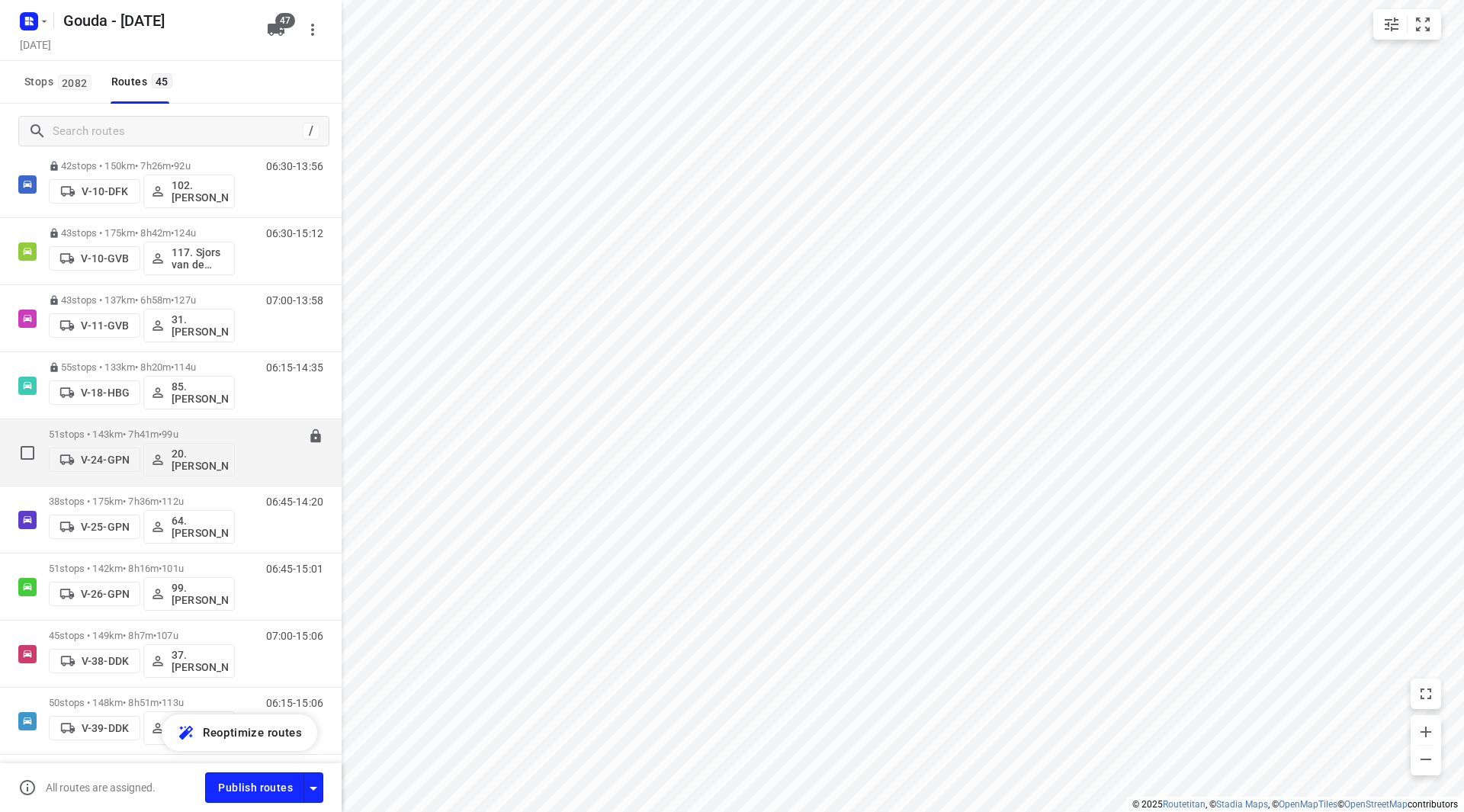
click at [148, 427] on div "51 stops • 143km • 7h41m • 99u V-24-GPN 20.Lisanne Pouw" at bounding box center [142, 453] width 186 height 64
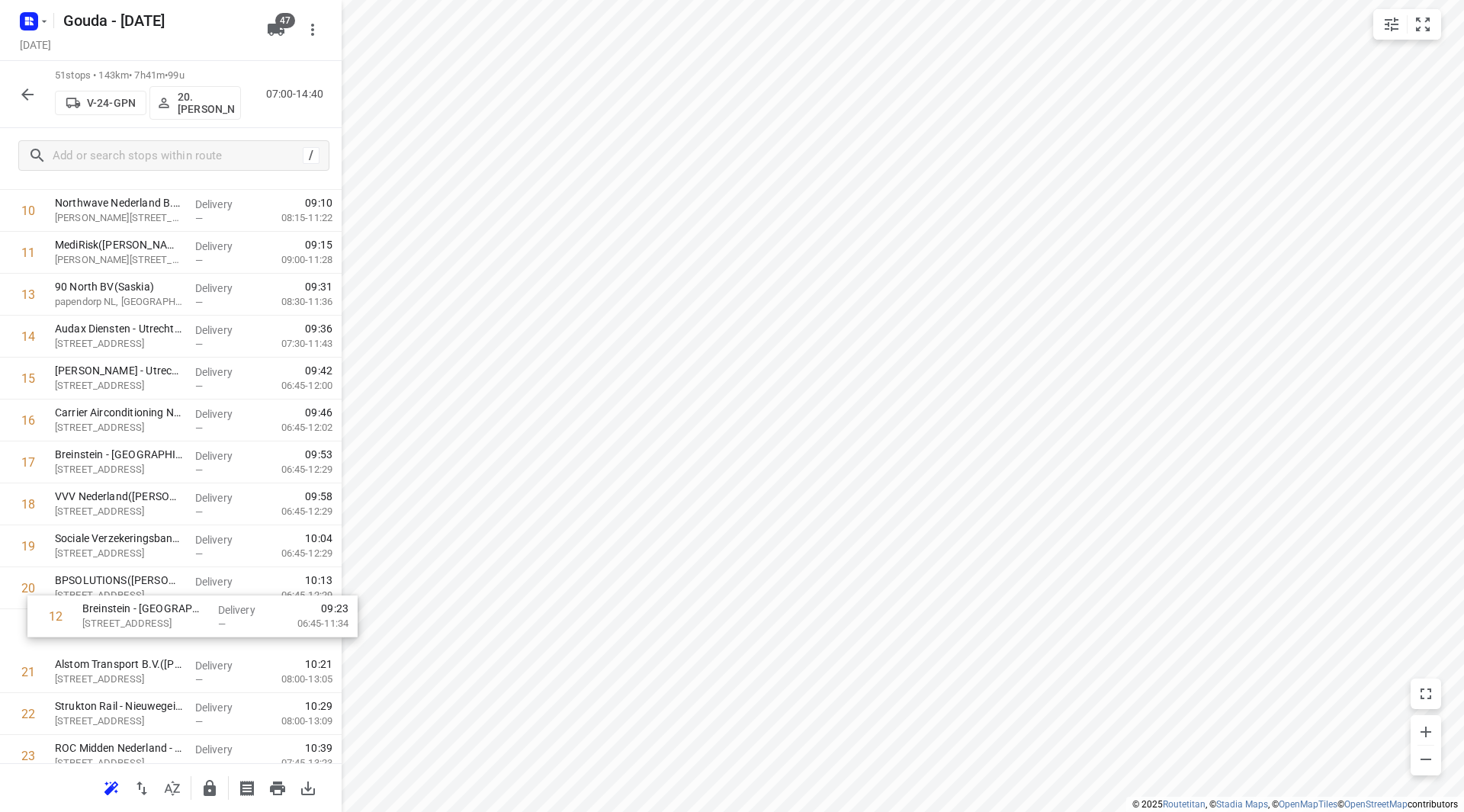
scroll to position [497, 0]
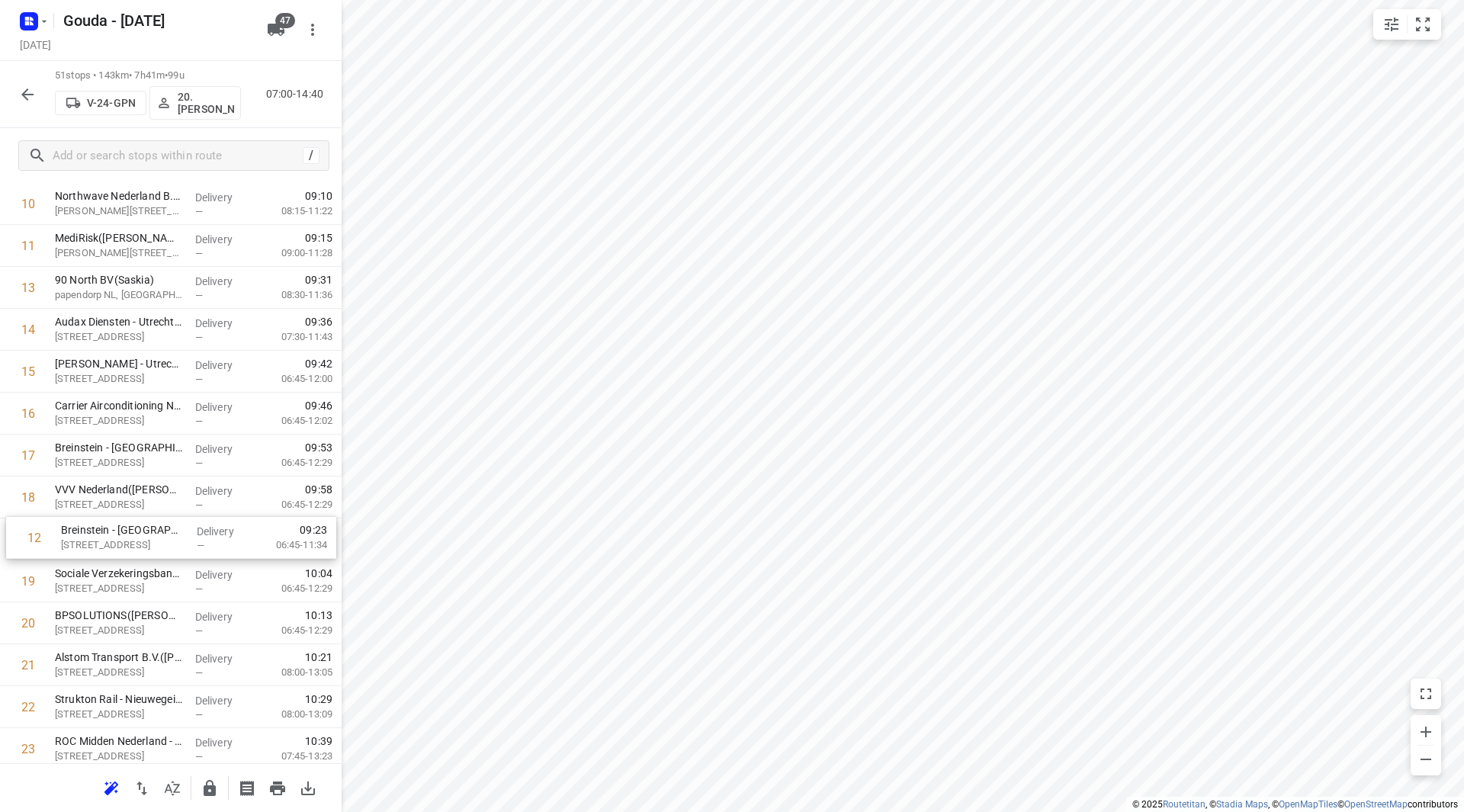
drag, startPoint x: 170, startPoint y: 324, endPoint x: 173, endPoint y: 535, distance: 211.0
drag, startPoint x: 158, startPoint y: 592, endPoint x: 155, endPoint y: 458, distance: 134.0
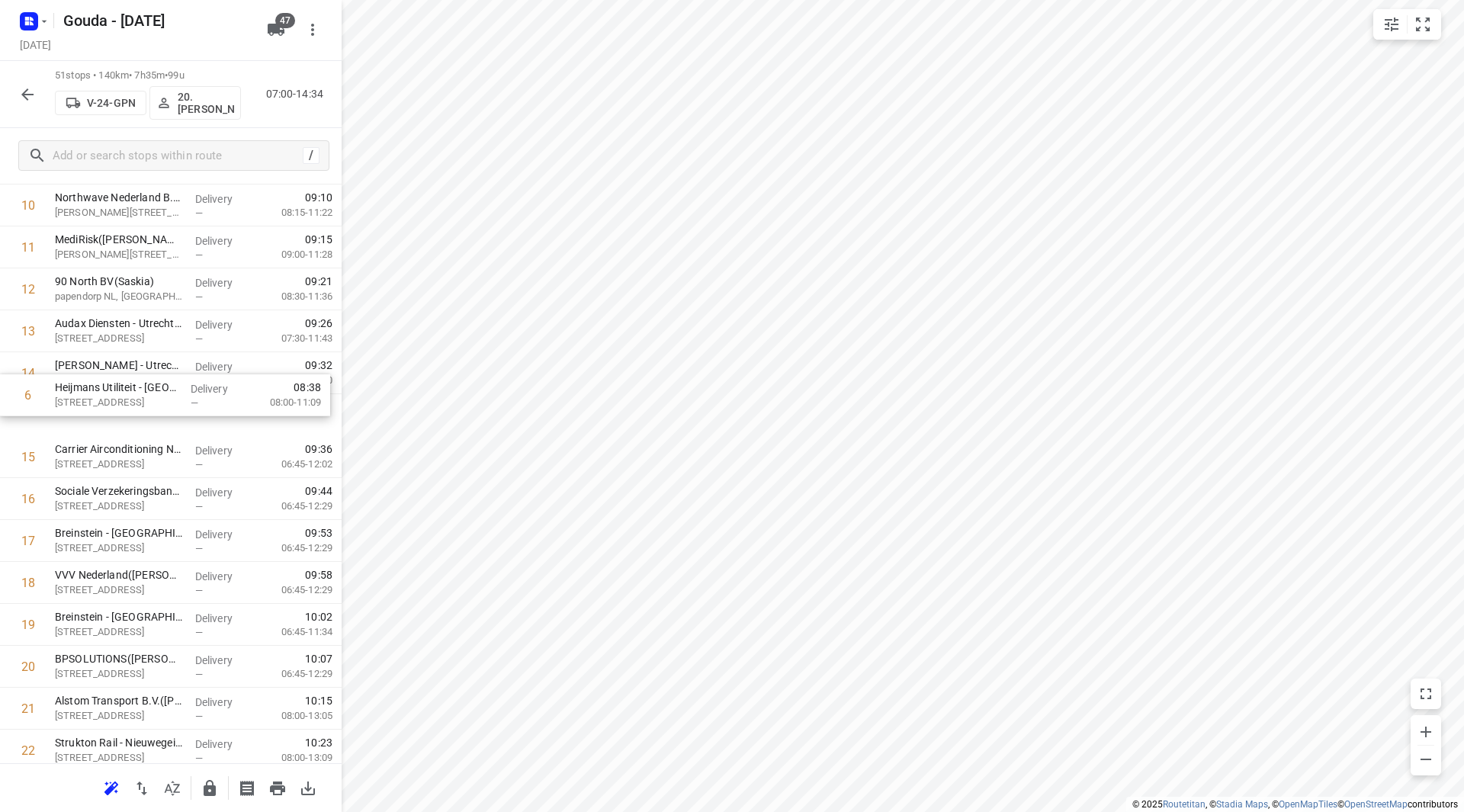
drag, startPoint x: 150, startPoint y: 462, endPoint x: 151, endPoint y: 410, distance: 52.0
drag, startPoint x: 151, startPoint y: 422, endPoint x: 155, endPoint y: 378, distance: 44.2
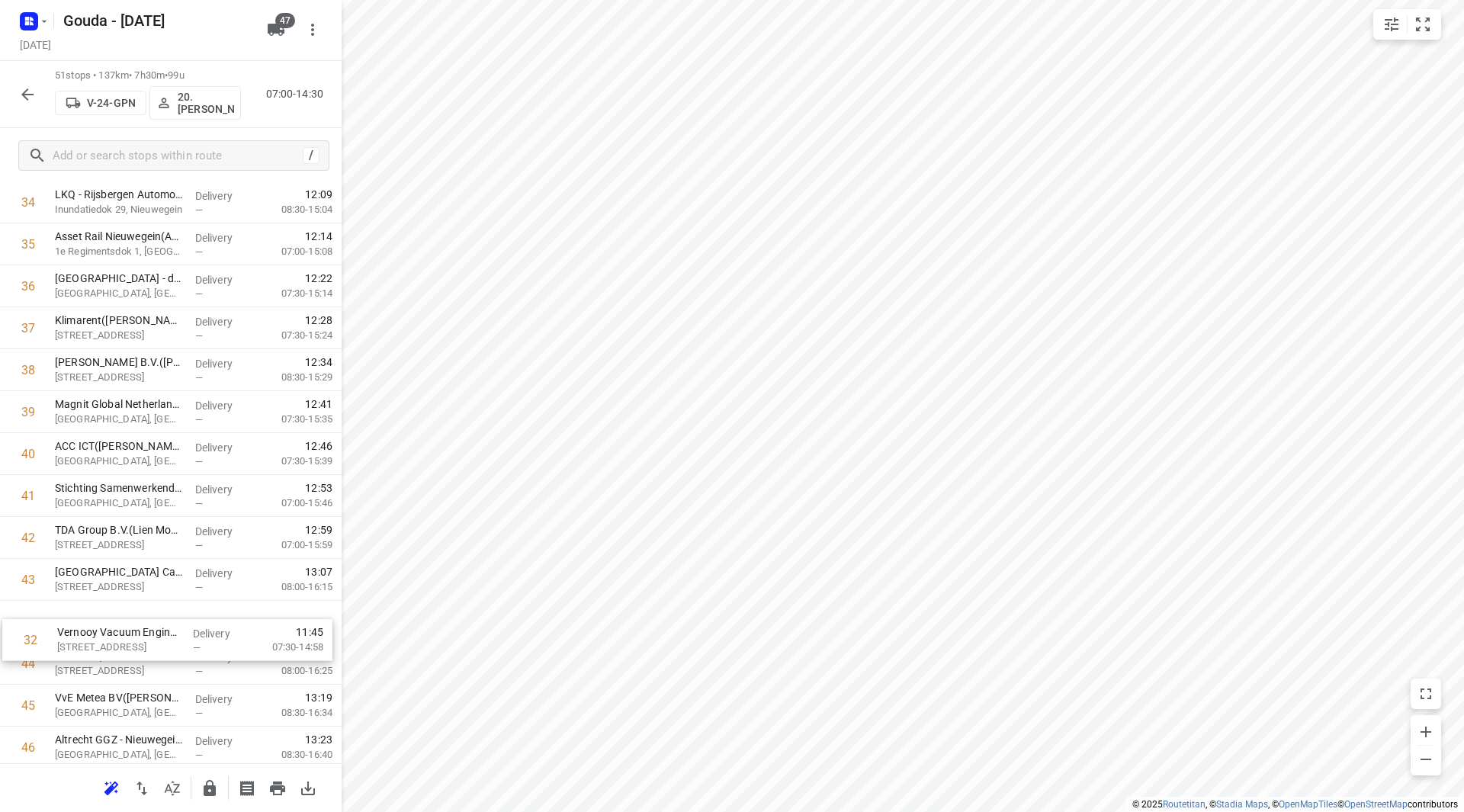
scroll to position [1466, 0]
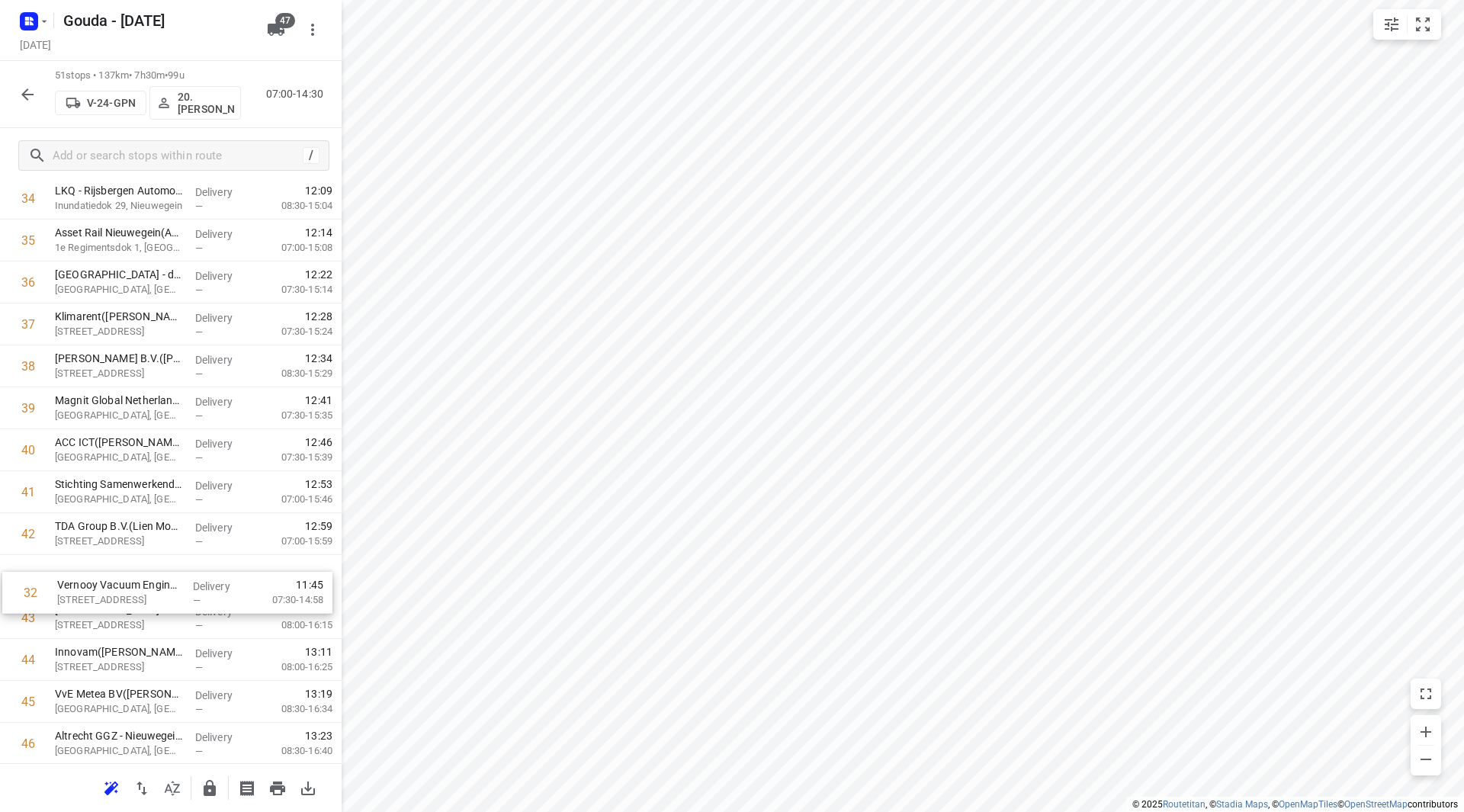
drag, startPoint x: 145, startPoint y: 489, endPoint x: 150, endPoint y: 579, distance: 90.1
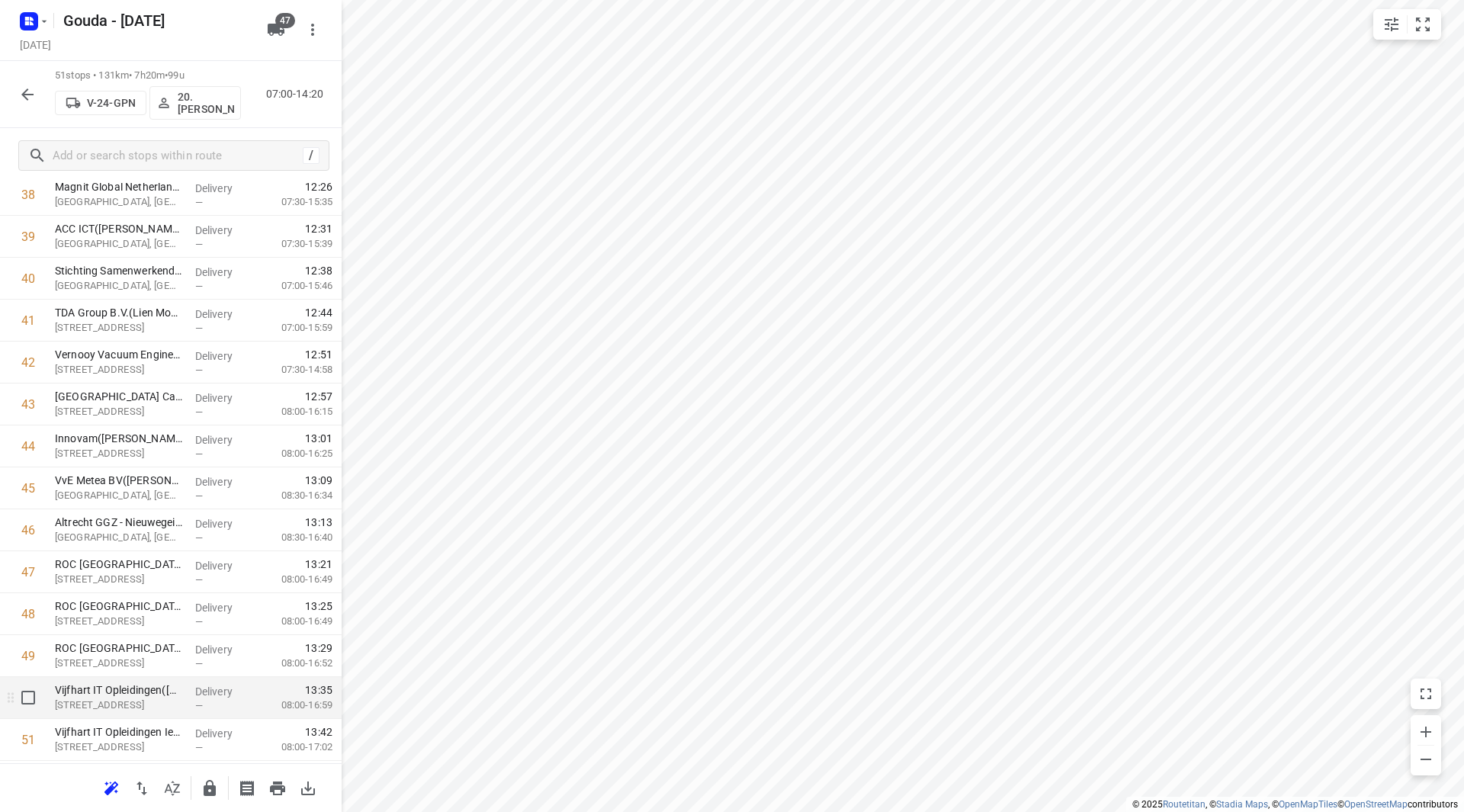
scroll to position [1719, 0]
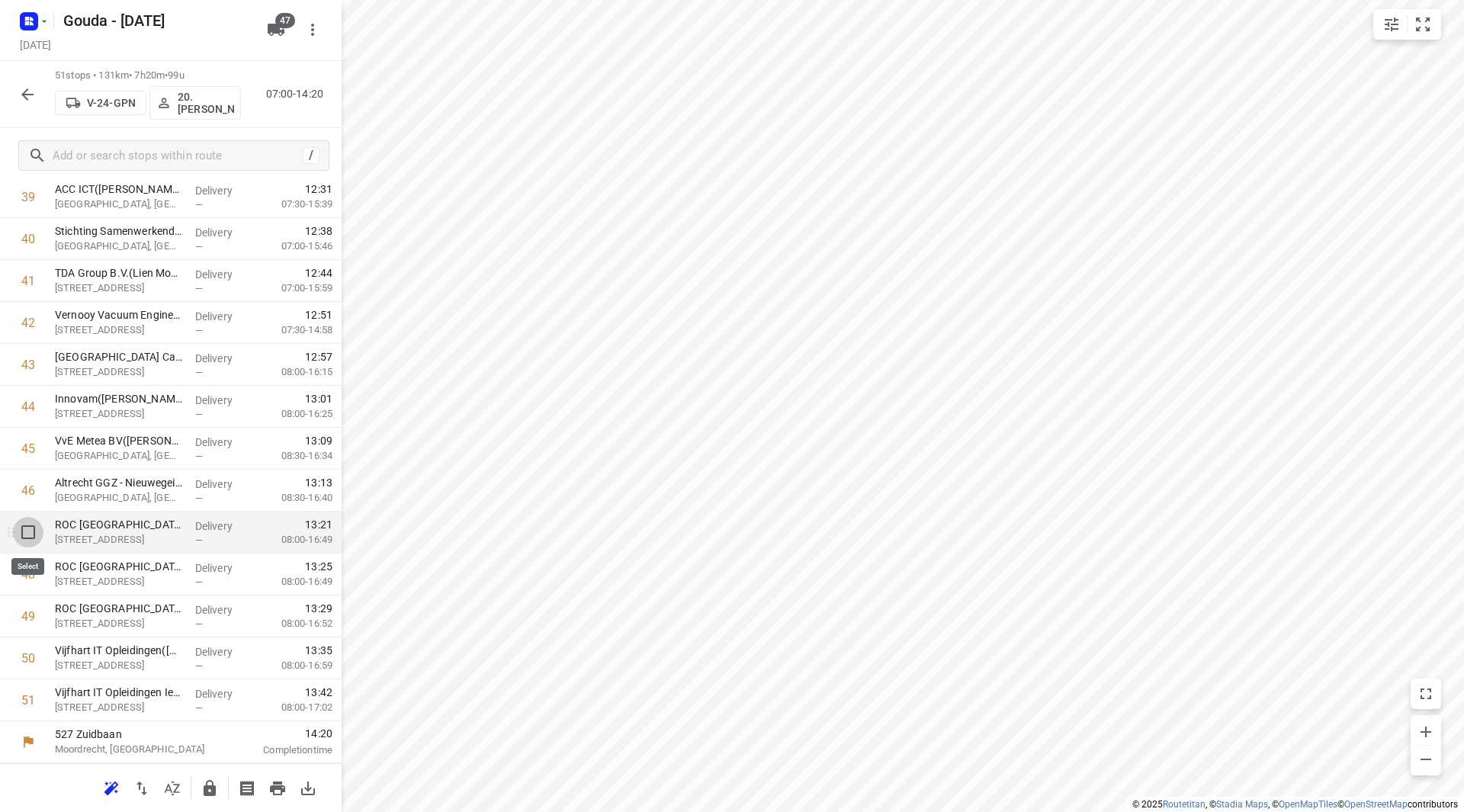
click at [31, 528] on input "checkbox" at bounding box center [28, 532] width 31 height 31
checkbox input "true"
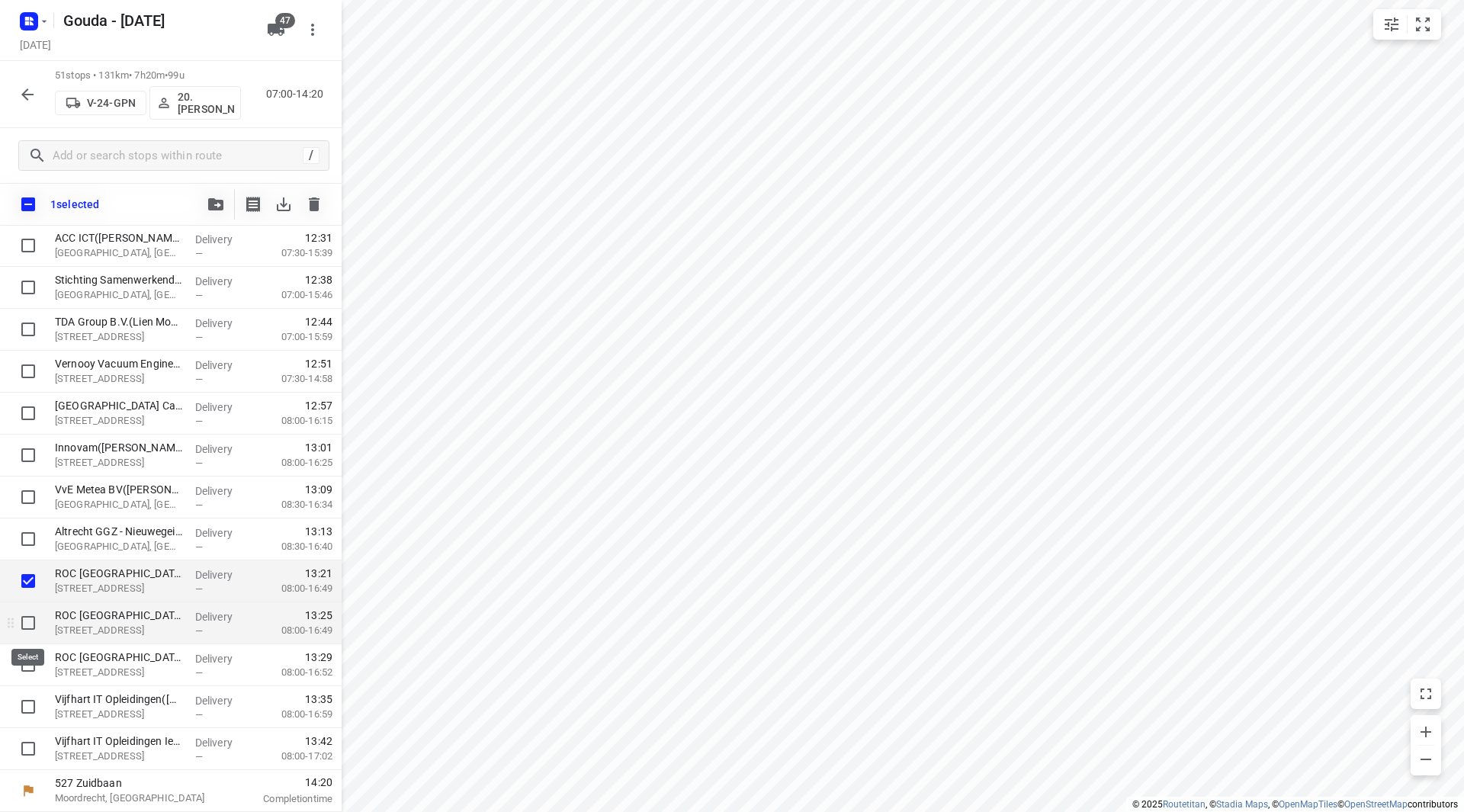
click at [33, 619] on input "checkbox" at bounding box center [28, 623] width 31 height 31
checkbox input "true"
click at [30, 667] on input "checkbox" at bounding box center [28, 665] width 31 height 31
checkbox input "true"
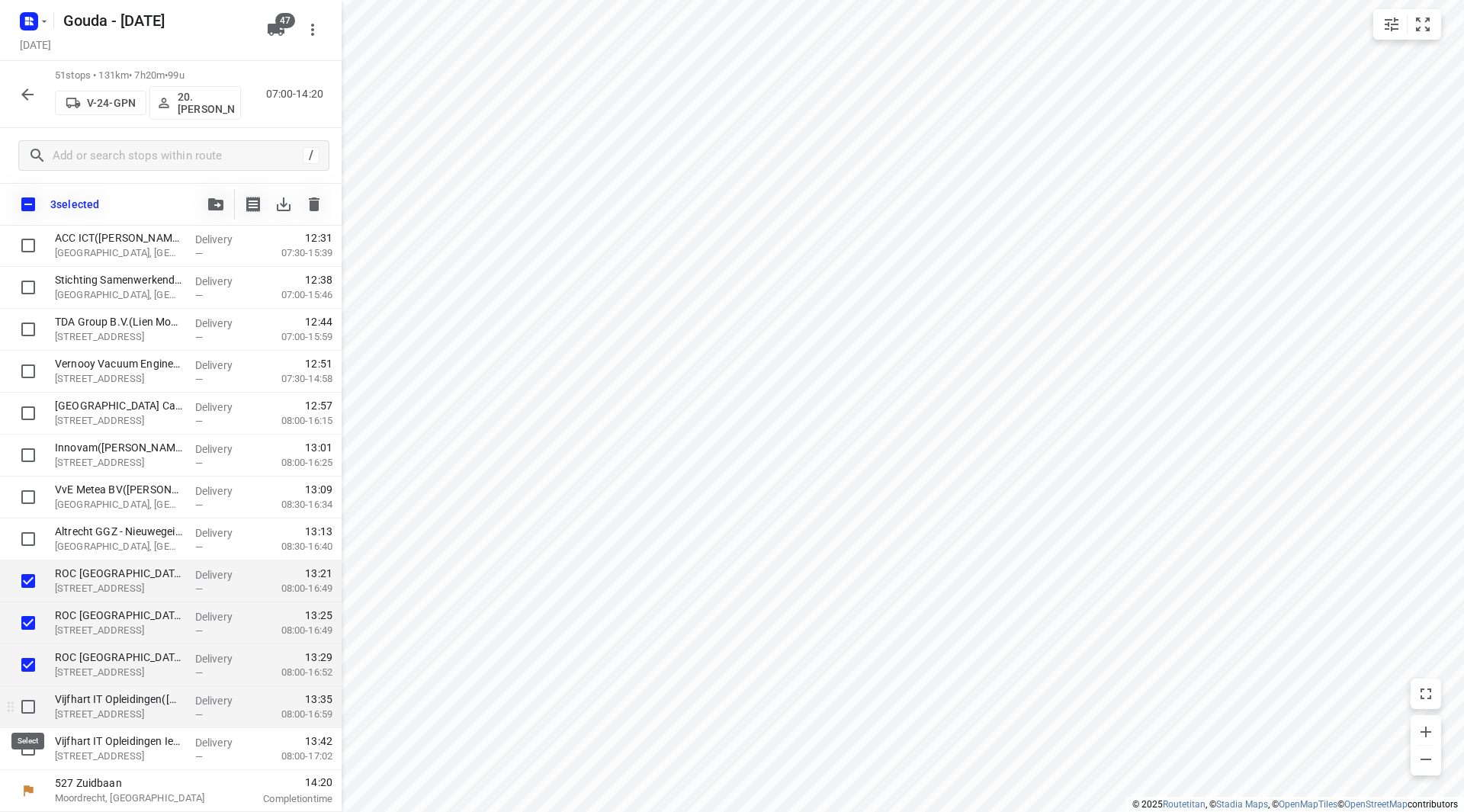
click at [27, 710] on input "checkbox" at bounding box center [28, 707] width 31 height 31
checkbox input "true"
click at [29, 737] on input "checkbox" at bounding box center [28, 748] width 31 height 31
checkbox input "true"
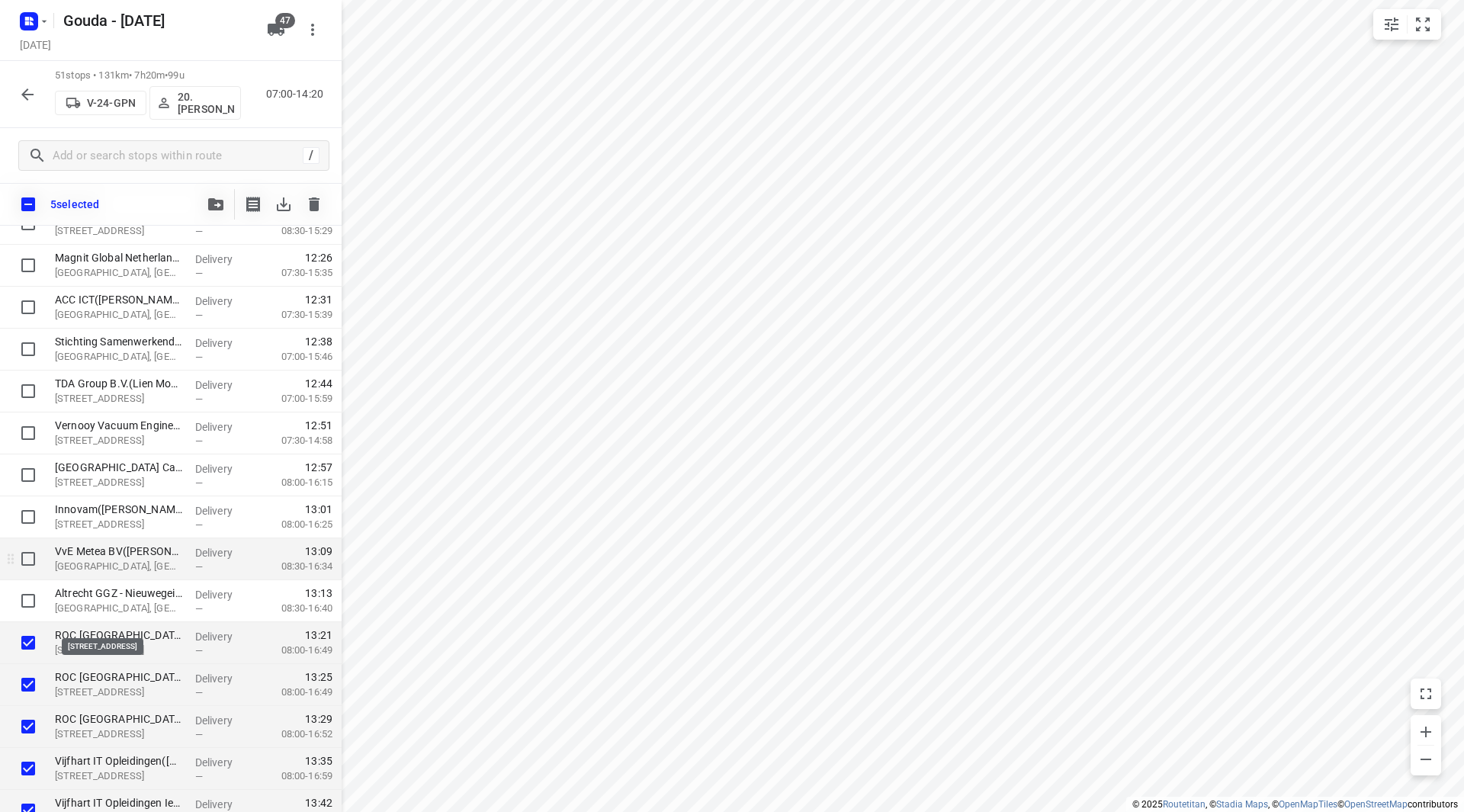
scroll to position [1561, 0]
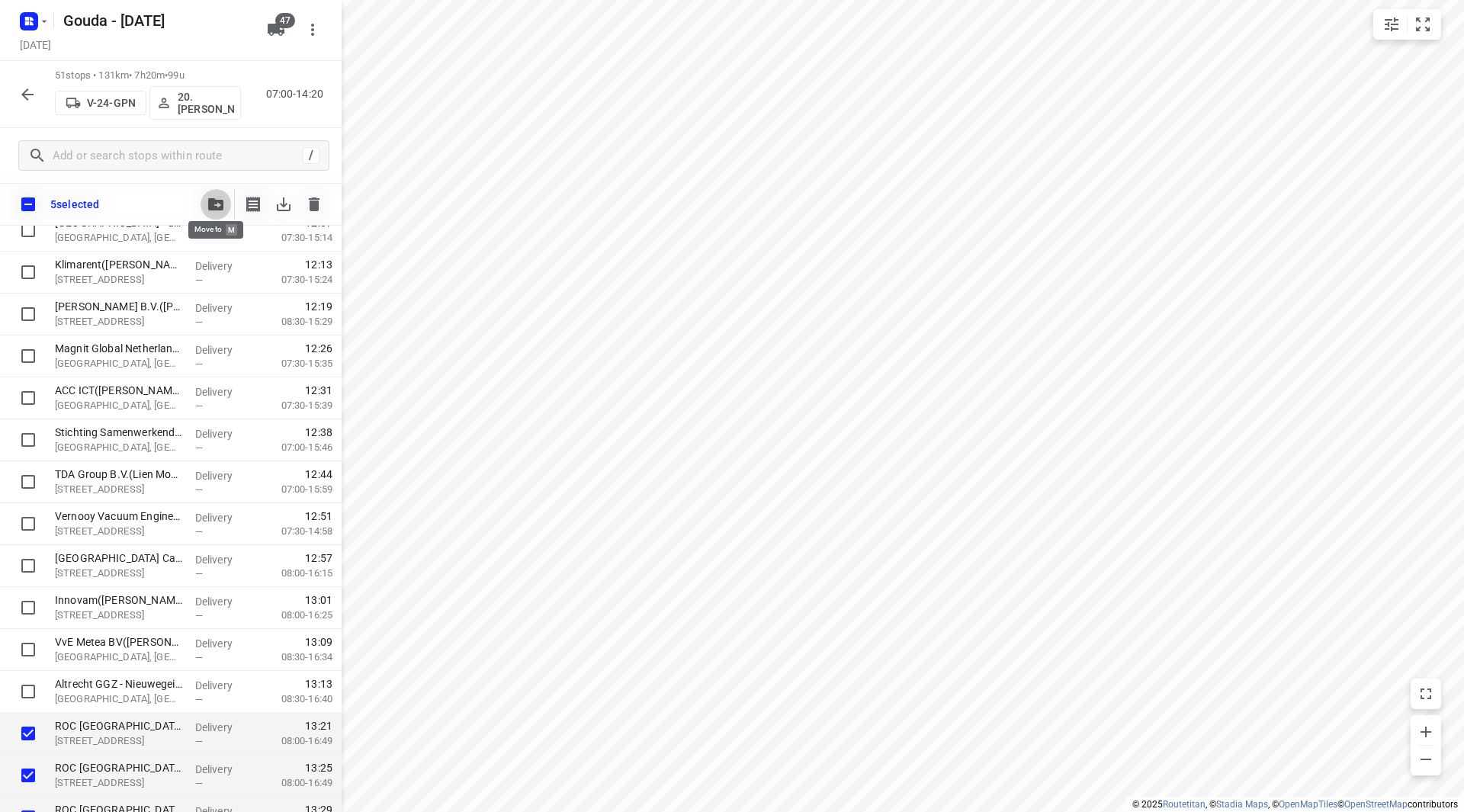
click at [215, 209] on icon "button" at bounding box center [216, 204] width 15 height 13
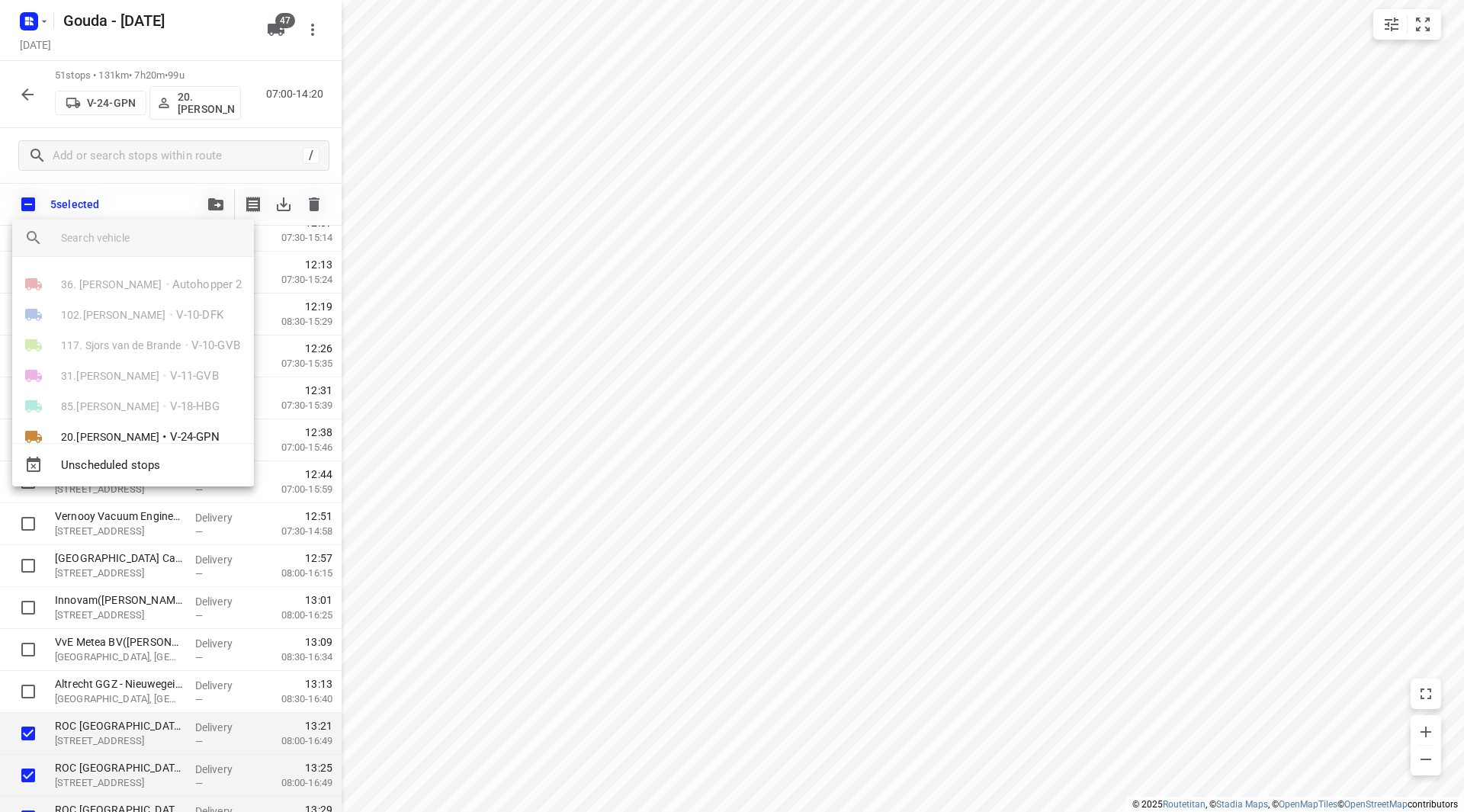
click at [148, 246] on input "search vehicle" at bounding box center [151, 238] width 181 height 23
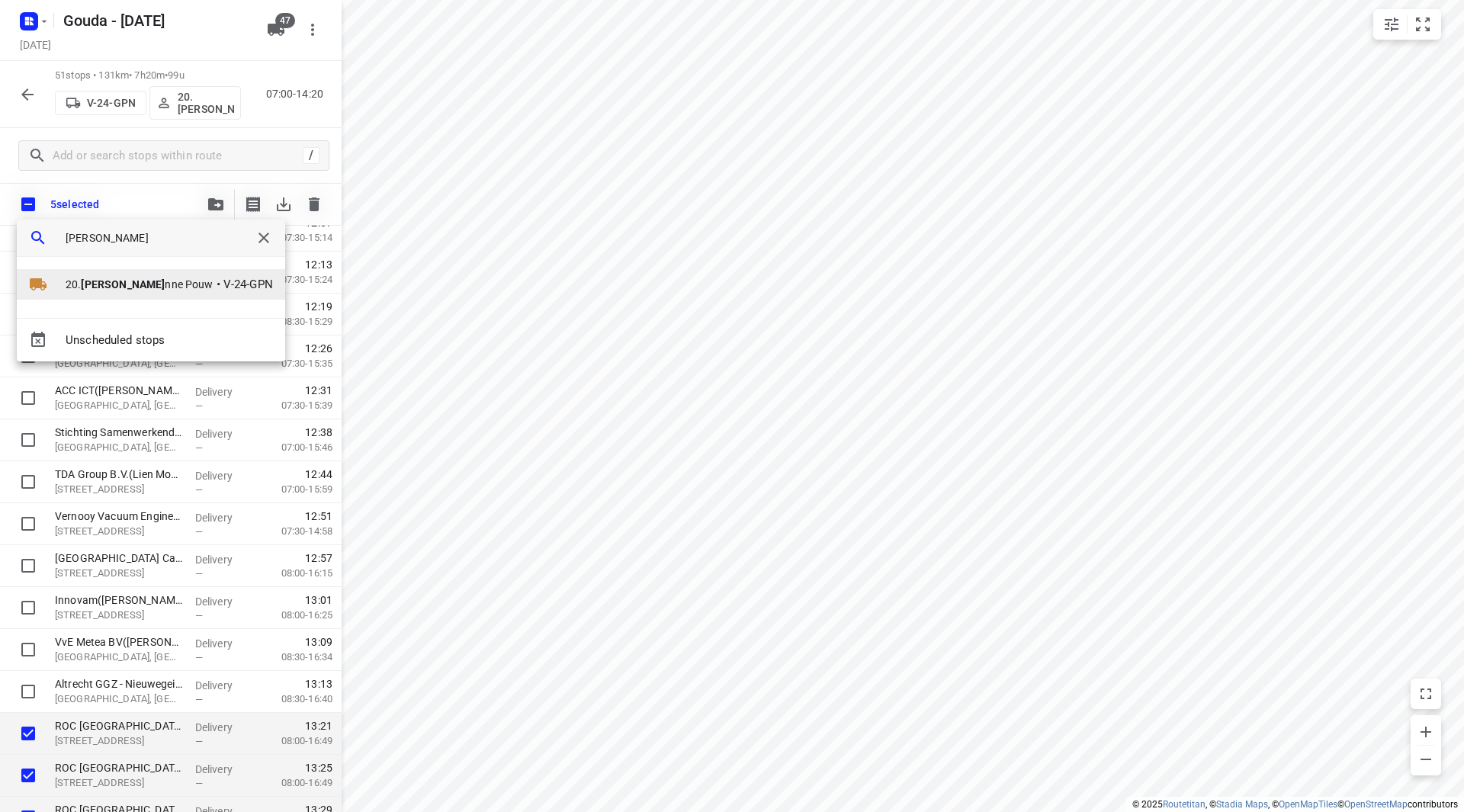
type input "lisa"
click at [75, 283] on span "20. Lisa nne Pouw" at bounding box center [140, 284] width 148 height 15
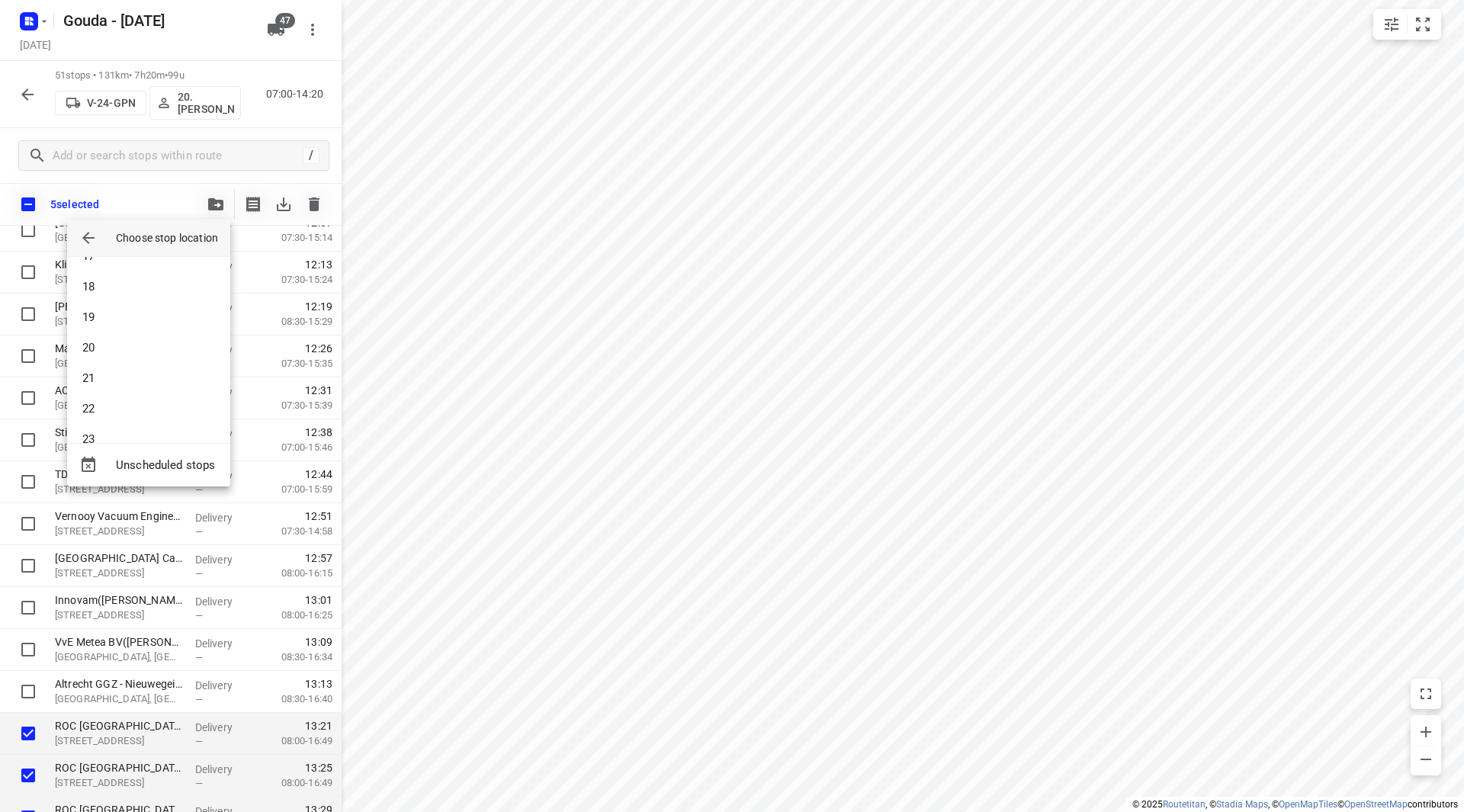
scroll to position [610, 0]
click at [112, 333] on li "23" at bounding box center [148, 339] width 163 height 31
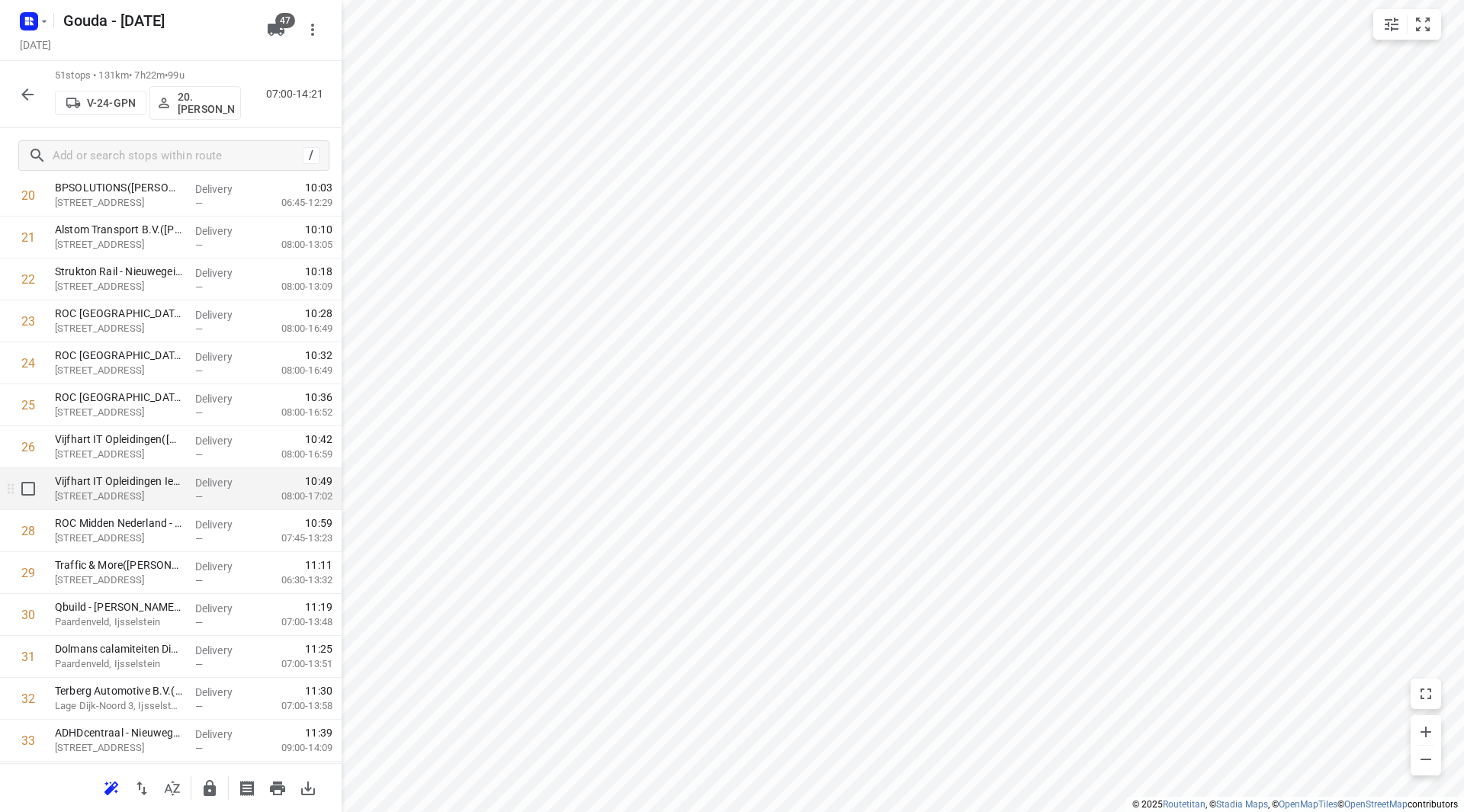
scroll to position [952, 0]
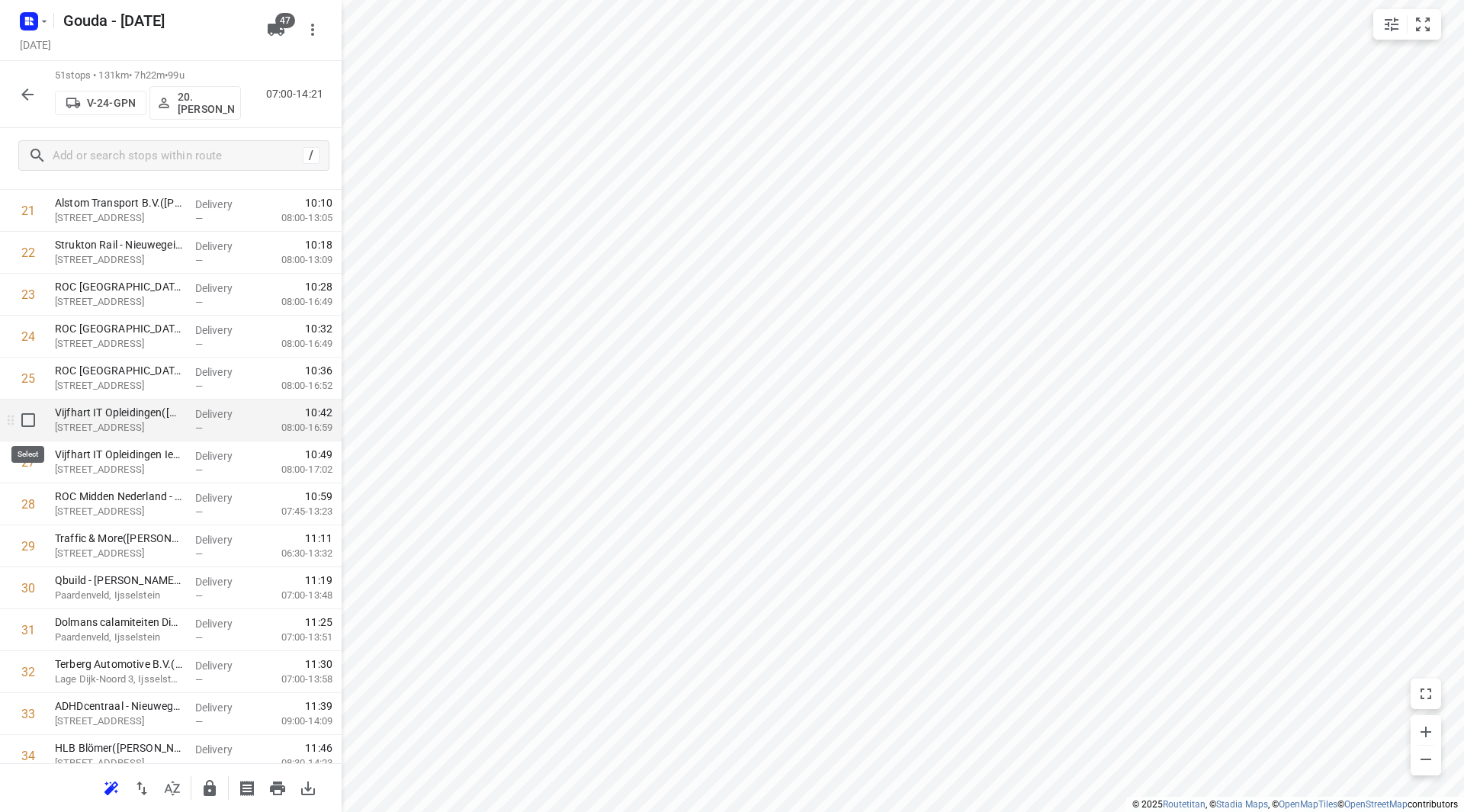
click at [34, 423] on input "checkbox" at bounding box center [28, 420] width 31 height 31
checkbox input "true"
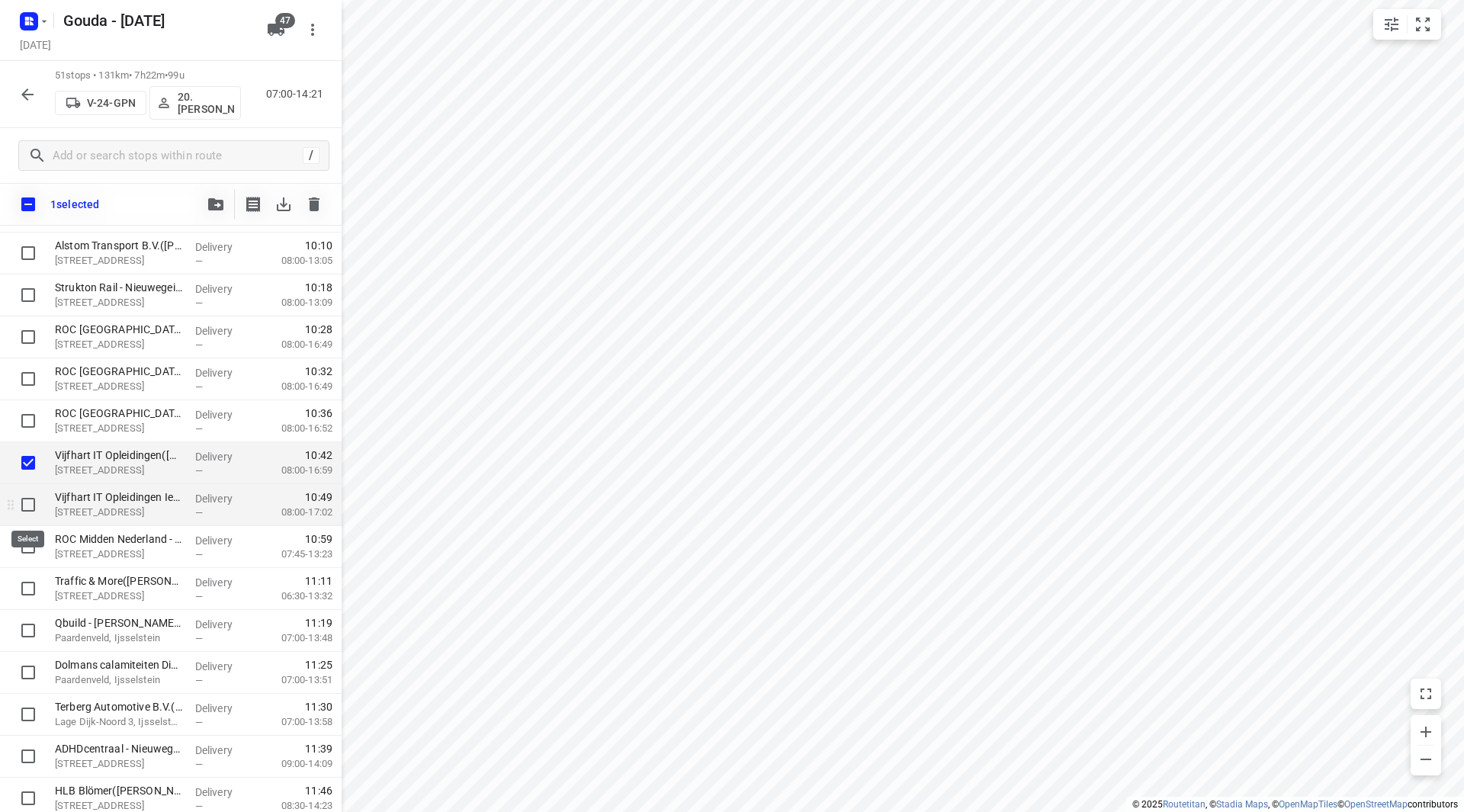
drag, startPoint x: 37, startPoint y: 508, endPoint x: 46, endPoint y: 491, distance: 19.2
click at [35, 506] on input "checkbox" at bounding box center [28, 505] width 31 height 31
checkbox input "true"
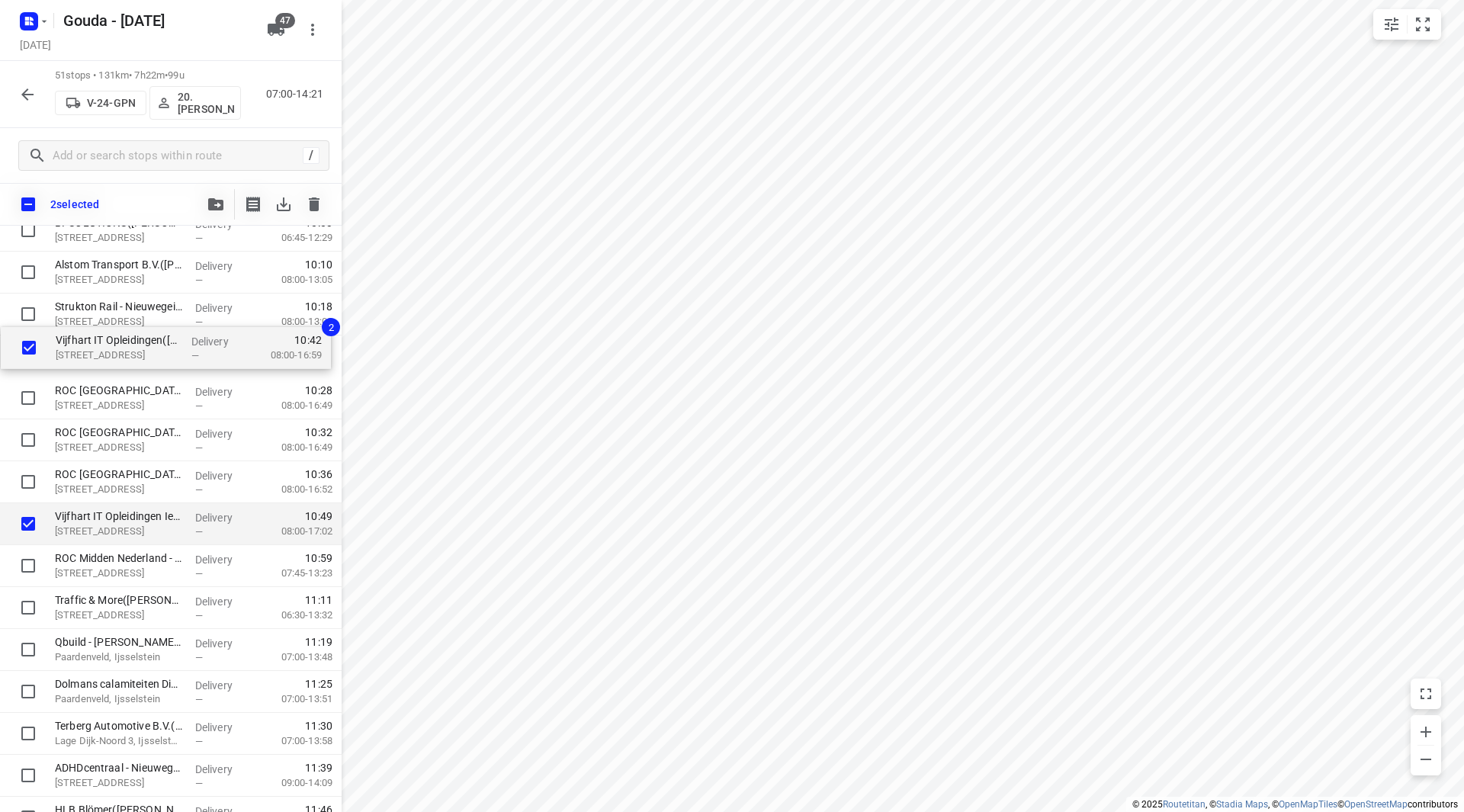
drag, startPoint x: 104, startPoint y: 476, endPoint x: 105, endPoint y: 352, distance: 124.0
click at [105, 352] on div "⭐Verder Liquids(Nancy van der Wardt) Utrechtseweg 4A, Utrecht Delivery — 07:31 …" at bounding box center [171, 483] width 341 height 2138
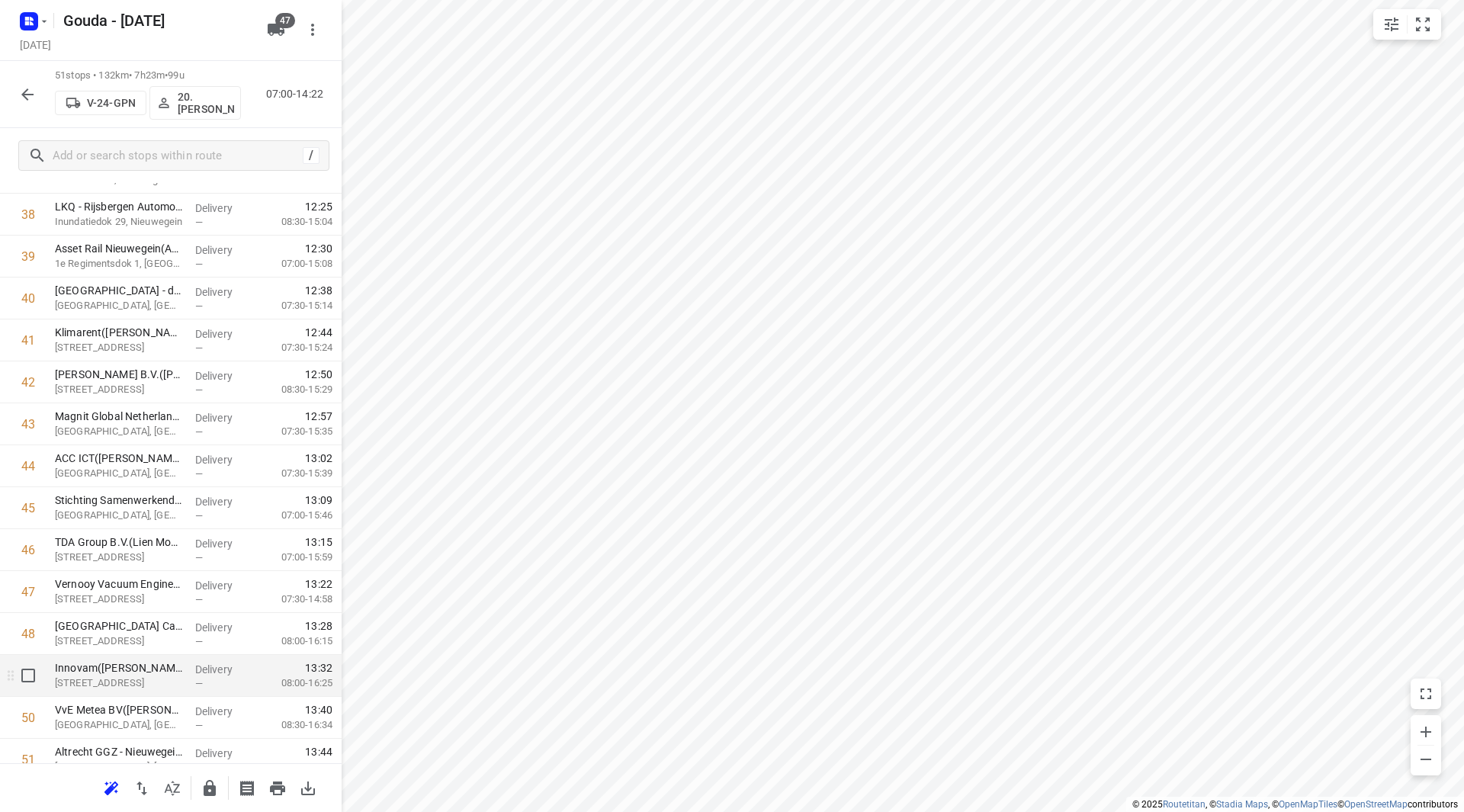
scroll to position [1719, 0]
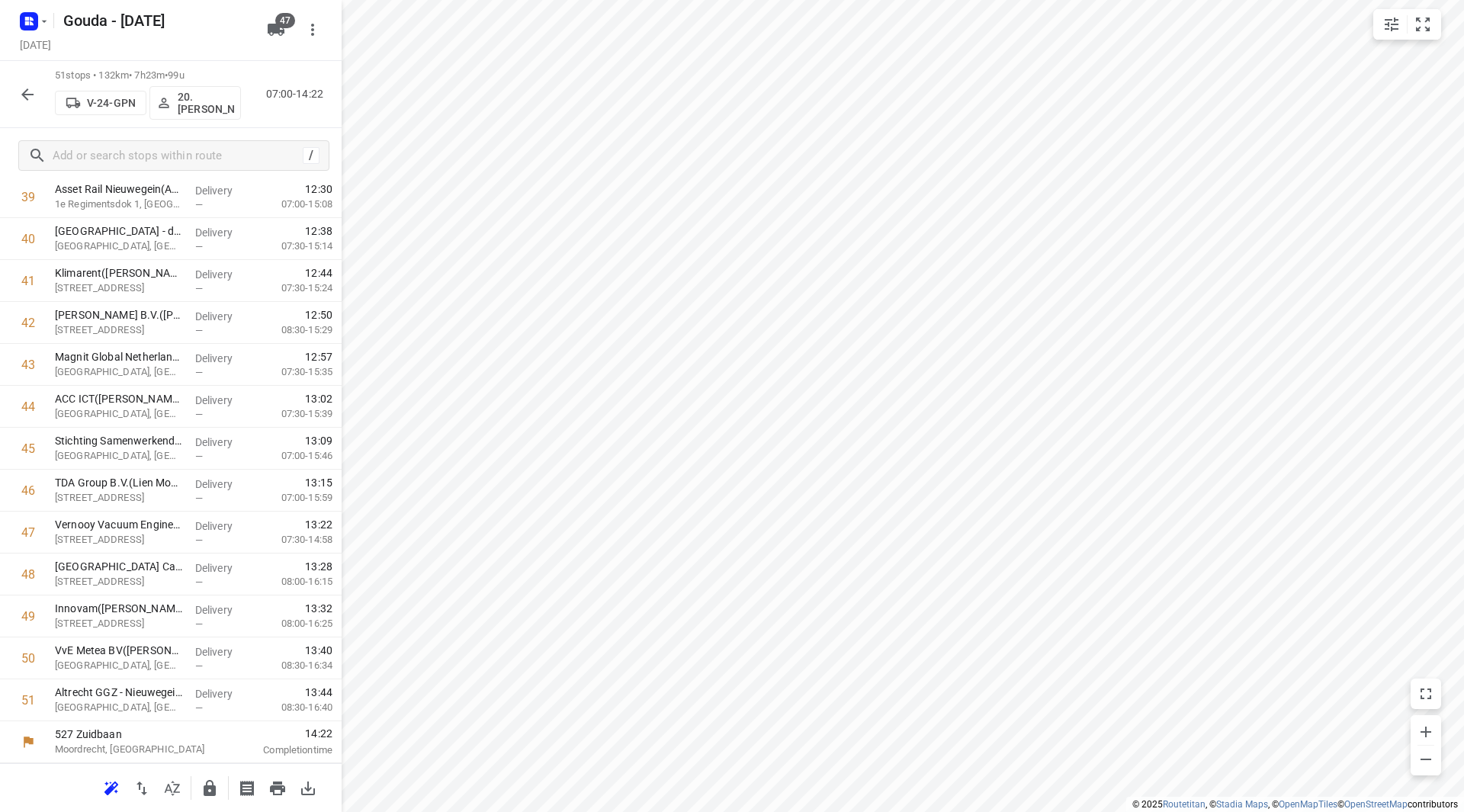
click at [208, 780] on icon "button" at bounding box center [209, 787] width 13 height 16
click at [22, 96] on icon "button" at bounding box center [27, 94] width 18 height 18
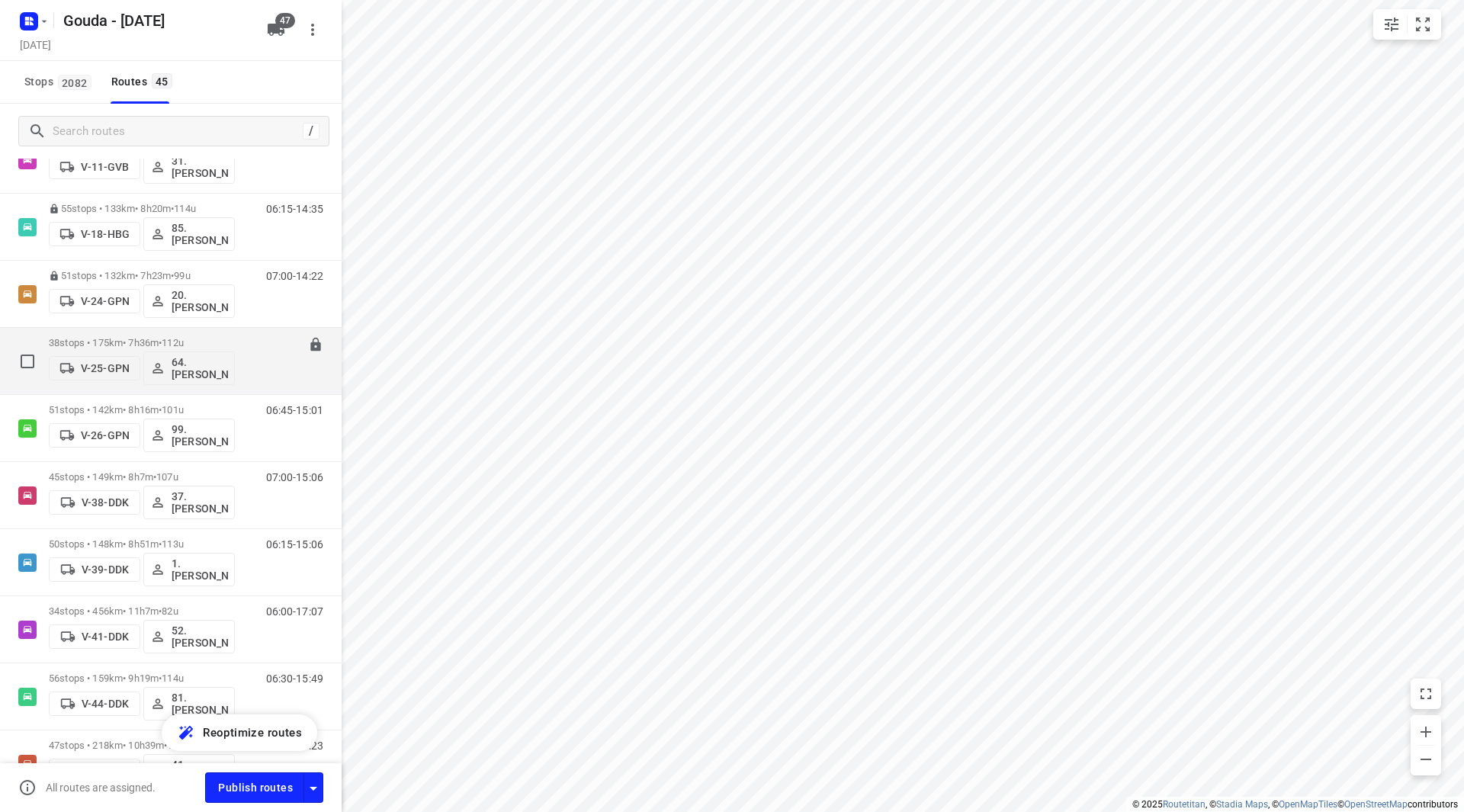
scroll to position [305, 0]
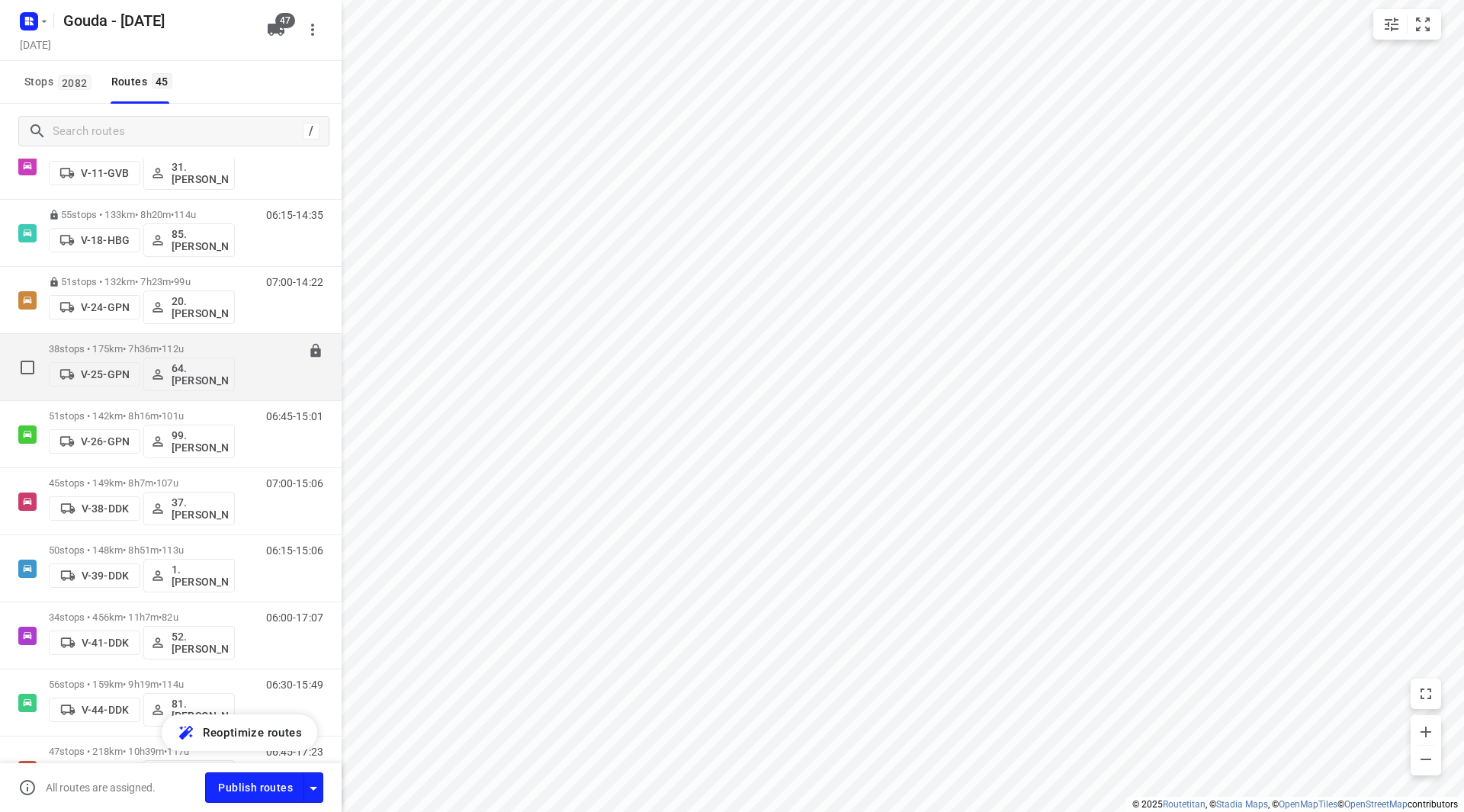
click at [166, 351] on p "38 stops • 175km • 7h36m • 112u" at bounding box center [142, 349] width 186 height 12
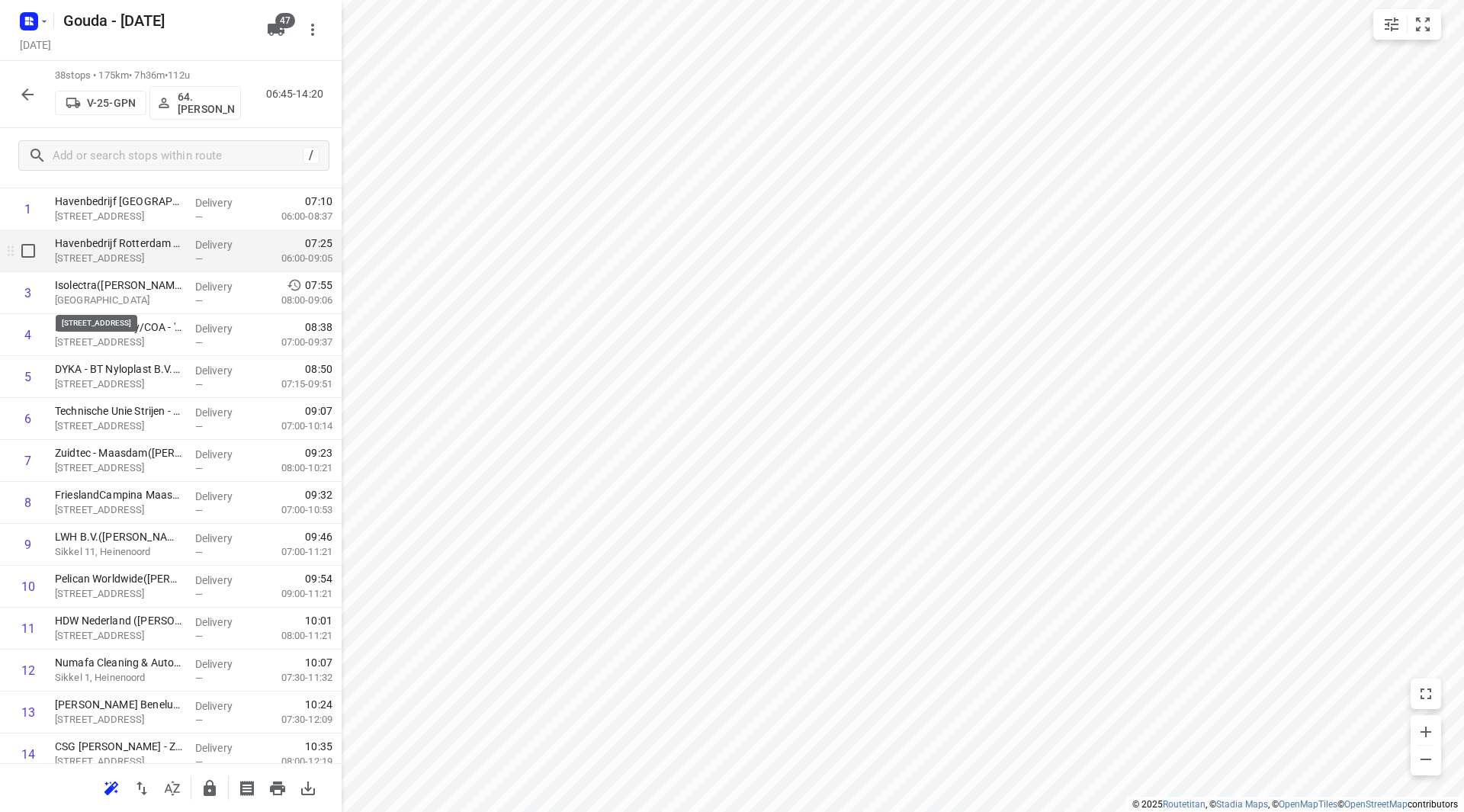
scroll to position [76, 0]
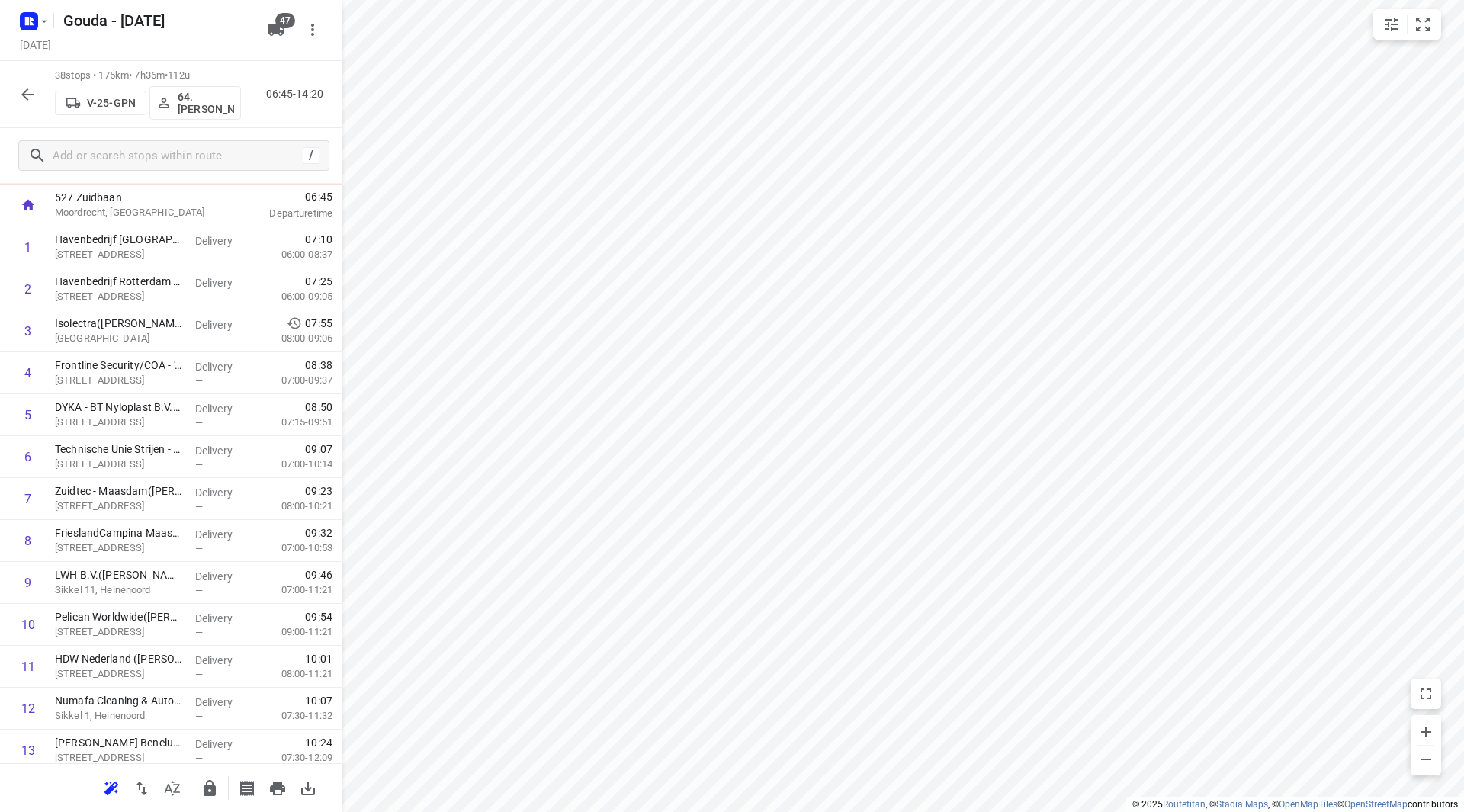
click at [26, 86] on icon "button" at bounding box center [27, 94] width 18 height 18
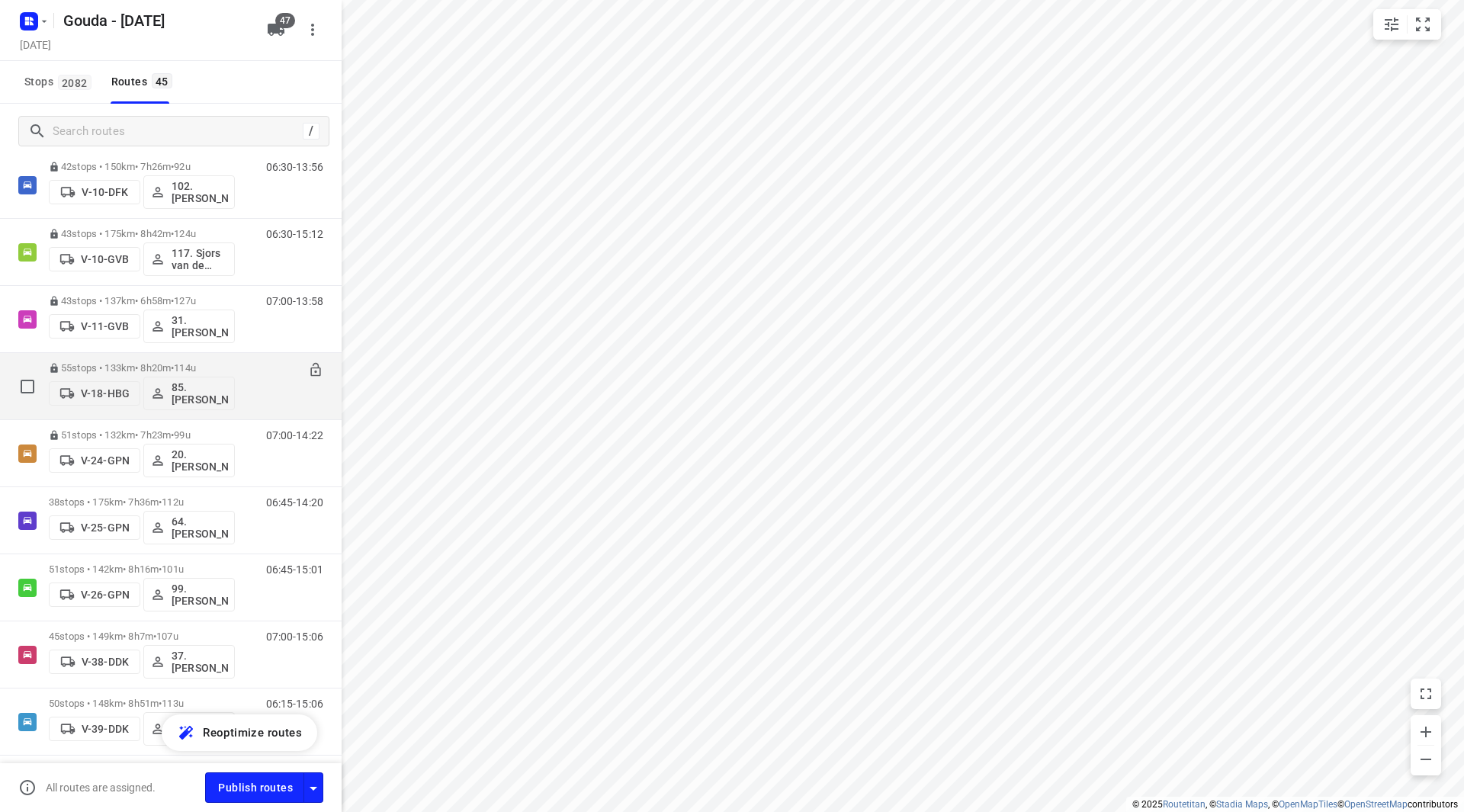
scroll to position [152, 0]
